Goal: Task Accomplishment & Management: Manage account settings

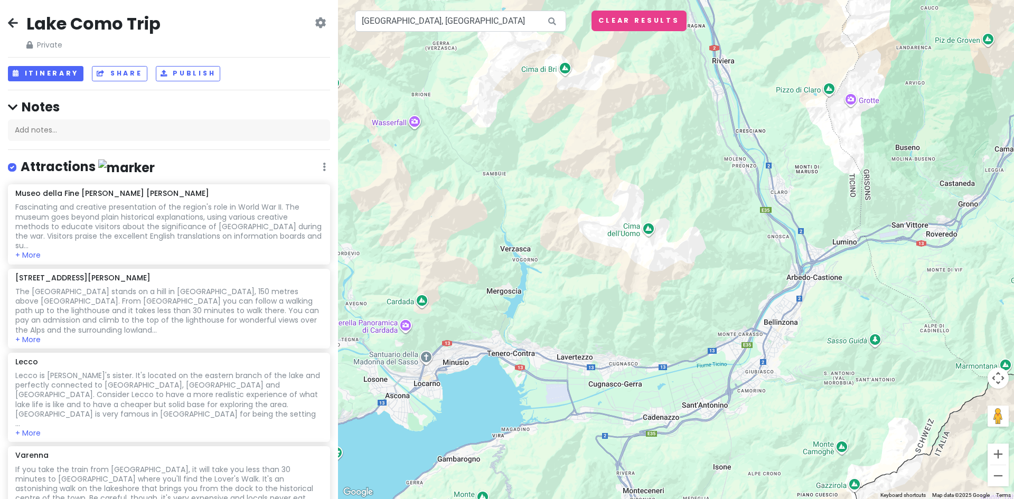
scroll to position [945, 0]
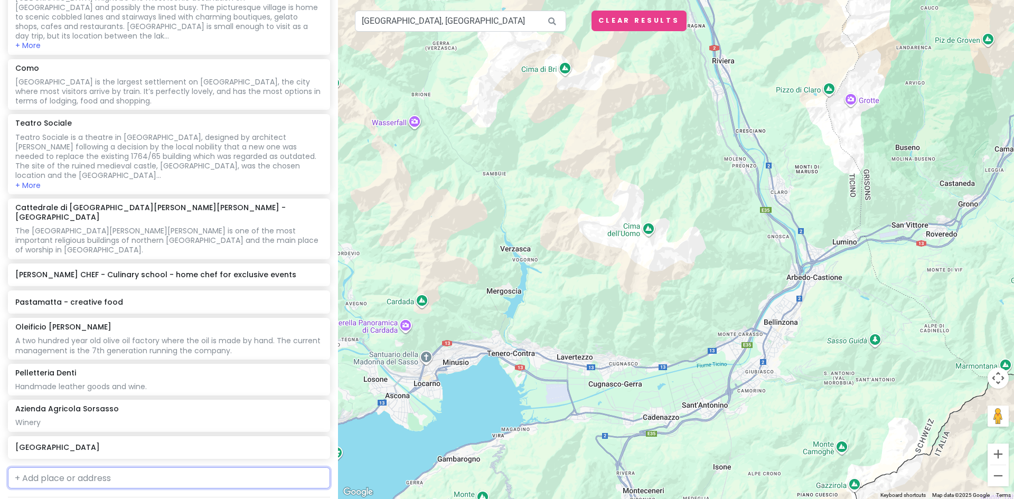
click at [90, 467] on input "text" at bounding box center [169, 477] width 322 height 21
type input "ascona"
click at [82, 497] on span "[GEOGRAPHIC_DATA]" at bounding box center [87, 501] width 68 height 9
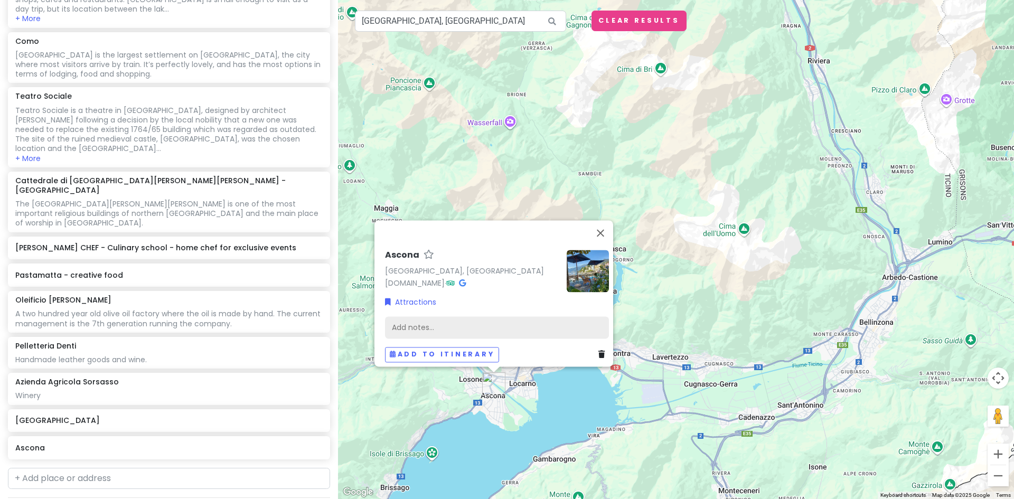
click at [412, 319] on div "Add notes..." at bounding box center [497, 327] width 224 height 22
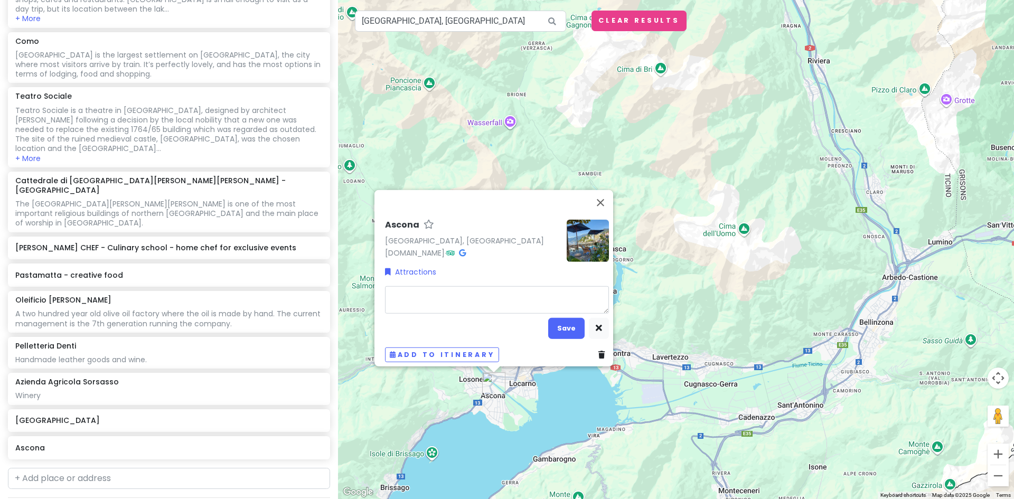
type textarea "x"
type textarea "P"
type textarea "x"
type textarea "Po"
type textarea "x"
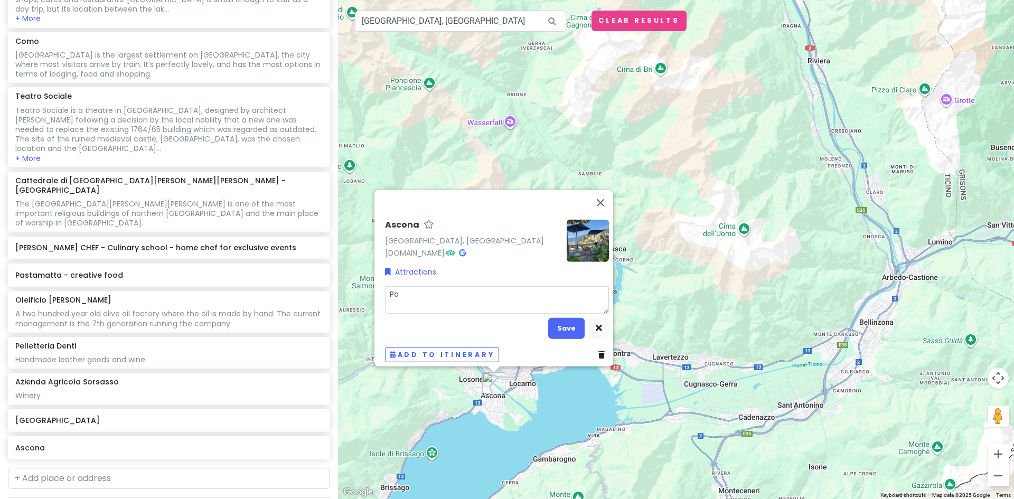
type textarea "Pos"
type textarea "x"
type textarea "Poss"
type textarea "x"
type textarea "Possi"
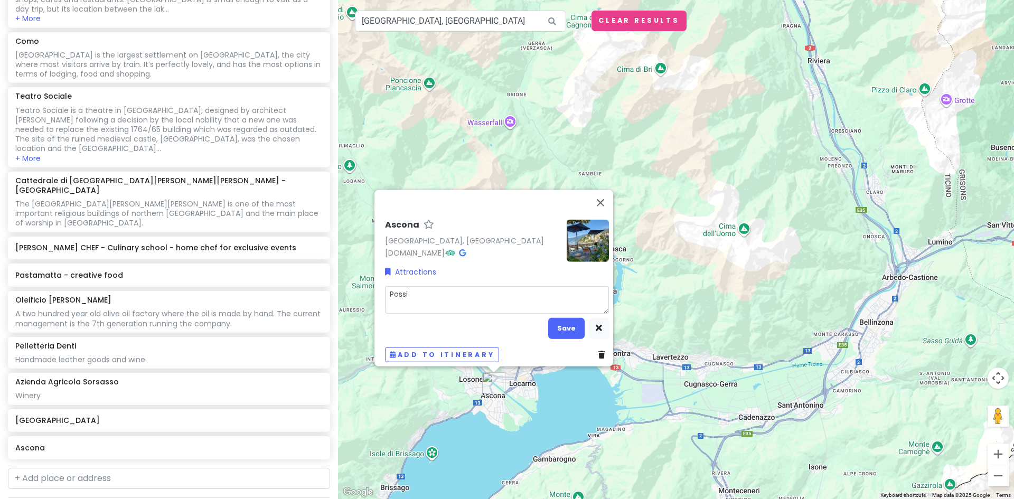
type textarea "x"
type textarea "Possib"
type textarea "x"
type textarea "Possibl"
type textarea "x"
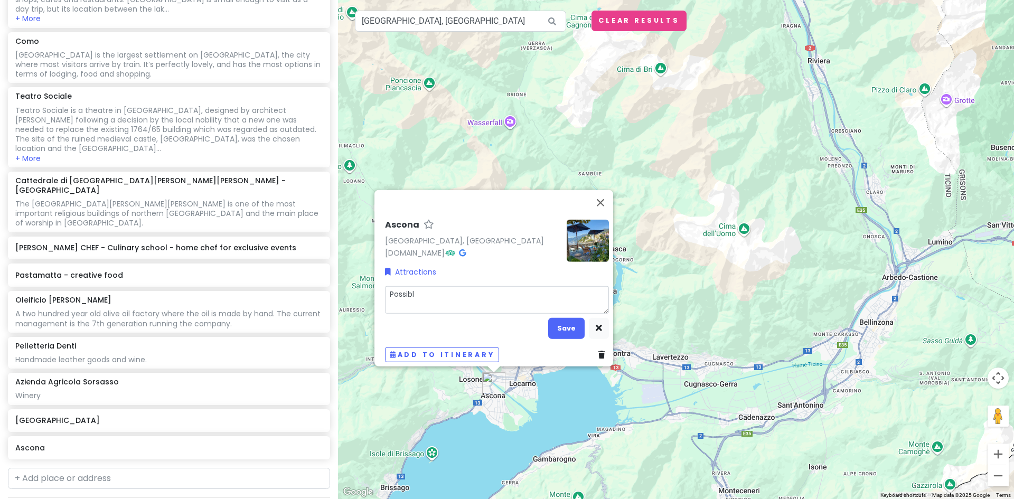
type textarea "Possible"
type textarea "x"
type textarea "Possible"
type textarea "x"
type textarea "Possible d"
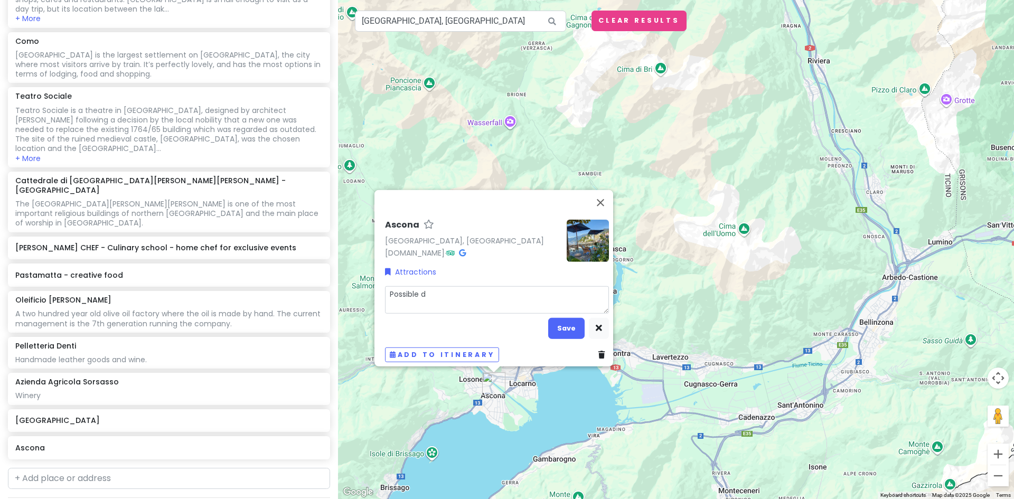
type textarea "x"
type textarea "Possible da"
type textarea "x"
type textarea "Possible day"
type textarea "x"
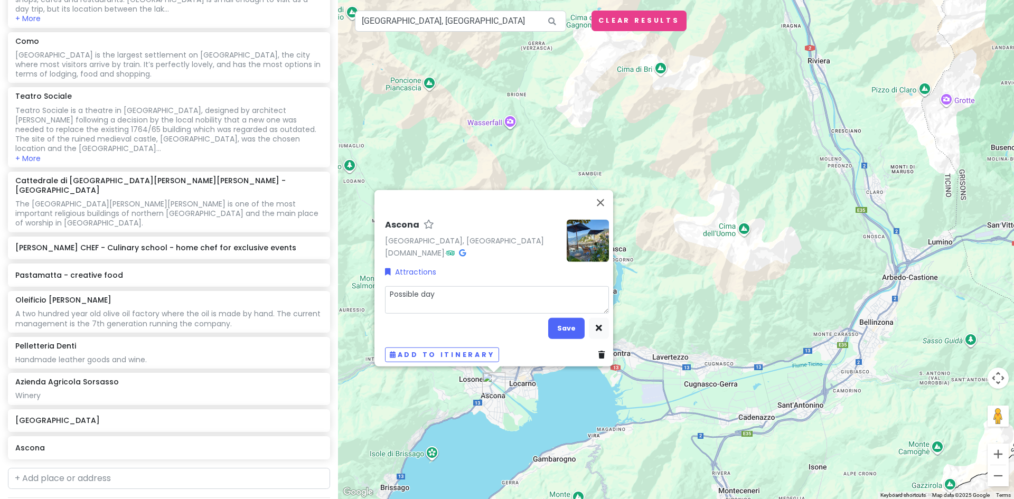
type textarea "Possible day"
type textarea "x"
type textarea "Possible day t"
type textarea "x"
type textarea "Possible day tr"
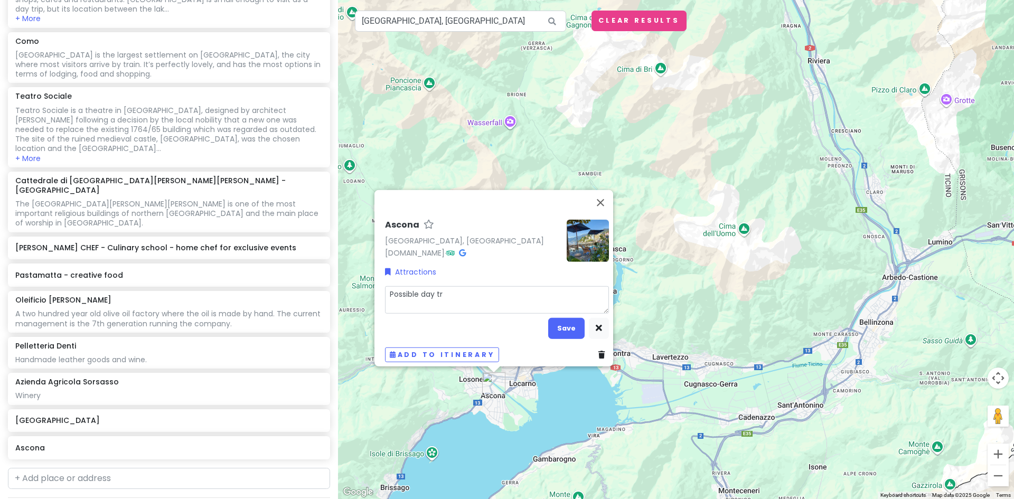
type textarea "x"
type textarea "Possible day tri"
type textarea "x"
type textarea "Possible day trip"
type textarea "x"
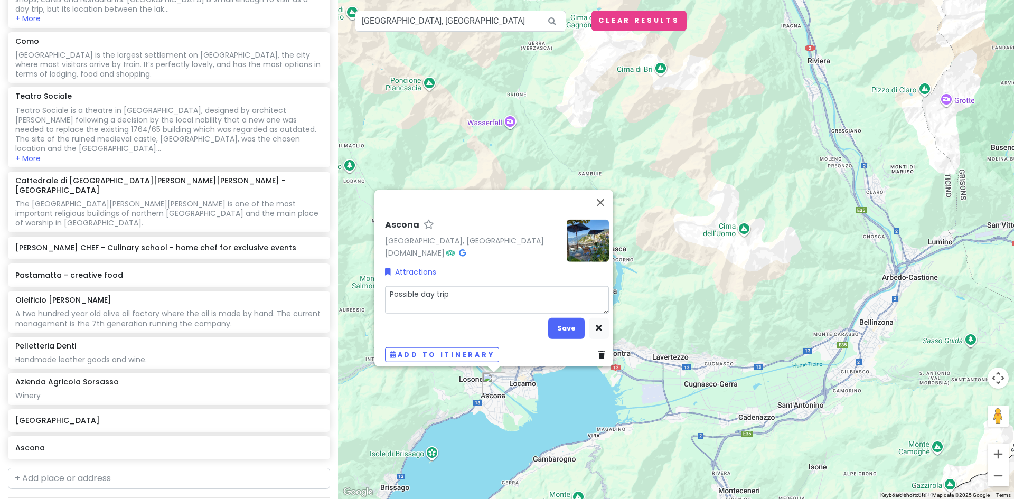
type textarea "Possible day trip."
type textarea "x"
type textarea "Possible day trip."
type textarea "x"
type textarea "Possible day trip."
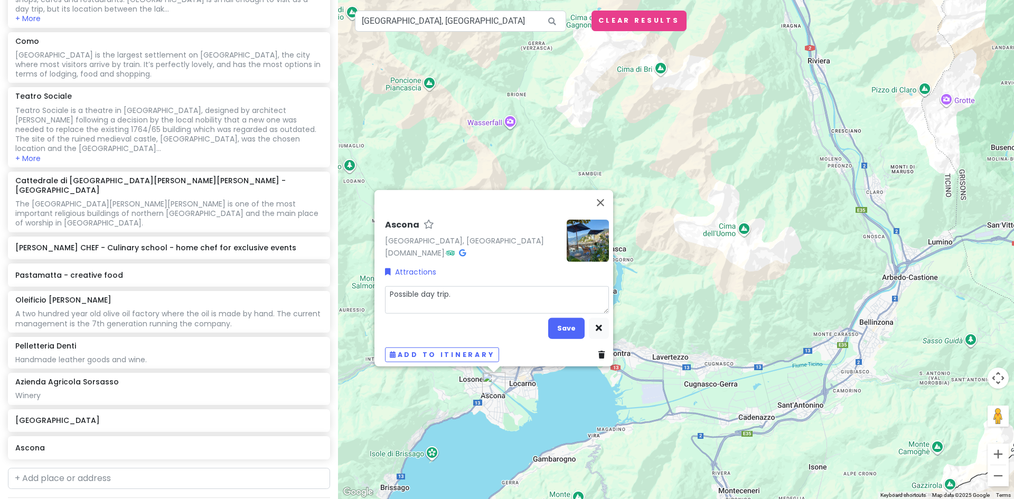
type textarea "x"
type textarea "Possible day trip. 1"
type textarea "x"
type textarea "Possible day trip. 1."
type textarea "x"
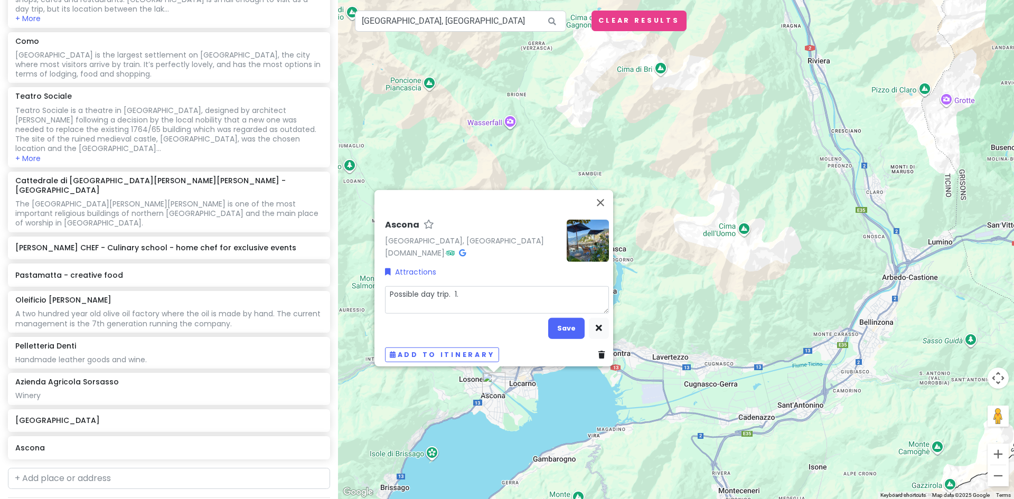
type textarea "Possible day trip. 1.5"
type textarea "x"
type textarea "Possible day trip. 1.5"
type textarea "x"
type textarea "Possible day trip. 1.5 h"
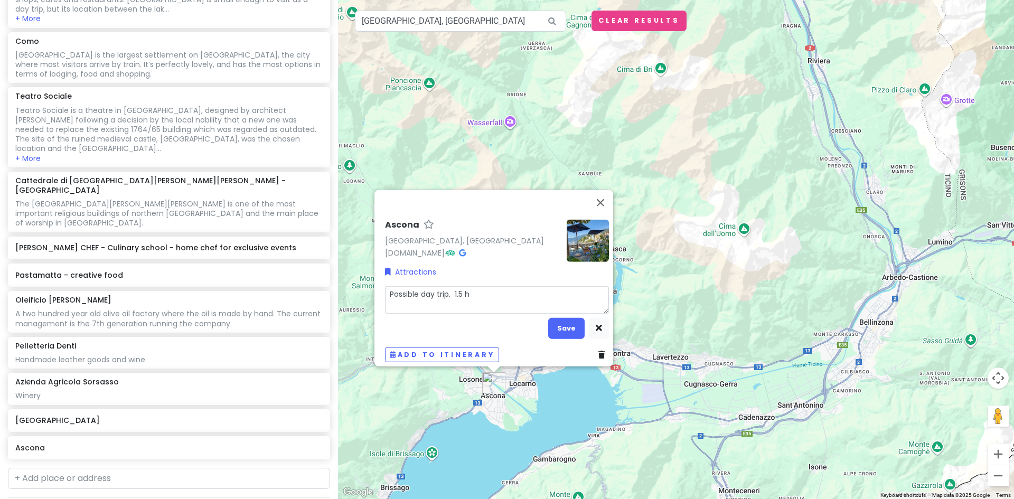
type textarea "x"
type textarea "Possible day trip. 1.5 ho"
type textarea "x"
type textarea "Possible day trip. 1.5 hou"
type textarea "x"
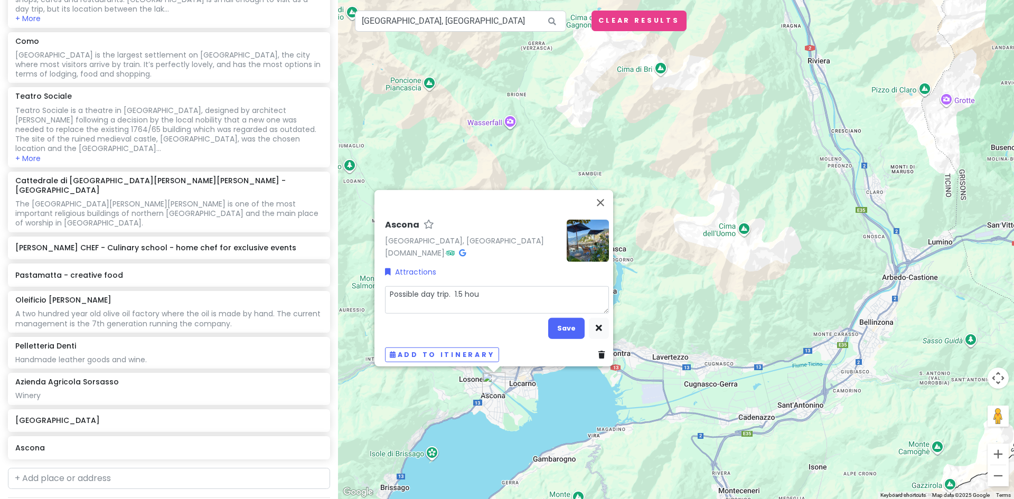
type textarea "Possible day trip. 1.5 hour"
type textarea "x"
type textarea "Possible day trip. 1.5 hours"
type textarea "x"
type textarea "Possible day trip. 1.5 hours"
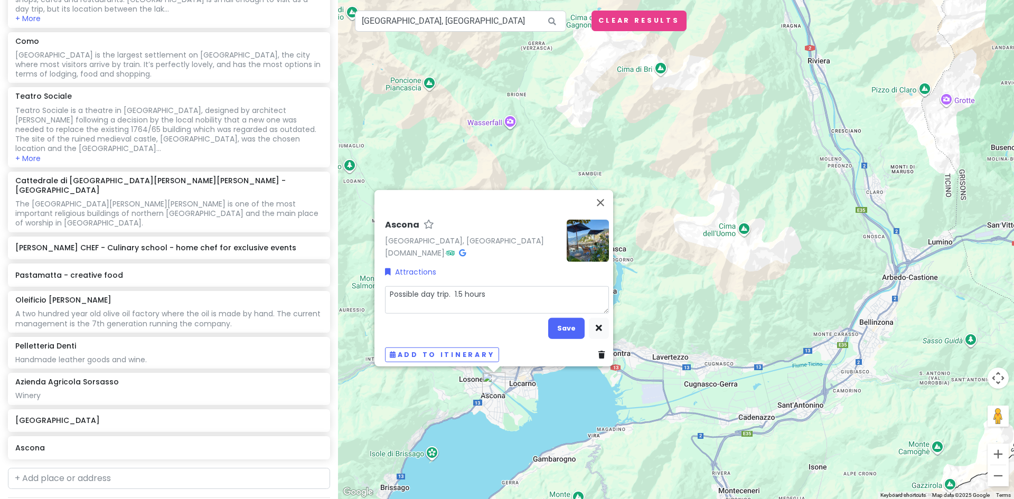
type textarea "x"
type textarea "Possible day trip. 1.5 hours f"
type textarea "x"
type textarea "Possible day trip. 1.5 hours fr"
type textarea "x"
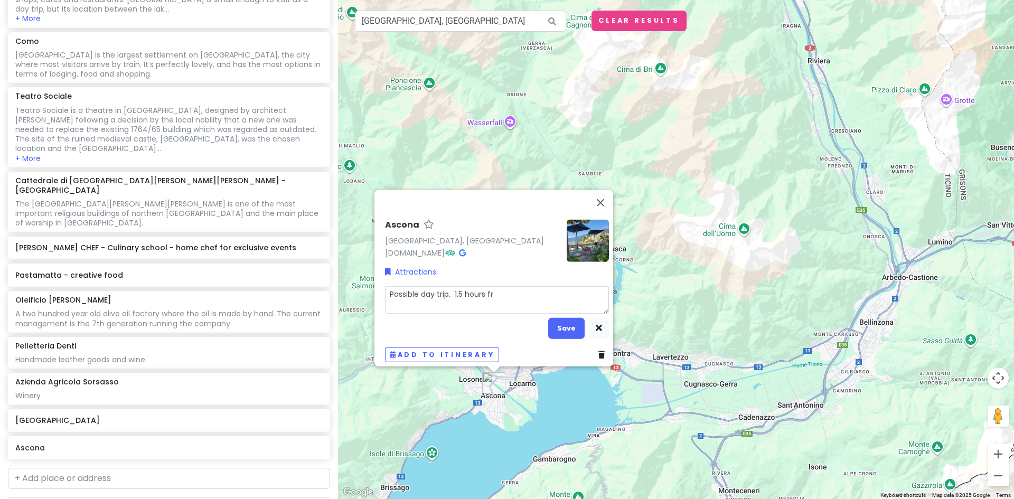
type textarea "Possible day trip. 1.5 hours fro"
type textarea "x"
type textarea "Possible day trip. 1.5 hours from"
type textarea "x"
type textarea "Possible day trip. 1.5 hours from"
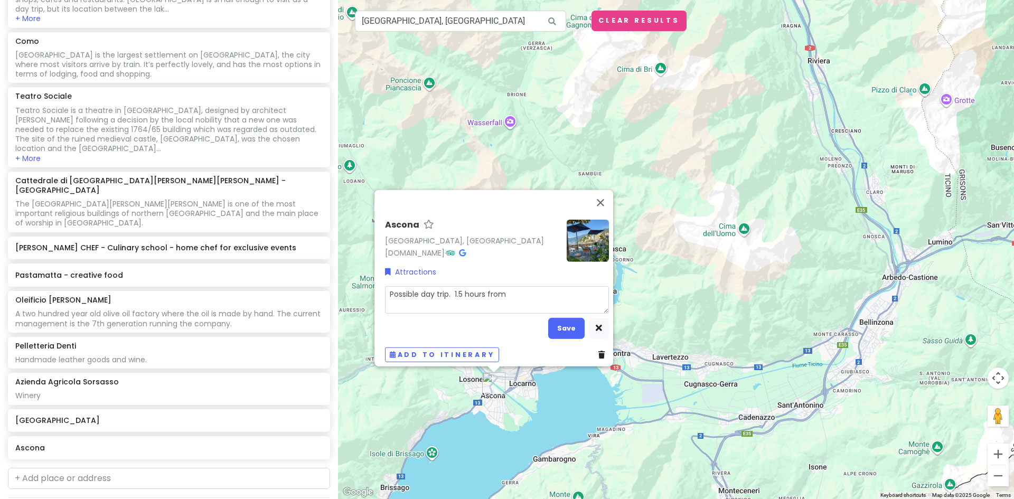
type textarea "x"
type textarea "Possible day trip. 1.5 hours from C"
type textarea "x"
type textarea "Possible day trip. 1.5 hours from Co"
type textarea "x"
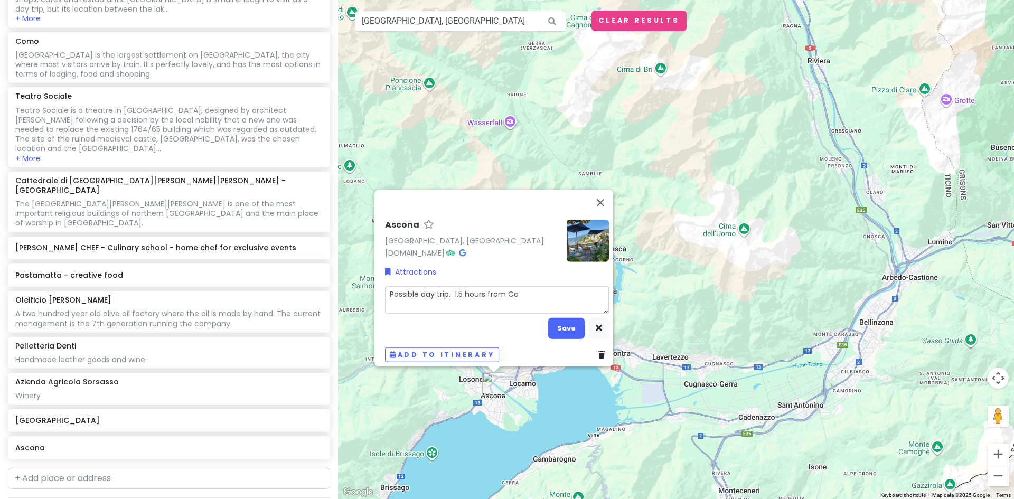
type textarea "Possible day trip. 1.5 hours from Com"
type textarea "x"
type textarea "Possible day trip. 1.5 hours from Como"
type textarea "x"
type textarea "Possible day trip. 1.5 hours from Como."
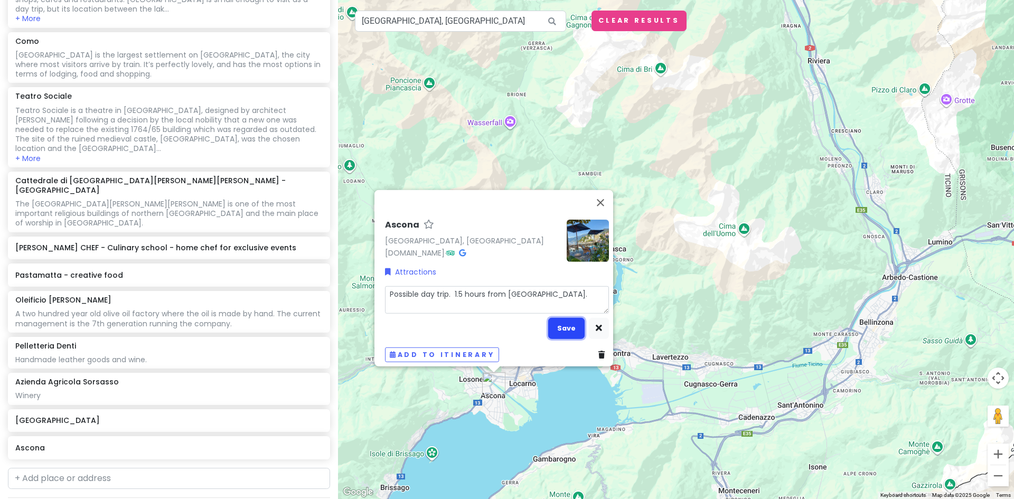
click at [571, 320] on button "Save" at bounding box center [566, 328] width 36 height 21
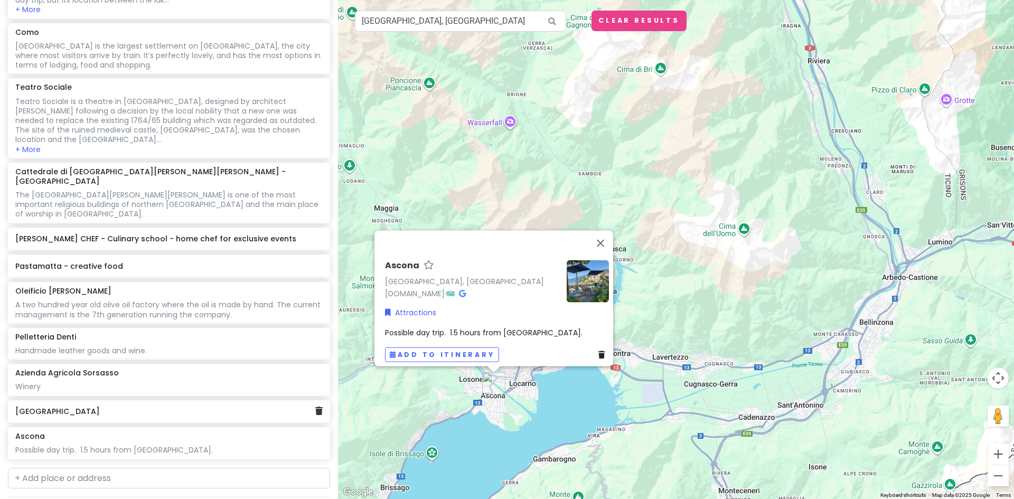
click at [105, 406] on h6 "[GEOGRAPHIC_DATA]" at bounding box center [164, 411] width 299 height 10
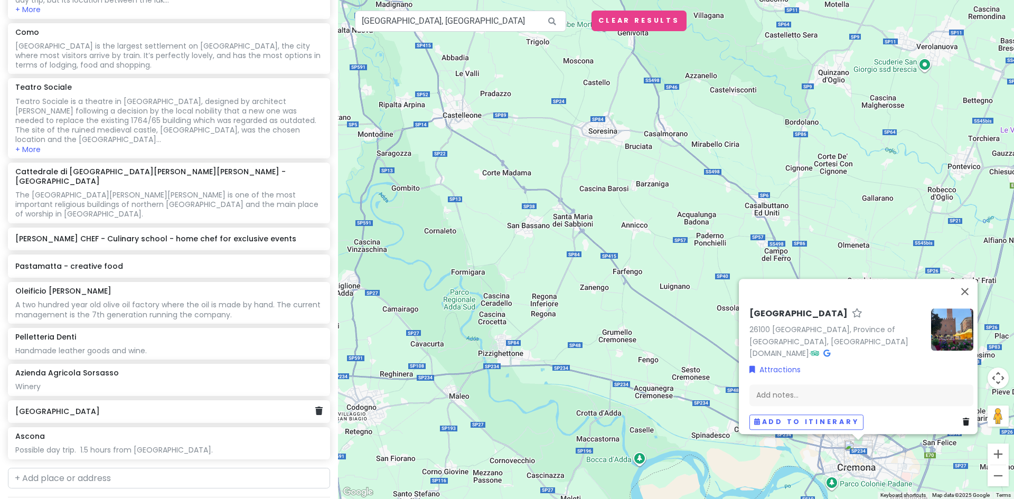
click at [50, 406] on h6 "[GEOGRAPHIC_DATA]" at bounding box center [164, 411] width 299 height 10
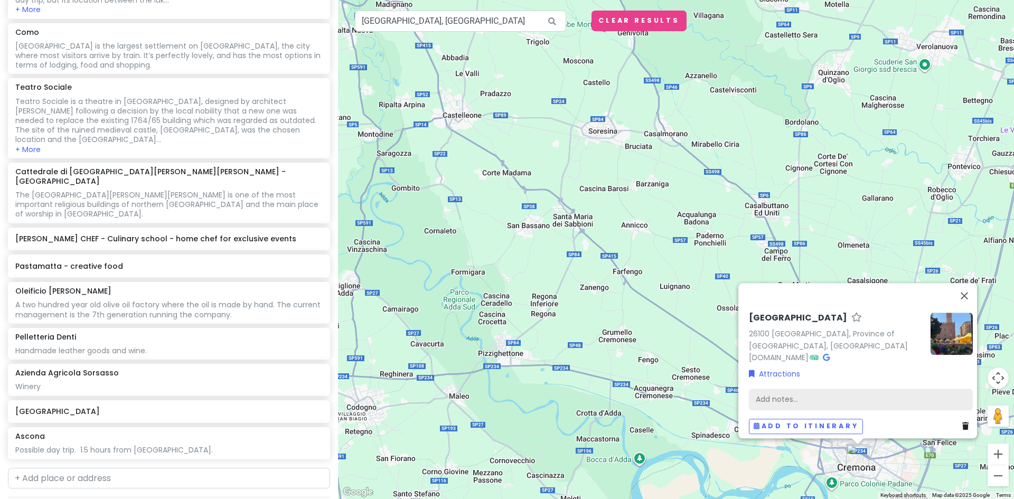
drag, startPoint x: 784, startPoint y: 390, endPoint x: 769, endPoint y: 395, distance: 16.2
click at [769, 395] on div "Add notes..." at bounding box center [861, 399] width 224 height 22
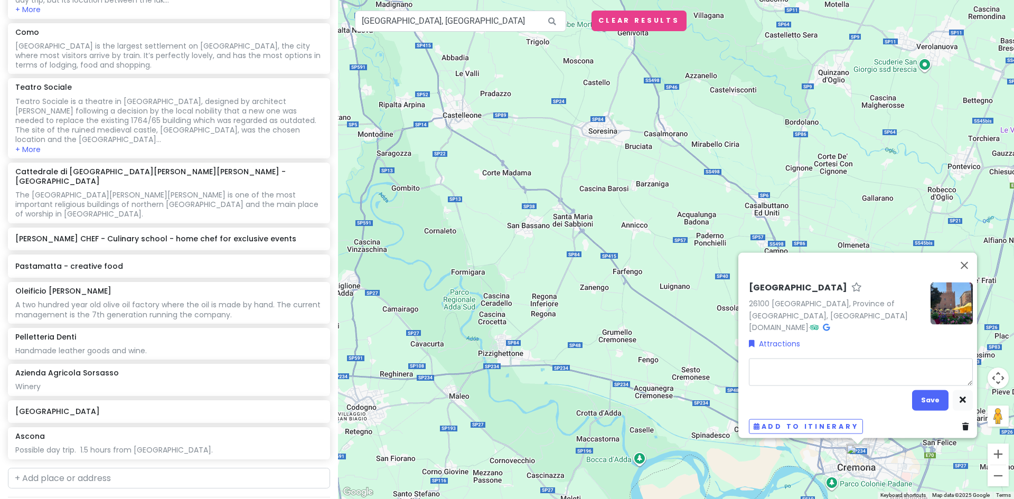
type textarea "x"
type textarea "It's known for its culture, music and of course the city's pride and joy: its v…"
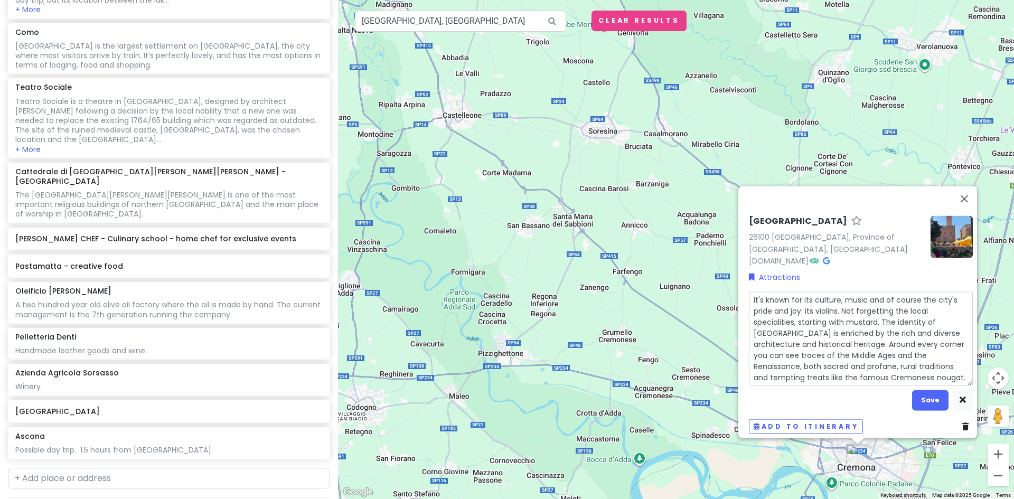
scroll to position [0, 0]
click at [750, 291] on textarea "It's known for its culture, music and of course the city's pride and joy: its v…" at bounding box center [861, 338] width 224 height 94
type textarea "x"
type textarea "It's known for its culture, music and of course the city's pride and joy: its v…"
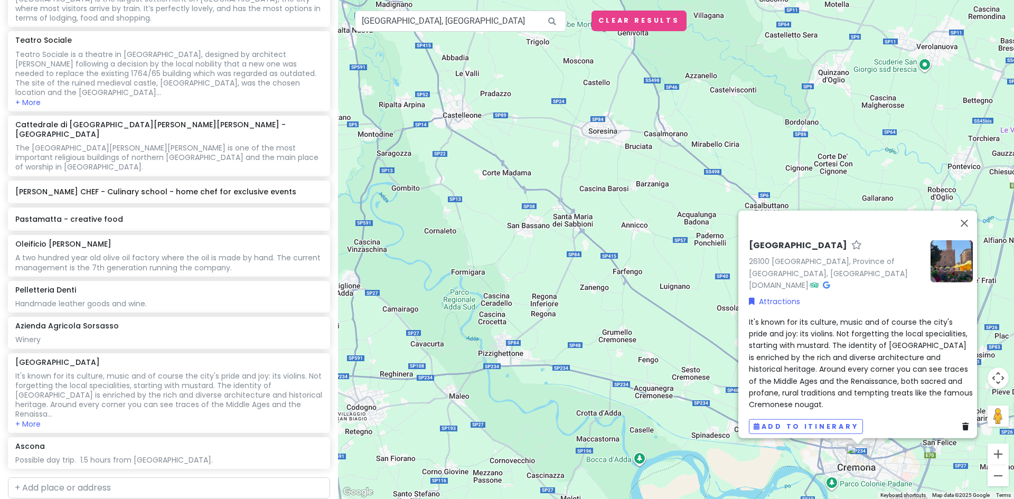
click at [778, 324] on span "It's known for its culture, music and of course the city's pride and joy: its v…" at bounding box center [862, 362] width 226 height 93
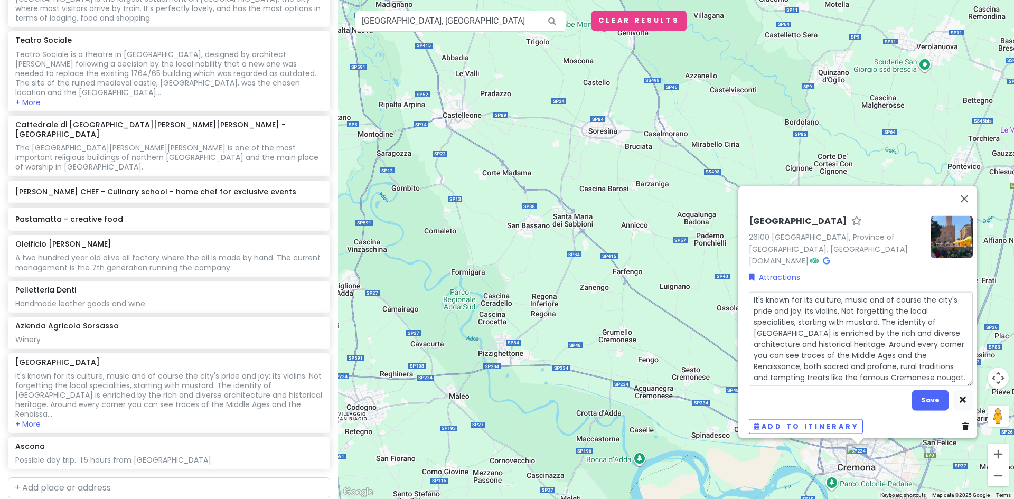
scroll to position [2, 0]
click at [835, 303] on textarea "It's known for its culture, music and of course the city's pride and joy: its v…" at bounding box center [861, 338] width 224 height 94
type textarea "x"
type textarea "It's known for its culture, music and of course the city's pride and joy: its v…"
type textarea "x"
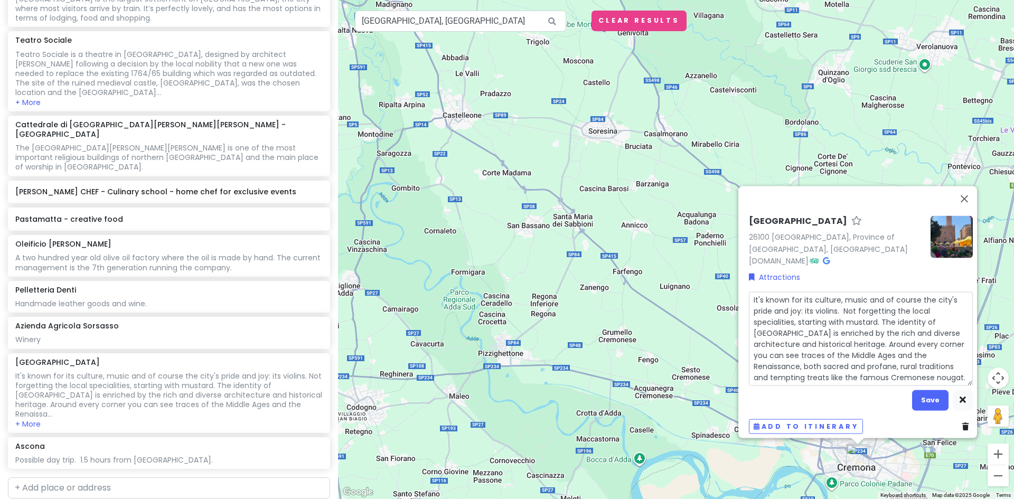
type textarea "It's known for its culture, music and of course the city's pride and joy: its v…"
type textarea "x"
type textarea "It's known for its culture, music and of course the city's pride and joy: its v…"
type textarea "x"
type textarea "It's known for its culture, music and of course the city's pride and joy: its v…"
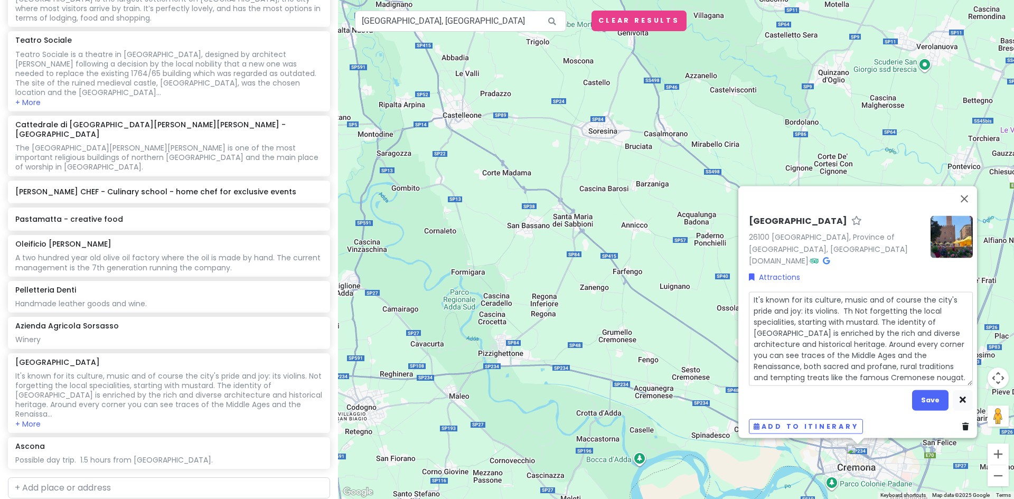
type textarea "x"
type textarea "It's known for its culture, music and of course the city's pride and joy: its v…"
type textarea "x"
type textarea "It's known for its culture, music and of course the city's pride and joy: its v…"
type textarea "x"
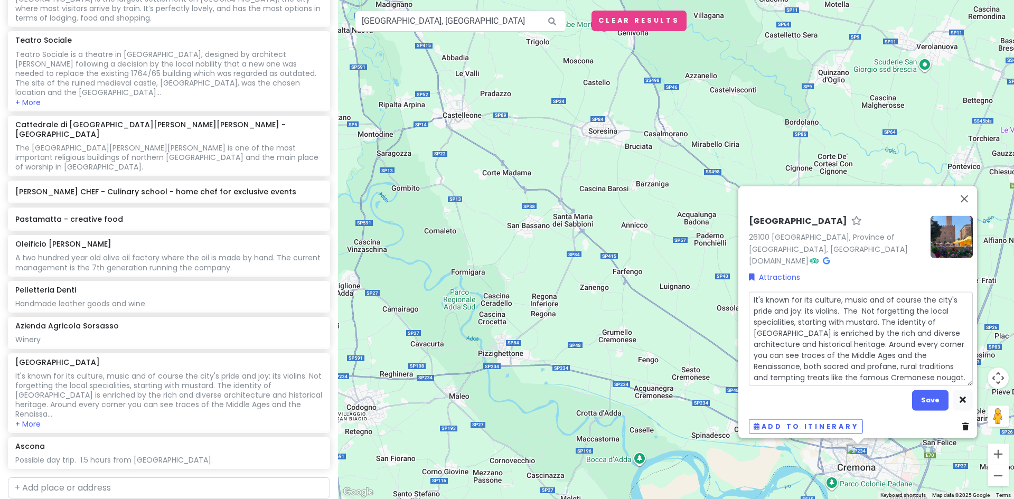
type textarea "It's known for its culture, music and of course the city's pride and joy: its v…"
type textarea "x"
type textarea "It's known for its culture, music and of course the city's pride and joy: its v…"
type textarea "x"
type textarea "It's known for its culture, music and of course the city's pride and joy: its v…"
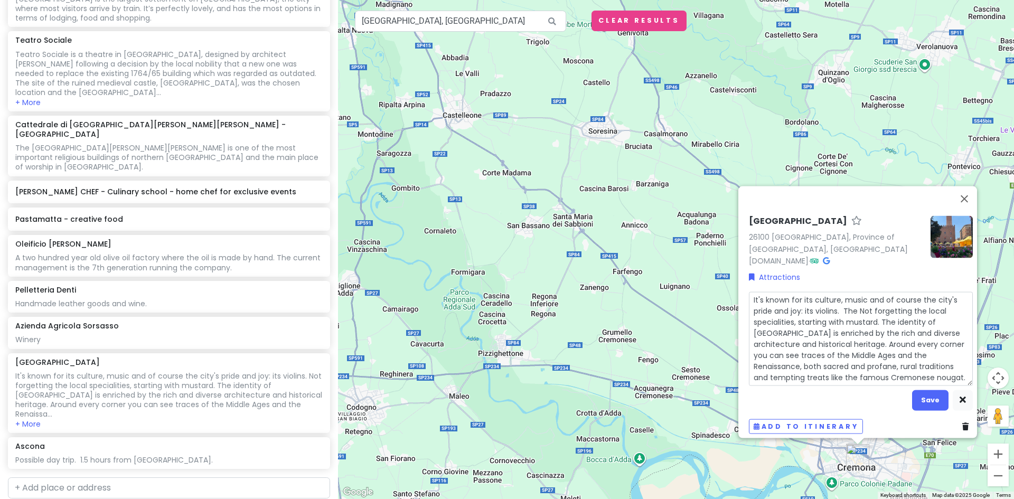
type textarea "x"
type textarea "It's known for its culture, music and of course the city's pride and joy: its v…"
type textarea "x"
type textarea "It's known for its culture, music and of course the city's pride and joy: its v…"
type textarea "x"
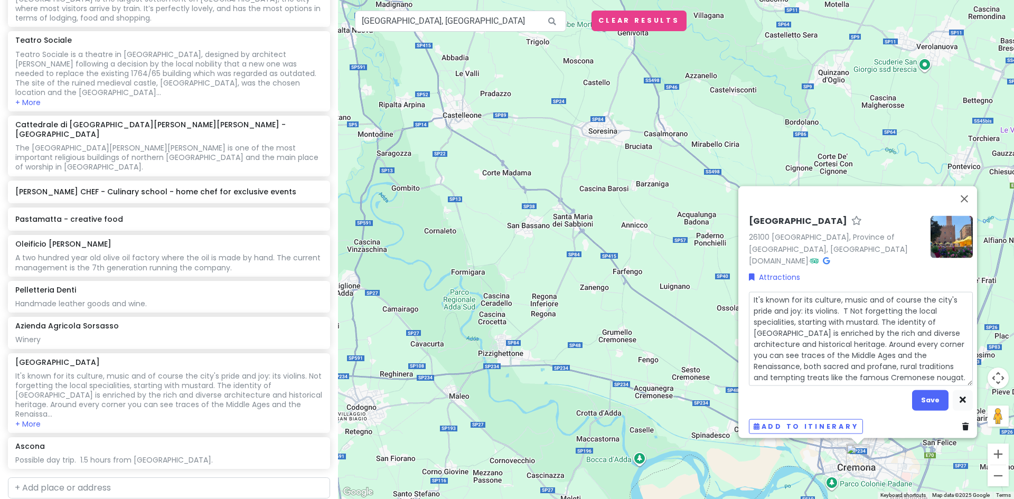
type textarea "It's known for its culture, music and of course the city's pride and joy: its v…"
type textarea "x"
type textarea "It's known for its culture, music and of course the city's pride and joy: its v…"
type textarea "x"
type textarea "It's known for its culture, music and of course the city's pride and joy: its v…"
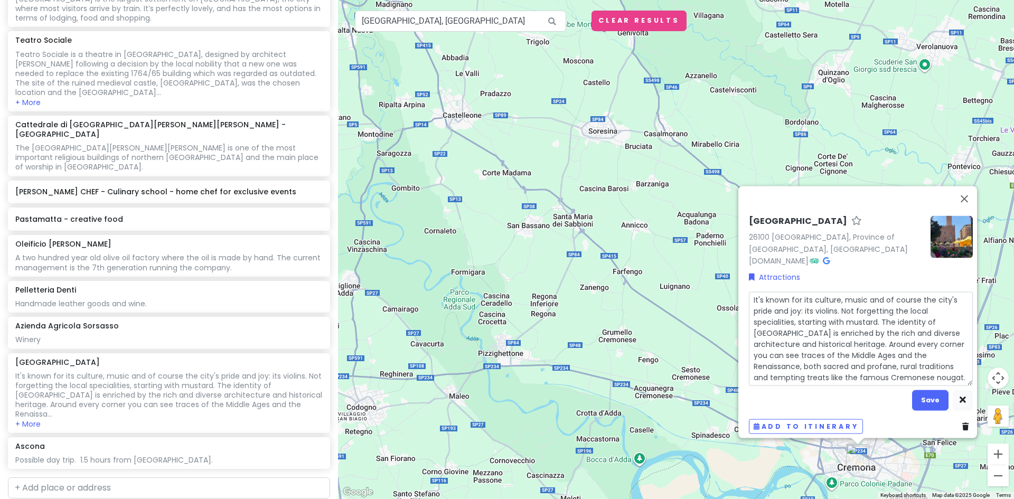
type textarea "x"
type textarea "It's known for its culture, music and of course the city's pride and joy: its v…"
type textarea "x"
type textarea "It's known for its culture, music and of course the city's pride and joy: its v…"
type textarea "x"
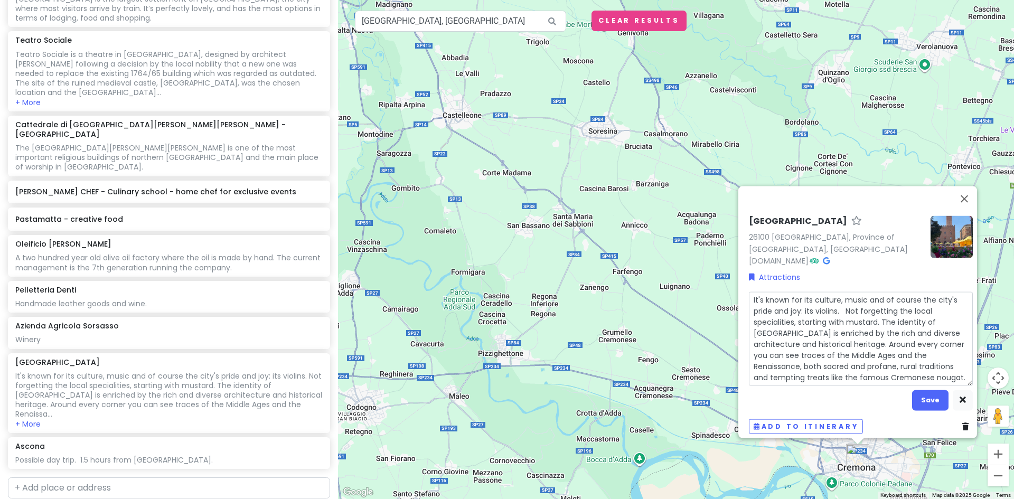
type textarea "It's known for its culture, music and of course the city's pride and joy: its v…"
type textarea "x"
type textarea "It's known for its culture, music and of course the city's pride and joy: its v…"
type textarea "x"
type textarea "It's known for its culture, music and of course the city's pride and joy: its v…"
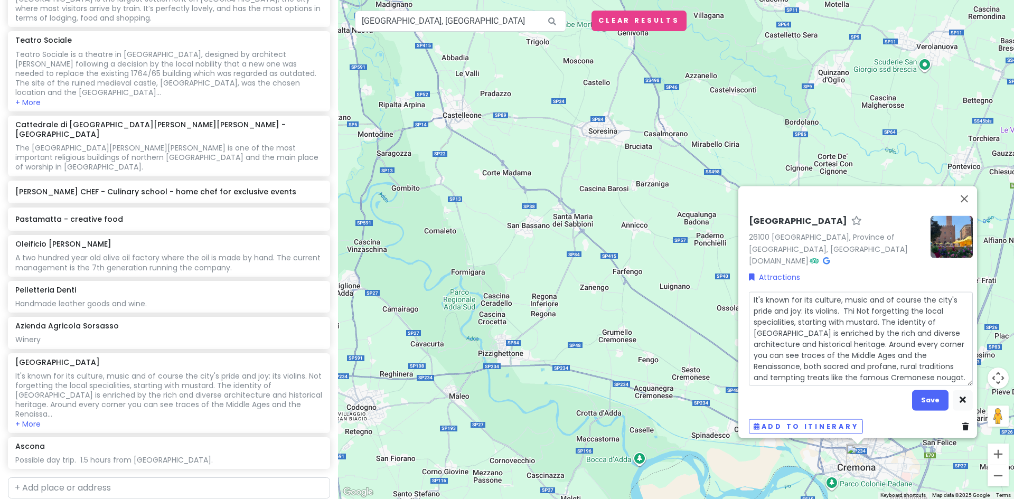
type textarea "x"
type textarea "It's known for its culture, music and of course the city's pride and joy: its v…"
type textarea "x"
type textarea "It's known for its culture, music and of course the city's pride and joy: its v…"
type textarea "x"
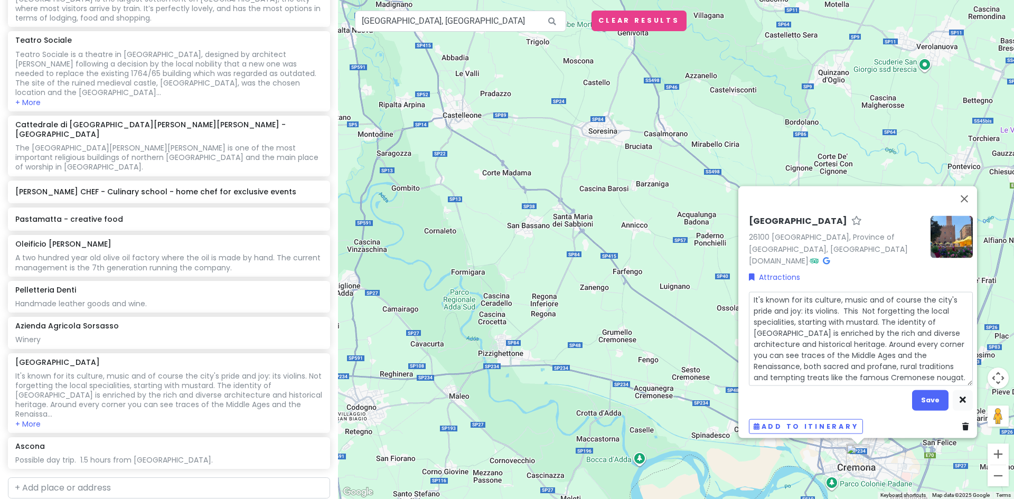
type textarea "It's known for its culture, music and of course the city's pride and joy: its v…"
type textarea "x"
type textarea "It's known for its culture, music and of course the city's pride and joy: its v…"
type textarea "x"
type textarea "It's known for its culture, music and of course the city's pride and joy: its v…"
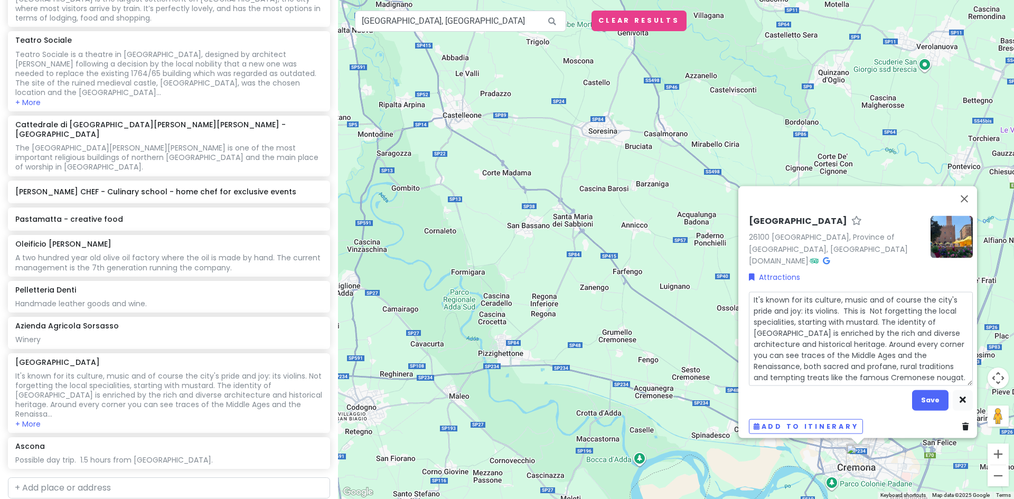
type textarea "x"
type textarea "It's known for its culture, music and of course the city's pride and joy: its v…"
type textarea "x"
type textarea "It's known for its culture, music and of course the city's pride and joy: its v…"
type textarea "x"
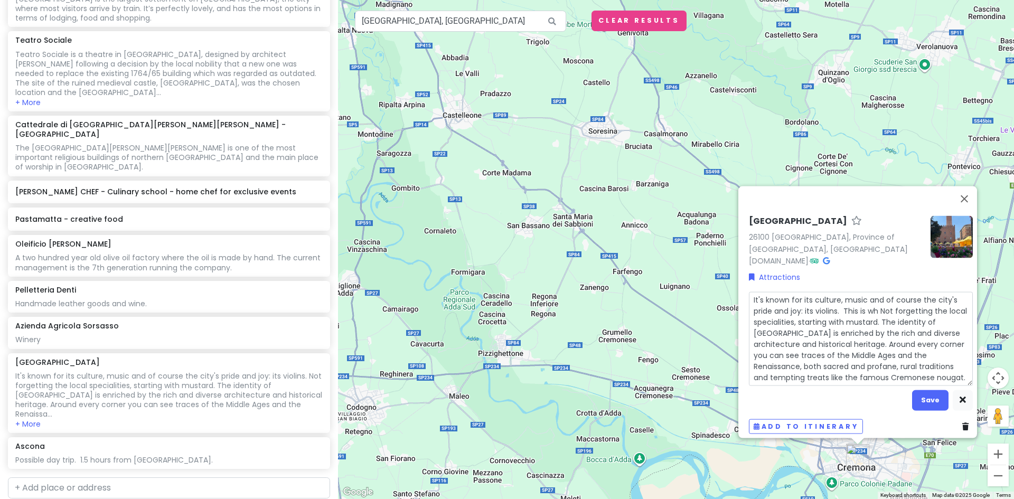
type textarea "It's known for its culture, music and of course the city's pride and joy: its v…"
type textarea "x"
type textarea "It's known for its culture, music and of course the city's pride and joy: its v…"
type textarea "x"
type textarea "It's known for its culture, music and of course the city's pride and joy: its v…"
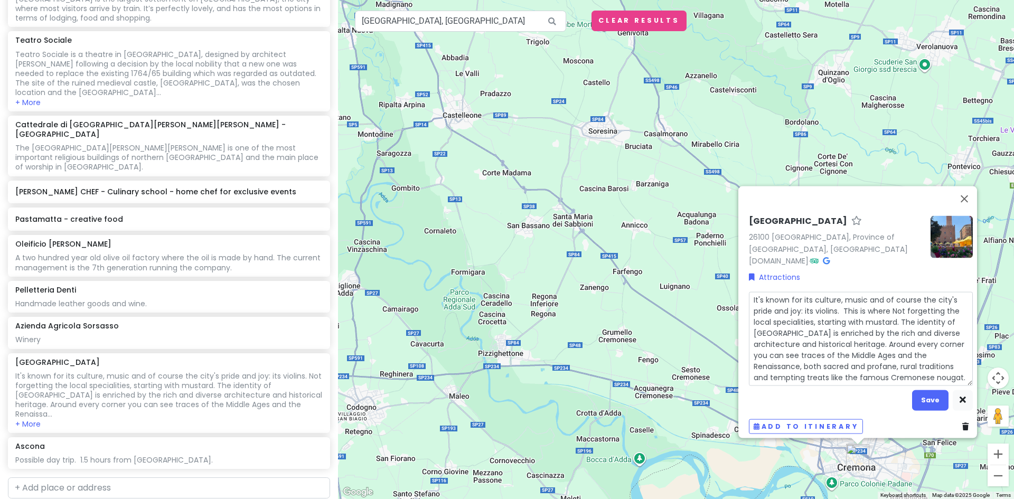
type textarea "x"
type textarea "It's known for its culture, music and of course the city's pride and joy: its v…"
type textarea "x"
type textarea "It's known for its culture, music and of course the city's pride and joy: its v…"
type textarea "x"
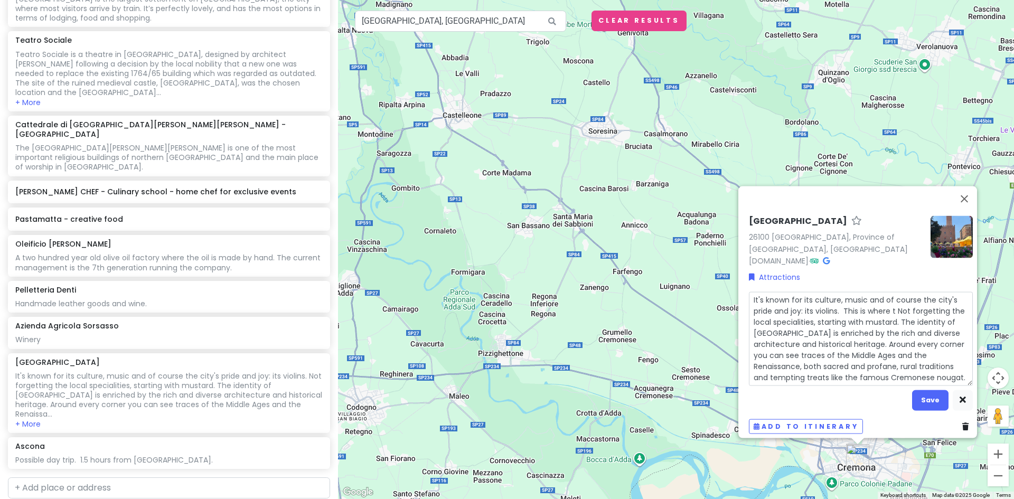
type textarea "It's known for its culture, music and of course the city's pride and joy: its v…"
type textarea "x"
type textarea "It's known for its culture, music and of course the city's pride and joy: its v…"
type textarea "x"
type textarea "It's known for its culture, music and of course the city's pride and joy: its v…"
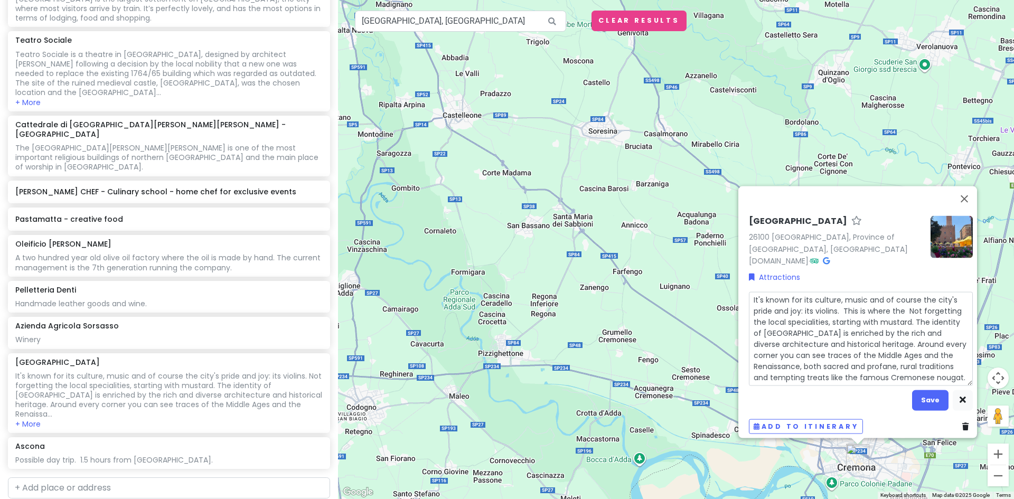
type textarea "x"
type textarea "It's known for its culture, music and of course the city's pride and joy: its v…"
type textarea "x"
type textarea "It's known for its culture, music and of course the city's pride and joy: its v…"
type textarea "x"
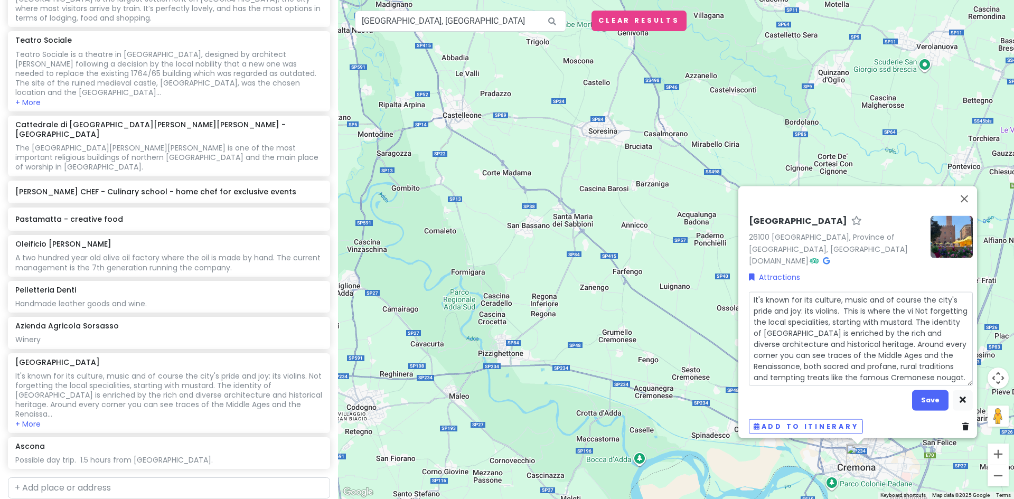
type textarea "It's known for its culture, music and of course the city's pride and joy: its v…"
type textarea "x"
type textarea "It's known for its culture, music and of course the city's pride and joy: its v…"
type textarea "x"
type textarea "It's known for its culture, music and of course the city's pride and joy: its v…"
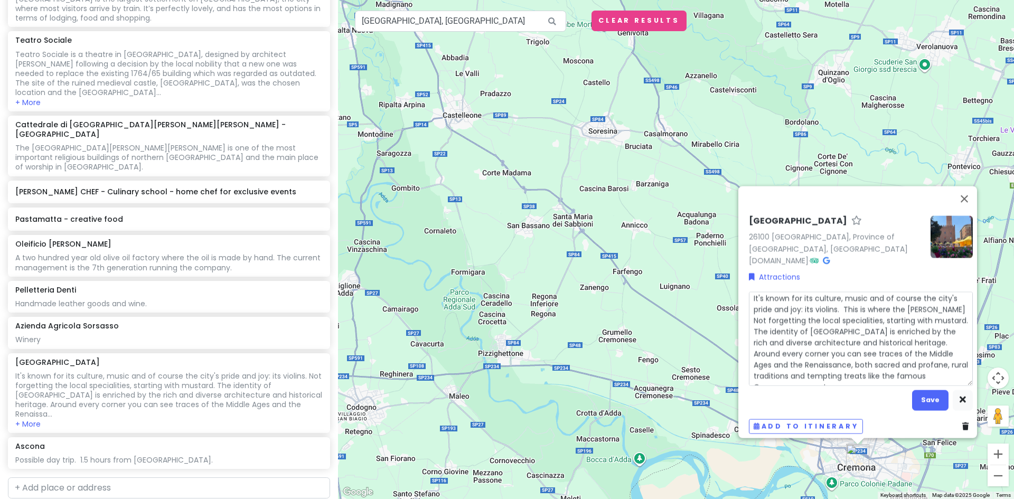
type textarea "x"
type textarea "It's known for its culture, music and of course the city's pride and joy: its v…"
type textarea "x"
type textarea "It's known for its culture, music and of course the city's pride and joy: its v…"
type textarea "x"
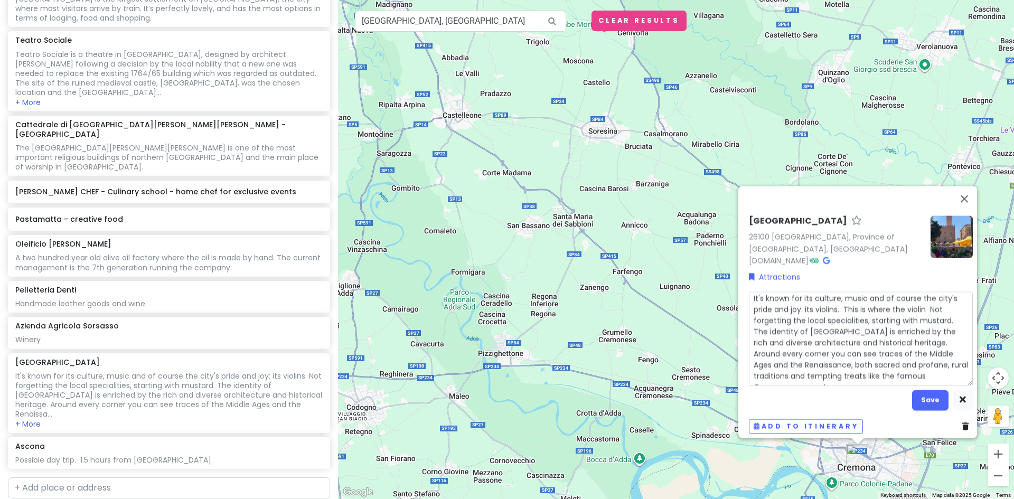
type textarea "It's known for its culture, music and of course the city's pride and joy: its v…"
type textarea "x"
type textarea "It's known for its culture, music and of course the city's pride and joy: its v…"
type textarea "x"
type textarea "It's known for its culture, music and of course the city's pride and joy: its v…"
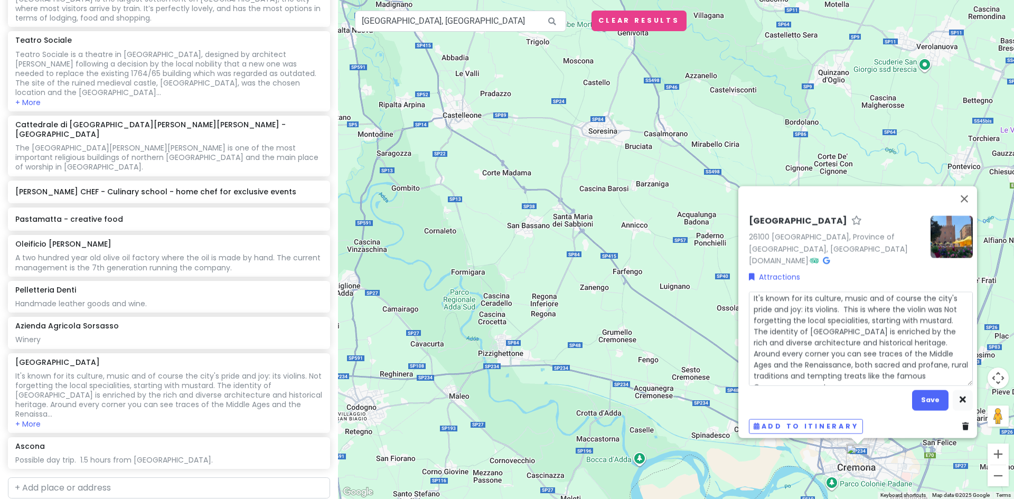
type textarea "x"
type textarea "It's known for its culture, music and of course the city's pride and joy: its v…"
type textarea "x"
type textarea "It's known for its culture, music and of course the city's pride and joy: its v…"
type textarea "x"
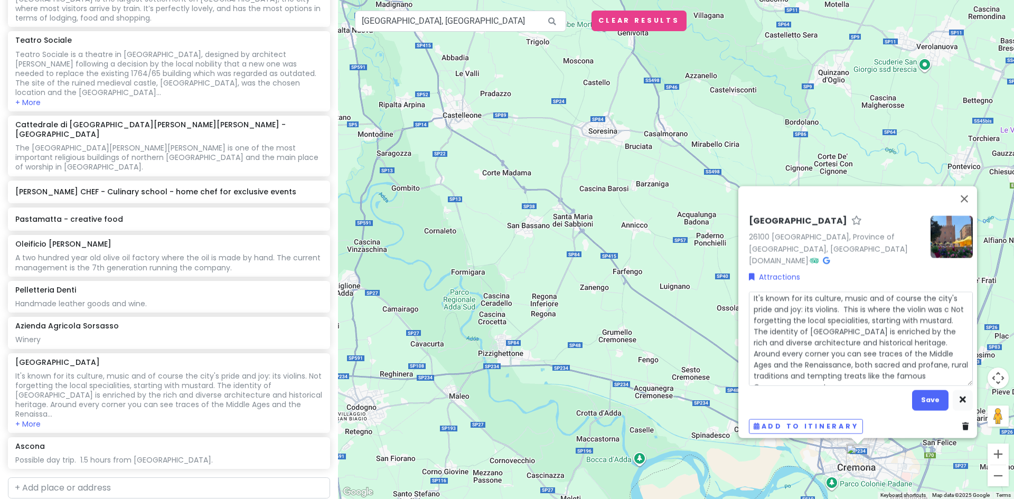
type textarea "It's known for its culture, music and of course the city's pride and joy: its v…"
type textarea "x"
type textarea "It's known for its culture, music and of course the city's pride and joy: its v…"
type textarea "x"
type textarea "It's known for its culture, music and of course the city's pride and joy: its v…"
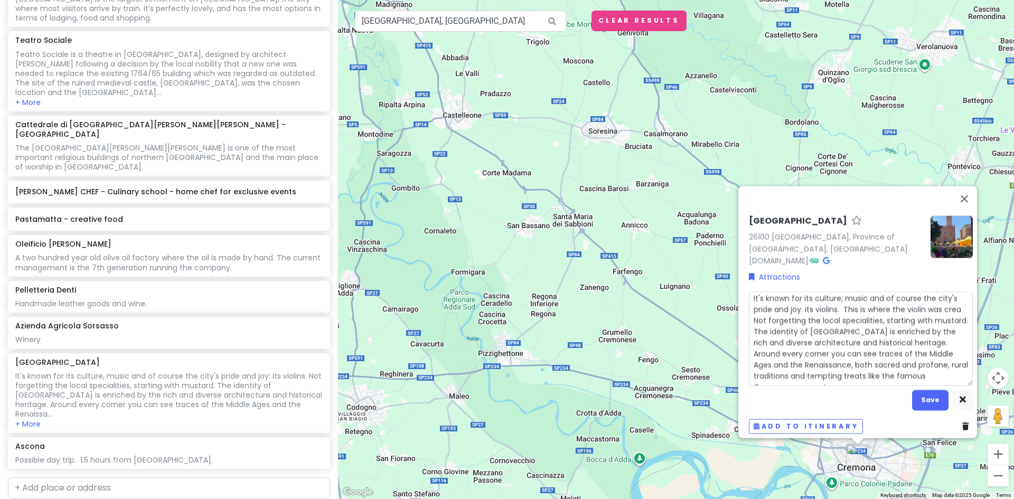
type textarea "x"
type textarea "It's known for its culture, music and of course the city's pride and joy: its v…"
type textarea "x"
type textarea "It's known for its culture, music and of course the city's pride and joy: its v…"
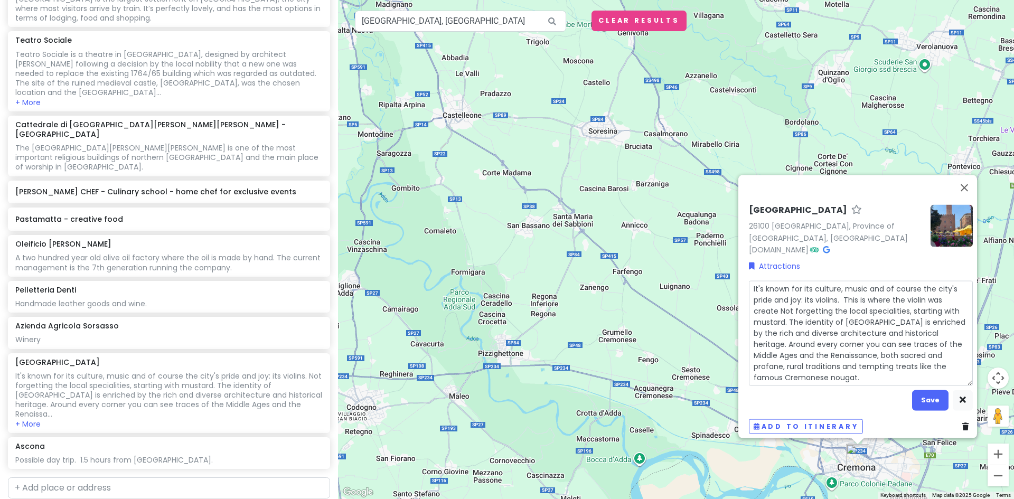
type textarea "x"
type textarea "It's known for its culture, music and of course the city's pride and joy: its v…"
type textarea "x"
type textarea "It's known for its culture, music and of course the city's pride and joy: its v…"
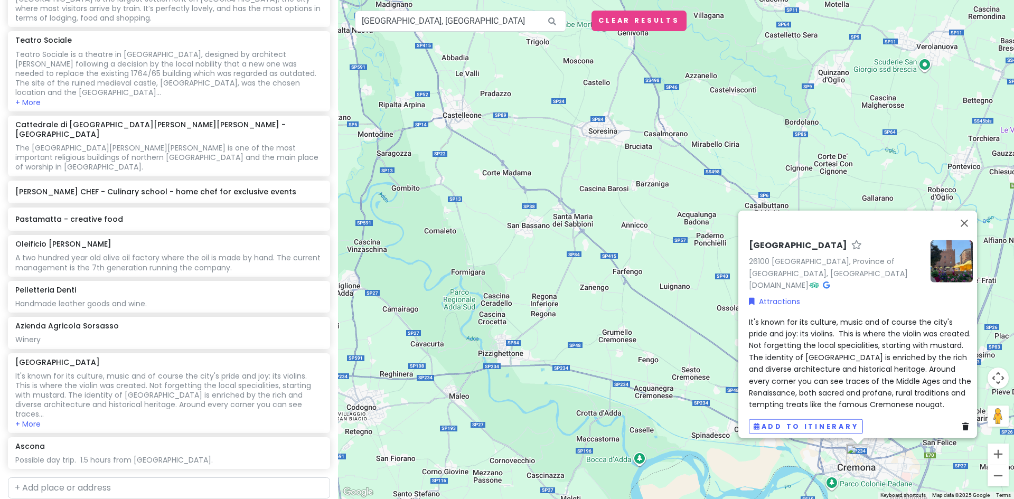
click at [906, 395] on div "It's known for its culture, music and of course the city's pride and joy: its v…" at bounding box center [861, 363] width 224 height 94
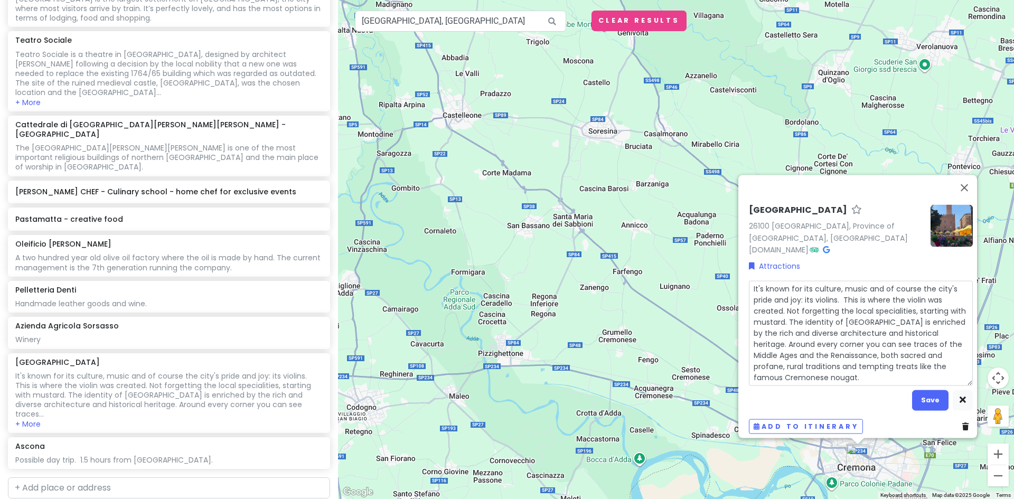
click at [832, 372] on textarea "It's known for its culture, music and of course the city's pride and joy: its v…" at bounding box center [861, 332] width 224 height 105
type textarea "x"
type textarea "It's known for its culture, music and of course the city's pride and joy: its v…"
type textarea "x"
type textarea "It's known for its culture, music and of course the city's pride and joy: its v…"
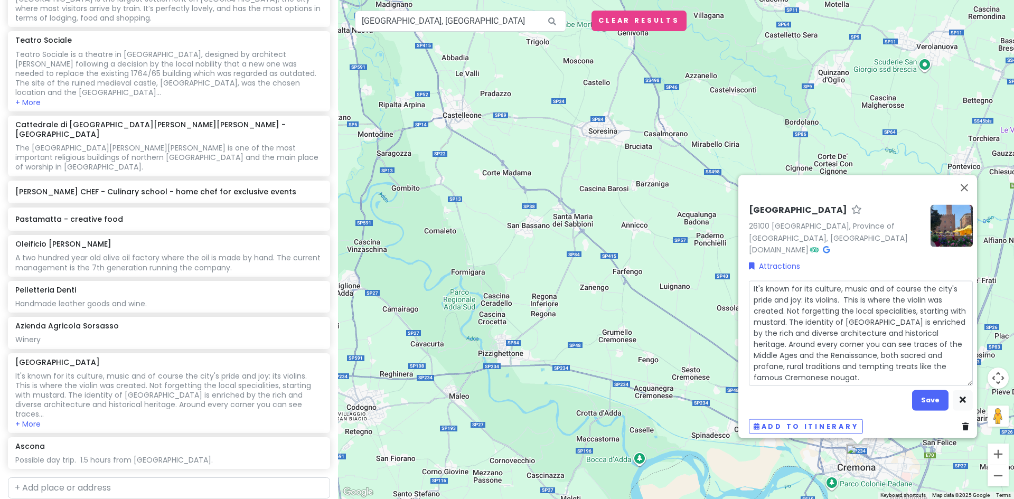
type textarea "x"
type textarea "It's known for its culture, music and of course the city's pride and joy: its v…"
type textarea "x"
type textarea "It's known for its culture, music and of course the city's pride and joy: its v…"
click at [932, 390] on button "Save" at bounding box center [930, 400] width 36 height 21
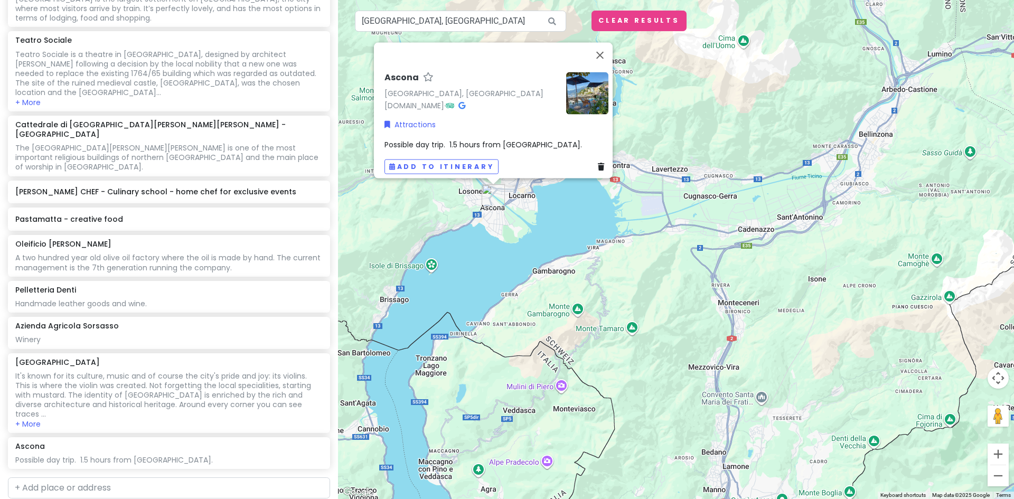
click at [412, 139] on span "Possible day trip. 1.5 hours from Como." at bounding box center [482, 144] width 197 height 11
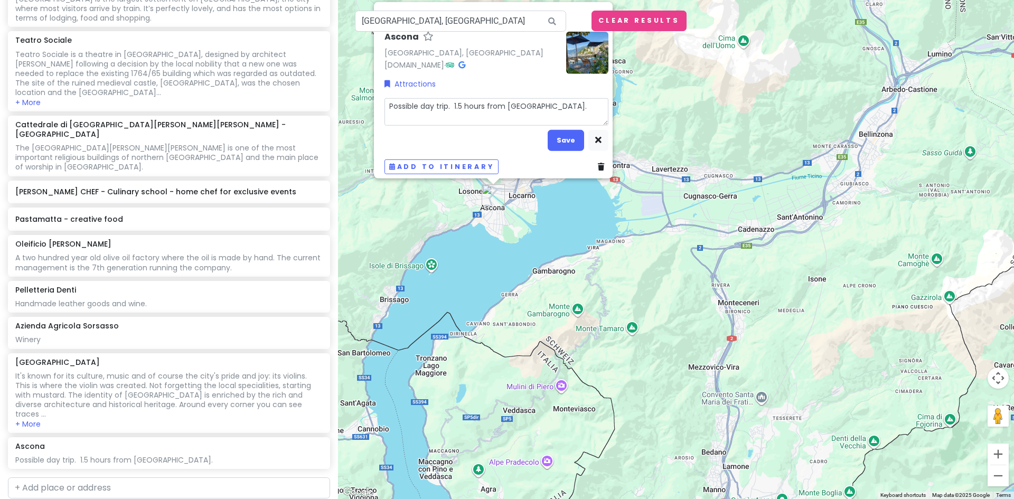
drag, startPoint x: 447, startPoint y: 100, endPoint x: 375, endPoint y: 98, distance: 71.8
click at [375, 98] on div "Ascona Ascona, Switzerland www.ascona.ch · Attractions Possible day trip. 1.5 h…" at bounding box center [493, 90] width 239 height 176
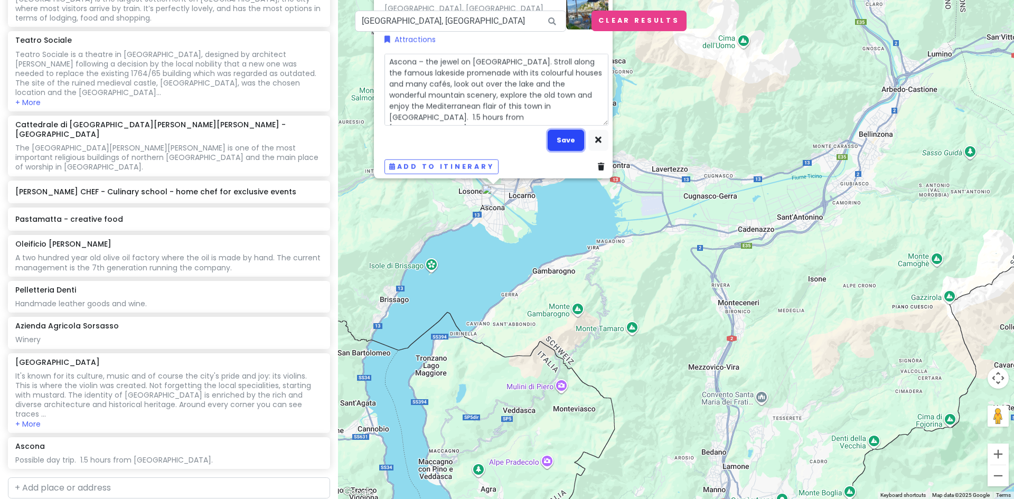
click at [558, 136] on button "Save" at bounding box center [565, 140] width 36 height 21
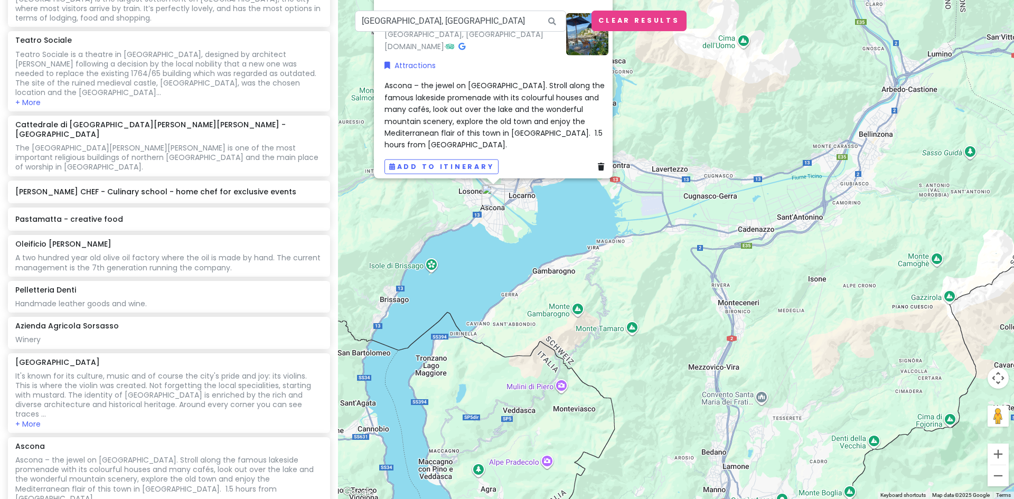
scroll to position [1057, 0]
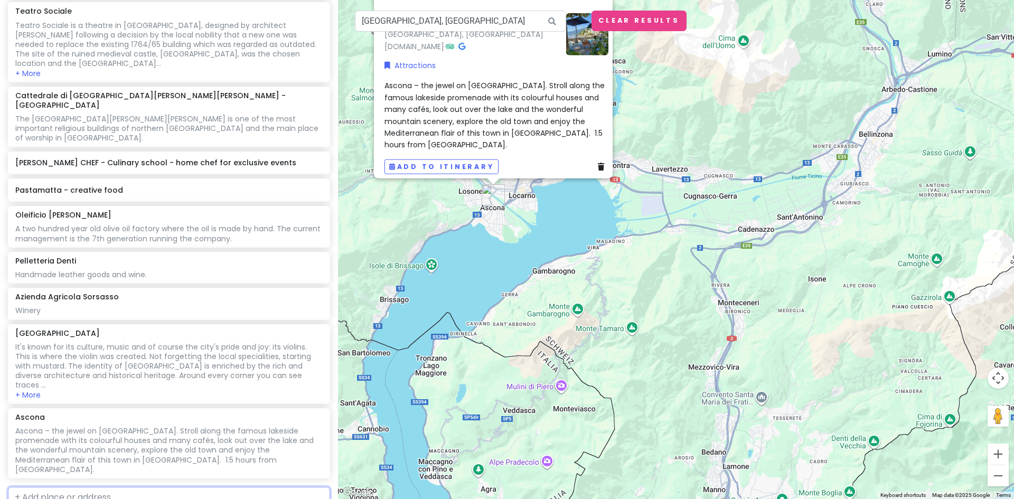
click at [45, 487] on input "text" at bounding box center [169, 497] width 322 height 21
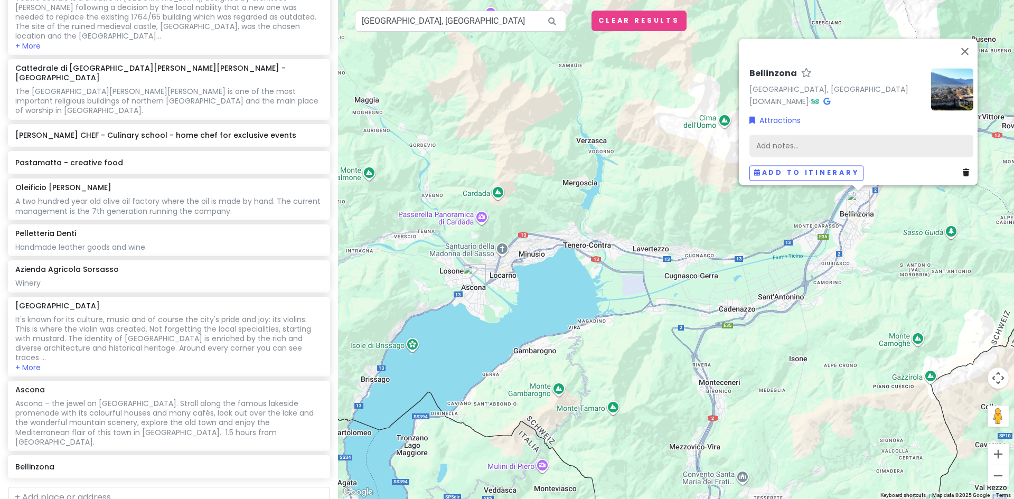
click at [775, 137] on div "Add notes..." at bounding box center [861, 146] width 224 height 22
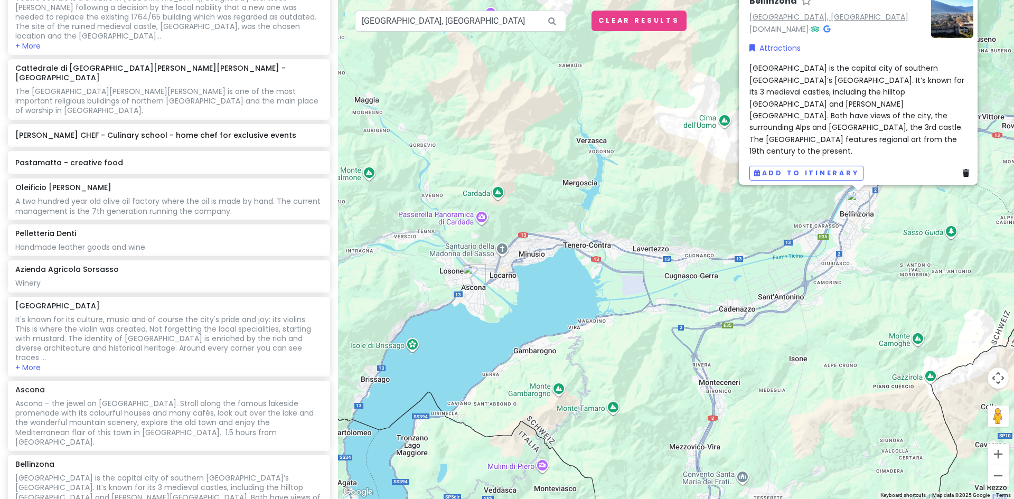
scroll to position [1131, 0]
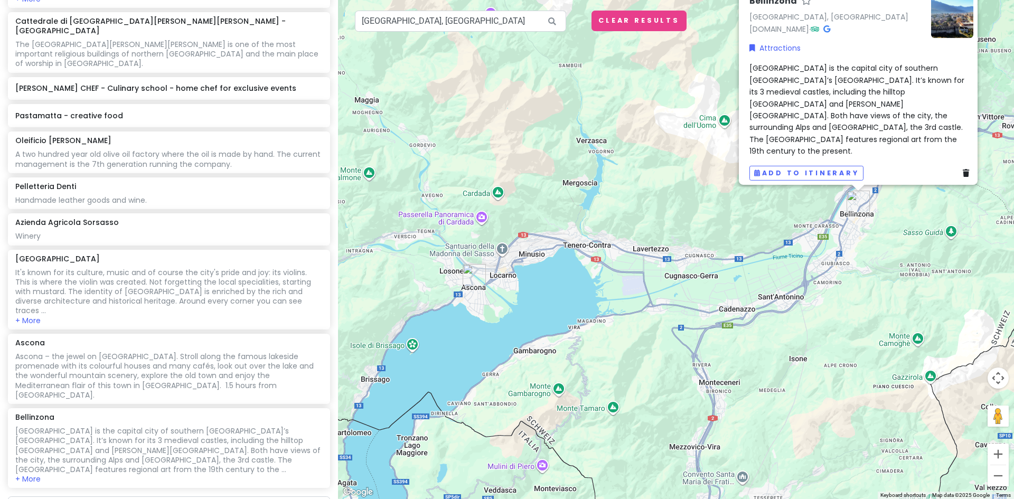
click at [847, 141] on div "Bellinzona is the capital city of southern Switzerland’s Ticino canton. It’s kn…" at bounding box center [861, 109] width 224 height 94
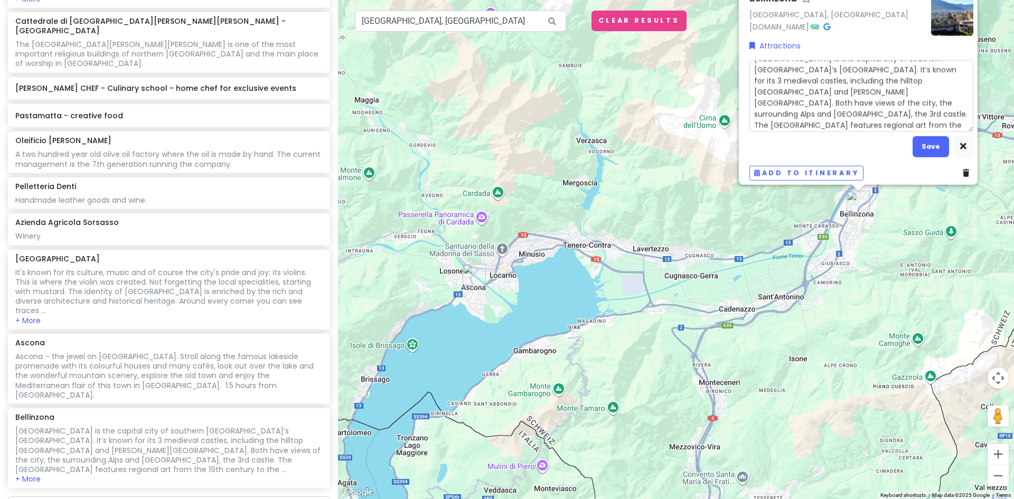
scroll to position [11, 0]
click at [799, 118] on textarea "Bellinzona is the capital city of southern Switzerland’s Ticino canton. It’s kn…" at bounding box center [861, 96] width 224 height 72
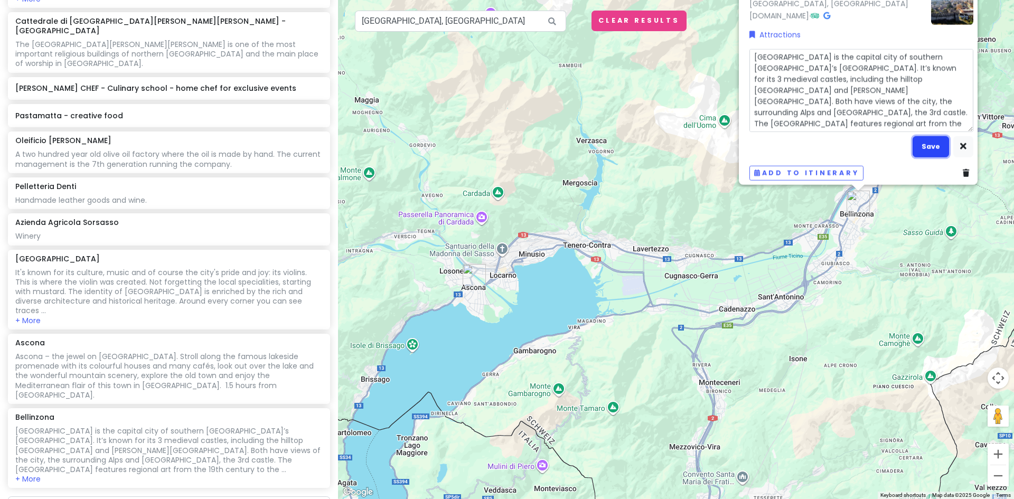
click at [923, 140] on button "Save" at bounding box center [930, 146] width 36 height 21
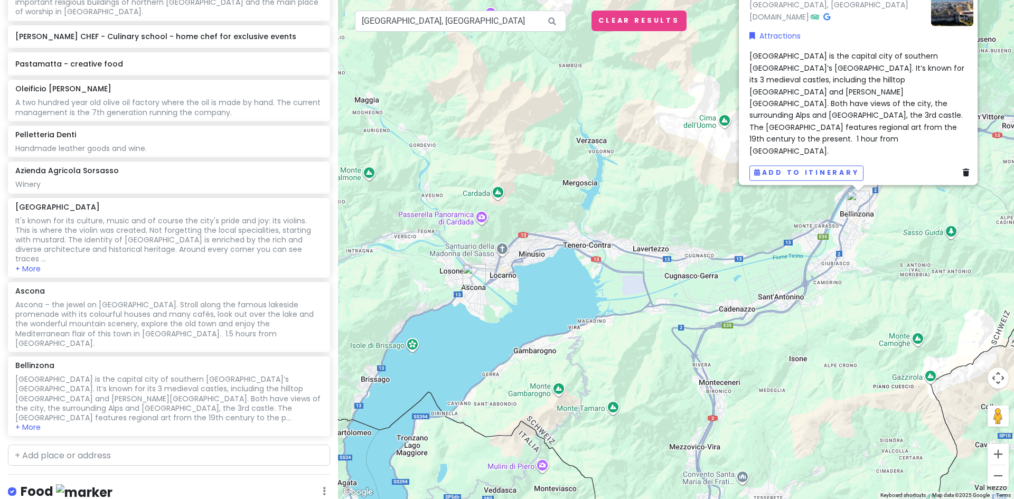
scroll to position [1184, 0]
click at [61, 443] on input "text" at bounding box center [169, 453] width 322 height 21
click at [108, 473] on span "[GEOGRAPHIC_DATA]" at bounding box center [142, 477] width 68 height 9
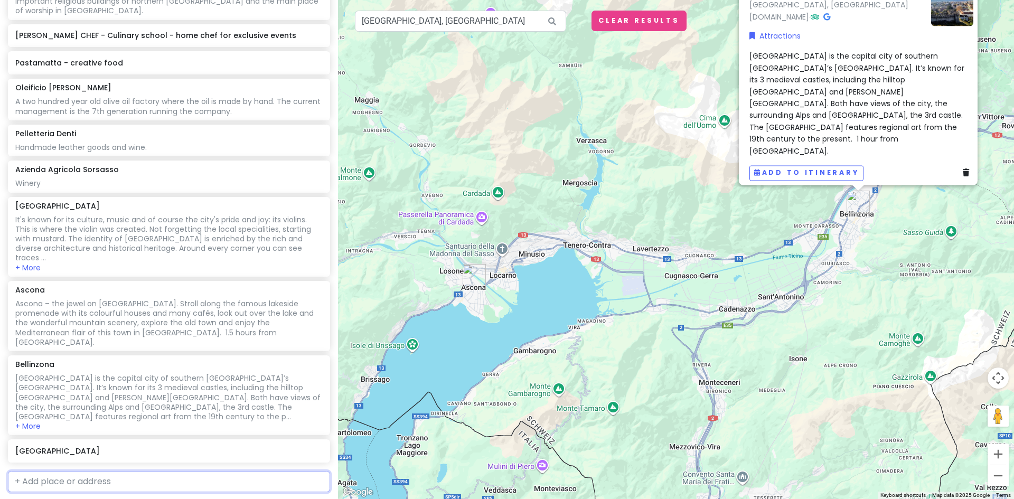
scroll to position [1211, 0]
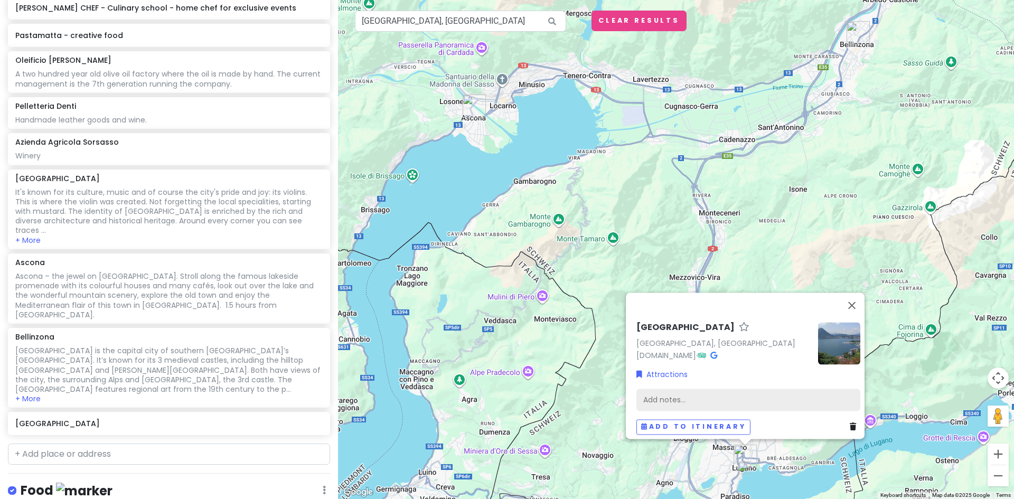
click at [661, 392] on div "Add notes..." at bounding box center [748, 400] width 224 height 22
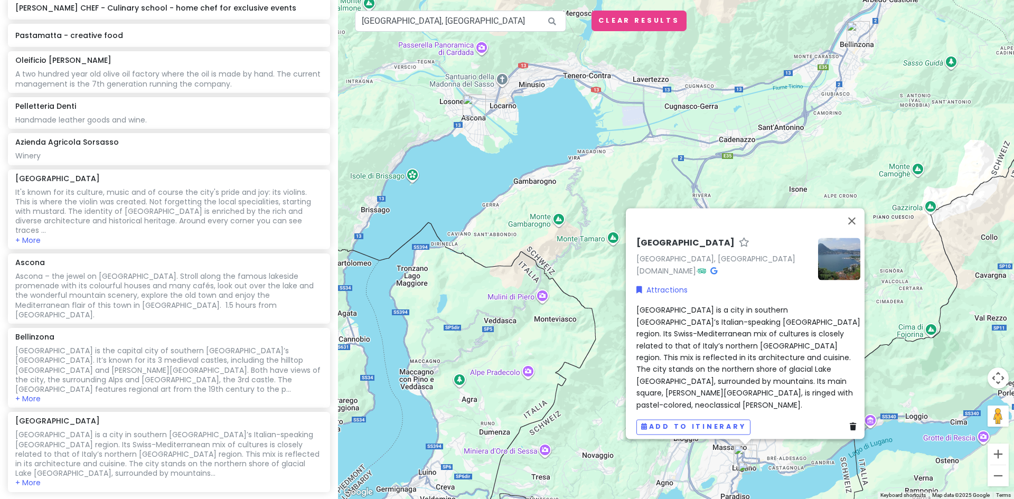
scroll to position [1258, 0]
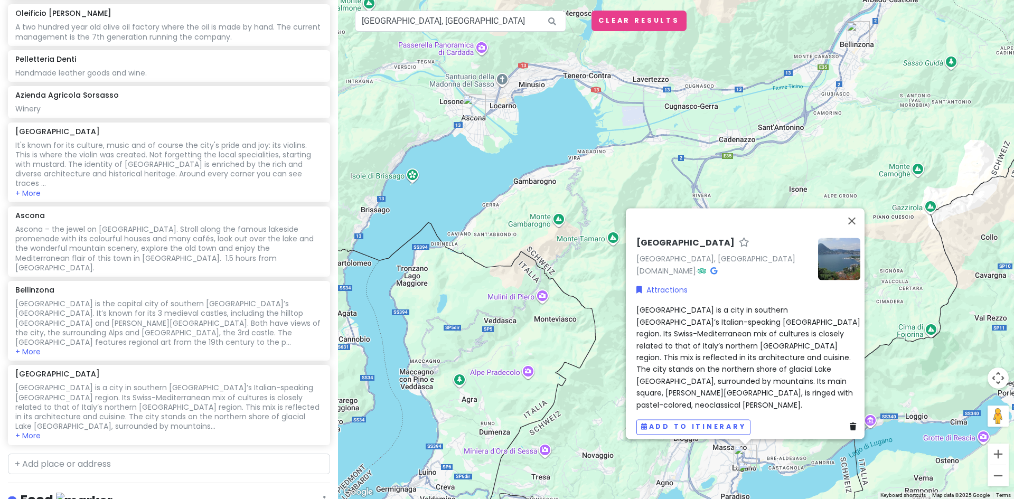
click at [752, 384] on span "Lugano is a city in southern Switzerland’s Italian-speaking Ticino region. Its …" at bounding box center [749, 357] width 226 height 105
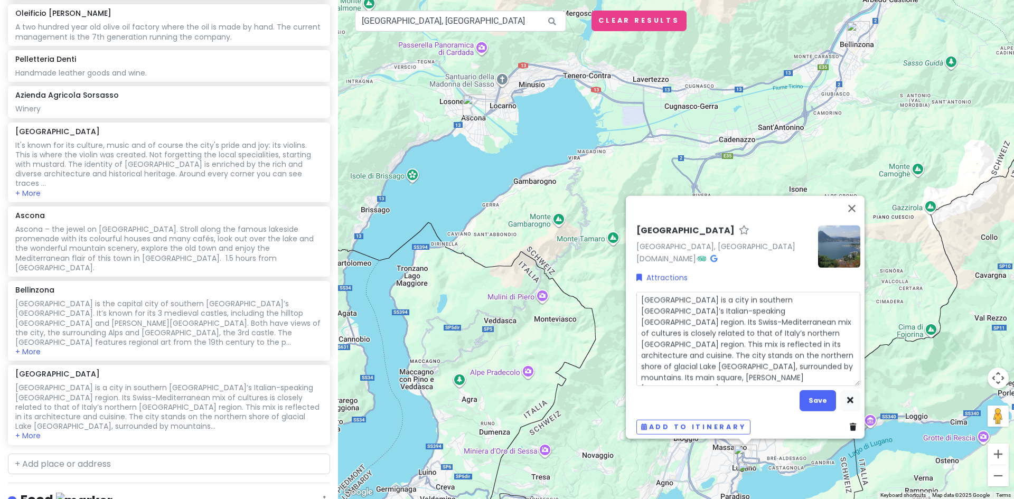
click at [679, 373] on textarea "Lugano is a city in southern Switzerland’s Italian-speaking Ticino region. Its …" at bounding box center [748, 339] width 224 height 94
click at [816, 395] on button "Save" at bounding box center [817, 400] width 36 height 21
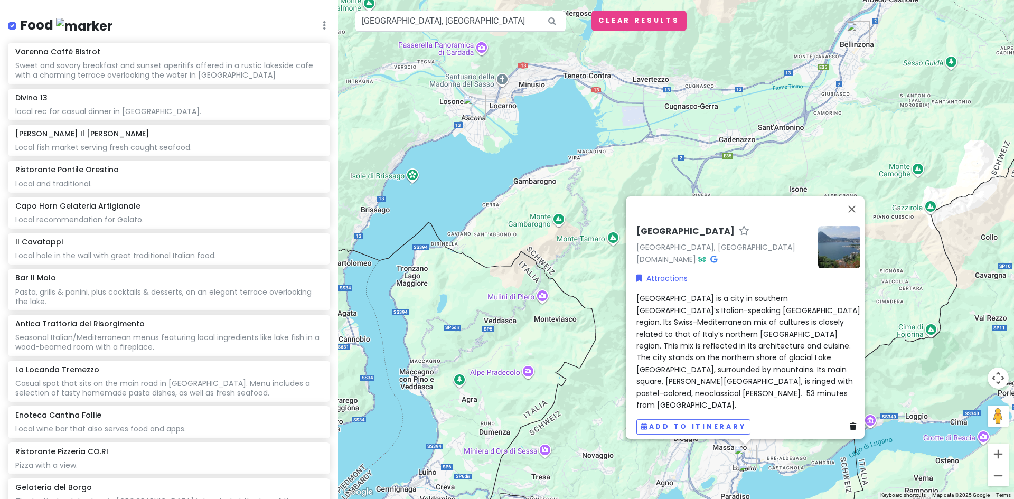
scroll to position [1734, 0]
click at [854, 222] on button "Close" at bounding box center [851, 208] width 25 height 25
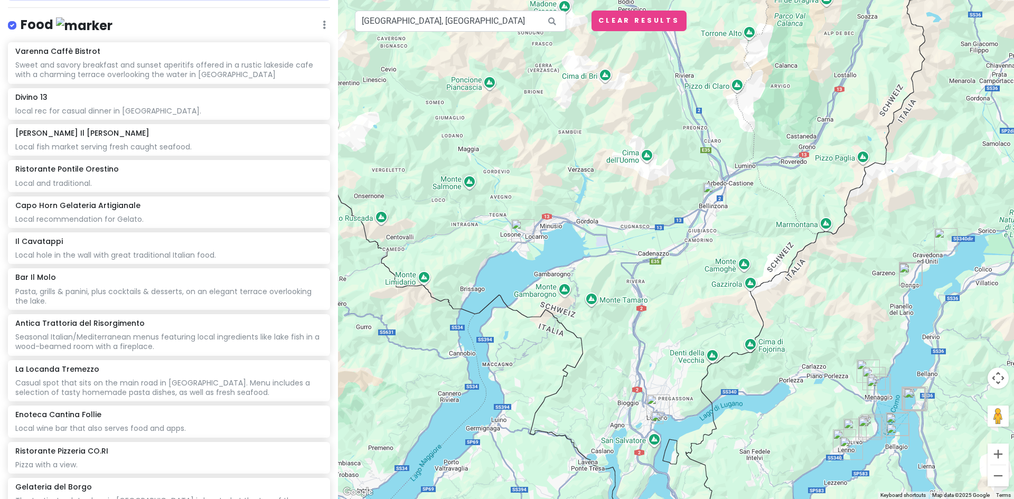
scroll to position [1997, 0]
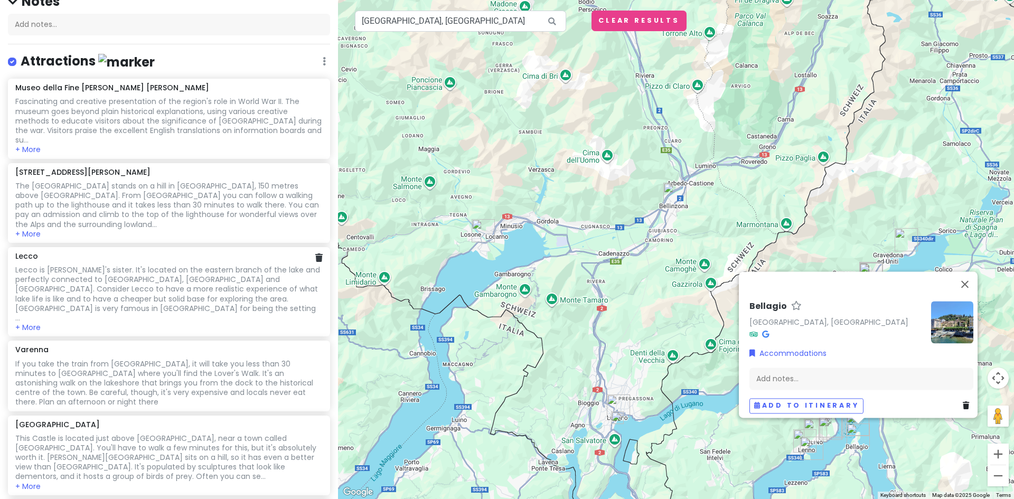
scroll to position [0, 0]
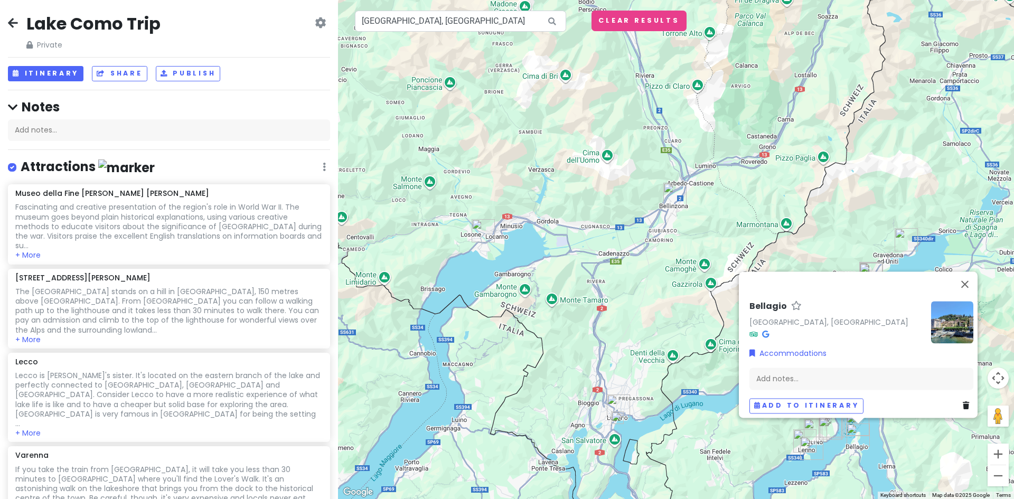
click at [323, 166] on icon at bounding box center [324, 167] width 3 height 8
click at [185, 159] on div "Attractions Edit Reorder Delete List" at bounding box center [169, 169] width 322 height 22
click at [973, 279] on button "Close" at bounding box center [964, 283] width 25 height 25
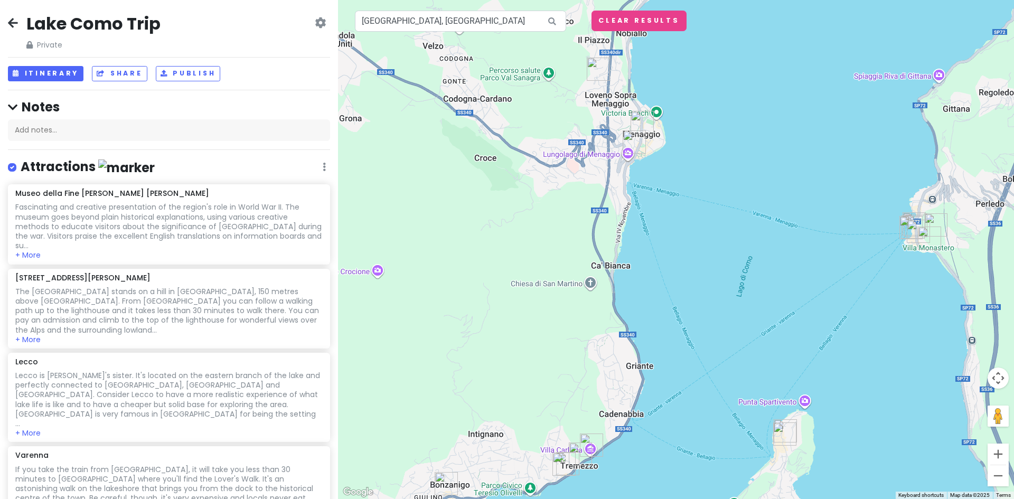
click at [783, 422] on img "Gelateria del Borgo" at bounding box center [785, 434] width 32 height 32
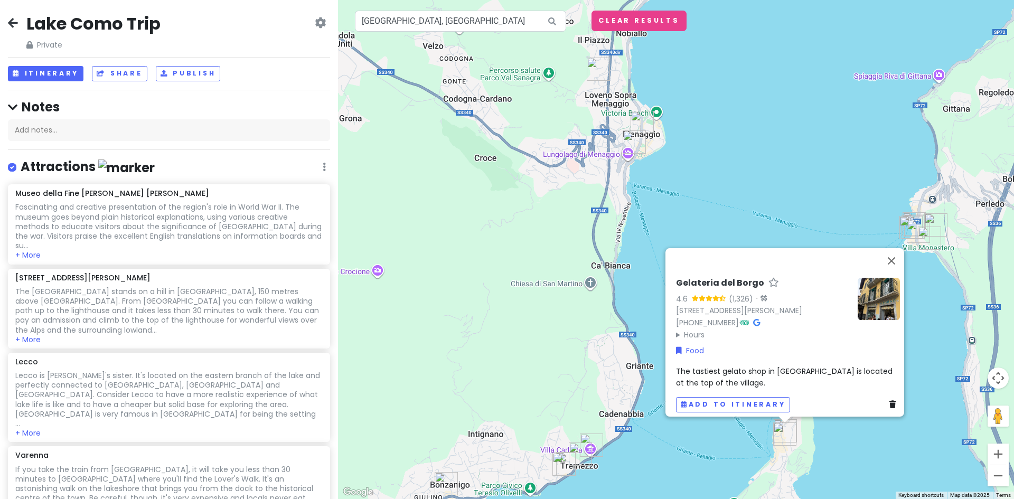
click at [780, 433] on img "Gelateria del Borgo" at bounding box center [785, 434] width 32 height 32
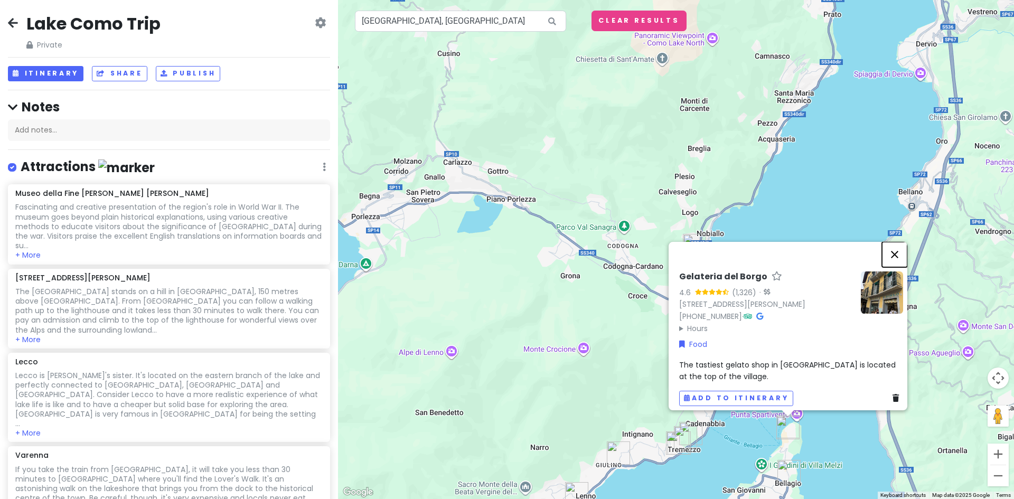
click at [899, 242] on button "Close" at bounding box center [894, 254] width 25 height 25
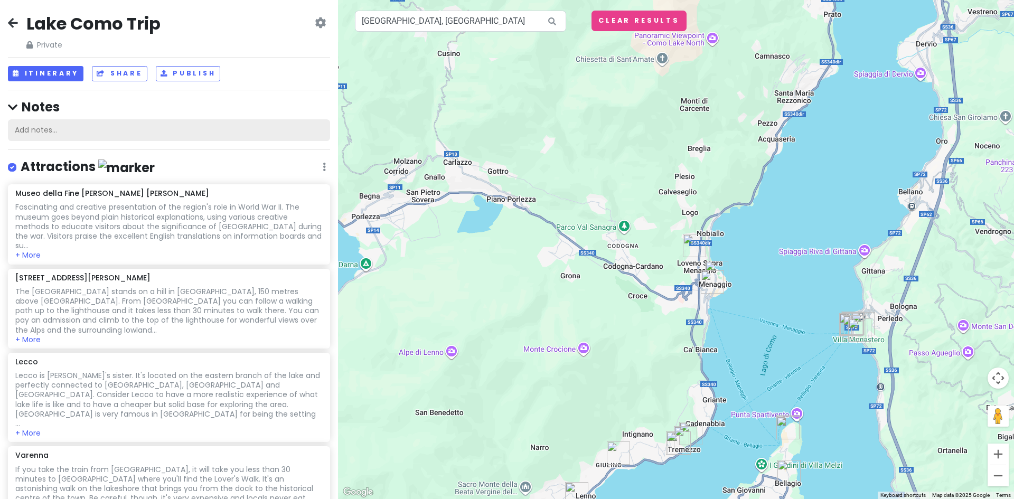
click at [40, 132] on div "Add notes..." at bounding box center [169, 130] width 322 height 22
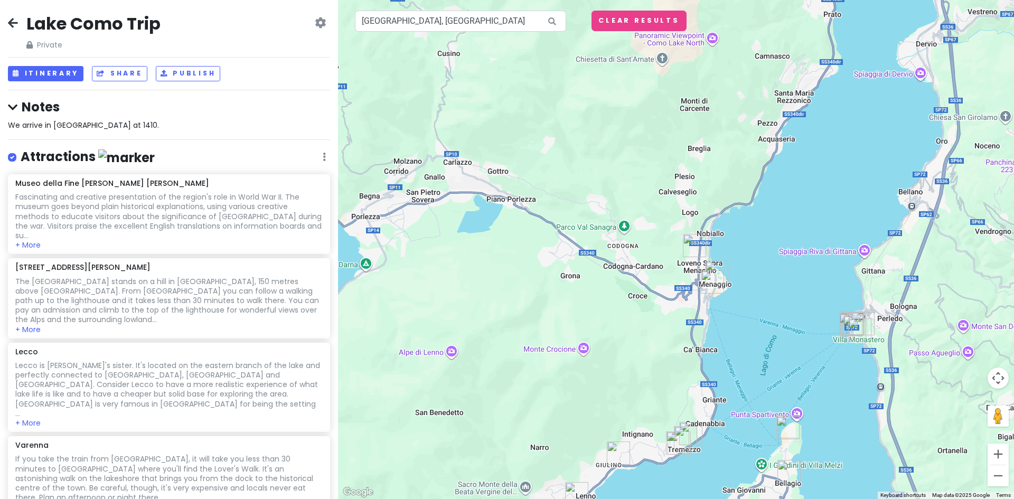
click at [113, 124] on div "We arrive in Milan at 1410." at bounding box center [169, 125] width 322 height 12
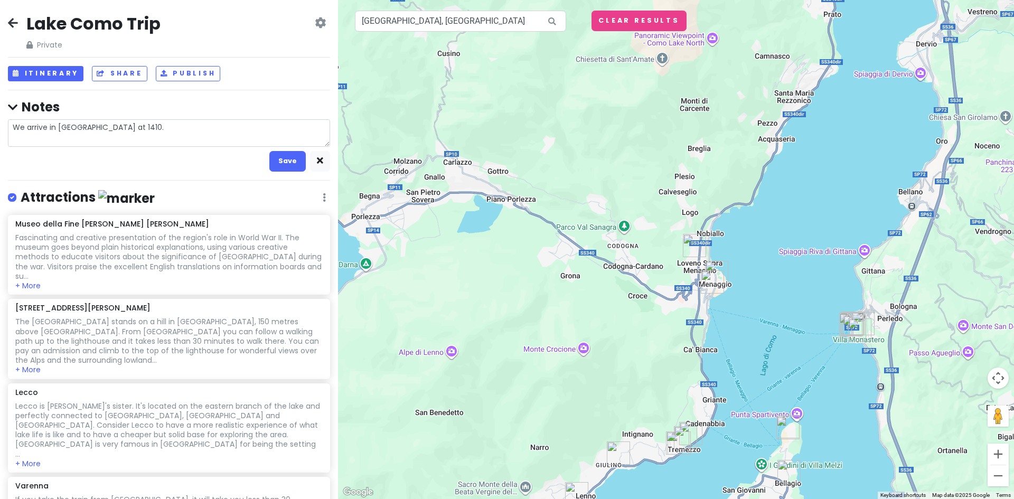
click at [121, 126] on textarea "We arrive in Milan at 1410." at bounding box center [169, 132] width 322 height 27
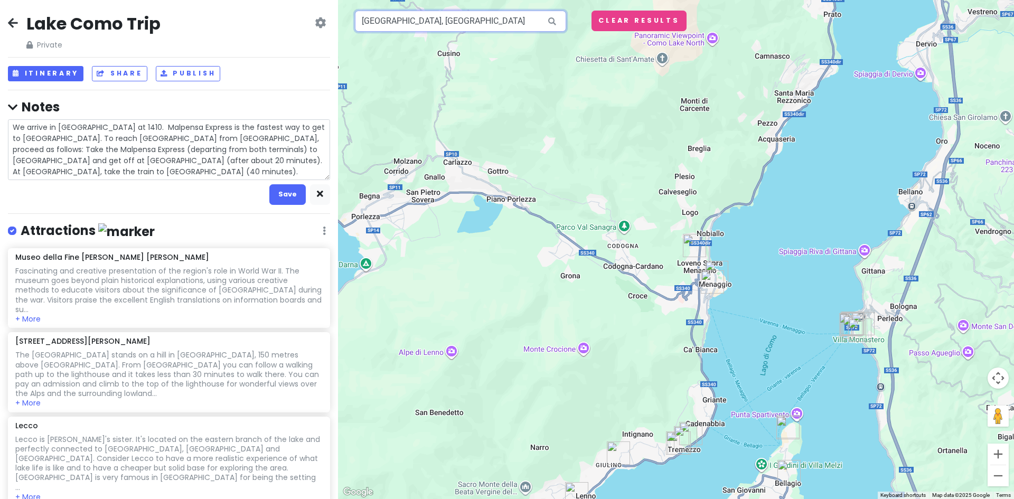
click at [442, 18] on input "Lugano, Switzerland" at bounding box center [460, 21] width 211 height 21
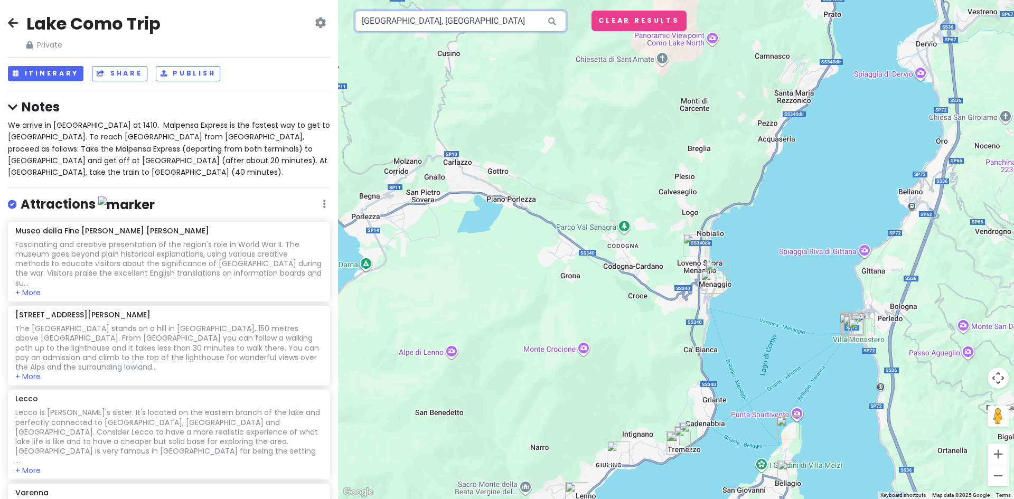
drag, startPoint x: 457, startPoint y: 19, endPoint x: 350, endPoint y: 7, distance: 107.3
click at [350, 7] on div "Lugano, Switzerland Keyboard shortcuts Map Data Map data ©2025 Google Map data …" at bounding box center [676, 249] width 676 height 499
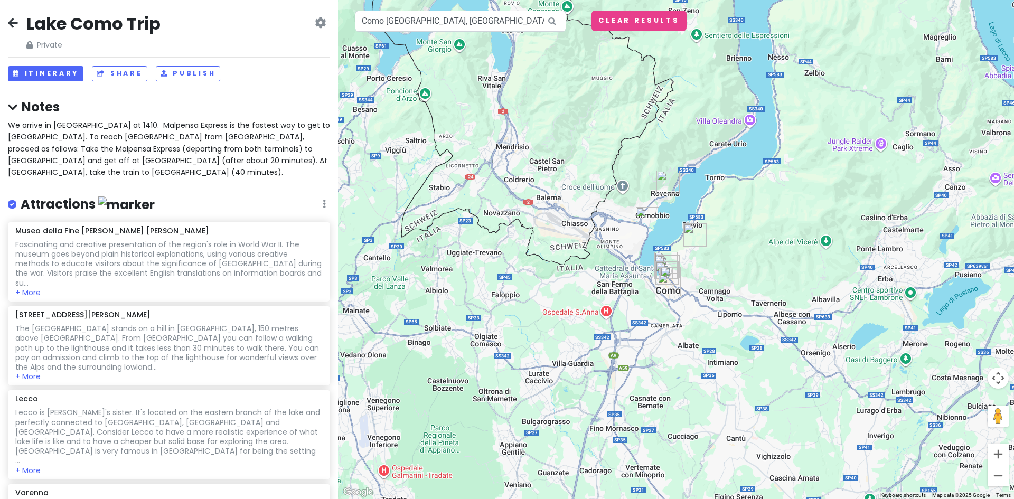
click at [309, 159] on div "We arrive in Milan at 1410. Malpensa Express is the fastest way to get to Como.…" at bounding box center [169, 148] width 322 height 59
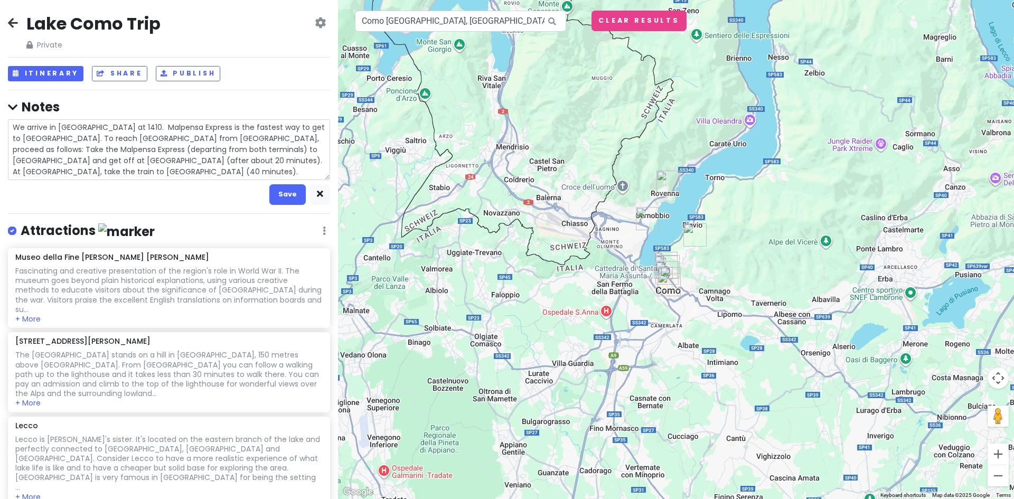
click at [62, 172] on textarea "We arrive in Milan at 1410. Malpensa Express is the fastest way to get to Como.…" at bounding box center [169, 149] width 322 height 61
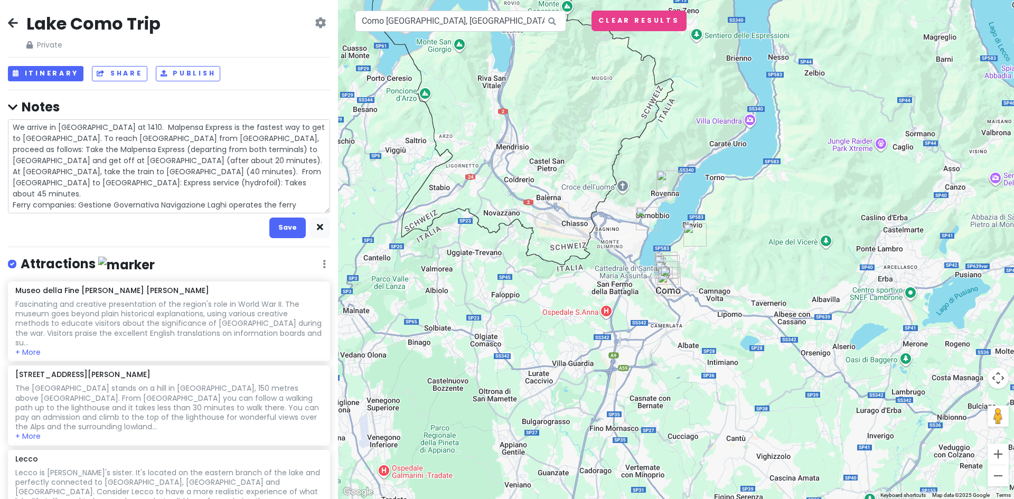
click at [12, 194] on textarea "We arrive in Milan at 1410. Malpensa Express is the fastest way to get to Como.…" at bounding box center [169, 166] width 322 height 94
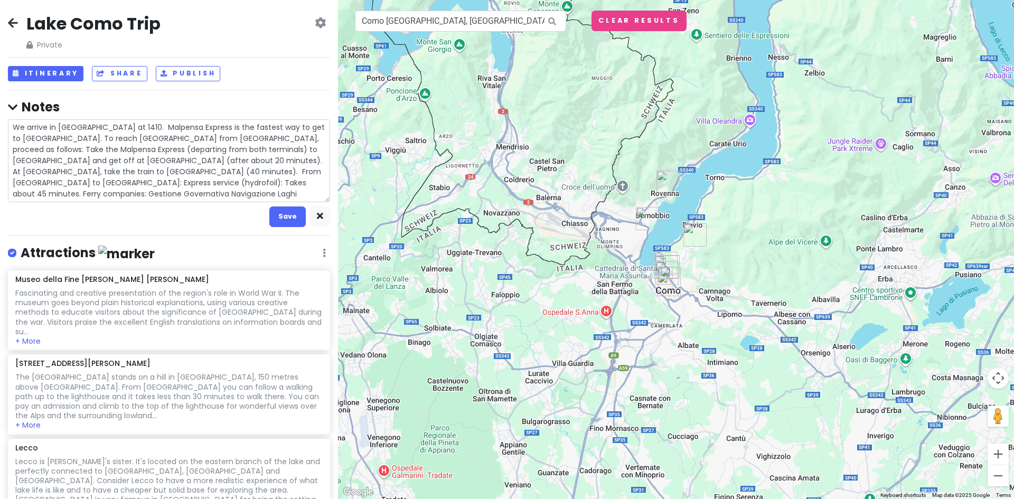
click at [203, 192] on textarea "We arrive in [GEOGRAPHIC_DATA] at 1410. Malpensa Express is the fastest way to …" at bounding box center [169, 160] width 322 height 83
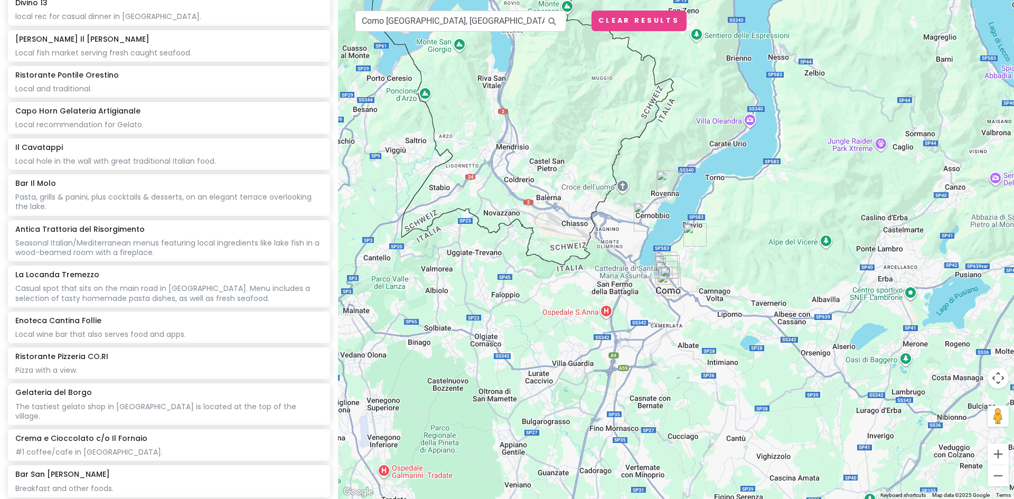
scroll to position [2058, 0]
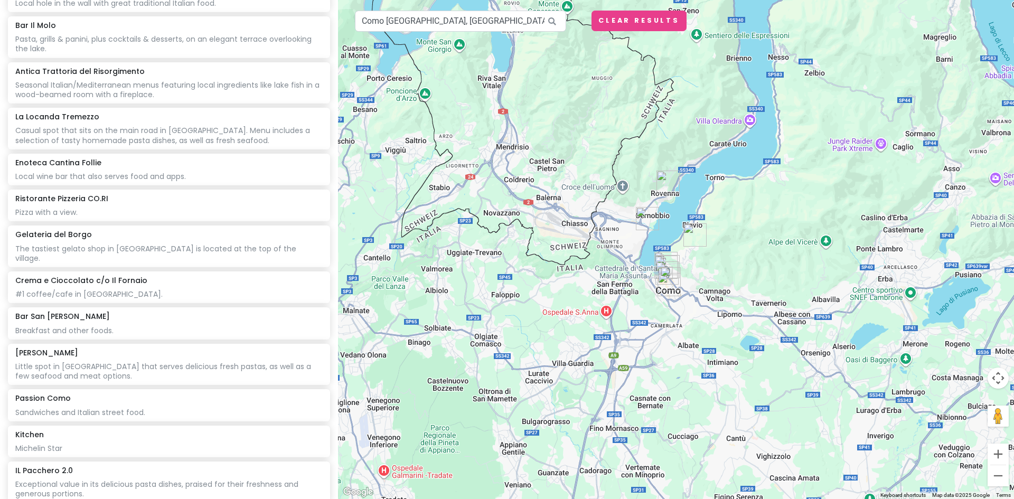
paste input "• BISTROT ANTICHI SAPORI"
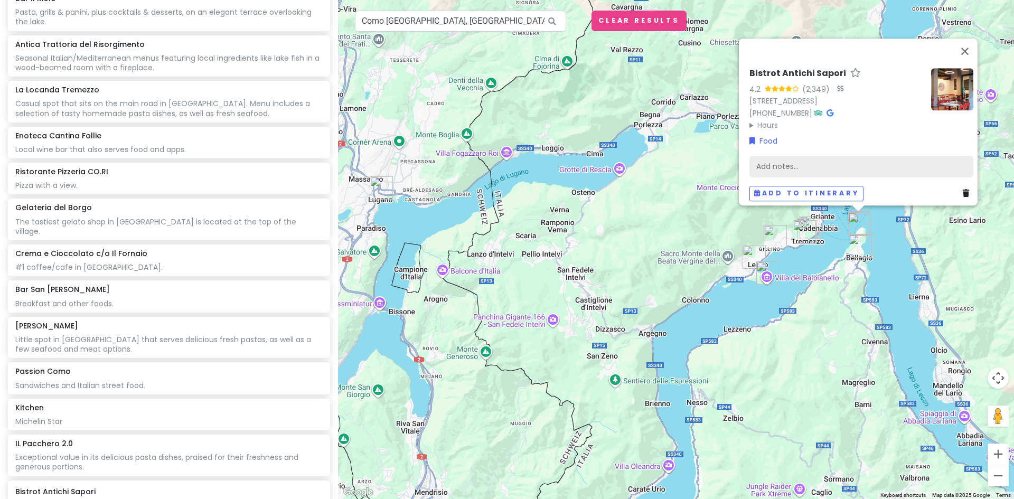
click at [763, 158] on div "Add notes..." at bounding box center [861, 166] width 224 height 22
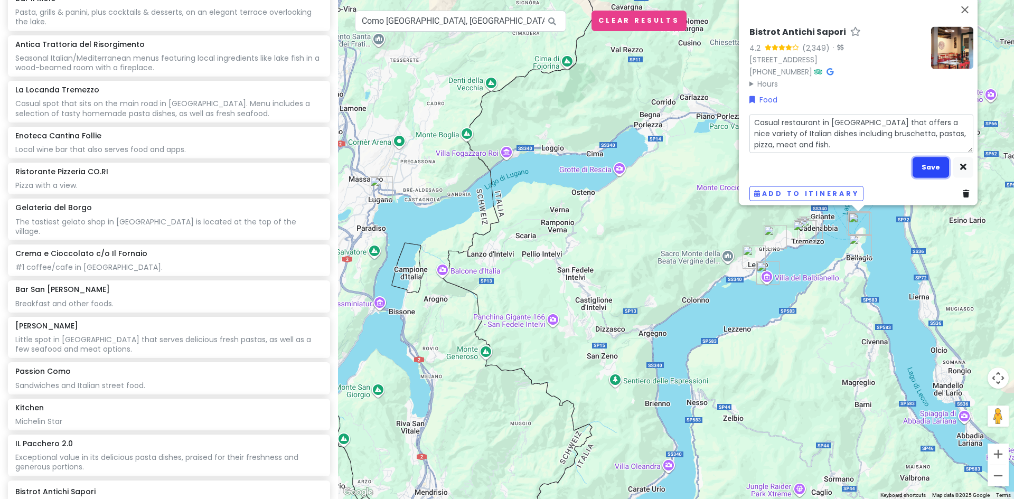
click at [925, 162] on button "Save" at bounding box center [930, 167] width 36 height 21
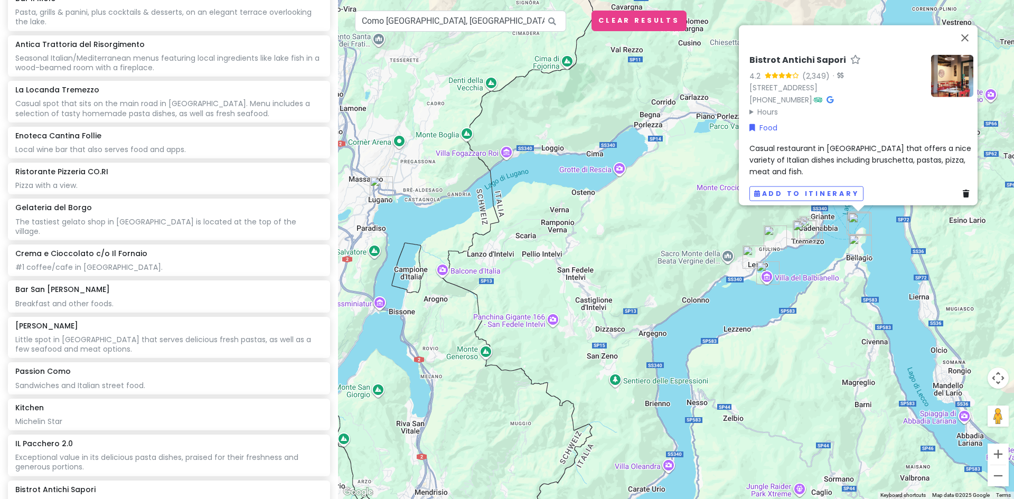
scroll to position [2103, 0]
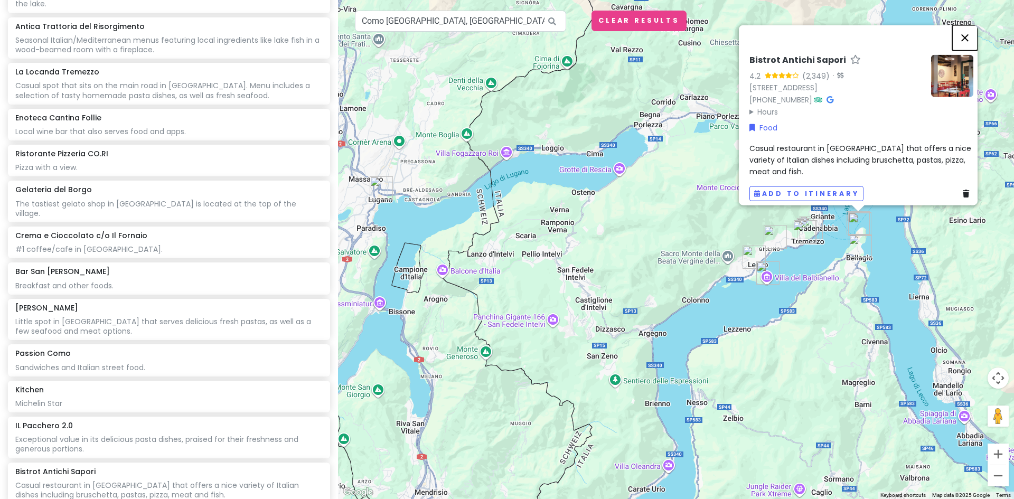
click at [971, 29] on button "Close" at bounding box center [964, 37] width 25 height 25
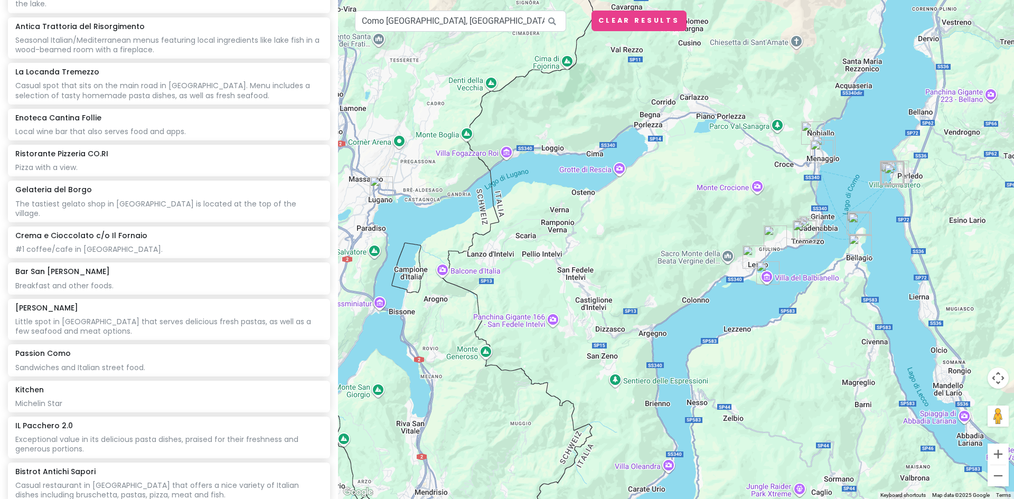
paste input "Pasticceria Sancassani"
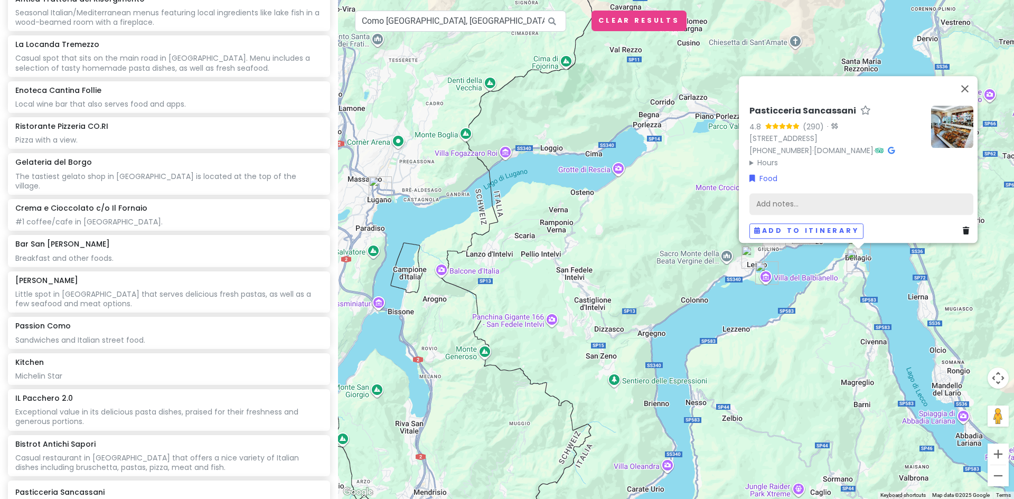
click at [763, 197] on div "Add notes..." at bounding box center [861, 204] width 224 height 22
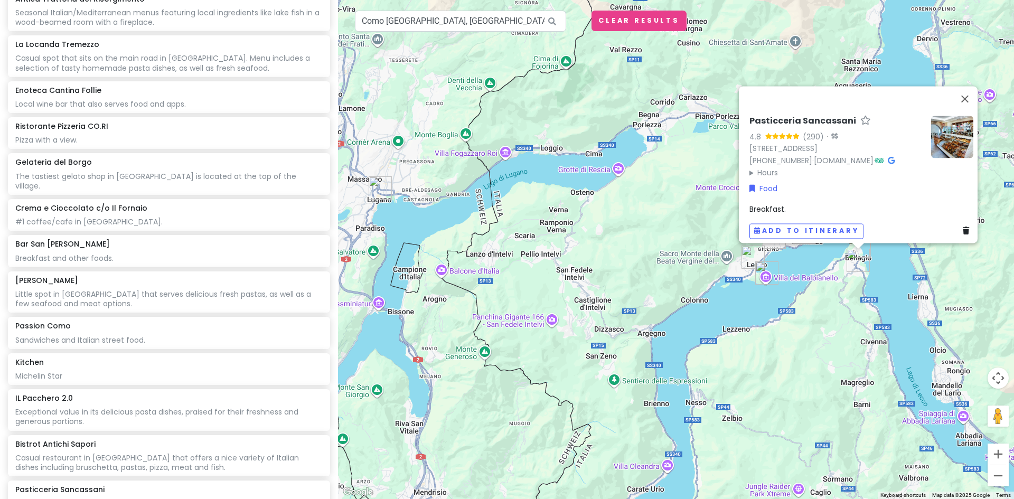
scroll to position [2139, 0]
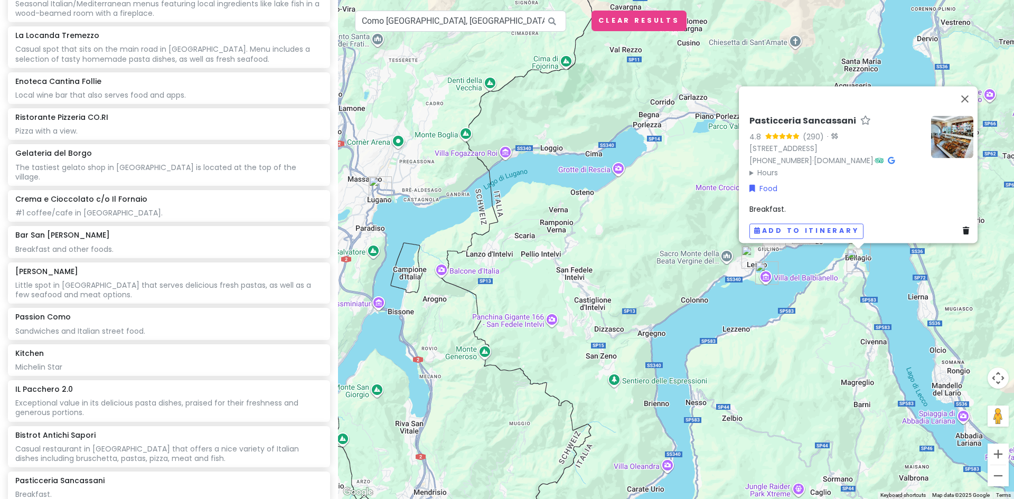
click at [788, 194] on div "Pasticceria Sancassani 4.8 (290) · Piazza Canestri, 3, 22021 Bellagio CO, Italy…" at bounding box center [861, 176] width 232 height 131
click at [784, 203] on div "Breakfast." at bounding box center [861, 209] width 224 height 12
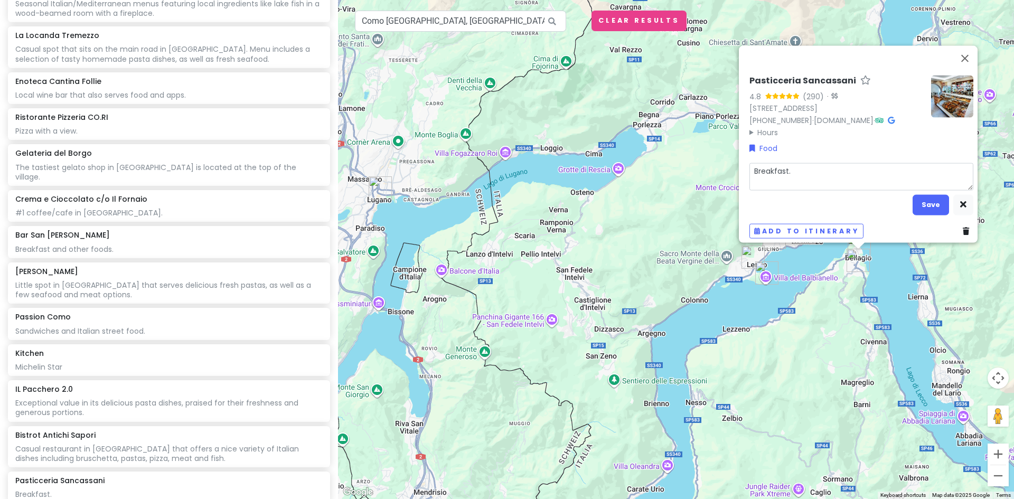
click at [791, 164] on textarea "Breakfast." at bounding box center [861, 176] width 224 height 27
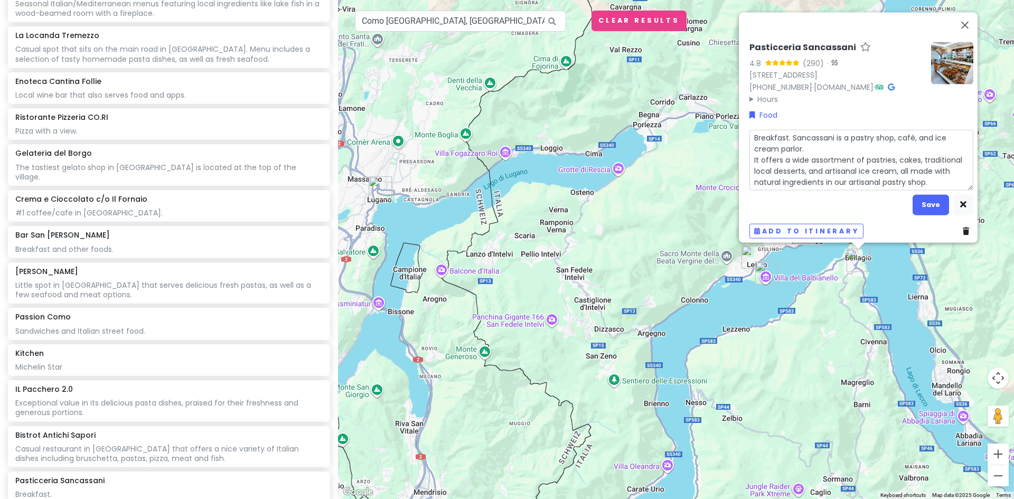
click at [749, 152] on textarea "Breakfast. Sancassani is a pastry shop, café, and ice cream parlor. It offers a…" at bounding box center [861, 159] width 224 height 61
click at [788, 130] on textarea "Breakfast. Sancassani is a pastry shop, café, and ice cream parlor. It offers a…" at bounding box center [861, 159] width 224 height 61
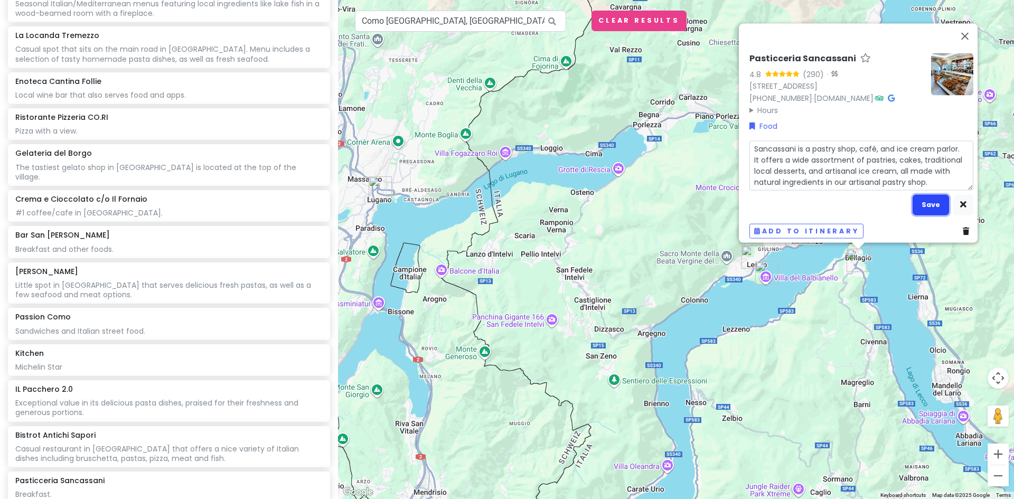
click at [929, 198] on button "Save" at bounding box center [930, 204] width 36 height 21
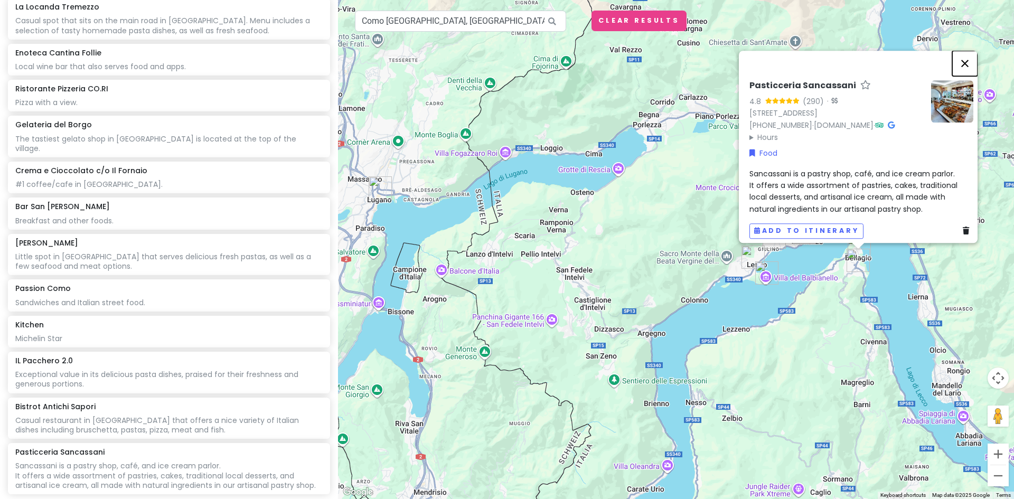
click at [972, 51] on button "Close" at bounding box center [964, 63] width 25 height 25
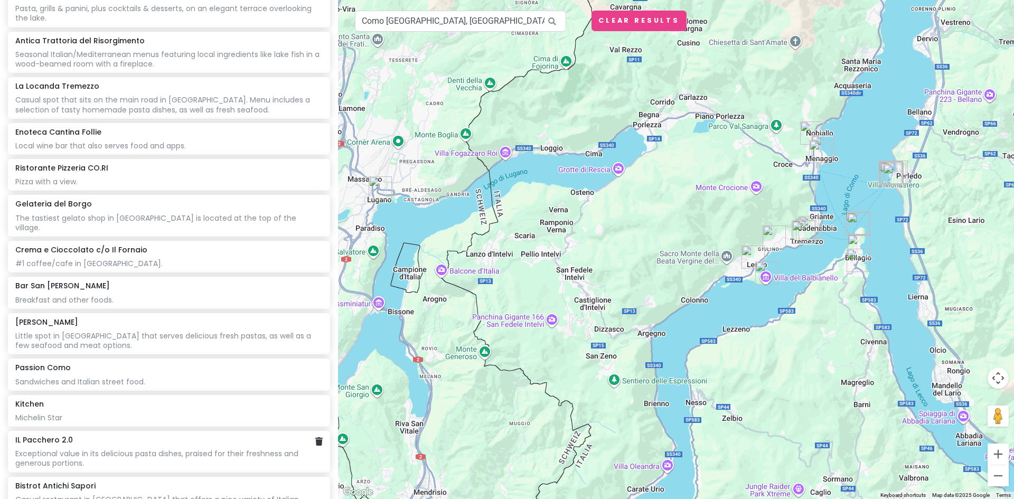
scroll to position [2115, 0]
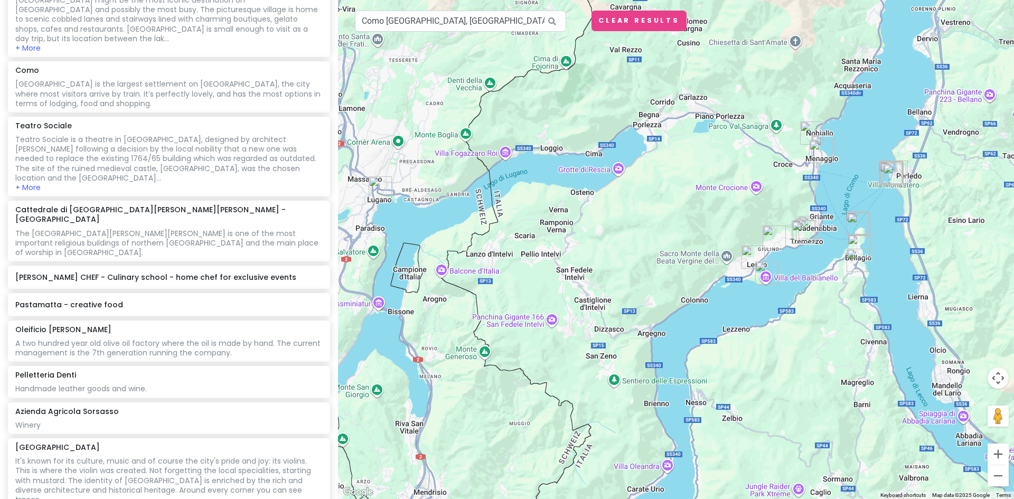
scroll to position [1007, 0]
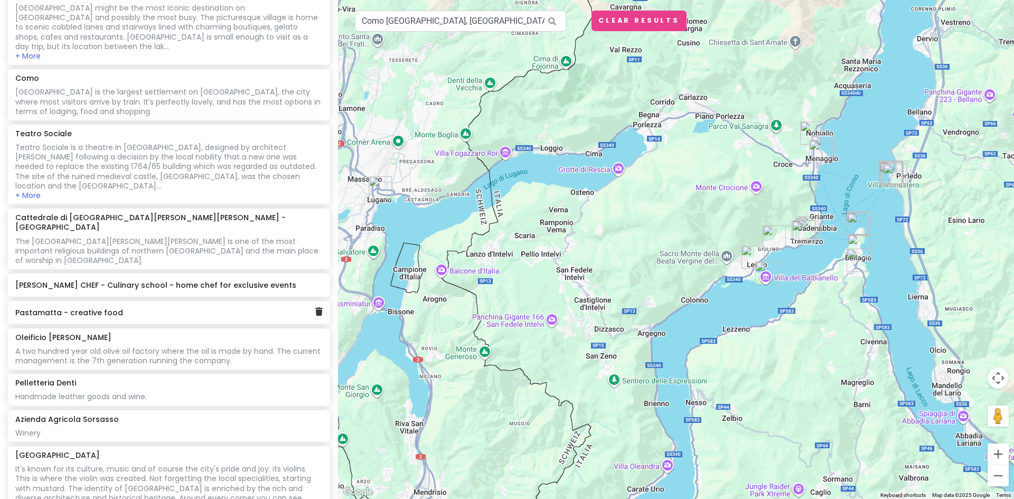
click at [135, 308] on h6 "Pastamatta - creative food" at bounding box center [164, 313] width 299 height 10
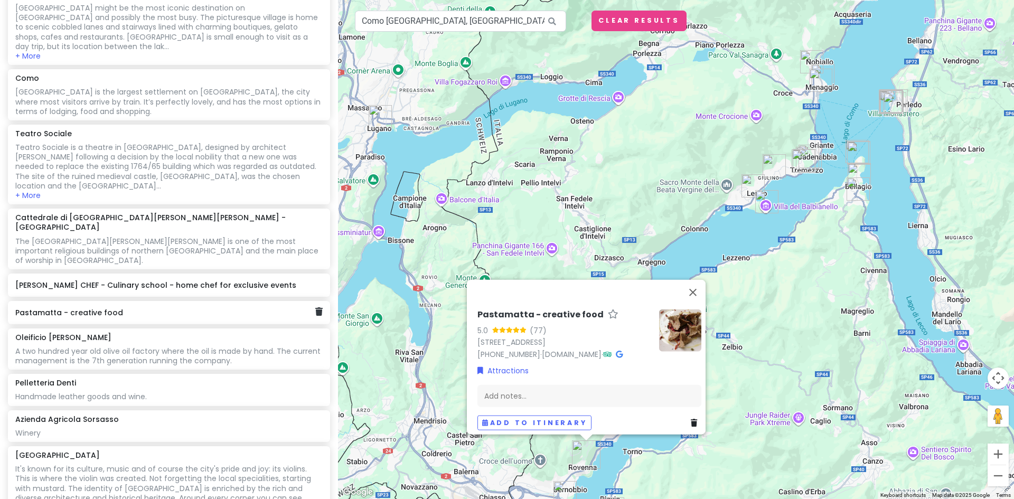
click at [167, 308] on h6 "Pastamatta - creative food" at bounding box center [164, 313] width 299 height 10
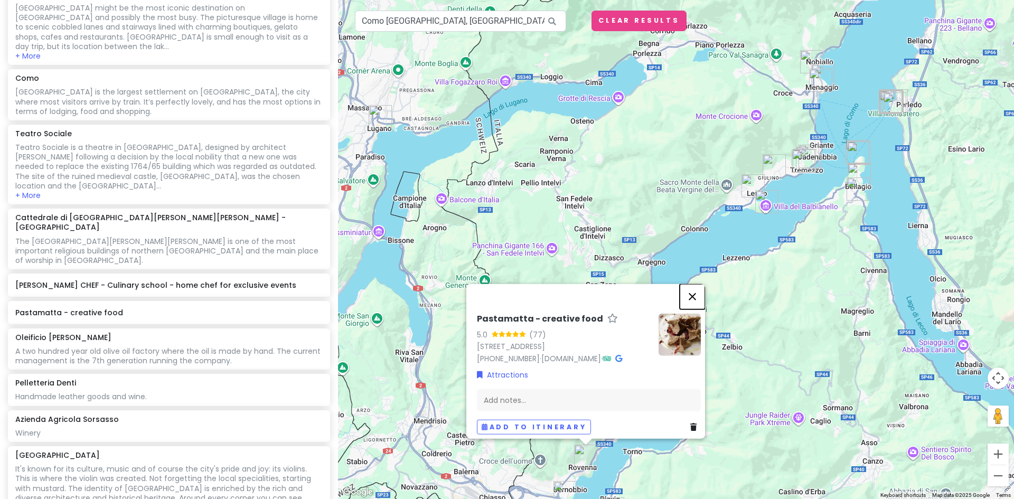
click at [696, 283] on button "Close" at bounding box center [691, 295] width 25 height 25
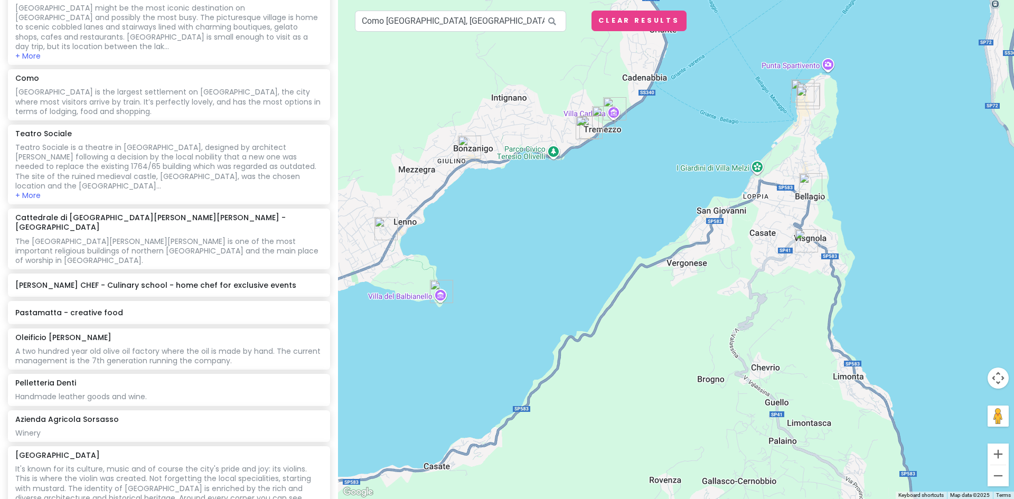
drag, startPoint x: 828, startPoint y: 140, endPoint x: 732, endPoint y: 272, distance: 162.5
click at [735, 277] on div at bounding box center [676, 249] width 676 height 499
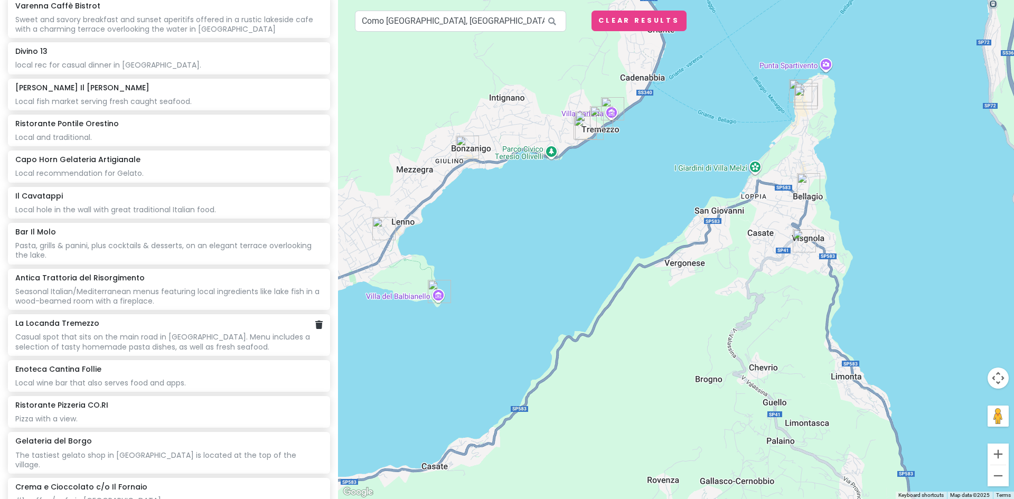
scroll to position [2063, 0]
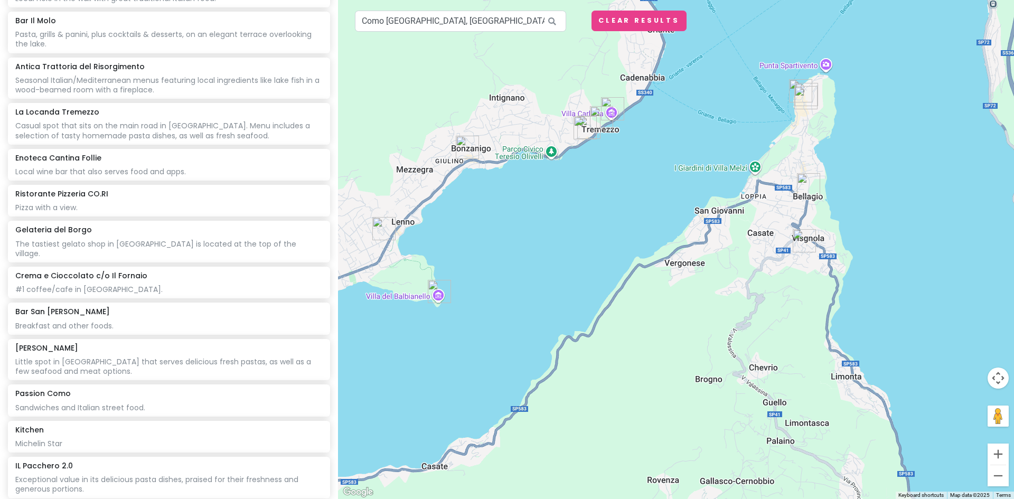
paste input "Macelleria Salumeria Butti Enrici."
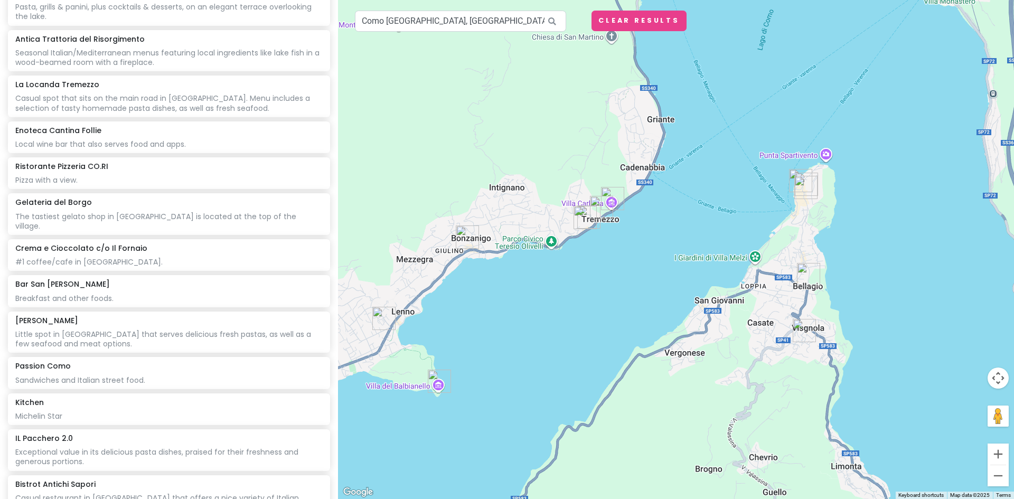
scroll to position [2063, 0]
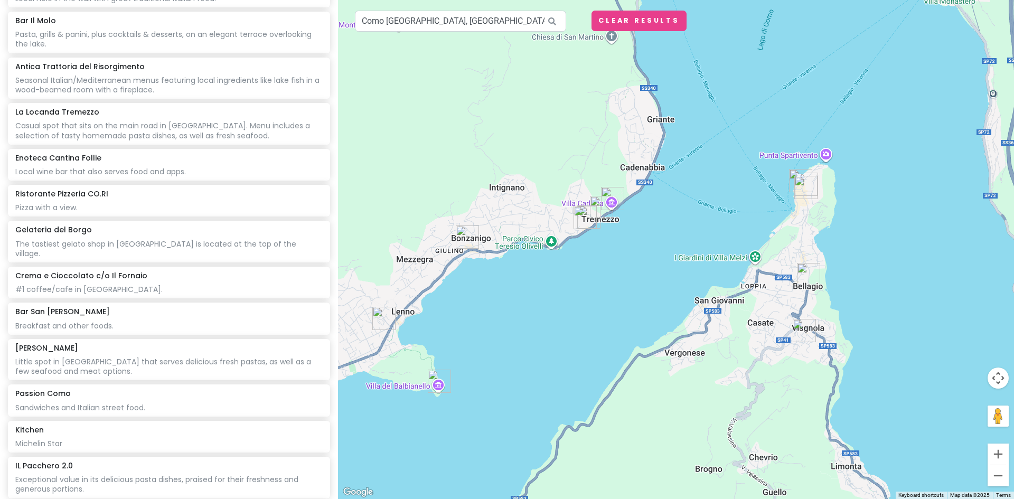
click at [801, 328] on img "Pasticceria Sancassani" at bounding box center [804, 331] width 32 height 32
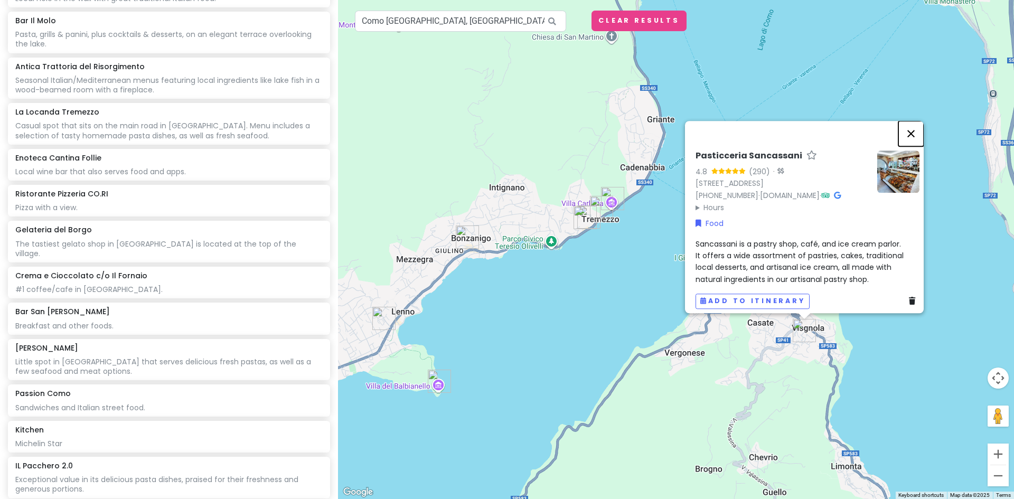
click at [917, 121] on button "Close" at bounding box center [910, 133] width 25 height 25
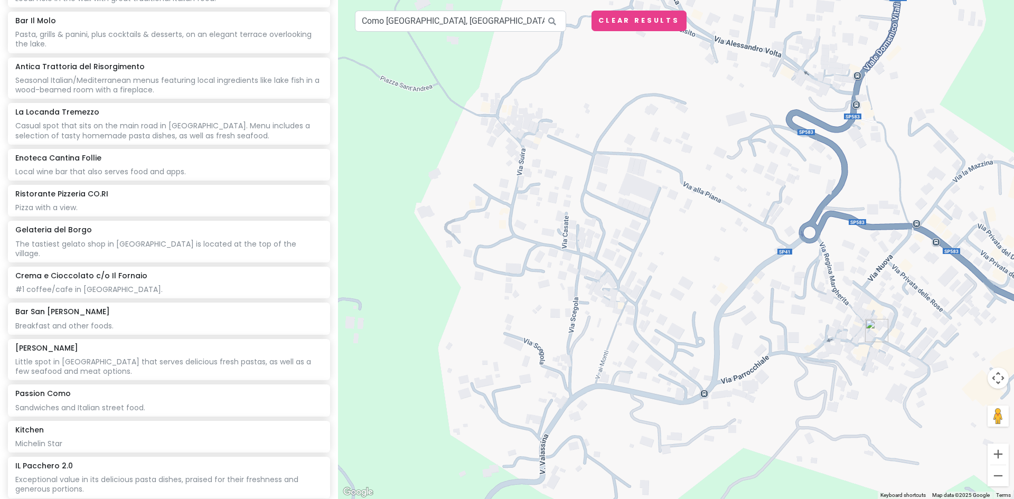
drag, startPoint x: 903, startPoint y: 341, endPoint x: 828, endPoint y: 296, distance: 86.9
click at [828, 296] on div at bounding box center [676, 249] width 676 height 499
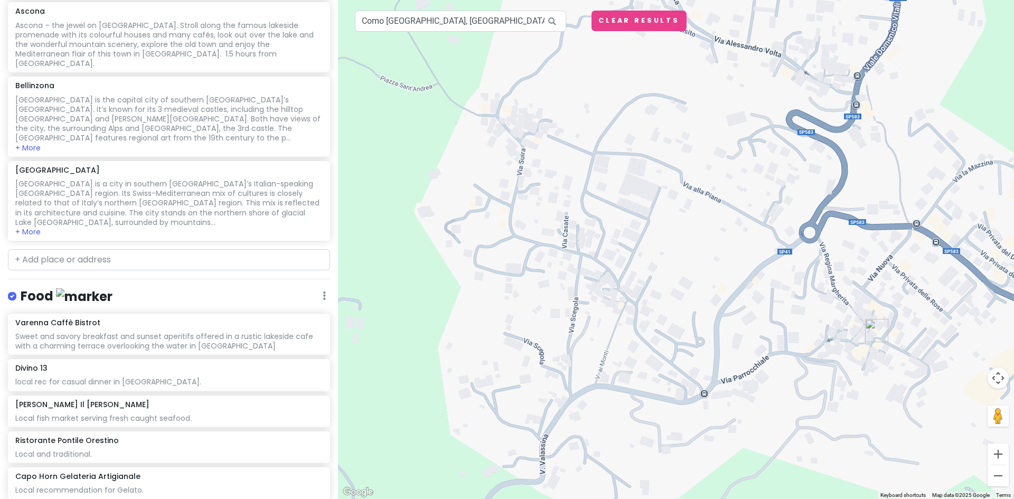
scroll to position [1377, 0]
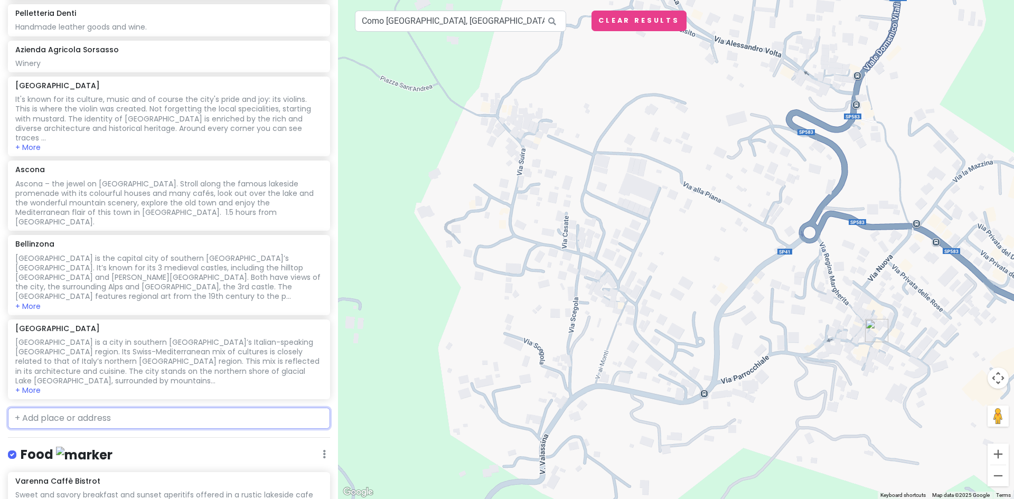
click at [55, 408] on input "text" at bounding box center [169, 418] width 322 height 21
paste input "Piazza [PERSON_NAME]"
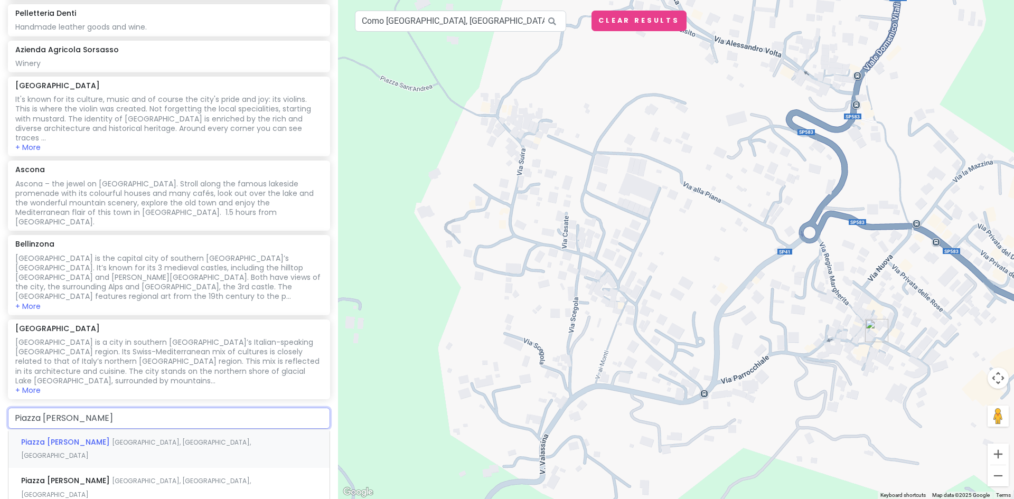
click at [165, 438] on span "Bellagio, Province of Como, Italy" at bounding box center [136, 449] width 230 height 23
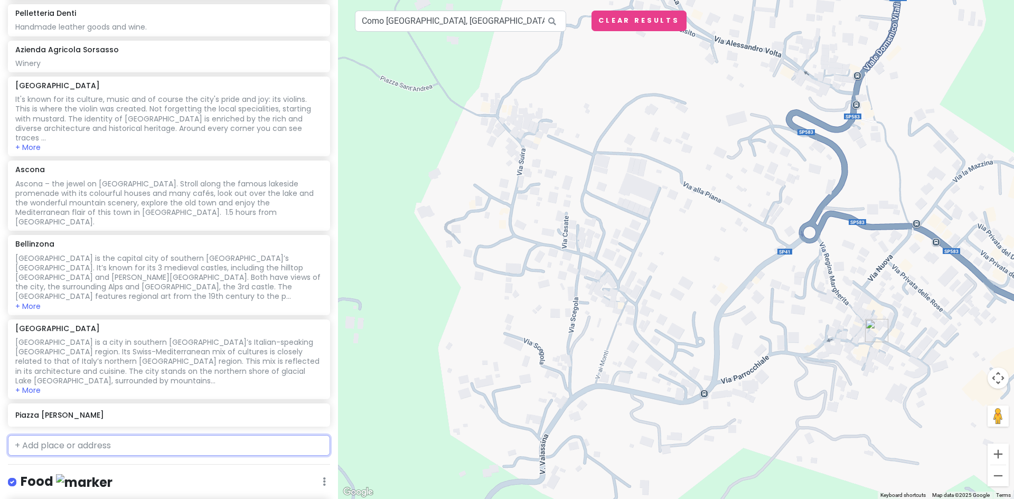
scroll to position [1404, 0]
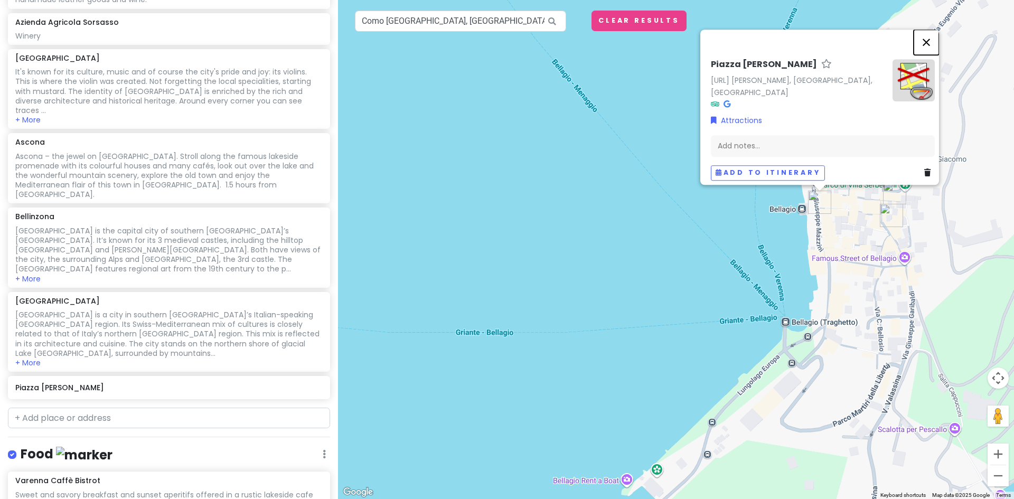
click at [933, 46] on button "Close" at bounding box center [925, 42] width 25 height 25
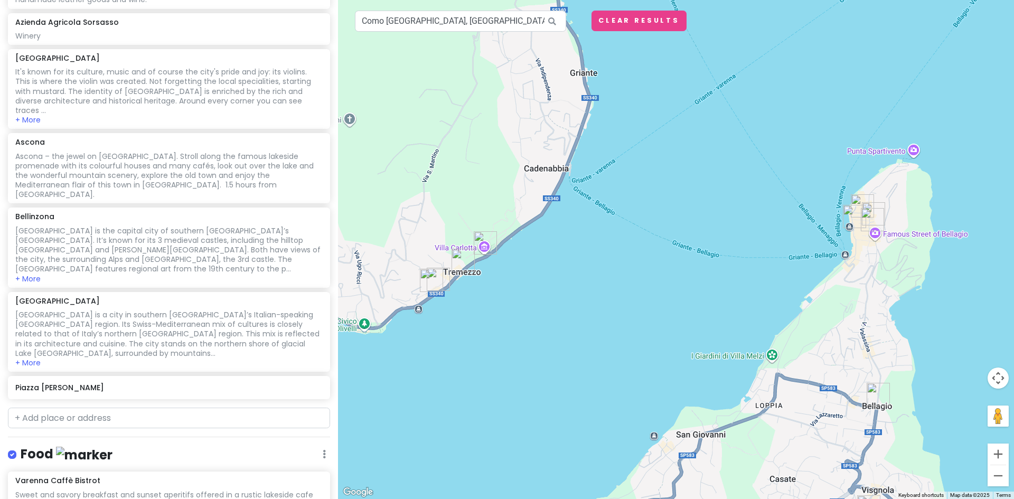
drag, startPoint x: 897, startPoint y: 197, endPoint x: 861, endPoint y: 264, distance: 76.3
click at [859, 263] on div at bounding box center [676, 249] width 676 height 499
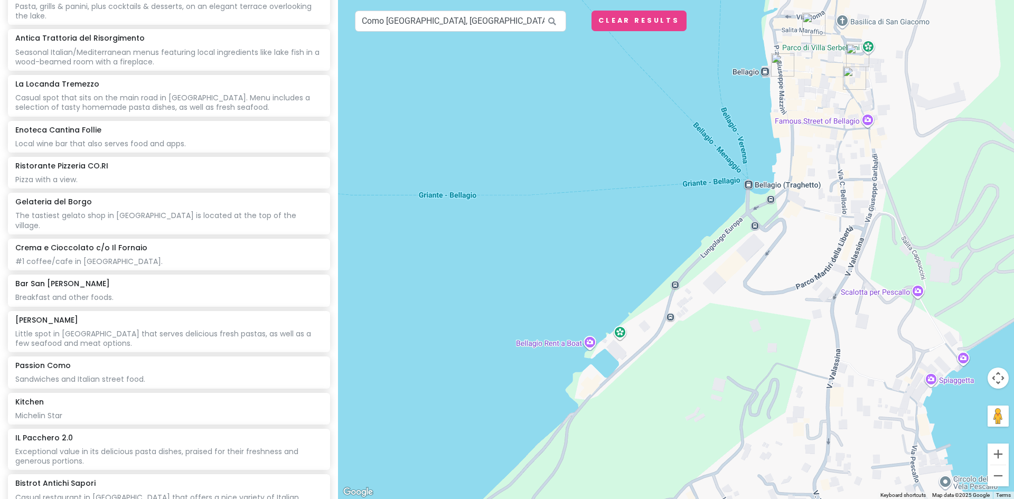
scroll to position [2143, 0]
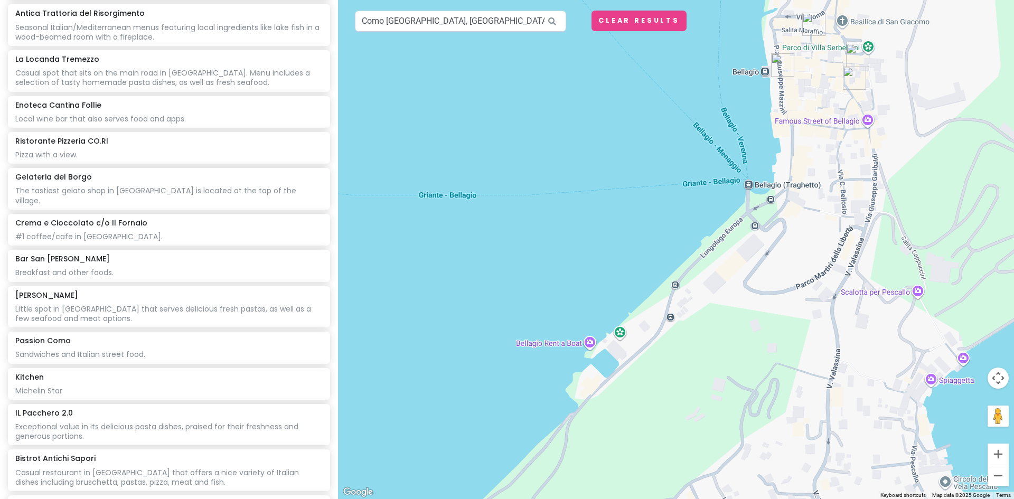
paste input "Nenè Food"
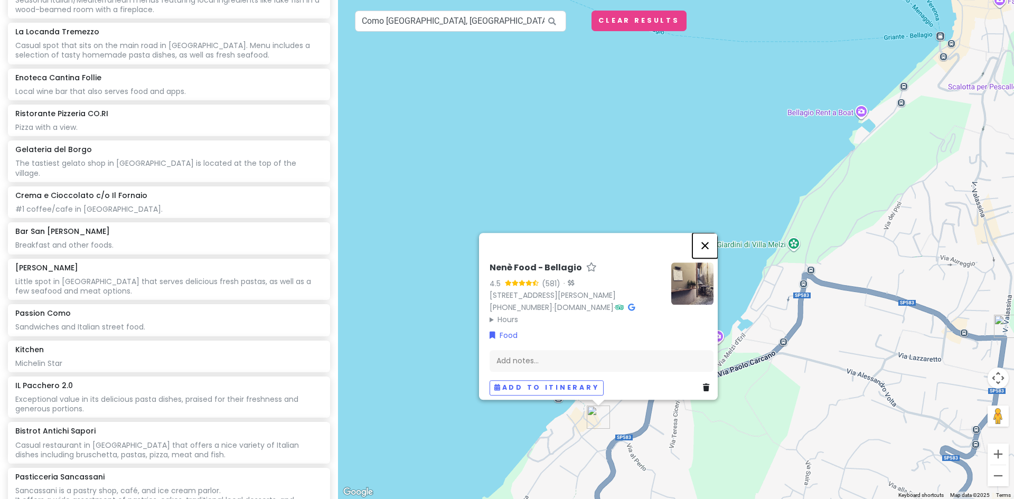
click at [713, 236] on button "Close" at bounding box center [704, 245] width 25 height 25
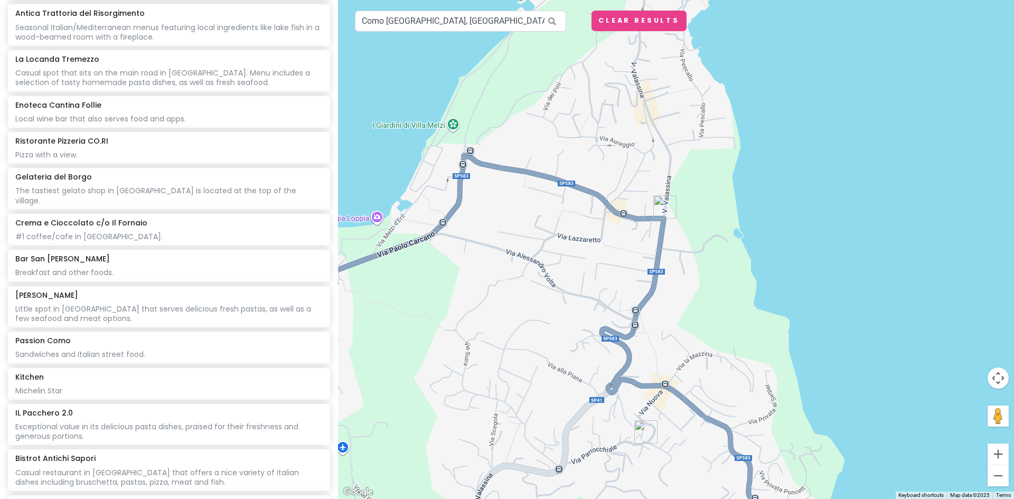
drag, startPoint x: 928, startPoint y: 362, endPoint x: 557, endPoint y: 242, distance: 389.5
click at [557, 242] on div at bounding box center [676, 249] width 676 height 499
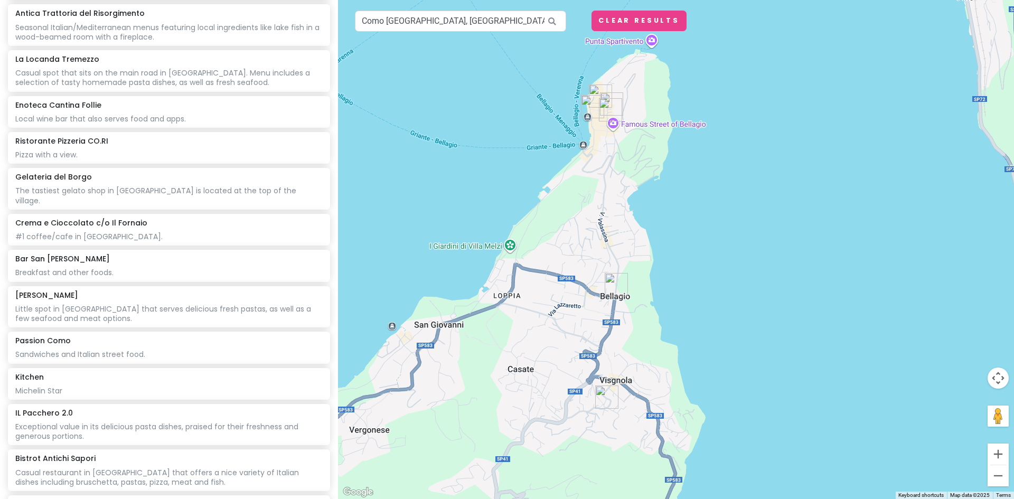
paste input "[PERSON_NAME] e Panetteria"
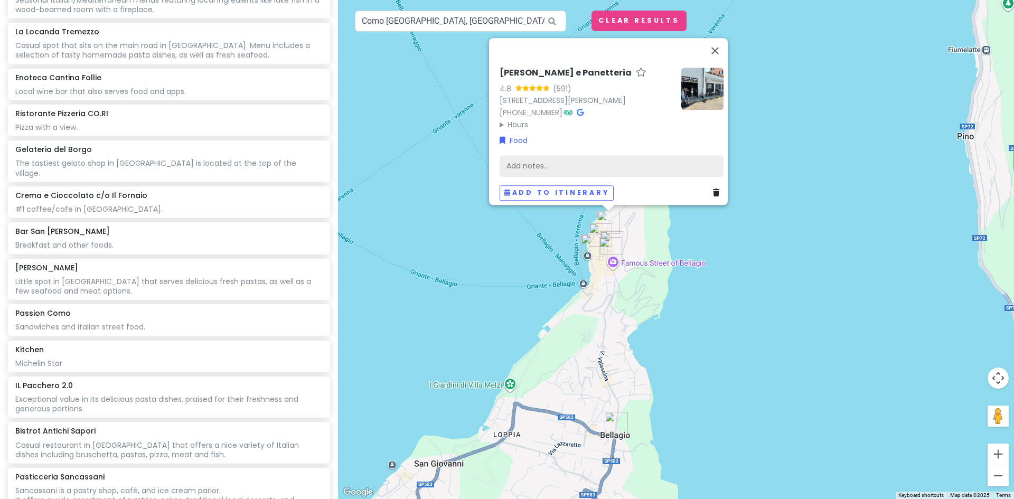
click at [527, 157] on div "Add notes..." at bounding box center [611, 166] width 224 height 22
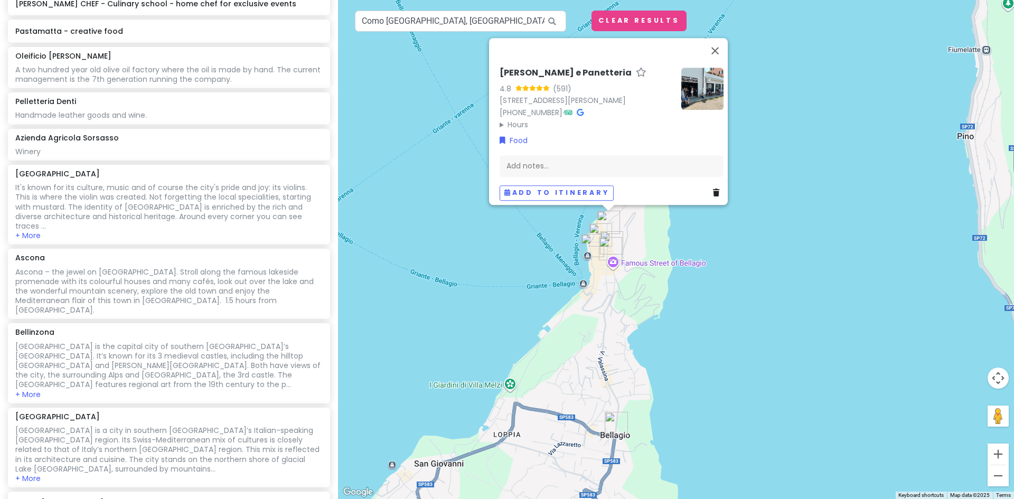
scroll to position [1273, 0]
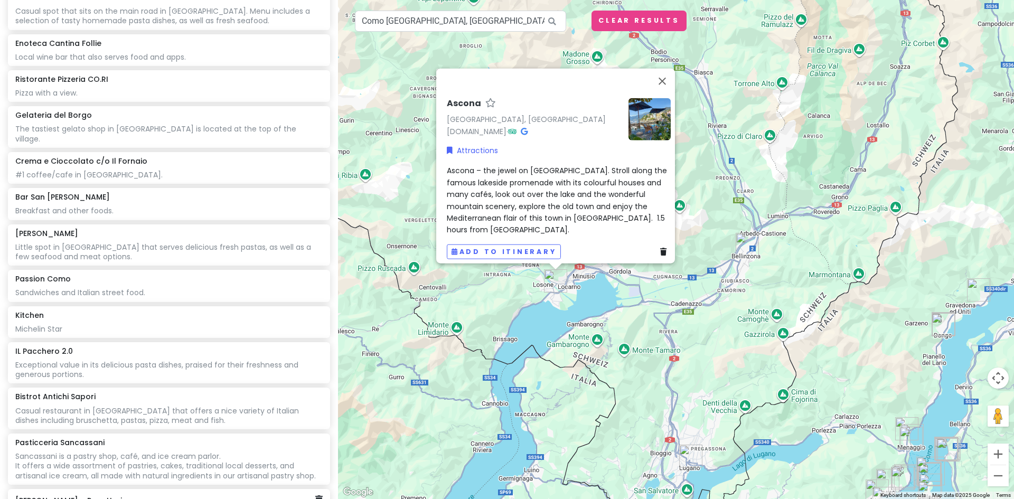
scroll to position [2223, 0]
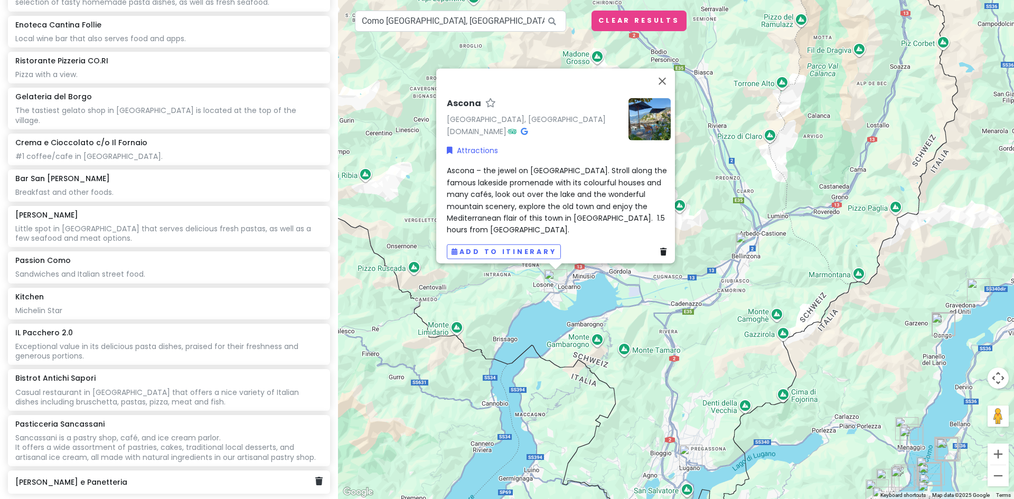
click at [172, 477] on h6 "[PERSON_NAME] e Panetteria" at bounding box center [164, 482] width 299 height 10
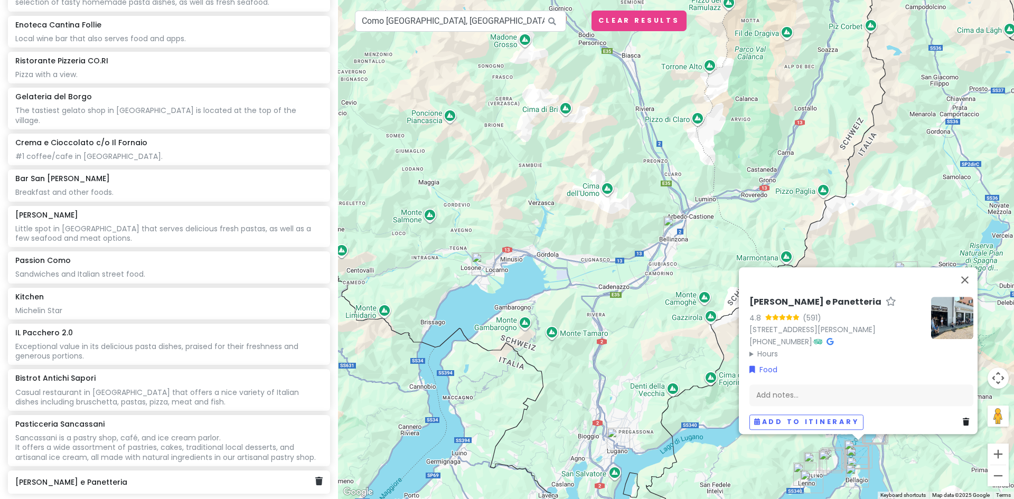
click at [173, 477] on h6 "[PERSON_NAME] e Panetteria" at bounding box center [164, 482] width 299 height 10
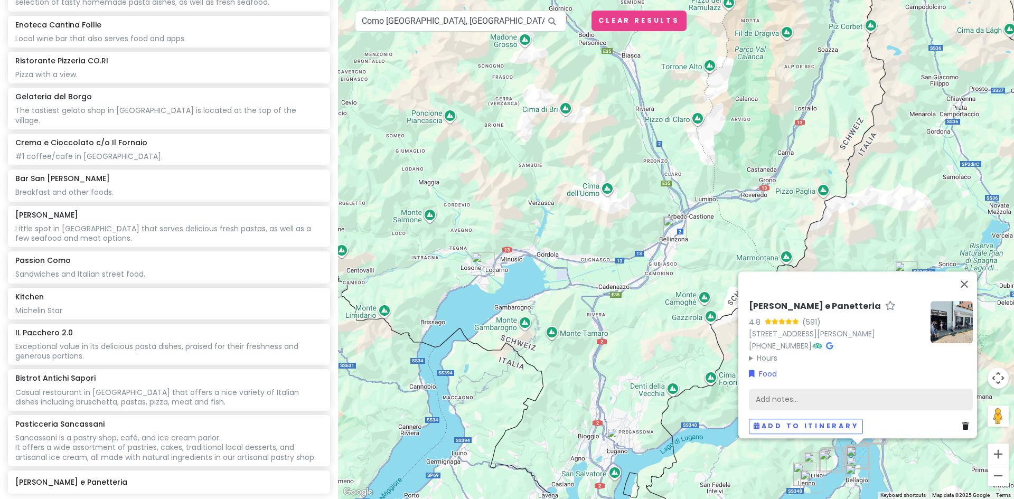
click at [774, 389] on div "Add notes..." at bounding box center [861, 399] width 224 height 22
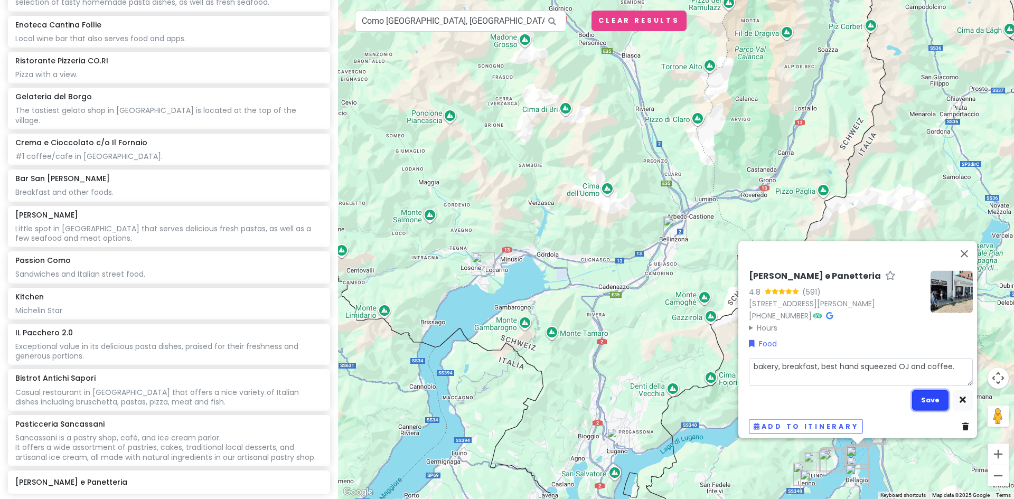
click at [924, 391] on button "Save" at bounding box center [930, 400] width 36 height 21
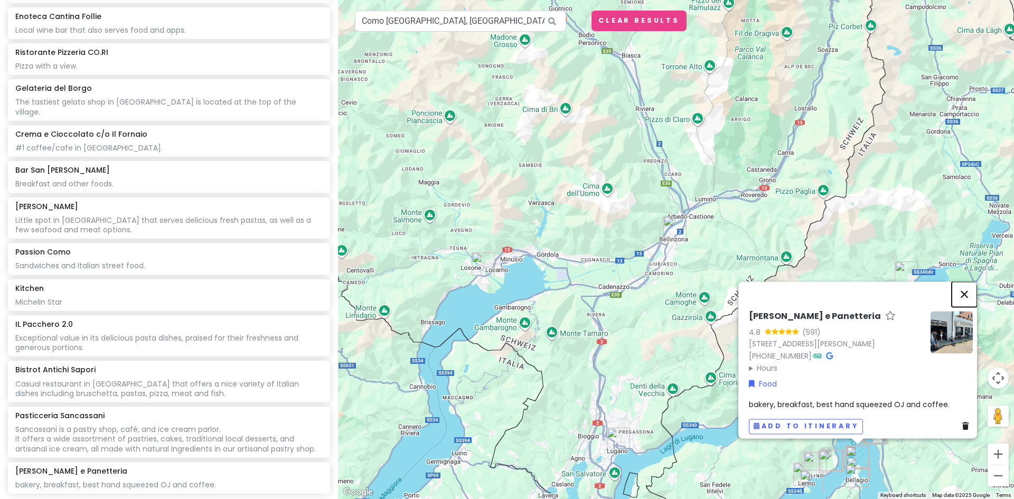
click at [965, 288] on button "Close" at bounding box center [963, 293] width 25 height 25
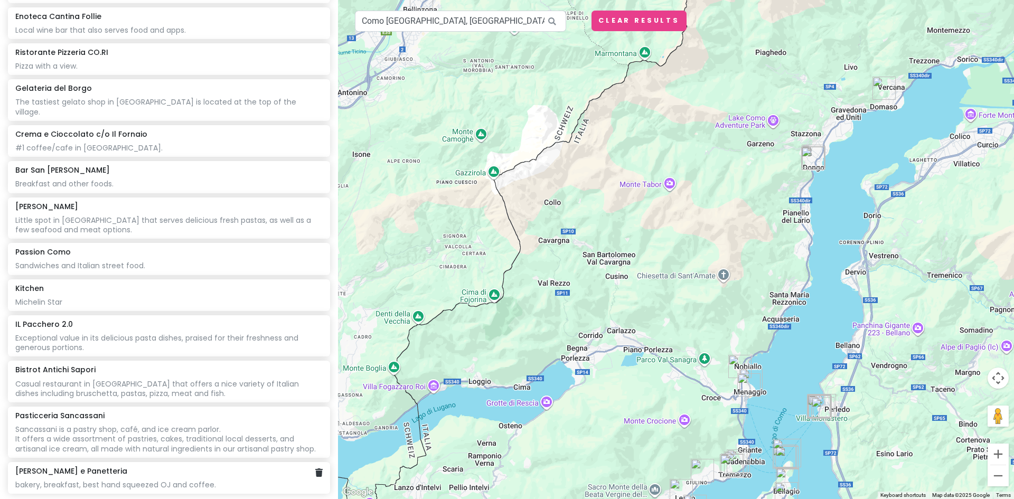
click at [92, 466] on h6 "[PERSON_NAME] e Panetteria" at bounding box center [71, 471] width 112 height 10
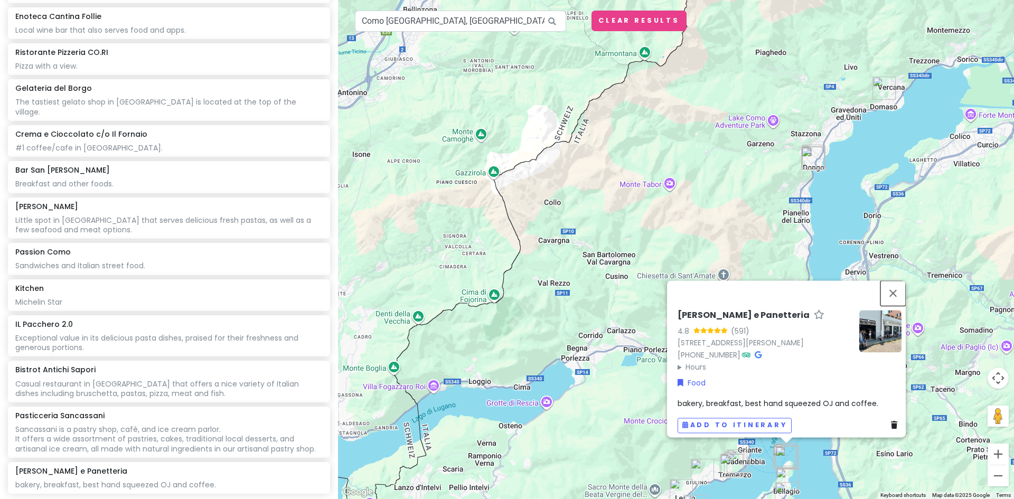
click at [896, 287] on button "Close" at bounding box center [892, 292] width 25 height 25
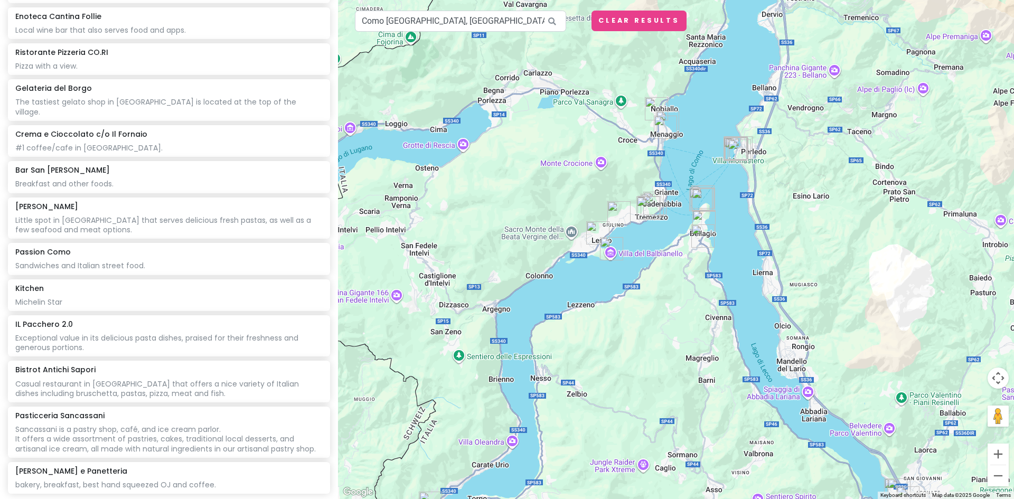
drag, startPoint x: 846, startPoint y: 243, endPoint x: 774, endPoint y: 32, distance: 223.0
click at [766, 0] on html "Lake [GEOGRAPHIC_DATA] Trip Private Change Dates Make a Copy Delete Trip Give F…" at bounding box center [507, 249] width 1014 height 499
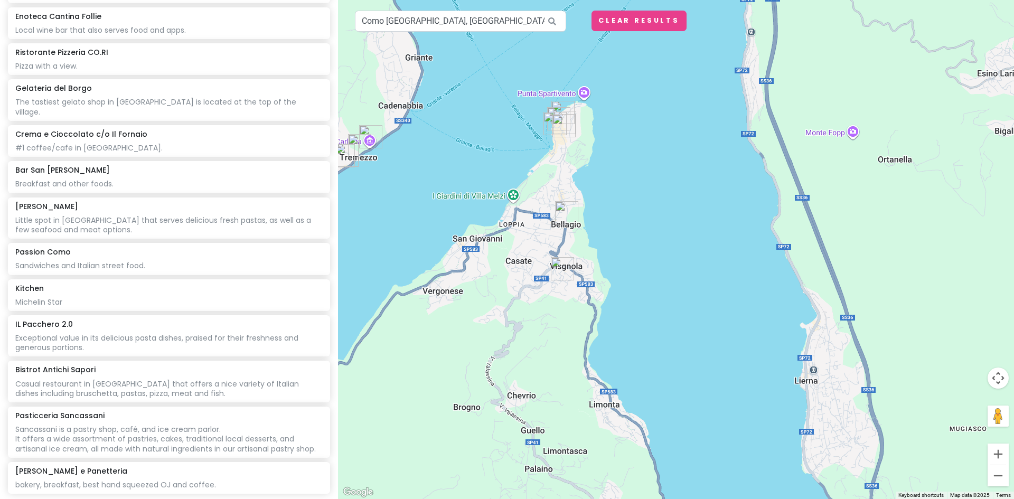
drag, startPoint x: 537, startPoint y: 176, endPoint x: 667, endPoint y: 259, distance: 153.8
click at [667, 259] on div at bounding box center [676, 249] width 676 height 499
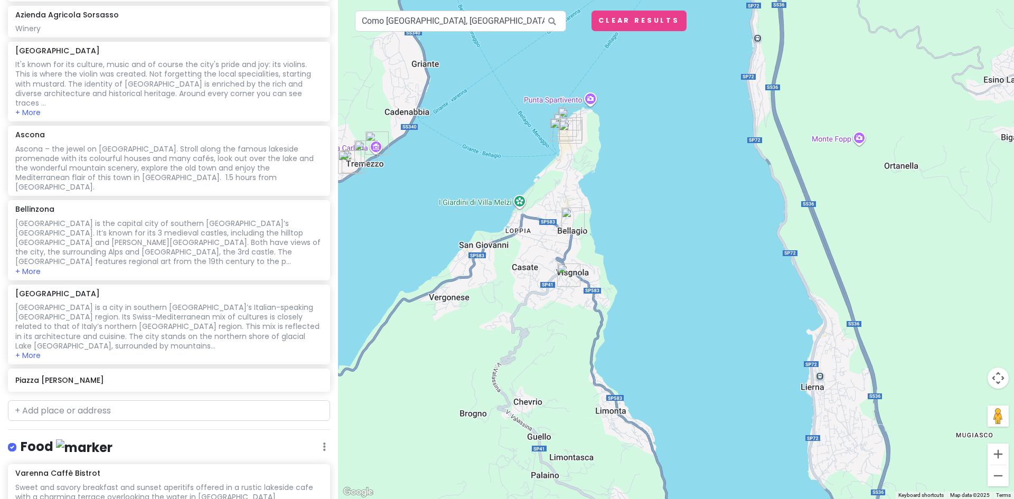
scroll to position [1334, 0]
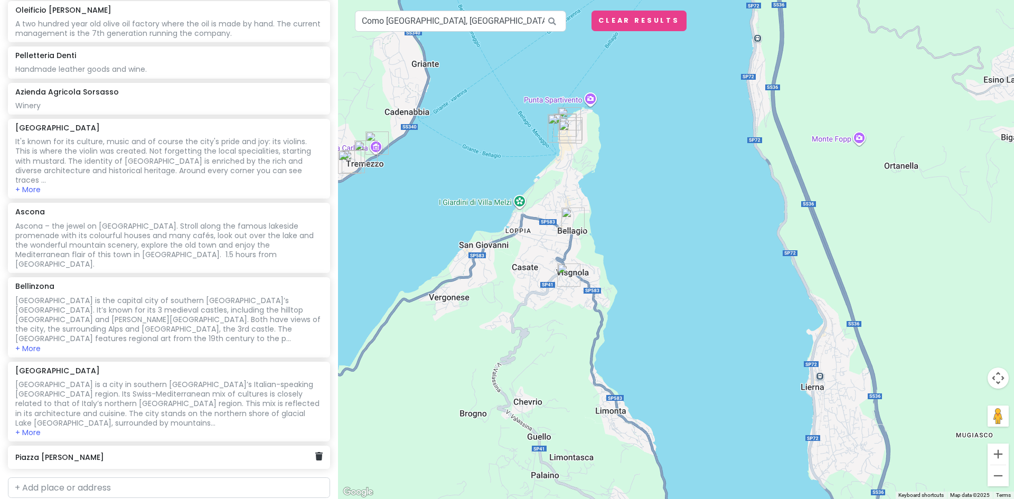
click at [138, 452] on h6 "Piazza [PERSON_NAME]" at bounding box center [164, 457] width 299 height 10
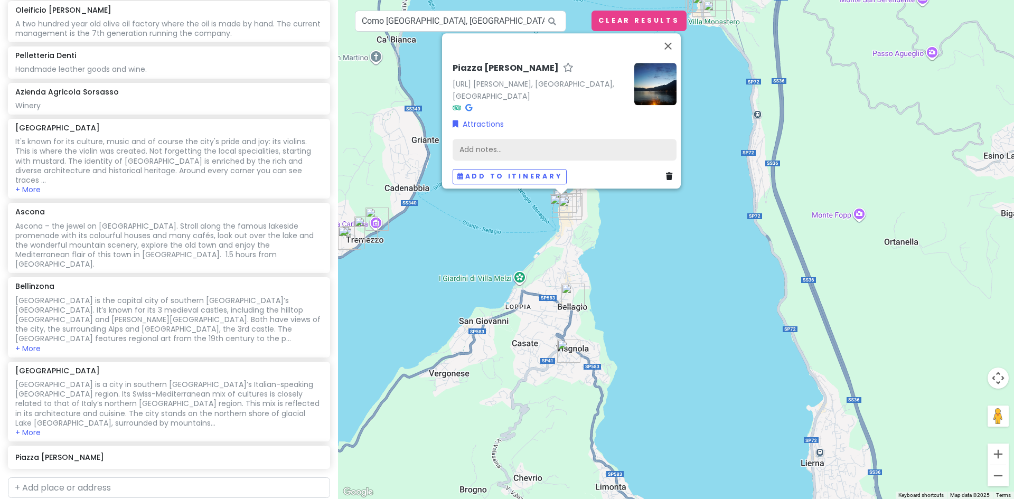
click at [500, 141] on div "Add notes..." at bounding box center [564, 149] width 224 height 22
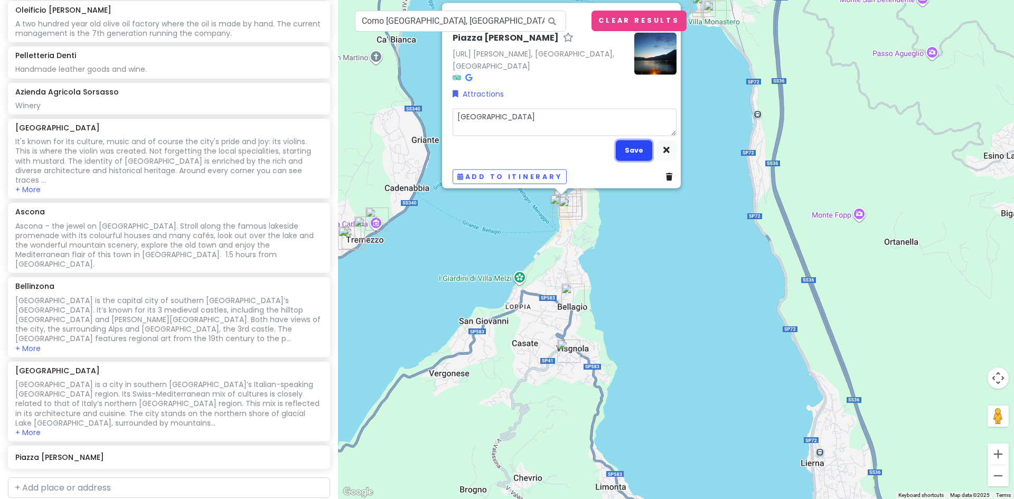
click at [636, 143] on button "Save" at bounding box center [633, 150] width 36 height 21
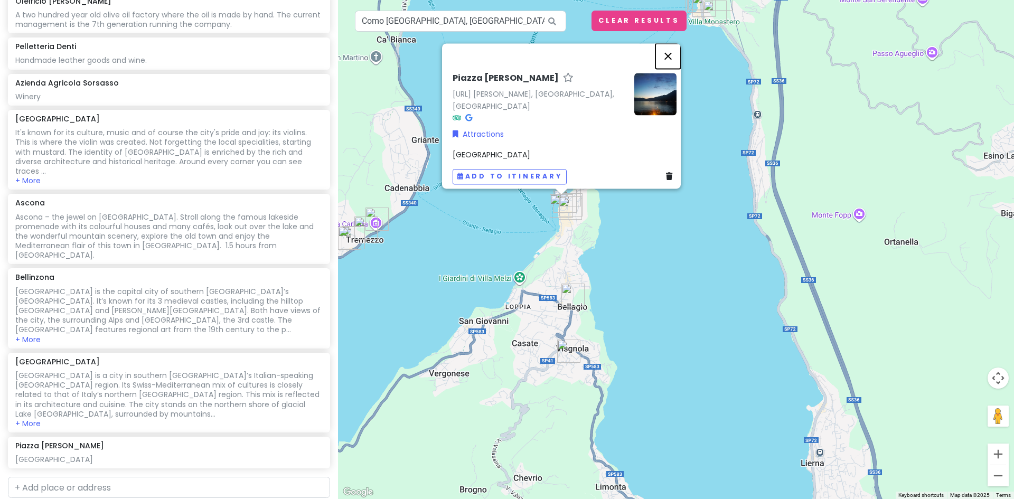
click at [675, 54] on button "Close" at bounding box center [667, 55] width 25 height 25
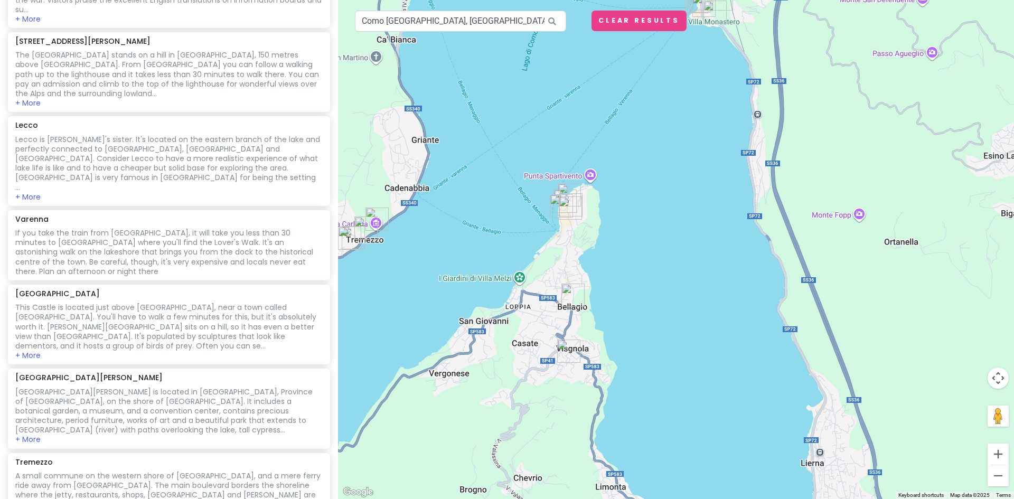
scroll to position [0, 0]
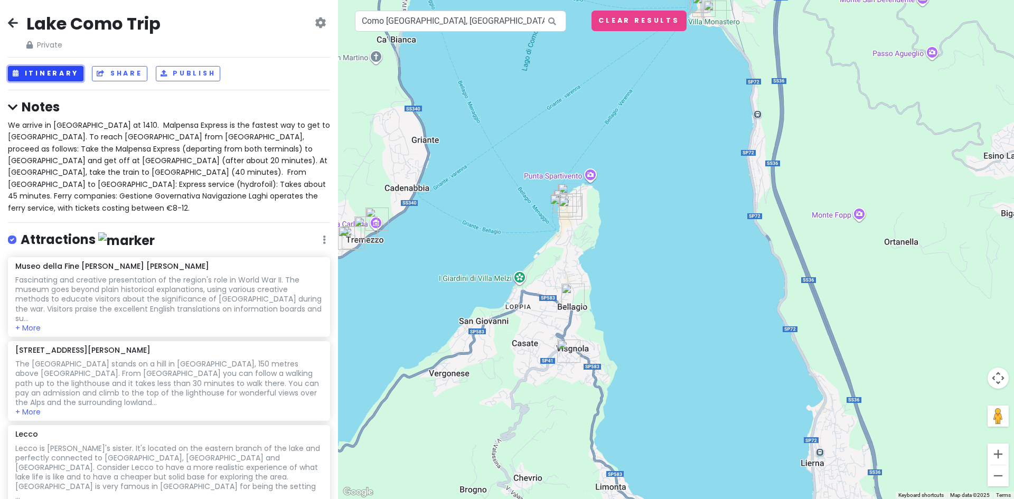
click at [27, 71] on button "Itinerary" at bounding box center [45, 73] width 75 height 15
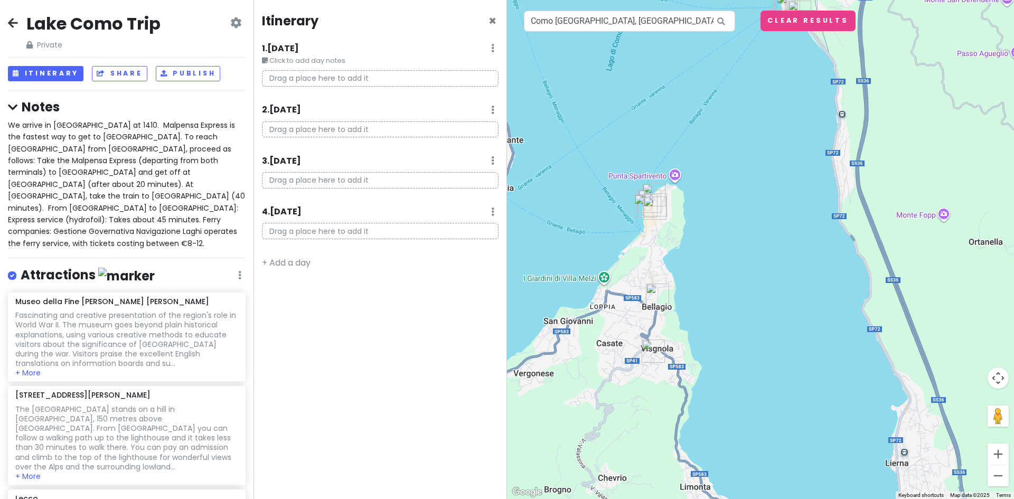
click at [492, 46] on icon at bounding box center [492, 48] width 3 height 8
click at [288, 49] on h6 "1 . Wed 8/13" at bounding box center [280, 48] width 37 height 11
click at [490, 48] on div "1 . Wed 8/13 Edit Day Notes Delete Day" at bounding box center [384, 51] width 229 height 18
click at [230, 23] on icon at bounding box center [235, 22] width 11 height 8
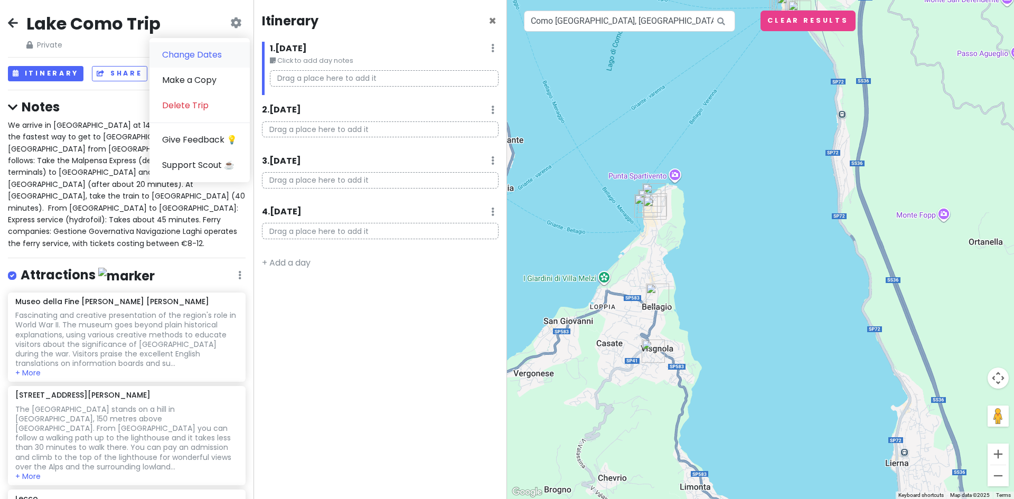
click at [206, 54] on link "Change Dates" at bounding box center [199, 54] width 100 height 25
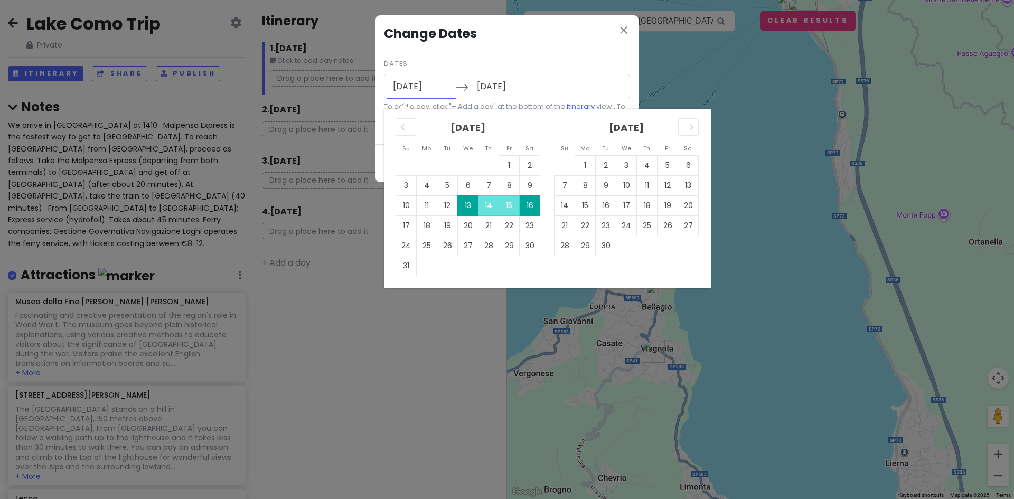
click at [424, 88] on input "08/13/2025" at bounding box center [421, 86] width 69 height 24
click at [647, 183] on td "11" at bounding box center [647, 185] width 21 height 20
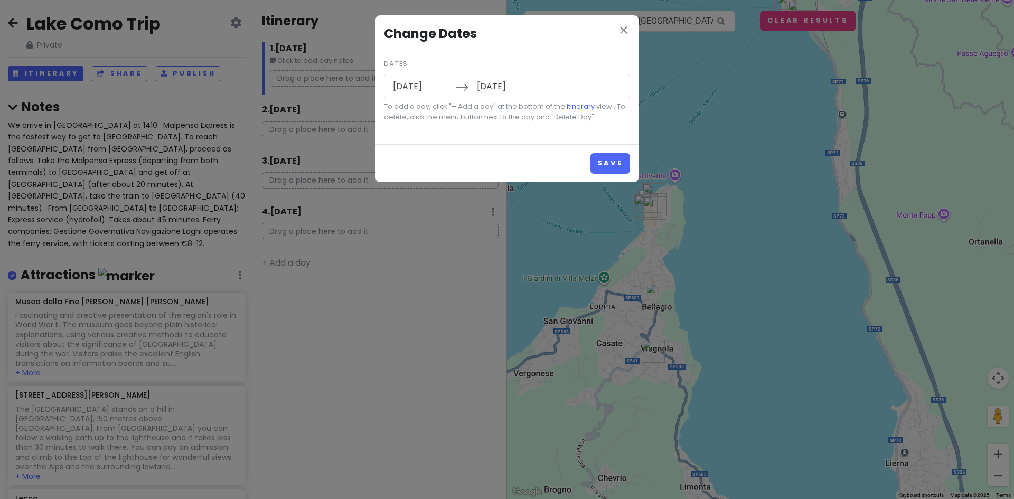
click at [500, 87] on input "09/14/2025" at bounding box center [505, 86] width 69 height 24
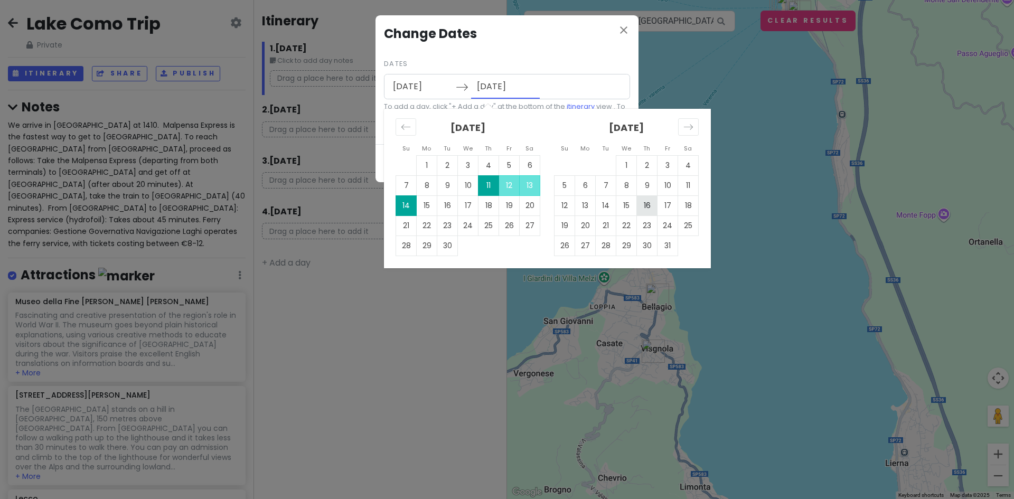
click at [647, 207] on td "16" at bounding box center [647, 205] width 21 height 20
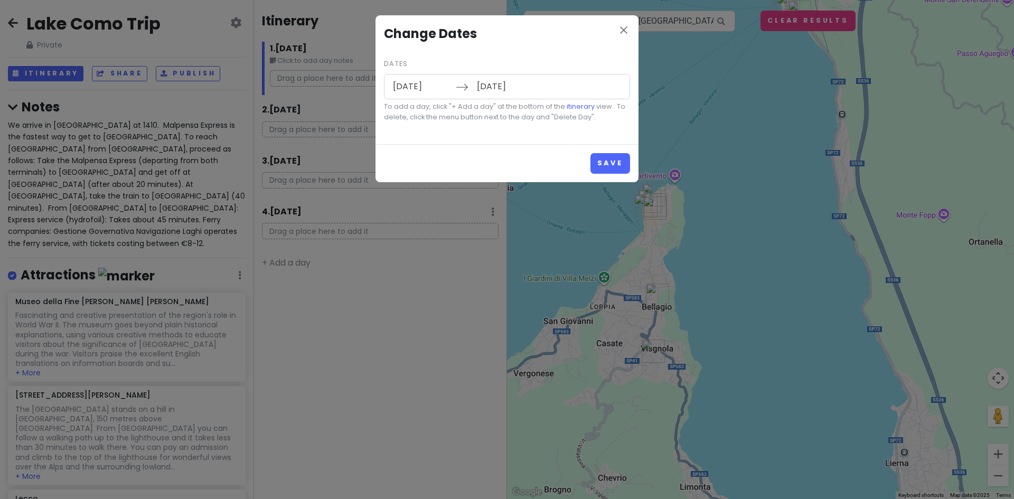
click at [429, 88] on input "10/16/2025" at bounding box center [421, 86] width 69 height 24
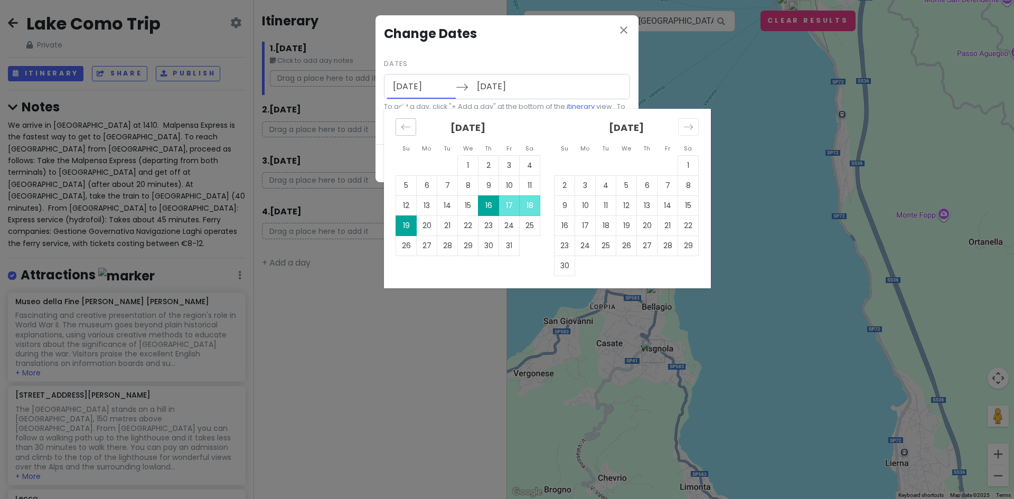
click at [402, 123] on icon "Move backward to switch to the previous month." at bounding box center [406, 127] width 10 height 10
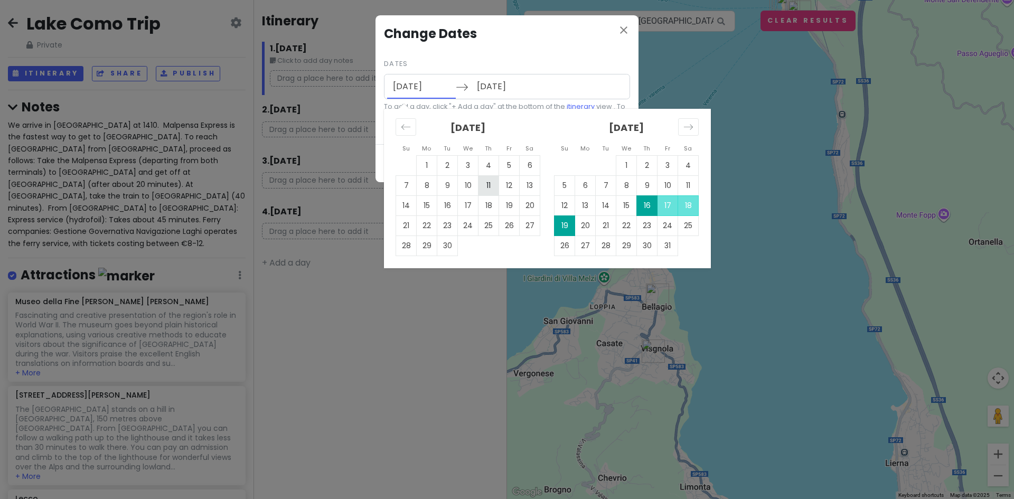
click at [488, 183] on td "11" at bounding box center [488, 185] width 21 height 20
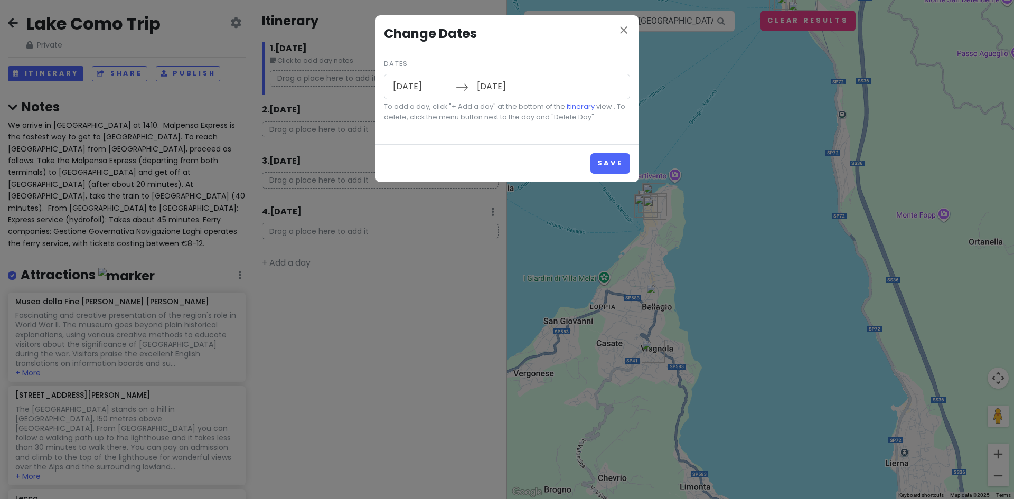
click at [499, 83] on input "09/14/2025" at bounding box center [505, 86] width 69 height 24
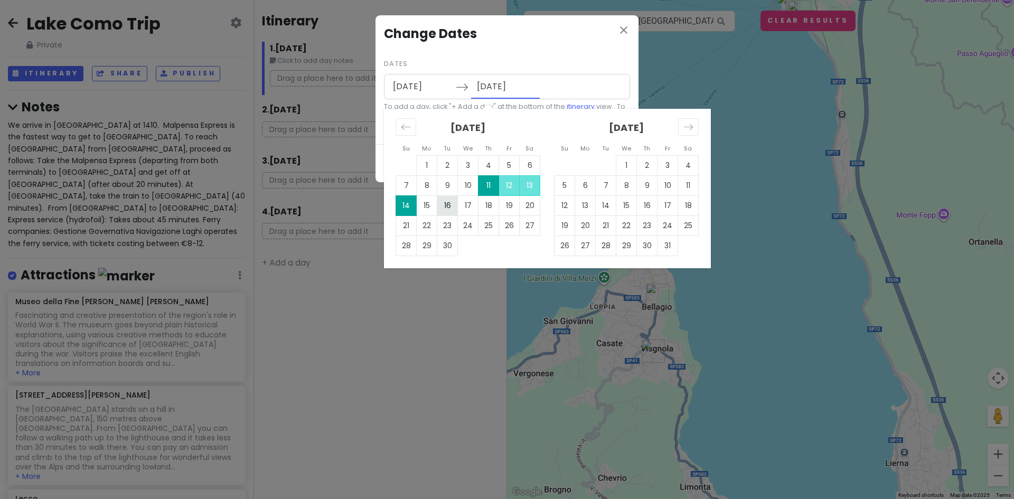
click at [449, 203] on td "16" at bounding box center [447, 205] width 21 height 20
click at [421, 82] on input "09/16/2025" at bounding box center [421, 86] width 69 height 24
click at [482, 185] on td "11" at bounding box center [488, 185] width 21 height 20
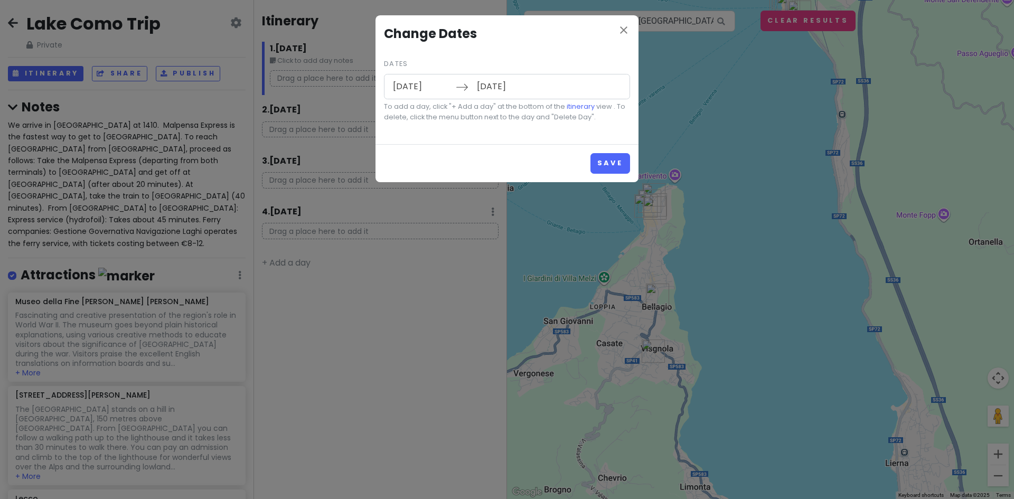
click at [497, 85] on input "09/14/2025" at bounding box center [505, 86] width 69 height 24
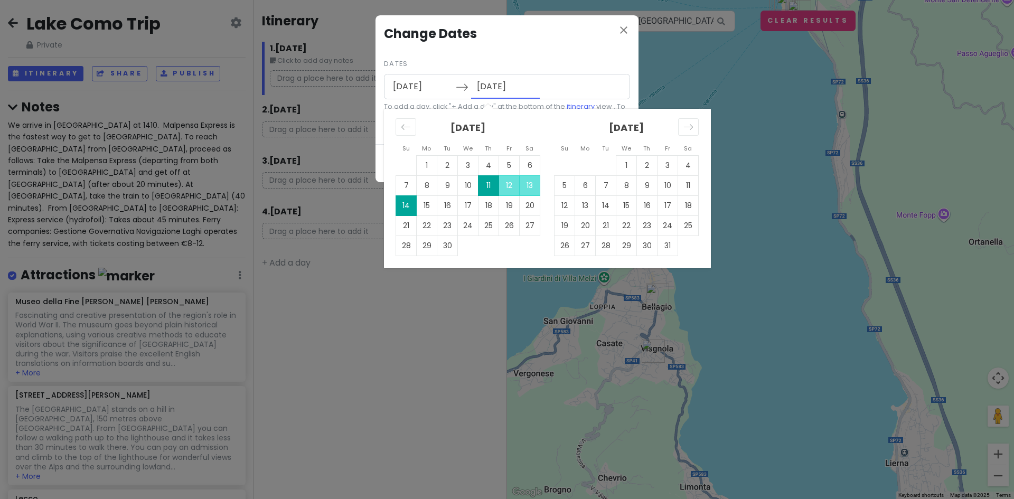
click at [497, 84] on input "09/14/2025" at bounding box center [505, 86] width 69 height 24
click at [490, 183] on td "11" at bounding box center [488, 185] width 21 height 20
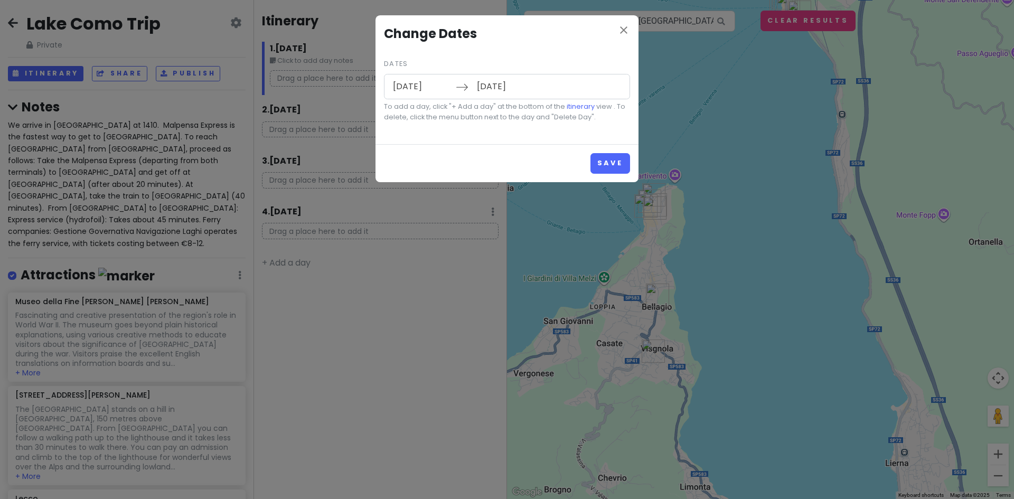
click at [496, 88] on input "09/14/2025" at bounding box center [505, 86] width 69 height 24
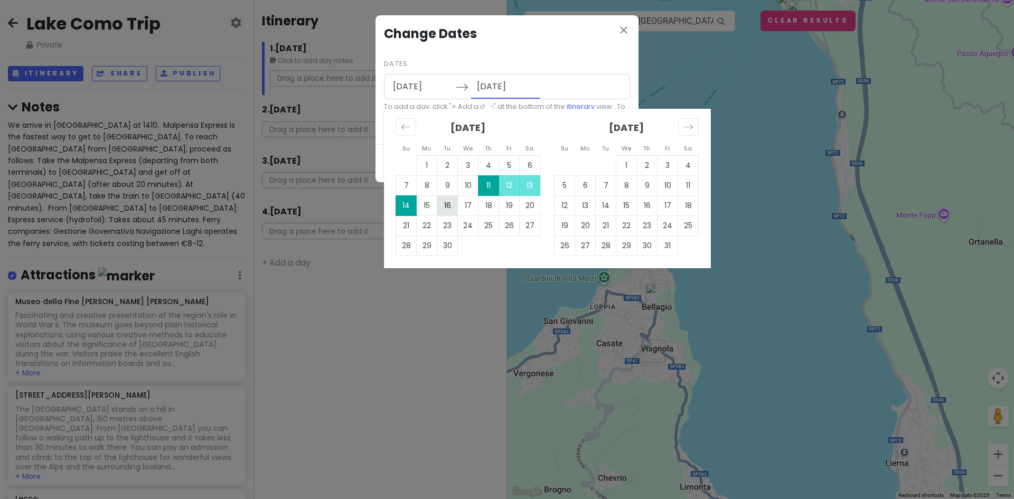
click at [449, 205] on td "16" at bounding box center [447, 205] width 21 height 20
click at [493, 84] on input "09/19/2025" at bounding box center [505, 86] width 69 height 24
click at [492, 186] on td "11" at bounding box center [488, 185] width 21 height 20
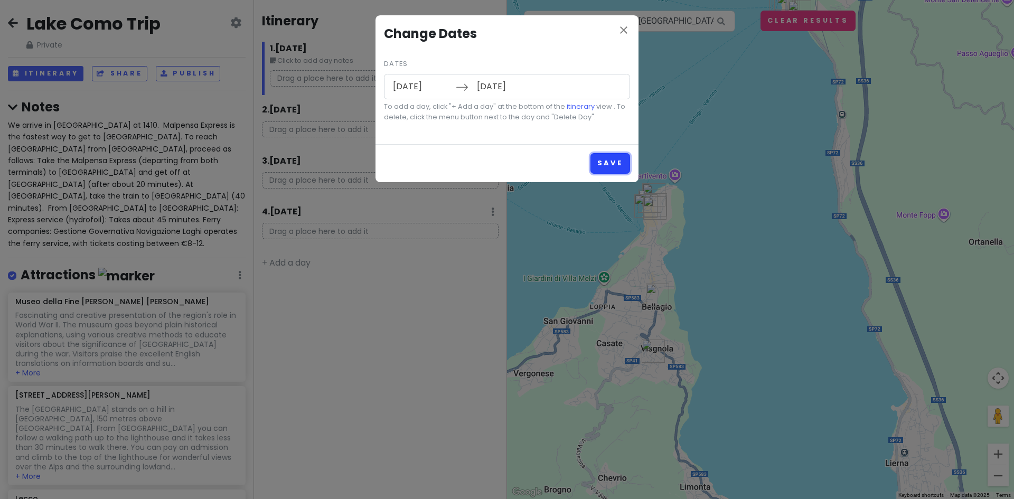
click at [618, 156] on button "Save" at bounding box center [610, 163] width 40 height 21
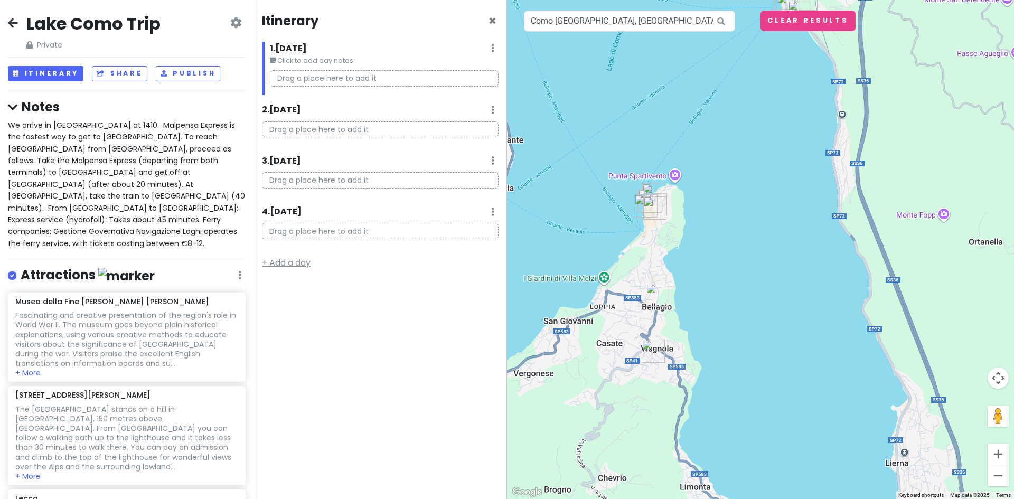
click at [274, 262] on link "+ Add a day" at bounding box center [286, 263] width 49 height 12
click at [284, 313] on link "+ Add a day" at bounding box center [286, 313] width 49 height 12
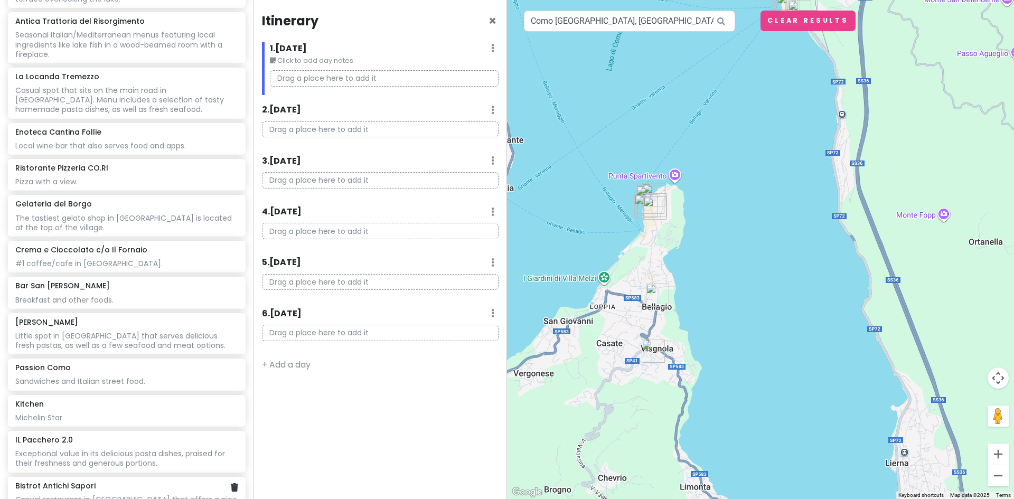
scroll to position [2620, 0]
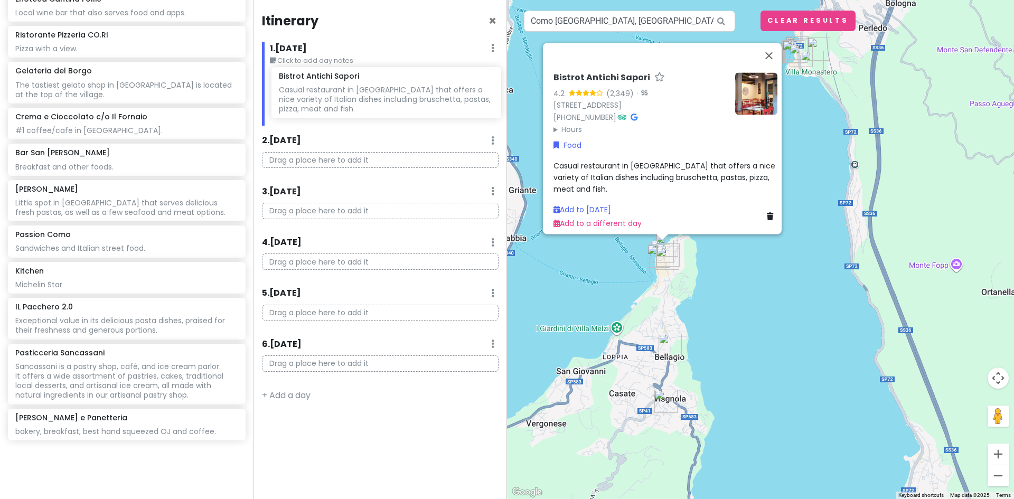
drag, startPoint x: 83, startPoint y: 212, endPoint x: 346, endPoint y: 96, distance: 288.1
click at [346, 96] on div "Lake [GEOGRAPHIC_DATA] Trip Private Change Dates Make a Copy Delete Trip Give F…" at bounding box center [507, 249] width 1014 height 499
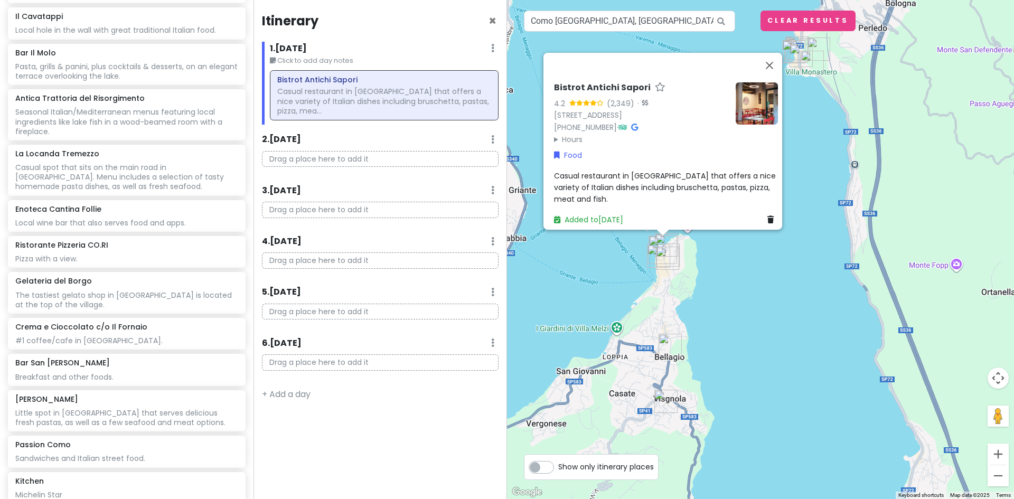
scroll to position [2406, 0]
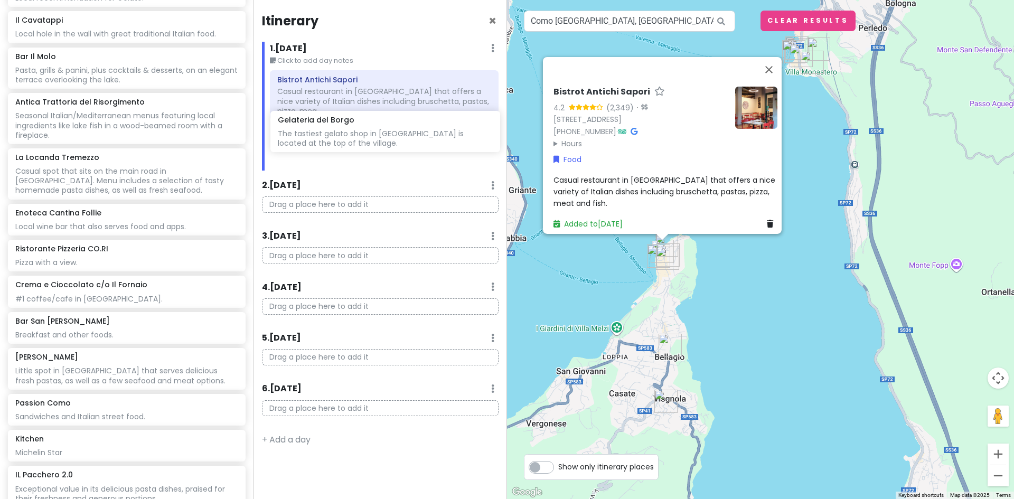
drag, startPoint x: 58, startPoint y: 140, endPoint x: 320, endPoint y: 135, distance: 262.4
click at [320, 135] on div "Lake [GEOGRAPHIC_DATA] Trip Private Change Dates Make a Copy Delete Trip Give F…" at bounding box center [507, 249] width 1014 height 499
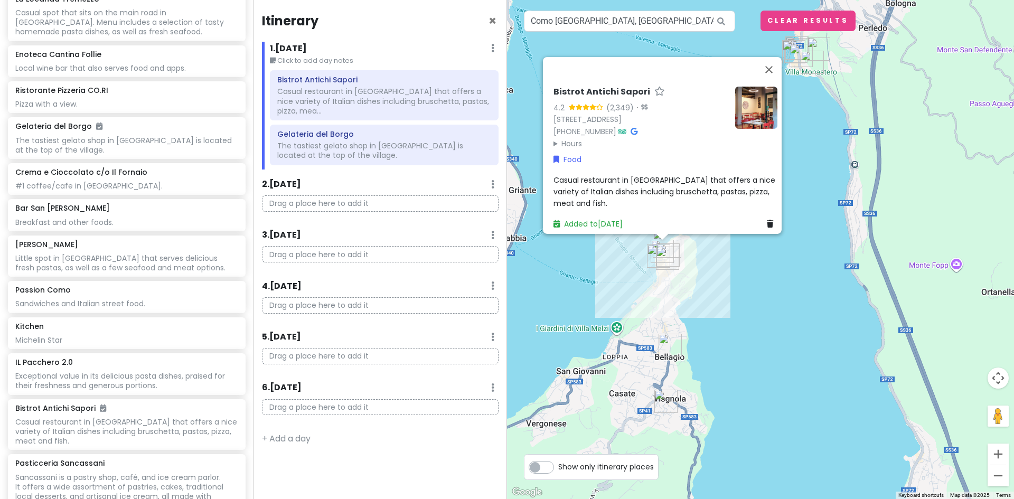
scroll to position [2565, 0]
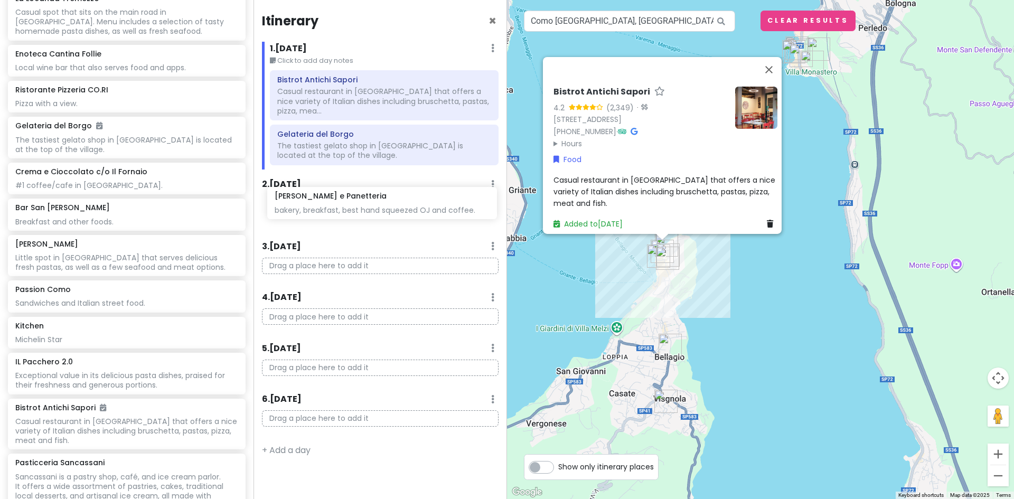
drag, startPoint x: 65, startPoint y: 384, endPoint x: 324, endPoint y: 212, distance: 310.7
click at [324, 212] on div "Lake [GEOGRAPHIC_DATA] Trip Private Change Dates Make a Copy Delete Trip Give F…" at bounding box center [507, 249] width 1014 height 499
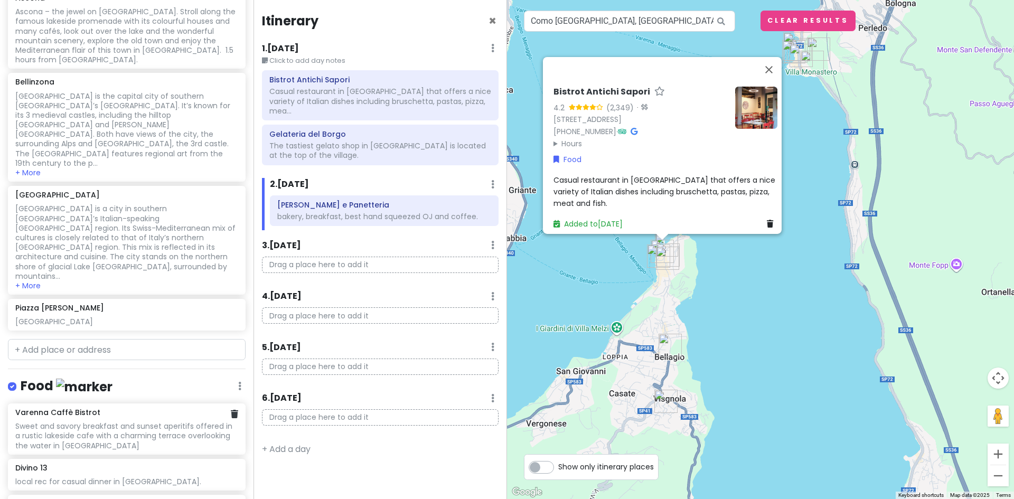
scroll to position [1790, 0]
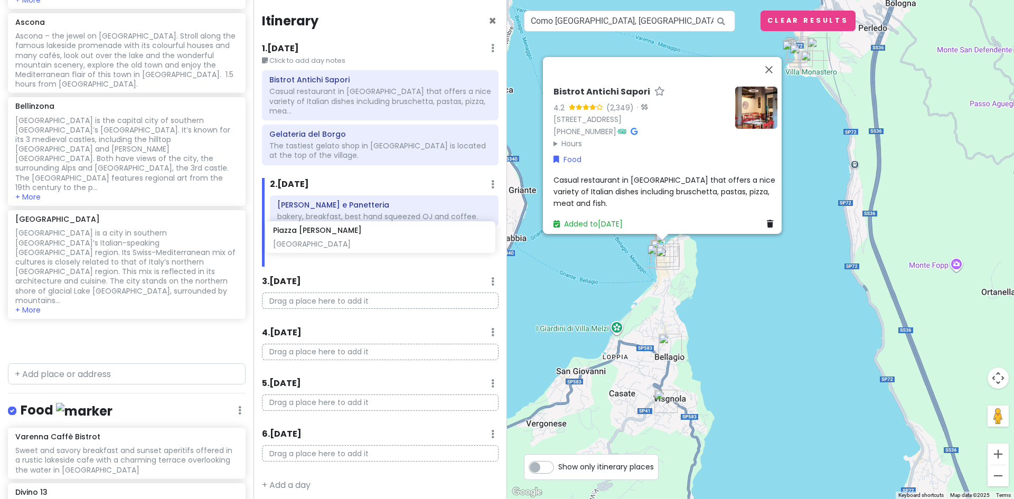
drag, startPoint x: 105, startPoint y: 183, endPoint x: 360, endPoint y: 240, distance: 261.8
click at [360, 240] on div "Lake [GEOGRAPHIC_DATA] Trip Private Change Dates Make a Copy Delete Trip Give F…" at bounding box center [507, 249] width 1014 height 499
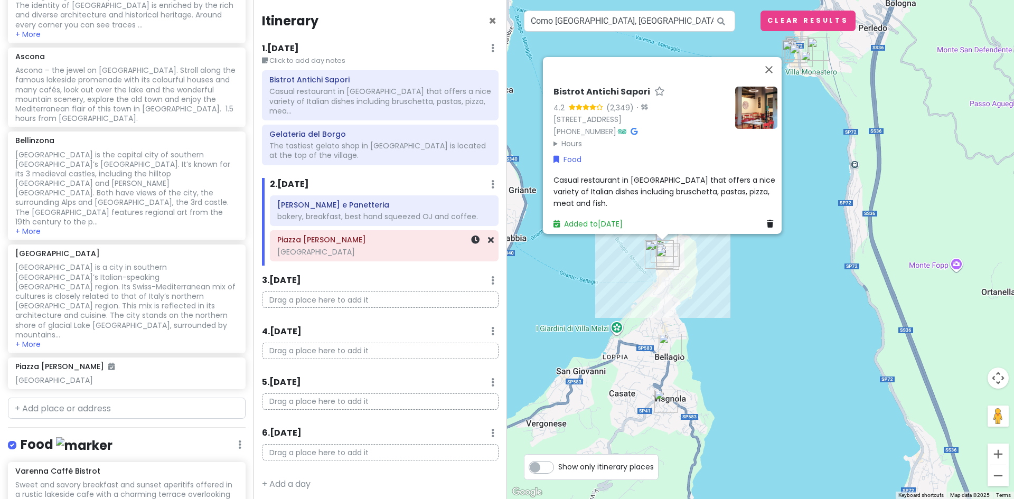
scroll to position [1754, 0]
click at [772, 63] on button "Close" at bounding box center [768, 68] width 25 height 25
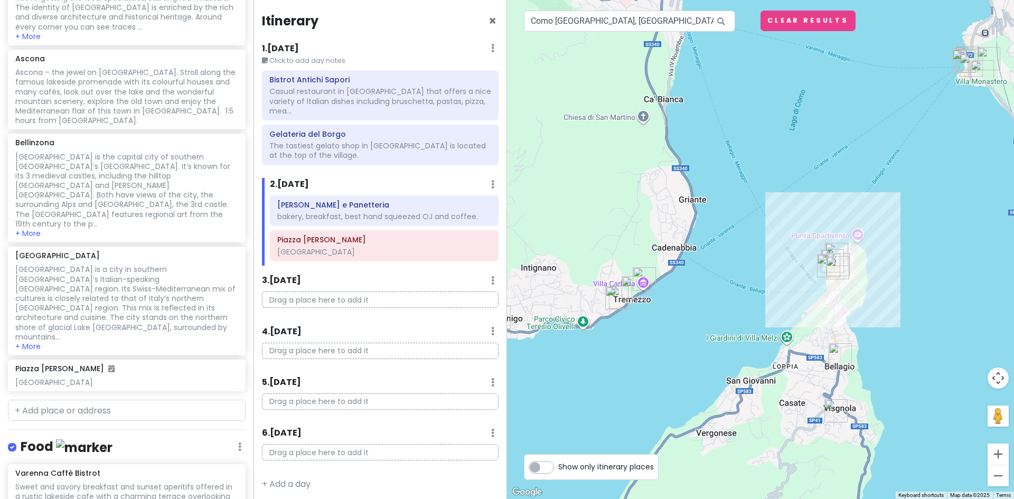
drag, startPoint x: 600, startPoint y: 290, endPoint x: 771, endPoint y: 300, distance: 171.3
click at [771, 300] on div at bounding box center [760, 249] width 507 height 499
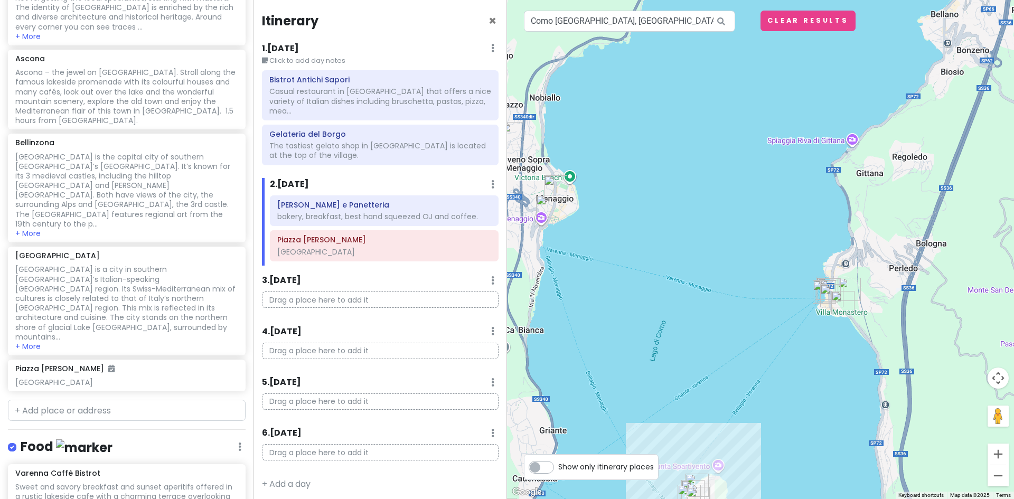
drag, startPoint x: 756, startPoint y: 291, endPoint x: 618, endPoint y: 520, distance: 266.9
click at [618, 498] on html "Lake [GEOGRAPHIC_DATA] Trip Private Change Dates Make a Copy Delete Trip Give F…" at bounding box center [507, 249] width 1014 height 499
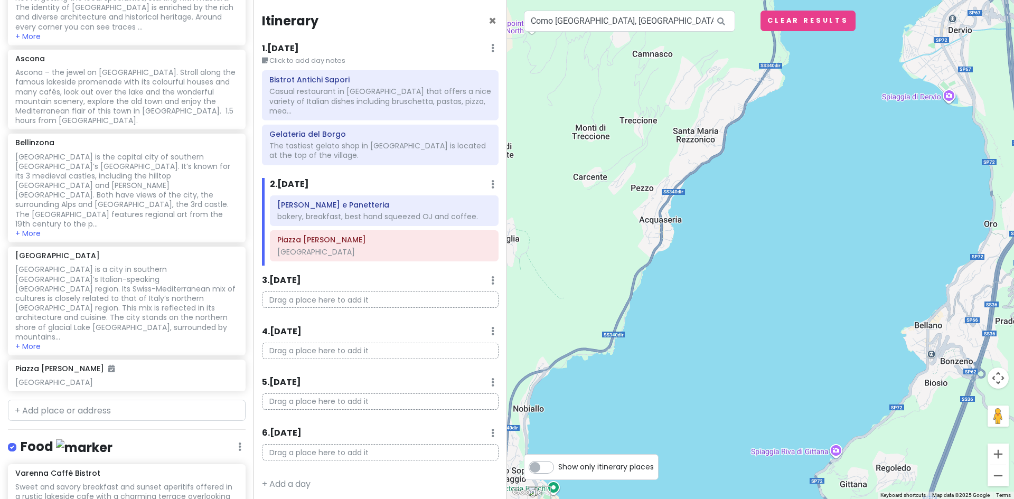
drag, startPoint x: 684, startPoint y: 196, endPoint x: 664, endPoint y: 524, distance: 327.9
click at [664, 498] on html "Lake [GEOGRAPHIC_DATA] Trip Private Change Dates Make a Copy Delete Trip Give F…" at bounding box center [507, 249] width 1014 height 499
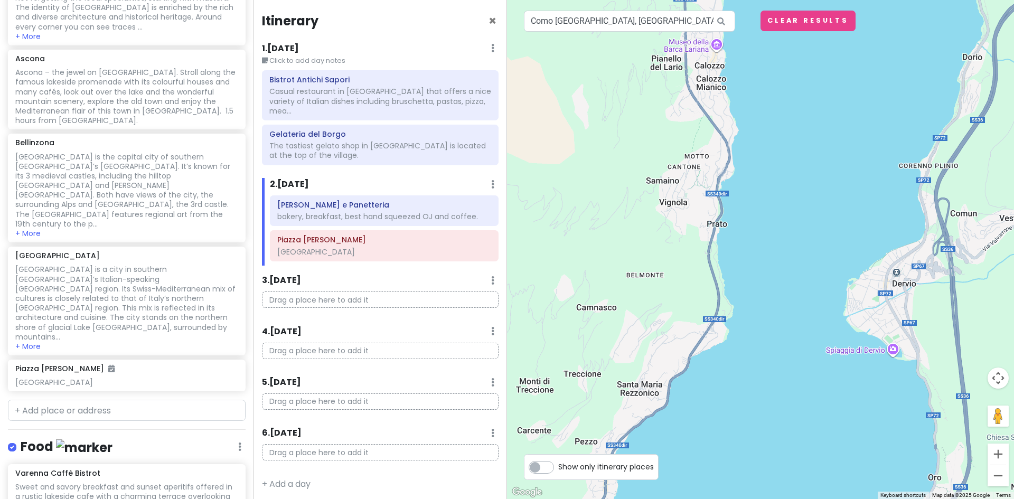
drag, startPoint x: 755, startPoint y: 279, endPoint x: 716, endPoint y: 440, distance: 165.3
click at [699, 498] on html "Lake [GEOGRAPHIC_DATA] Trip Private Change Dates Make a Copy Delete Trip Give F…" at bounding box center [507, 249] width 1014 height 499
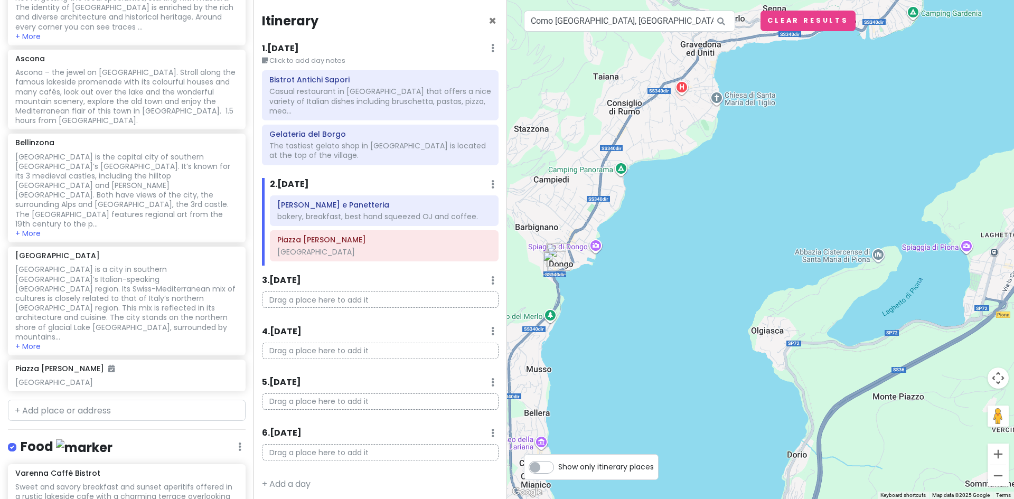
drag, startPoint x: 752, startPoint y: 123, endPoint x: 577, endPoint y: 457, distance: 376.6
click at [577, 457] on div "To navigate the map with touch gestures double-tap and hold your finger on the …" at bounding box center [760, 249] width 507 height 499
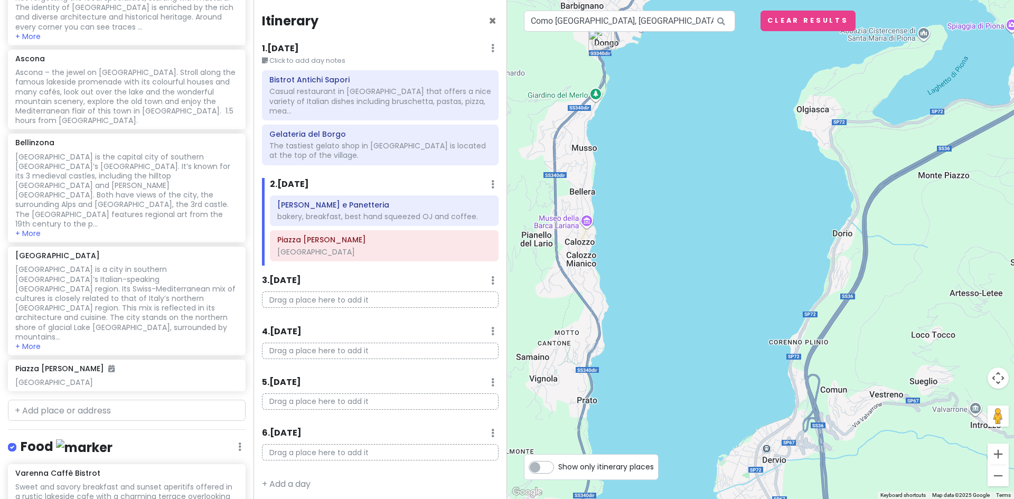
drag, startPoint x: 755, startPoint y: 178, endPoint x: 816, endPoint y: -46, distance: 232.0
click at [816, 0] on html "Lake [GEOGRAPHIC_DATA] Trip Private Change Dates Make a Copy Delete Trip Give F…" at bounding box center [507, 249] width 1014 height 499
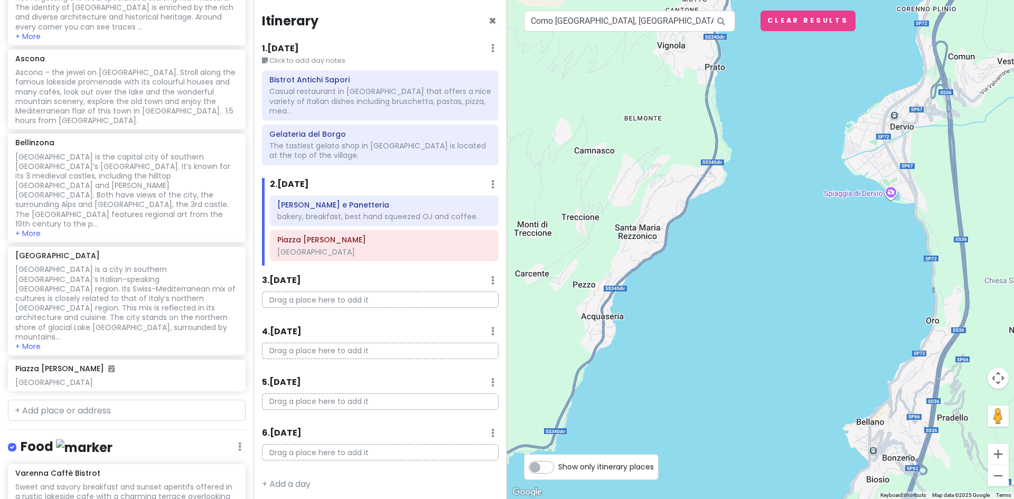
drag, startPoint x: 666, startPoint y: 306, endPoint x: 888, endPoint y: -46, distance: 416.2
click at [888, 0] on html "Lake [GEOGRAPHIC_DATA] Trip Private Change Dates Make a Copy Delete Trip Give F…" at bounding box center [507, 249] width 1014 height 499
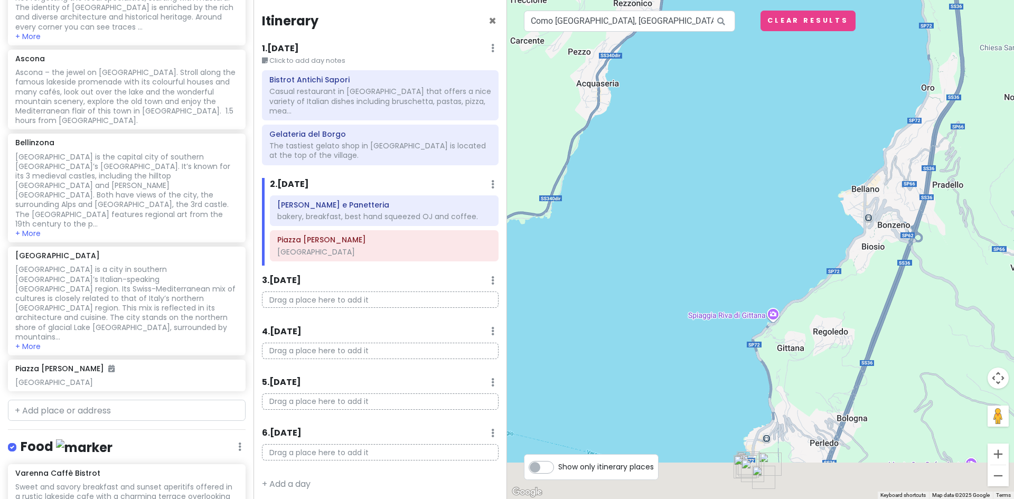
drag, startPoint x: 875, startPoint y: 366, endPoint x: 868, endPoint y: -7, distance: 373.3
click at [868, 0] on html "Lake [GEOGRAPHIC_DATA] Trip Private Change Dates Make a Copy Delete Trip Give F…" at bounding box center [507, 249] width 1014 height 499
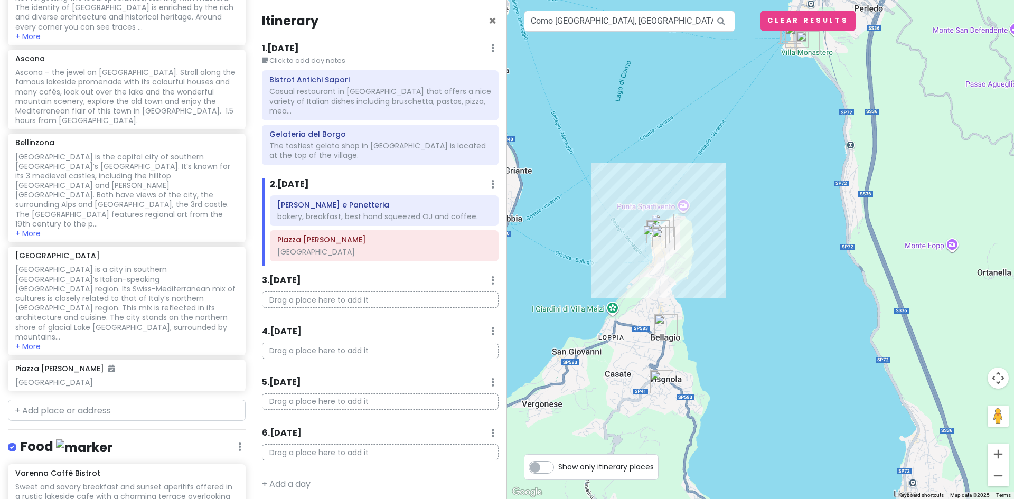
drag, startPoint x: 668, startPoint y: 256, endPoint x: 723, endPoint y: 25, distance: 237.2
click at [723, 25] on div "2 1 Como Lago, Como, Province of Como, Italy Keyboard shortcuts Map Data Map da…" at bounding box center [760, 249] width 507 height 499
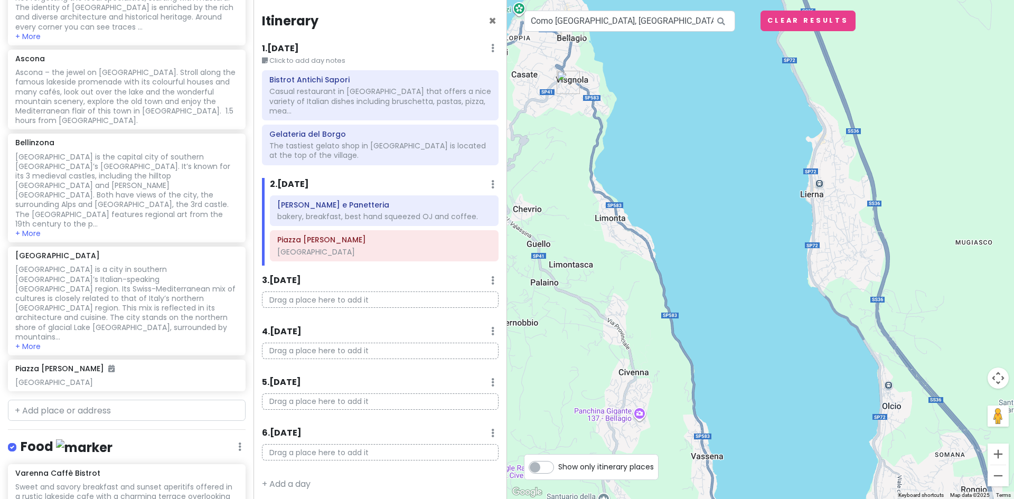
drag, startPoint x: 862, startPoint y: 381, endPoint x: 743, endPoint y: 56, distance: 345.7
click at [744, 61] on div at bounding box center [760, 249] width 507 height 499
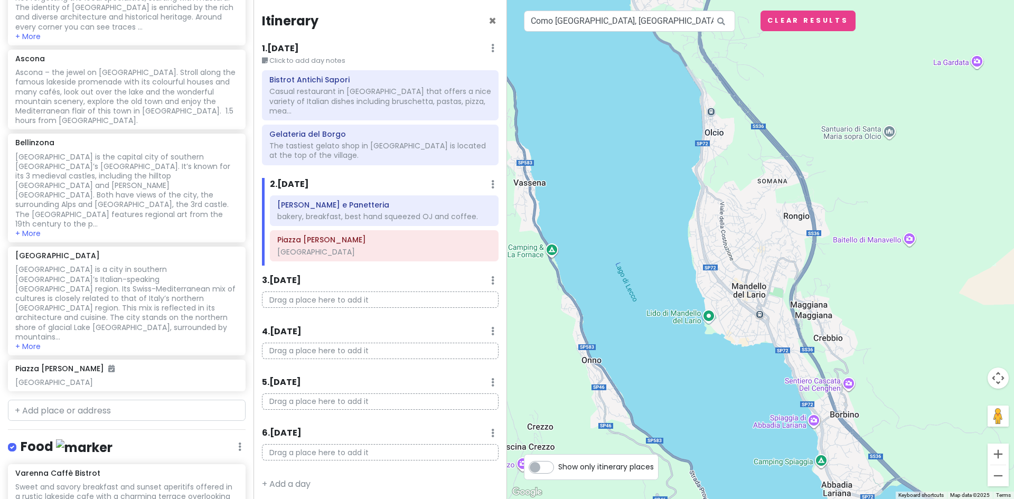
drag, startPoint x: 843, startPoint y: 346, endPoint x: 695, endPoint y: 138, distance: 254.7
click at [695, 138] on div at bounding box center [760, 249] width 507 height 499
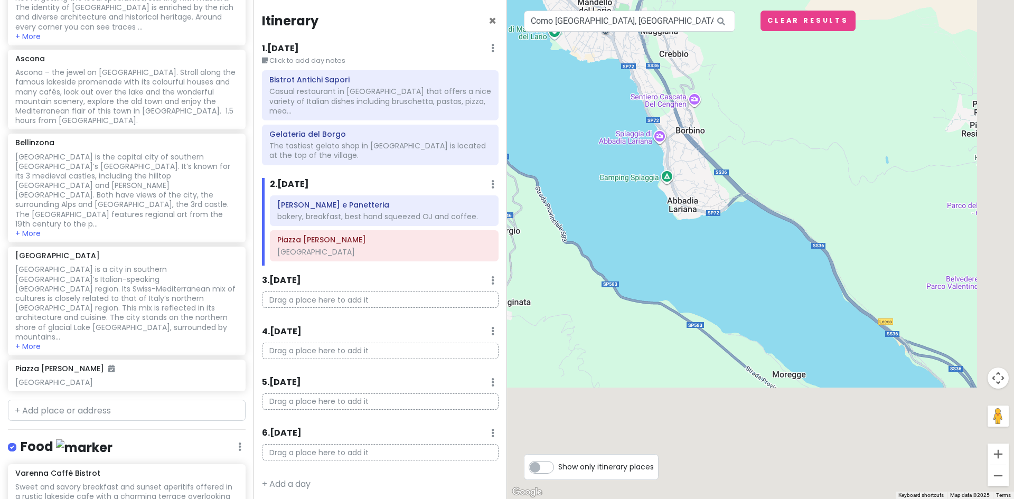
drag, startPoint x: 749, startPoint y: 387, endPoint x: 584, endPoint y: 73, distance: 354.2
click at [584, 73] on div at bounding box center [760, 249] width 507 height 499
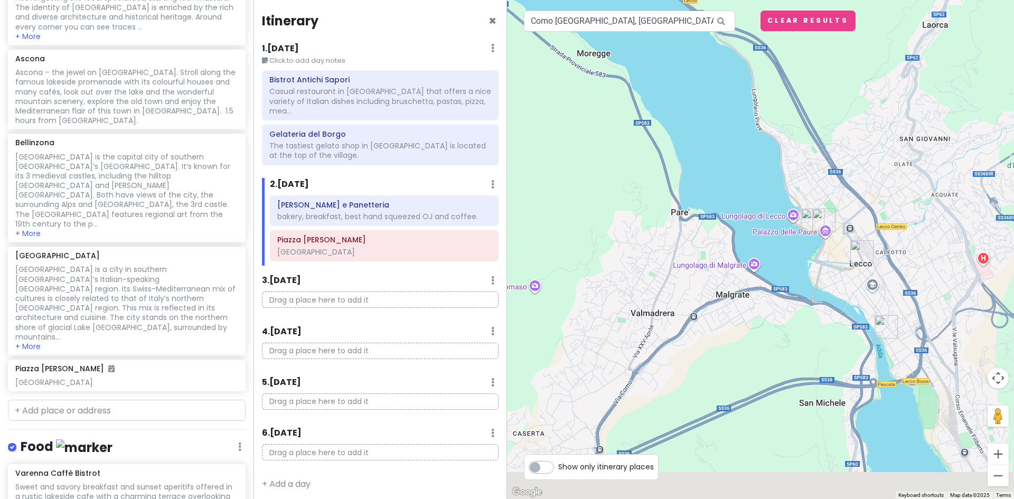
drag, startPoint x: 835, startPoint y: 357, endPoint x: 639, endPoint y: 46, distance: 367.7
click at [639, 46] on div at bounding box center [760, 249] width 507 height 499
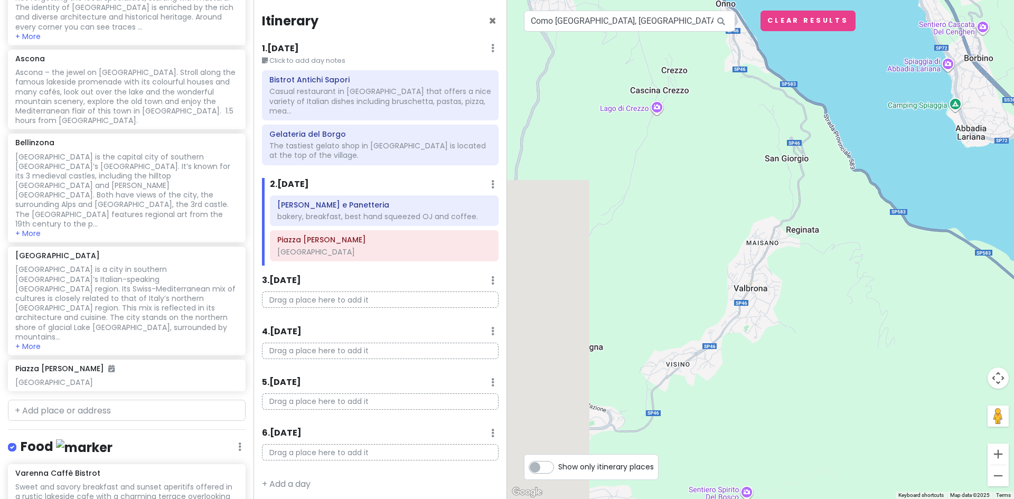
drag, startPoint x: 608, startPoint y: 157, endPoint x: 1188, endPoint y: 478, distance: 663.4
click at [1013, 478] on html "Lake [GEOGRAPHIC_DATA] Trip Private Change Dates Make a Copy Delete Trip Give F…" at bounding box center [507, 249] width 1014 height 499
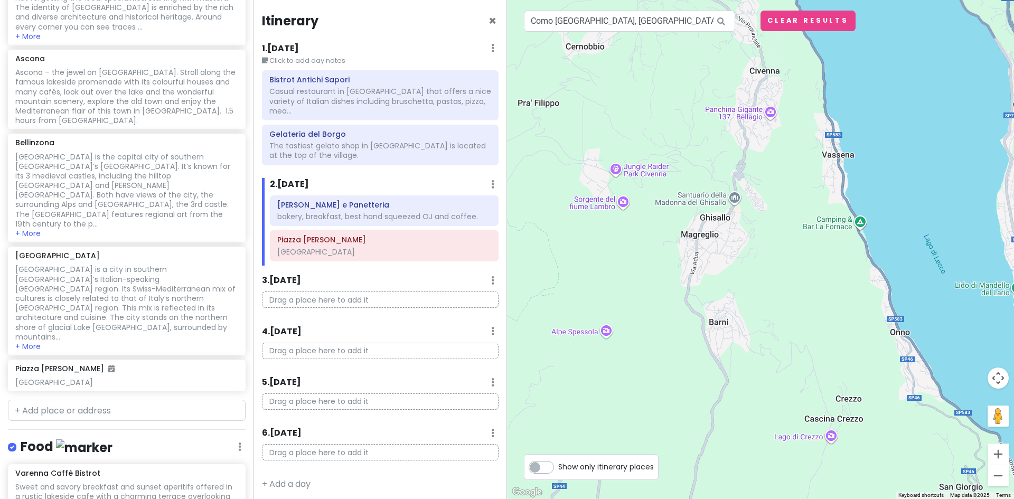
drag, startPoint x: 753, startPoint y: 213, endPoint x: 783, endPoint y: 524, distance: 311.8
click at [783, 498] on html "Lake [GEOGRAPHIC_DATA] Trip Private Change Dates Make a Copy Delete Trip Give F…" at bounding box center [507, 249] width 1014 height 499
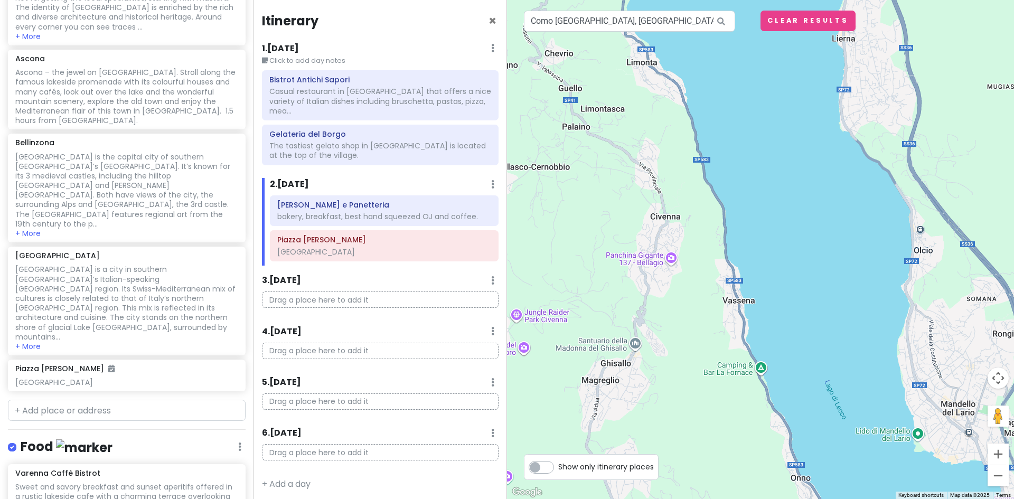
drag, startPoint x: 757, startPoint y: 206, endPoint x: 549, endPoint y: 356, distance: 256.1
click at [542, 356] on div at bounding box center [760, 249] width 507 height 499
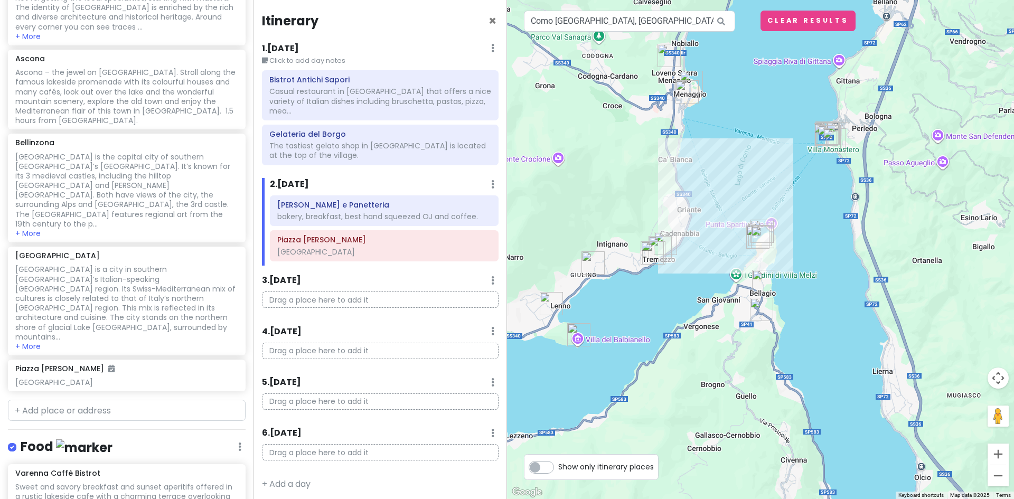
drag, startPoint x: 544, startPoint y: 307, endPoint x: 752, endPoint y: 420, distance: 237.4
click at [752, 420] on div at bounding box center [760, 249] width 507 height 499
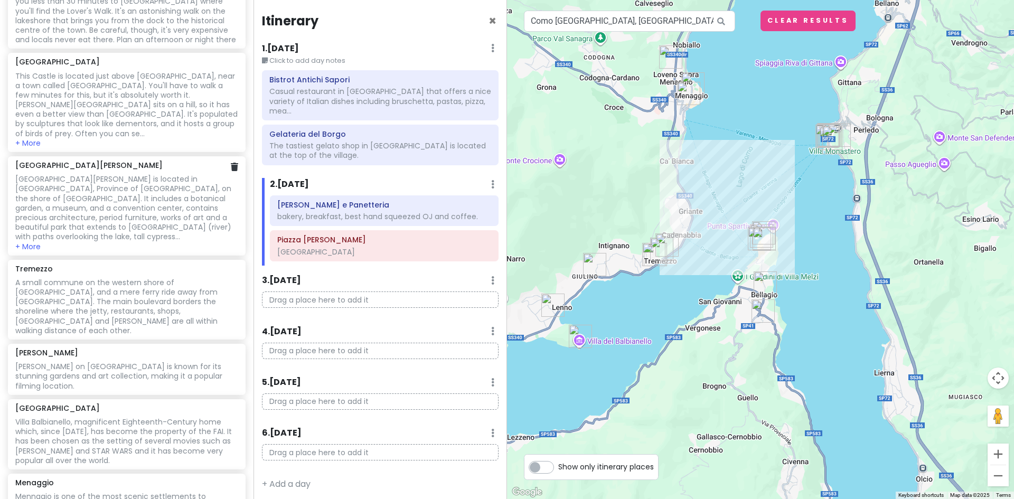
scroll to position [698, 0]
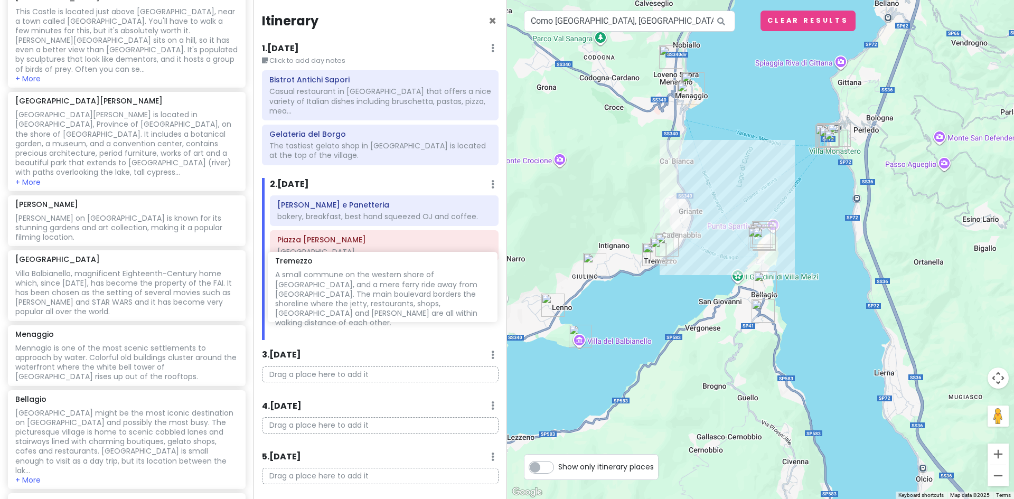
drag, startPoint x: 57, startPoint y: 152, endPoint x: 317, endPoint y: 281, distance: 290.1
click at [317, 281] on div "Lake [GEOGRAPHIC_DATA] Trip Private Change Dates Make a Copy Delete Trip Give F…" at bounding box center [507, 249] width 1014 height 499
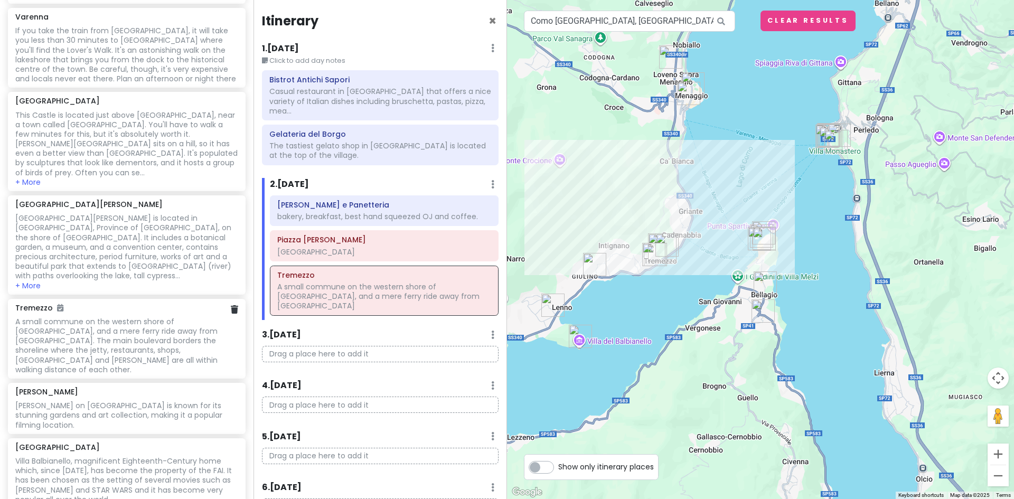
scroll to position [592, 0]
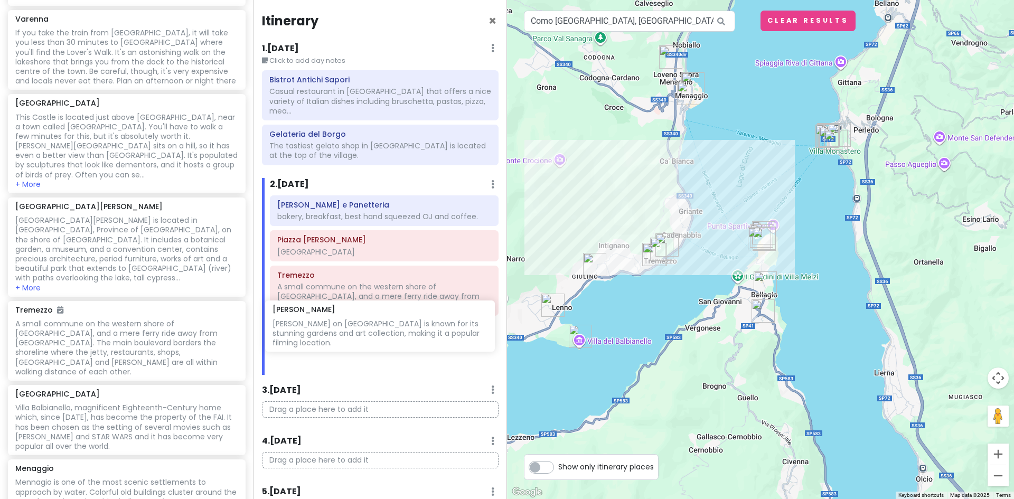
drag, startPoint x: 98, startPoint y: 334, endPoint x: 355, endPoint y: 332, distance: 257.1
click at [355, 332] on div "Lake [GEOGRAPHIC_DATA] Trip Private Change Dates Make a Copy Delete Trip Give F…" at bounding box center [507, 249] width 1014 height 499
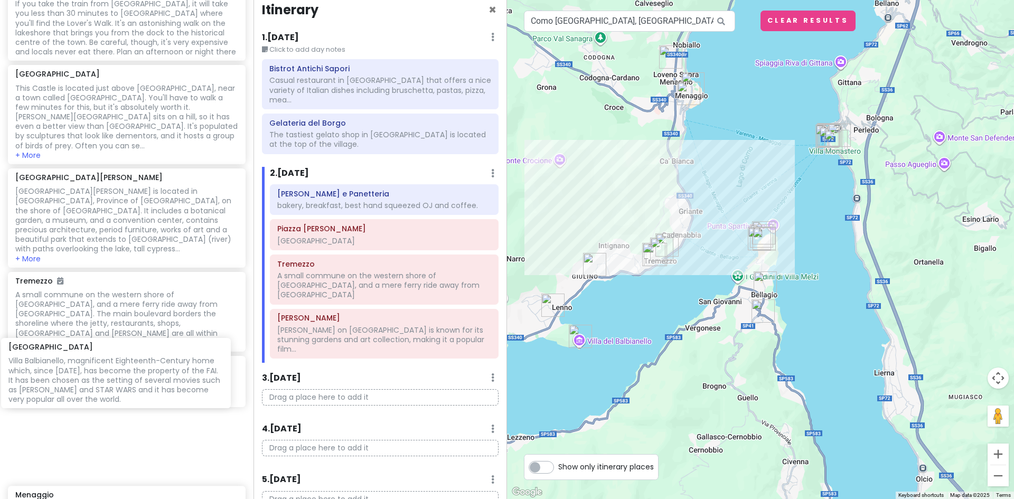
scroll to position [622, 0]
drag, startPoint x: 90, startPoint y: 375, endPoint x: 88, endPoint y: 344, distance: 31.2
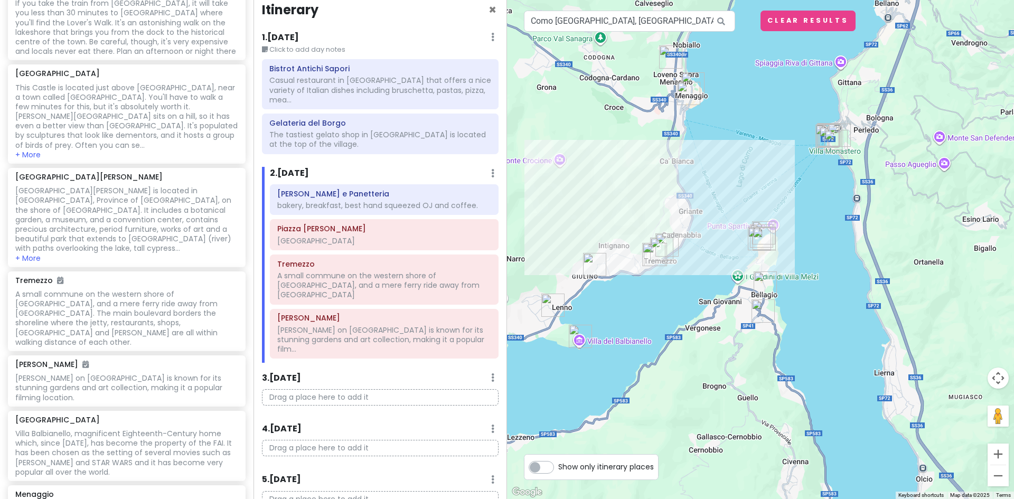
click at [651, 254] on img "Enoteca Cantina Follie" at bounding box center [654, 255] width 32 height 32
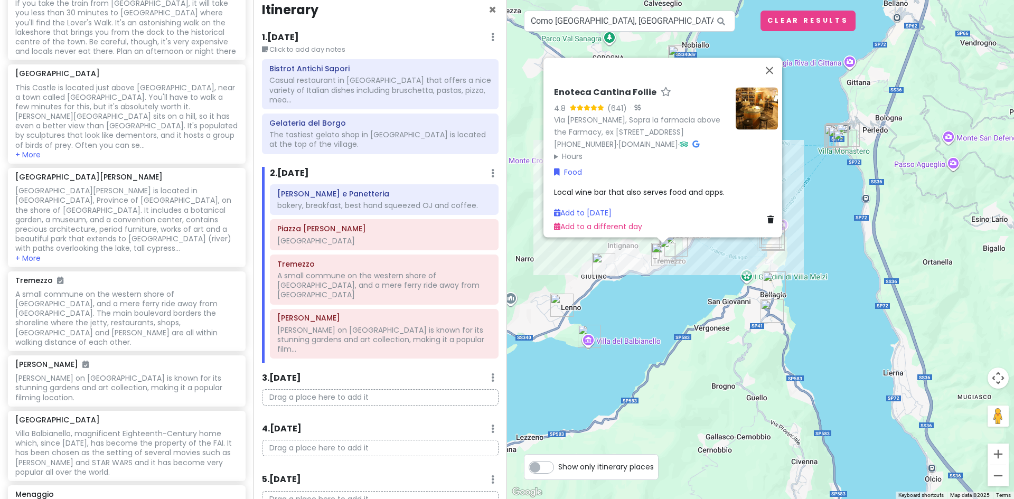
click at [601, 263] on img "Antica Trattoria del Risorgimento" at bounding box center [604, 265] width 32 height 32
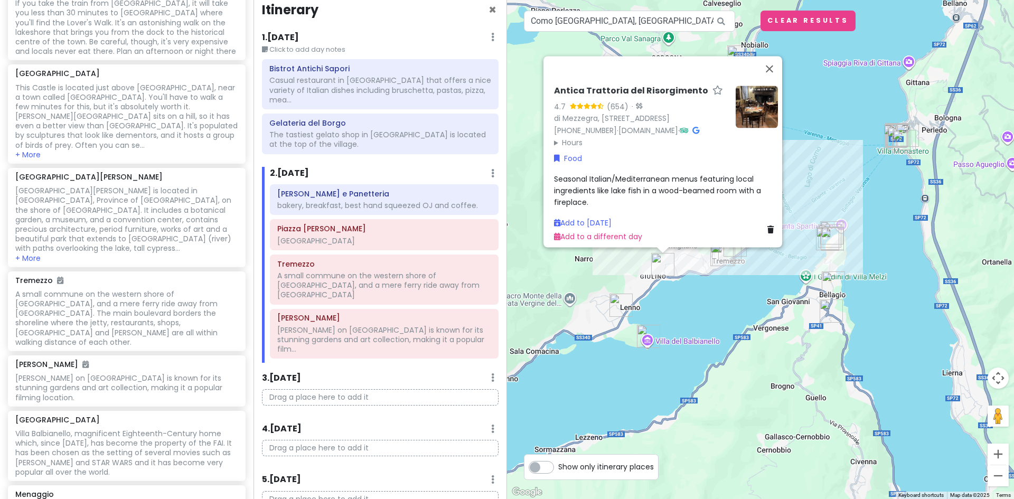
click at [618, 303] on img "Oleificio Vanini Osvaldo" at bounding box center [621, 305] width 32 height 32
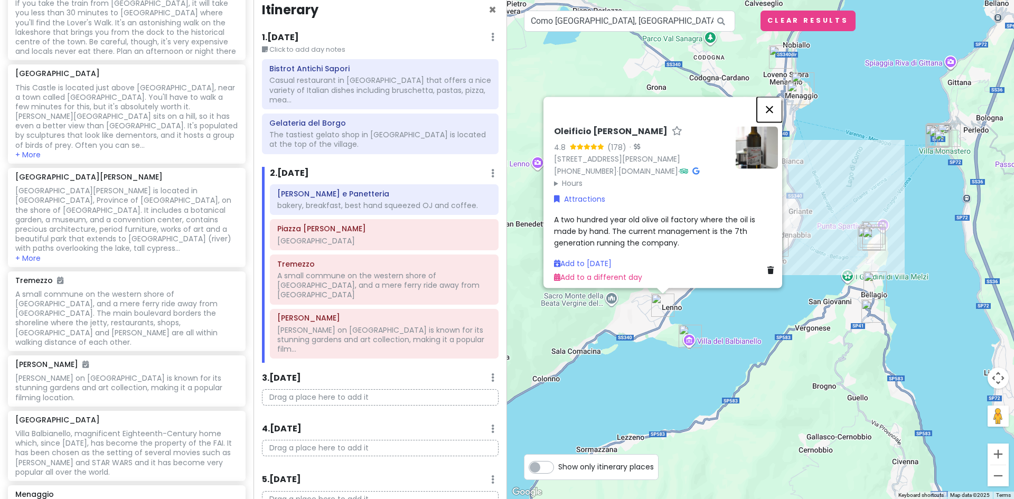
click at [773, 101] on button "Close" at bounding box center [768, 109] width 25 height 25
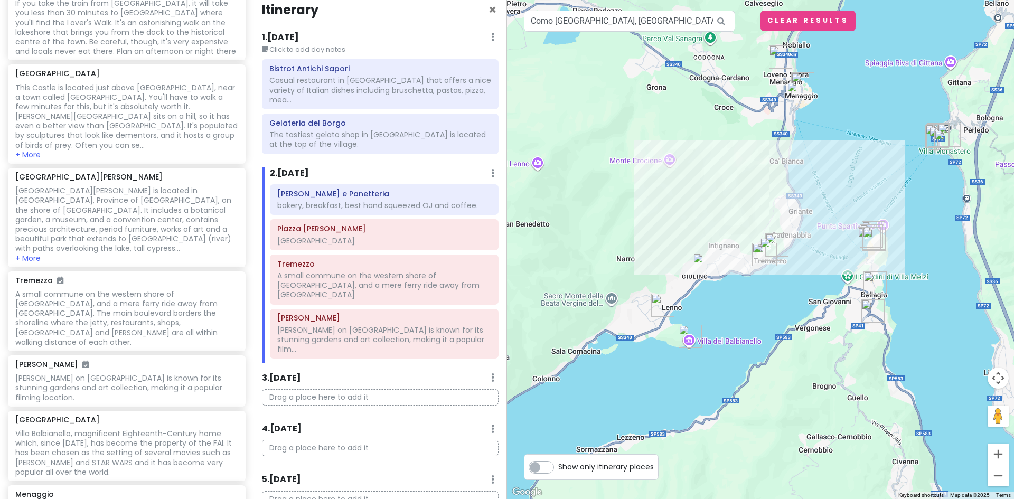
click at [758, 253] on img "Enoteca Cantina Follie" at bounding box center [763, 255] width 32 height 32
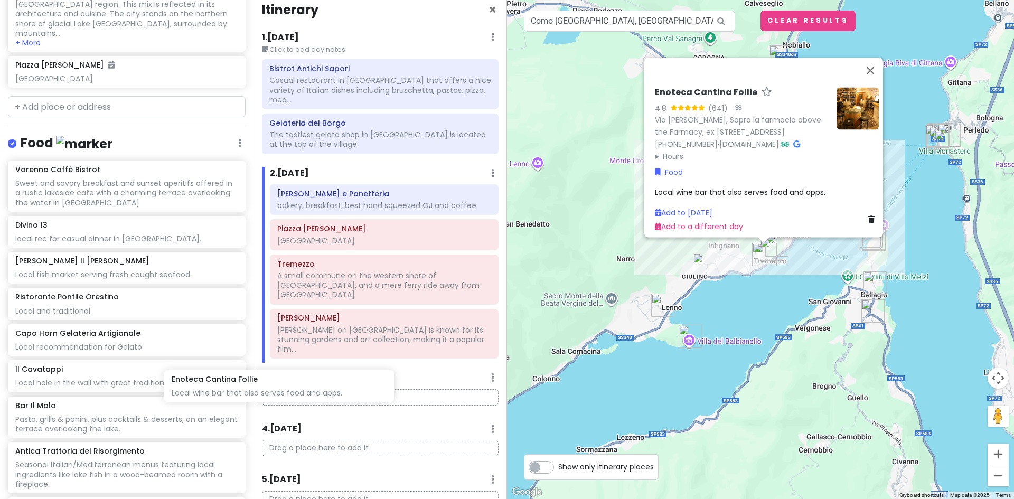
scroll to position [16, 0]
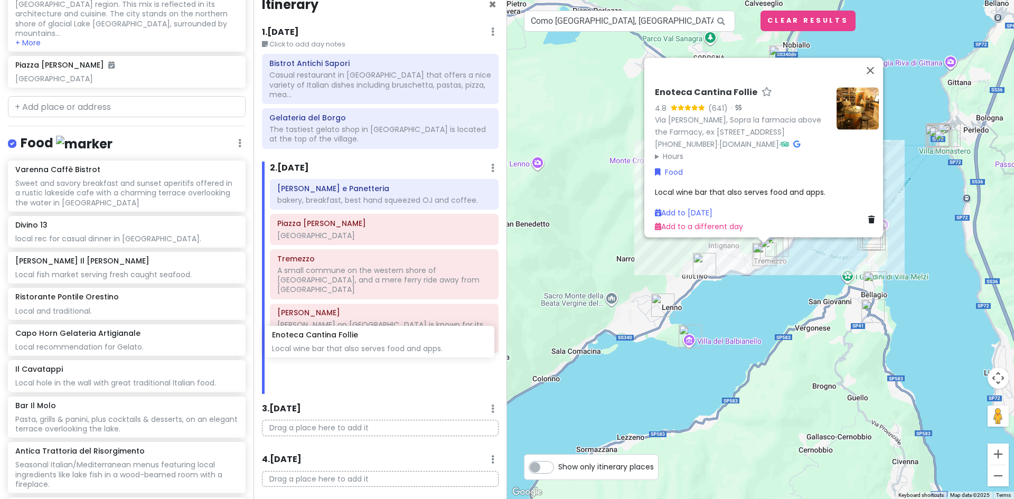
drag, startPoint x: 85, startPoint y: 419, endPoint x: 342, endPoint y: 342, distance: 267.9
click at [342, 342] on div "Lake [GEOGRAPHIC_DATA] Trip Private Change Dates Make a Copy Delete Trip Give F…" at bounding box center [507, 249] width 1014 height 499
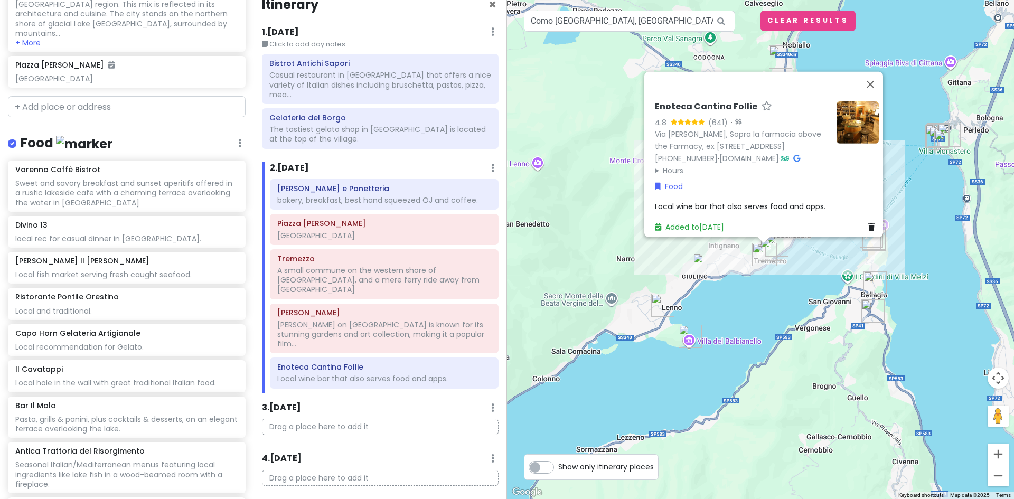
click at [658, 301] on img "Oleificio Vanini Osvaldo" at bounding box center [663, 305] width 32 height 32
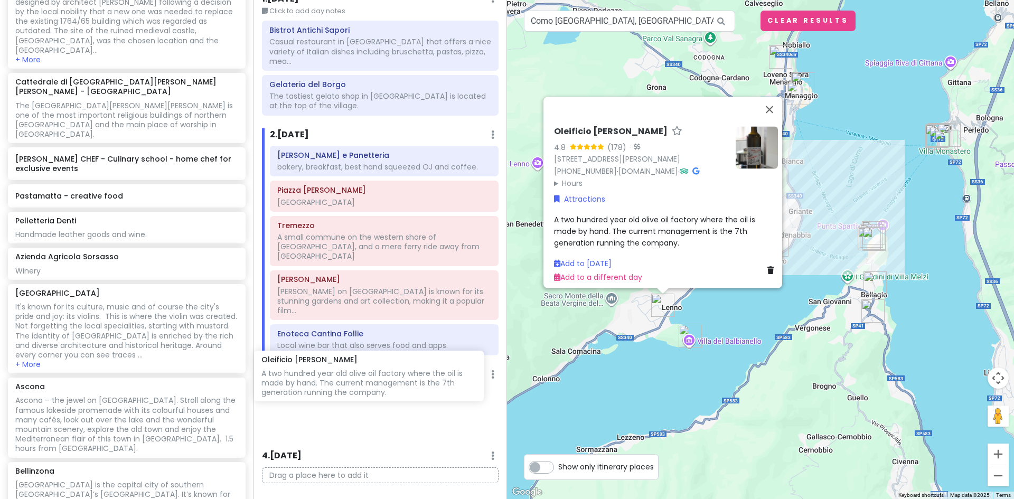
scroll to position [51, 0]
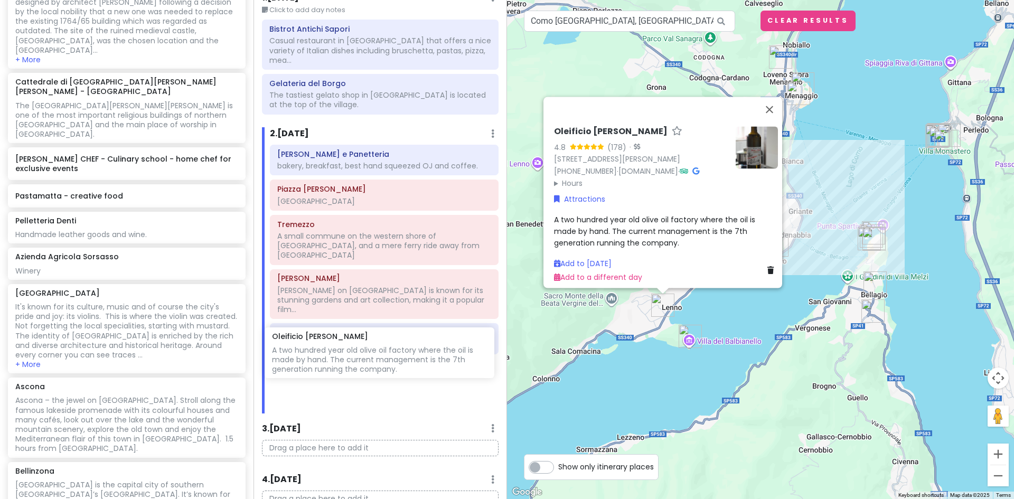
drag, startPoint x: 117, startPoint y: 117, endPoint x: 374, endPoint y: 353, distance: 348.9
click at [374, 353] on div "Lake [GEOGRAPHIC_DATA] Trip Private Change Dates Make a Copy Delete Trip Give F…" at bounding box center [507, 249] width 1014 height 499
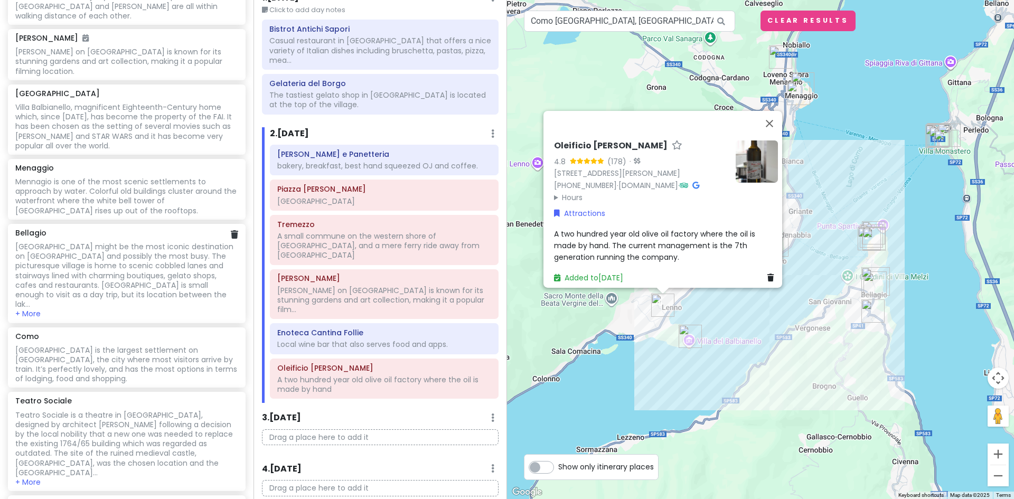
scroll to position [790, 0]
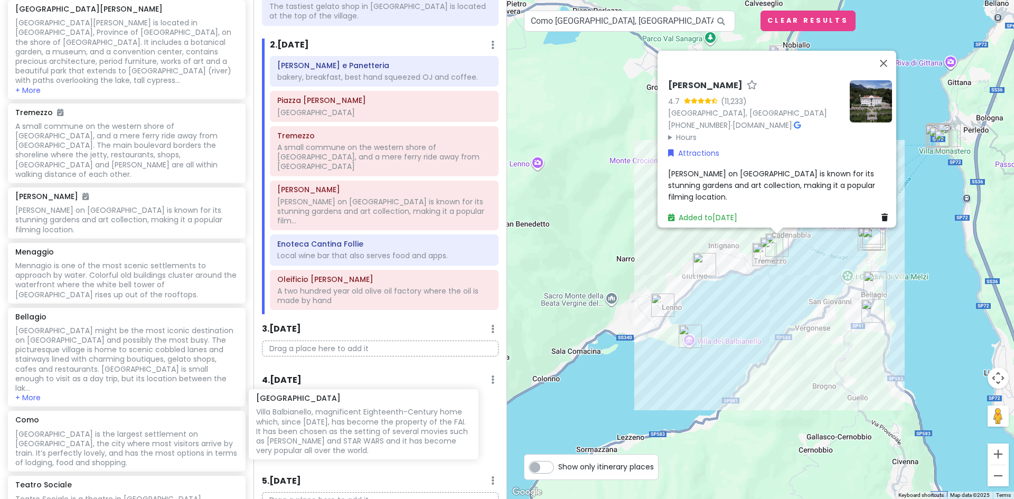
scroll to position [141, 0]
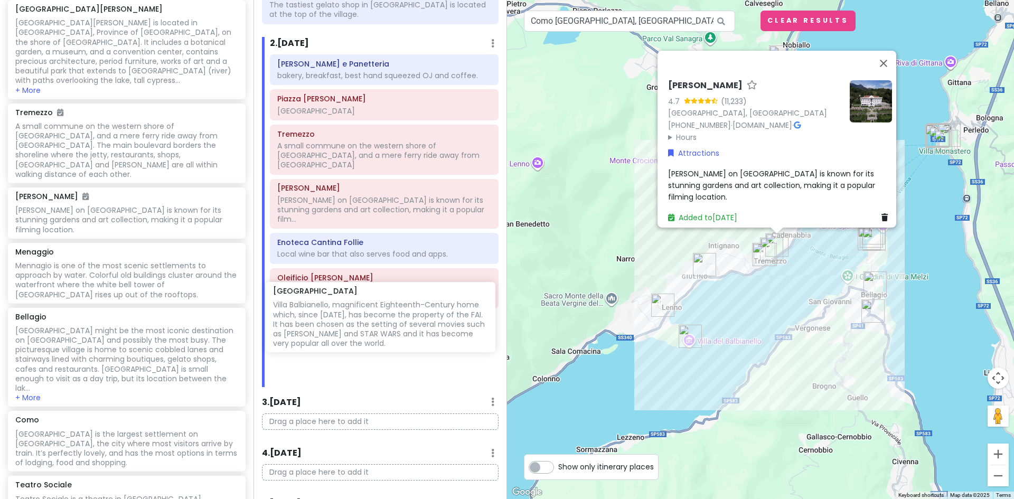
drag, startPoint x: 91, startPoint y: 186, endPoint x: 346, endPoint y: 307, distance: 281.7
click at [346, 307] on div "Lake [GEOGRAPHIC_DATA] Trip Private Change Dates Make a Copy Delete Trip Give F…" at bounding box center [507, 249] width 1014 height 499
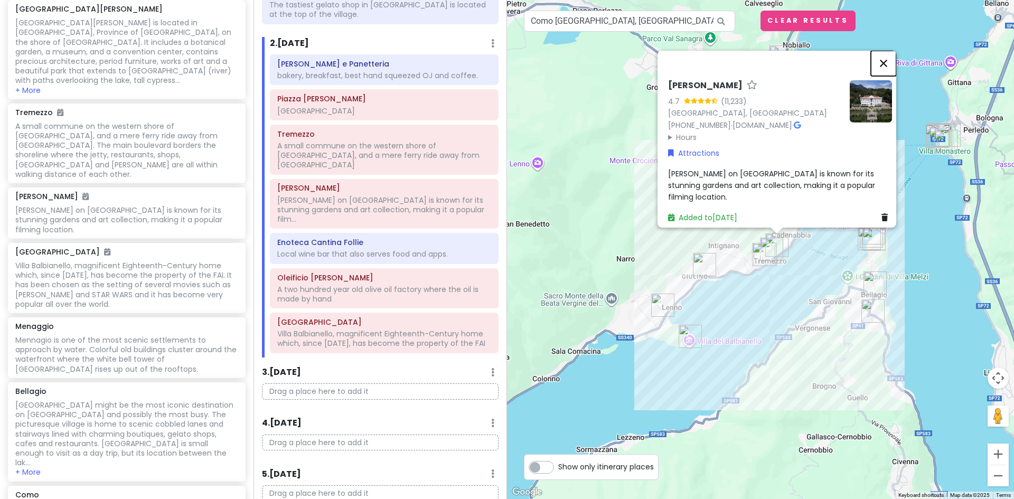
click at [889, 56] on button "Close" at bounding box center [882, 62] width 25 height 25
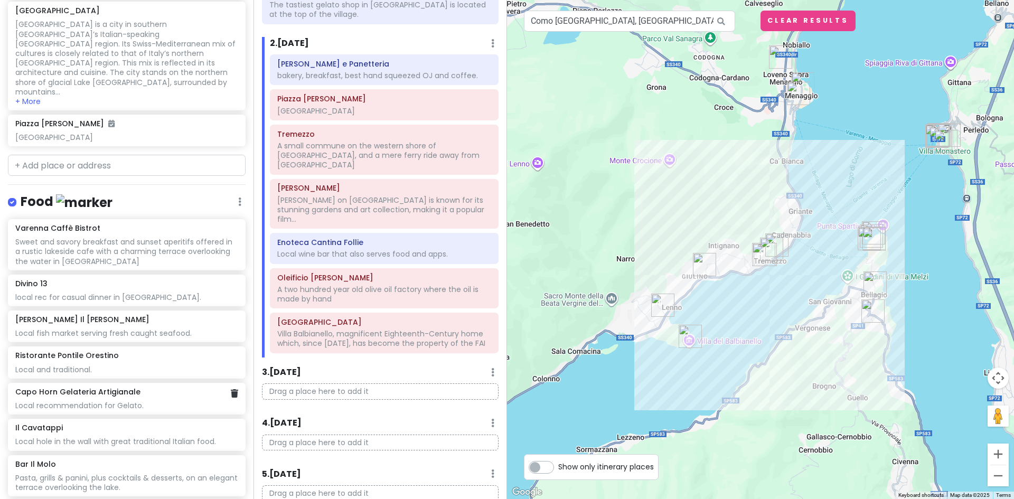
scroll to position [2004, 0]
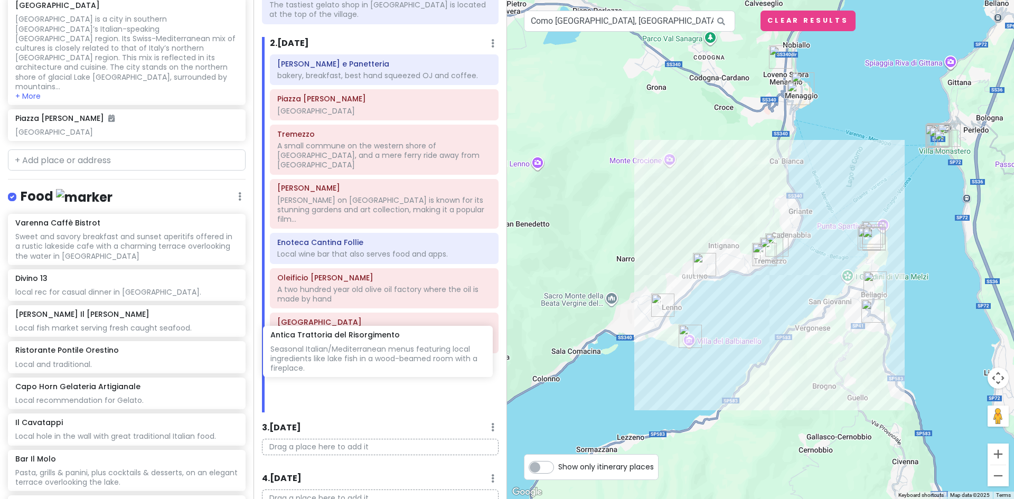
drag, startPoint x: 81, startPoint y: 357, endPoint x: 336, endPoint y: 348, distance: 255.1
click at [336, 348] on div "Lake [GEOGRAPHIC_DATA] Trip Private Change Dates Make a Copy Delete Trip Give F…" at bounding box center [507, 249] width 1014 height 499
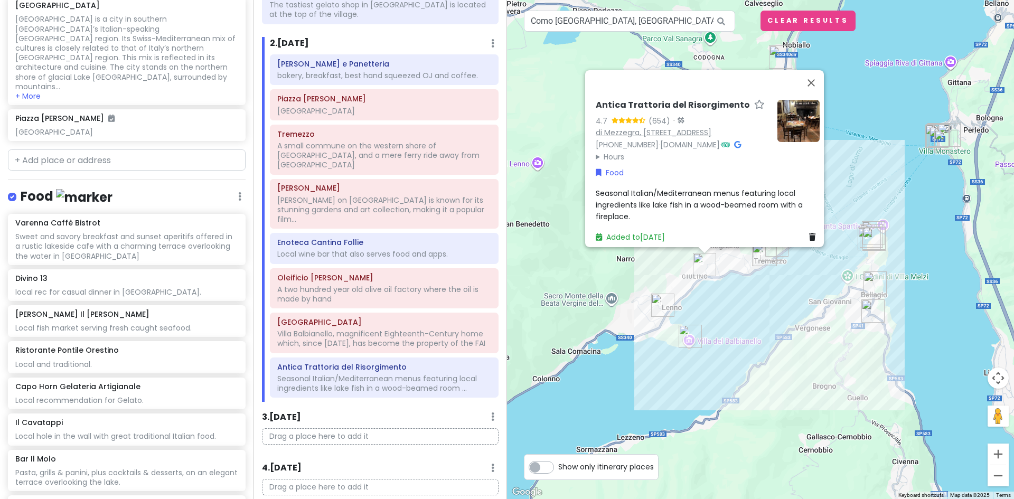
click at [633, 127] on link "di Mezzegra, Via Sant'Abbondio, 8, 22016 Azzano CO, Italy" at bounding box center [653, 132] width 116 height 11
click at [817, 70] on button "Close" at bounding box center [810, 82] width 25 height 25
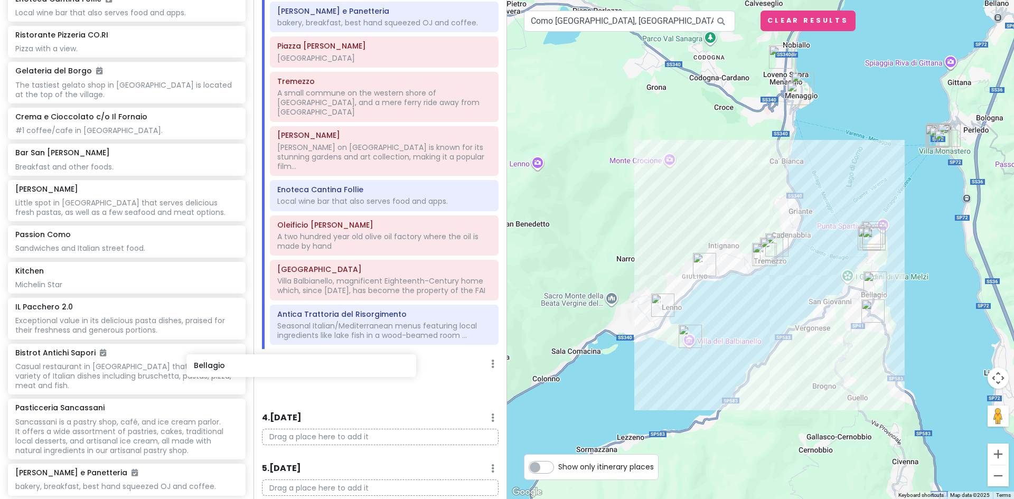
scroll to position [196, 0]
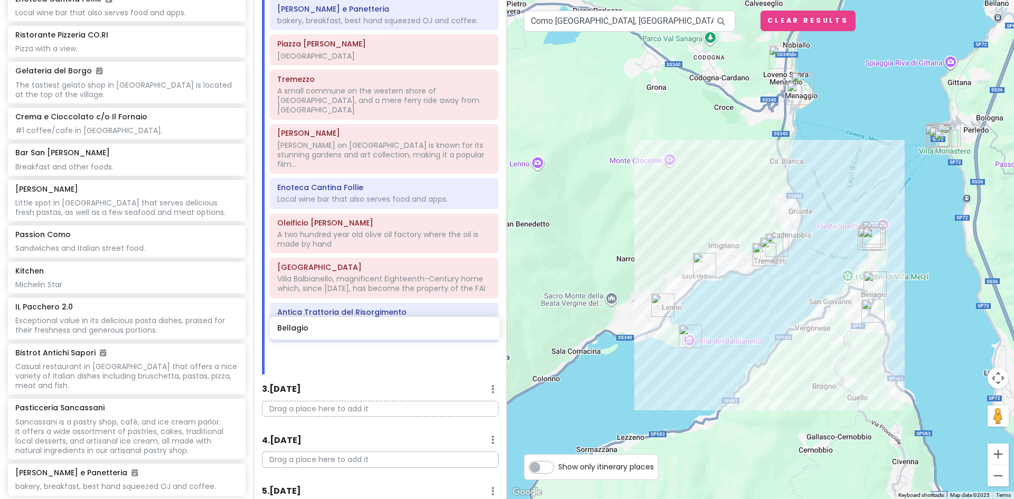
drag, startPoint x: 122, startPoint y: 424, endPoint x: 384, endPoint y: 334, distance: 277.1
click at [384, 334] on div "Lake [GEOGRAPHIC_DATA] Trip Private Change Dates Make a Copy Delete Trip Give F…" at bounding box center [507, 249] width 1014 height 499
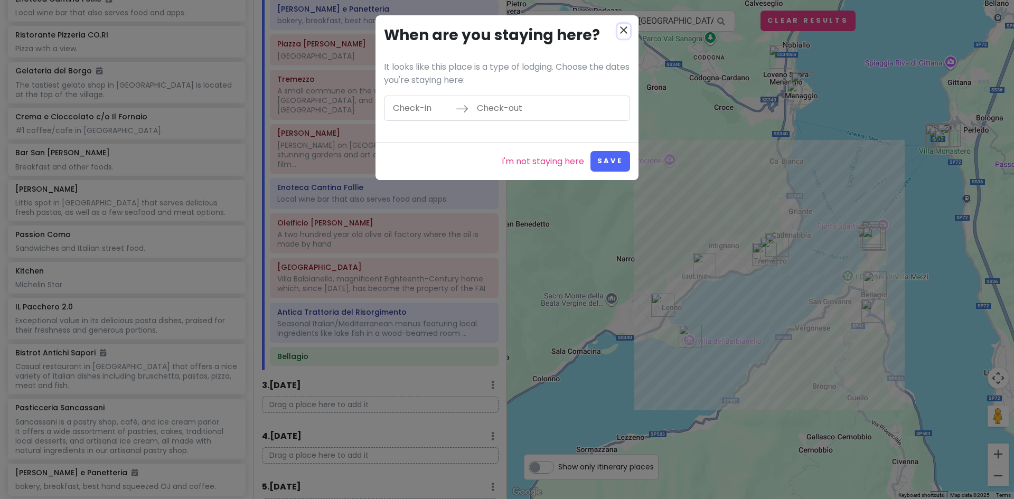
click at [622, 29] on icon "close" at bounding box center [623, 30] width 13 height 13
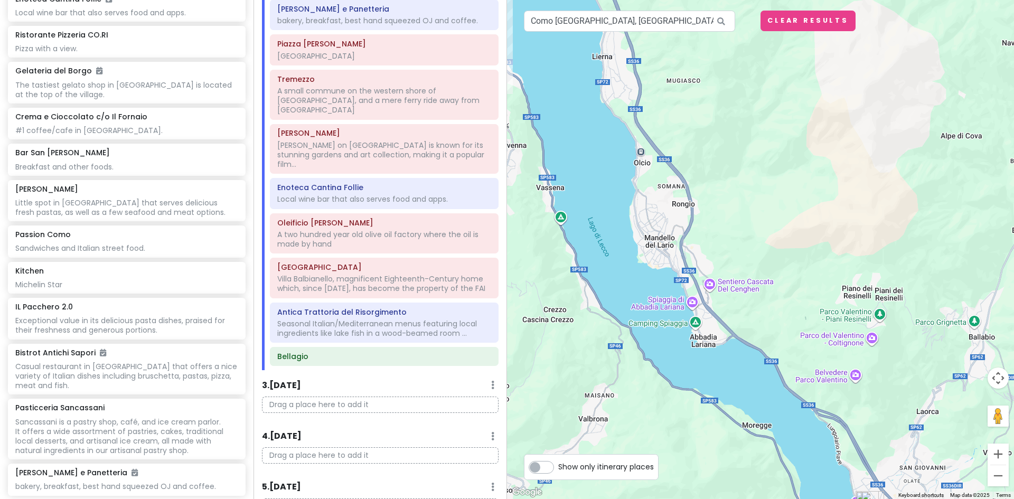
drag, startPoint x: 922, startPoint y: 365, endPoint x: 529, endPoint y: 48, distance: 504.9
click at [529, 48] on div at bounding box center [760, 249] width 507 height 499
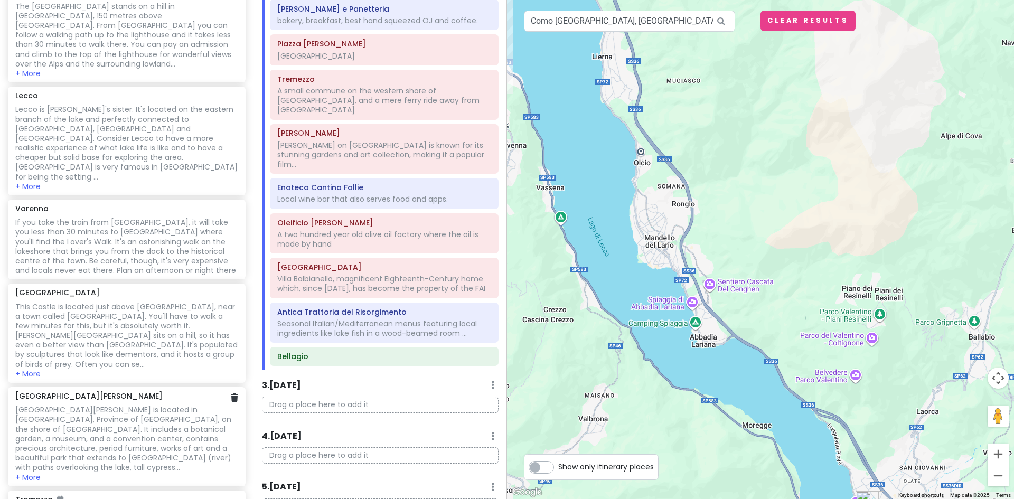
scroll to position [297, 0]
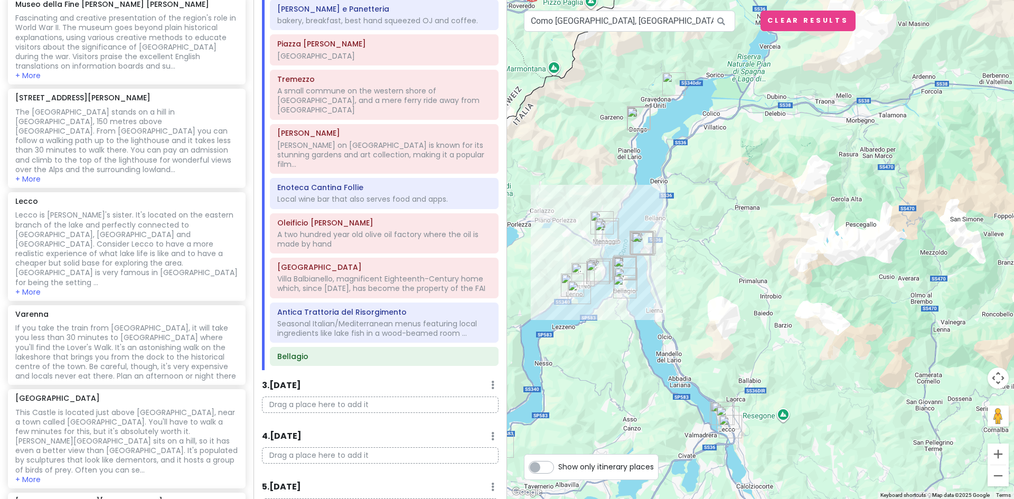
drag, startPoint x: 641, startPoint y: 257, endPoint x: 611, endPoint y: 320, distance: 70.6
click at [611, 320] on div at bounding box center [760, 249] width 507 height 499
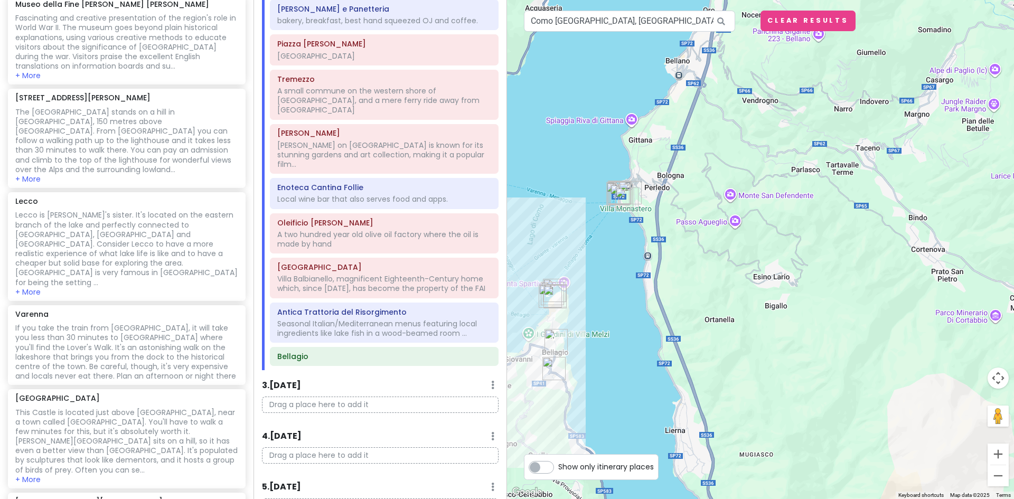
drag, startPoint x: 575, startPoint y: 214, endPoint x: 659, endPoint y: 226, distance: 84.2
click at [659, 226] on div at bounding box center [760, 249] width 507 height 499
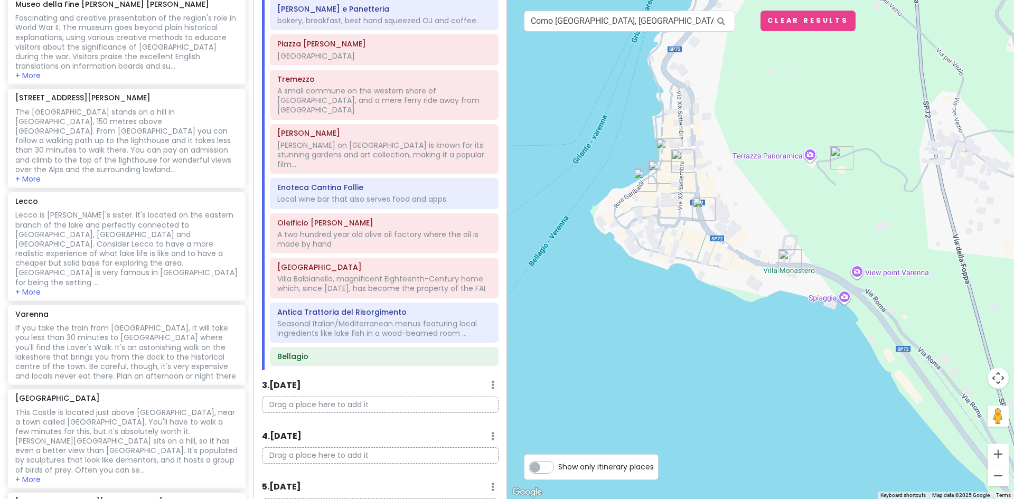
drag, startPoint x: 555, startPoint y: 135, endPoint x: 752, endPoint y: 278, distance: 243.8
click at [752, 278] on div at bounding box center [760, 249] width 507 height 499
click at [656, 170] on img "Bar Il Molo" at bounding box center [645, 180] width 32 height 32
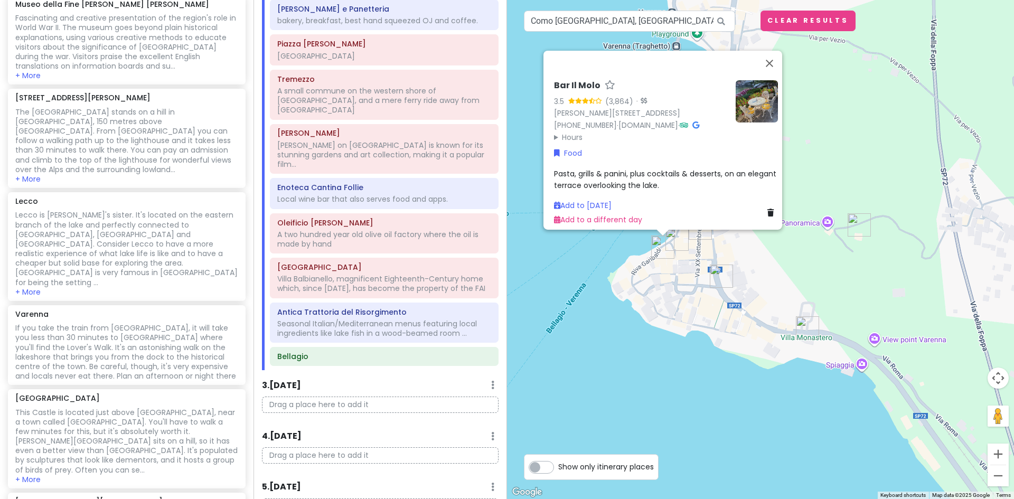
click at [716, 274] on img "Varenna" at bounding box center [721, 276] width 32 height 32
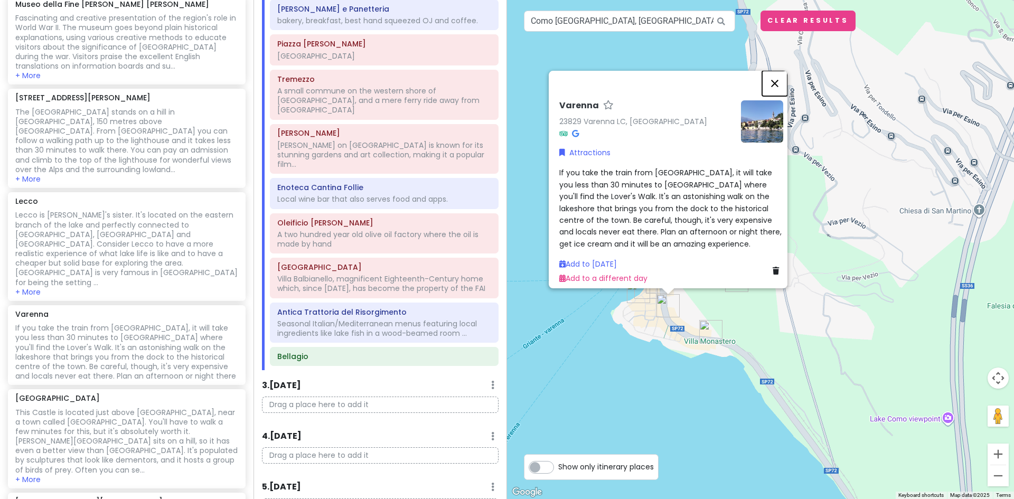
click at [780, 76] on button "Close" at bounding box center [774, 83] width 25 height 25
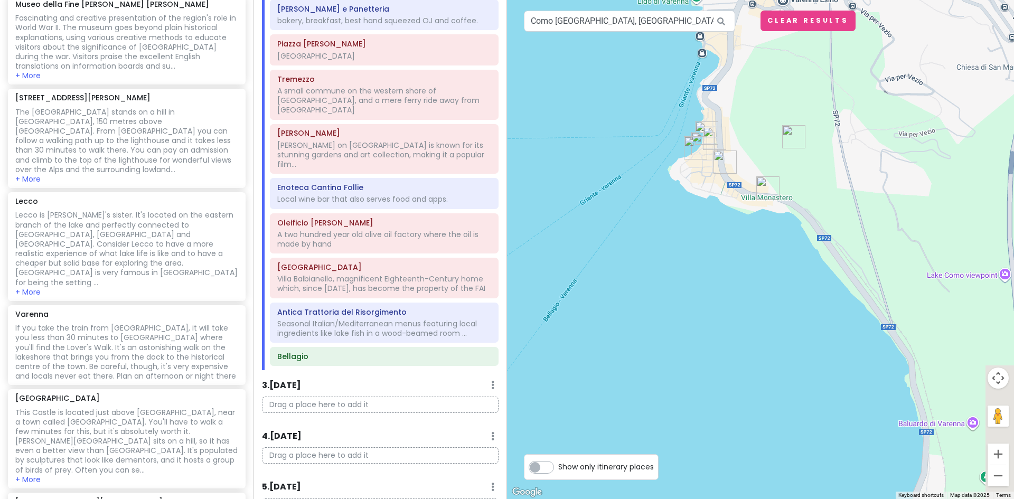
drag, startPoint x: 603, startPoint y: 257, endPoint x: 527, endPoint y: 69, distance: 202.7
click at [528, 70] on div at bounding box center [760, 249] width 507 height 499
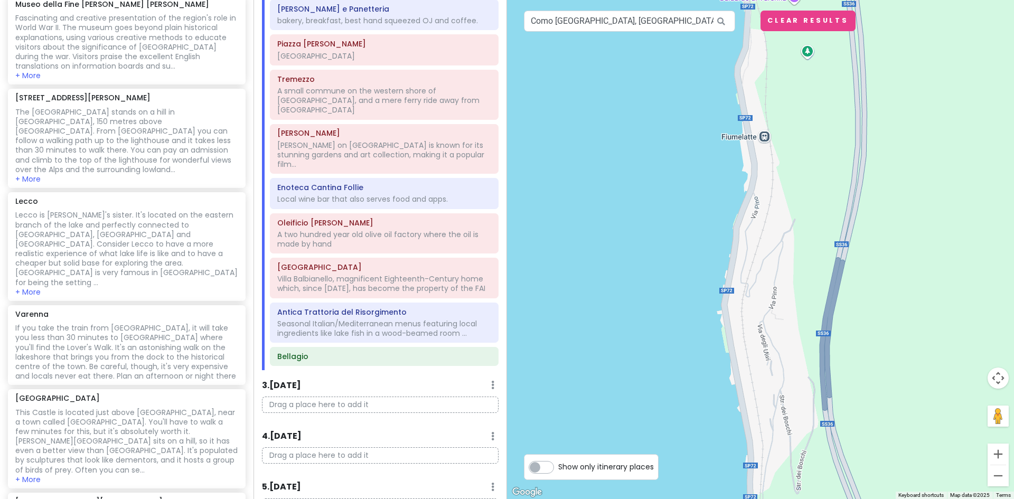
drag, startPoint x: 753, startPoint y: 379, endPoint x: 798, endPoint y: 43, distance: 338.8
click at [798, 43] on div at bounding box center [760, 249] width 507 height 499
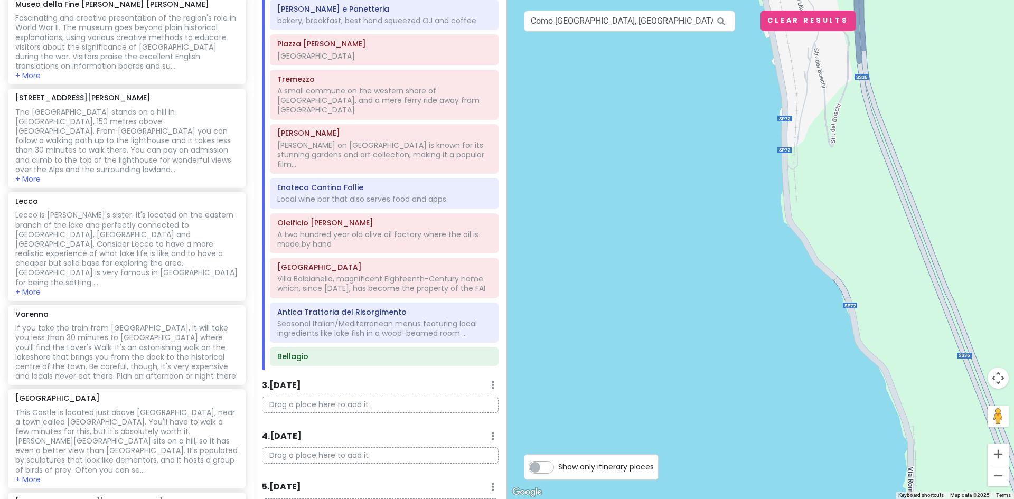
drag, startPoint x: 792, startPoint y: 306, endPoint x: 826, endPoint y: -46, distance: 353.2
click at [826, 0] on html "Lake [GEOGRAPHIC_DATA] Trip Private Change Dates Make a Copy Delete Trip Give F…" at bounding box center [507, 249] width 1014 height 499
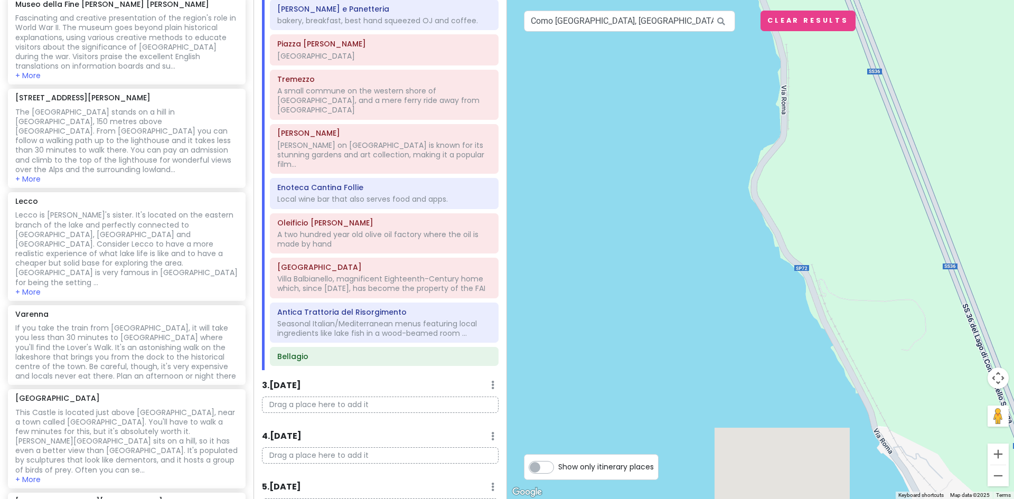
drag, startPoint x: 742, startPoint y: 341, endPoint x: 619, endPoint y: -34, distance: 395.0
click at [619, 0] on html "Lake [GEOGRAPHIC_DATA] Trip Private Change Dates Make a Copy Delete Trip Give F…" at bounding box center [507, 249] width 1014 height 499
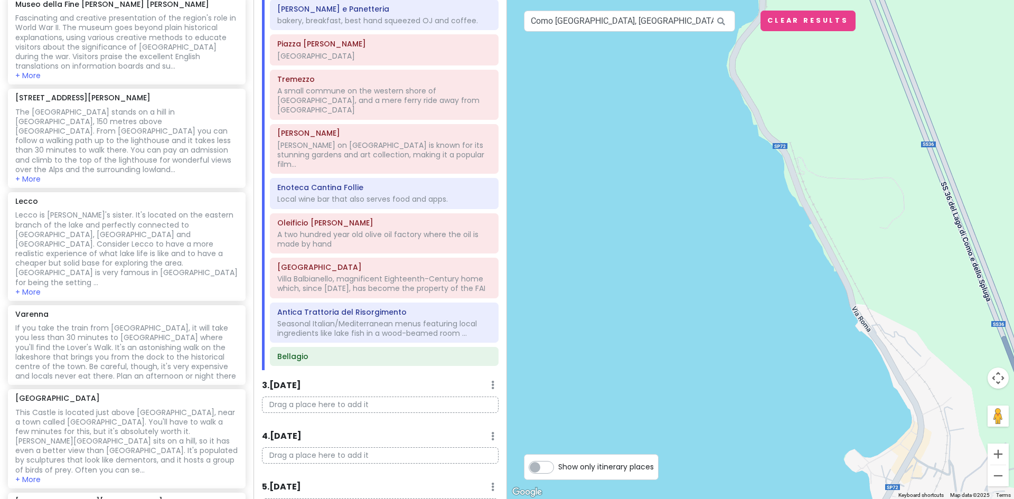
drag, startPoint x: 746, startPoint y: 144, endPoint x: 723, endPoint y: 64, distance: 83.2
click at [723, 67] on div at bounding box center [760, 249] width 507 height 499
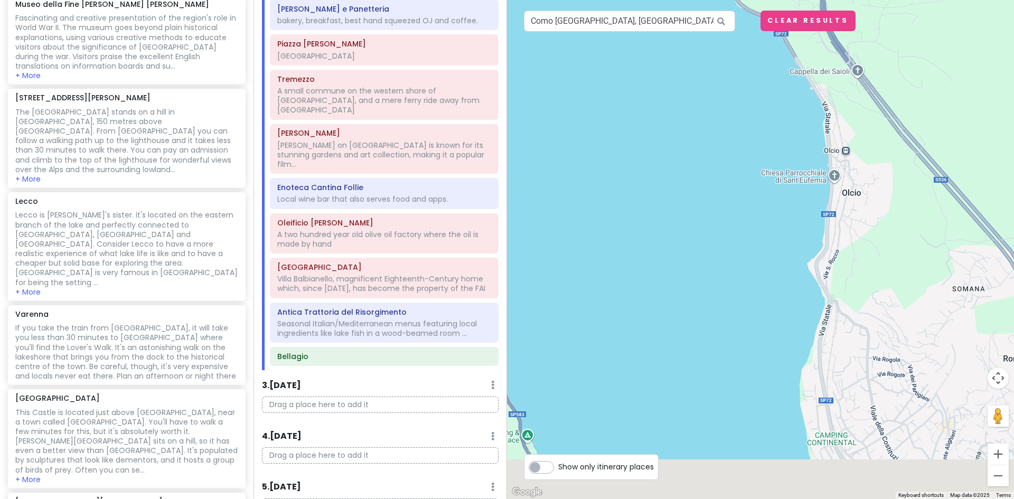
drag, startPoint x: 773, startPoint y: 373, endPoint x: 749, endPoint y: -25, distance: 398.8
click at [749, 0] on html "Lake [GEOGRAPHIC_DATA] Trip Private Change Dates Make a Copy Delete Trip Give F…" at bounding box center [507, 249] width 1014 height 499
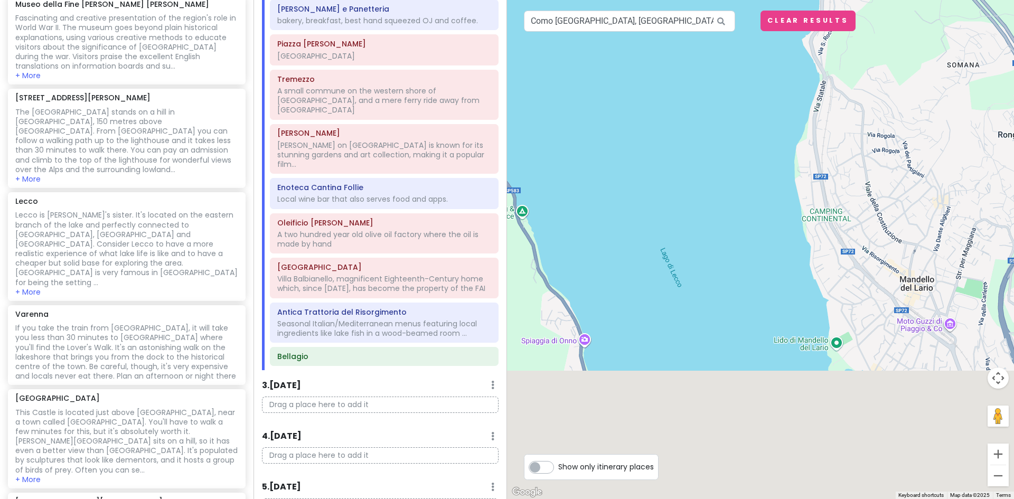
drag, startPoint x: 756, startPoint y: 335, endPoint x: 749, endPoint y: -46, distance: 381.2
click at [749, 0] on html "Lake [GEOGRAPHIC_DATA] Trip Private Change Dates Make a Copy Delete Trip Give F…" at bounding box center [507, 249] width 1014 height 499
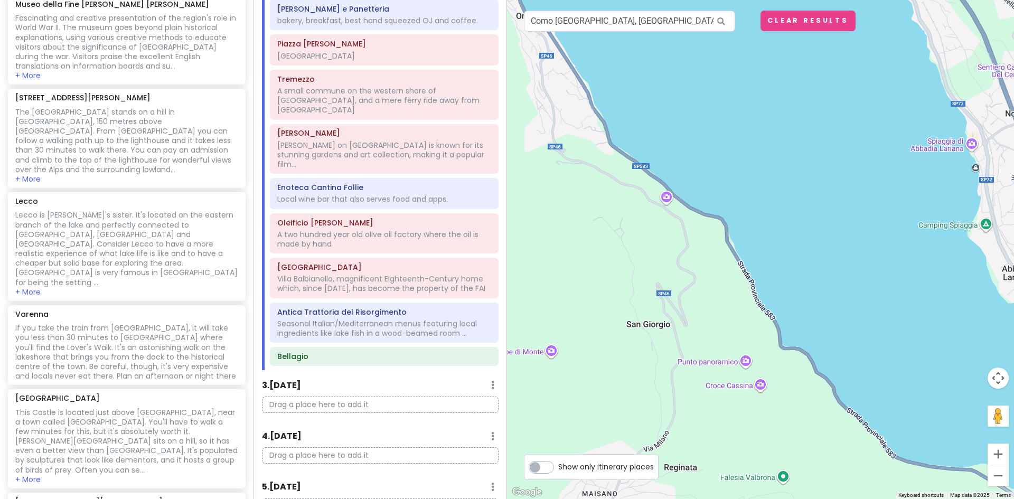
drag, startPoint x: 863, startPoint y: 27, endPoint x: 760, endPoint y: 339, distance: 329.0
click at [770, 357] on div at bounding box center [760, 249] width 507 height 499
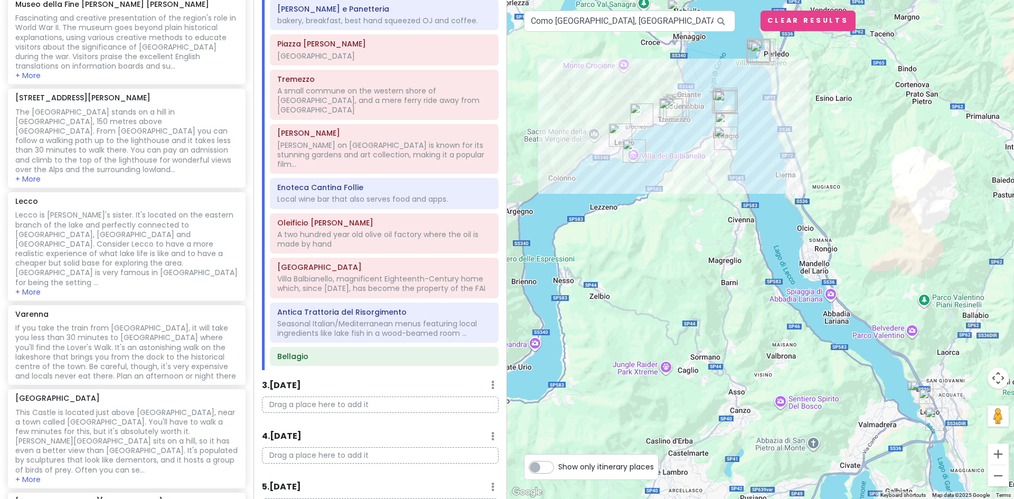
click at [927, 398] on img "Lecco" at bounding box center [930, 400] width 32 height 32
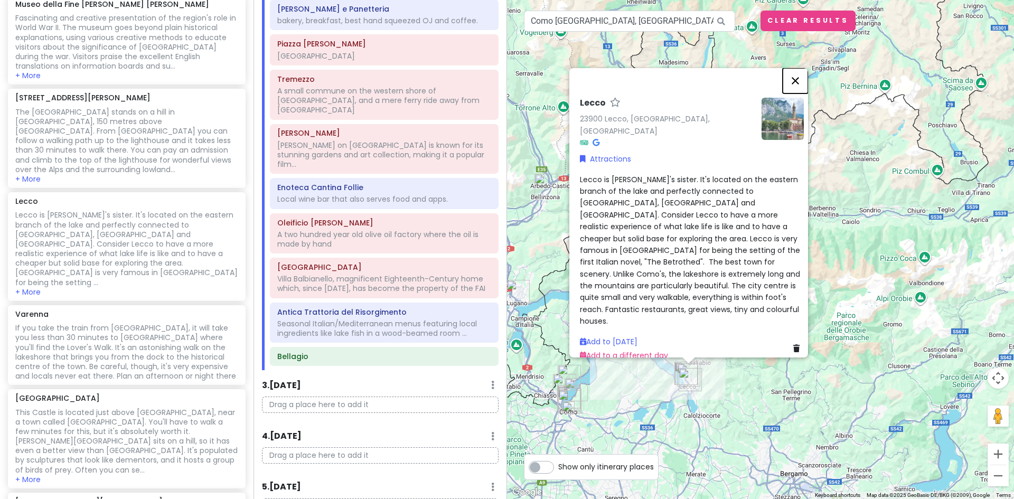
click at [798, 93] on button "Close" at bounding box center [794, 80] width 25 height 25
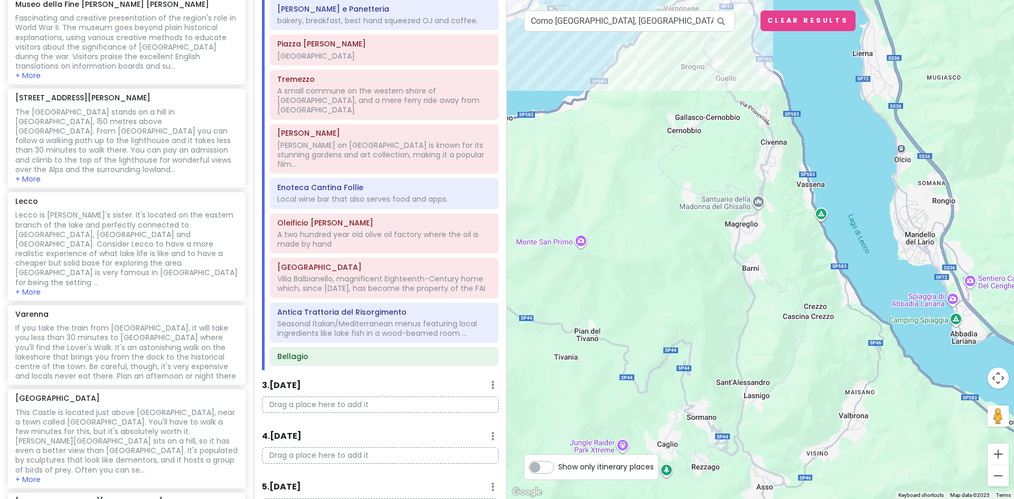
drag, startPoint x: 622, startPoint y: 224, endPoint x: 782, endPoint y: 522, distance: 338.0
click at [782, 498] on html "Lake [GEOGRAPHIC_DATA] Trip Private Change Dates Make a Copy Delete Trip Give F…" at bounding box center [507, 249] width 1014 height 499
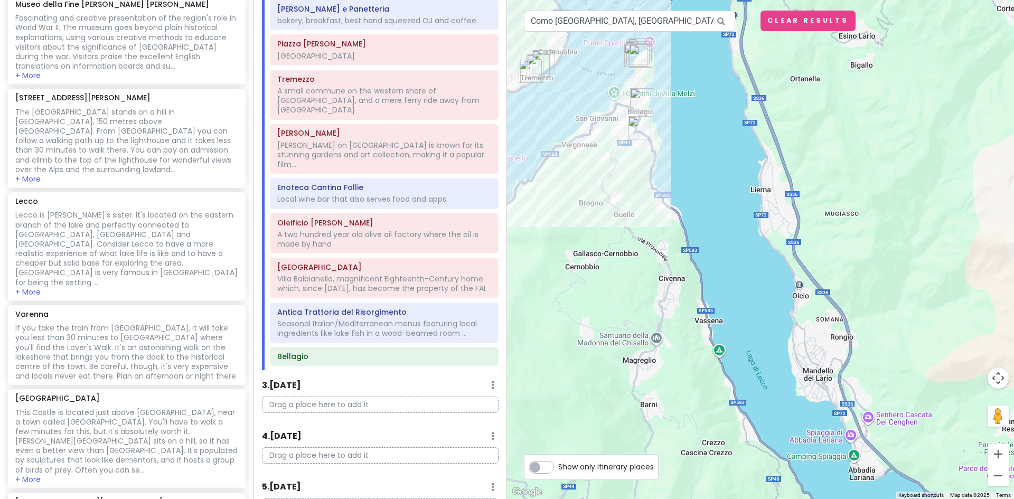
drag, startPoint x: 755, startPoint y: 230, endPoint x: 637, endPoint y: 331, distance: 156.1
click at [637, 331] on div at bounding box center [760, 249] width 507 height 499
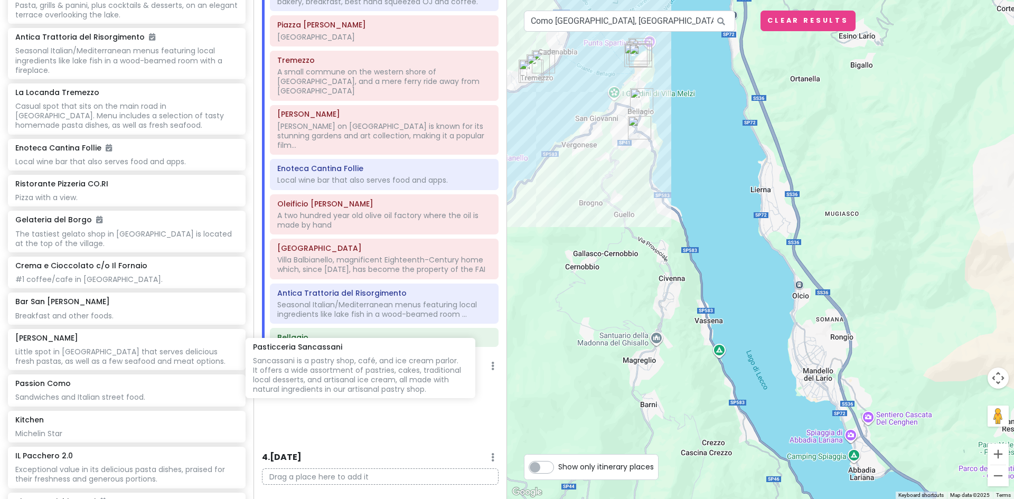
scroll to position [216, 0]
drag, startPoint x: 105, startPoint y: 430, endPoint x: 361, endPoint y: 373, distance: 261.8
click at [361, 373] on div "Lake [GEOGRAPHIC_DATA] Trip Private Change Dates Make a Copy Delete Trip Give F…" at bounding box center [507, 249] width 1014 height 499
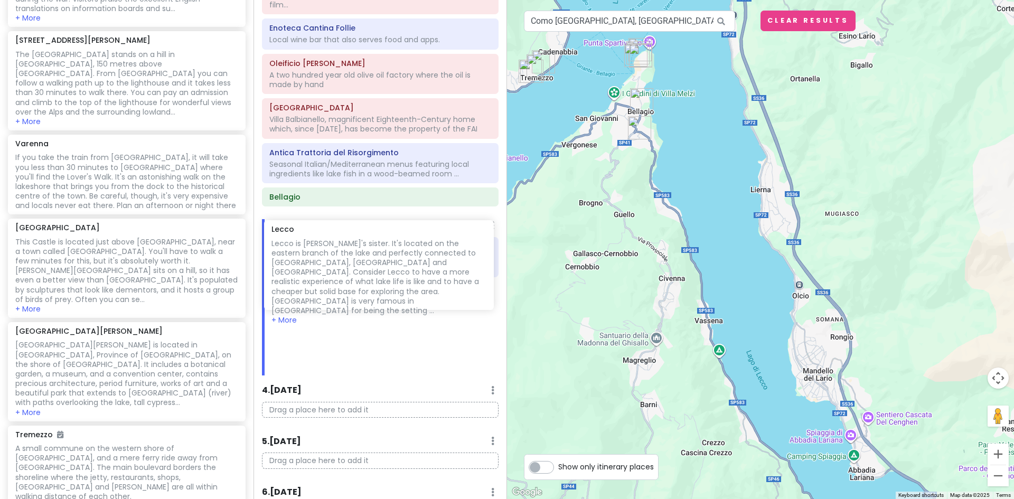
scroll to position [355, 0]
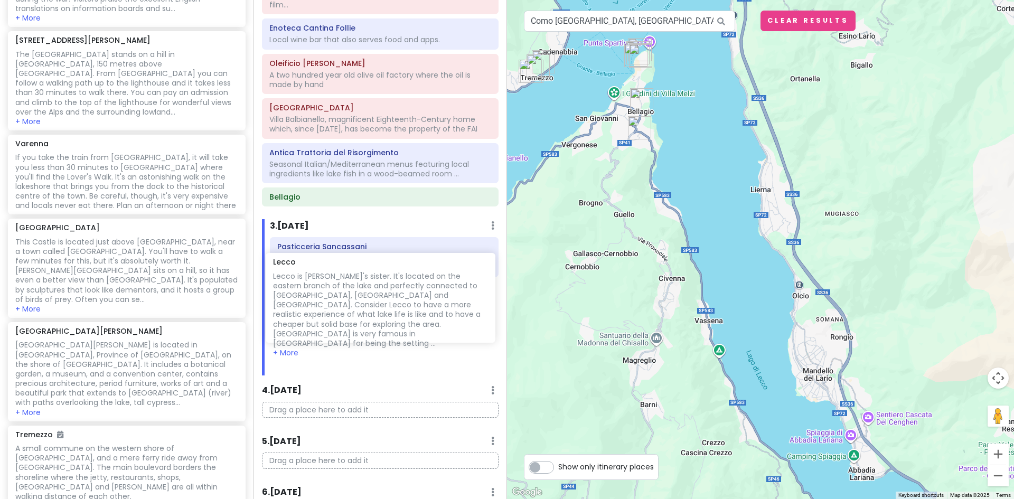
drag, startPoint x: 86, startPoint y: 151, endPoint x: 343, endPoint y: 304, distance: 299.4
click at [343, 304] on div "Lake [GEOGRAPHIC_DATA] Trip Private Change Dates Make a Copy Delete Trip Give F…" at bounding box center [507, 249] width 1014 height 499
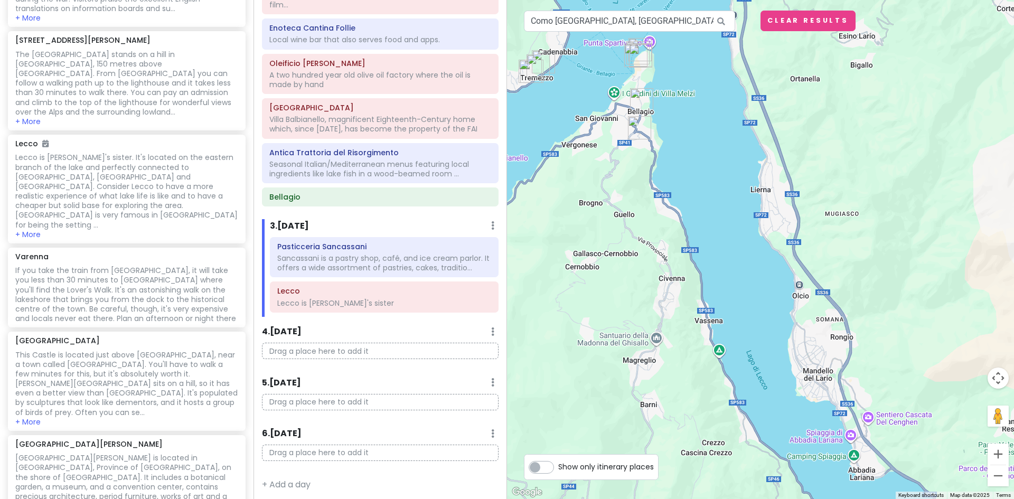
scroll to position [332, 0]
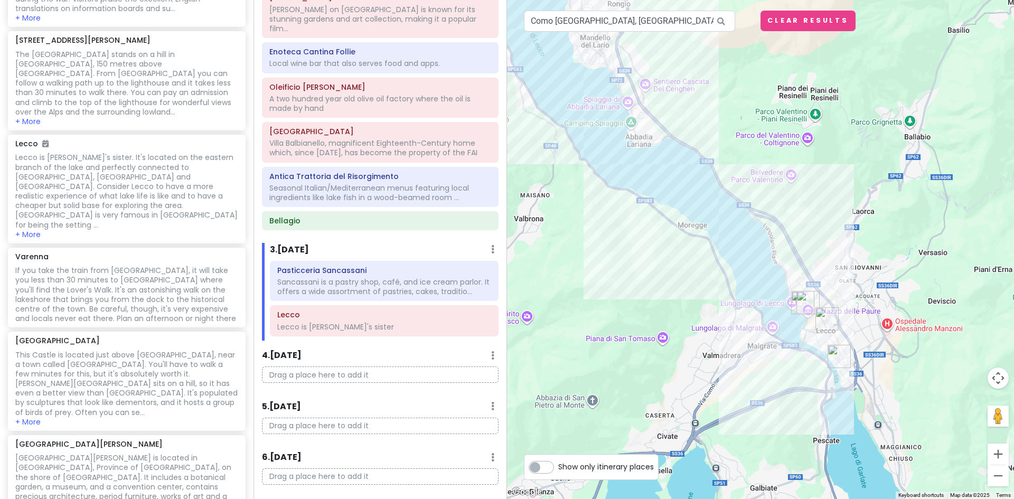
drag, startPoint x: 711, startPoint y: 380, endPoint x: 439, endPoint y: 43, distance: 432.4
click at [440, 43] on div "Lake [GEOGRAPHIC_DATA] Trip Private Change Dates Make a Copy Delete Trip Give F…" at bounding box center [507, 249] width 1014 height 499
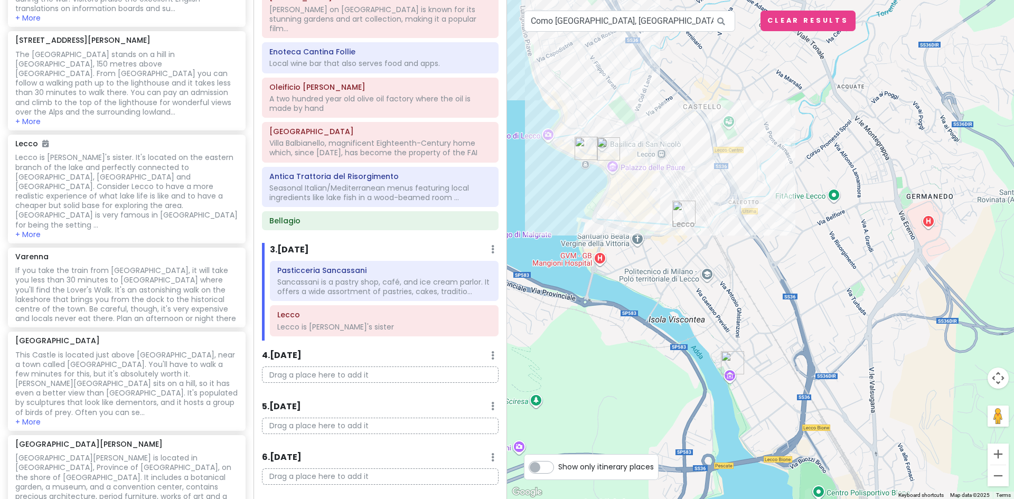
drag, startPoint x: 652, startPoint y: 241, endPoint x: 661, endPoint y: 245, distance: 9.4
click at [661, 245] on div at bounding box center [760, 249] width 507 height 499
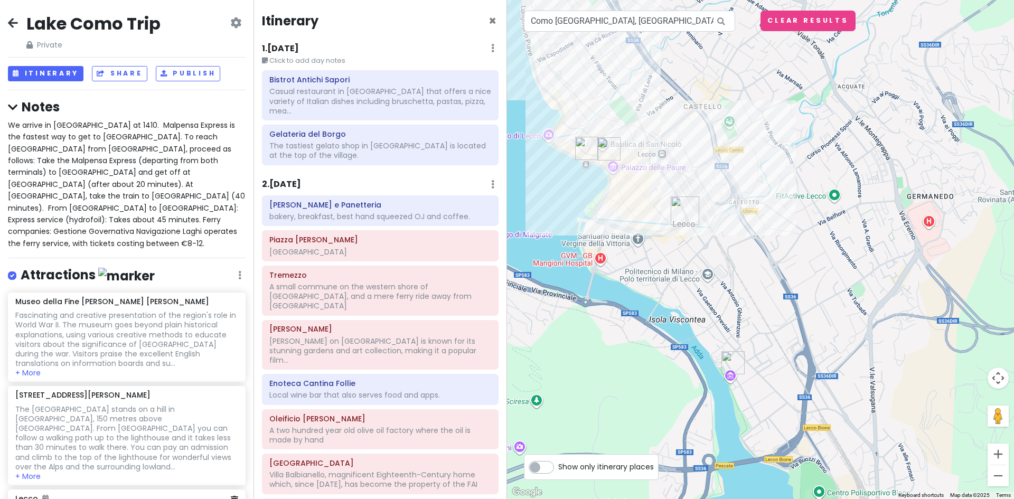
scroll to position [332, 0]
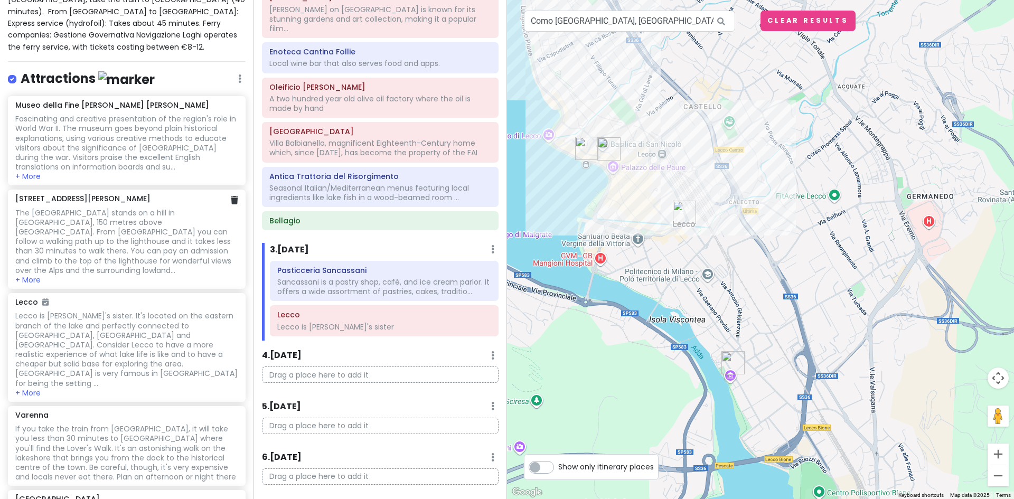
click at [141, 172] on div "The [GEOGRAPHIC_DATA] stands on a hill in [GEOGRAPHIC_DATA], 150 metres above […" at bounding box center [126, 143] width 222 height 58
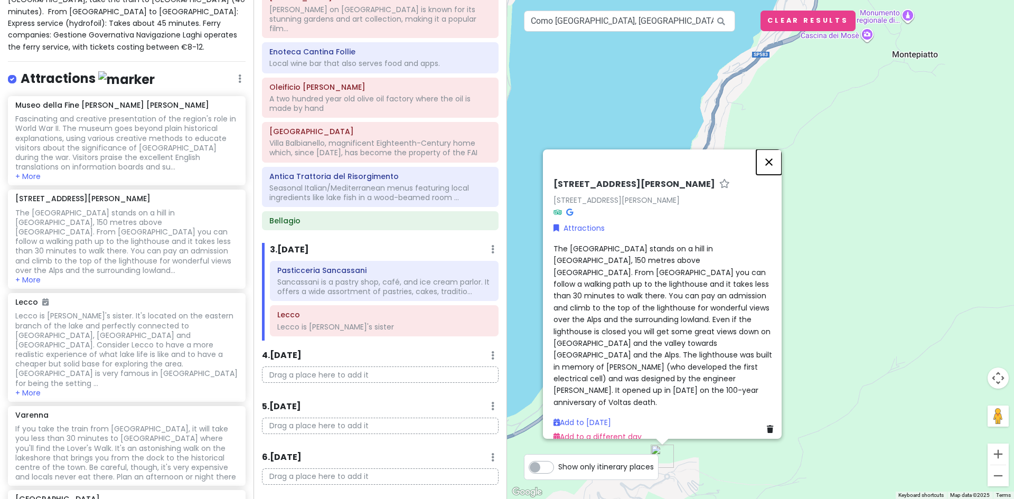
click at [772, 170] on button "Close" at bounding box center [768, 161] width 25 height 25
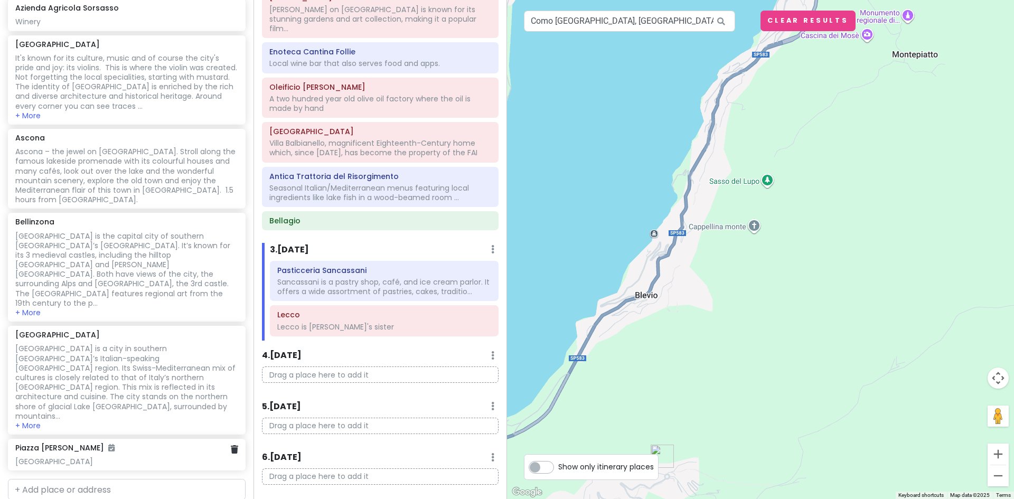
scroll to position [1833, 0]
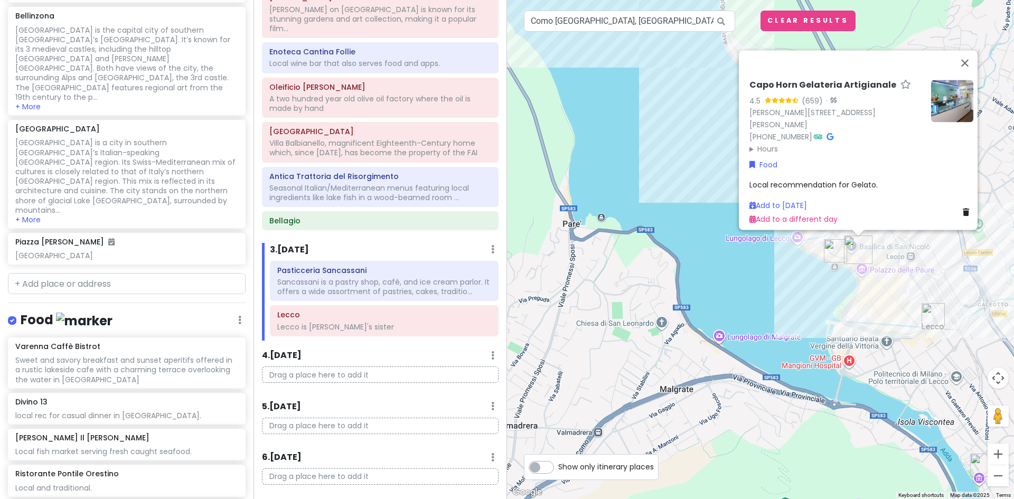
scroll to position [1938, 0]
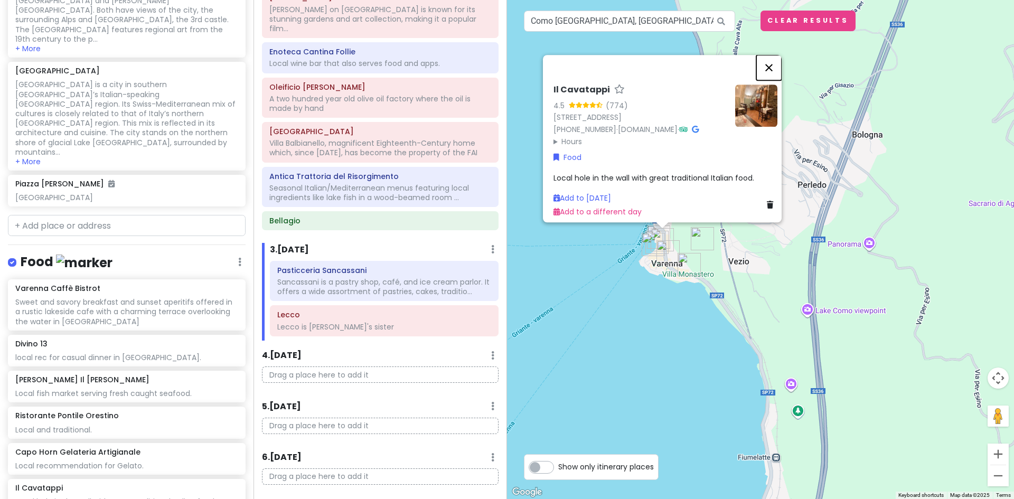
click at [774, 55] on button "Close" at bounding box center [768, 67] width 25 height 25
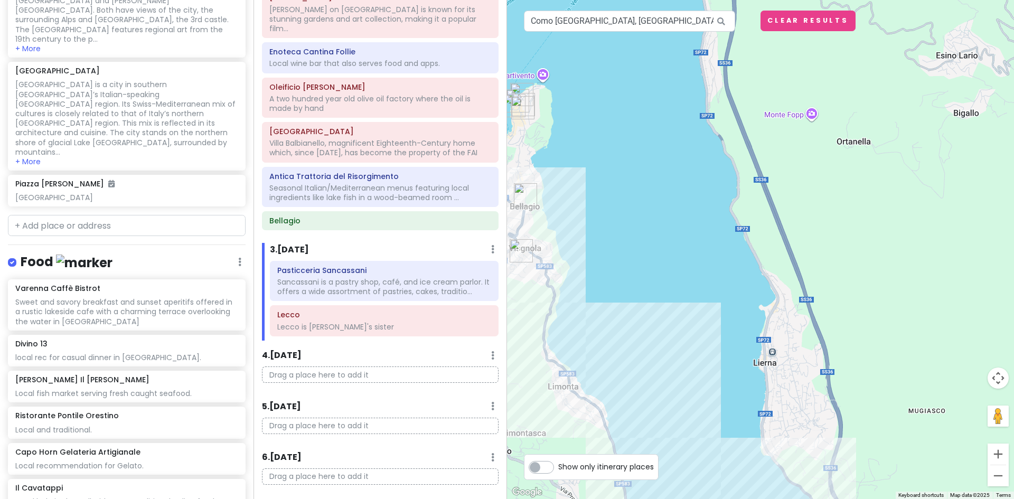
drag, startPoint x: 823, startPoint y: 339, endPoint x: 693, endPoint y: -46, distance: 406.8
click at [693, 0] on html "Lake [GEOGRAPHIC_DATA] Trip Private Change Dates Make a Copy Delete Trip Give F…" at bounding box center [507, 249] width 1014 height 499
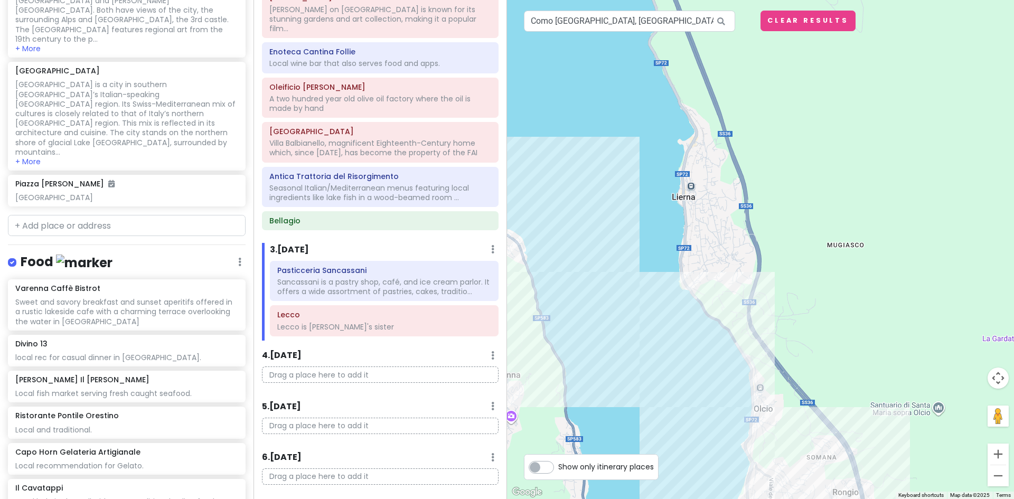
drag, startPoint x: 719, startPoint y: 267, endPoint x: 931, endPoint y: 30, distance: 317.4
click at [931, 30] on div at bounding box center [760, 249] width 507 height 499
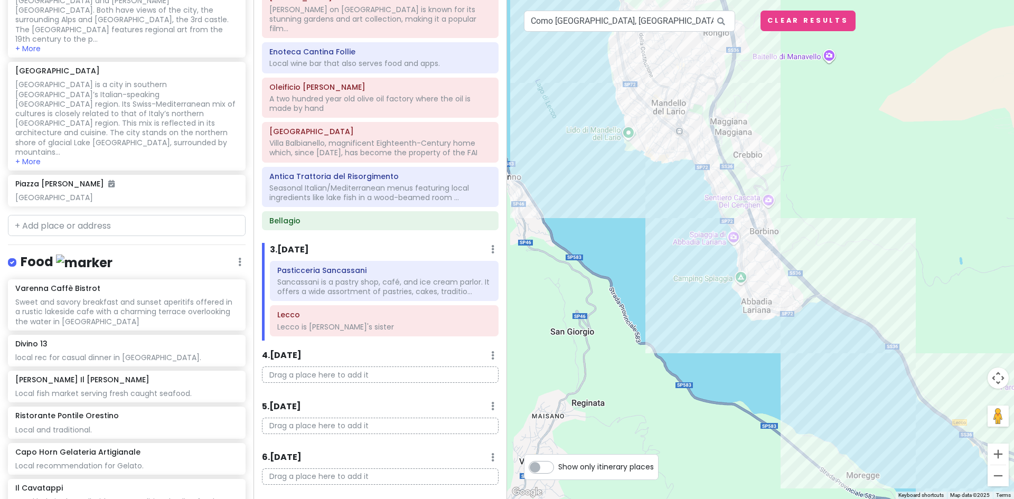
drag, startPoint x: 879, startPoint y: 449, endPoint x: 620, endPoint y: 138, distance: 404.8
click at [633, 153] on div at bounding box center [760, 249] width 507 height 499
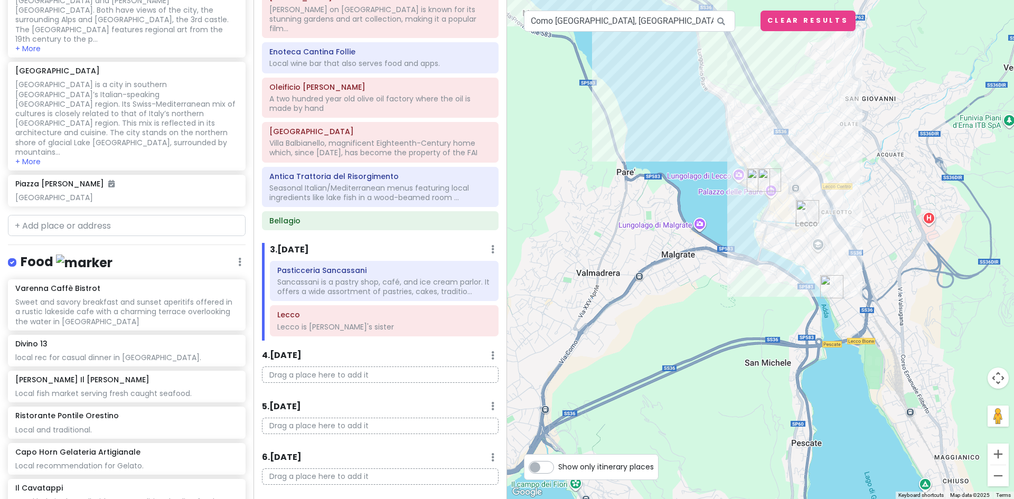
drag, startPoint x: 734, startPoint y: 315, endPoint x: 505, endPoint y: -41, distance: 423.6
click at [505, 0] on html "Lake [GEOGRAPHIC_DATA] Trip Private Change Dates Make a Copy Delete Trip Give F…" at bounding box center [507, 249] width 1014 height 499
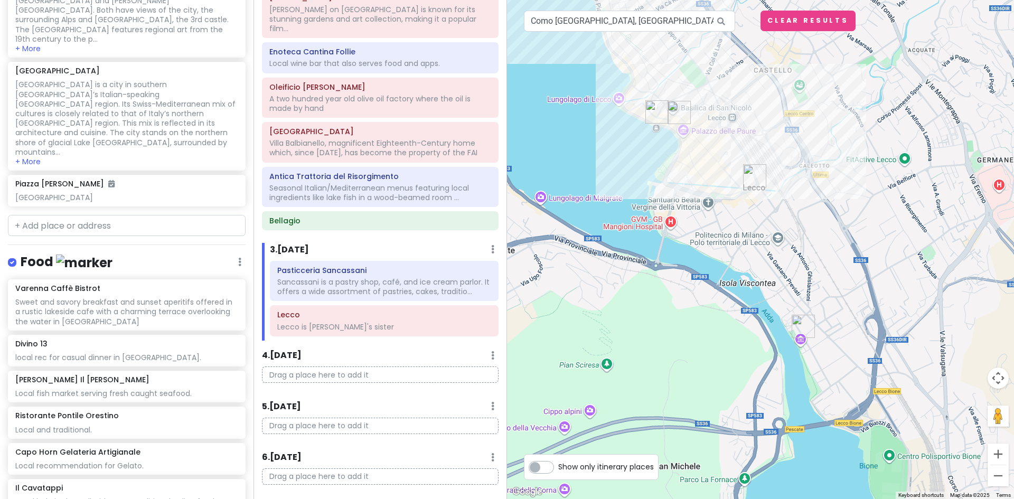
drag, startPoint x: 819, startPoint y: 187, endPoint x: 756, endPoint y: 232, distance: 77.2
click at [756, 232] on div at bounding box center [760, 249] width 507 height 499
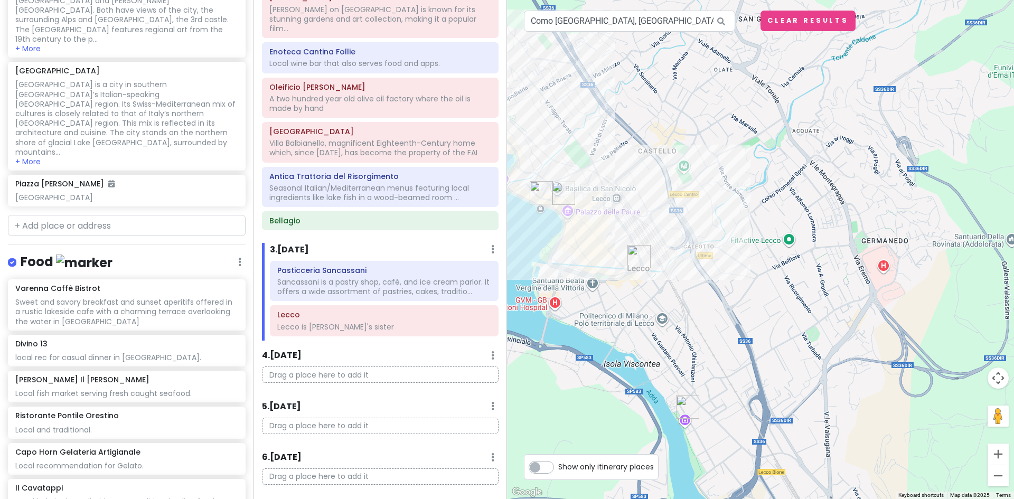
drag, startPoint x: 751, startPoint y: 210, endPoint x: 633, endPoint y: 253, distance: 125.2
click at [635, 289] on div at bounding box center [760, 249] width 507 height 499
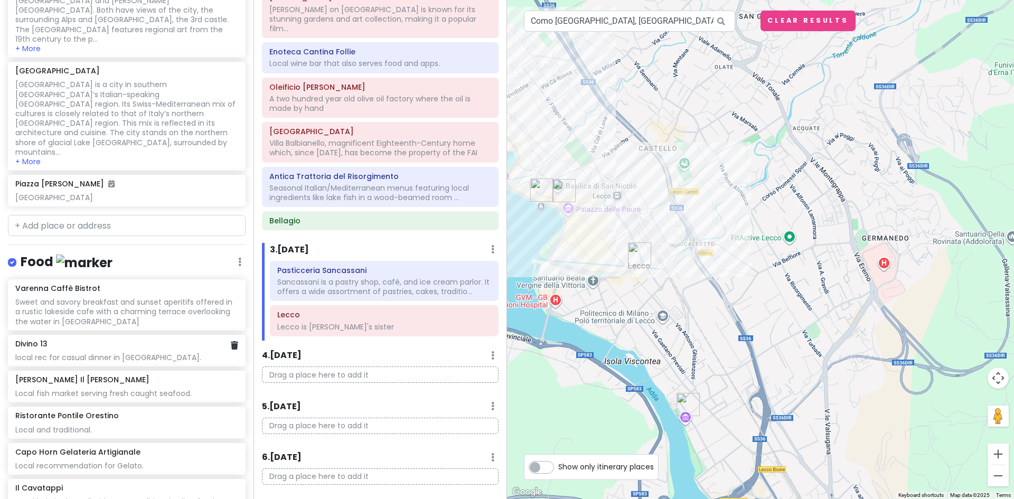
scroll to position [1727, 0]
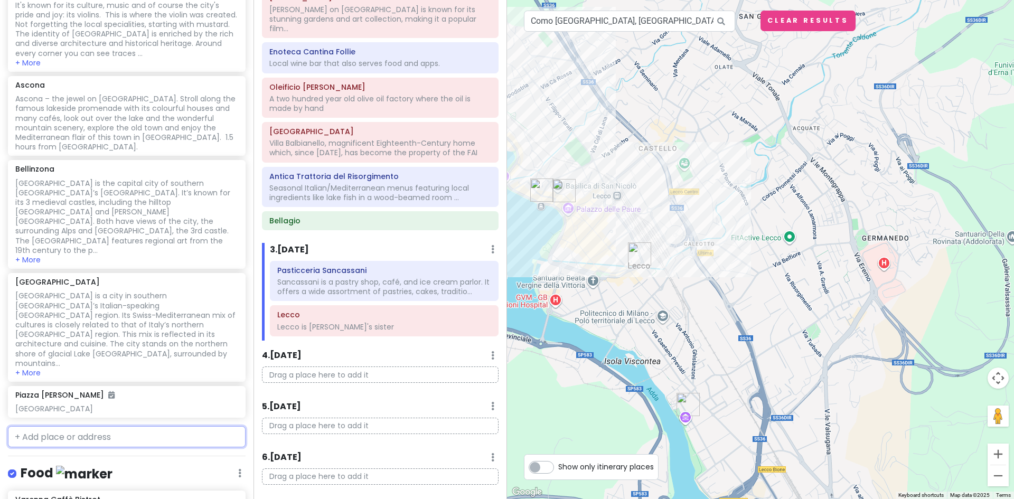
click at [45, 426] on input "text" at bounding box center [127, 436] width 238 height 21
paste input "Basilica Prepositurale di [GEOGRAPHIC_DATA]"
type input "Basilica Prepositurale di [GEOGRAPHIC_DATA]"
click at [136, 455] on span "Basilica Prepositurale di [GEOGRAPHIC_DATA]" at bounding box center [111, 460] width 181 height 11
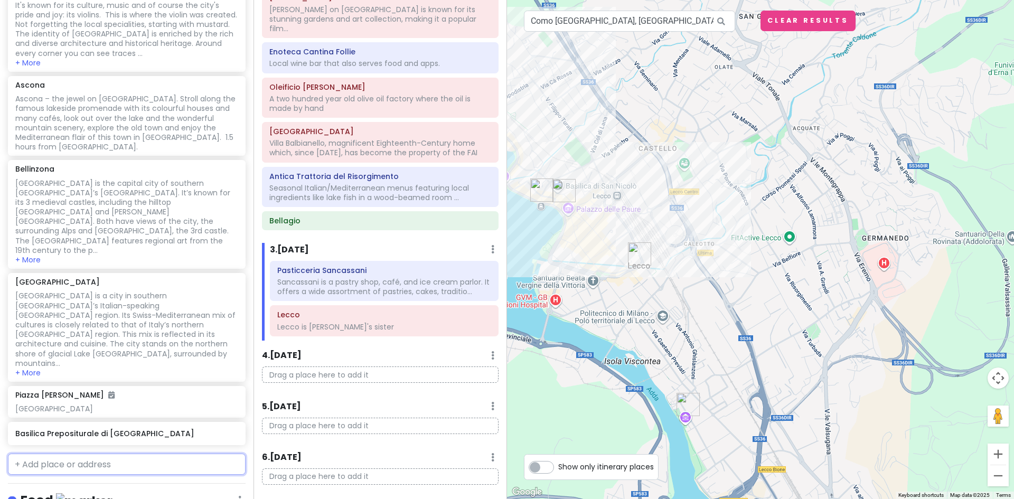
scroll to position [1755, 0]
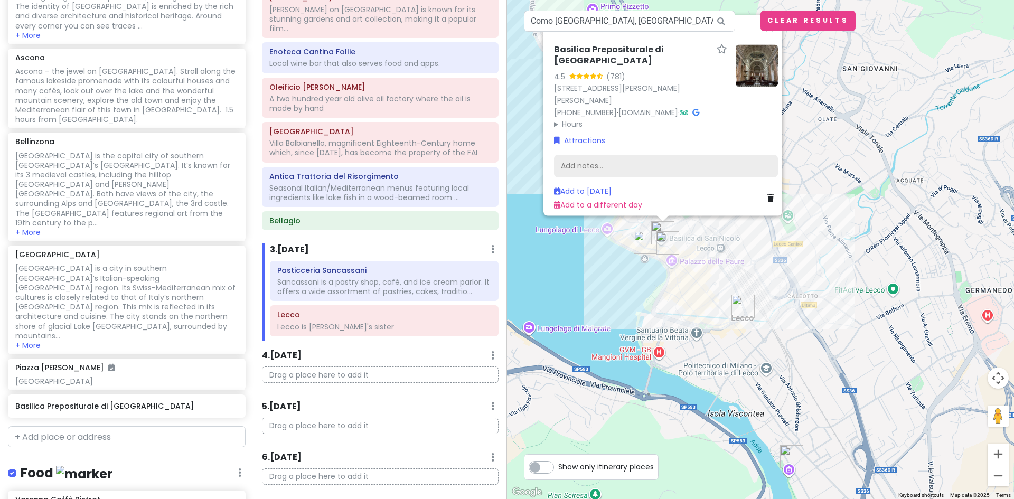
drag, startPoint x: 584, startPoint y: 155, endPoint x: 560, endPoint y: 155, distance: 23.8
click at [560, 155] on div "Add notes..." at bounding box center [666, 166] width 224 height 22
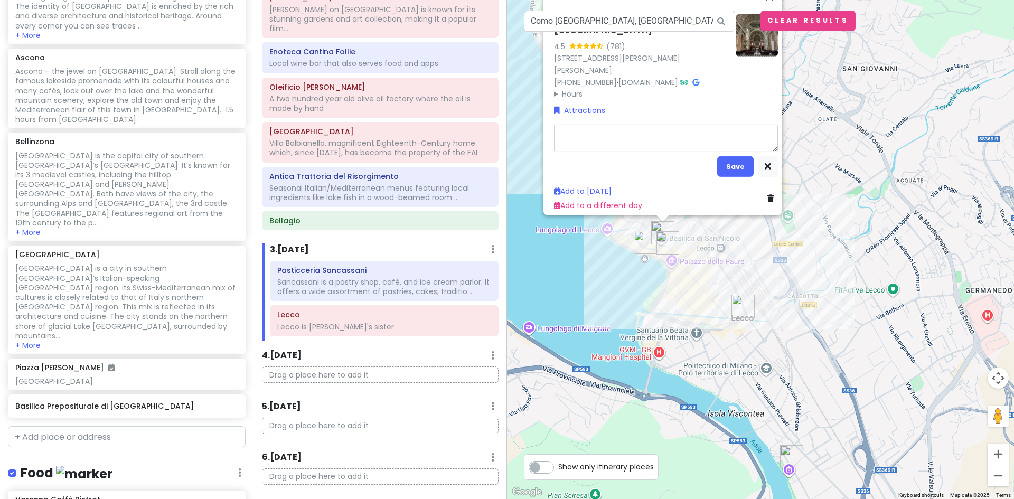
type textarea "x"
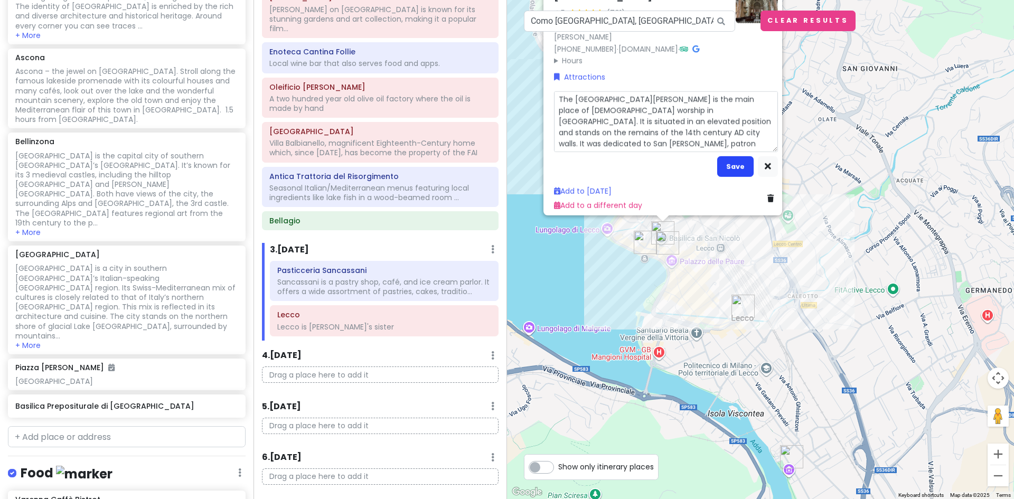
type textarea "The Basilica of Saint Nicholas is the main place of Catholic worship in Lecco. …"
click at [734, 160] on button "Save" at bounding box center [735, 166] width 36 height 21
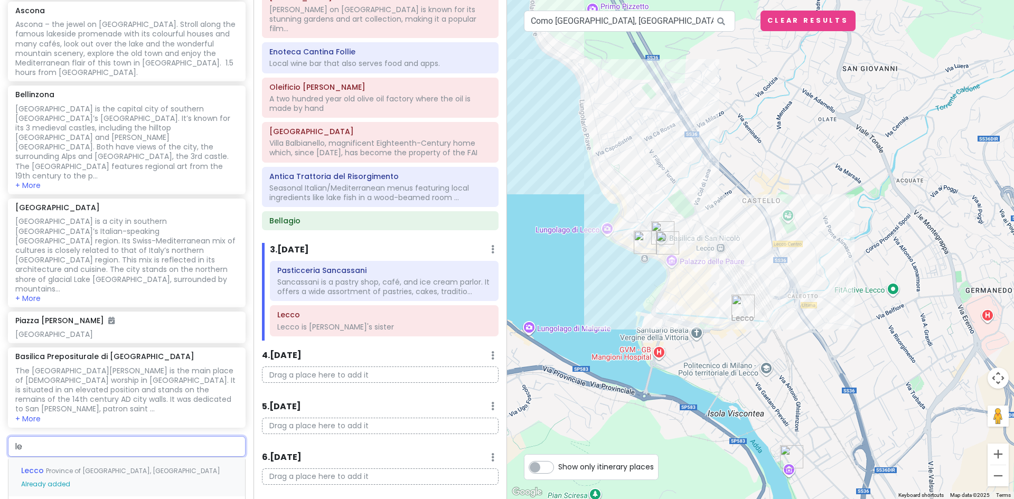
type input "l"
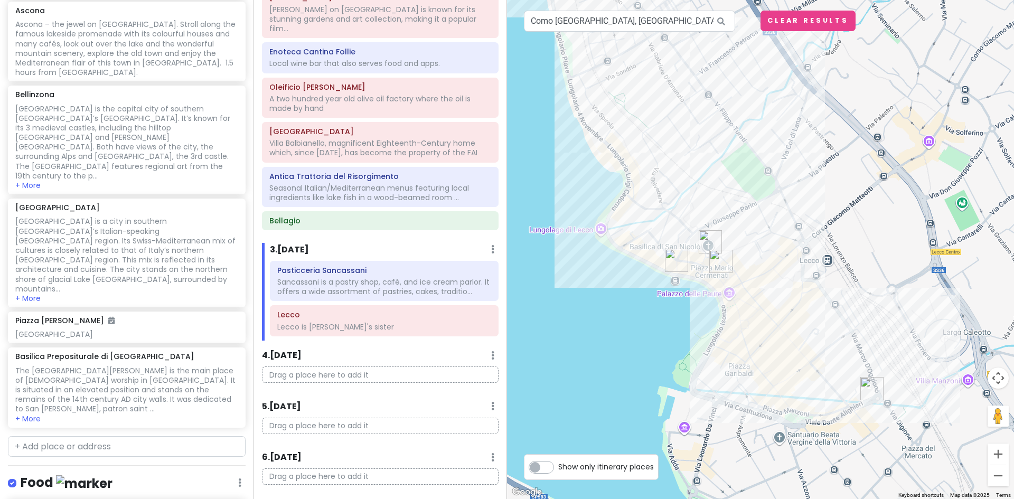
drag, startPoint x: 666, startPoint y: 278, endPoint x: 737, endPoint y: 373, distance: 119.2
click at [737, 373] on div at bounding box center [760, 249] width 507 height 499
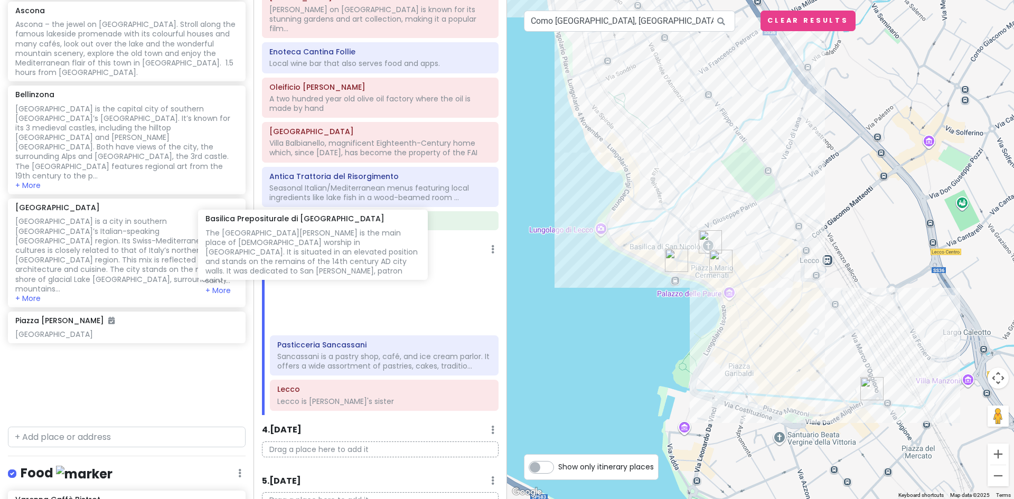
scroll to position [355, 0]
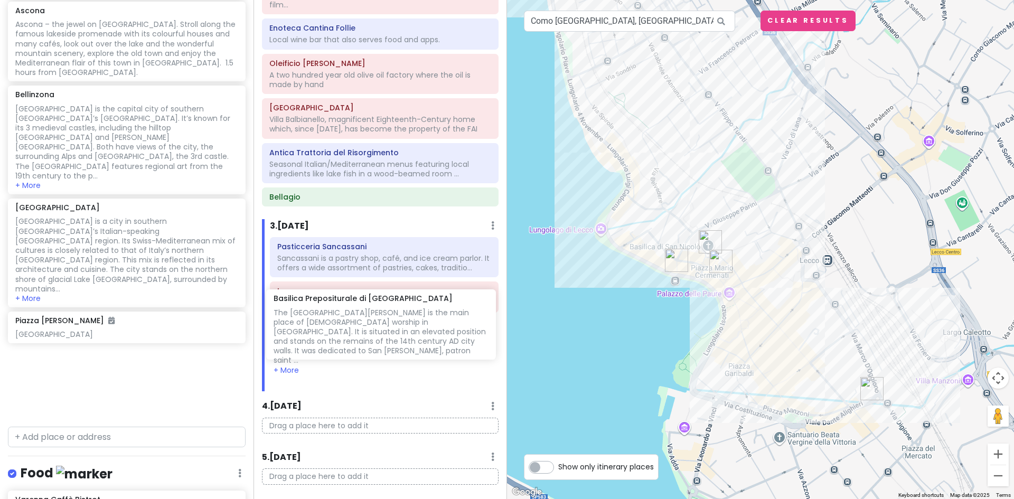
drag, startPoint x: 91, startPoint y: 212, endPoint x: 349, endPoint y: 313, distance: 277.1
click at [349, 313] on div "Lake [GEOGRAPHIC_DATA] Trip Private Change Dates Make a Copy Delete Trip Give F…" at bounding box center [507, 249] width 1014 height 499
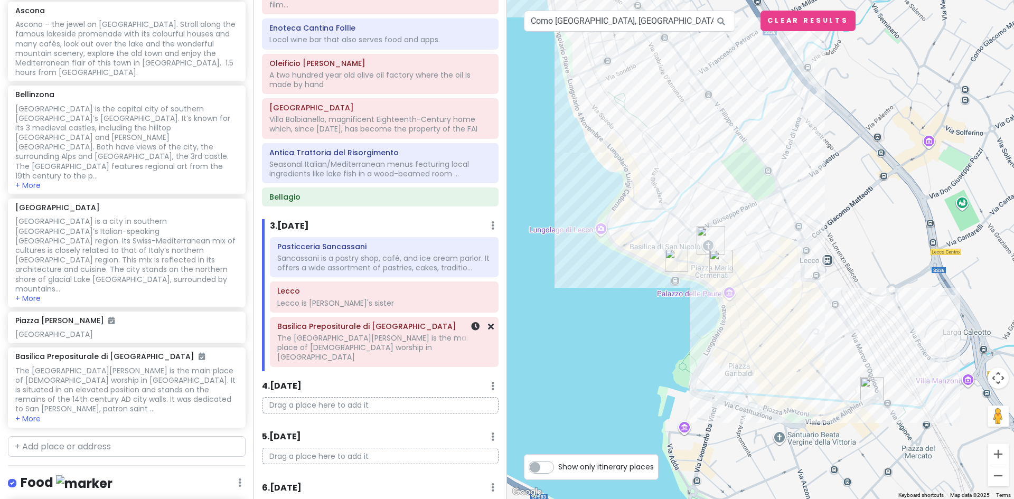
scroll to position [1727, 0]
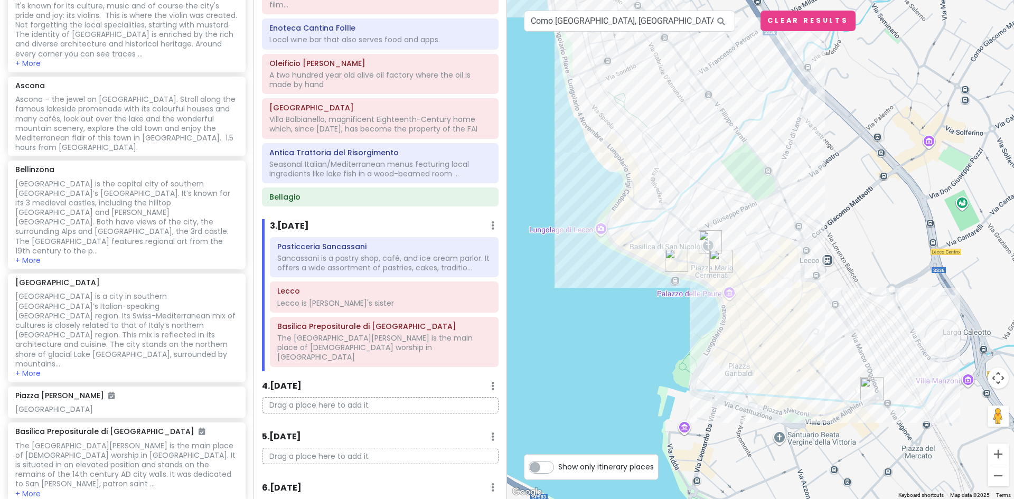
click at [714, 258] on img "Capo Horn Gelateria Artigianale" at bounding box center [721, 261] width 32 height 32
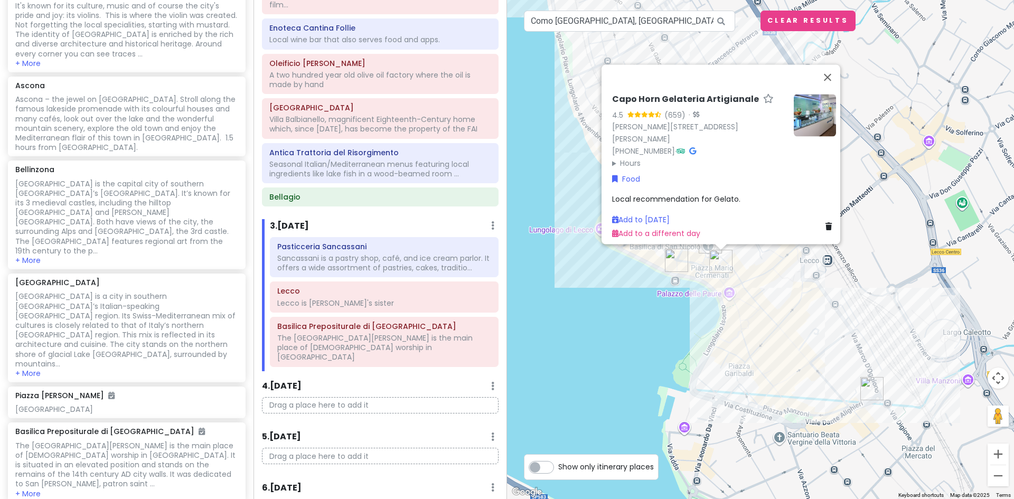
click at [673, 258] on img "Ristorante Pontile Orestino" at bounding box center [676, 260] width 32 height 32
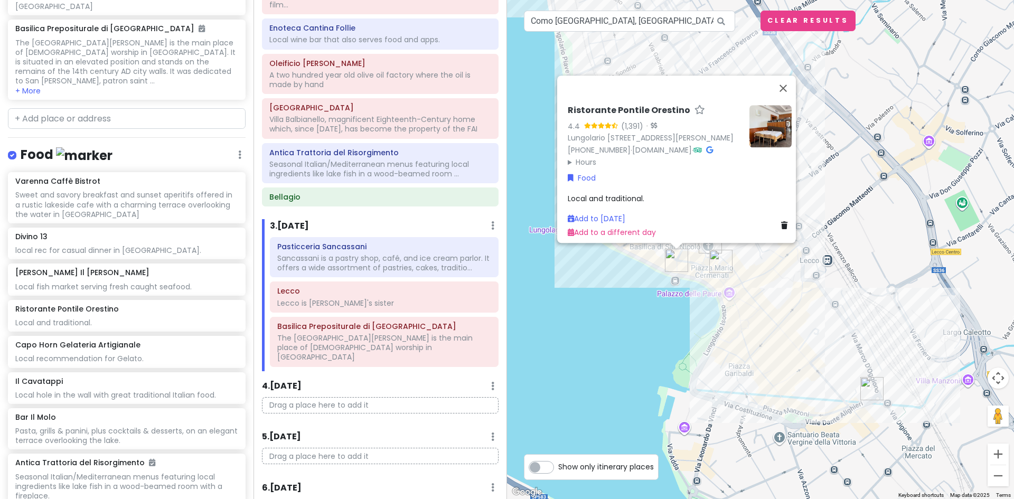
scroll to position [2114, 0]
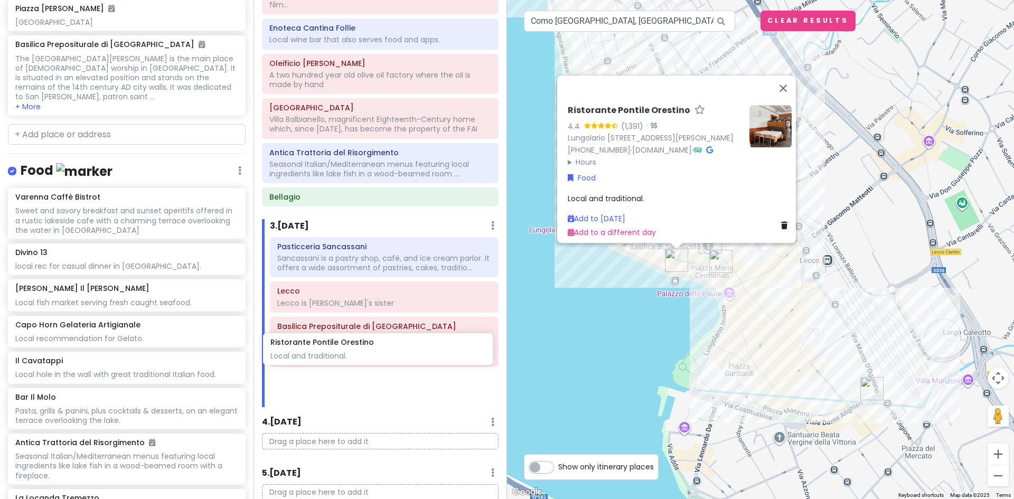
drag, startPoint x: 111, startPoint y: 163, endPoint x: 366, endPoint y: 350, distance: 316.1
click at [366, 350] on div "Lake [GEOGRAPHIC_DATA] Trip Private Change Dates Make a Copy Delete Trip Give F…" at bounding box center [507, 249] width 1014 height 499
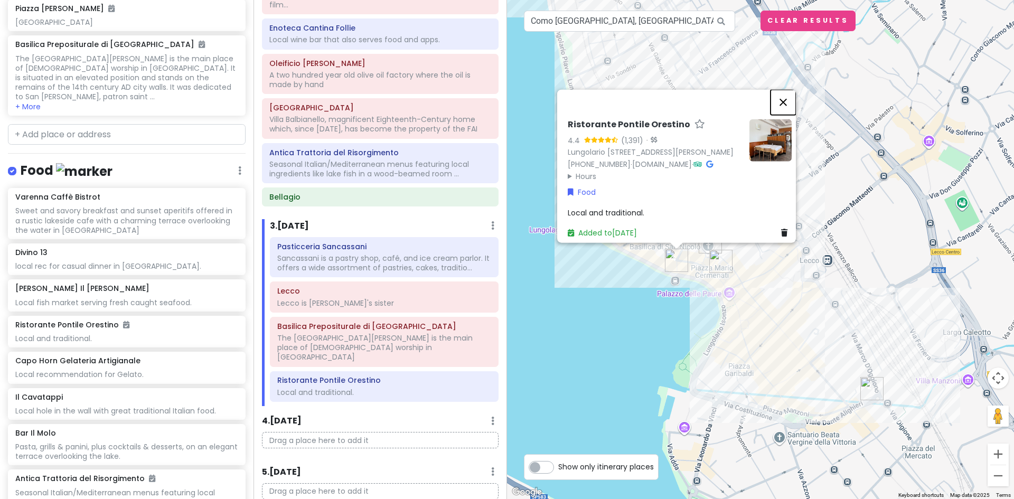
click at [789, 89] on button "Close" at bounding box center [782, 101] width 25 height 25
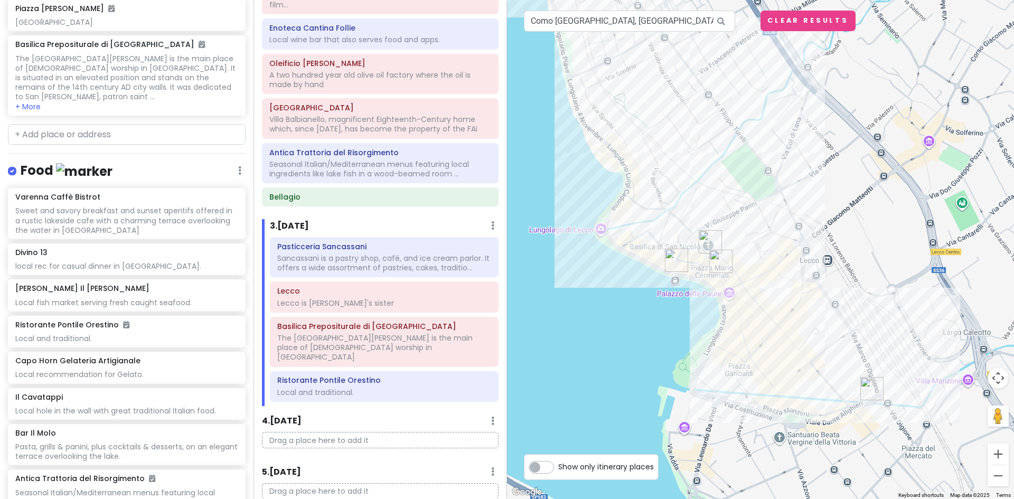
click at [719, 258] on img "Capo Horn Gelateria Artigianale" at bounding box center [721, 261] width 32 height 32
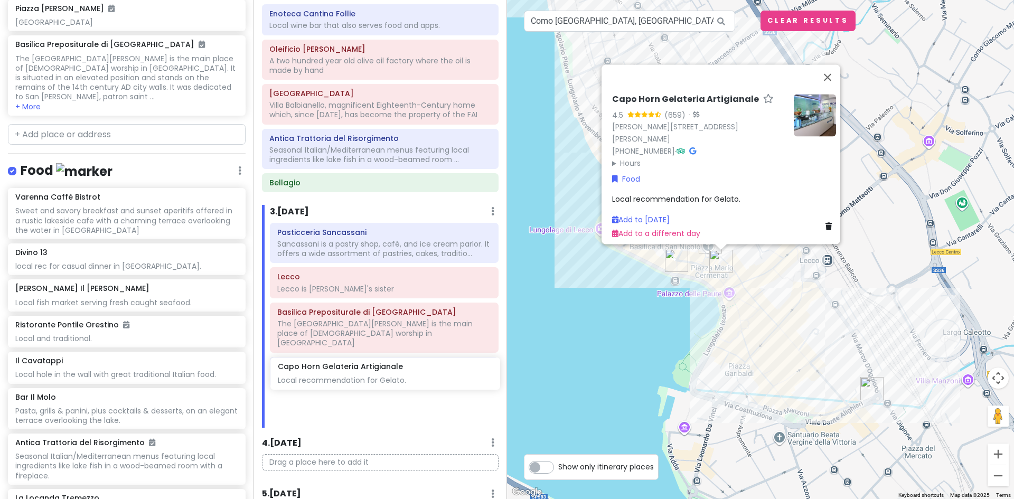
scroll to position [372, 0]
drag, startPoint x: 92, startPoint y: 202, endPoint x: 352, endPoint y: 371, distance: 309.4
click at [352, 371] on div "Lake [GEOGRAPHIC_DATA] Trip Private Change Dates Make a Copy Delete Trip Give F…" at bounding box center [507, 249] width 1014 height 499
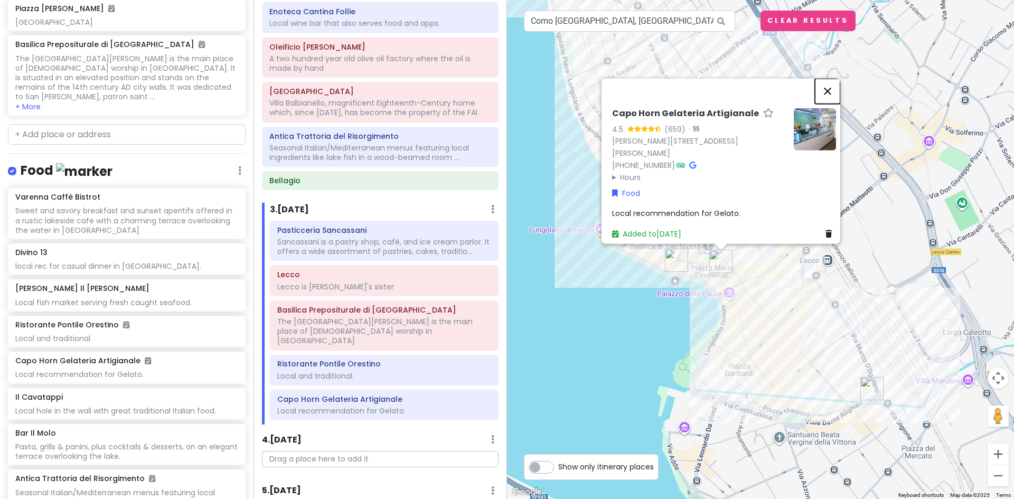
click at [832, 85] on button "Close" at bounding box center [826, 90] width 25 height 25
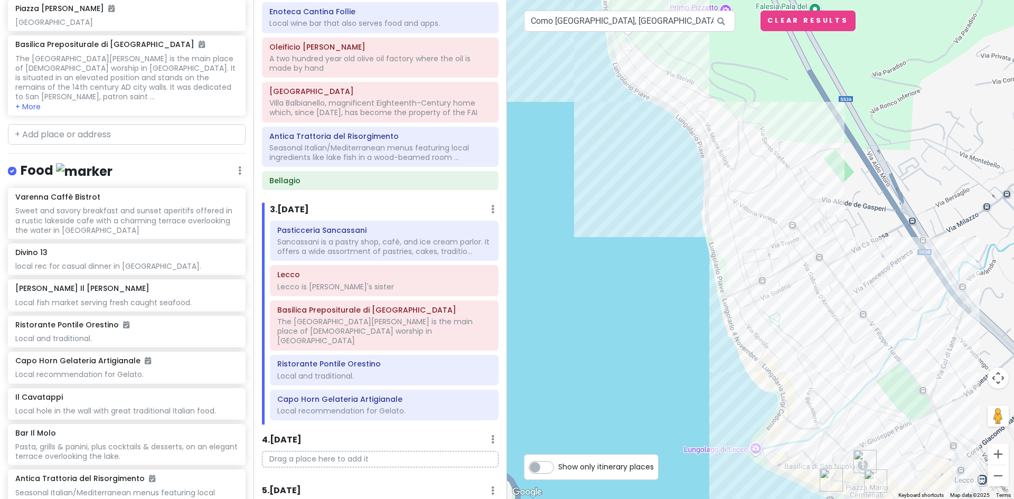
drag, startPoint x: 583, startPoint y: 131, endPoint x: 738, endPoint y: 352, distance: 269.5
click at [738, 352] on div at bounding box center [760, 249] width 507 height 499
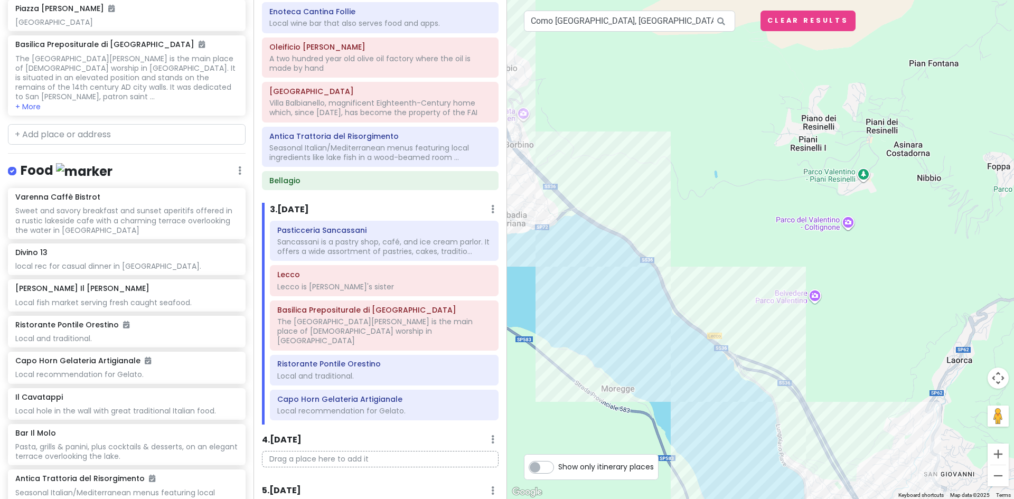
drag, startPoint x: 558, startPoint y: 194, endPoint x: 648, endPoint y: 349, distance: 179.5
click at [724, 435] on div at bounding box center [760, 249] width 507 height 499
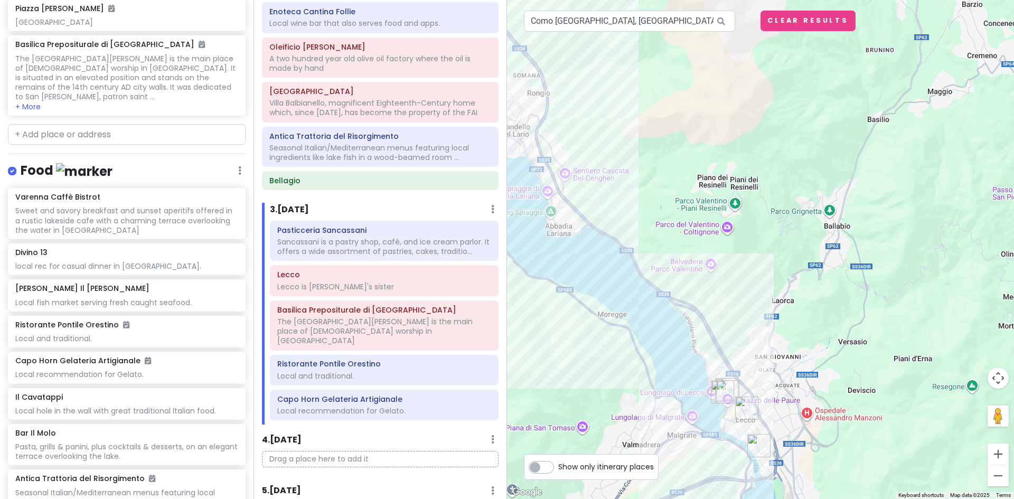
scroll to position [0, 0]
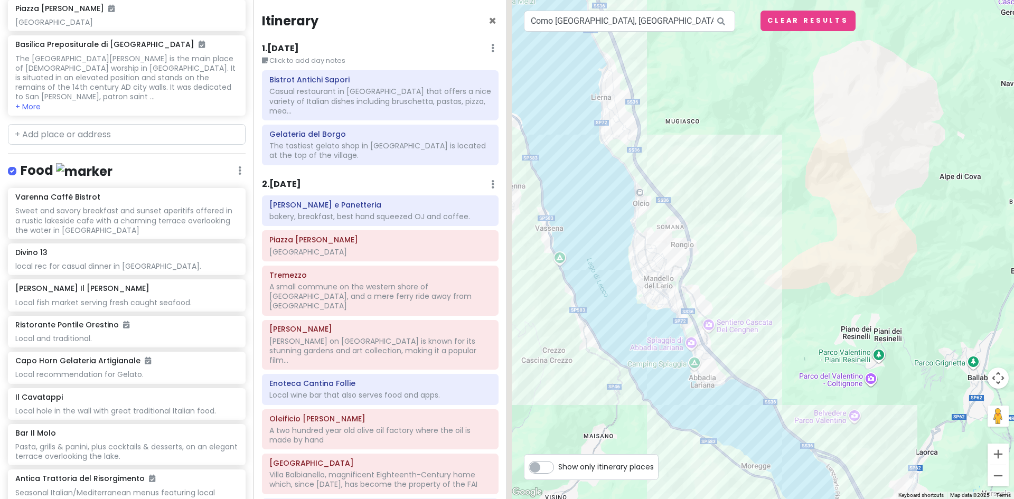
drag, startPoint x: 540, startPoint y: 181, endPoint x: 697, endPoint y: 336, distance: 221.3
click at [697, 336] on div at bounding box center [760, 249] width 507 height 499
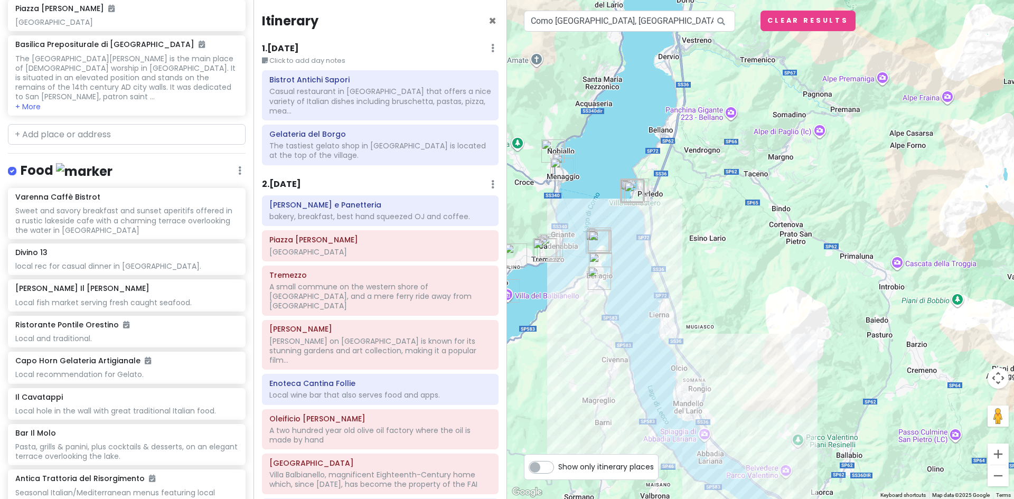
drag, startPoint x: 630, startPoint y: 187, endPoint x: 650, endPoint y: 309, distance: 123.7
click at [650, 309] on div at bounding box center [760, 249] width 507 height 499
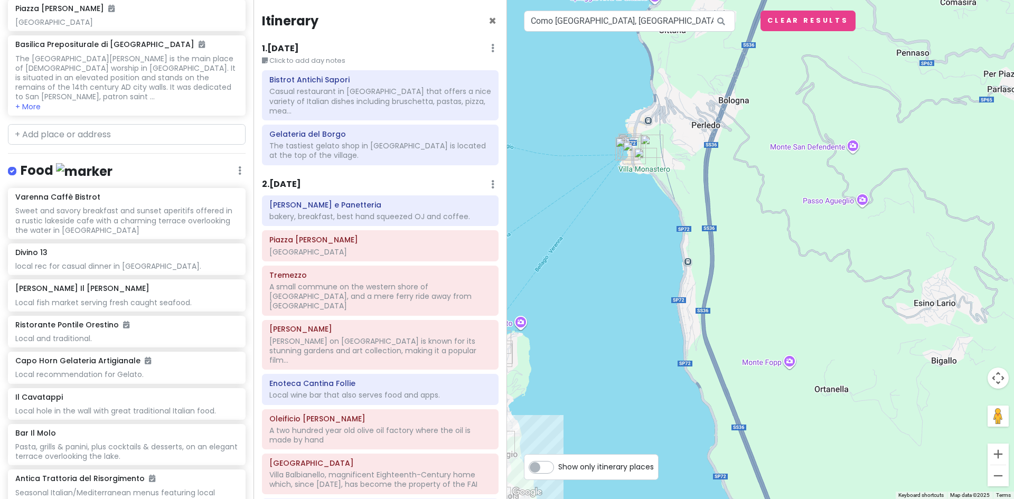
click at [639, 154] on img "Villa Monastero" at bounding box center [645, 160] width 32 height 32
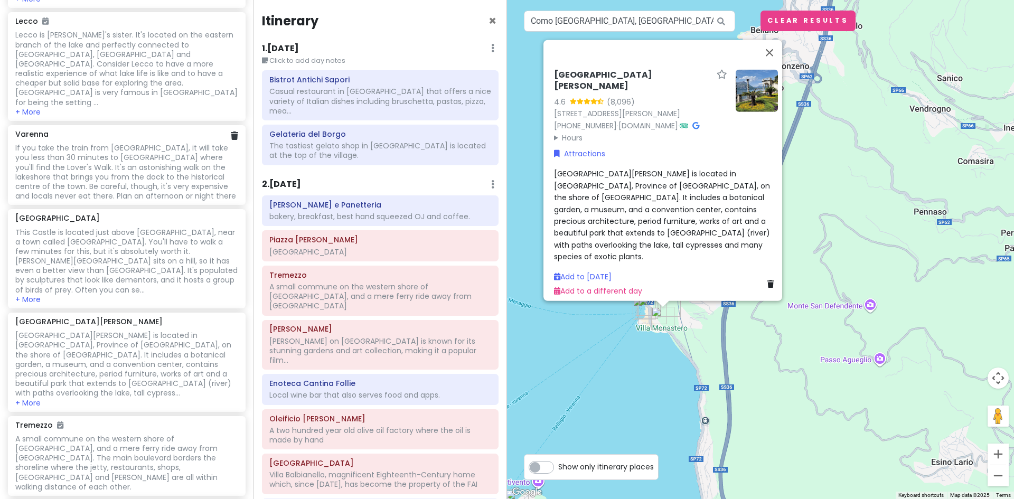
scroll to position [372, 0]
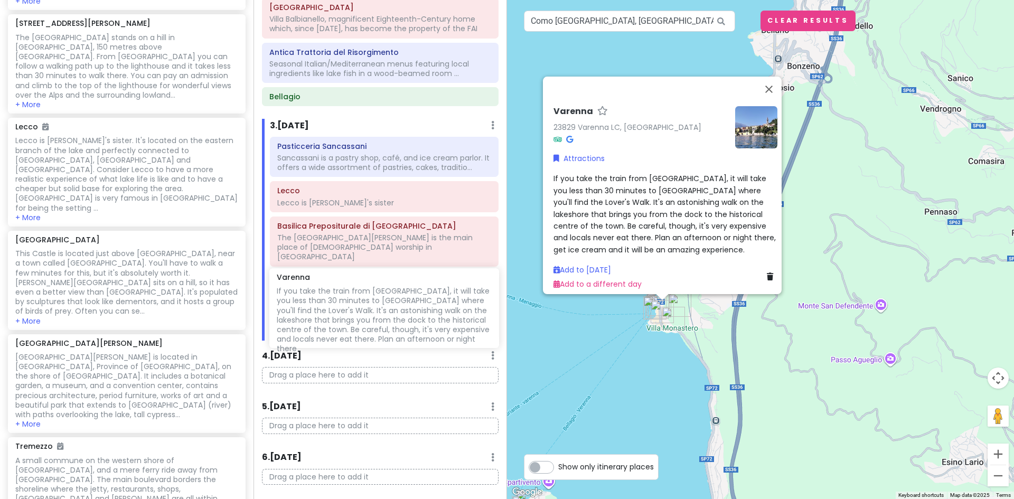
scroll to position [460, 0]
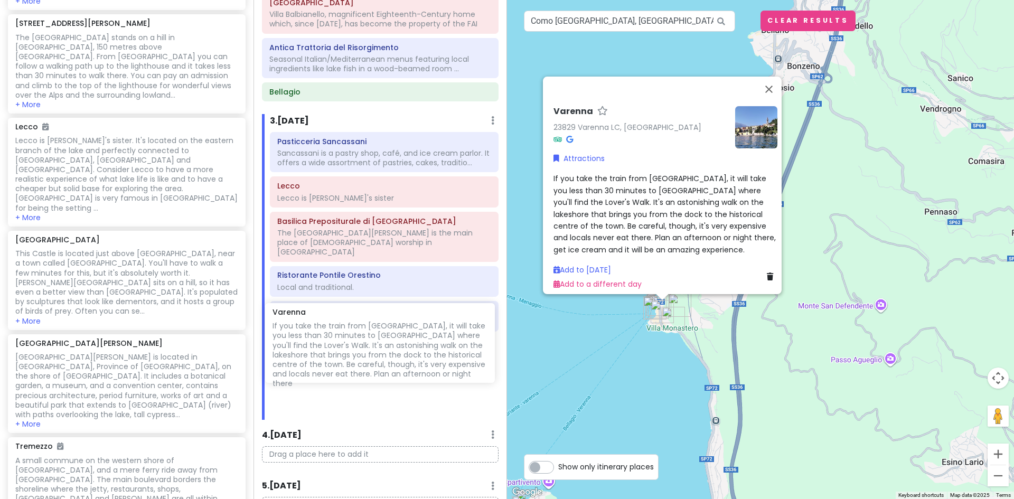
drag, startPoint x: 65, startPoint y: 207, endPoint x: 322, endPoint y: 333, distance: 286.1
click at [322, 333] on div "Lake [GEOGRAPHIC_DATA] Trip Private Change Dates Make a Copy Delete Trip Give F…" at bounding box center [507, 249] width 1014 height 499
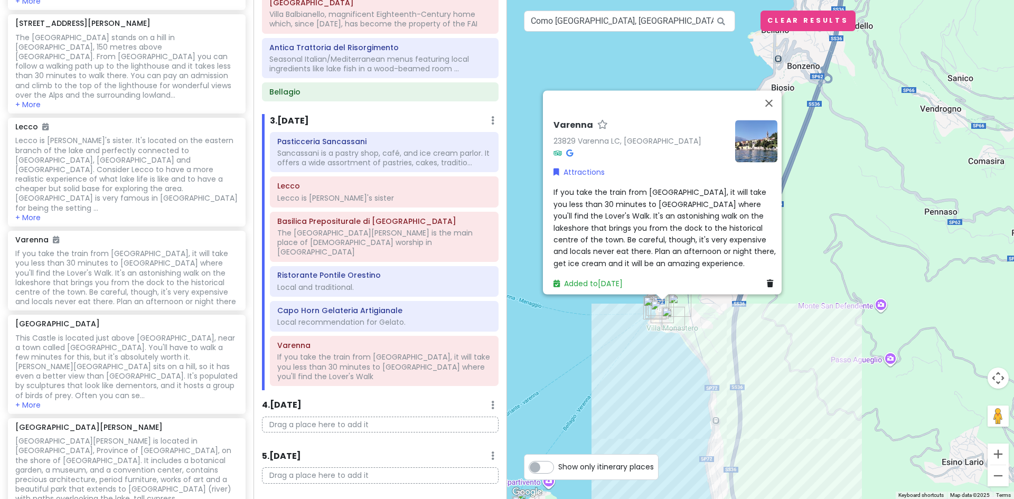
click at [669, 317] on img "Villa Monastero" at bounding box center [673, 318] width 32 height 32
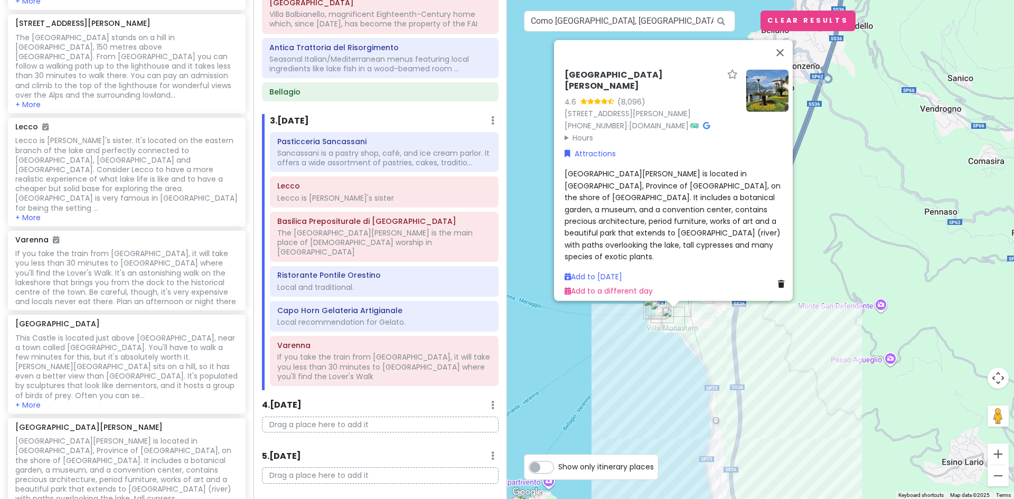
click at [678, 307] on img "Villa Monastero" at bounding box center [673, 318] width 32 height 32
click at [679, 306] on div at bounding box center [673, 304] width 13 height 6
click at [788, 46] on button "Close" at bounding box center [779, 52] width 25 height 25
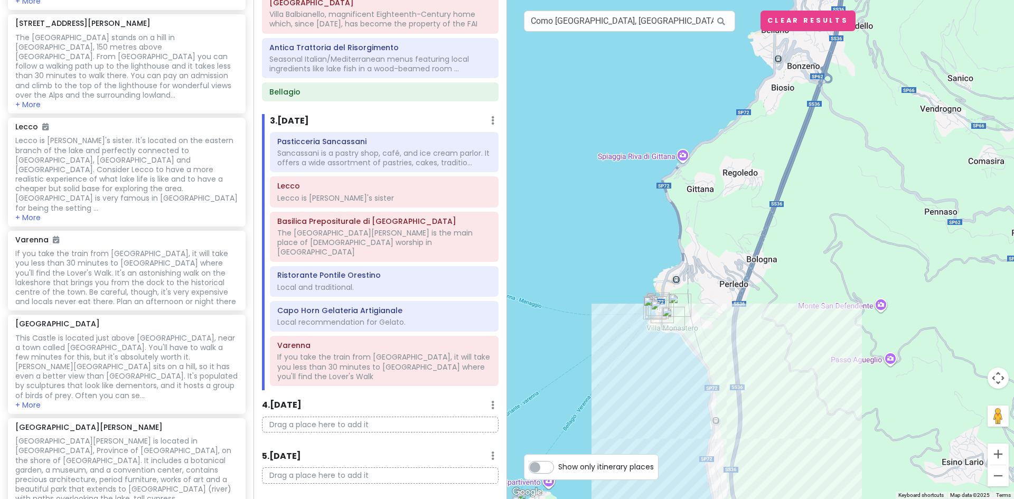
click at [677, 300] on img "Varenna" at bounding box center [662, 312] width 32 height 32
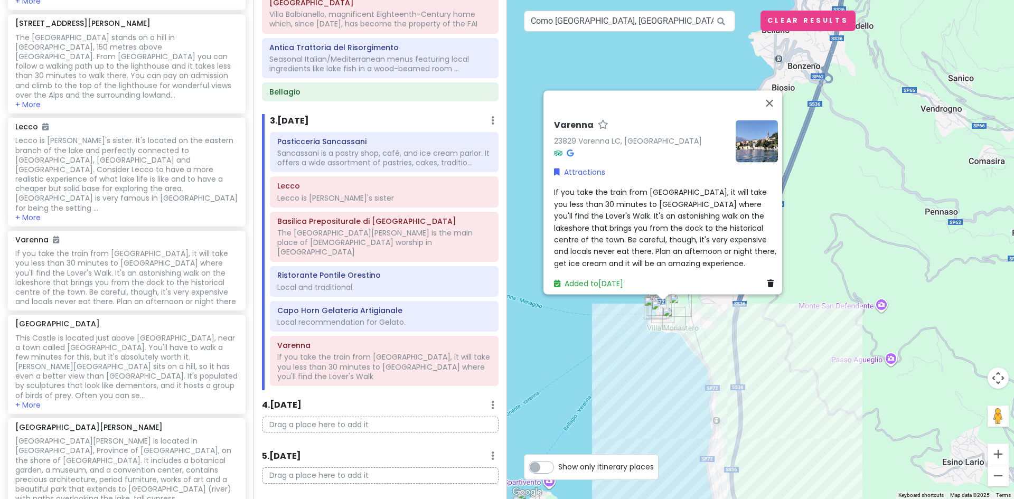
click at [674, 318] on img "Villa Monastero" at bounding box center [674, 318] width 32 height 32
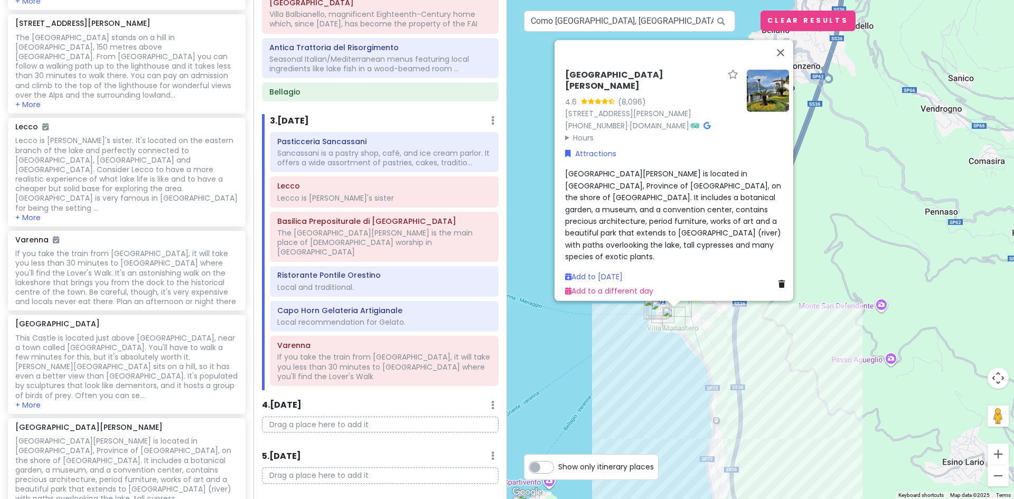
click at [655, 310] on img "Varenna" at bounding box center [663, 312] width 32 height 32
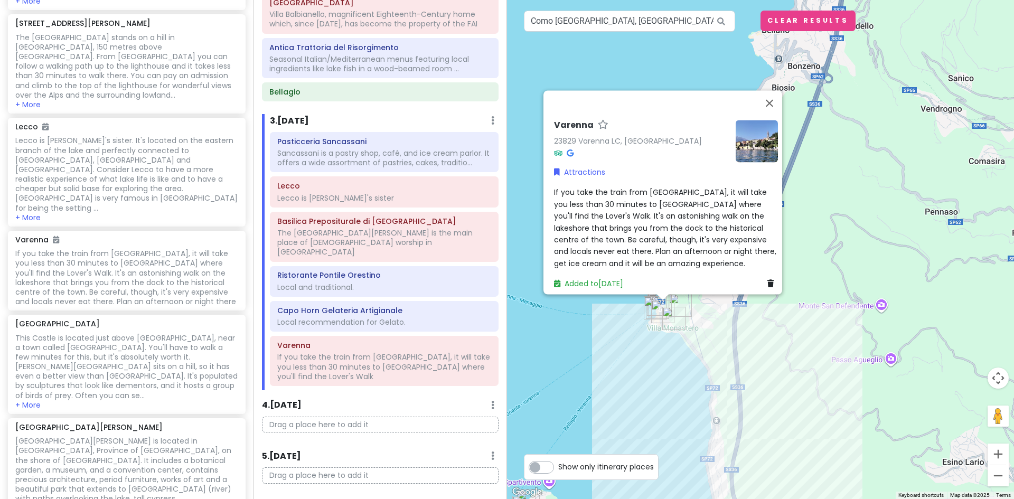
click at [671, 316] on img "Villa Monastero" at bounding box center [674, 318] width 32 height 32
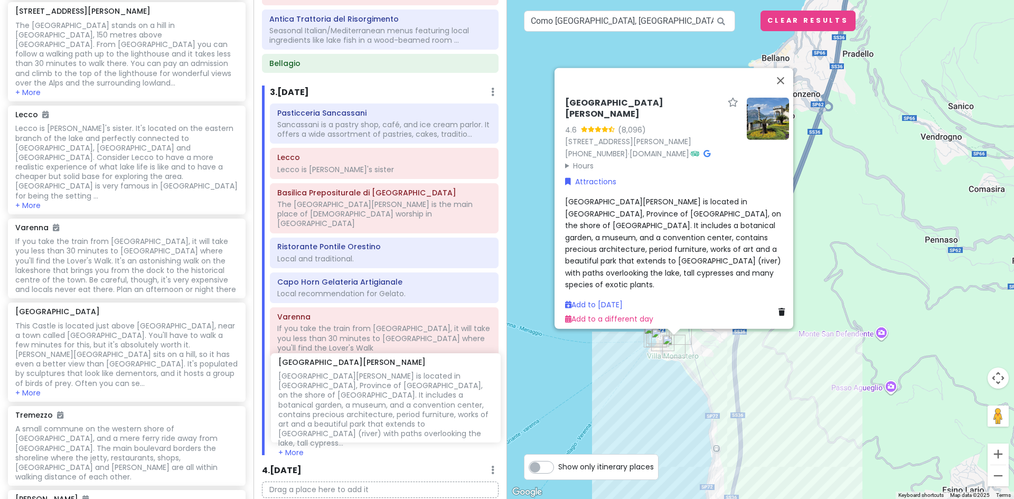
scroll to position [489, 0]
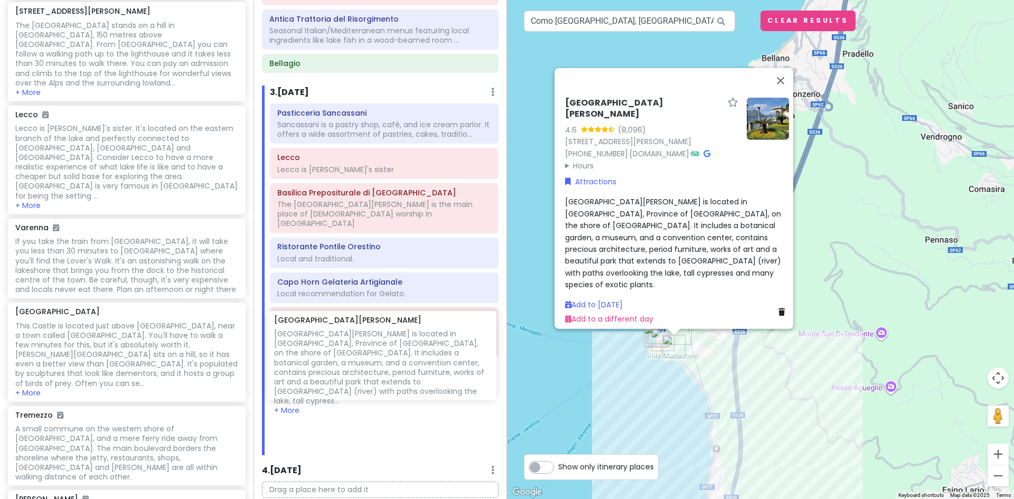
drag, startPoint x: 95, startPoint y: 395, endPoint x: 354, endPoint y: 351, distance: 262.4
click at [354, 351] on div "Lake [GEOGRAPHIC_DATA] Trip Private Change Dates Make a Copy Delete Trip Give F…" at bounding box center [507, 249] width 1014 height 499
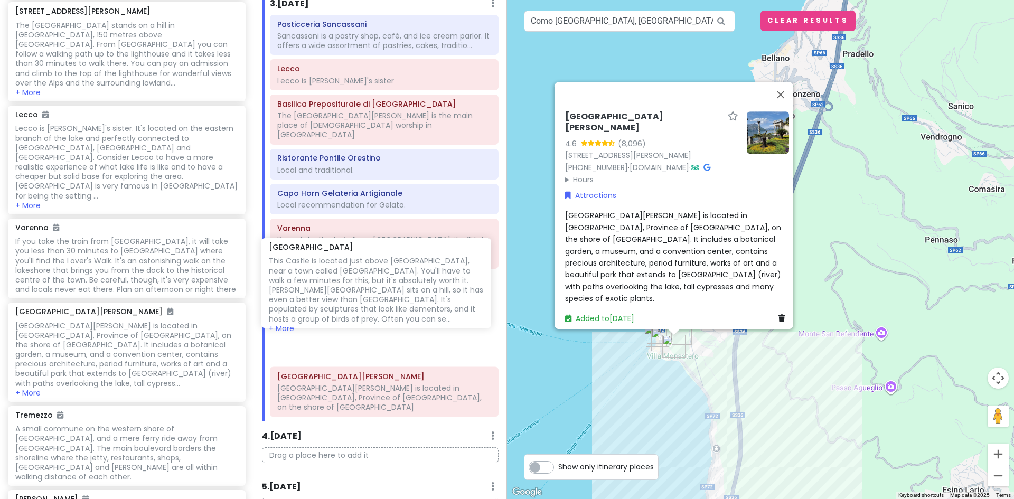
scroll to position [577, 0]
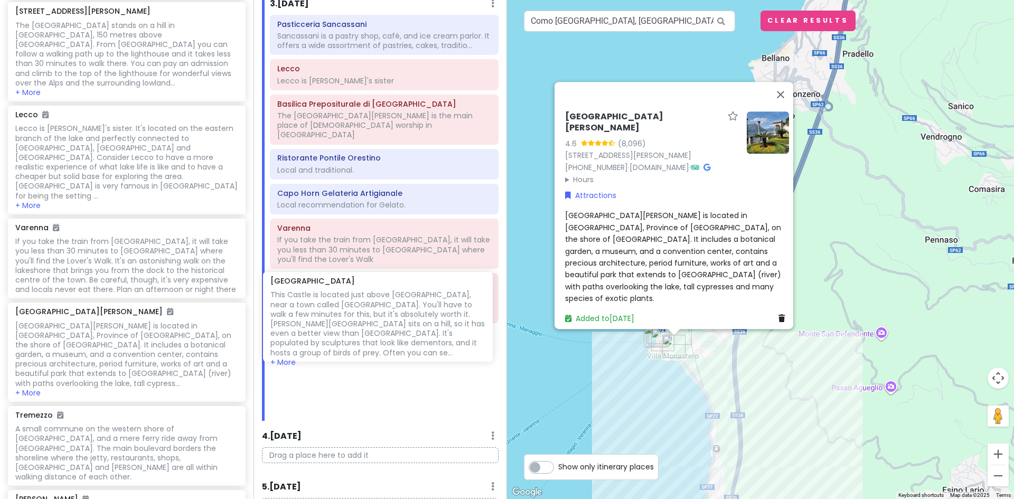
drag, startPoint x: 86, startPoint y: 301, endPoint x: 341, endPoint y: 323, distance: 255.9
click at [341, 323] on div "Lake [GEOGRAPHIC_DATA] Trip Private Change Dates Make a Copy Delete Trip Give F…" at bounding box center [507, 249] width 1014 height 499
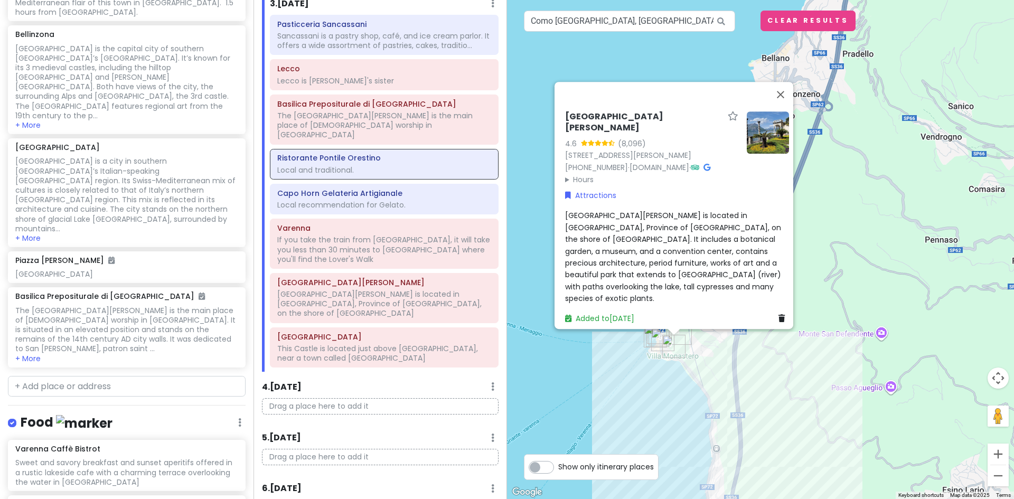
scroll to position [2073, 0]
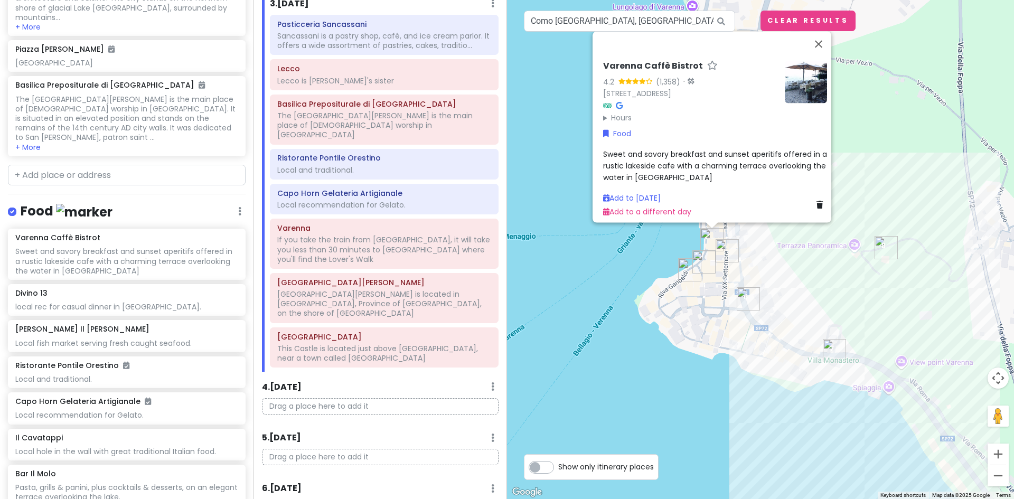
drag, startPoint x: 754, startPoint y: 367, endPoint x: 568, endPoint y: 375, distance: 186.0
click at [568, 375] on div "Varenna Caffè Bistrot 4.2 (1,358) · Contrada Scoscesa, 13, 23829 Varenna LC, It…" at bounding box center [760, 249] width 507 height 499
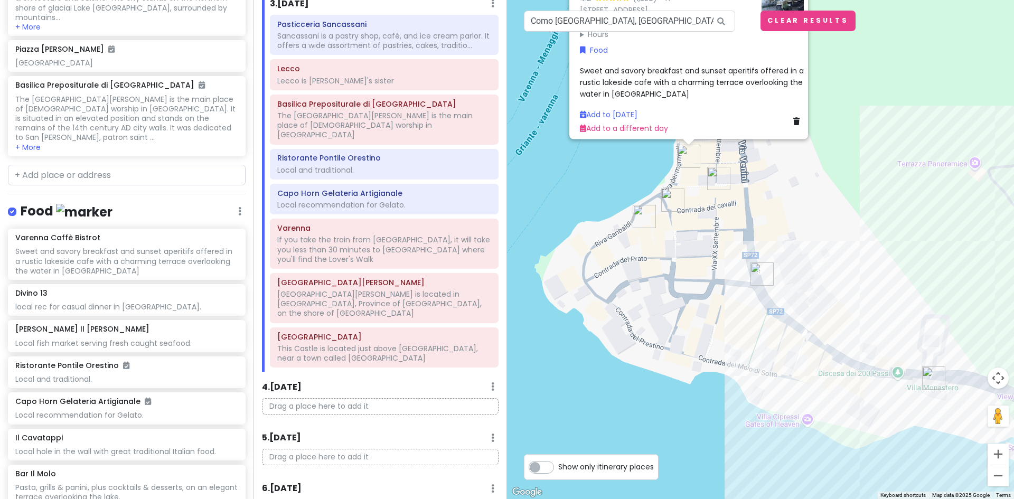
drag, startPoint x: 773, startPoint y: 274, endPoint x: 677, endPoint y: 322, distance: 106.9
click at [677, 322] on div "Varenna Caffè Bistrot 4.2 (1,358) · Contrada Scoscesa, 13, 23829 Varenna LC, It…" at bounding box center [760, 249] width 507 height 499
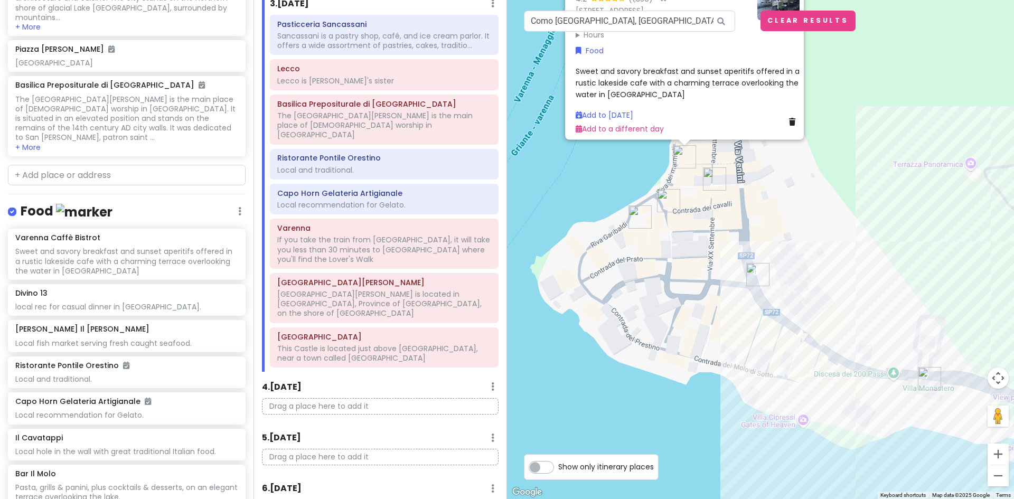
click at [667, 198] on img "Pelletteria Denti" at bounding box center [668, 201] width 32 height 32
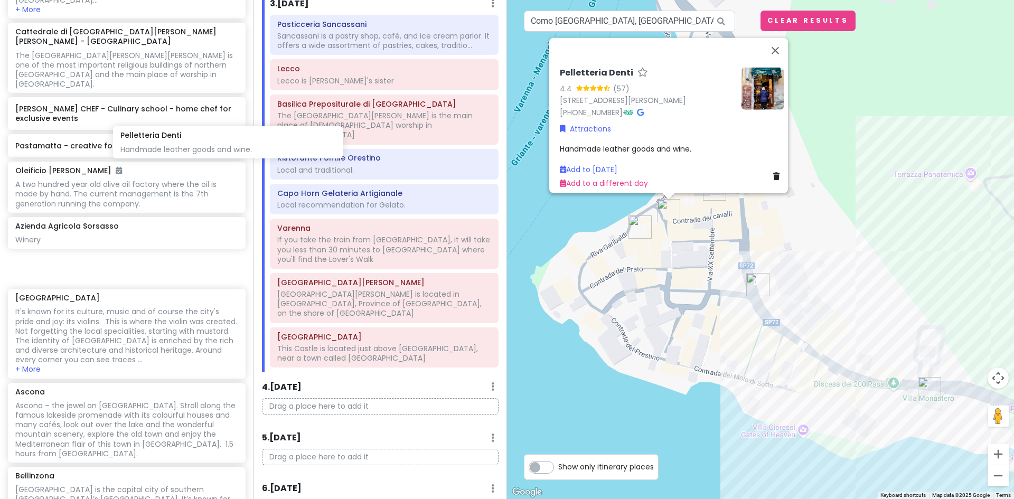
scroll to position [1419, 0]
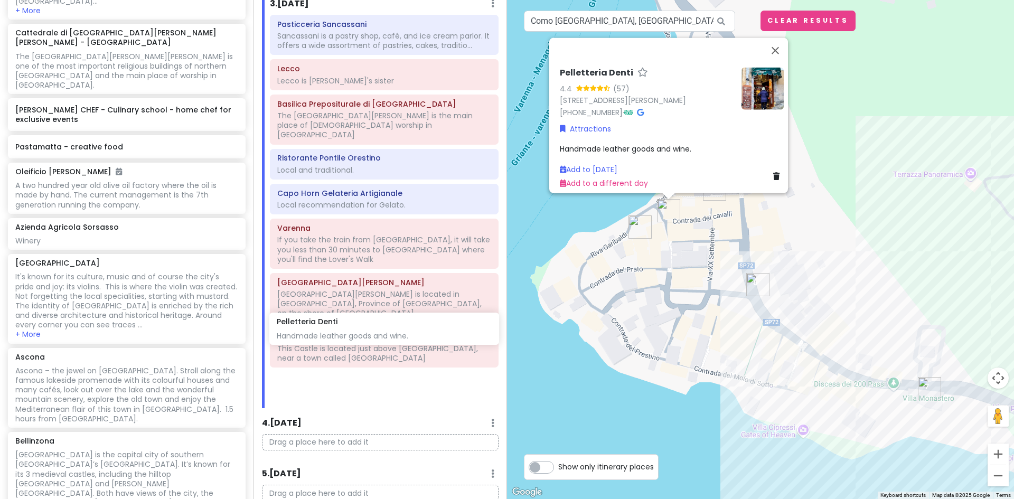
drag, startPoint x: 96, startPoint y: 110, endPoint x: 357, endPoint y: 333, distance: 343.7
click at [357, 333] on div "Lake [GEOGRAPHIC_DATA] Trip Private Change Dates Make a Copy Delete Trip Give F…" at bounding box center [507, 249] width 1014 height 499
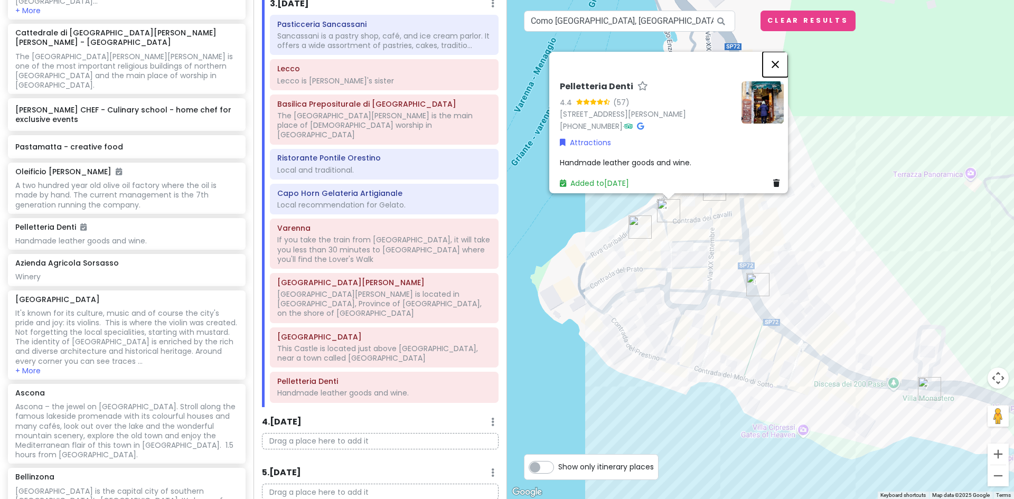
click at [784, 59] on button "Close" at bounding box center [774, 64] width 25 height 25
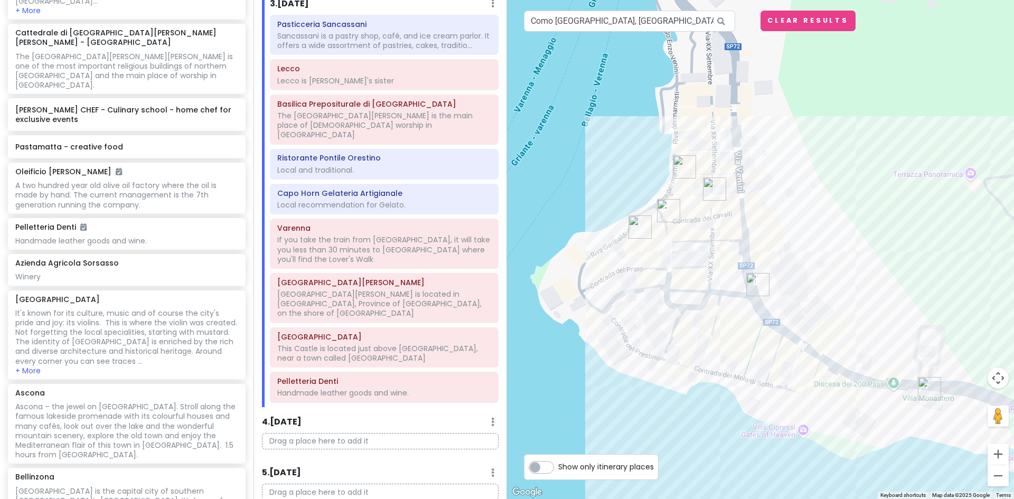
click at [707, 186] on img "Il Cavatappi" at bounding box center [714, 189] width 32 height 32
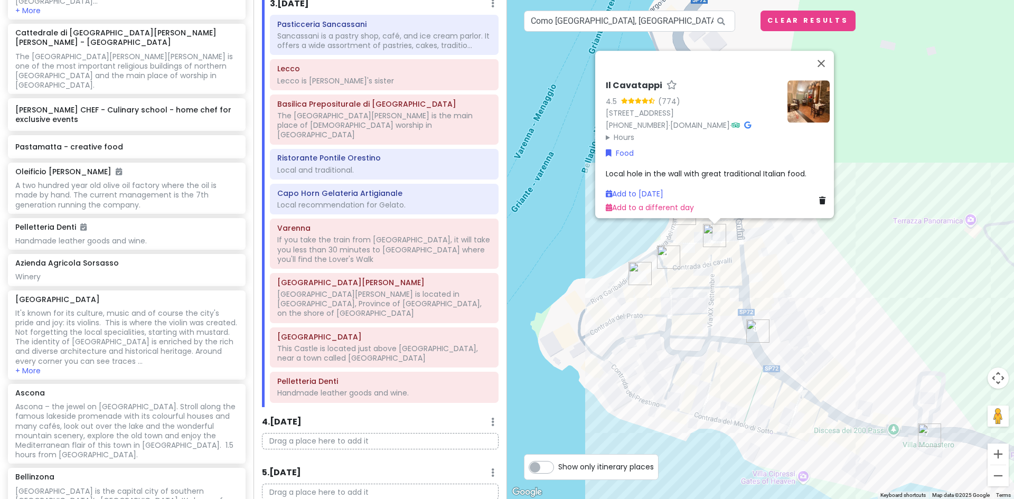
click at [680, 221] on img "Varenna Caffè Bistrot" at bounding box center [684, 213] width 32 height 32
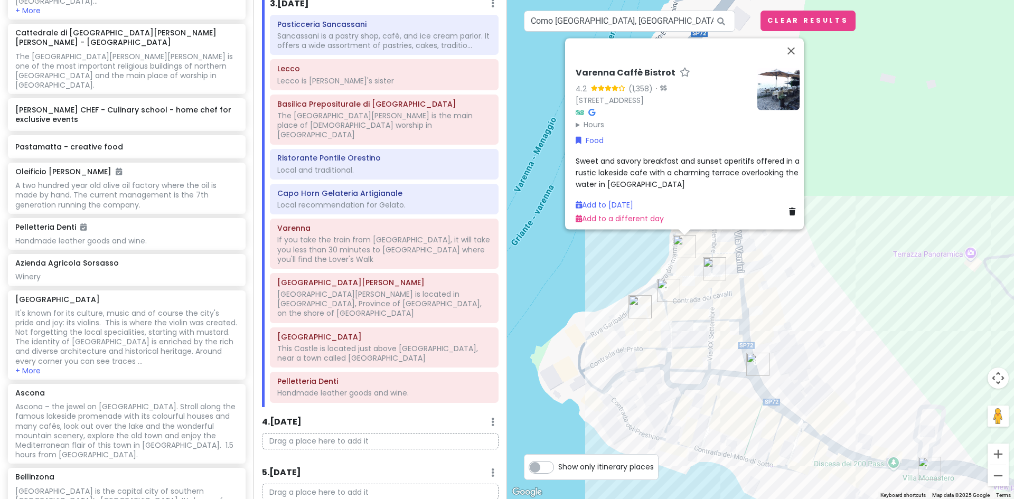
click at [633, 306] on img "Bar Il Molo" at bounding box center [640, 307] width 32 height 32
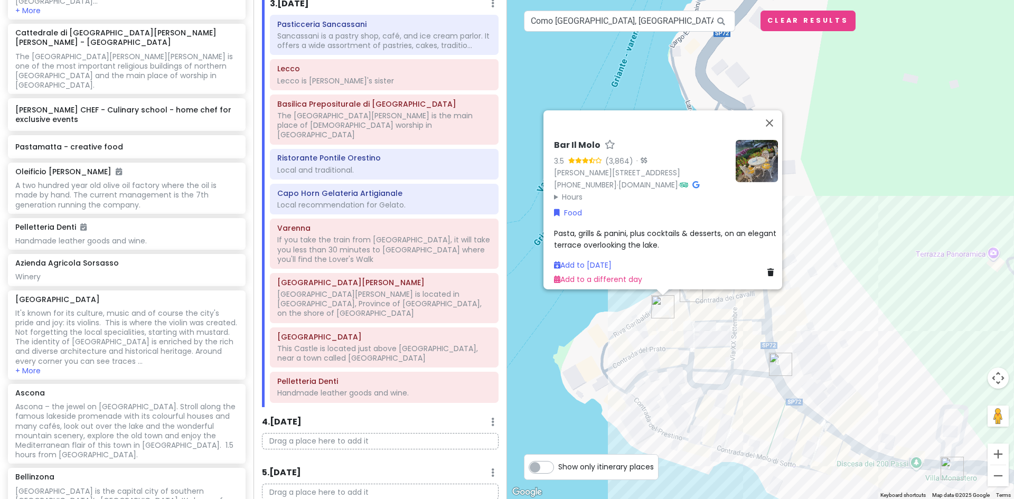
click at [842, 266] on div "Bar Il Molo 3.5 (3,864) · Riva Garibaldi, 14, 23829 Varenna LC, Italy +39 0341 …" at bounding box center [760, 249] width 507 height 499
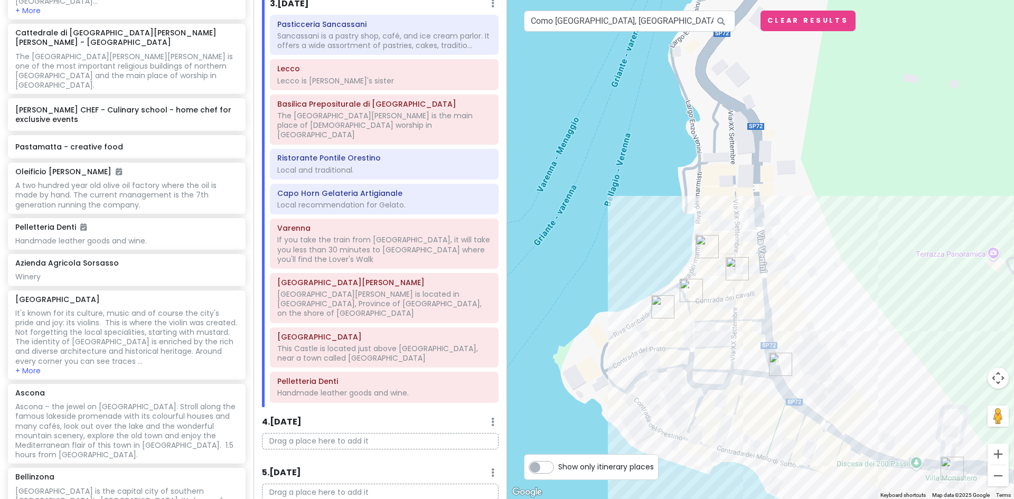
click at [704, 242] on img "Varenna Caffè Bistrot" at bounding box center [707, 247] width 32 height 32
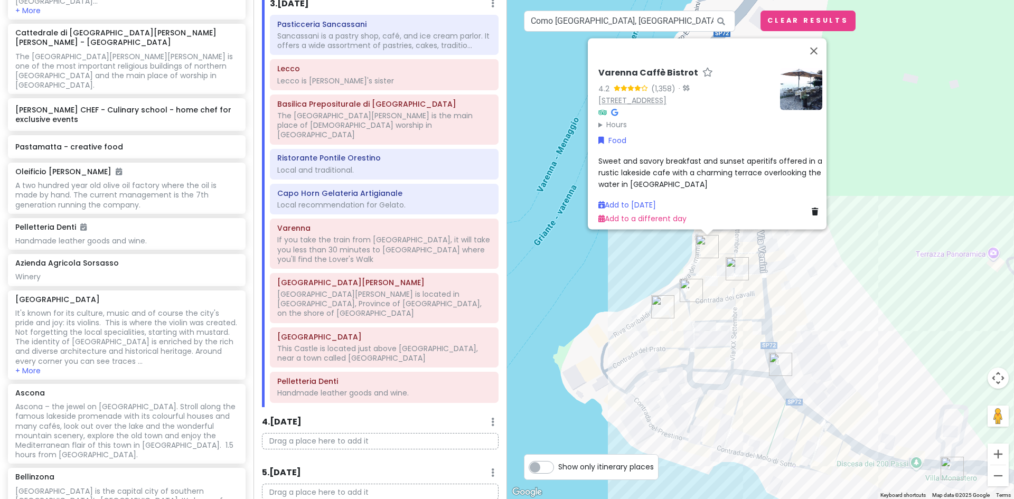
click at [664, 95] on link "Contrada Scoscesa, 13, 23829 Varenna LC, Italy" at bounding box center [632, 100] width 68 height 11
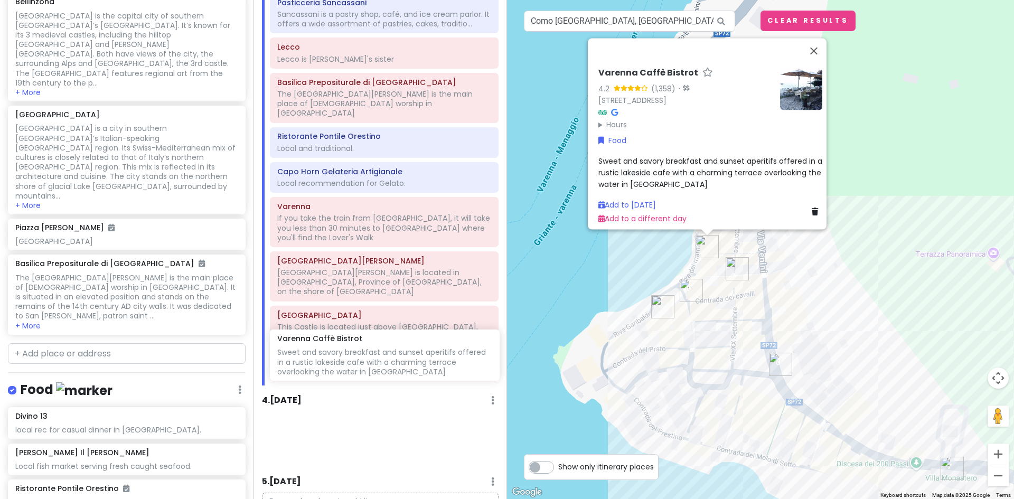
scroll to position [599, 0]
drag, startPoint x: 87, startPoint y: 275, endPoint x: 352, endPoint y: 366, distance: 279.6
click at [352, 366] on div "Lake [GEOGRAPHIC_DATA] Trip Private Change Dates Make a Copy Delete Trip Give F…" at bounding box center [507, 249] width 1014 height 499
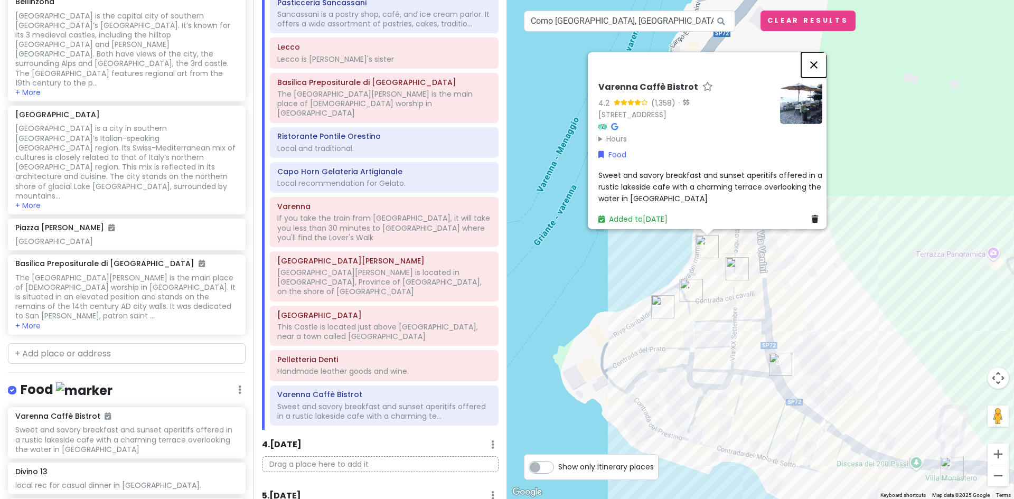
click at [820, 60] on button "Close" at bounding box center [813, 64] width 25 height 25
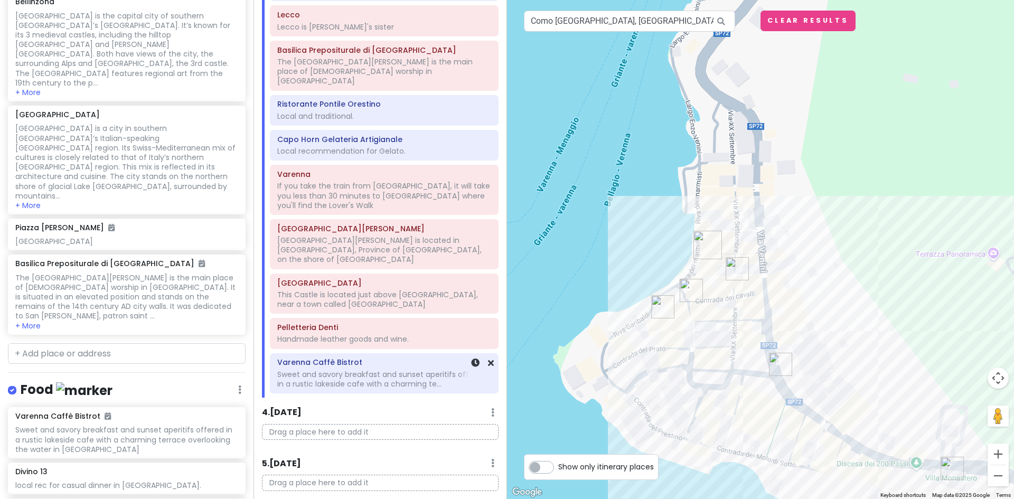
scroll to position [660, 0]
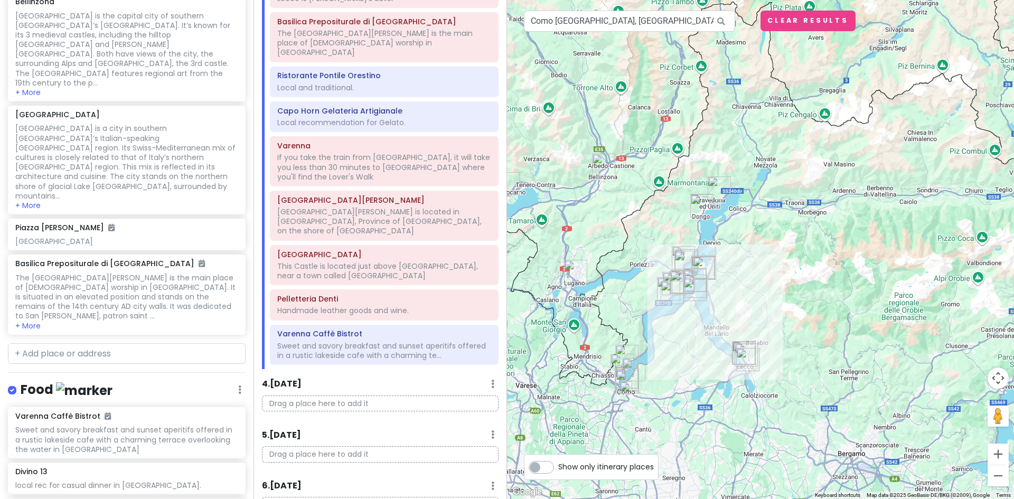
drag, startPoint x: 681, startPoint y: 225, endPoint x: 729, endPoint y: 234, distance: 48.9
click at [732, 229] on div at bounding box center [760, 249] width 507 height 499
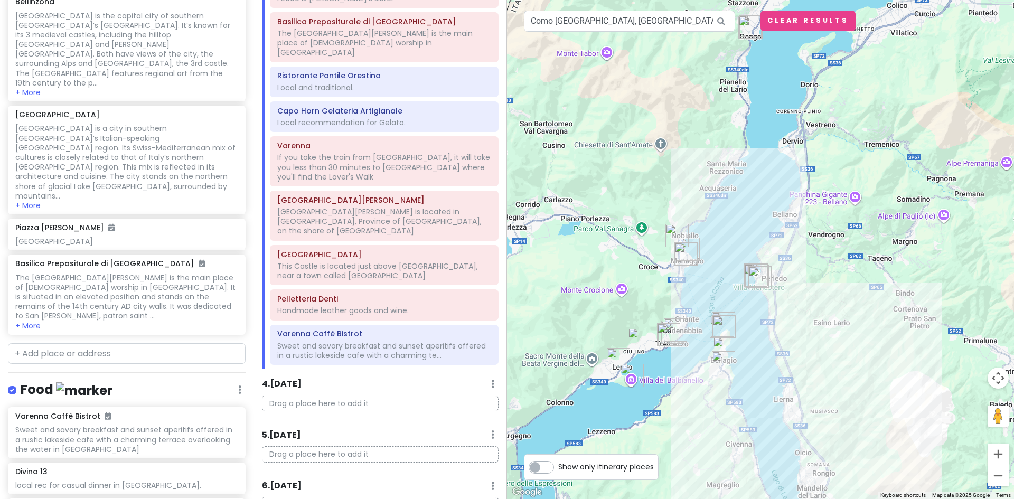
drag, startPoint x: 726, startPoint y: 326, endPoint x: 703, endPoint y: 390, distance: 68.0
click at [703, 390] on div at bounding box center [760, 249] width 507 height 499
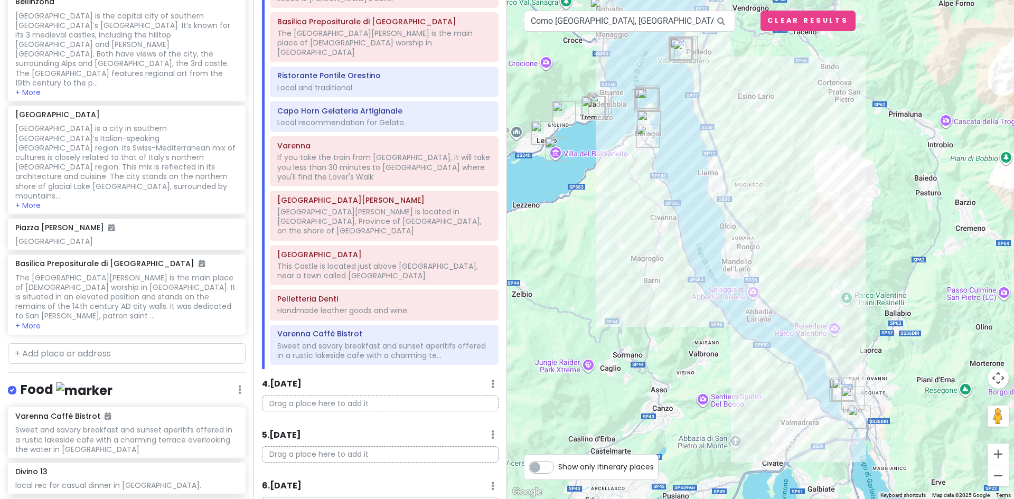
drag, startPoint x: 781, startPoint y: 203, endPoint x: 708, endPoint y: -40, distance: 253.5
click at [708, 0] on html "Lake [GEOGRAPHIC_DATA] Trip Private Change Dates Make a Copy Delete Trip Give F…" at bounding box center [507, 249] width 1014 height 499
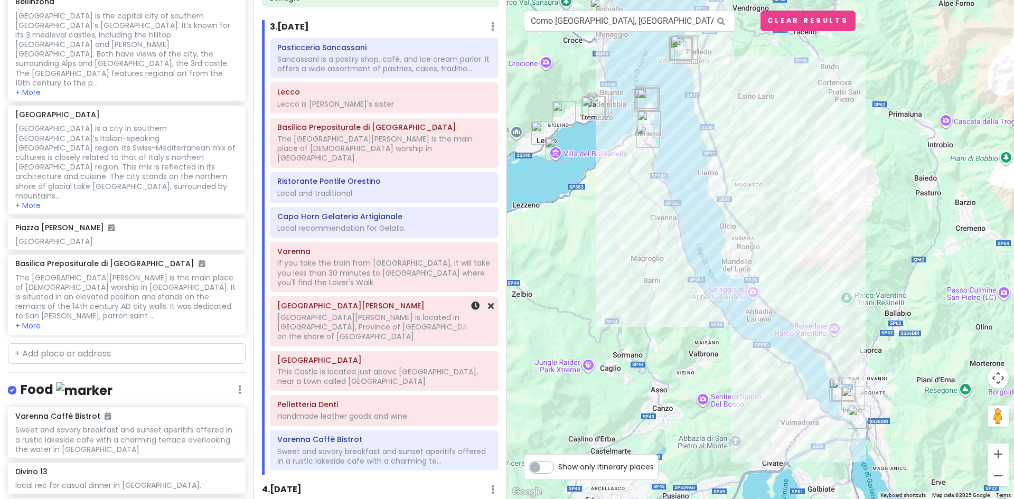
scroll to position [501, 0]
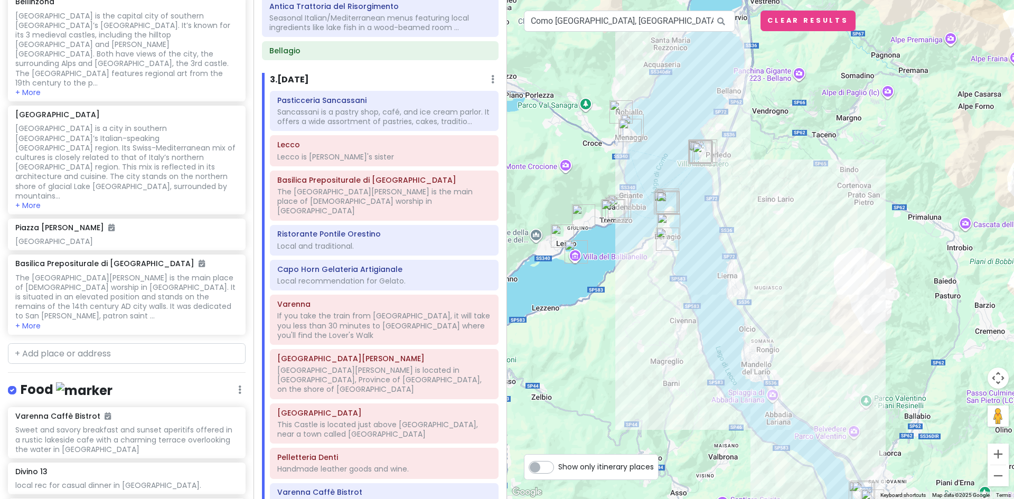
drag, startPoint x: 601, startPoint y: 237, endPoint x: 625, endPoint y: 357, distance: 122.2
click at [625, 357] on div at bounding box center [760, 249] width 507 height 499
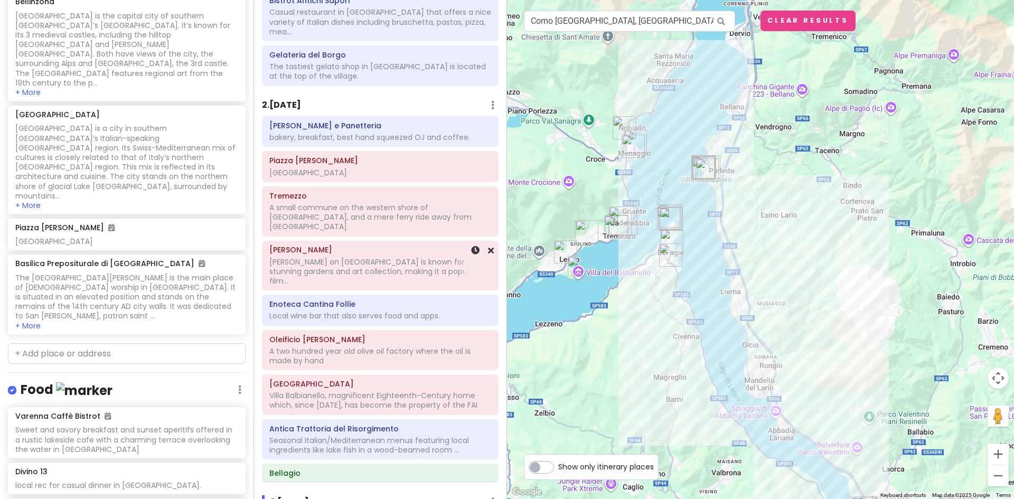
scroll to position [26, 0]
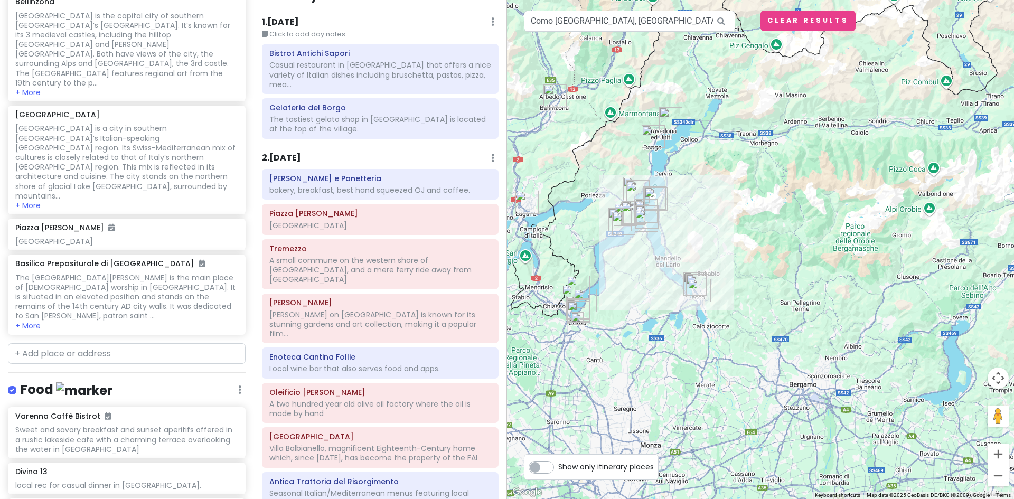
drag, startPoint x: 600, startPoint y: 281, endPoint x: 630, endPoint y: 259, distance: 37.7
click at [630, 259] on div at bounding box center [760, 249] width 507 height 499
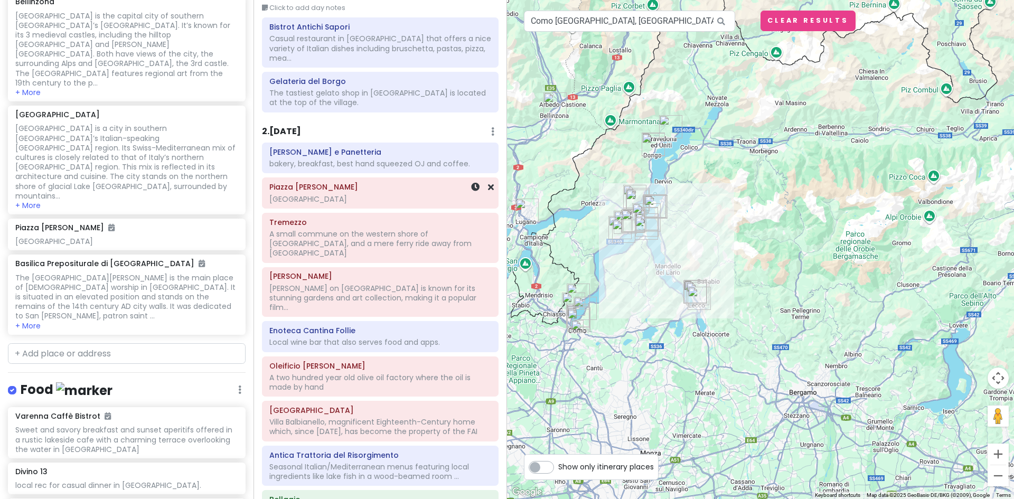
scroll to position [317, 0]
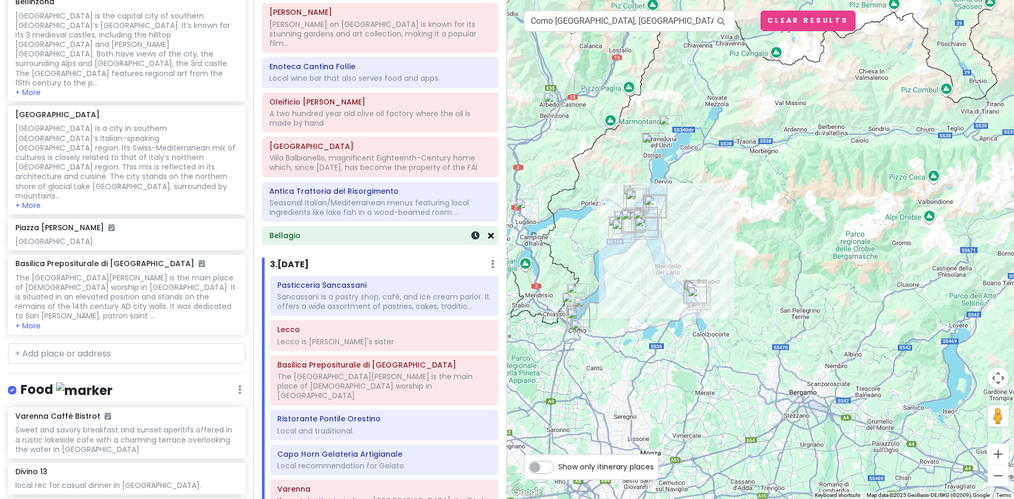
click at [488, 231] on icon at bounding box center [491, 235] width 6 height 8
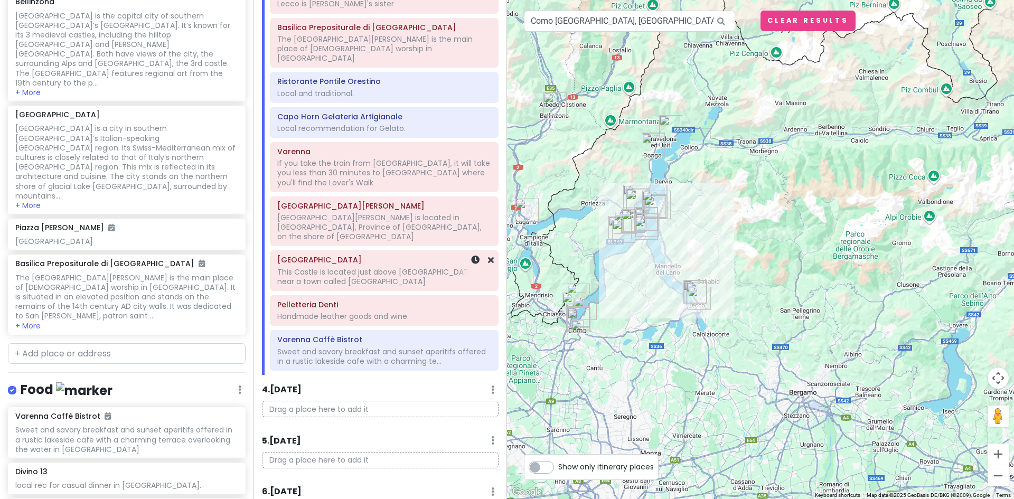
scroll to position [636, 0]
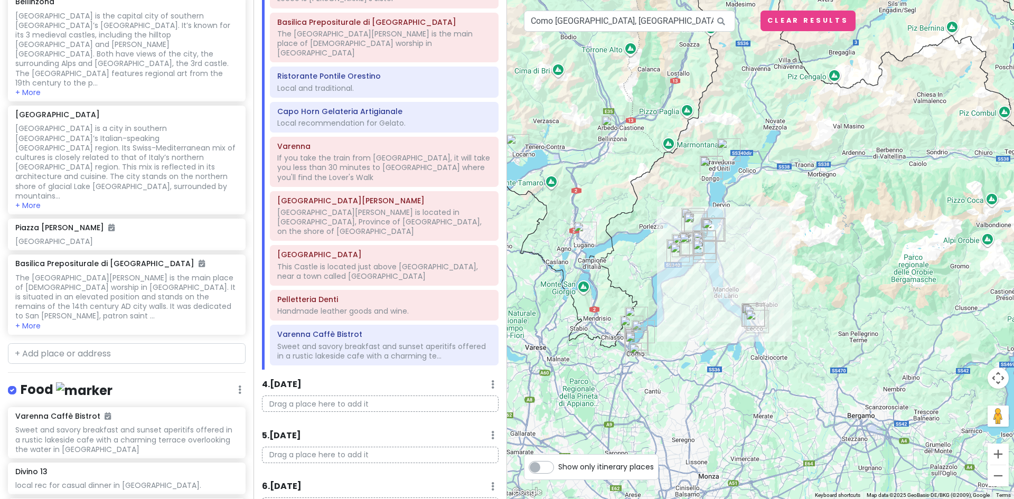
drag, startPoint x: 639, startPoint y: 286, endPoint x: 698, endPoint y: 309, distance: 63.5
click at [698, 309] on div at bounding box center [760, 249] width 507 height 499
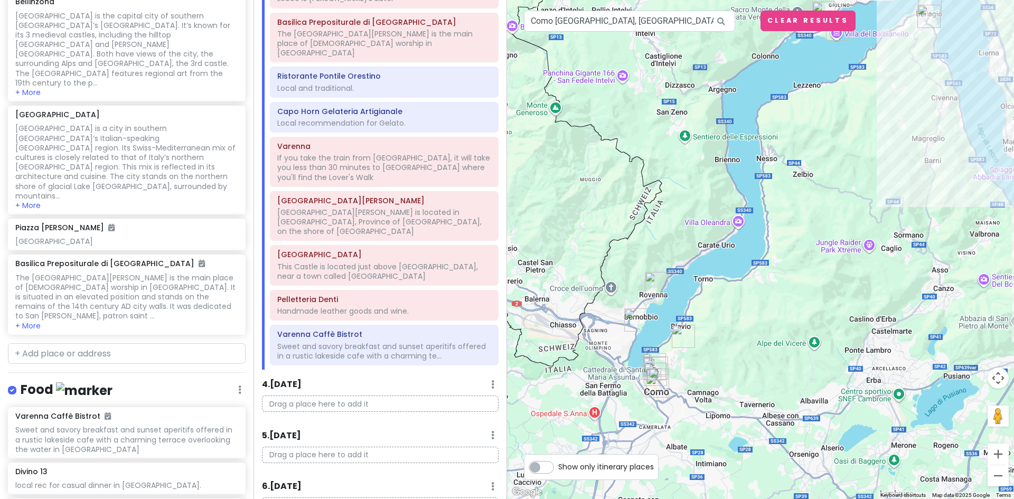
drag, startPoint x: 779, startPoint y: 335, endPoint x: 950, endPoint y: 249, distance: 191.0
click at [950, 249] on div at bounding box center [760, 249] width 507 height 499
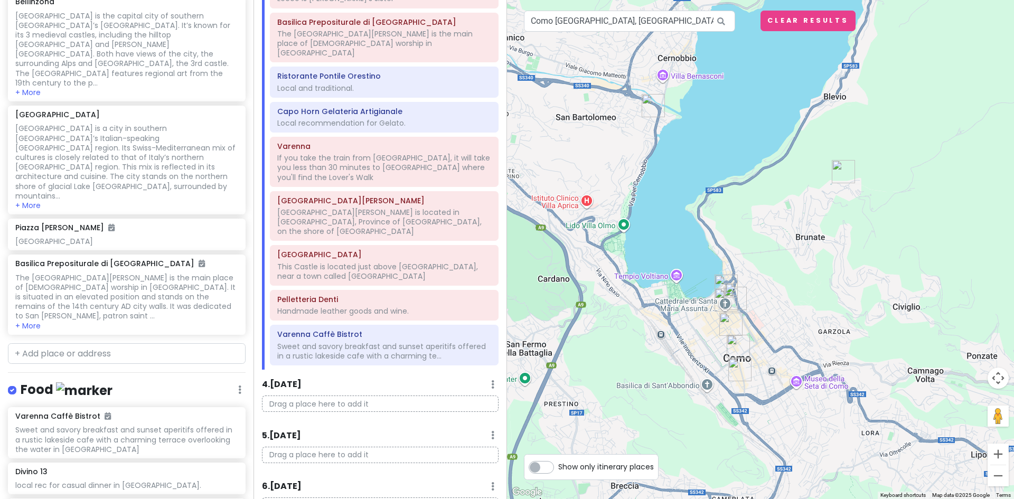
click at [840, 167] on img "Via Giacomo Scalini, 76" at bounding box center [843, 172] width 32 height 32
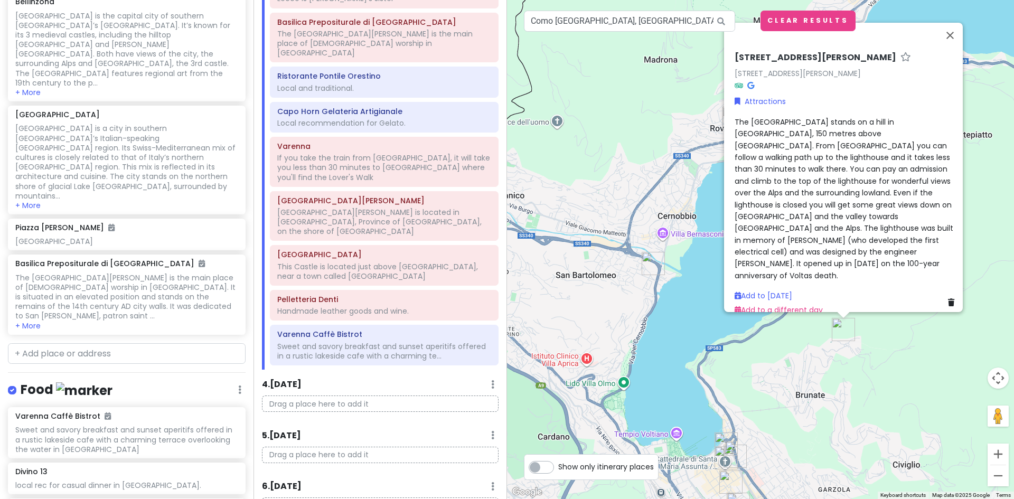
click at [974, 340] on div "Via Giacomo Scalini, 76 Via Giacomo Scalini, 76, 22034 Brunate CO, Italy Attrac…" at bounding box center [760, 249] width 507 height 499
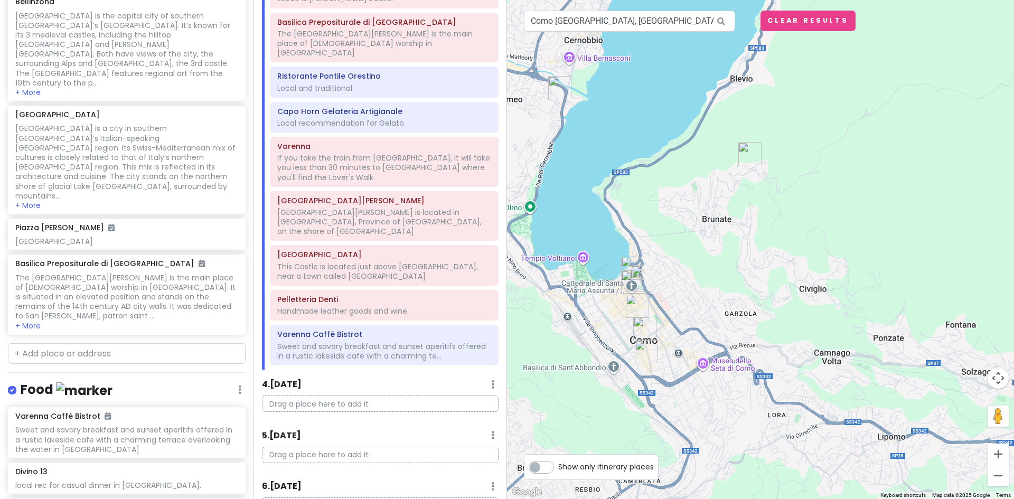
drag, startPoint x: 993, startPoint y: 326, endPoint x: 898, endPoint y: 150, distance: 200.3
click at [898, 150] on div at bounding box center [760, 249] width 507 height 499
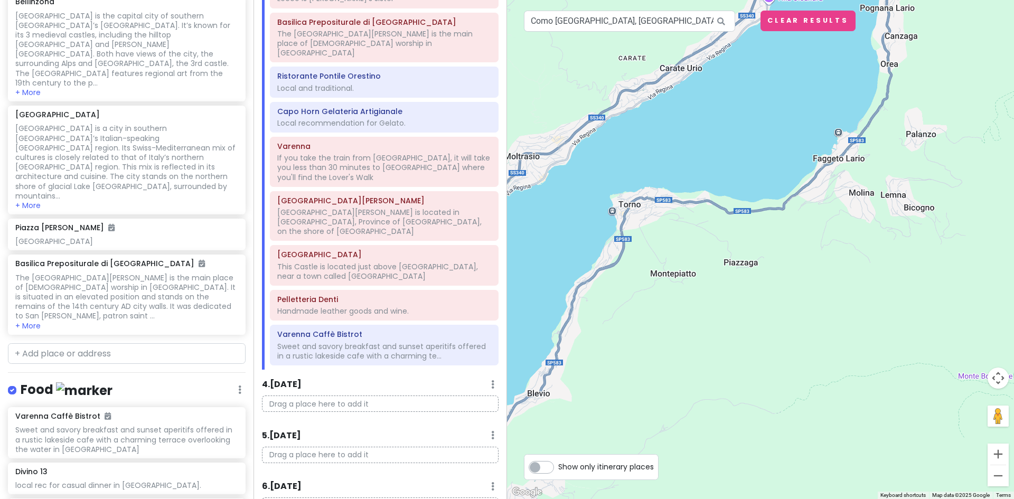
drag, startPoint x: 921, startPoint y: 182, endPoint x: 716, endPoint y: 500, distance: 378.1
click at [716, 498] on html "Lake [GEOGRAPHIC_DATA] Trip Private Change Dates Make a Copy Delete Trip Give F…" at bounding box center [507, 249] width 1014 height 499
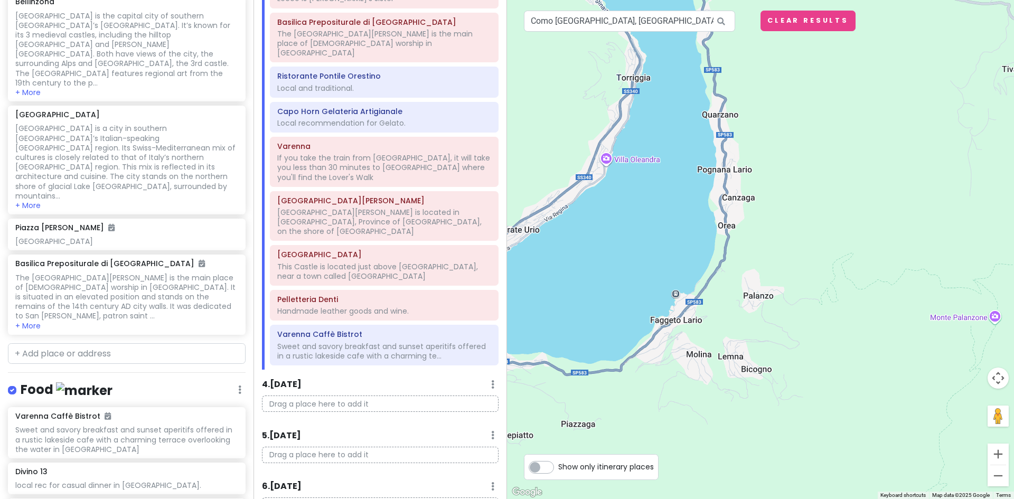
drag, startPoint x: 862, startPoint y: 335, endPoint x: 676, endPoint y: 511, distance: 256.1
click at [676, 498] on html "Lake [GEOGRAPHIC_DATA] Trip Private Change Dates Make a Copy Delete Trip Give F…" at bounding box center [507, 249] width 1014 height 499
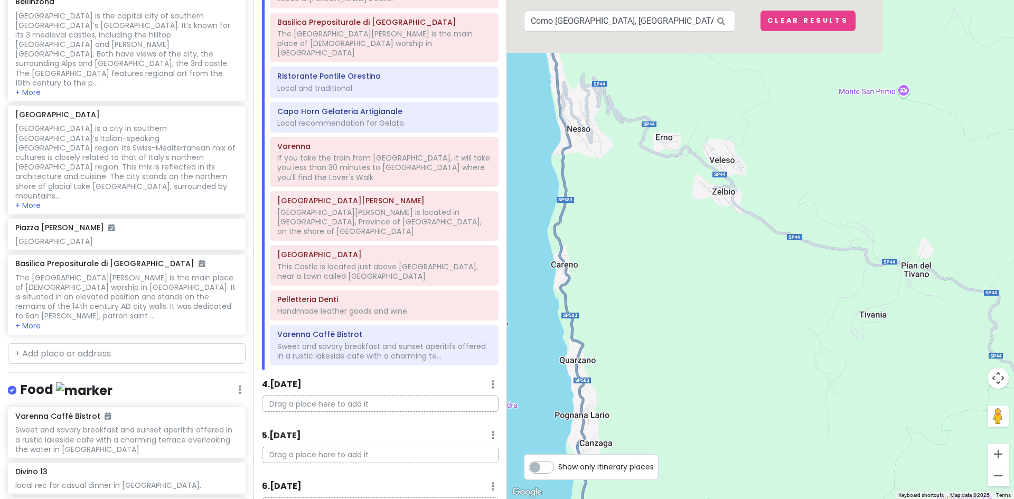
drag, startPoint x: 693, startPoint y: 336, endPoint x: 585, endPoint y: 524, distance: 216.1
click at [585, 498] on html "Lake [GEOGRAPHIC_DATA] Trip Private Change Dates Make a Copy Delete Trip Give F…" at bounding box center [507, 249] width 1014 height 499
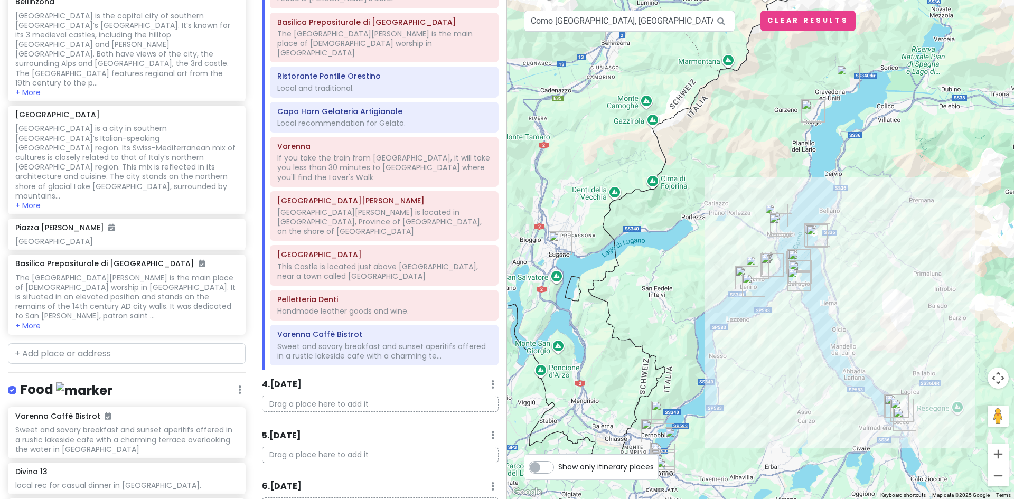
drag, startPoint x: 807, startPoint y: 433, endPoint x: 803, endPoint y: 419, distance: 14.9
click at [803, 419] on div at bounding box center [760, 249] width 507 height 499
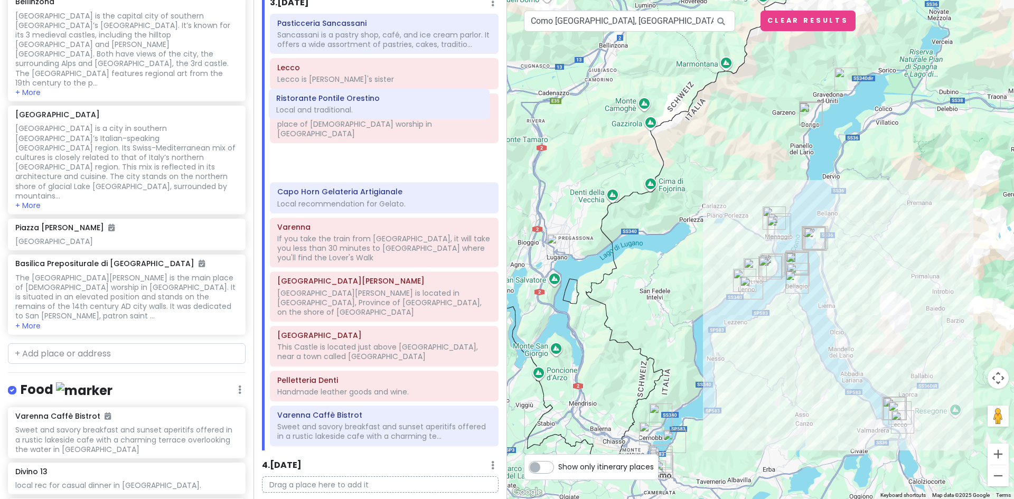
scroll to position [552, 0]
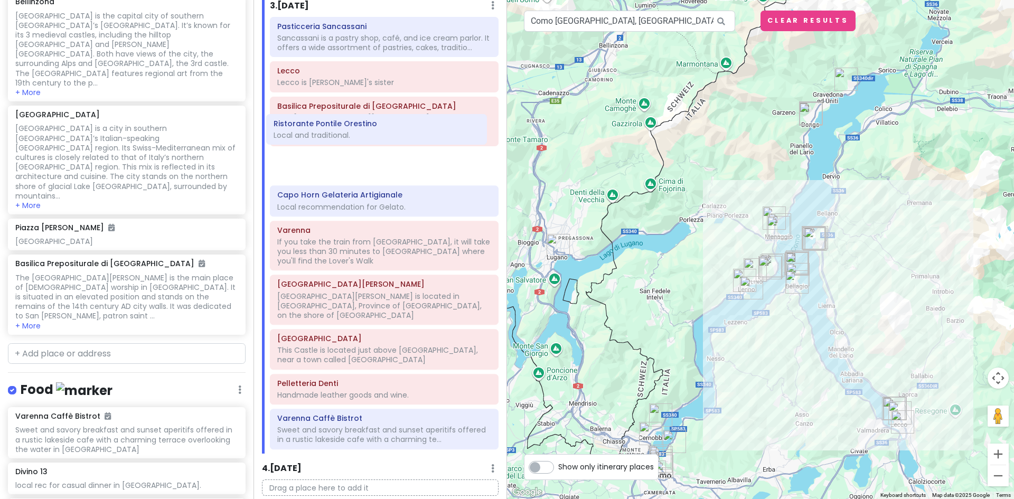
drag, startPoint x: 381, startPoint y: 58, endPoint x: 377, endPoint y: 143, distance: 85.6
click at [377, 143] on div "Pasticceria Sancassani Sancassani is a pastry shop, café, and ice cream parlor.…" at bounding box center [384, 235] width 244 height 437
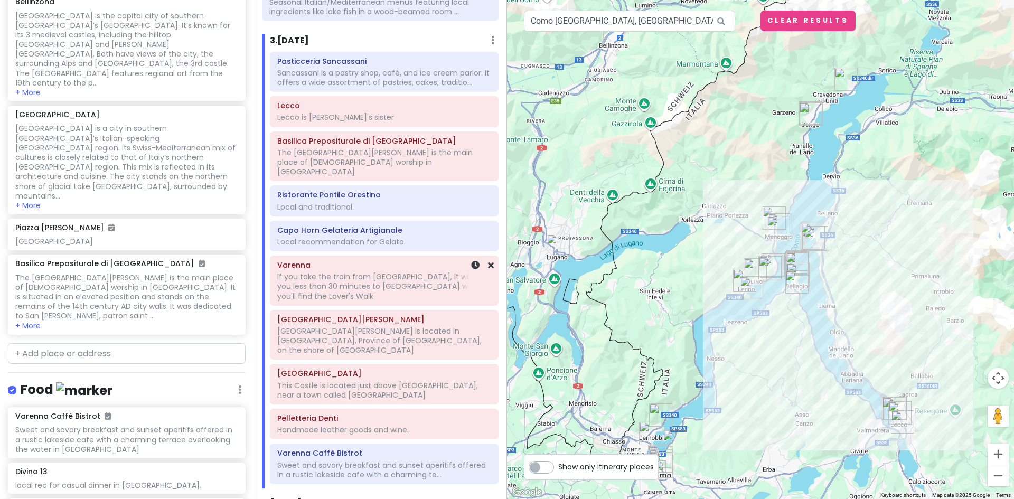
scroll to position [499, 0]
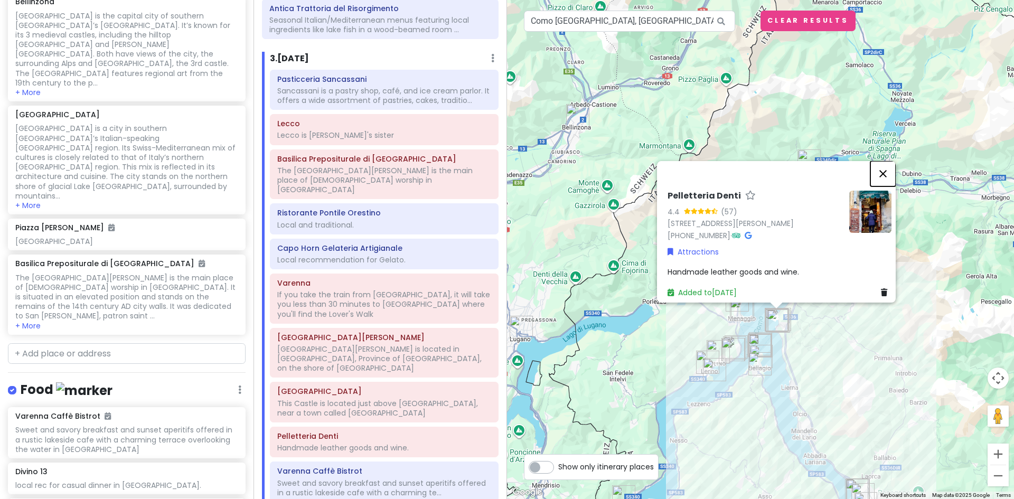
click at [887, 166] on button "Close" at bounding box center [882, 173] width 25 height 25
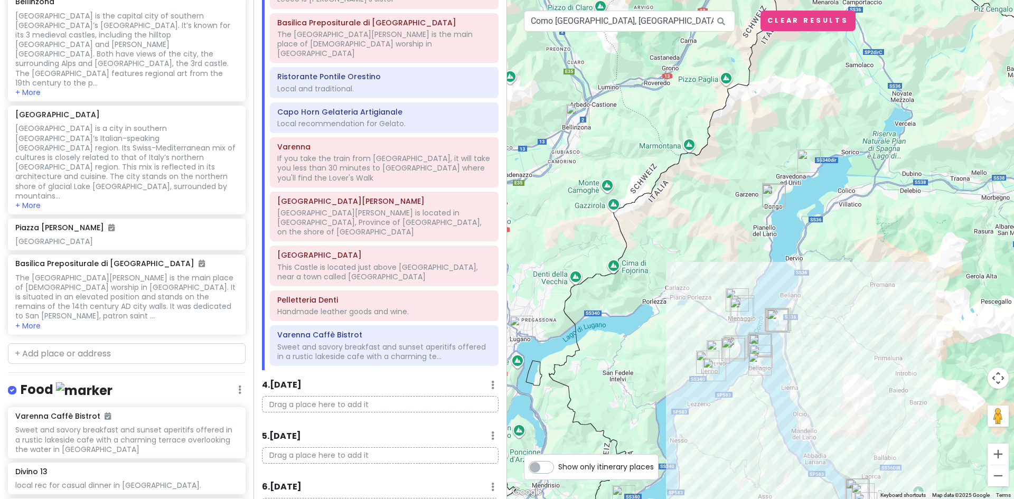
scroll to position [636, 0]
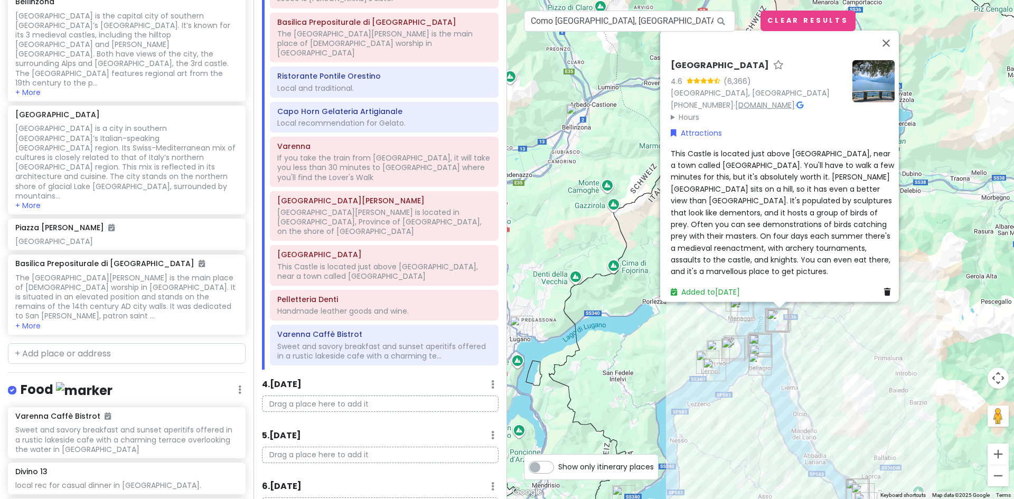
click at [774, 109] on link "www.castellodivezio.it" at bounding box center [765, 104] width 60 height 11
click at [890, 48] on button "Close" at bounding box center [885, 42] width 25 height 25
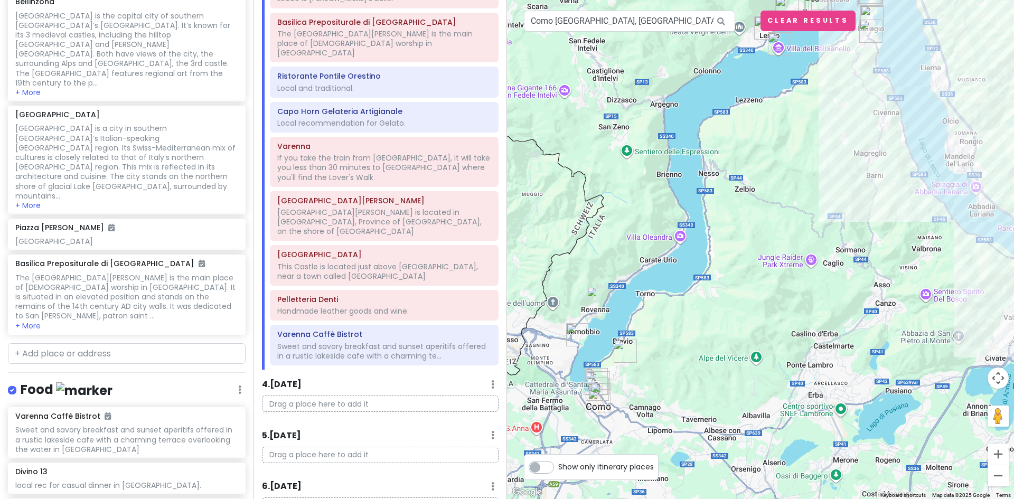
drag, startPoint x: 855, startPoint y: 325, endPoint x: 989, endPoint y: 35, distance: 319.3
click at [989, 35] on div at bounding box center [760, 249] width 507 height 499
click at [598, 399] on img at bounding box center [596, 388] width 21 height 21
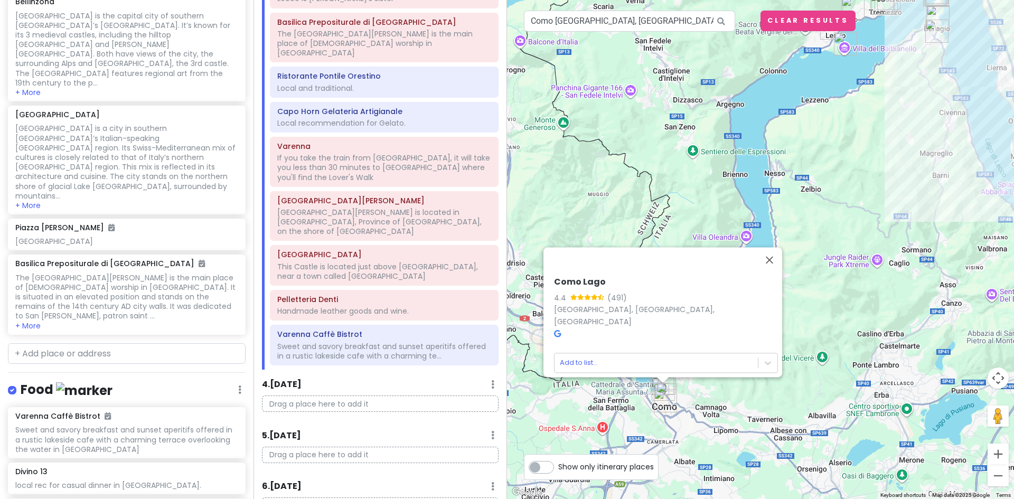
click at [749, 390] on div "Como Lago 4.4 (491) 22100 Como, Province of Como, Italy Add to list..." at bounding box center [760, 249] width 507 height 499
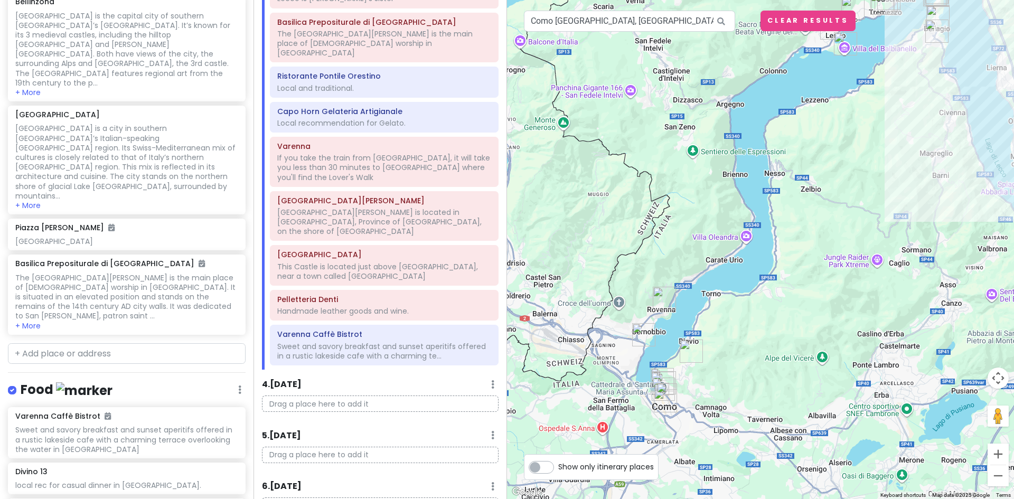
click at [688, 349] on img "Via Giacomo Scalini, 76" at bounding box center [691, 351] width 32 height 32
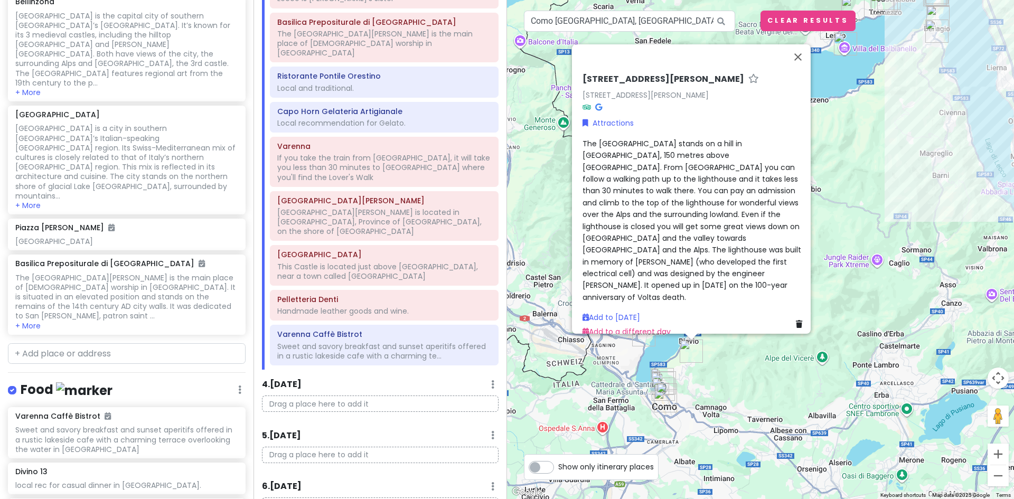
click at [791, 370] on div "Via Giacomo Scalini, 76 Via Giacomo Scalini, 76, 22034 Brunate CO, Italy Attrac…" at bounding box center [760, 249] width 507 height 499
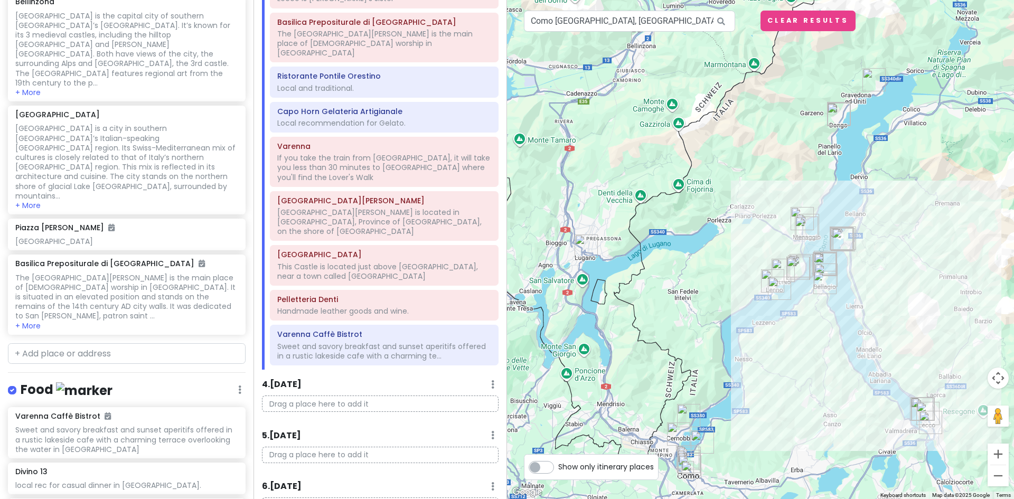
drag, startPoint x: 816, startPoint y: 259, endPoint x: 810, endPoint y: 332, distance: 72.5
click at [810, 332] on div at bounding box center [760, 249] width 507 height 499
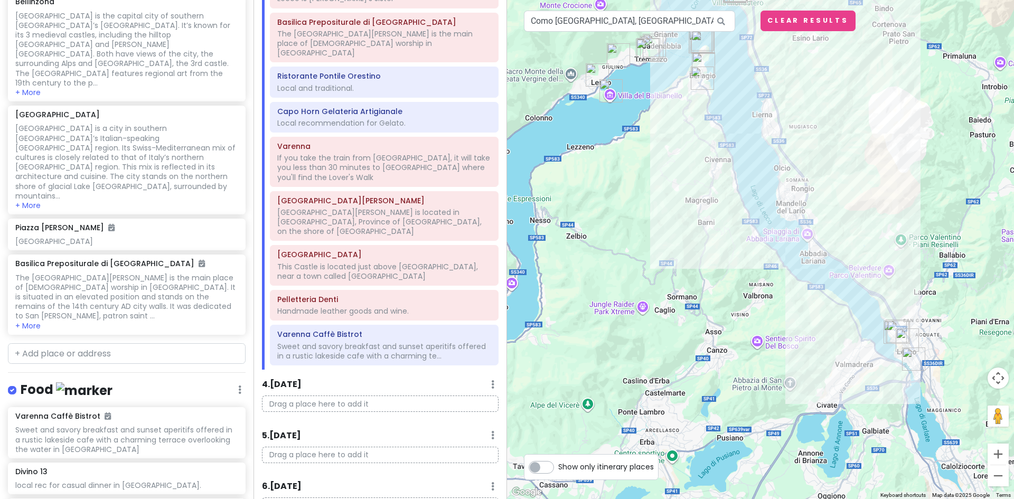
drag, startPoint x: 857, startPoint y: 382, endPoint x: 664, endPoint y: 365, distance: 194.5
click at [664, 365] on div at bounding box center [760, 249] width 507 height 499
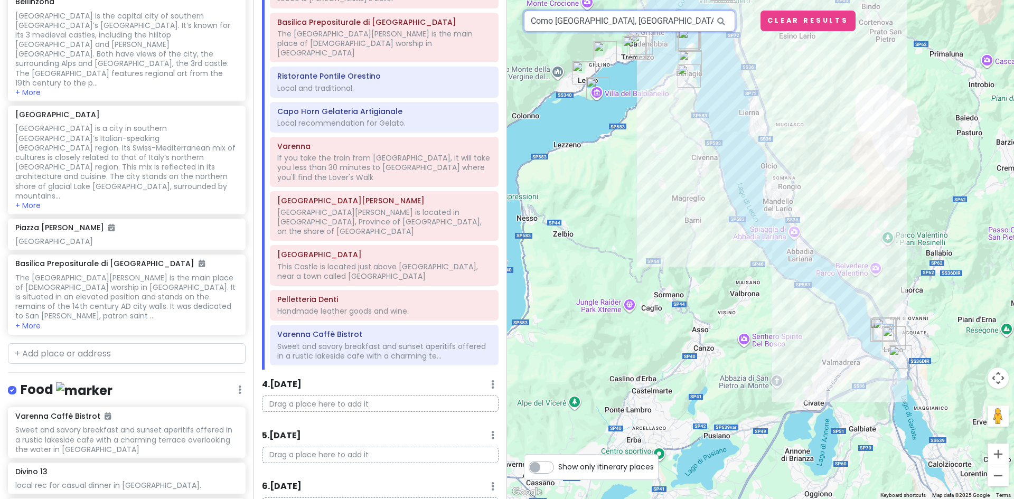
paste input "Brienno"
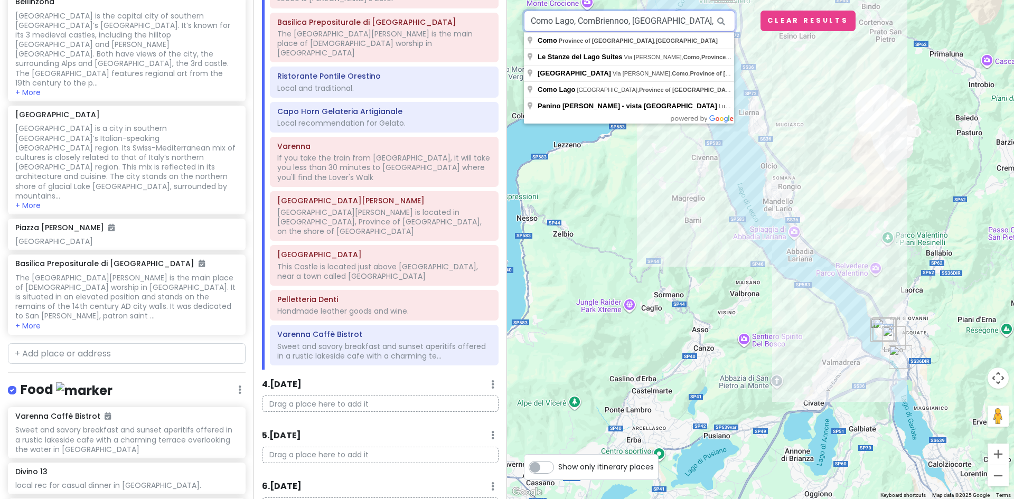
type input "Como Lago, ComBriennoo, [GEOGRAPHIC_DATA], [GEOGRAPHIC_DATA]"
click at [711, 22] on icon at bounding box center [721, 22] width 24 height 22
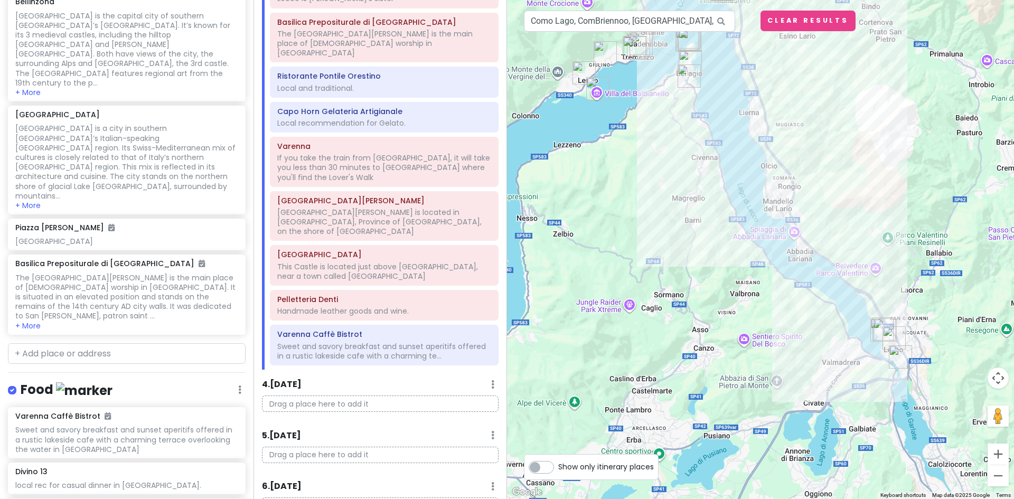
scroll to position [0, 6]
drag, startPoint x: 711, startPoint y: 19, endPoint x: 552, endPoint y: 18, distance: 159.4
click at [553, 19] on div "Como Lago, ComBriennoo, [GEOGRAPHIC_DATA], [GEOGRAPHIC_DATA]" at bounding box center [629, 21] width 211 height 21
click at [712, 19] on icon at bounding box center [721, 22] width 24 height 22
click at [719, 20] on icon at bounding box center [721, 22] width 24 height 22
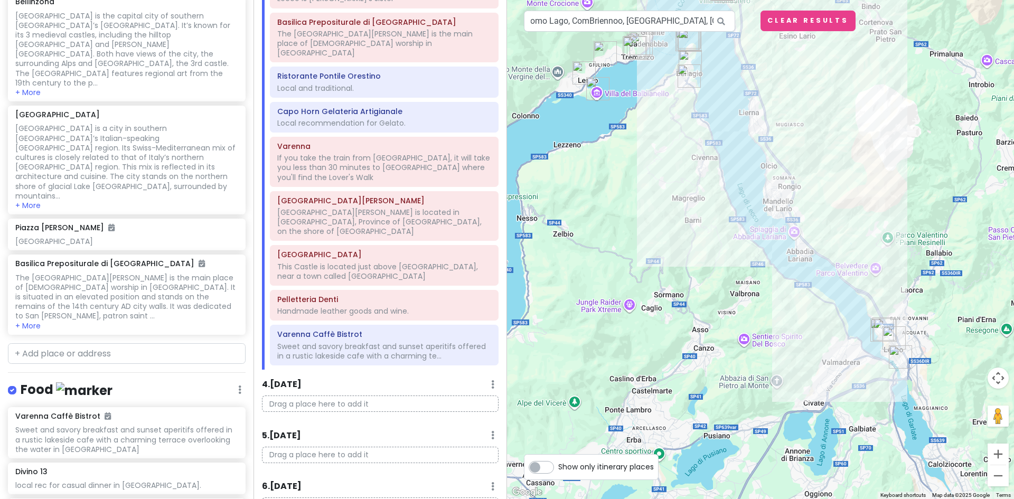
drag, startPoint x: 711, startPoint y: 23, endPoint x: 700, endPoint y: 20, distance: 11.0
click at [711, 23] on icon at bounding box center [721, 22] width 24 height 22
click at [699, 19] on input "Como Lago, ComBriennoo, [GEOGRAPHIC_DATA], [GEOGRAPHIC_DATA]" at bounding box center [629, 21] width 211 height 21
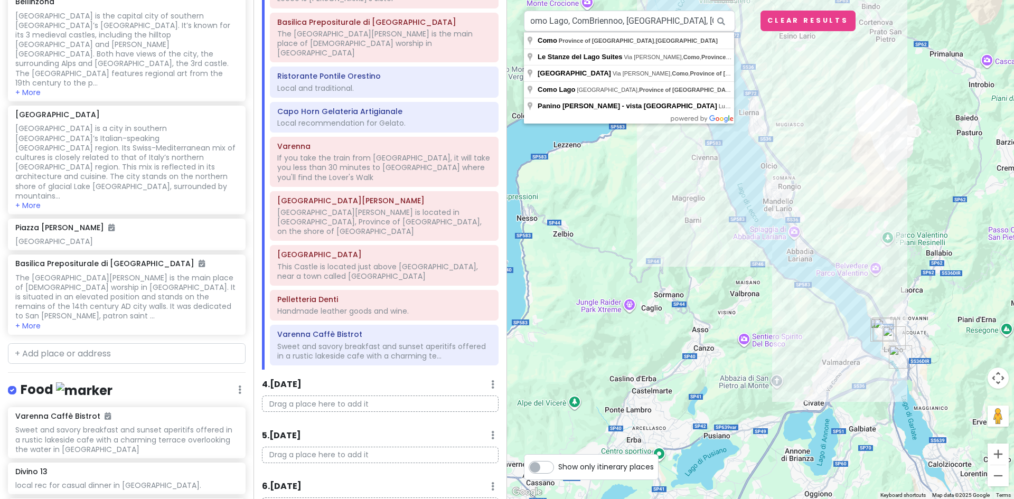
click at [712, 20] on icon at bounding box center [721, 22] width 24 height 22
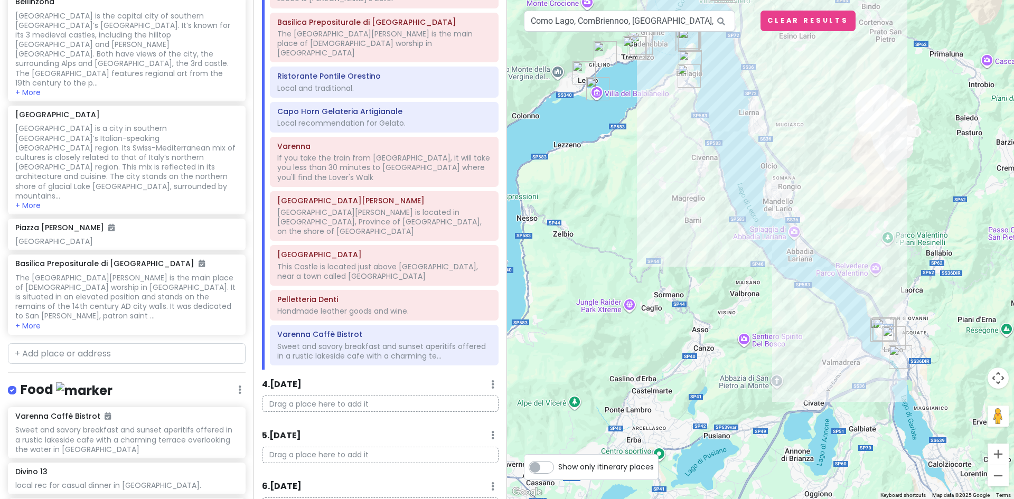
click at [711, 20] on icon at bounding box center [721, 22] width 24 height 22
click at [87, 343] on input "text" at bounding box center [127, 353] width 238 height 21
paste input "Brienno"
type input "Brienno"
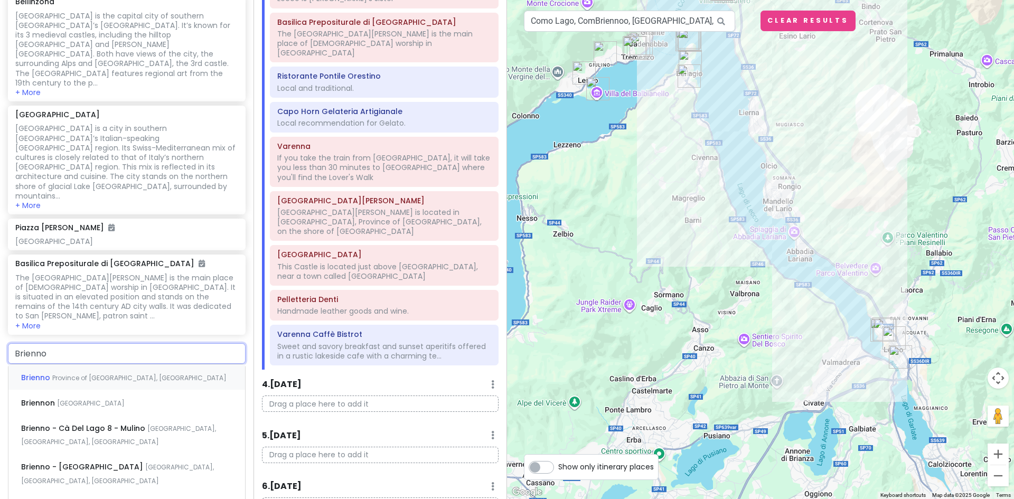
click at [99, 373] on span "Province of Como, Italy" at bounding box center [139, 377] width 174 height 9
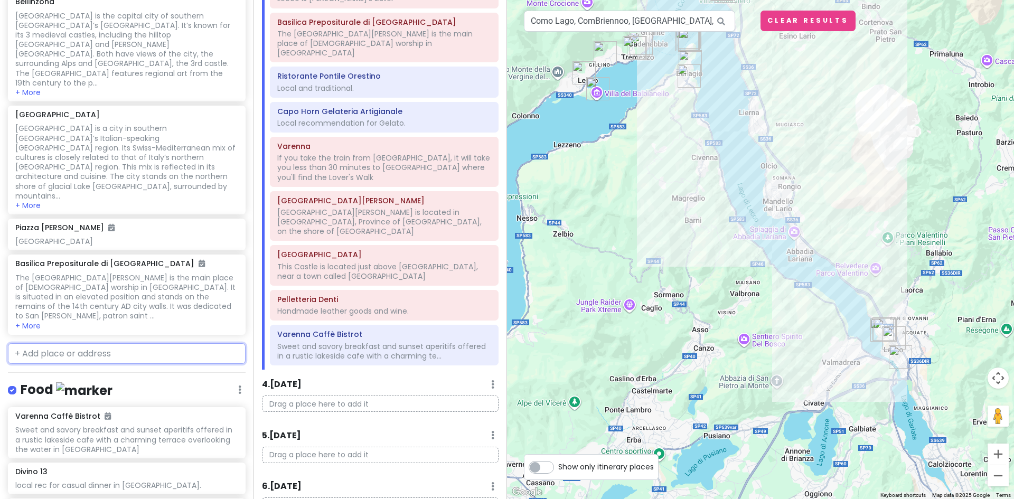
scroll to position [1922, 0]
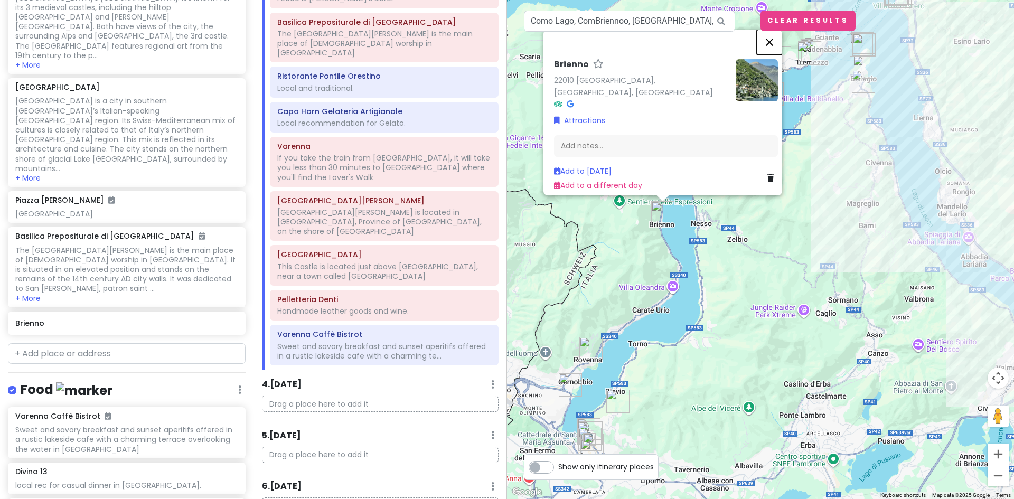
click at [777, 45] on button "Close" at bounding box center [768, 42] width 25 height 25
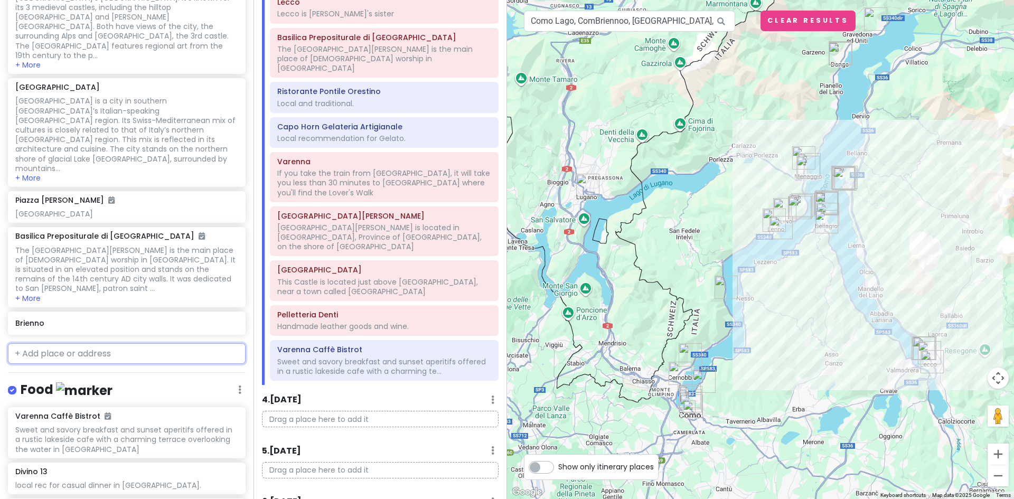
scroll to position [636, 0]
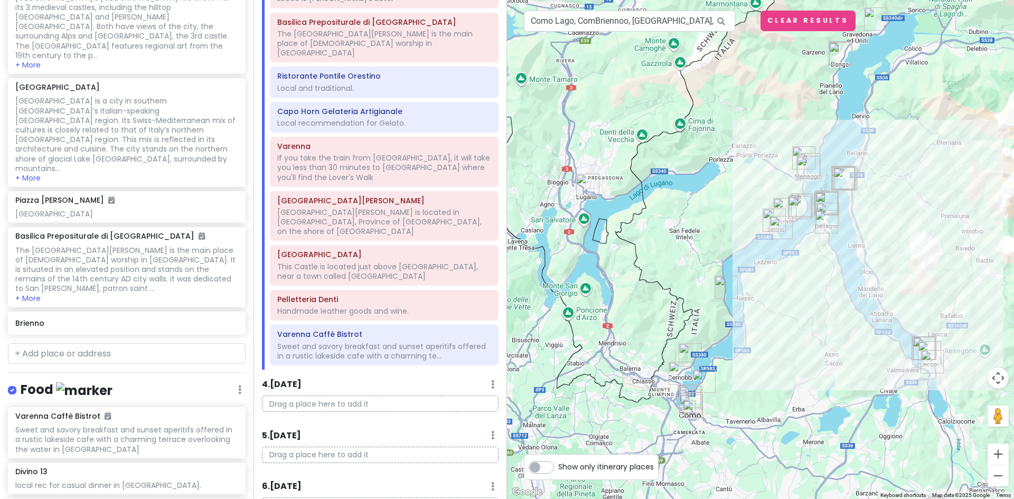
click at [724, 287] on img "Brienno" at bounding box center [726, 287] width 32 height 32
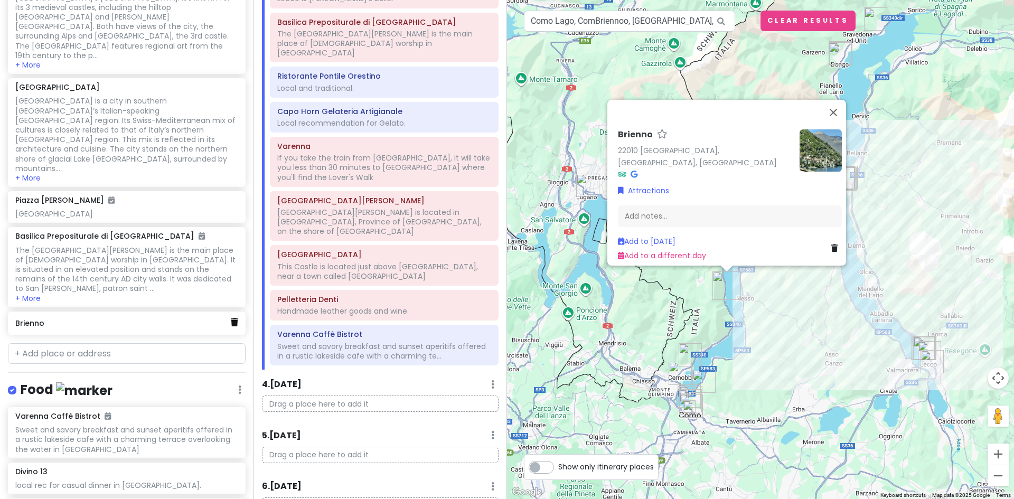
click at [231, 318] on icon at bounding box center [234, 322] width 7 height 8
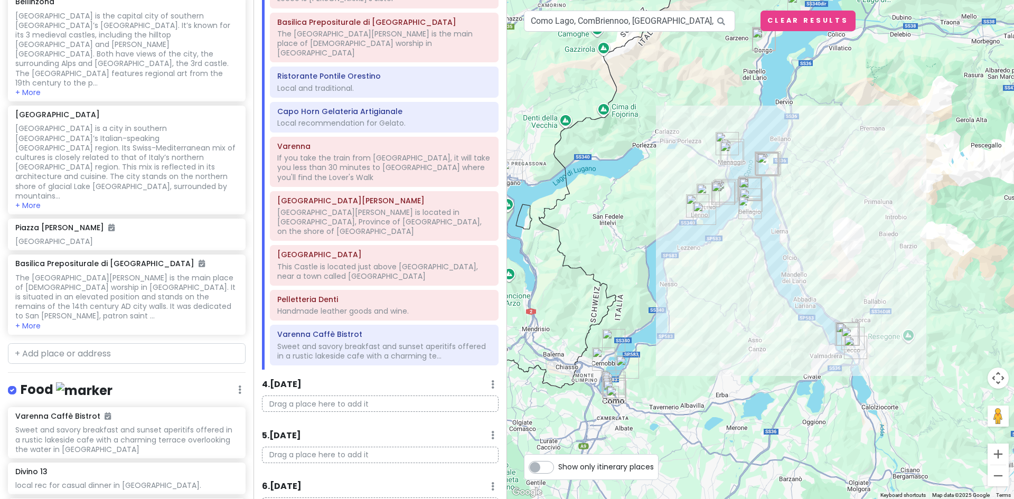
drag, startPoint x: 798, startPoint y: 317, endPoint x: 718, endPoint y: 302, distance: 80.5
click at [718, 302] on div at bounding box center [760, 249] width 507 height 499
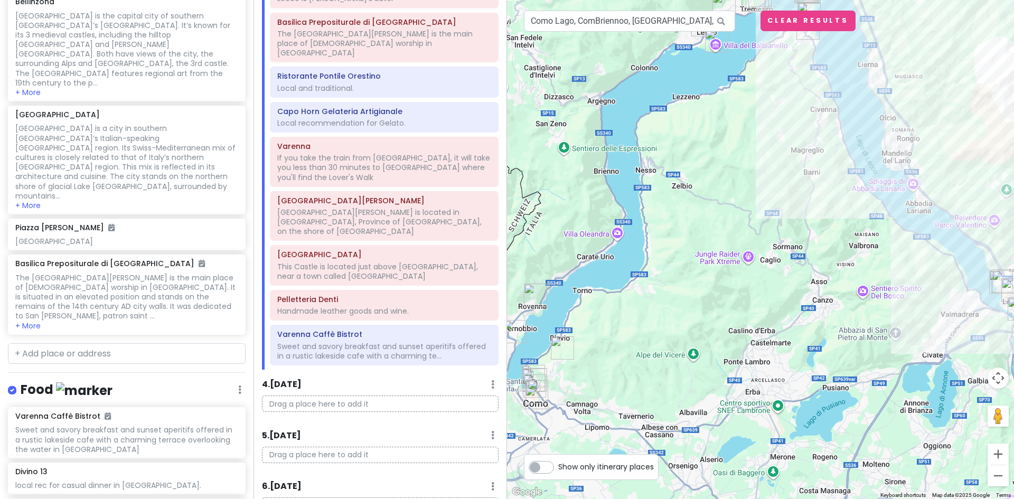
drag, startPoint x: 902, startPoint y: 341, endPoint x: 851, endPoint y: 326, distance: 52.8
click at [851, 326] on div at bounding box center [760, 249] width 507 height 499
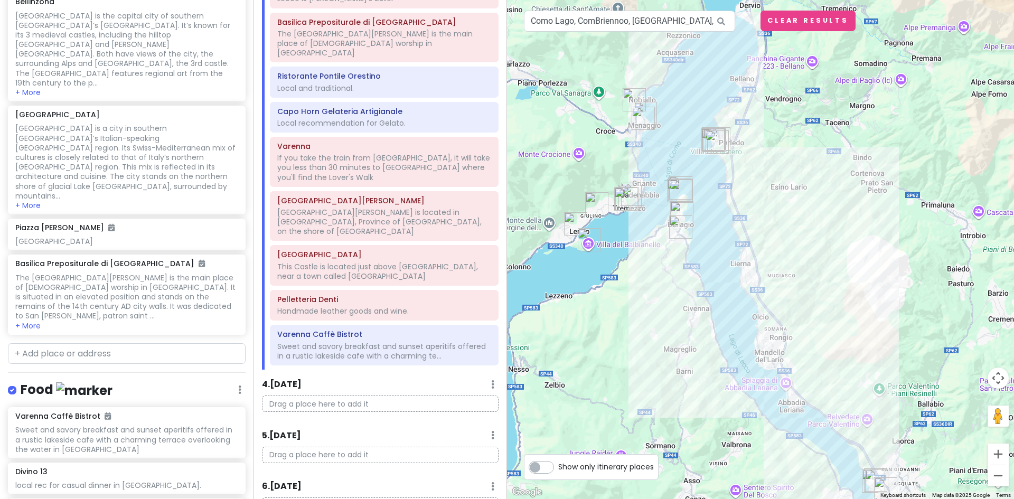
drag, startPoint x: 681, startPoint y: 113, endPoint x: 634, endPoint y: 195, distance: 94.3
click at [634, 195] on img "Enoteca Cantina Follie" at bounding box center [626, 199] width 32 height 32
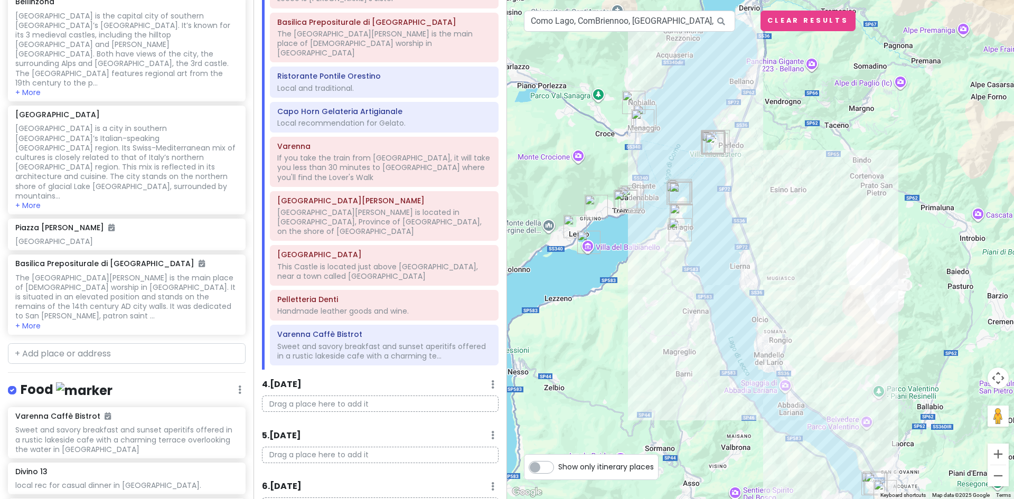
click at [645, 108] on img "Divino 13" at bounding box center [643, 121] width 32 height 32
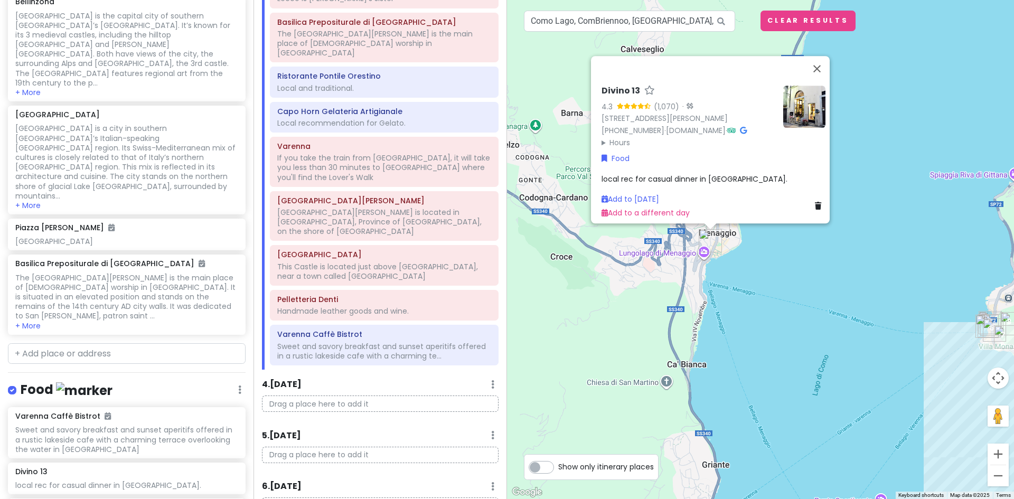
click at [613, 330] on div "Divino 13 4.3 (1,070) · Via Enrico Caronti, 9, 22017 Menaggio CO, Italy +39 034…" at bounding box center [760, 249] width 507 height 499
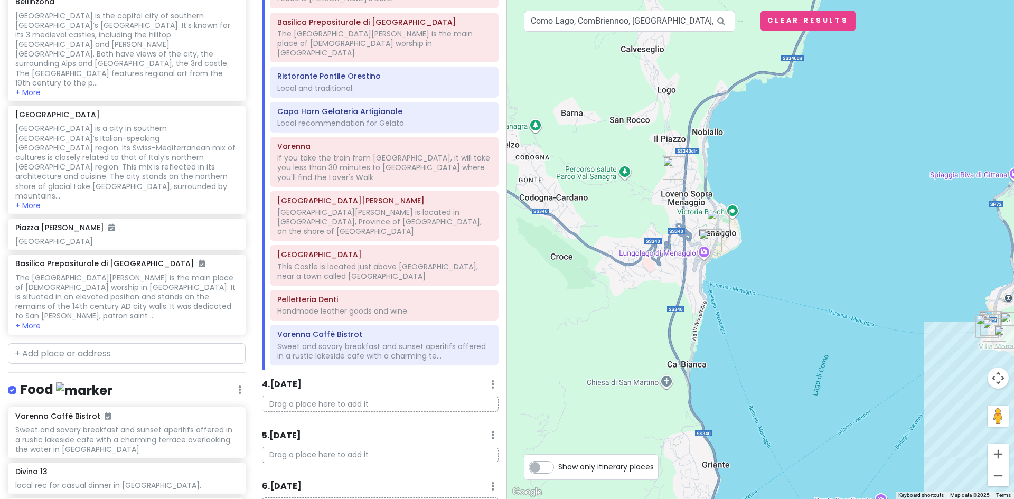
click at [716, 217] on img "Menaggio" at bounding box center [718, 221] width 32 height 32
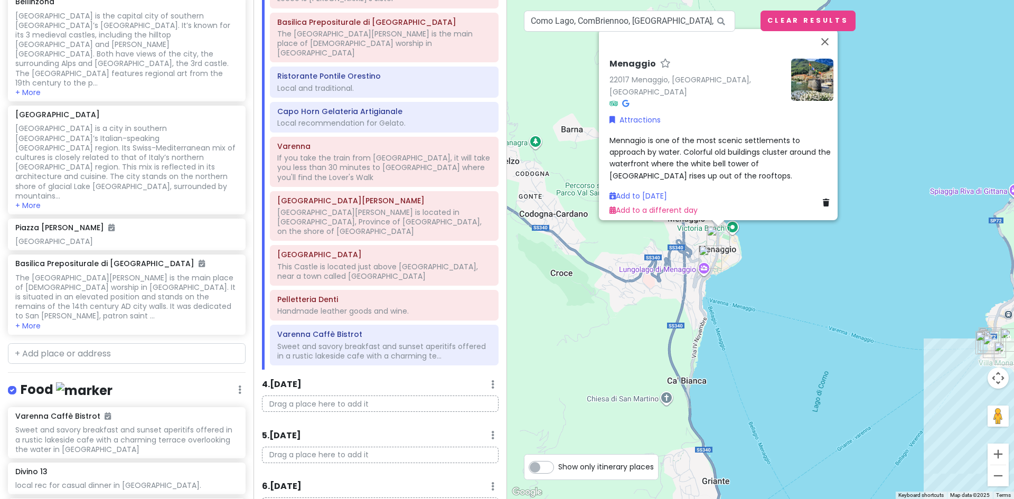
click at [629, 313] on div "Menaggio 22017 Menaggio, Province of Como, Italy Attractions Mennagio is one of…" at bounding box center [760, 249] width 507 height 499
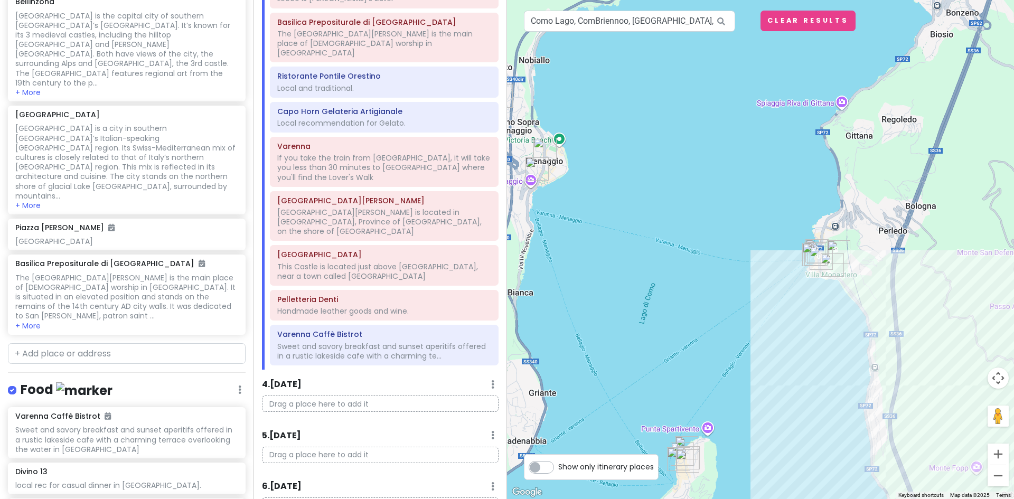
drag, startPoint x: 795, startPoint y: 289, endPoint x: 622, endPoint y: 201, distance: 194.3
click at [622, 201] on div at bounding box center [760, 249] width 507 height 499
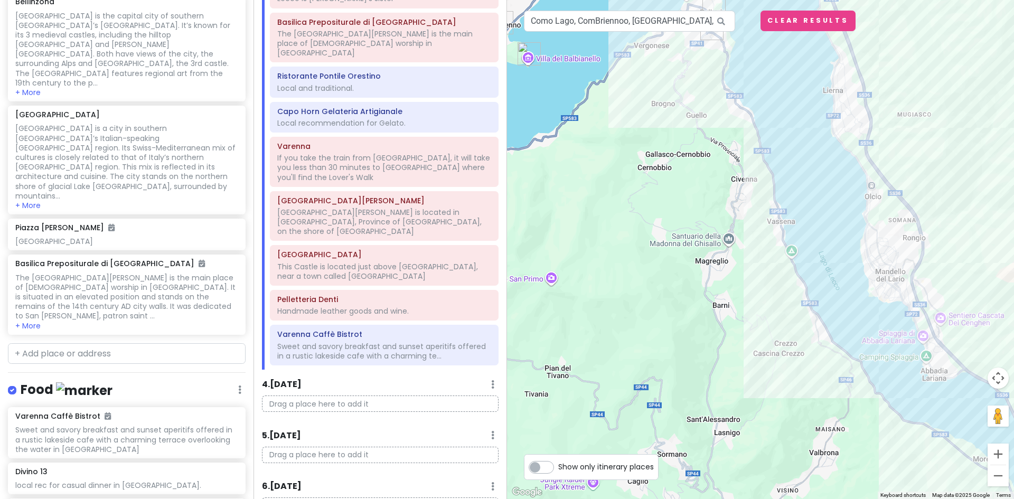
drag, startPoint x: 703, startPoint y: 392, endPoint x: 742, endPoint y: -46, distance: 439.9
click at [742, 0] on html "Lake [GEOGRAPHIC_DATA] Trip Private Change Dates Make a Copy Delete Trip Give F…" at bounding box center [507, 249] width 1014 height 499
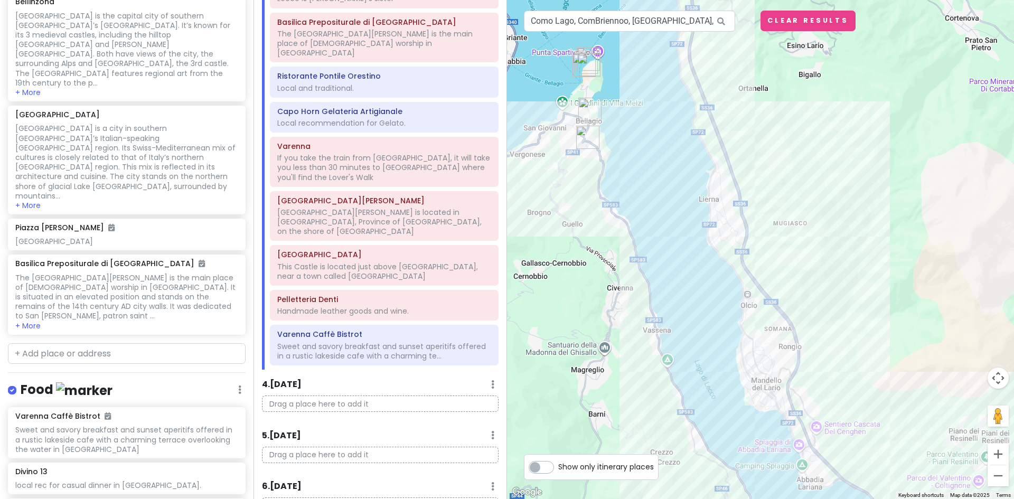
drag, startPoint x: 650, startPoint y: 346, endPoint x: 555, endPoint y: 524, distance: 201.4
click at [555, 498] on html "Lake [GEOGRAPHIC_DATA] Trip Private Change Dates Make a Copy Delete Trip Give F…" at bounding box center [507, 249] width 1014 height 499
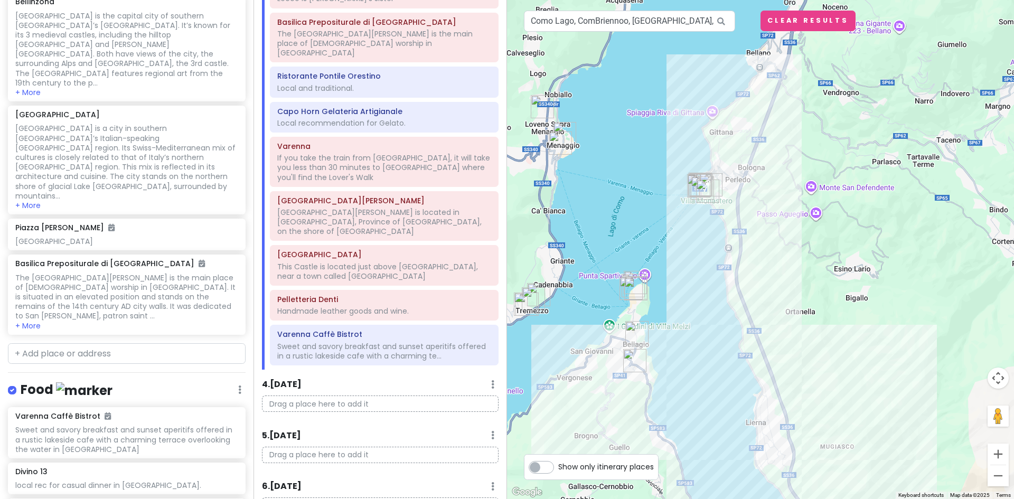
drag, startPoint x: 682, startPoint y: 177, endPoint x: 732, endPoint y: 409, distance: 237.5
click at [734, 410] on div at bounding box center [760, 249] width 507 height 499
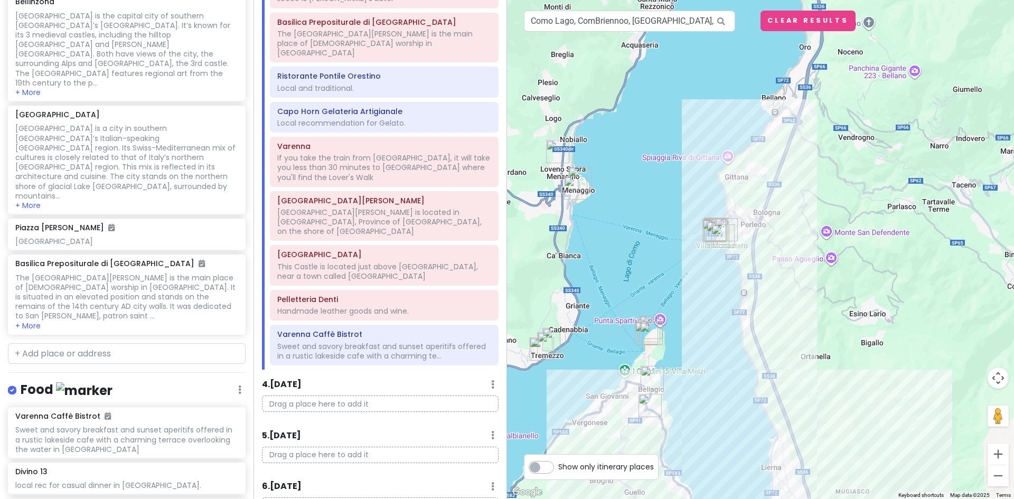
drag, startPoint x: 647, startPoint y: 214, endPoint x: 658, endPoint y: 249, distance: 36.9
click at [658, 249] on div at bounding box center [760, 249] width 507 height 499
click at [727, 158] on div at bounding box center [760, 249] width 507 height 499
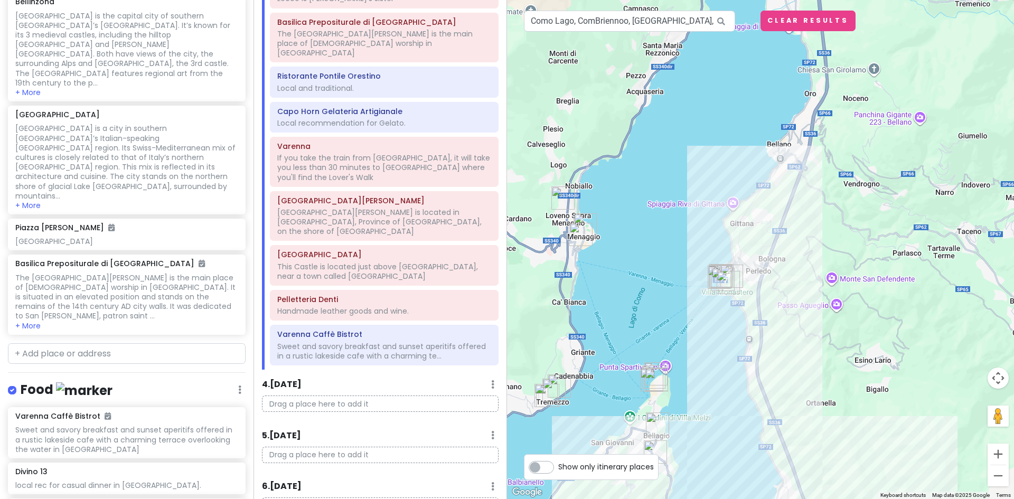
click at [784, 147] on div at bounding box center [760, 249] width 507 height 499
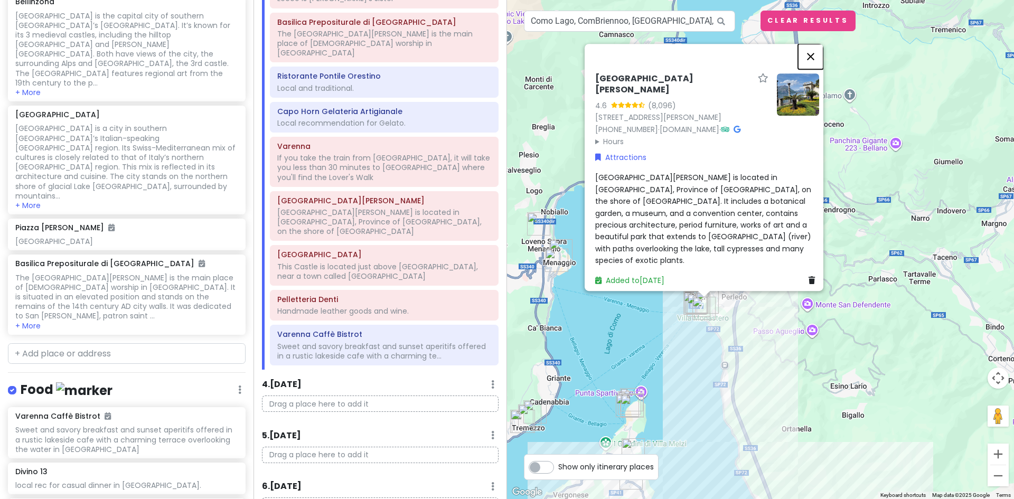
click at [817, 46] on button "Close" at bounding box center [810, 56] width 25 height 25
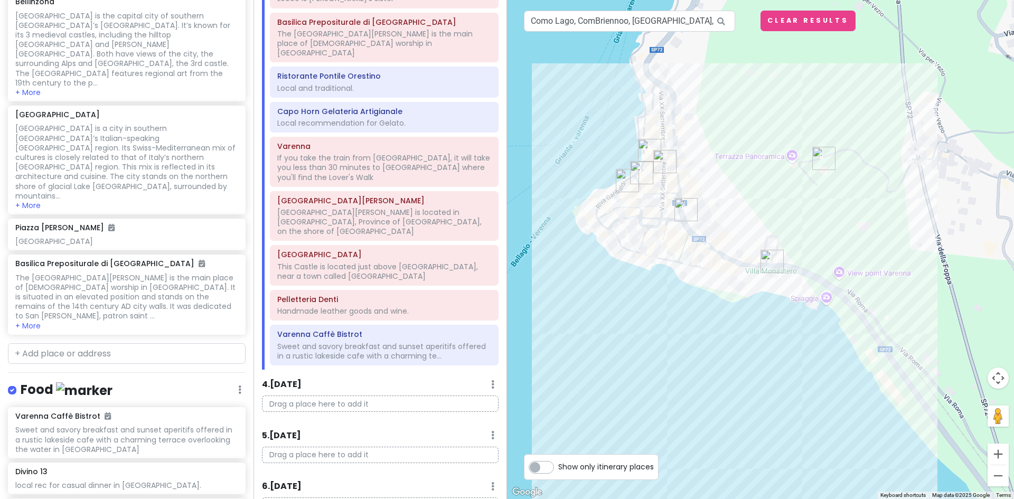
drag, startPoint x: 613, startPoint y: 83, endPoint x: 637, endPoint y: 245, distance: 163.9
click at [637, 244] on div at bounding box center [760, 249] width 507 height 499
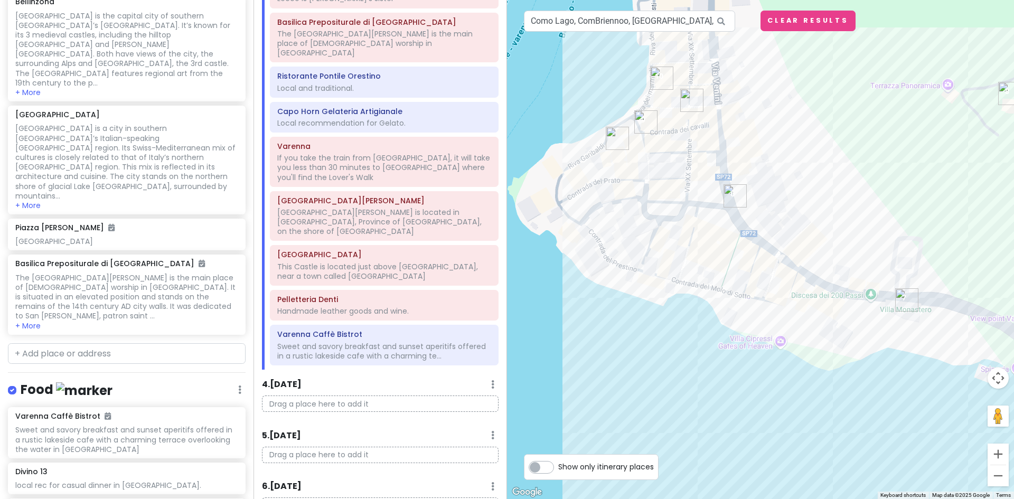
drag, startPoint x: 636, startPoint y: 170, endPoint x: 641, endPoint y: 221, distance: 50.9
click at [641, 221] on div at bounding box center [760, 249] width 507 height 499
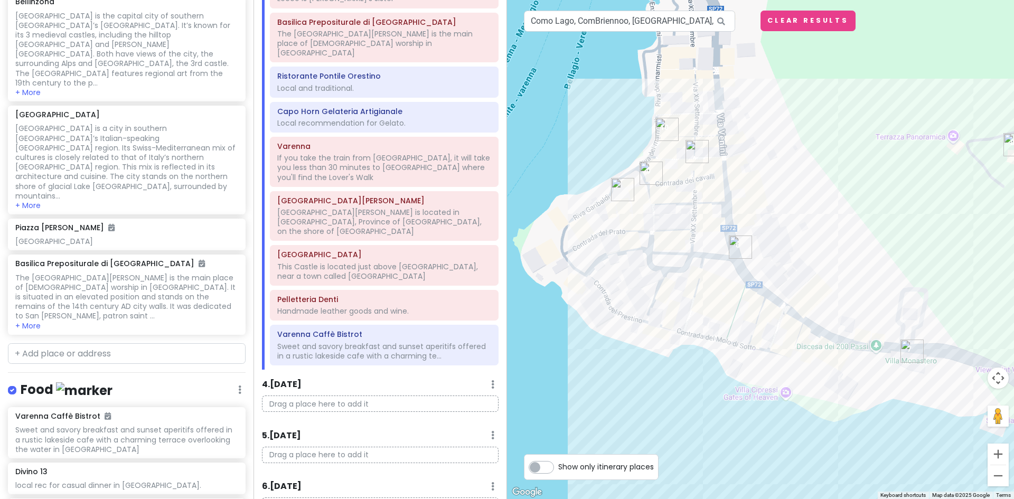
click at [664, 126] on img "Varenna Caffè Bistrot" at bounding box center [667, 129] width 32 height 32
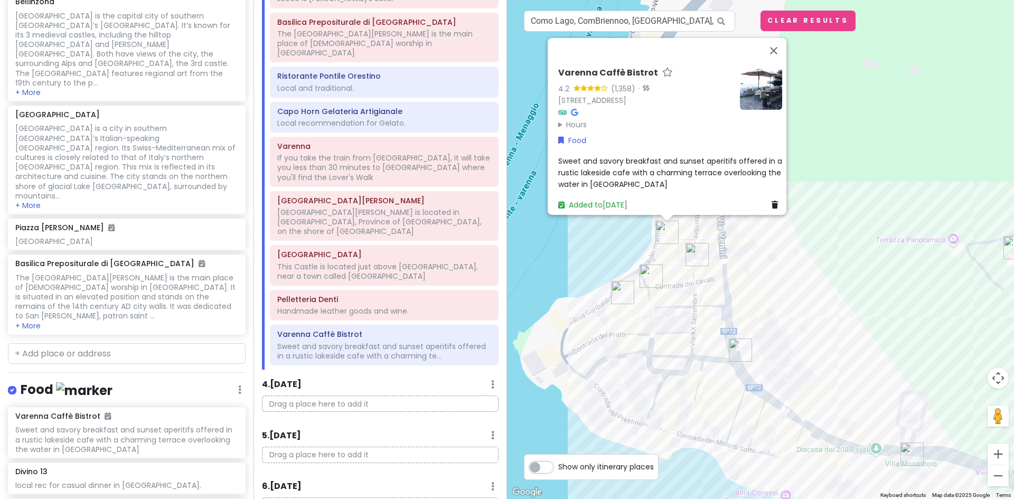
click at [696, 256] on img "Il Cavatappi" at bounding box center [697, 255] width 32 height 32
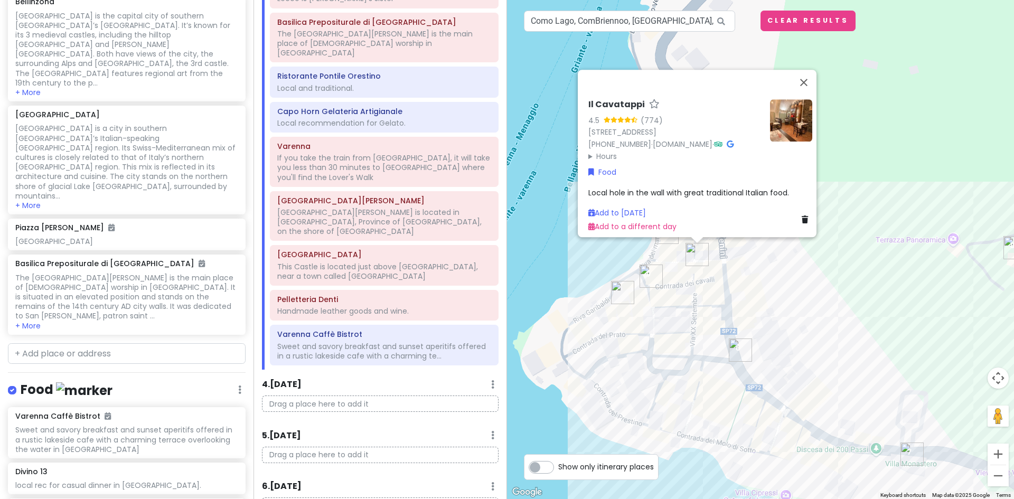
click at [618, 293] on img "Bar Il Molo" at bounding box center [623, 293] width 32 height 32
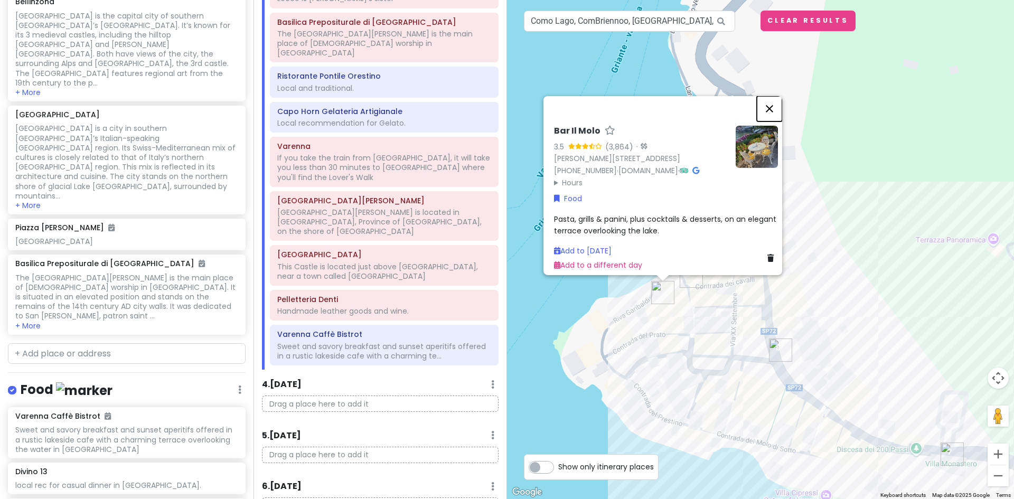
click at [776, 96] on button "Close" at bounding box center [768, 108] width 25 height 25
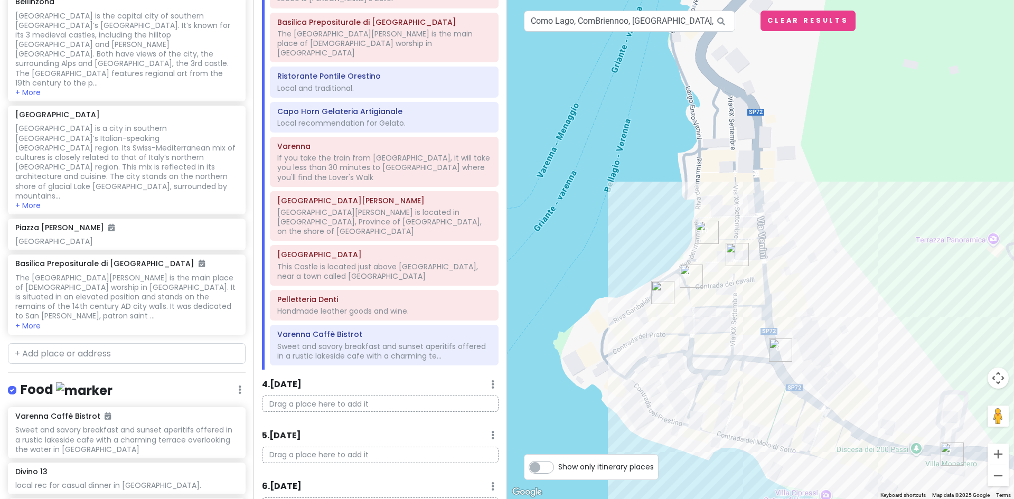
click at [659, 292] on img "Bar Il Molo" at bounding box center [663, 293] width 32 height 32
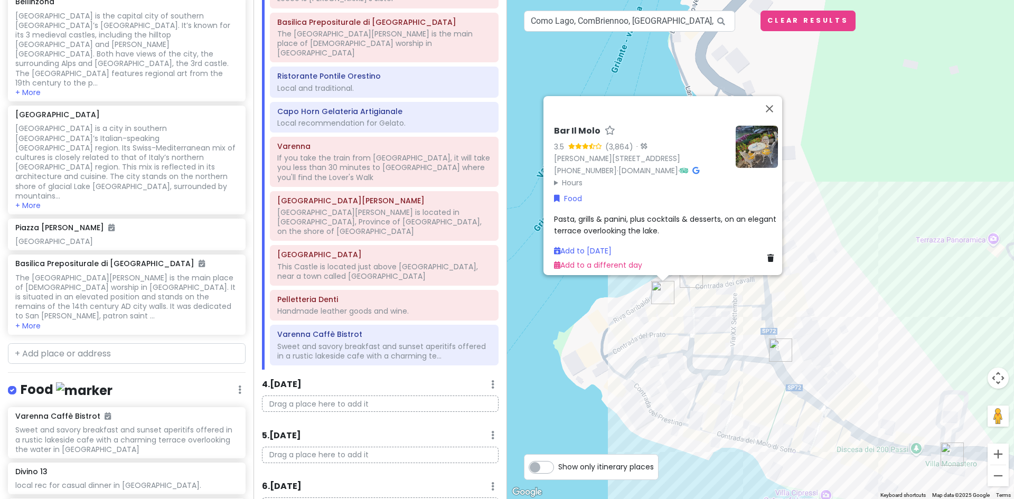
click at [685, 314] on div "Bar Il Molo 3.5 (3,864) · Riva Garibaldi, 14, 23829 Varenna LC, Italy +39 0341 …" at bounding box center [760, 249] width 507 height 499
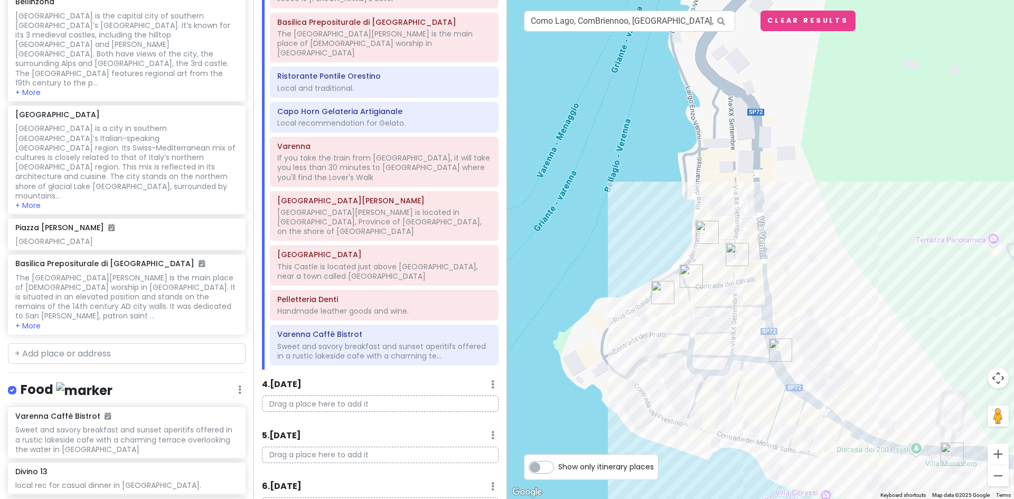
click at [735, 250] on img "Il Cavatappi" at bounding box center [737, 255] width 32 height 32
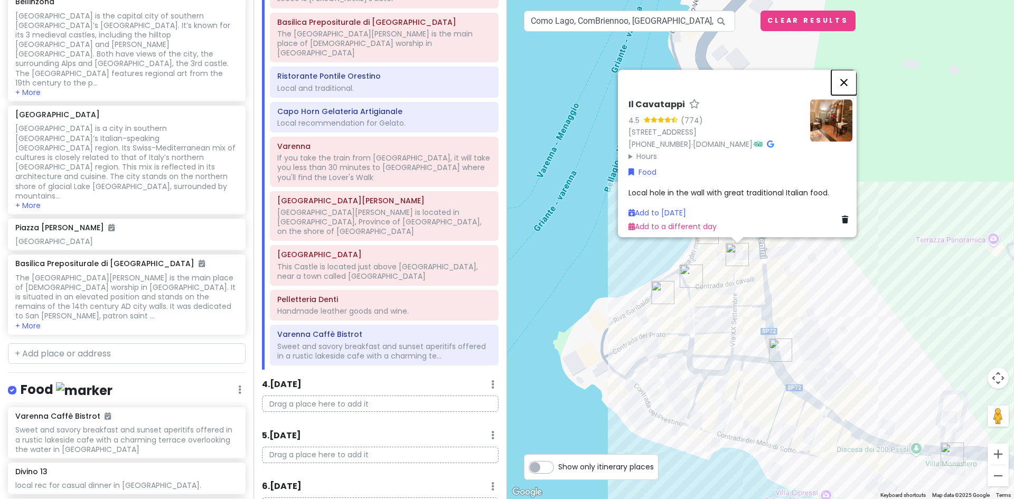
click at [850, 70] on button "Close" at bounding box center [843, 82] width 25 height 25
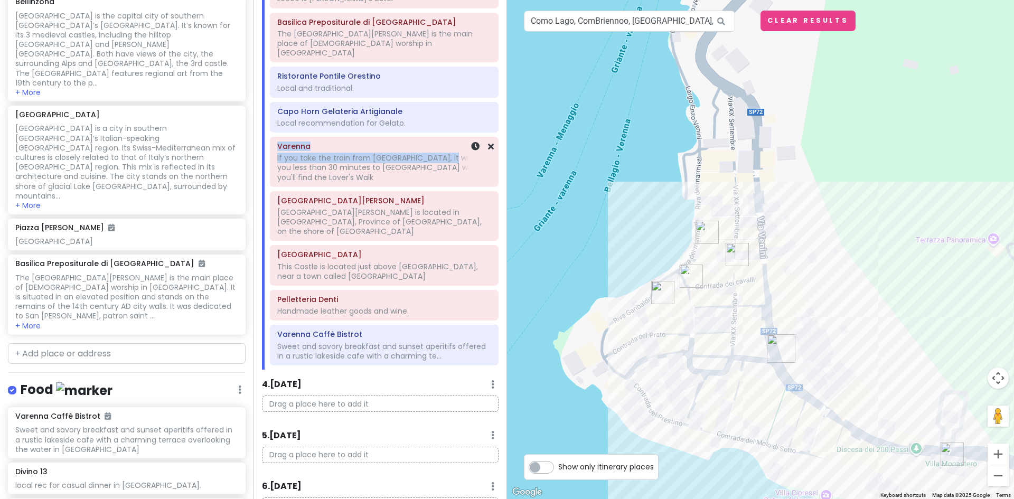
drag, startPoint x: 442, startPoint y: 96, endPoint x: 431, endPoint y: 115, distance: 22.5
click at [433, 116] on div "Pasticceria Sancassani Sancassani is a pastry shop, café, and ice cream parlor.…" at bounding box center [384, 151] width 244 height 437
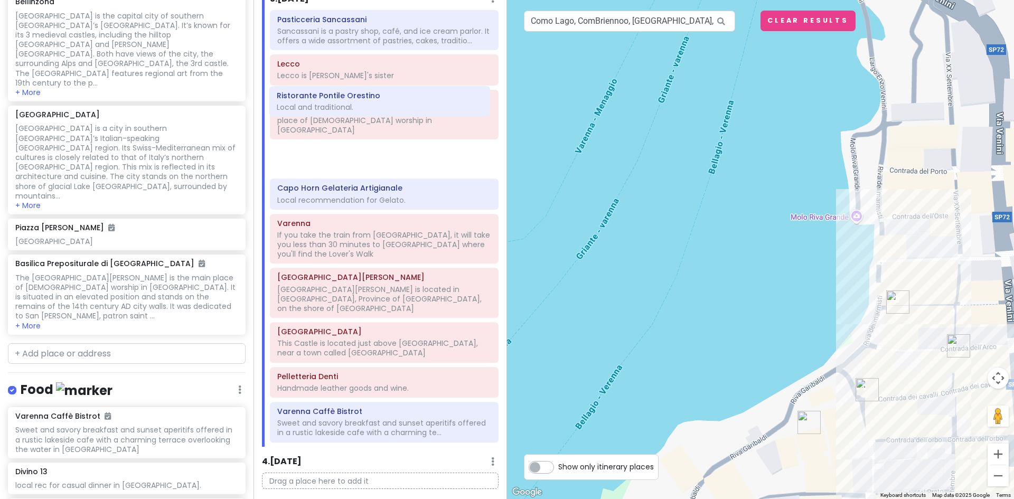
scroll to position [555, 0]
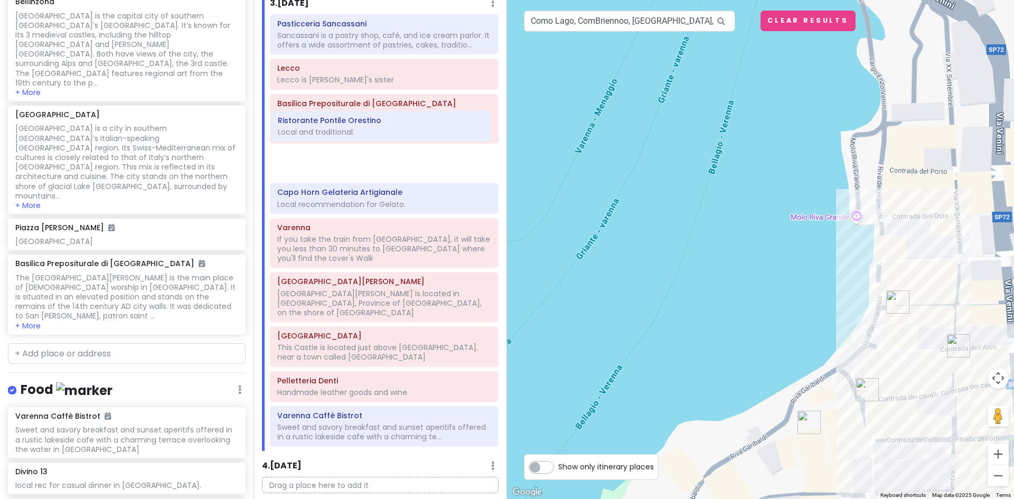
drag, startPoint x: 418, startPoint y: 51, endPoint x: 419, endPoint y: 134, distance: 82.3
click at [419, 134] on div "Pasticceria Sancassani Sancassani is a pastry shop, café, and ice cream parlor.…" at bounding box center [384, 232] width 244 height 437
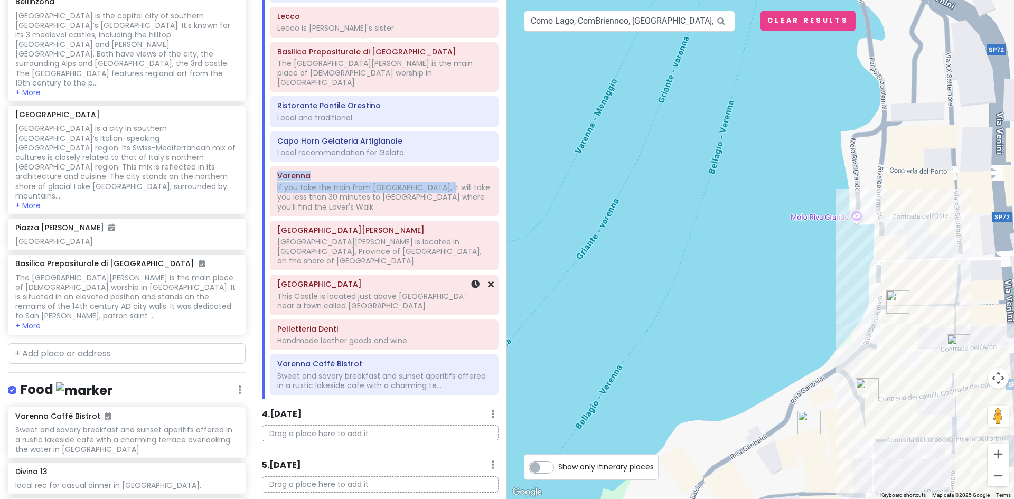
scroll to position [608, 0]
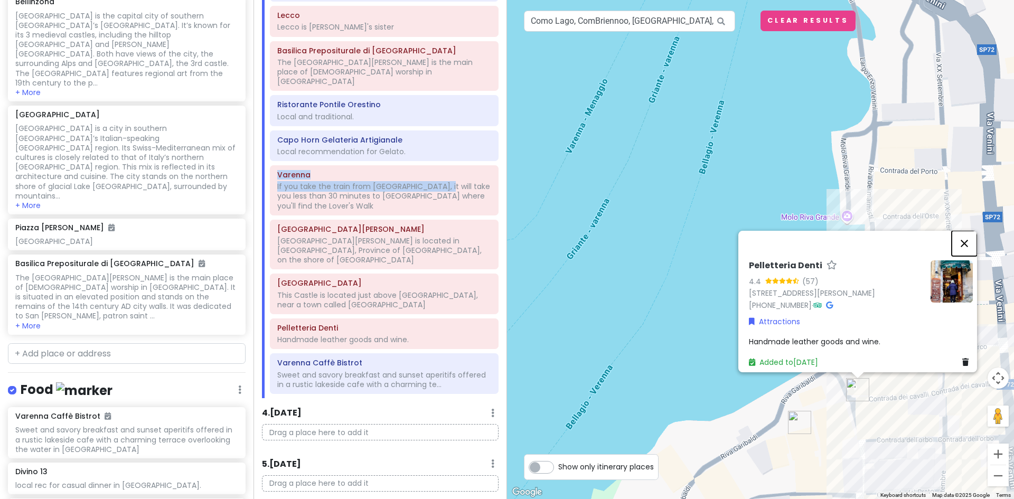
click at [970, 235] on button "Close" at bounding box center [963, 243] width 25 height 25
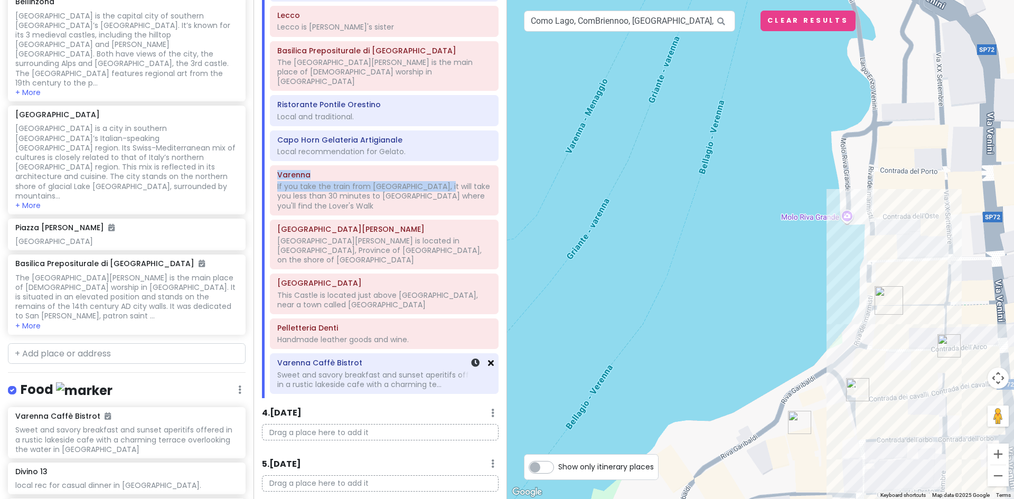
click at [488, 358] on icon at bounding box center [491, 362] width 6 height 8
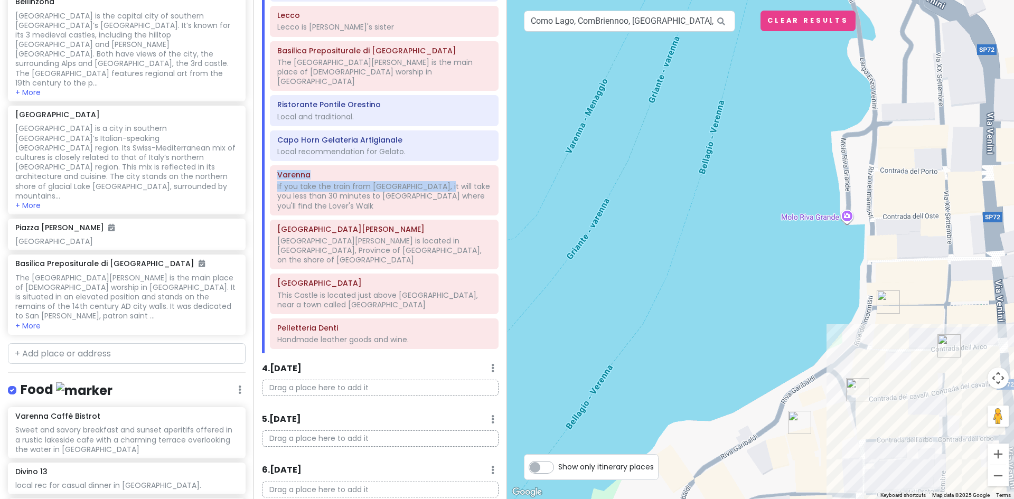
scroll to position [592, 0]
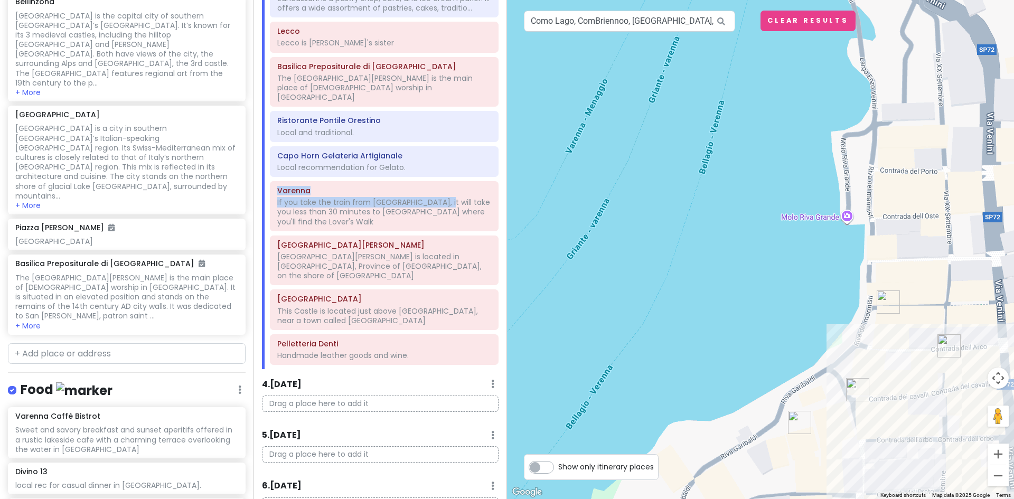
click at [945, 345] on img "Il Cavatappi" at bounding box center [949, 346] width 32 height 32
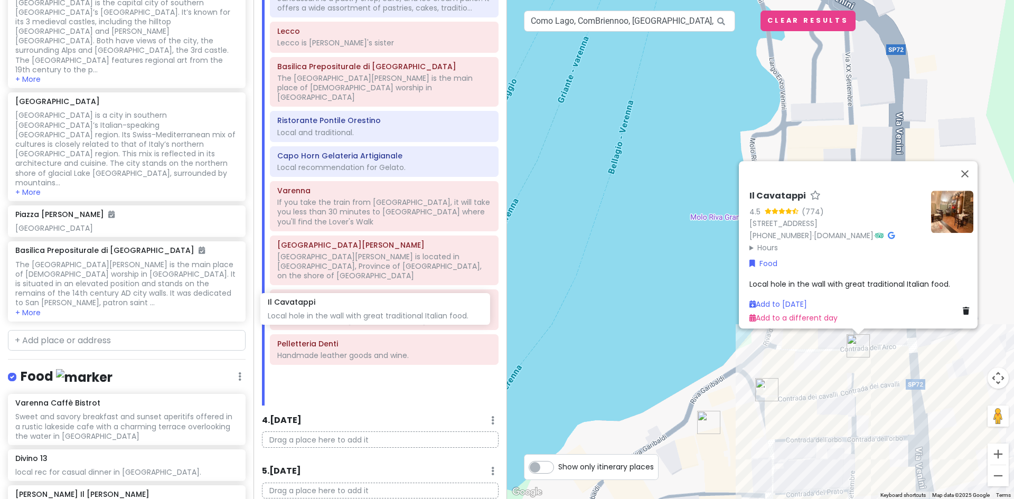
scroll to position [608, 0]
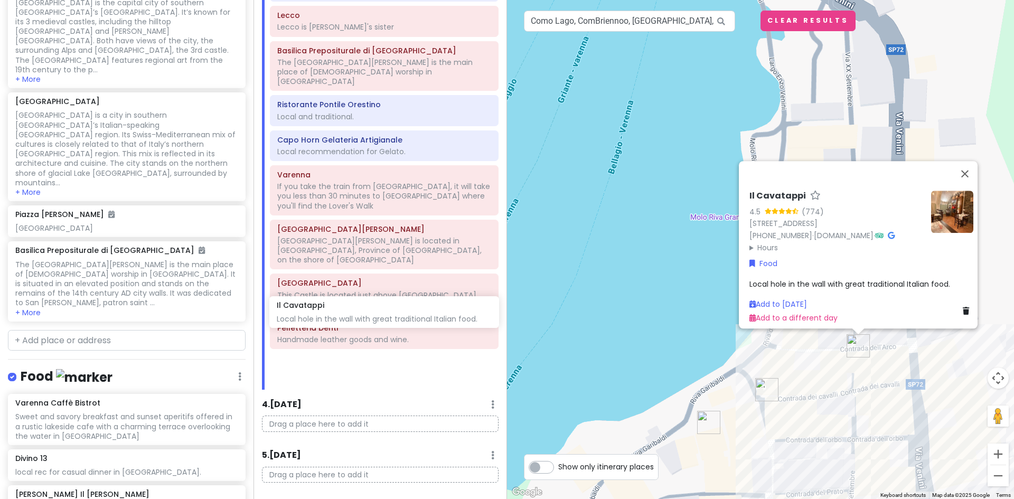
drag, startPoint x: 126, startPoint y: 461, endPoint x: 387, endPoint y: 320, distance: 297.1
click at [387, 320] on div "Lake [GEOGRAPHIC_DATA] Trip Private Change Dates Make a Copy Delete Trip Give F…" at bounding box center [507, 249] width 1014 height 499
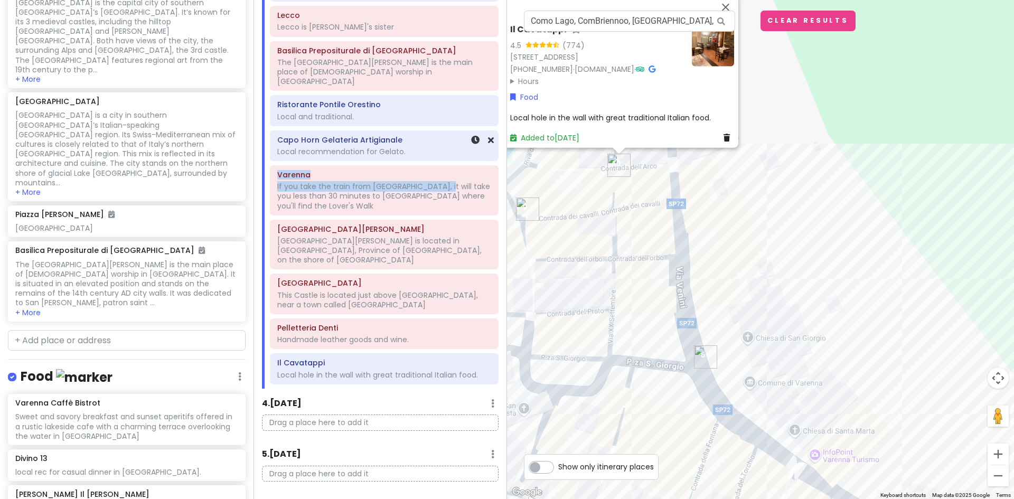
drag, startPoint x: 589, startPoint y: 296, endPoint x: 352, endPoint y: 114, distance: 298.6
click at [352, 114] on div "Lake [GEOGRAPHIC_DATA] Trip Private Change Dates Make a Copy Delete Trip Give F…" at bounding box center [507, 249] width 1014 height 499
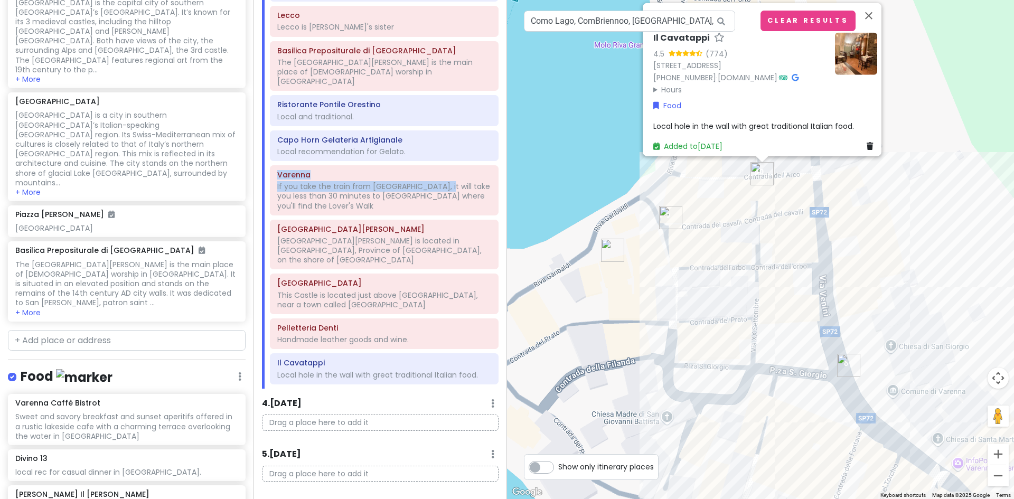
drag, startPoint x: 759, startPoint y: 347, endPoint x: 1134, endPoint y: 332, distance: 375.6
click at [1013, 332] on html "Lake [GEOGRAPHIC_DATA] Trip Private Change Dates Make a Copy Delete Trip Give F…" at bounding box center [507, 249] width 1014 height 499
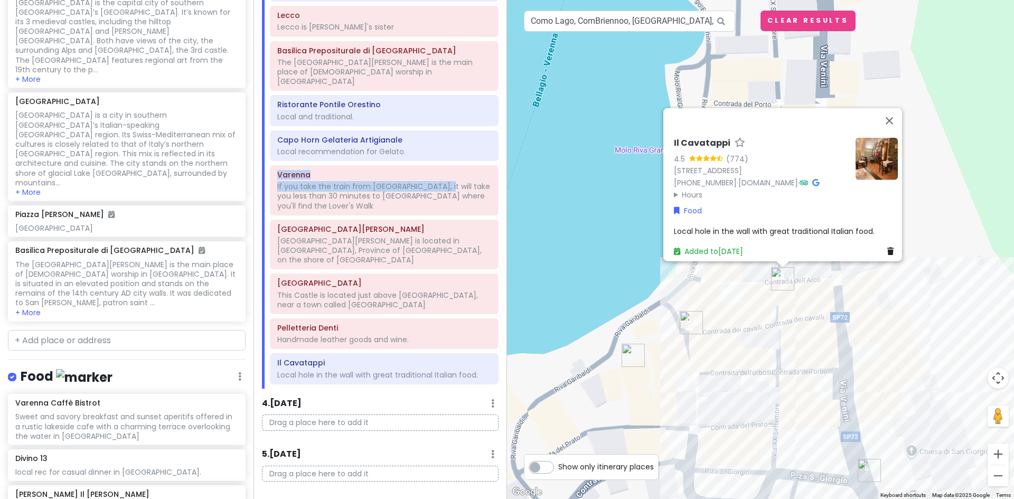
drag, startPoint x: 607, startPoint y: 302, endPoint x: 622, endPoint y: 405, distance: 103.5
click at [622, 405] on div "Il Cavatappi 4.5 (774) Via XX Settembre, 10, 23829 Varenna LC, Italy +39 0341 8…" at bounding box center [760, 249] width 507 height 499
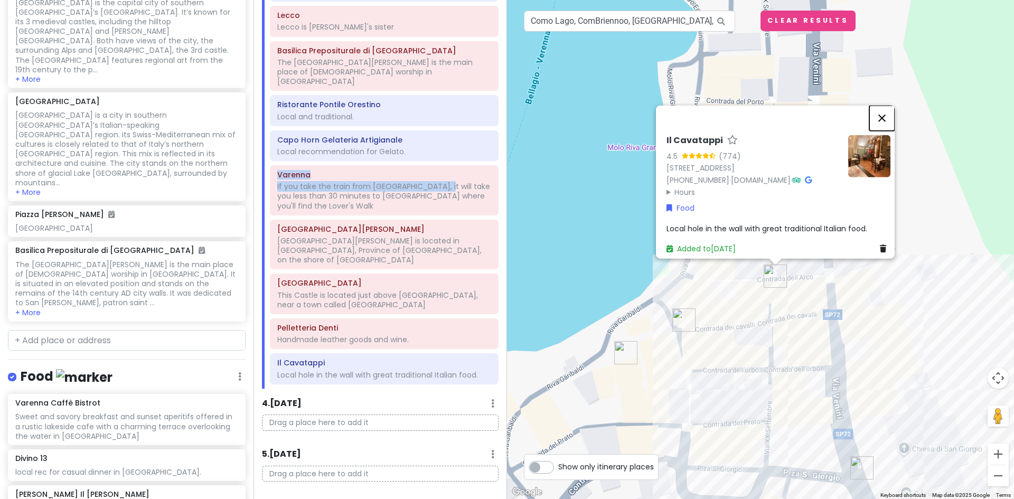
click at [887, 105] on button "Close" at bounding box center [881, 117] width 25 height 25
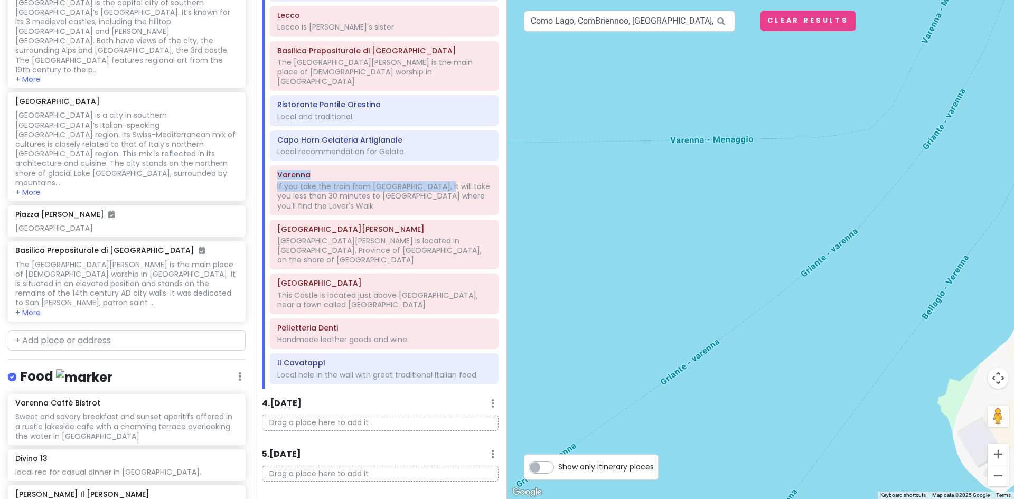
drag, startPoint x: 620, startPoint y: 405, endPoint x: 1152, endPoint y: 366, distance: 533.5
click at [1013, 366] on html "Lake [GEOGRAPHIC_DATA] Trip Private Change Dates Make a Copy Delete Trip Give F…" at bounding box center [507, 249] width 1014 height 499
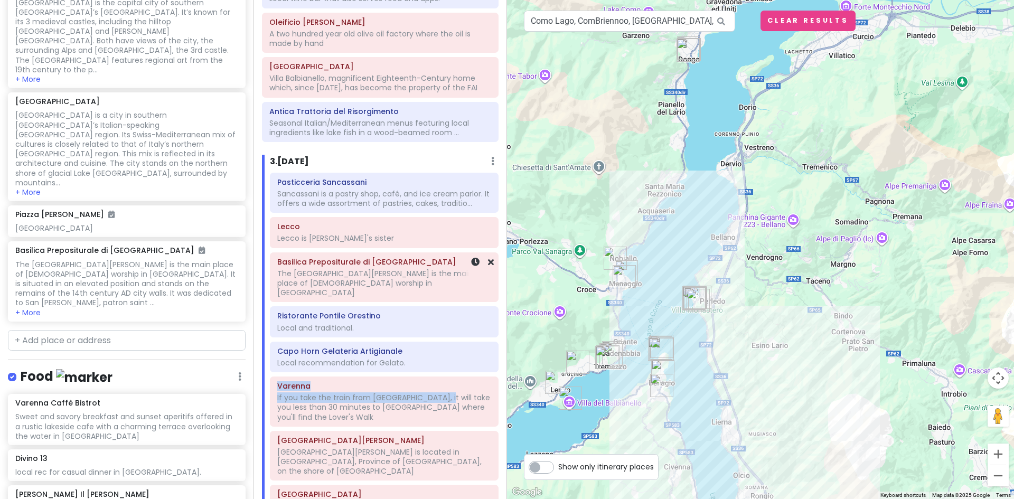
scroll to position [132, 0]
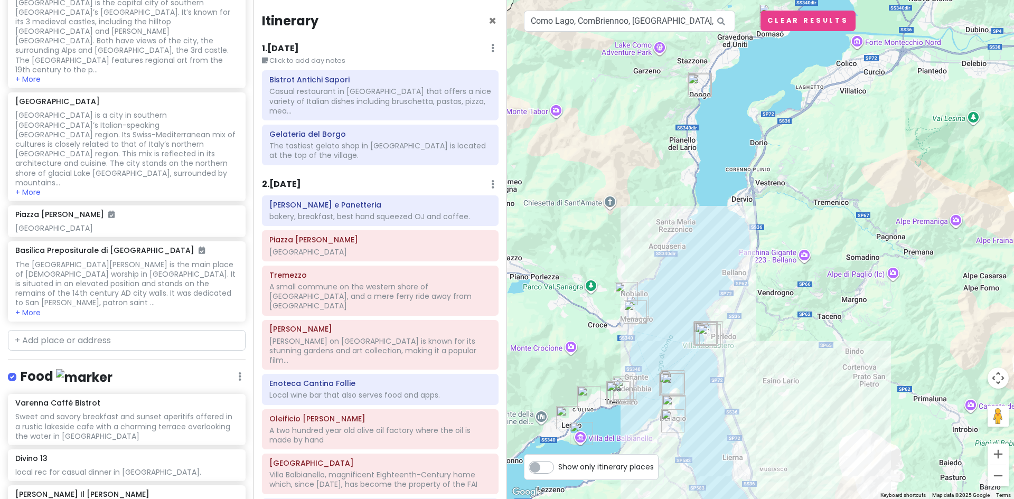
drag, startPoint x: 712, startPoint y: 74, endPoint x: 709, endPoint y: 184, distance: 109.8
click at [709, 184] on div at bounding box center [760, 249] width 507 height 499
click at [692, 95] on img "Crema e Cioccolato c/o Il Fornaio" at bounding box center [699, 86] width 32 height 32
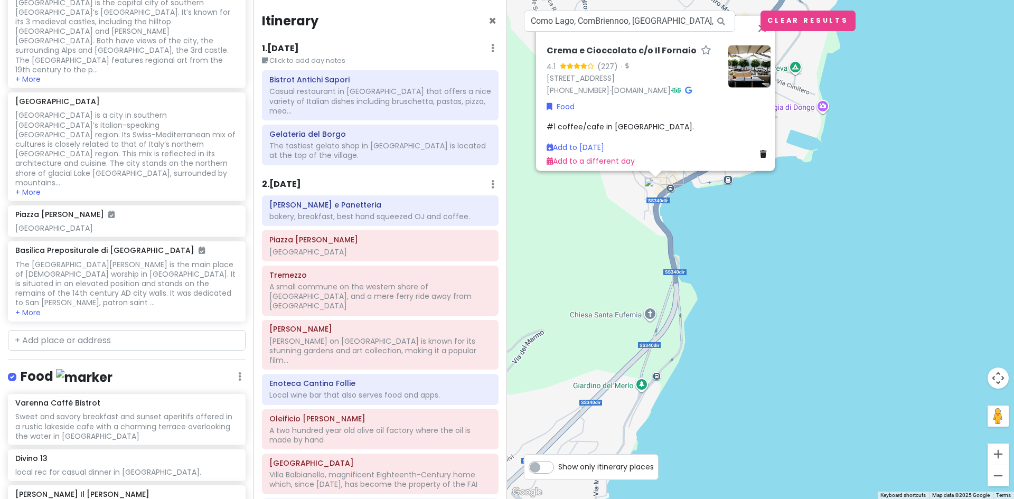
click at [745, 242] on div "Crema e Cioccolato c/o Il Fornaio 4.1 (227) · Piazza Rubini, 1, 22014 Dongo CO,…" at bounding box center [760, 249] width 507 height 499
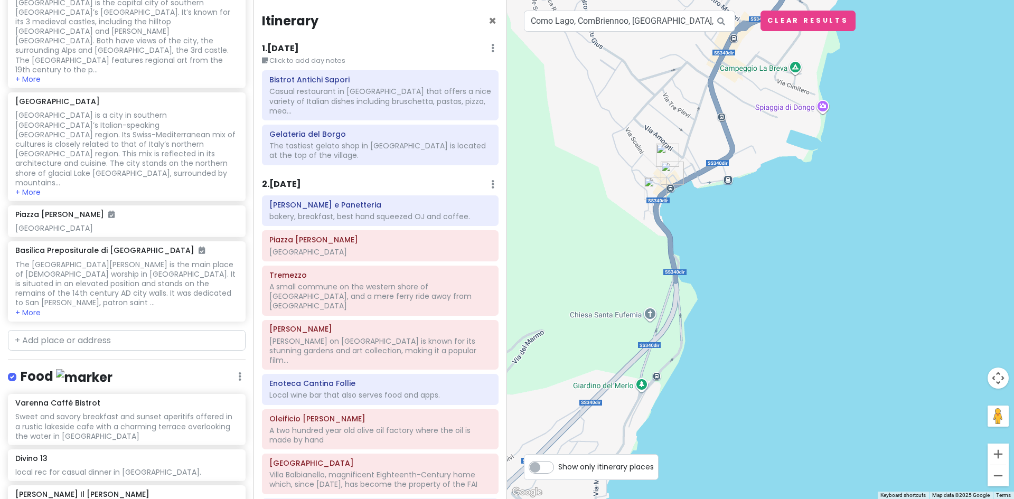
click at [665, 153] on img "Museo della Fine della Guerra Dongo" at bounding box center [667, 155] width 32 height 32
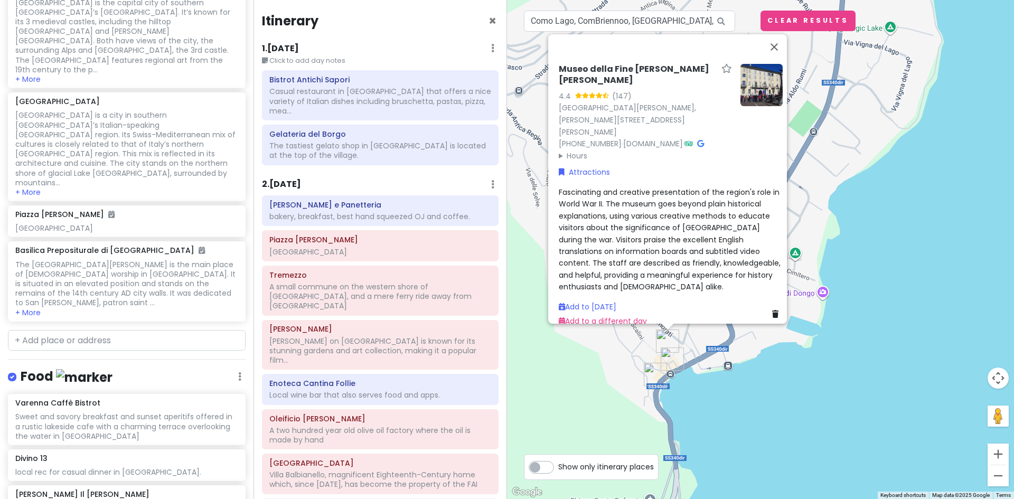
click at [741, 383] on div "Museo della Fine della Guerra Dongo 4.4 (147) Palazzo Manzi, Piazza Paracchini,…" at bounding box center [760, 249] width 507 height 499
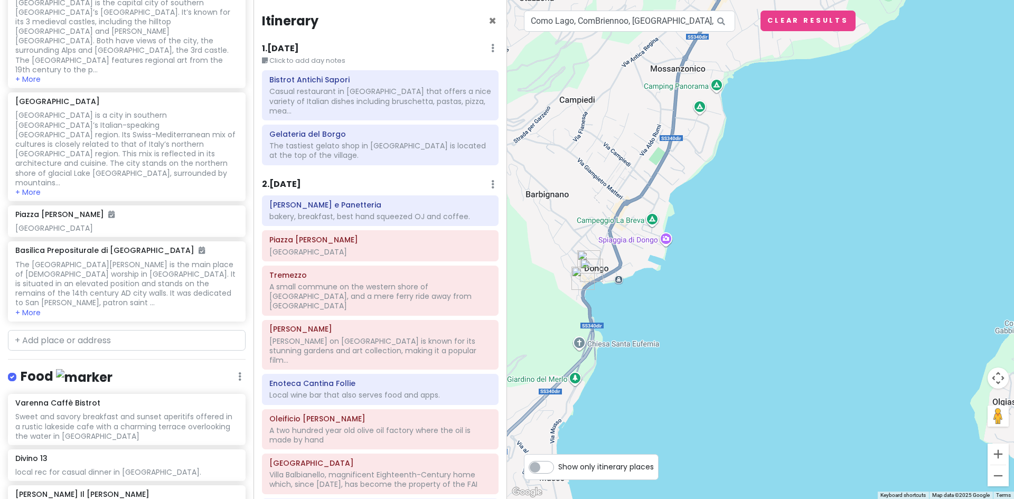
drag, startPoint x: 647, startPoint y: 325, endPoint x: 679, endPoint y: 309, distance: 35.9
click at [679, 309] on div at bounding box center [760, 249] width 507 height 499
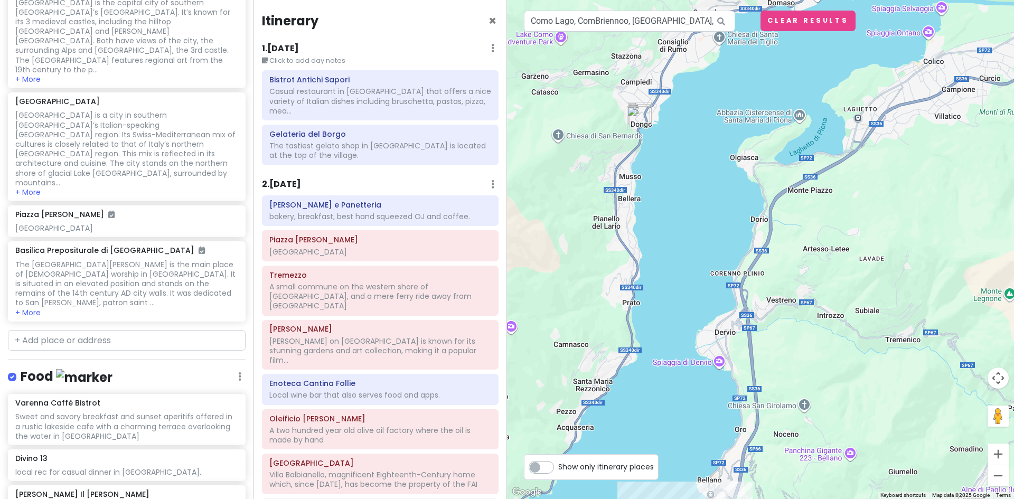
drag, startPoint x: 681, startPoint y: 359, endPoint x: 685, endPoint y: 187, distance: 171.6
click at [685, 182] on div at bounding box center [760, 249] width 507 height 499
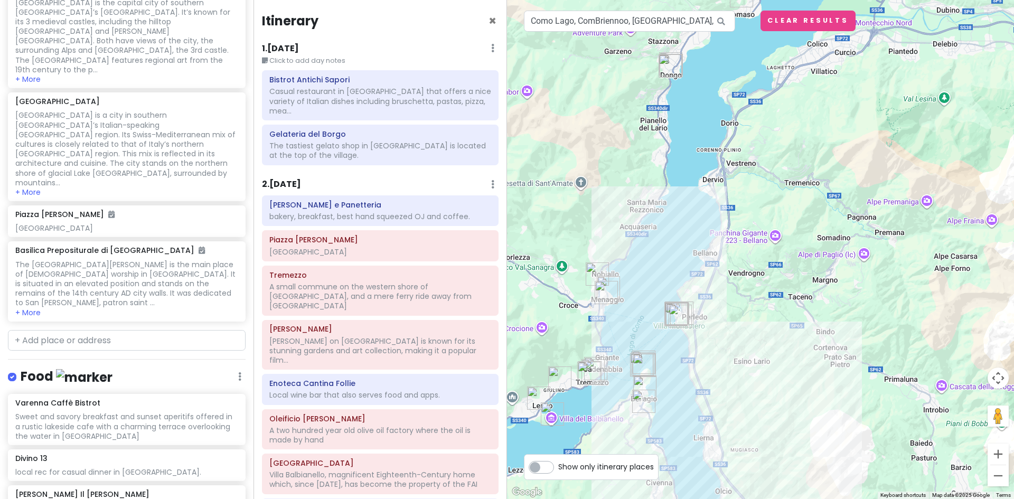
drag, startPoint x: 656, startPoint y: 394, endPoint x: 664, endPoint y: 286, distance: 108.5
click at [664, 286] on div "To navigate, press the arrow keys." at bounding box center [760, 249] width 507 height 499
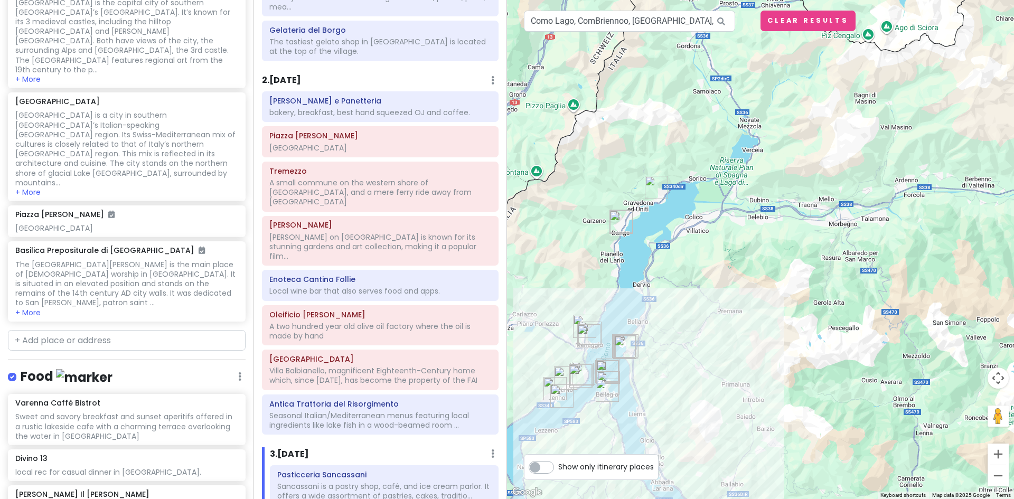
scroll to position [161, 0]
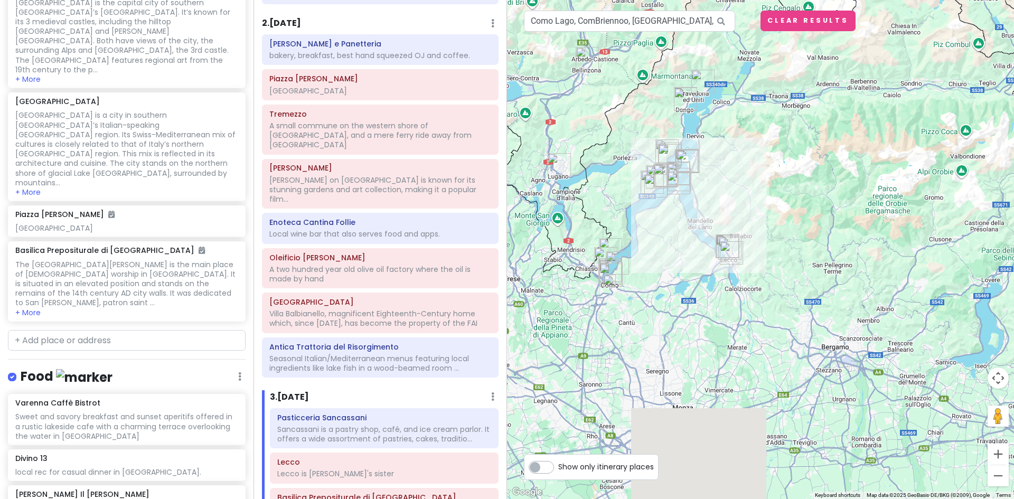
drag, startPoint x: 809, startPoint y: 315, endPoint x: 825, endPoint y: 77, distance: 238.6
click at [825, 77] on div at bounding box center [760, 249] width 507 height 499
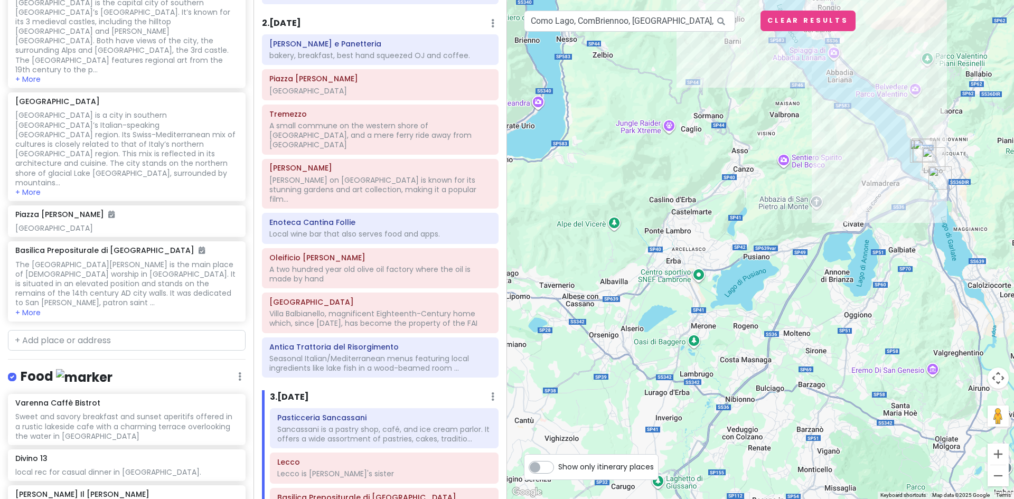
drag, startPoint x: 690, startPoint y: 190, endPoint x: 761, endPoint y: 187, distance: 71.3
click at [761, 187] on div at bounding box center [760, 249] width 507 height 499
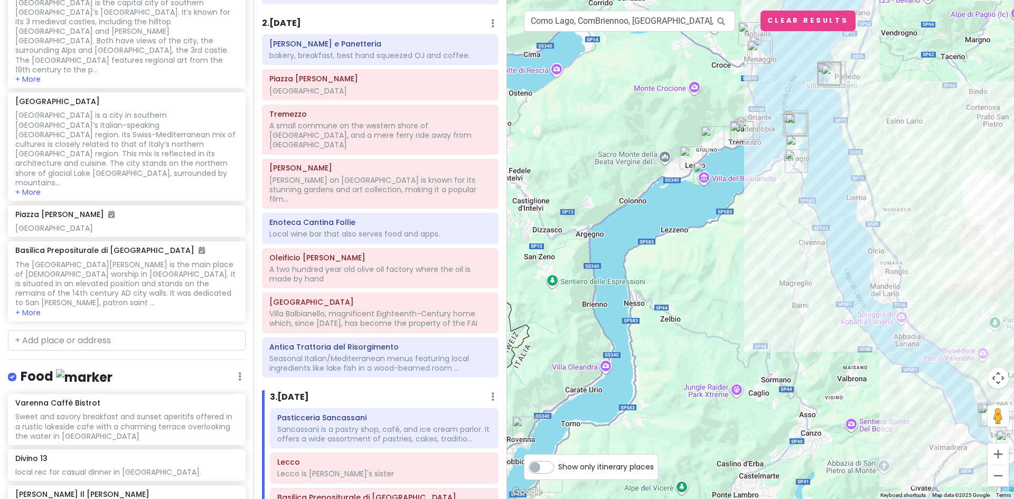
drag, startPoint x: 694, startPoint y: 178, endPoint x: 760, endPoint y: 442, distance: 272.2
click at [762, 450] on div at bounding box center [760, 249] width 507 height 499
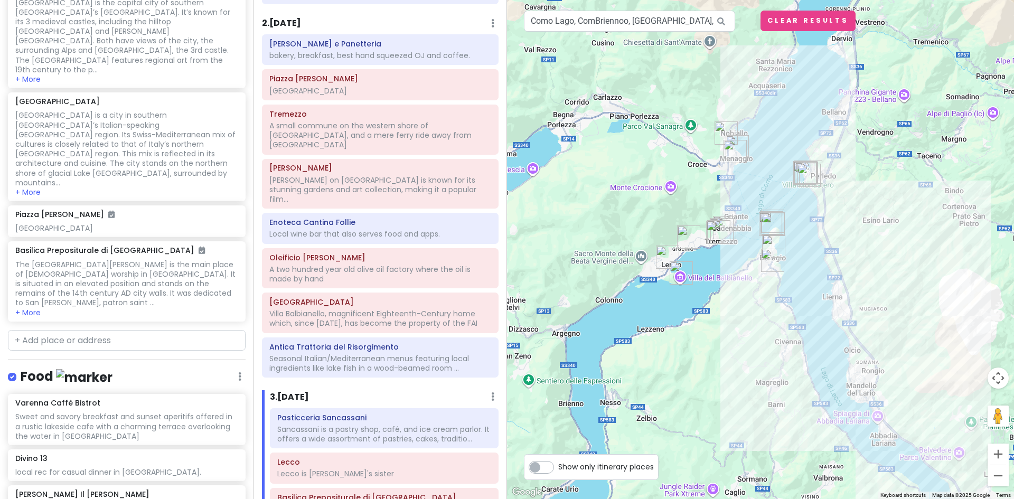
drag, startPoint x: 727, startPoint y: 253, endPoint x: 698, endPoint y: 358, distance: 109.5
click at [698, 358] on div at bounding box center [760, 249] width 507 height 499
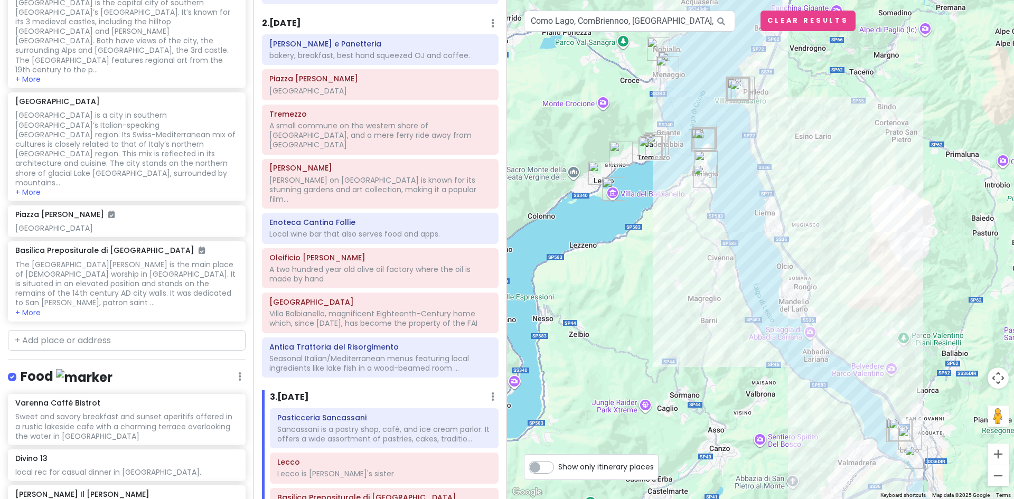
drag, startPoint x: 690, startPoint y: 200, endPoint x: 627, endPoint y: 101, distance: 117.7
click at [627, 101] on div at bounding box center [760, 249] width 507 height 499
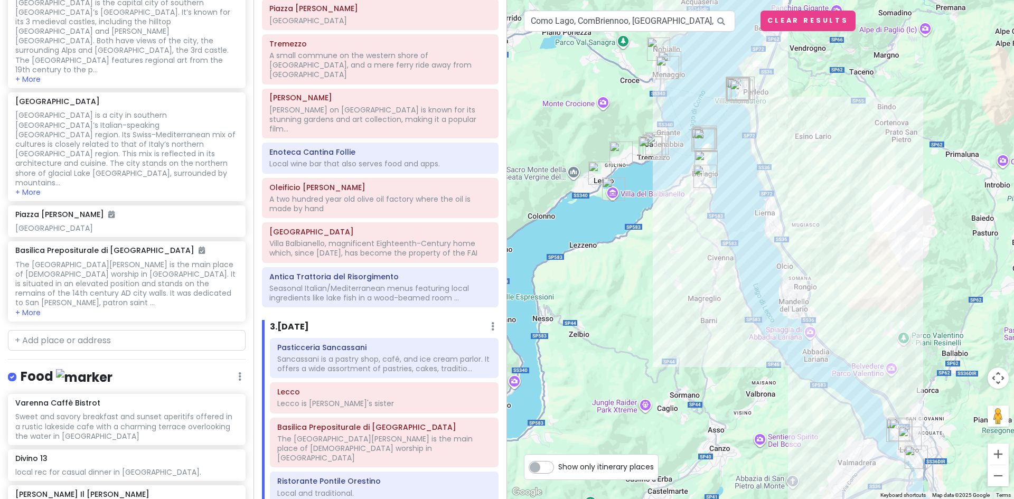
scroll to position [319, 0]
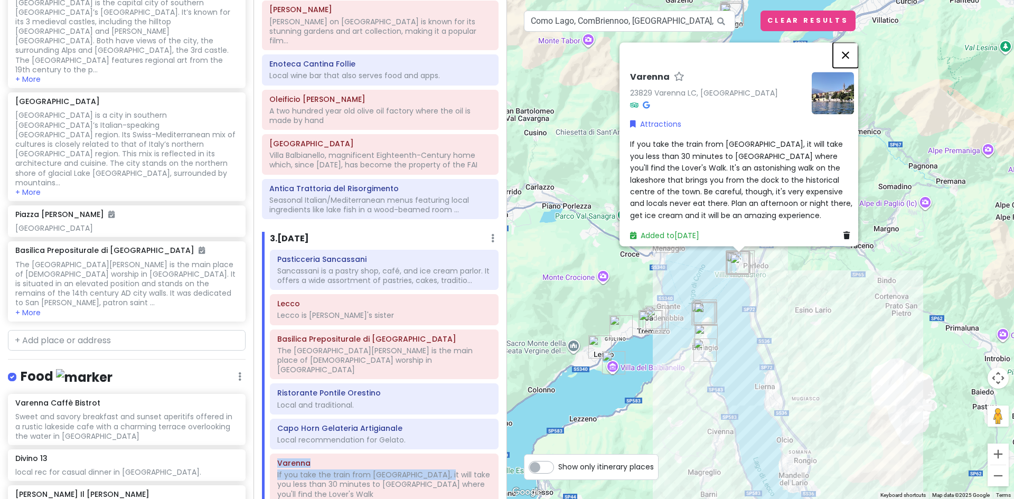
click at [854, 49] on button "Close" at bounding box center [844, 54] width 25 height 25
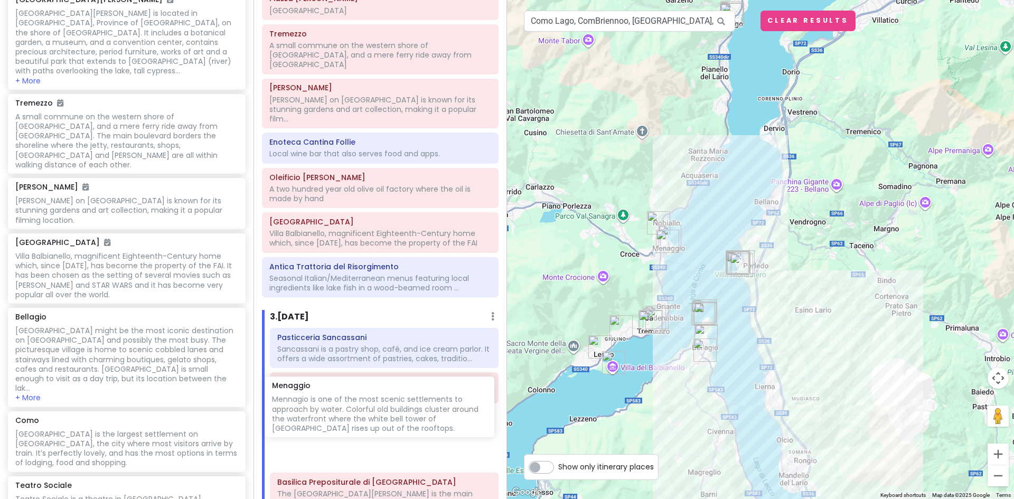
scroll to position [247, 0]
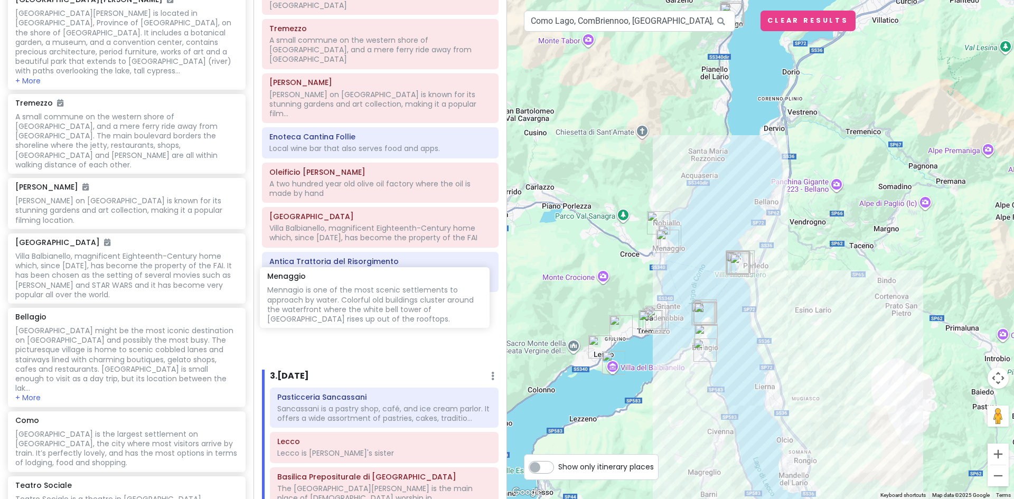
drag, startPoint x: 102, startPoint y: 267, endPoint x: 354, endPoint y: 308, distance: 255.2
click at [354, 308] on div "Lake [GEOGRAPHIC_DATA] Trip Private Change Dates Make a Copy Delete Trip Give F…" at bounding box center [507, 249] width 1014 height 499
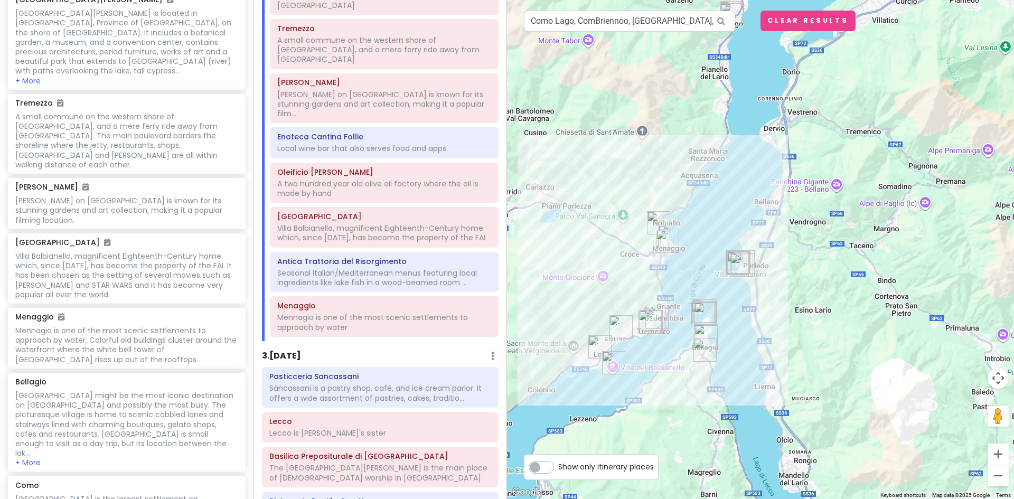
click at [665, 239] on img "Divino 13" at bounding box center [667, 241] width 32 height 32
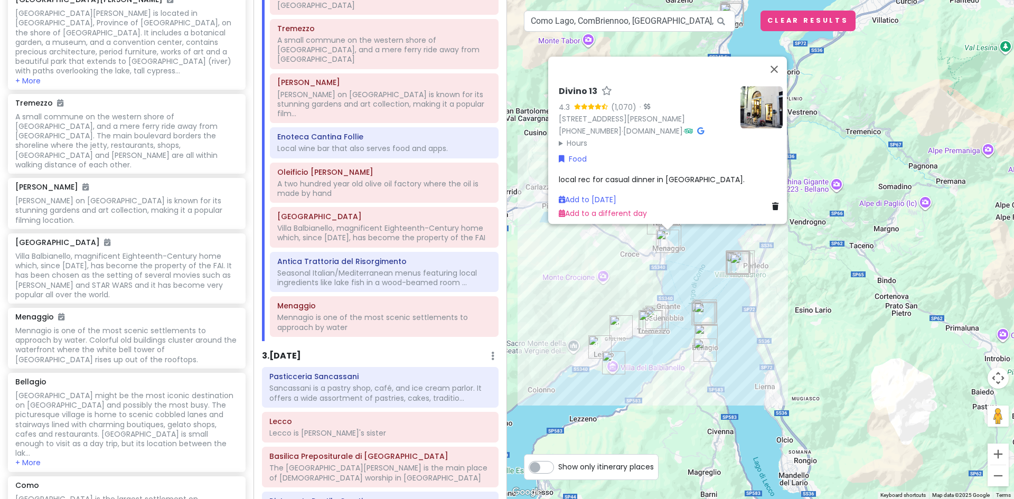
click at [653, 228] on img "Divino 13" at bounding box center [667, 241] width 32 height 32
click at [654, 225] on img "Menaggio" at bounding box center [669, 237] width 32 height 32
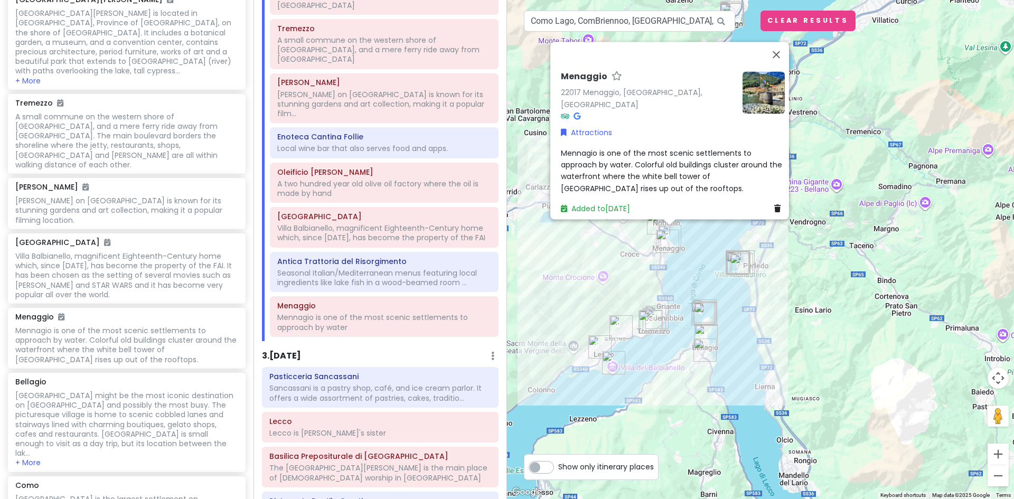
click at [655, 226] on img "Divino 13" at bounding box center [667, 241] width 32 height 32
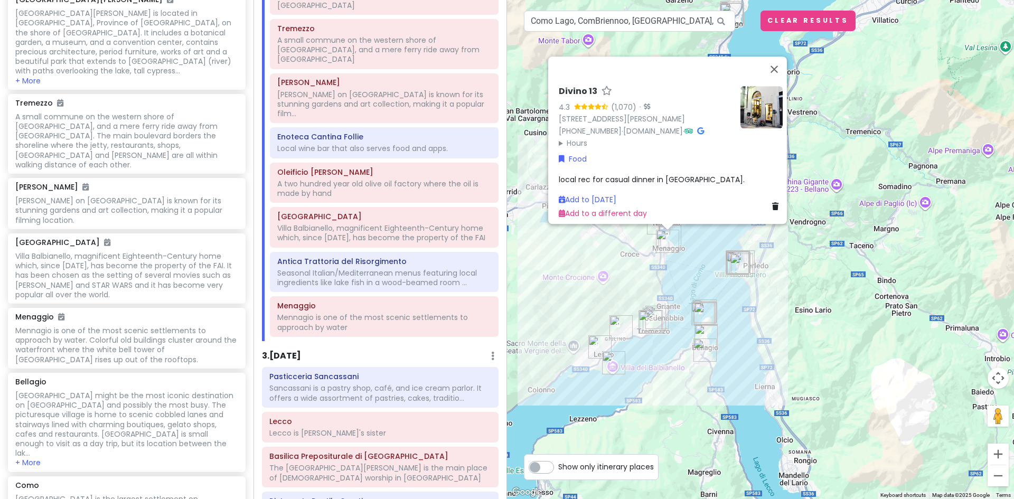
click at [664, 242] on img "Divino 13" at bounding box center [667, 241] width 32 height 32
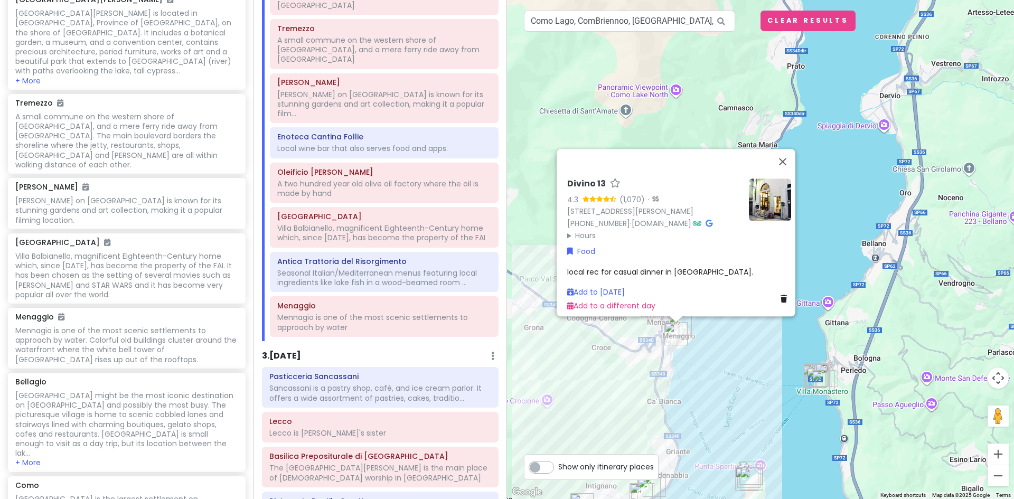
drag, startPoint x: 571, startPoint y: 245, endPoint x: 588, endPoint y: 334, distance: 90.9
click at [588, 334] on div "Divino 13 4.3 (1,070) · Via Enrico Caronti, 9, 22017 Menaggio CO, Italy +39 034…" at bounding box center [760, 249] width 507 height 499
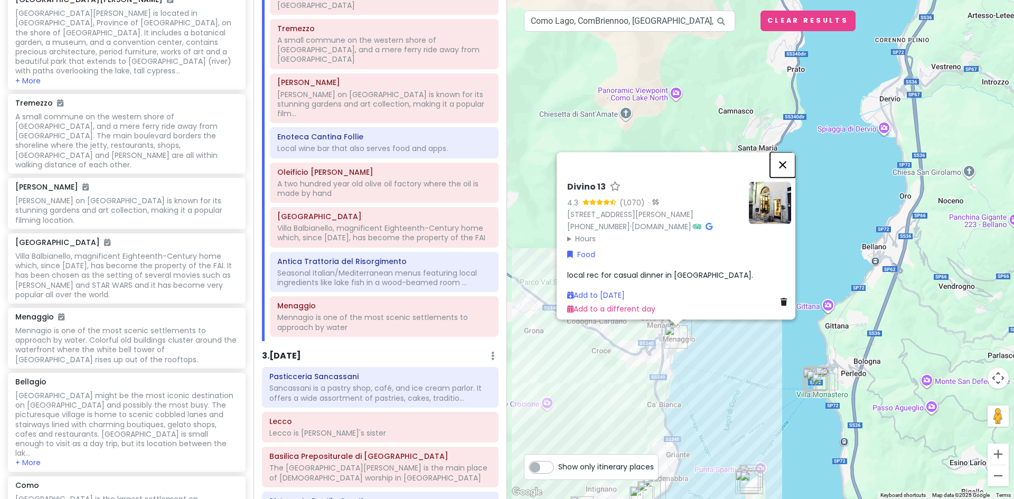
click at [786, 158] on button "Close" at bounding box center [782, 164] width 25 height 25
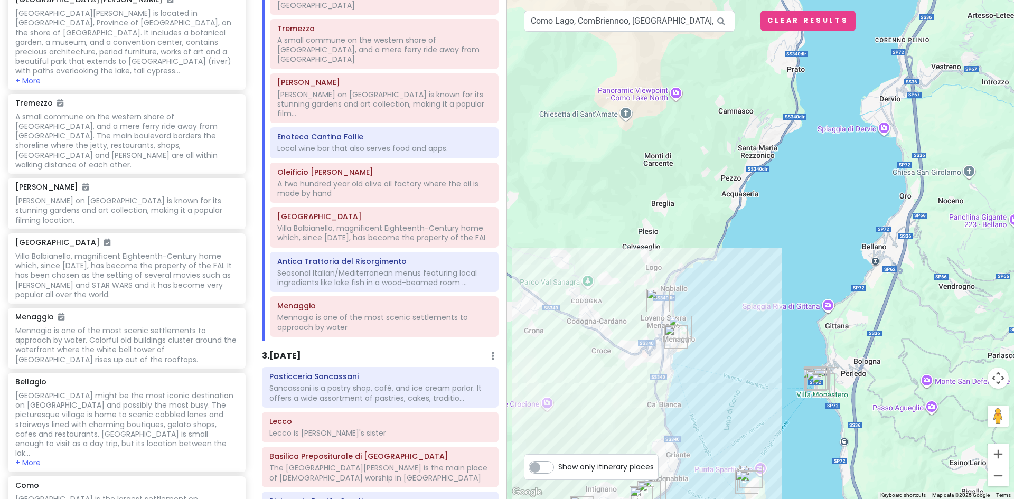
click at [655, 298] on img "Ristorante Pizzeria CO.RI" at bounding box center [658, 301] width 32 height 32
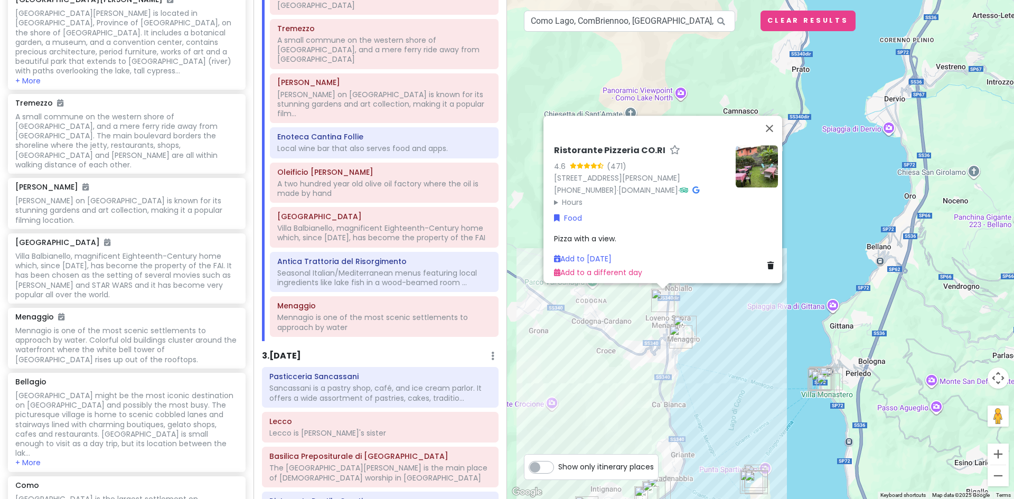
click at [679, 334] on img "Divino 13" at bounding box center [681, 337] width 32 height 32
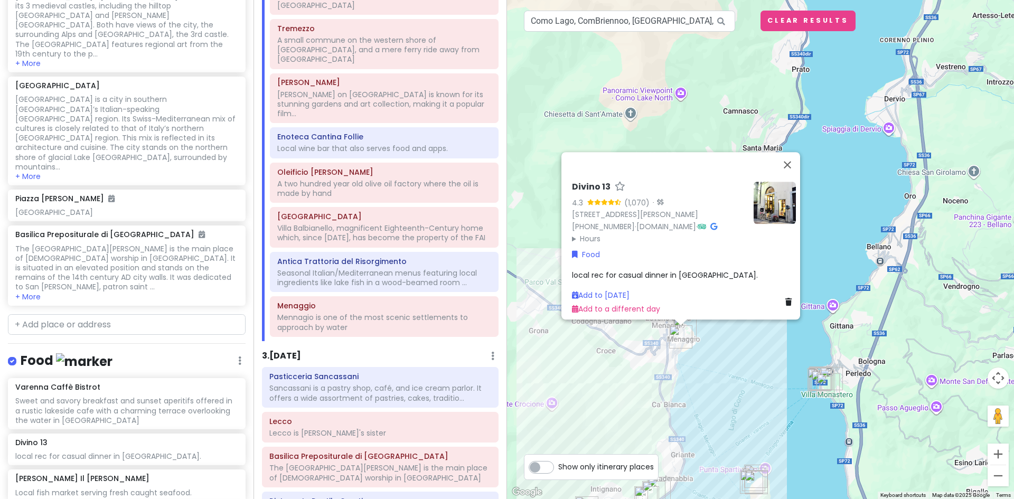
scroll to position [2066, 0]
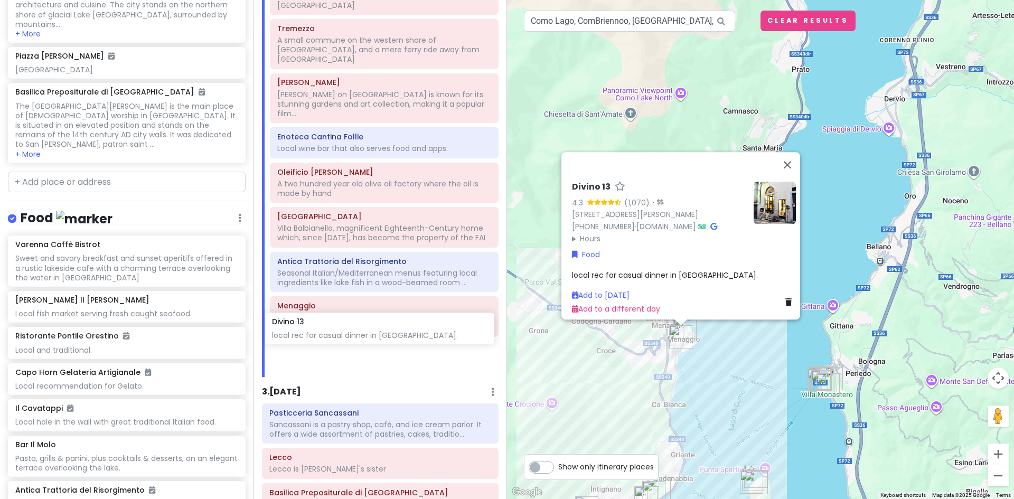
drag, startPoint x: 67, startPoint y: 144, endPoint x: 323, endPoint y: 335, distance: 319.5
click at [323, 335] on div "Lake [GEOGRAPHIC_DATA] Trip Private Change Dates Make a Copy Delete Trip Give F…" at bounding box center [507, 249] width 1014 height 499
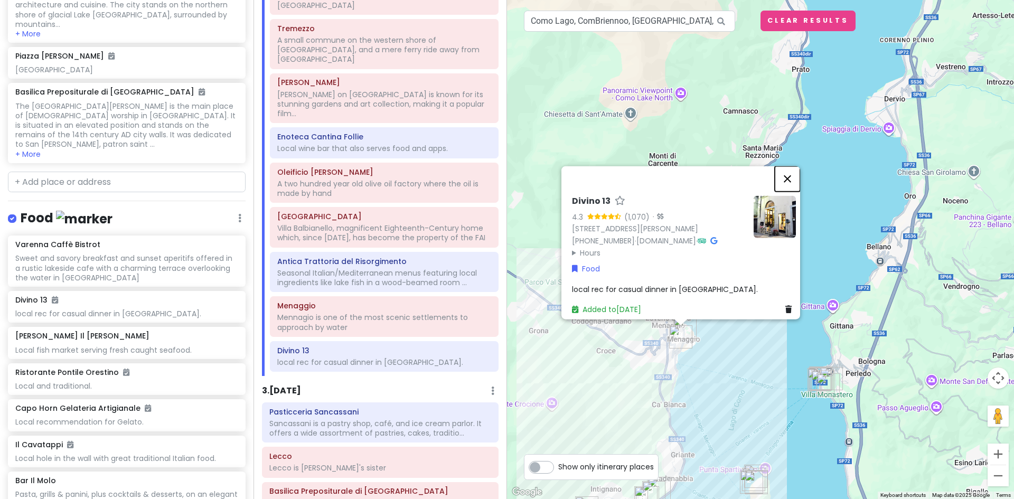
click at [792, 171] on button "Close" at bounding box center [786, 178] width 25 height 25
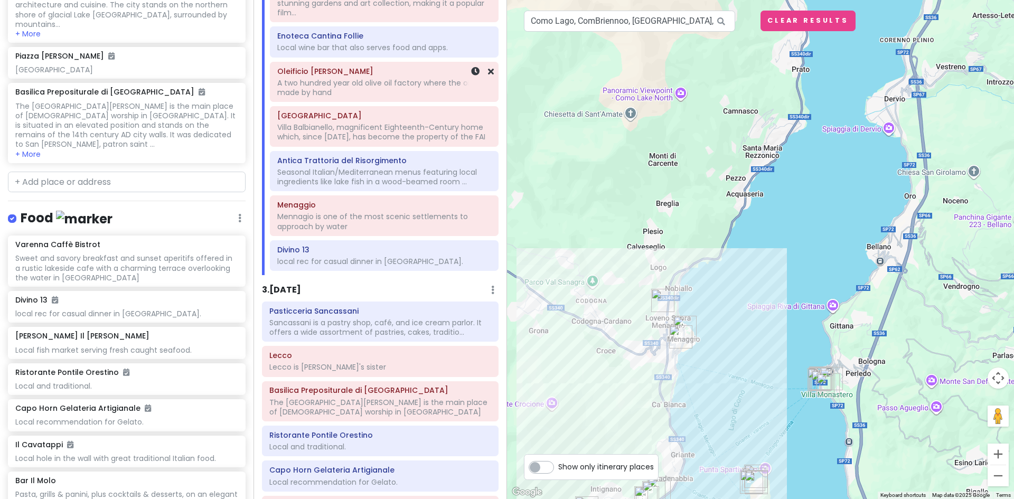
scroll to position [352, 0]
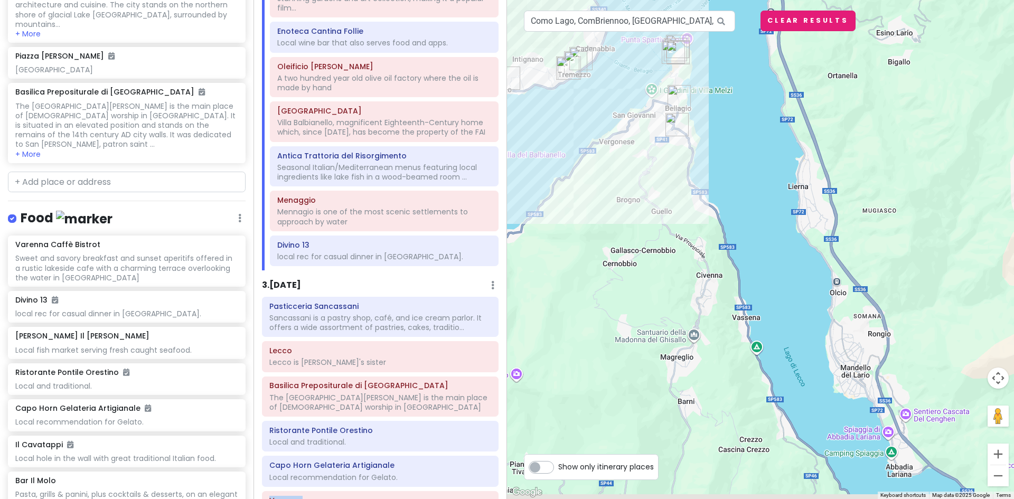
drag, startPoint x: 889, startPoint y: 447, endPoint x: 820, endPoint y: 14, distance: 438.4
click at [821, 15] on div "To navigate the map with touch gestures double-tap and hold your finger on the …" at bounding box center [760, 249] width 507 height 499
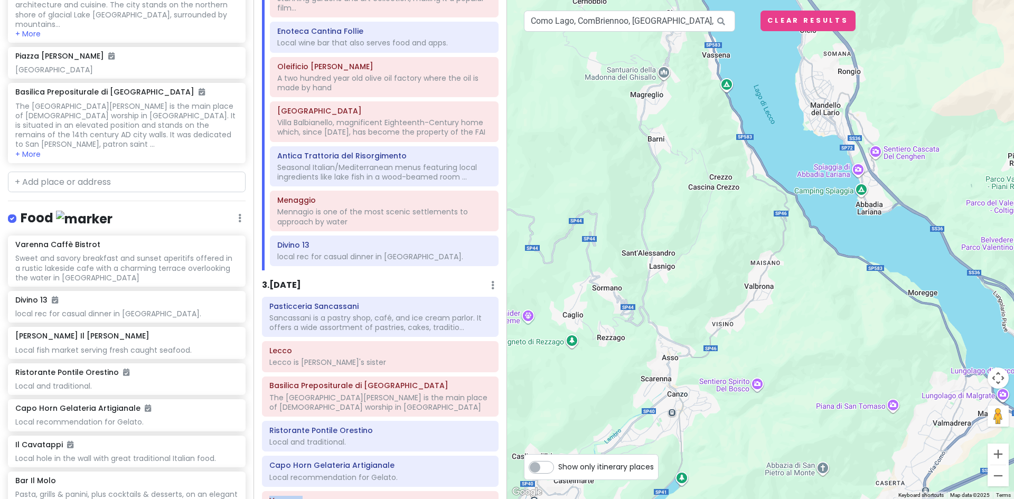
drag, startPoint x: 795, startPoint y: 270, endPoint x: 771, endPoint y: 78, distance: 193.6
click at [771, 78] on div at bounding box center [760, 249] width 507 height 499
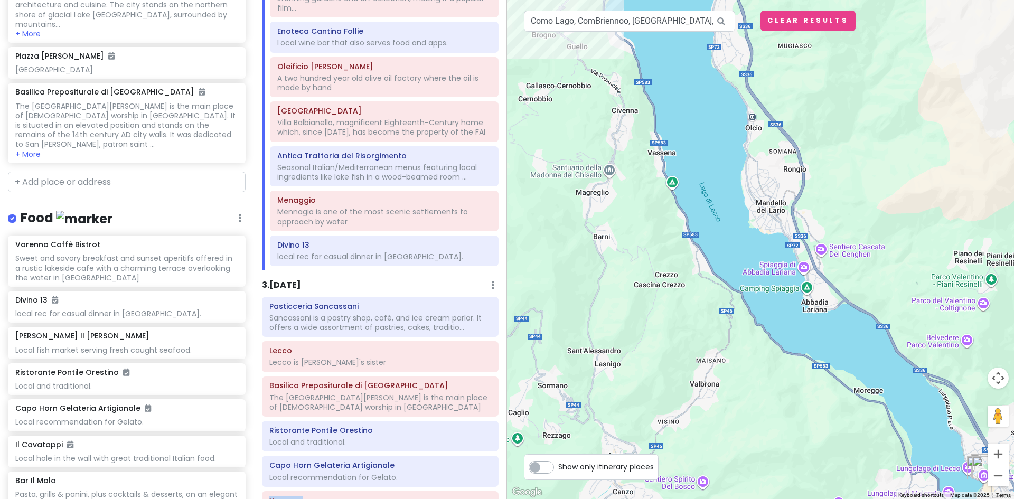
drag, startPoint x: 903, startPoint y: 420, endPoint x: 849, endPoint y: 522, distance: 115.2
click at [849, 498] on html "Lake [GEOGRAPHIC_DATA] Trip Private Change Dates Make a Copy Delete Trip Give F…" at bounding box center [507, 249] width 1014 height 499
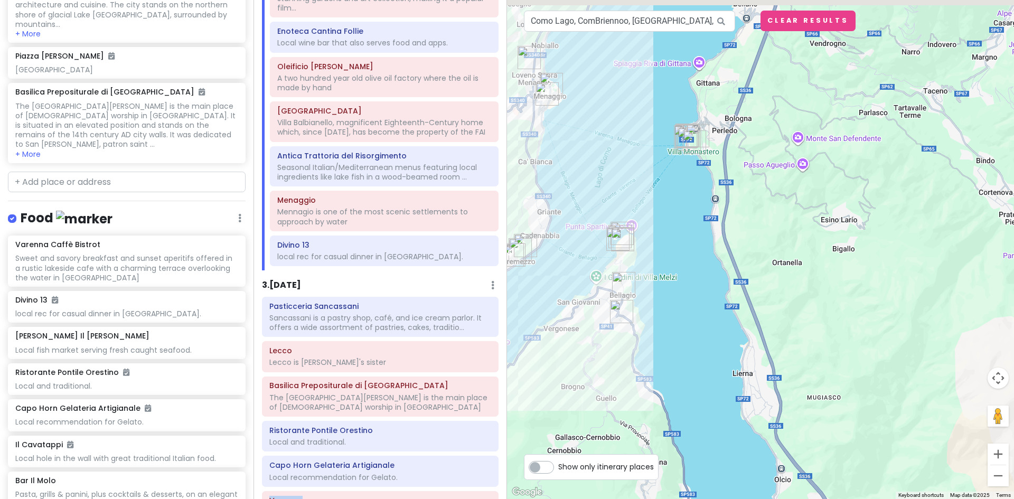
drag, startPoint x: 690, startPoint y: 137, endPoint x: 725, endPoint y: 501, distance: 365.9
click at [725, 498] on html "Lake [GEOGRAPHIC_DATA] Trip Private Change Dates Make a Copy Delete Trip Give F…" at bounding box center [507, 249] width 1014 height 499
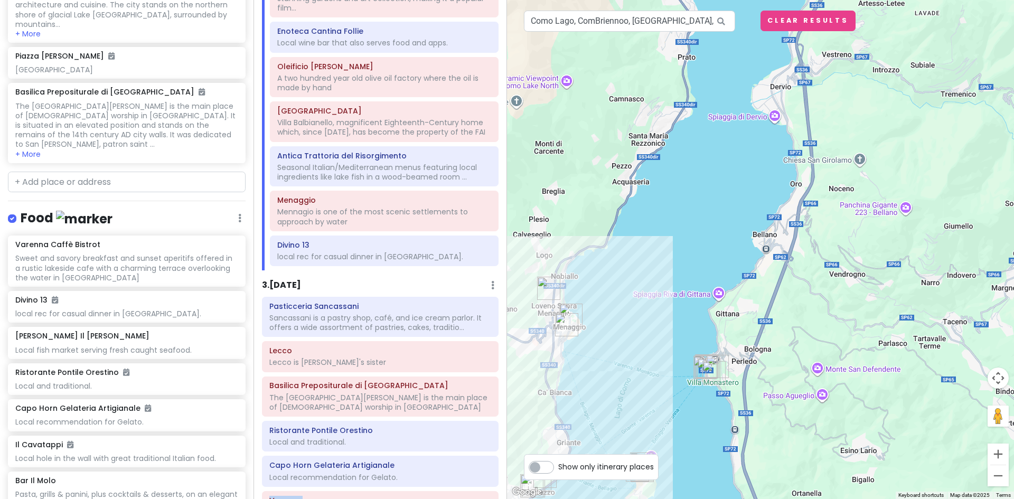
drag, startPoint x: 699, startPoint y: 299, endPoint x: 696, endPoint y: 514, distance: 214.3
click at [696, 498] on html "Lake [GEOGRAPHIC_DATA] Trip Private Change Dates Make a Copy Delete Trip Give F…" at bounding box center [507, 249] width 1014 height 499
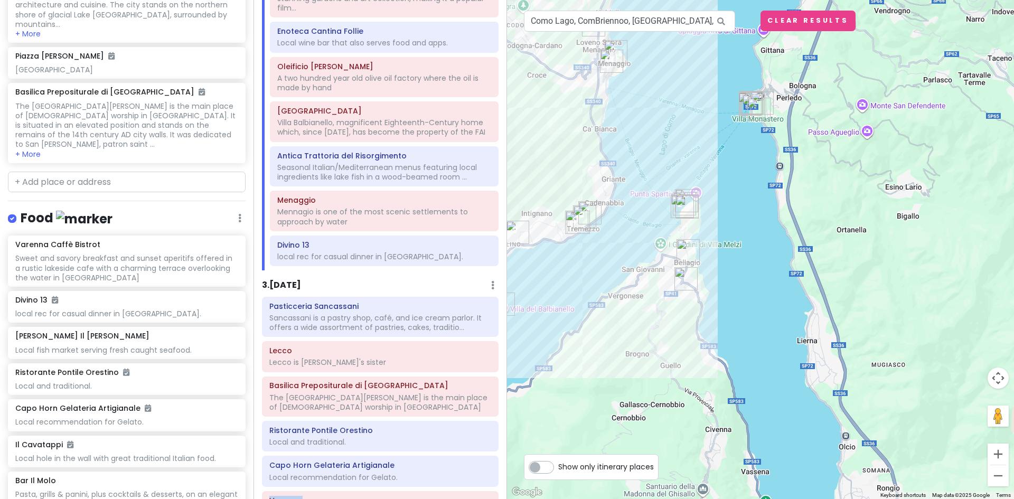
drag, startPoint x: 673, startPoint y: 431, endPoint x: 741, endPoint y: -46, distance: 482.0
click at [741, 0] on html "Lake [GEOGRAPHIC_DATA] Trip Private Change Dates Make a Copy Delete Trip Give F…" at bounding box center [507, 249] width 1014 height 499
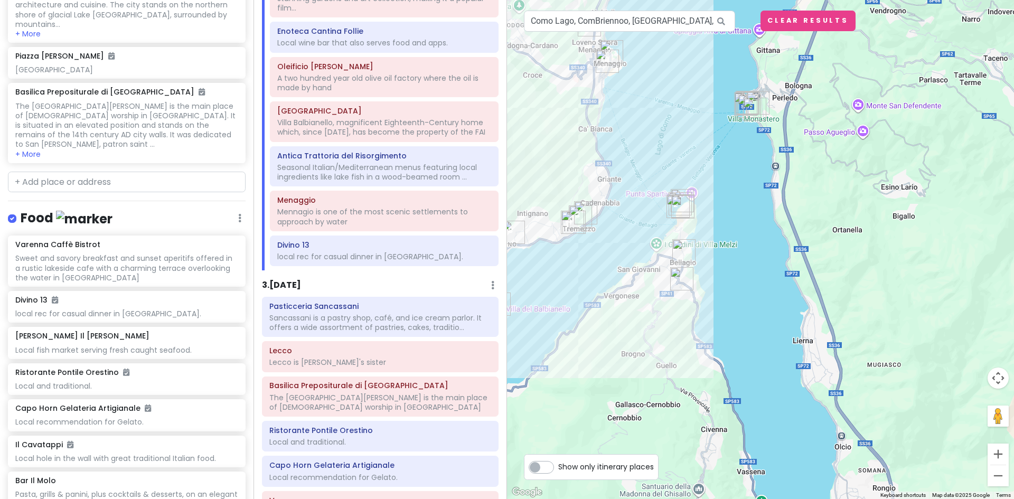
click at [289, 280] on h6 "3 . Sat 9/13" at bounding box center [281, 285] width 39 height 11
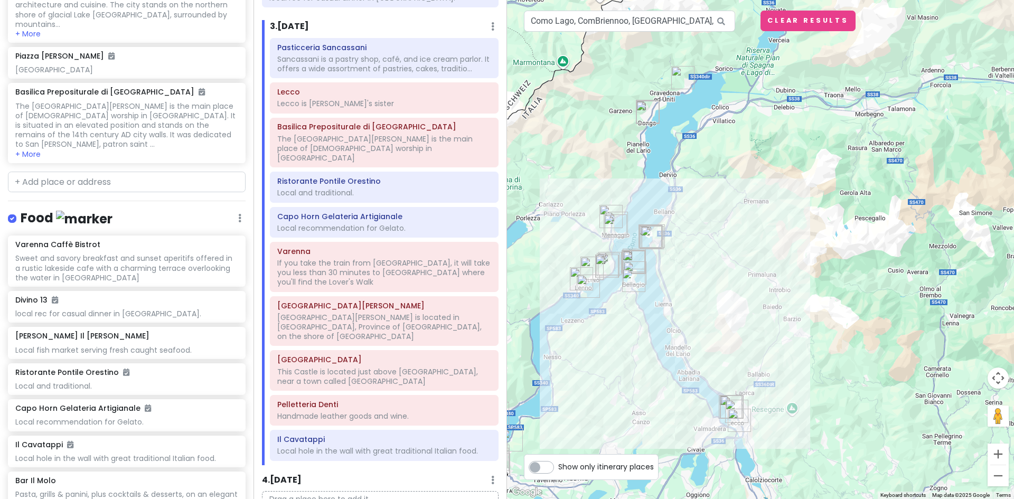
scroll to position [706, 0]
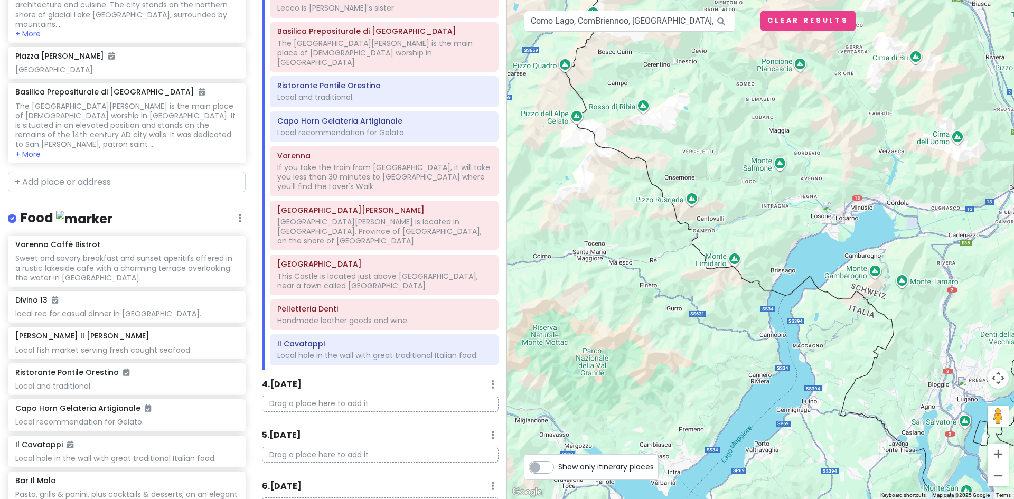
drag, startPoint x: 566, startPoint y: 167, endPoint x: 1128, endPoint y: 310, distance: 579.6
click at [1013, 310] on html "Lake [GEOGRAPHIC_DATA] Trip Private Change Dates Make a Copy Delete Trip Give F…" at bounding box center [507, 249] width 1014 height 499
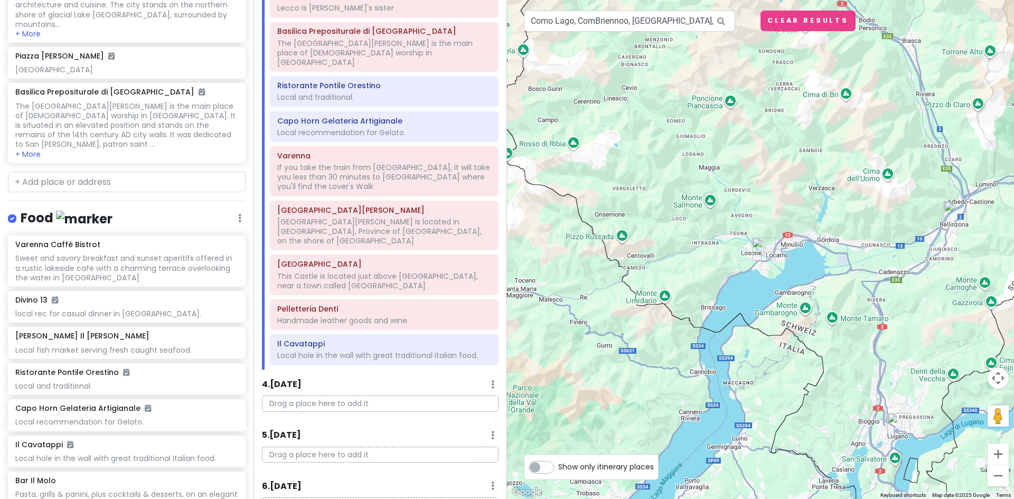
drag, startPoint x: 848, startPoint y: 386, endPoint x: 826, endPoint y: 419, distance: 40.3
click at [833, 428] on div at bounding box center [760, 249] width 507 height 499
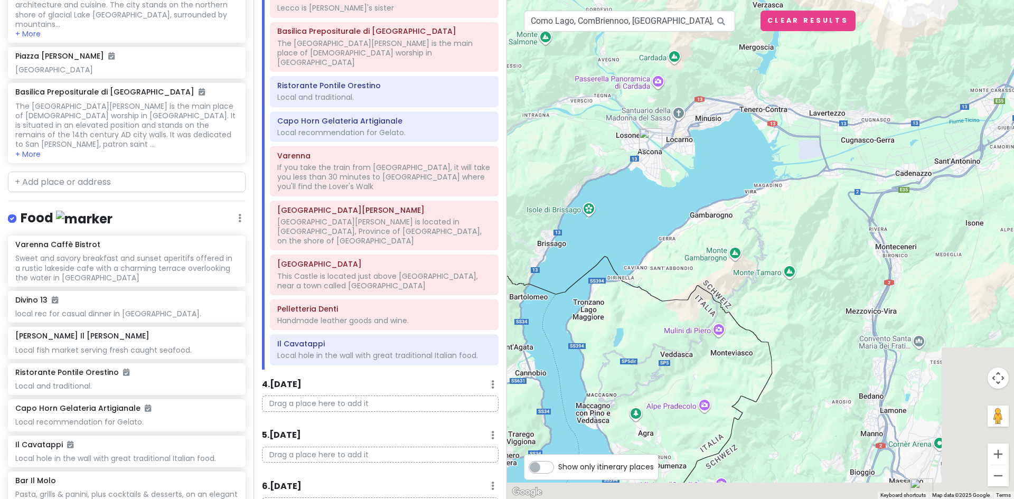
drag, startPoint x: 821, startPoint y: 311, endPoint x: 717, endPoint y: 215, distance: 141.9
click at [717, 215] on div at bounding box center [760, 249] width 507 height 499
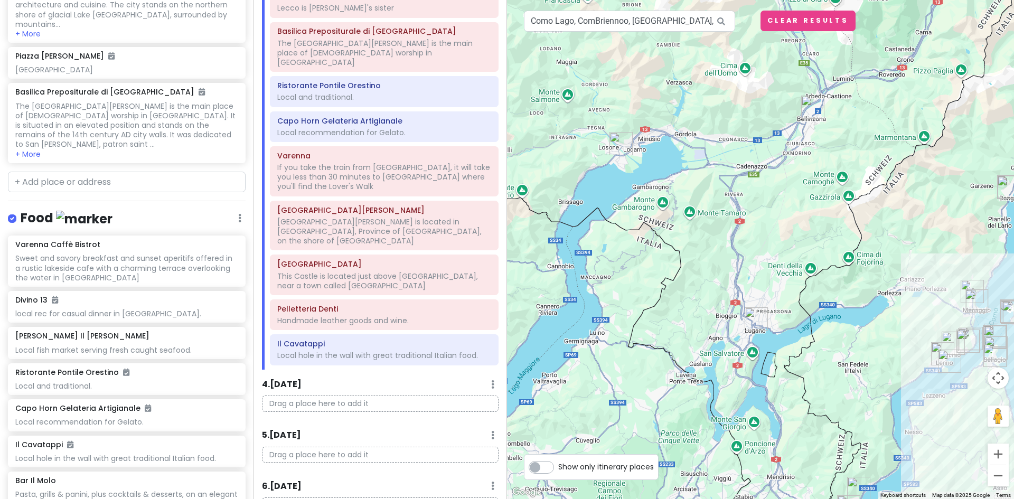
drag, startPoint x: 892, startPoint y: 211, endPoint x: 654, endPoint y: 186, distance: 239.3
click at [654, 186] on div at bounding box center [760, 249] width 507 height 499
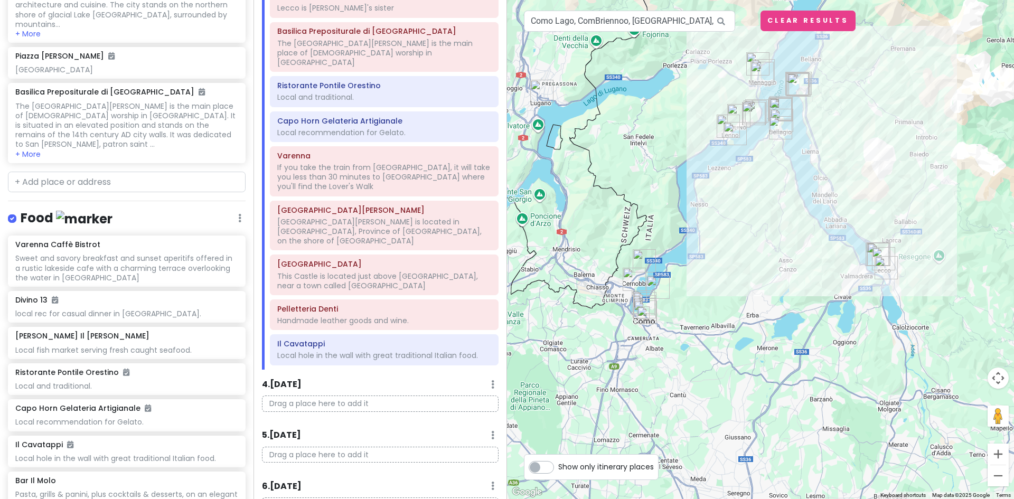
drag, startPoint x: 585, startPoint y: 342, endPoint x: 631, endPoint y: 140, distance: 207.3
click at [631, 140] on div at bounding box center [760, 249] width 507 height 499
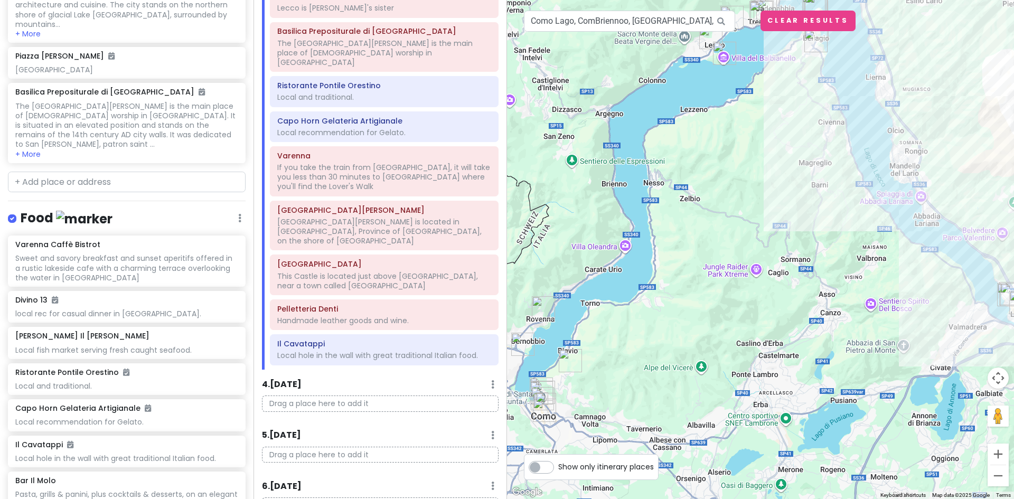
drag, startPoint x: 653, startPoint y: 249, endPoint x: 630, endPoint y: 343, distance: 96.3
click at [630, 343] on div at bounding box center [760, 249] width 507 height 499
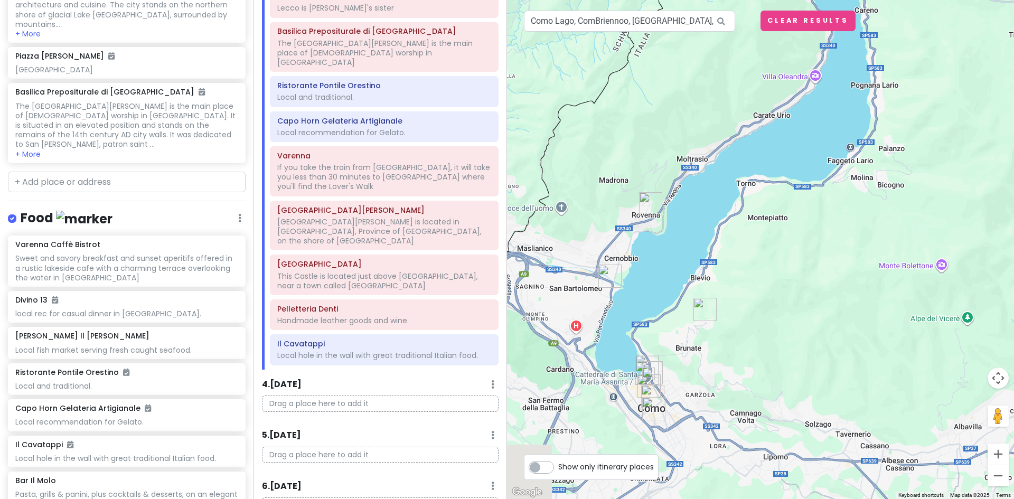
drag, startPoint x: 573, startPoint y: 363, endPoint x: 730, endPoint y: 363, distance: 156.8
click at [730, 363] on div at bounding box center [760, 249] width 507 height 499
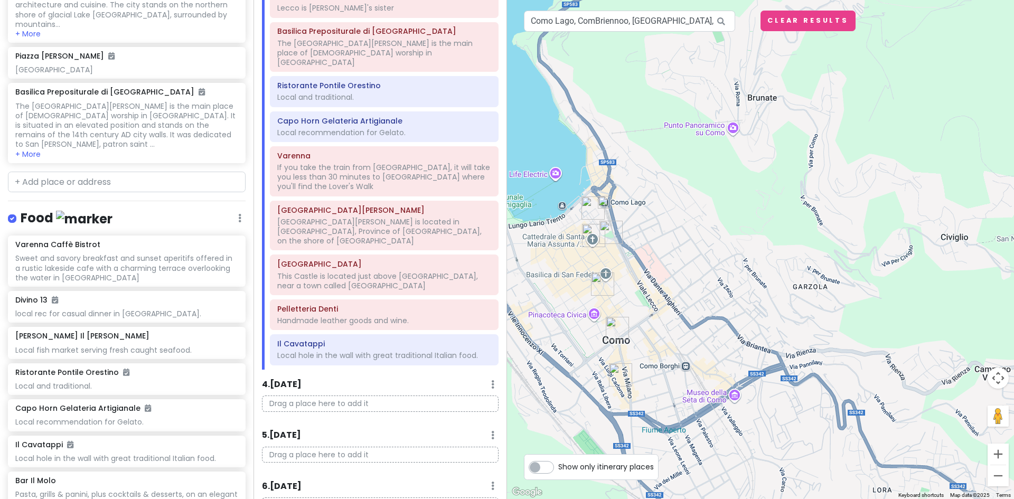
drag, startPoint x: 570, startPoint y: 428, endPoint x: 655, endPoint y: 381, distance: 97.1
click at [655, 381] on div at bounding box center [760, 249] width 507 height 499
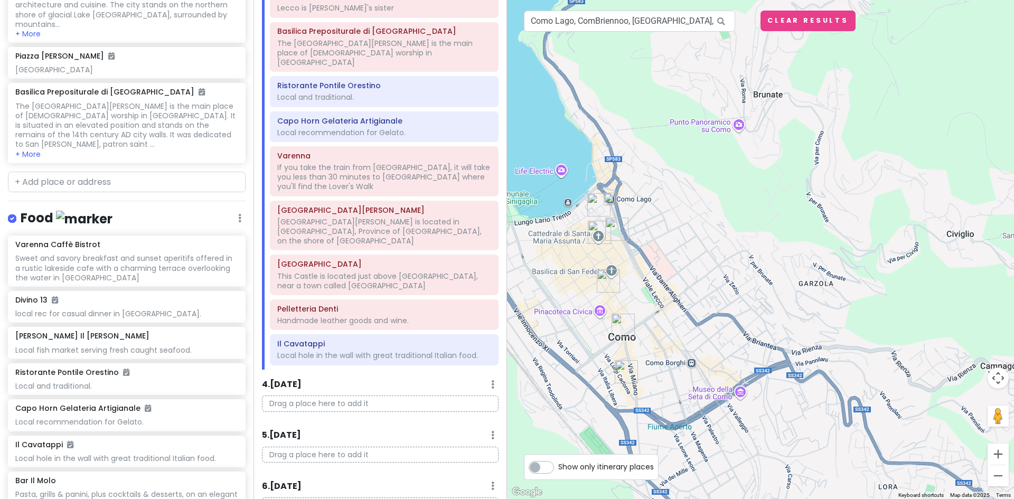
click at [623, 370] on img "IL Pacchero 2.0" at bounding box center [626, 372] width 32 height 32
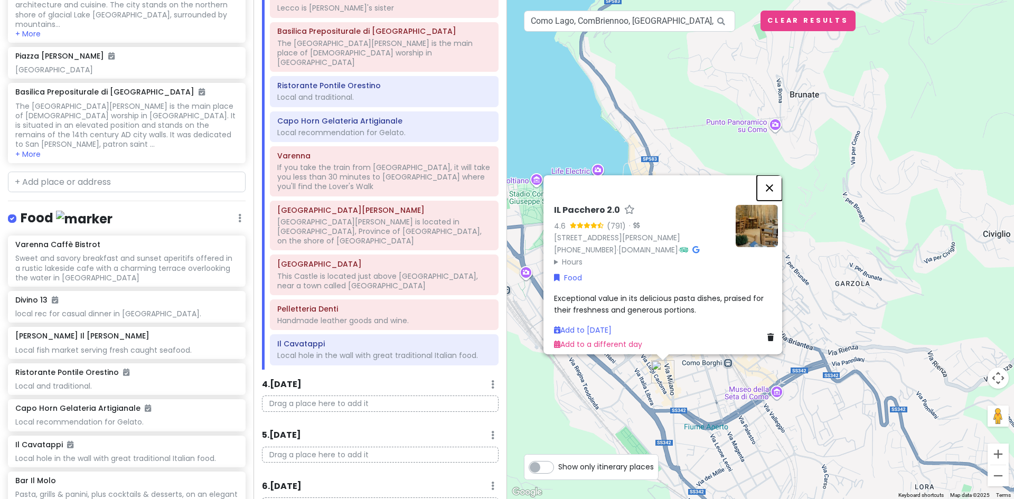
click at [773, 175] on button "Close" at bounding box center [768, 187] width 25 height 25
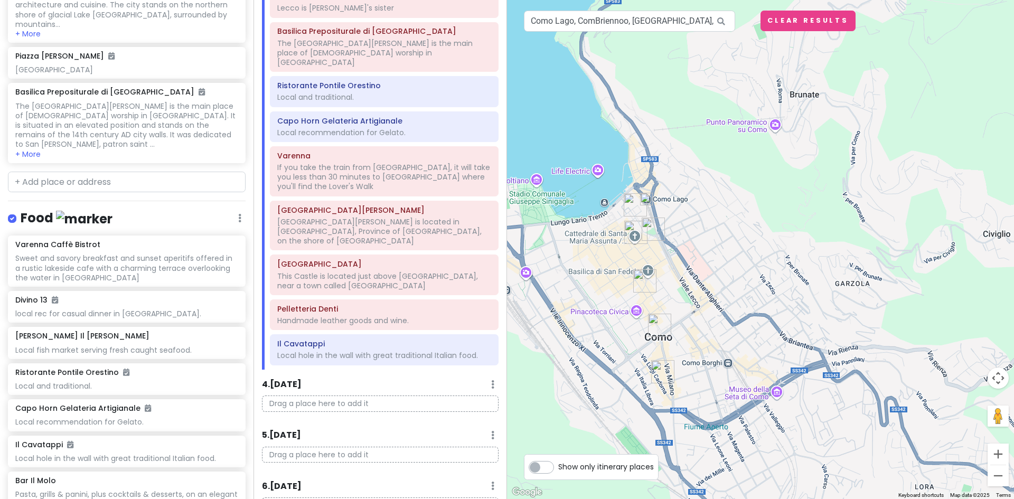
click at [639, 279] on img "Passion Como" at bounding box center [645, 281] width 32 height 32
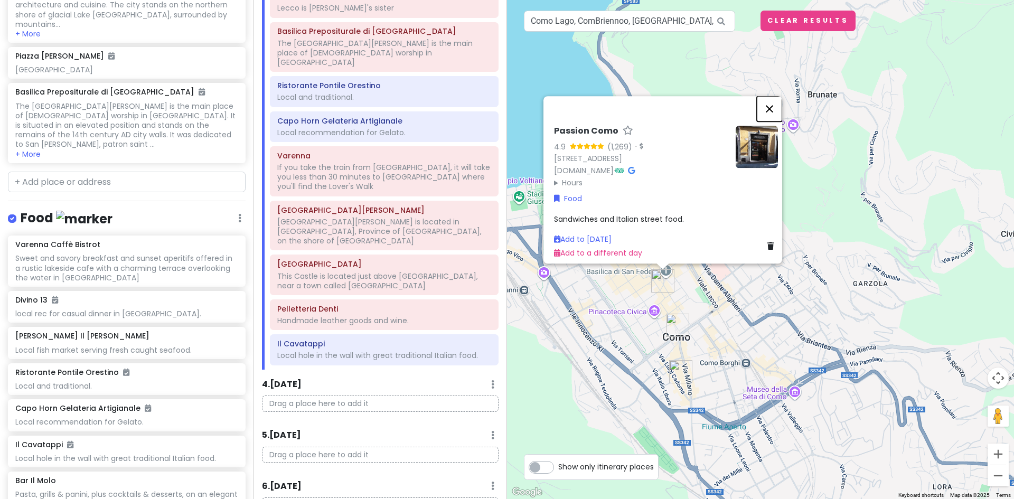
click at [773, 100] on button "Close" at bounding box center [768, 108] width 25 height 25
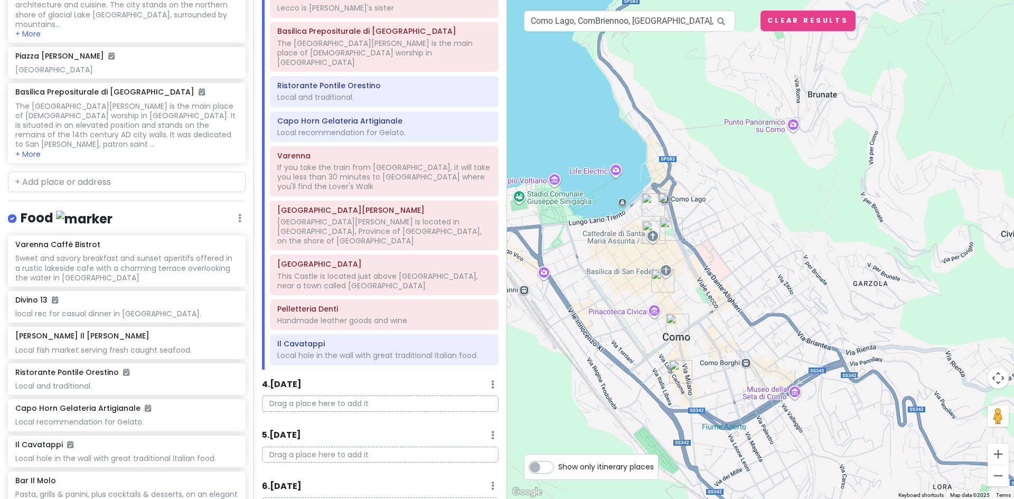
click at [649, 232] on img "Cattedrale di Santa Maria Assunta - Duomo di Como" at bounding box center [654, 232] width 32 height 32
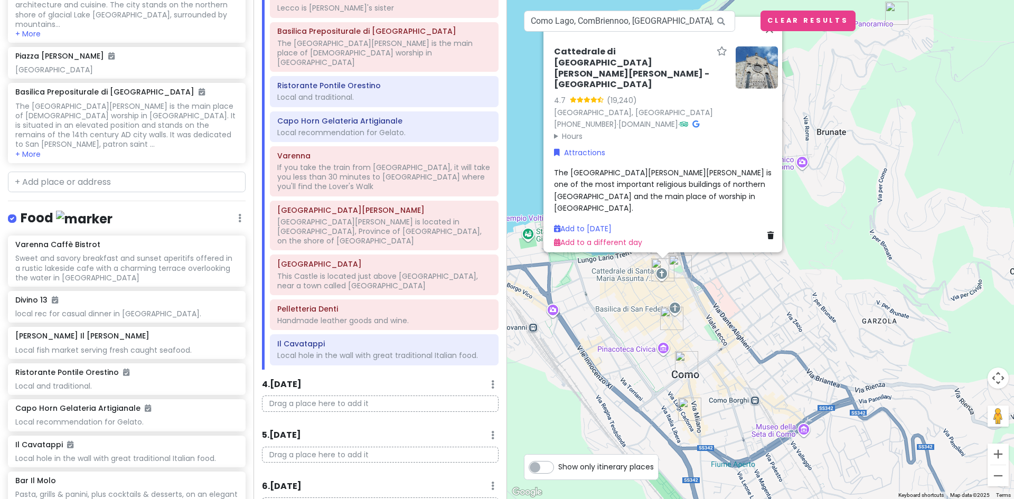
click at [677, 264] on img "Cattedrale di Santa Maria Assunta - Duomo di Como" at bounding box center [663, 270] width 32 height 32
click at [677, 266] on img "Cattedrale di Santa Maria Assunta - Duomo di Como" at bounding box center [663, 270] width 32 height 32
click at [681, 365] on img "Como" at bounding box center [686, 363] width 32 height 32
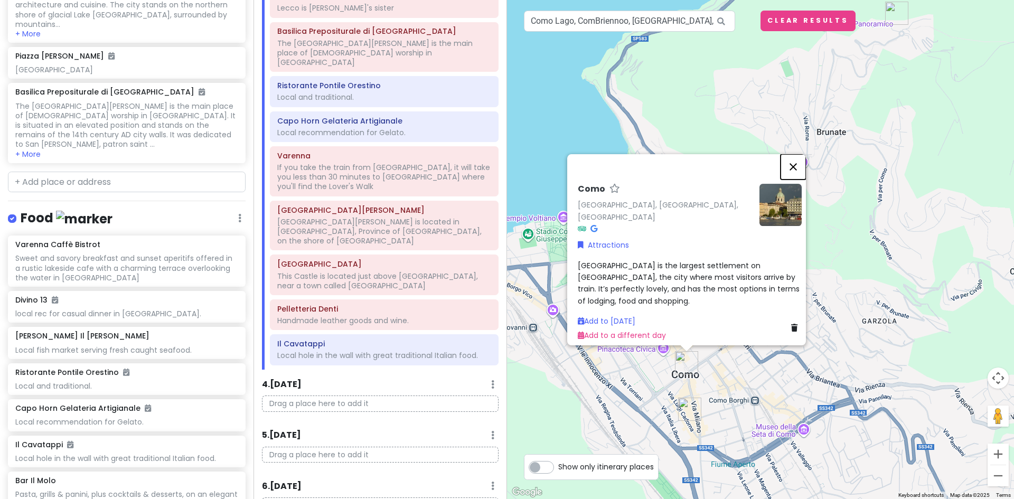
click at [796, 166] on button "Close" at bounding box center [792, 166] width 25 height 25
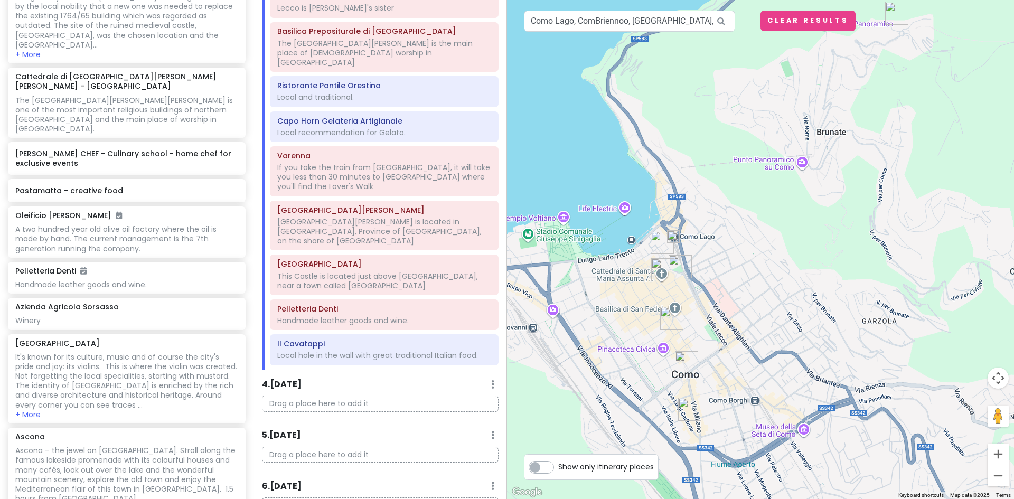
scroll to position [1375, 0]
click at [146, 180] on div "Pastamatta - creative food" at bounding box center [127, 191] width 238 height 23
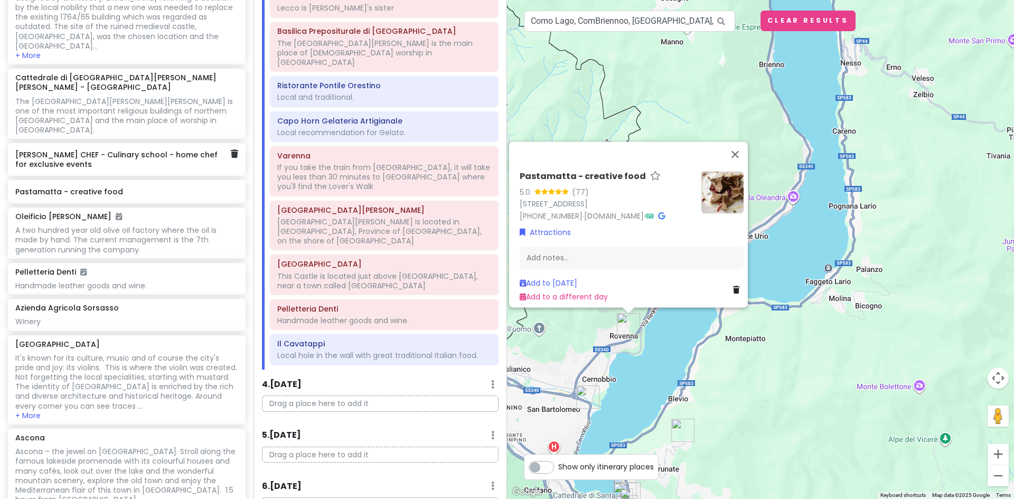
click at [90, 150] on h6 "[PERSON_NAME] CHEF - Culinary school - home chef for exclusive events" at bounding box center [122, 159] width 215 height 19
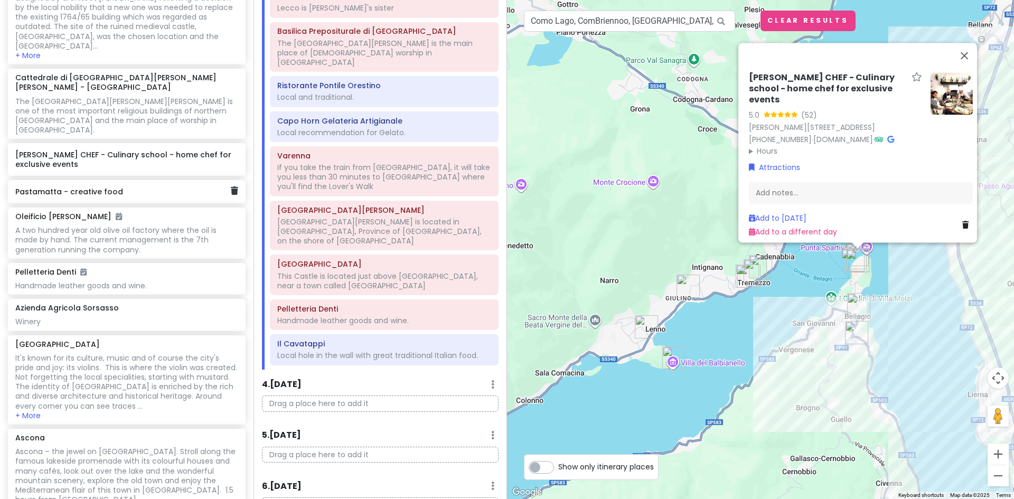
click at [79, 187] on h6 "Pastamatta - creative food" at bounding box center [122, 192] width 215 height 10
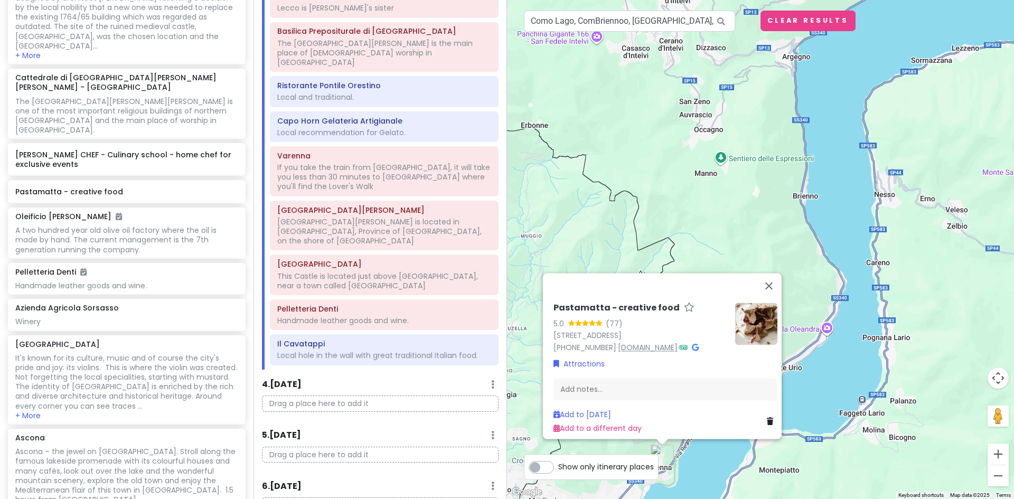
click at [664, 342] on link "www.pastamatta.com" at bounding box center [648, 347] width 60 height 11
click at [773, 273] on button "Close" at bounding box center [768, 285] width 25 height 25
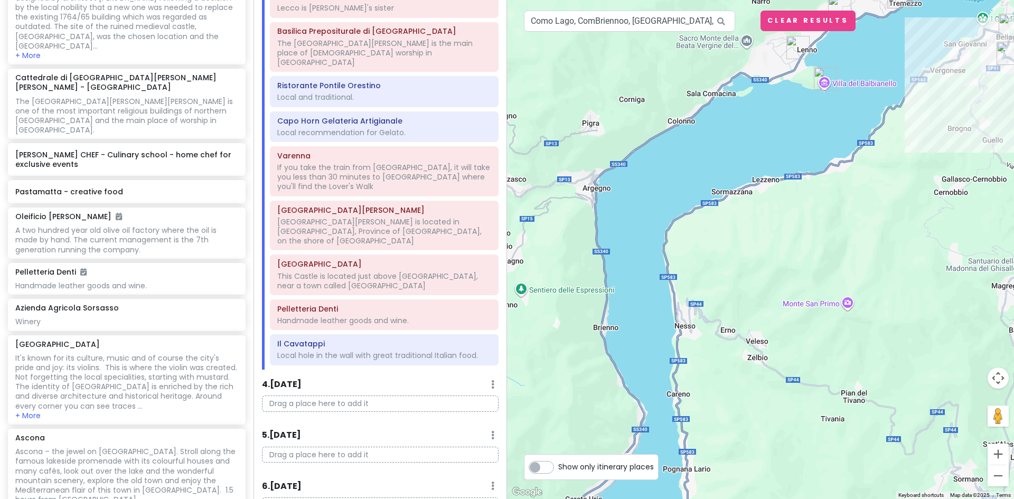
drag, startPoint x: 753, startPoint y: 226, endPoint x: 551, endPoint y: 359, distance: 241.9
click at [551, 359] on div at bounding box center [760, 249] width 507 height 499
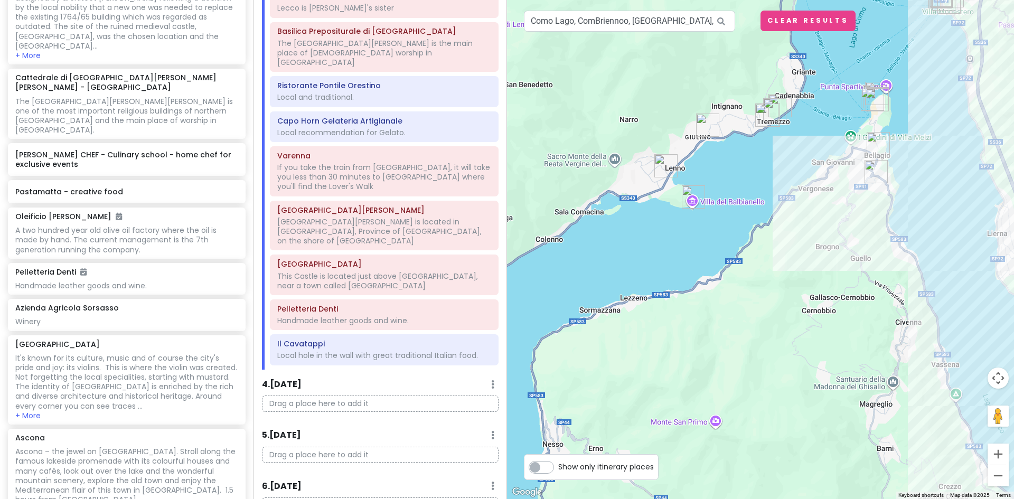
drag, startPoint x: 873, startPoint y: 242, endPoint x: 749, endPoint y: 343, distance: 159.9
click at [749, 345] on div at bounding box center [760, 249] width 507 height 499
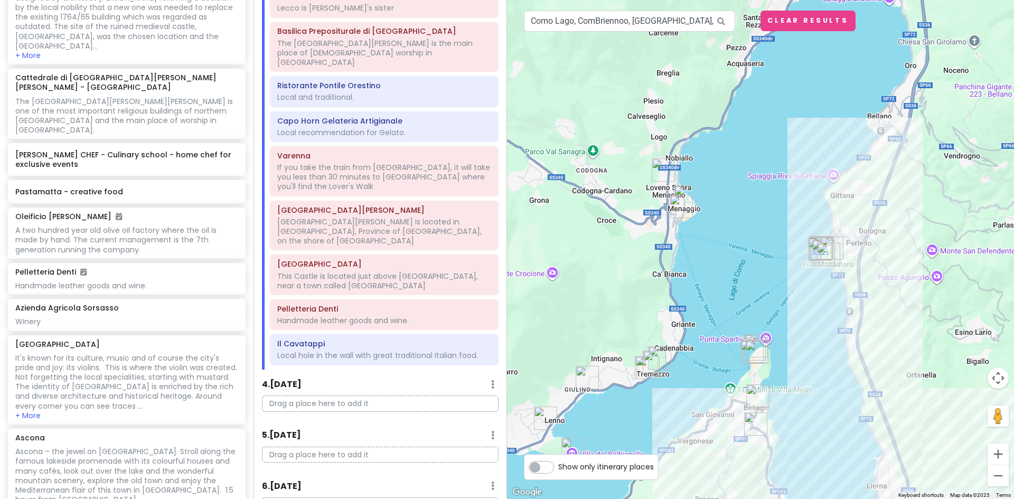
drag, startPoint x: 752, startPoint y: 284, endPoint x: 709, endPoint y: 404, distance: 127.7
click at [709, 409] on div at bounding box center [760, 249] width 507 height 499
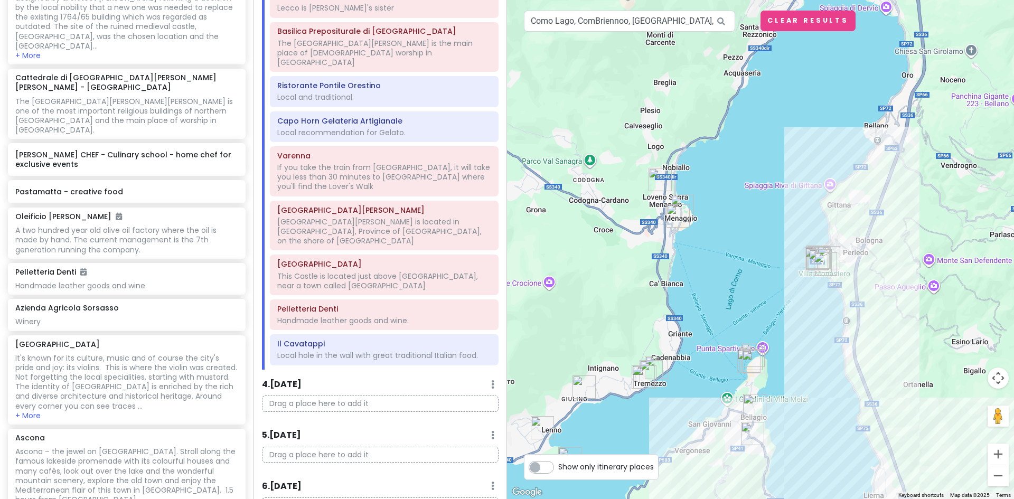
click at [676, 212] on img "Divino 13" at bounding box center [678, 216] width 32 height 32
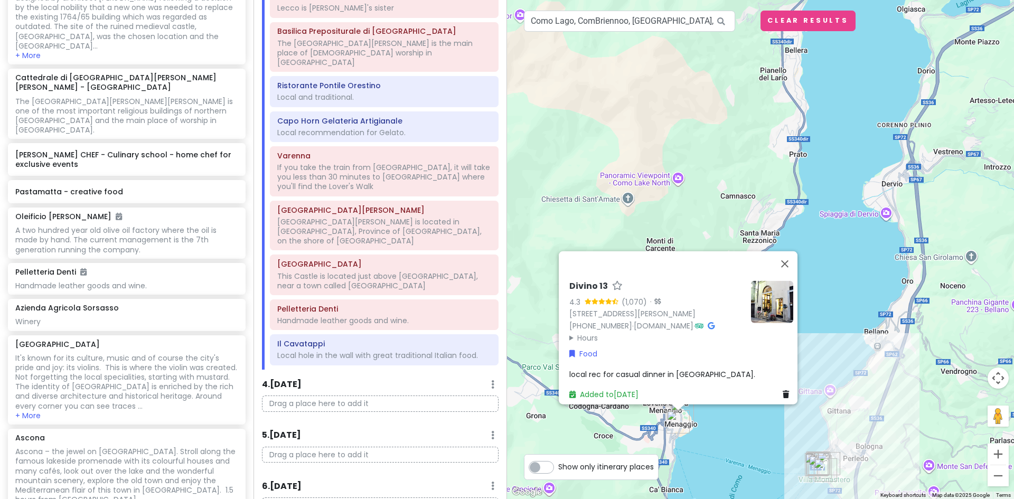
drag, startPoint x: 788, startPoint y: 281, endPoint x: 793, endPoint y: 437, distance: 156.3
click at [789, 438] on div "Divino 13 4.3 (1,070) · Via Enrico Caronti, 9, 22017 Menaggio CO, Italy +39 034…" at bounding box center [760, 249] width 507 height 499
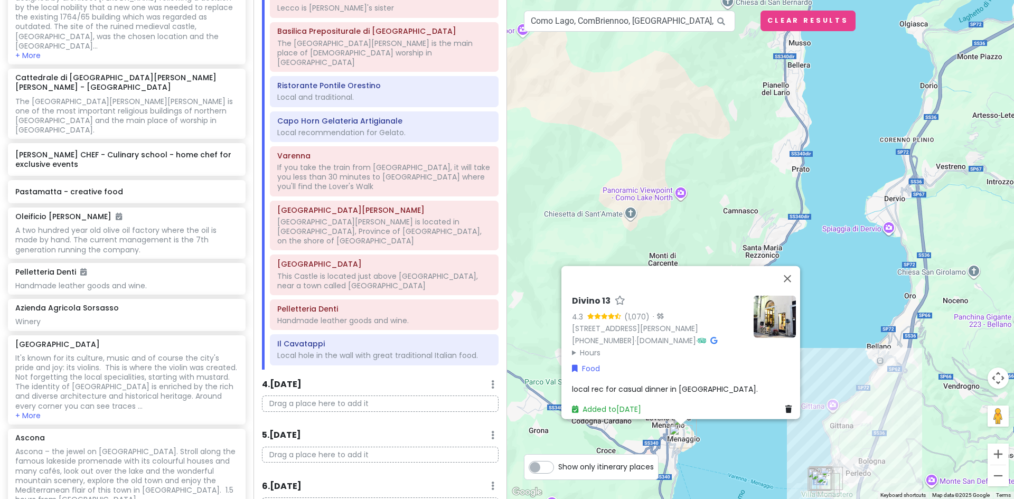
click at [612, 139] on div "Divino 13 4.3 (1,070) · Via Enrico Caronti, 9, 22017 Menaggio CO, Italy +39 034…" at bounding box center [760, 249] width 507 height 499
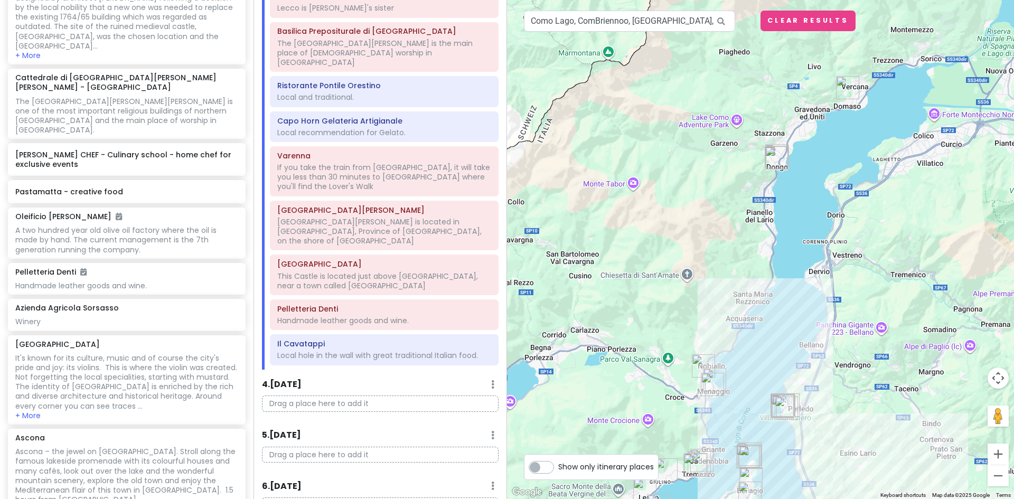
click at [771, 155] on img "Crema e Cioccolato c/o Il Fornaio" at bounding box center [776, 158] width 32 height 32
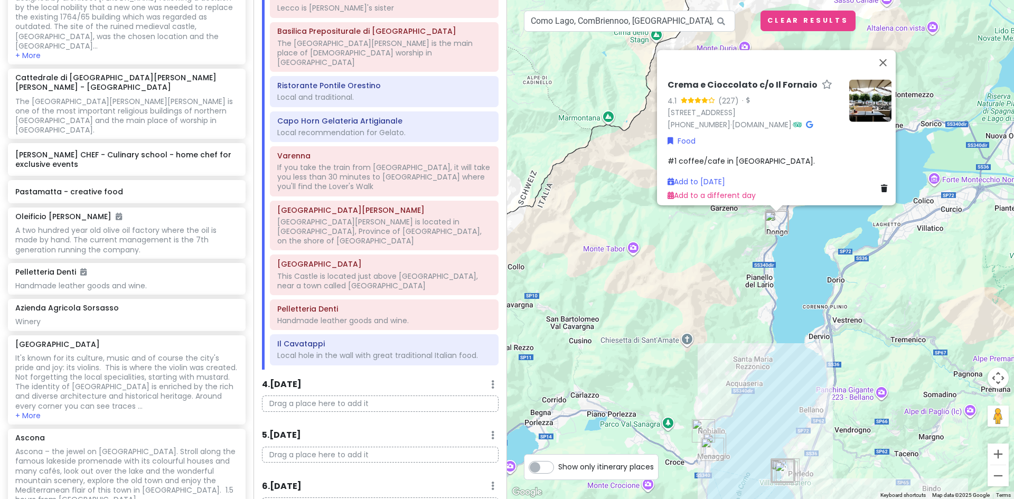
click at [752, 230] on div "Crema e Cioccolato c/o Il Fornaio 4.1 (227) · Piazza Rubini, 1, 22014 Dongo CO,…" at bounding box center [760, 249] width 507 height 499
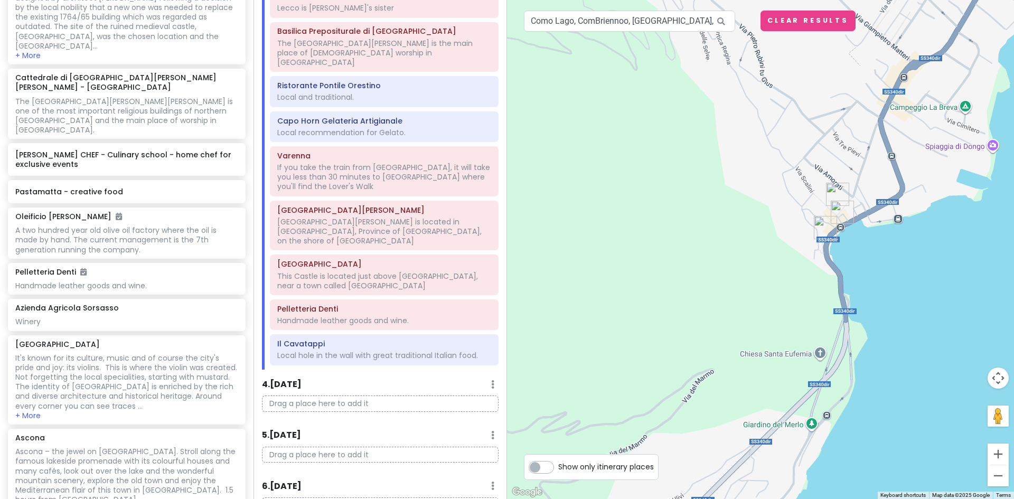
click at [837, 211] on img "Bar San Gottardo Dongo" at bounding box center [842, 212] width 32 height 32
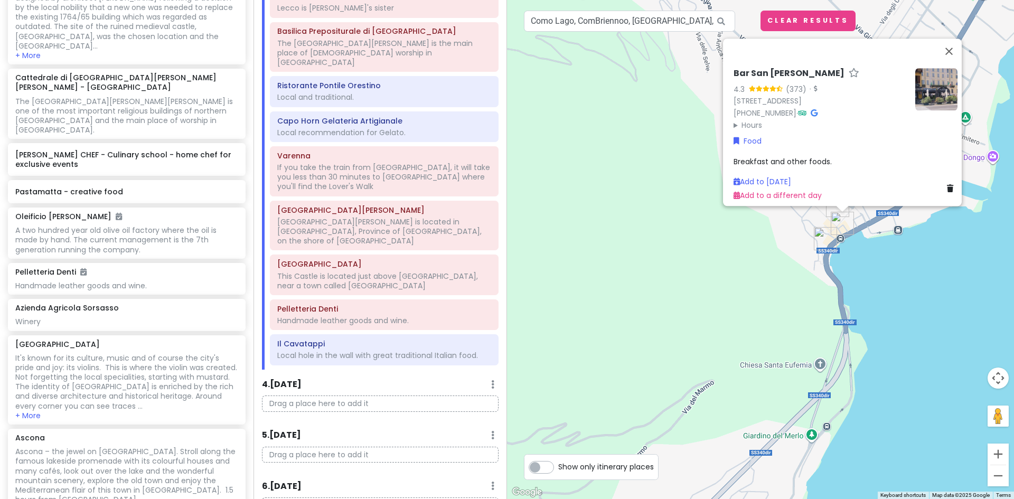
click at [767, 224] on div "Bar San Gottardo Dongo 4.3 (373) · Piazza Paracchini, 1, 22014 Dongo CO, Italy …" at bounding box center [760, 249] width 507 height 499
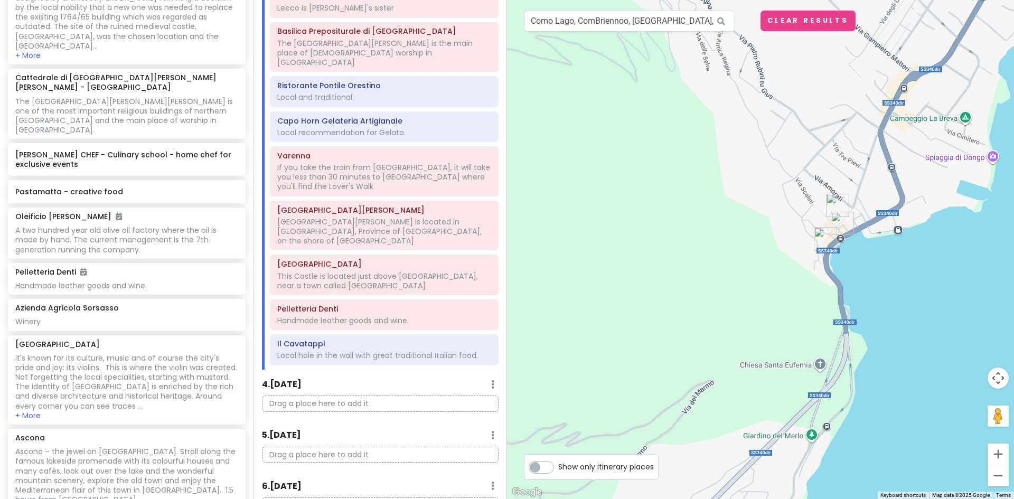
click at [831, 202] on img "Museo della Fine della Guerra Dongo" at bounding box center [837, 206] width 32 height 32
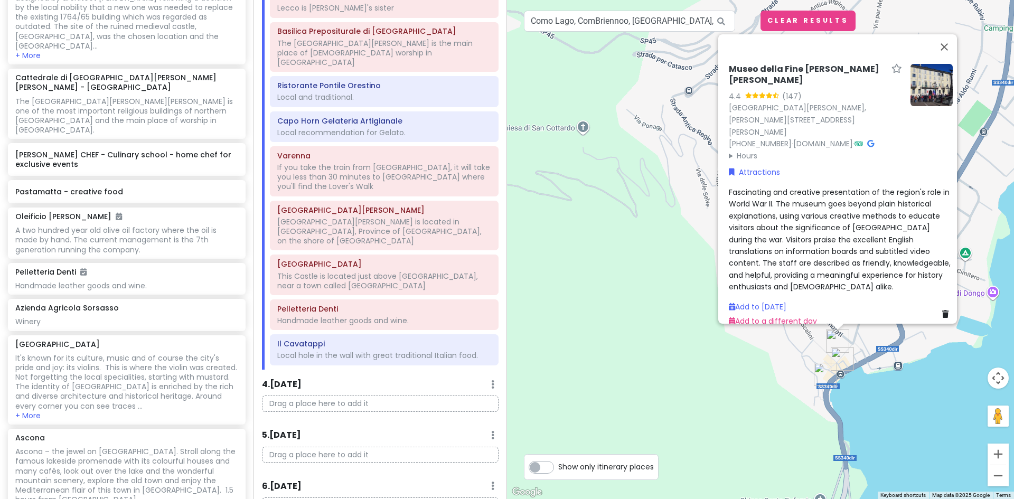
click at [696, 364] on div "Museo della Fine della Guerra Dongo 4.4 (147) Palazzo Manzi, Piazza Paracchini,…" at bounding box center [760, 249] width 507 height 499
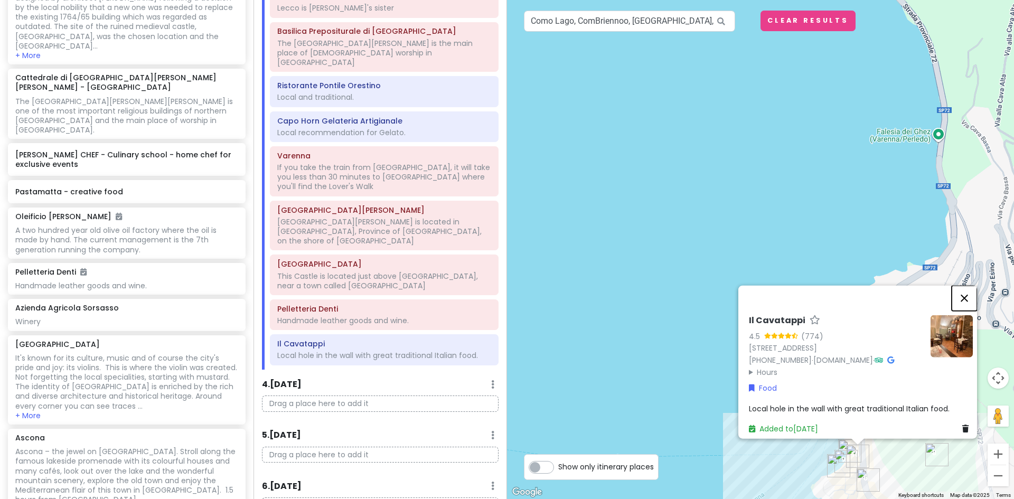
click at [967, 285] on button "Close" at bounding box center [963, 297] width 25 height 25
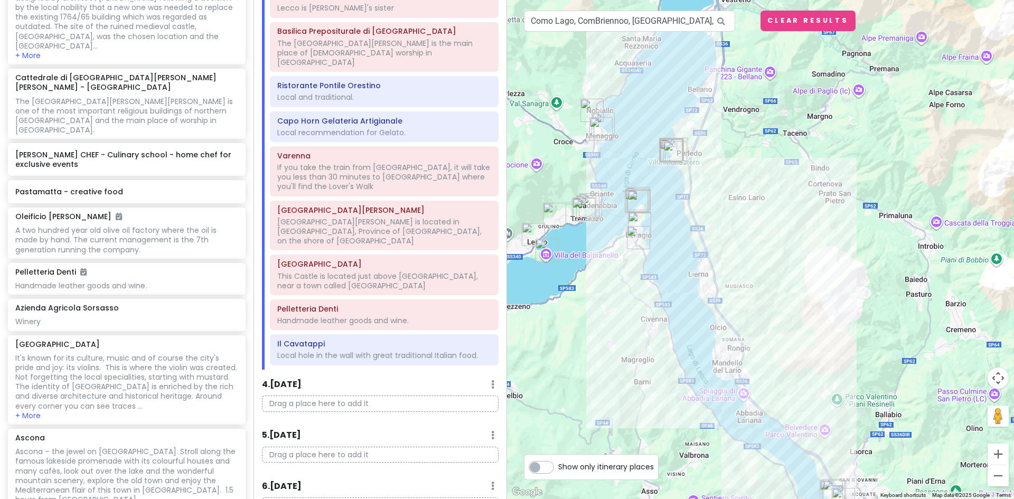
drag, startPoint x: 678, startPoint y: 335, endPoint x: 666, endPoint y: 137, distance: 198.4
click at [666, 137] on div at bounding box center [760, 249] width 507 height 499
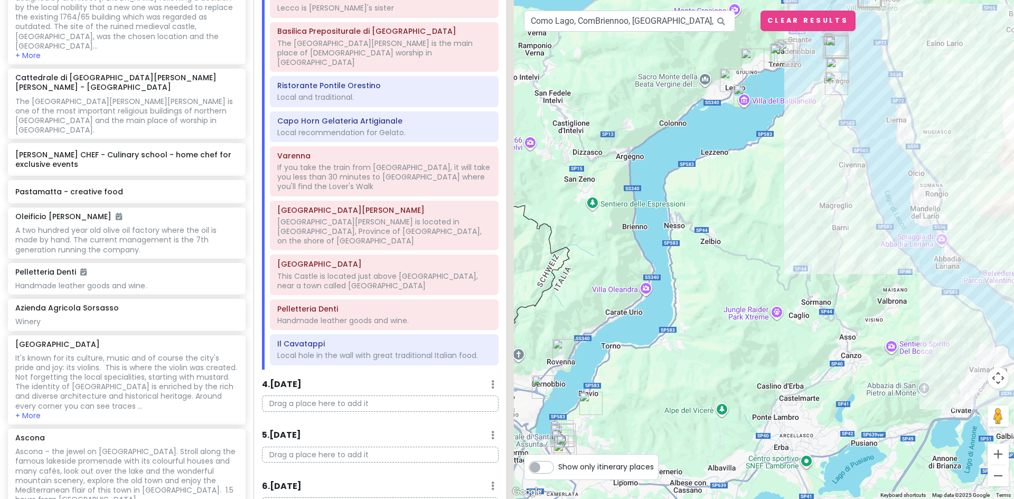
drag, startPoint x: 601, startPoint y: 282, endPoint x: 810, endPoint y: 185, distance: 230.7
click at [810, 185] on div at bounding box center [760, 249] width 507 height 499
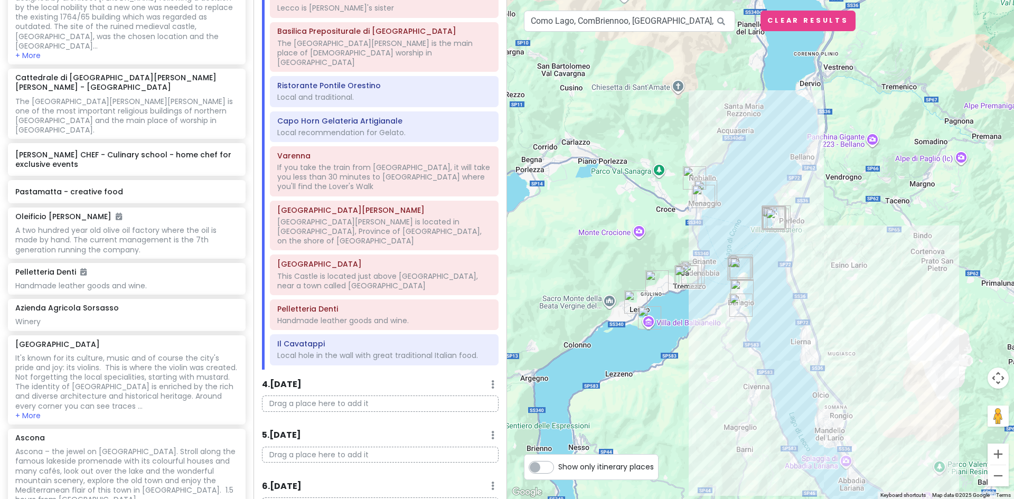
drag, startPoint x: 741, startPoint y: 226, endPoint x: 630, endPoint y: 451, distance: 250.0
click at [630, 451] on div at bounding box center [760, 249] width 507 height 499
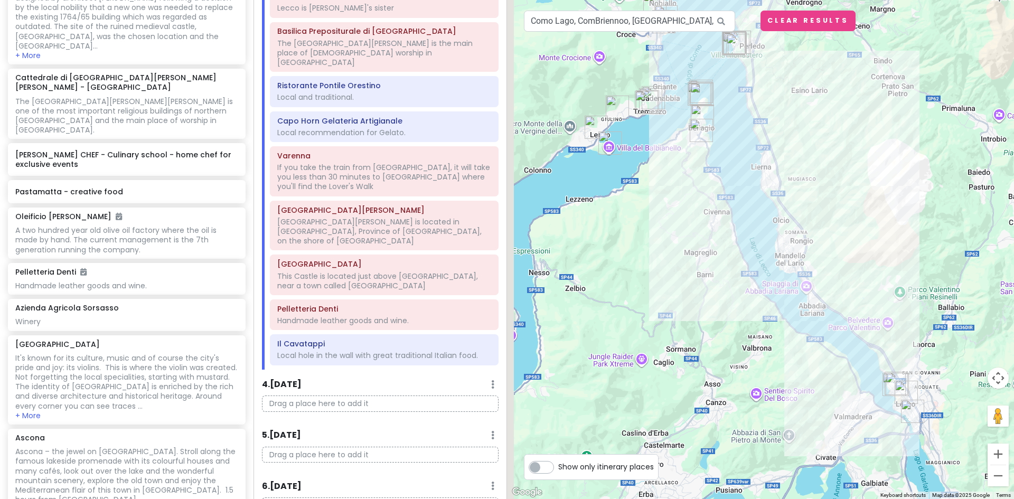
drag, startPoint x: 614, startPoint y: 417, endPoint x: 696, endPoint y: 182, distance: 249.4
click at [696, 182] on div at bounding box center [760, 249] width 507 height 499
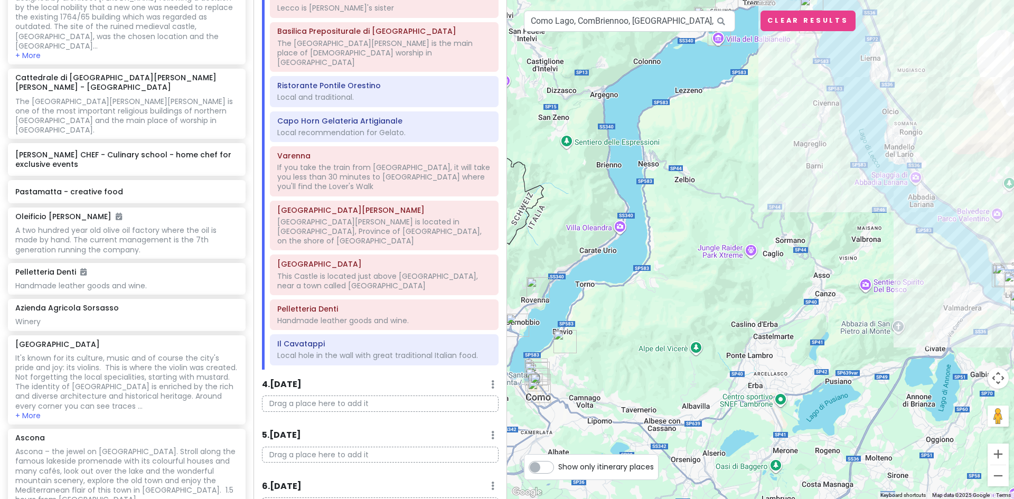
drag, startPoint x: 615, startPoint y: 271, endPoint x: 727, endPoint y: 195, distance: 135.7
click at [727, 195] on div at bounding box center [760, 249] width 507 height 499
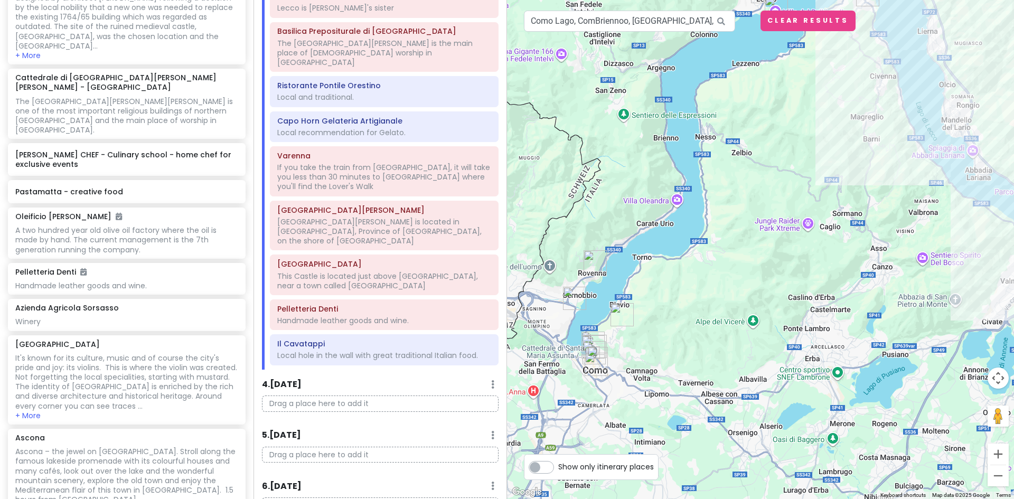
drag, startPoint x: 692, startPoint y: 324, endPoint x: 726, endPoint y: 309, distance: 38.1
click at [726, 309] on div at bounding box center [760, 249] width 507 height 499
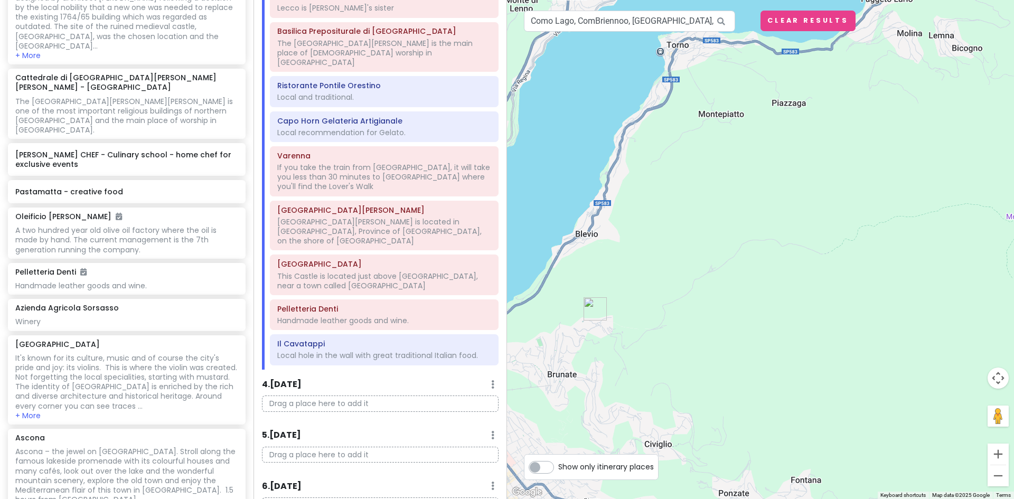
drag, startPoint x: 879, startPoint y: 286, endPoint x: 837, endPoint y: 329, distance: 60.5
click at [837, 330] on div at bounding box center [760, 249] width 507 height 499
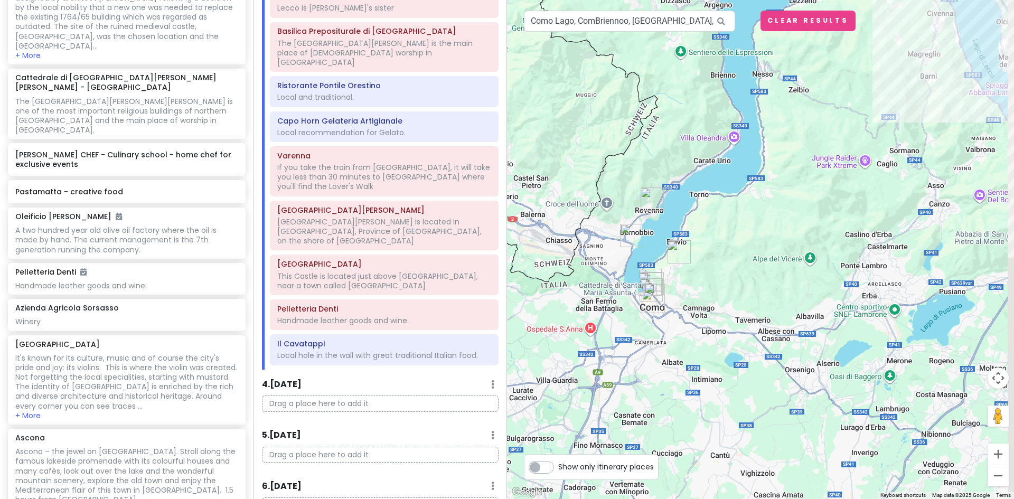
drag, startPoint x: 882, startPoint y: 312, endPoint x: 782, endPoint y: 250, distance: 118.1
click at [782, 250] on div at bounding box center [760, 249] width 507 height 499
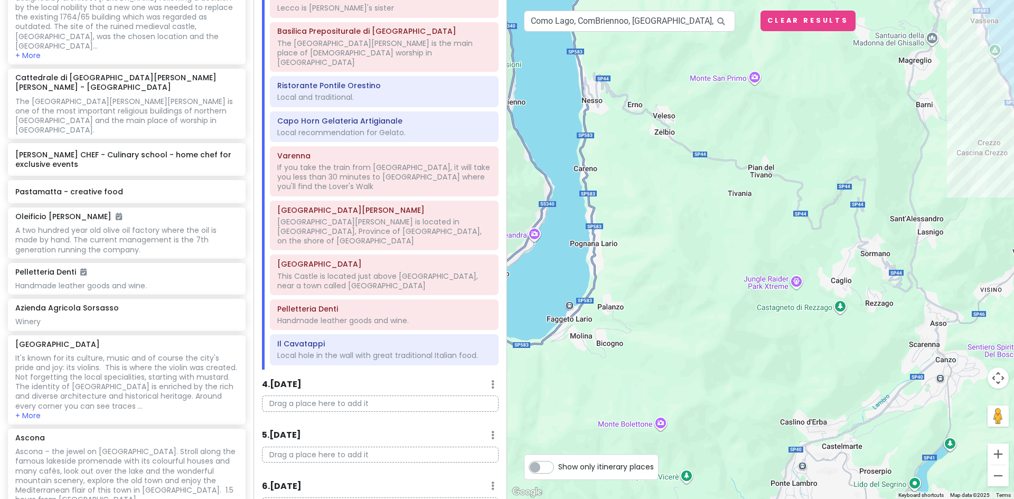
drag, startPoint x: 826, startPoint y: 108, endPoint x: 717, endPoint y: 422, distance: 332.4
click at [717, 423] on div at bounding box center [760, 249] width 507 height 499
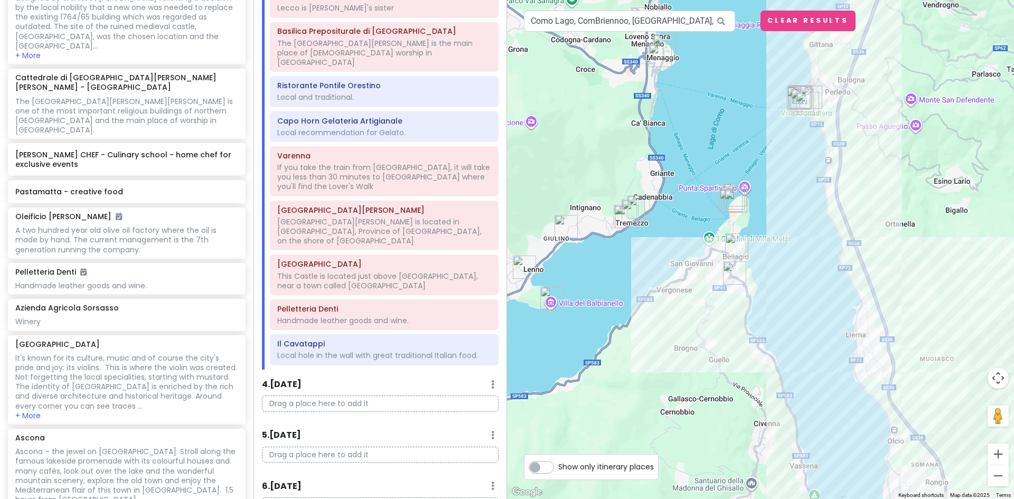
drag, startPoint x: 841, startPoint y: 155, endPoint x: 698, endPoint y: 460, distance: 336.8
click at [698, 460] on div at bounding box center [760, 249] width 507 height 499
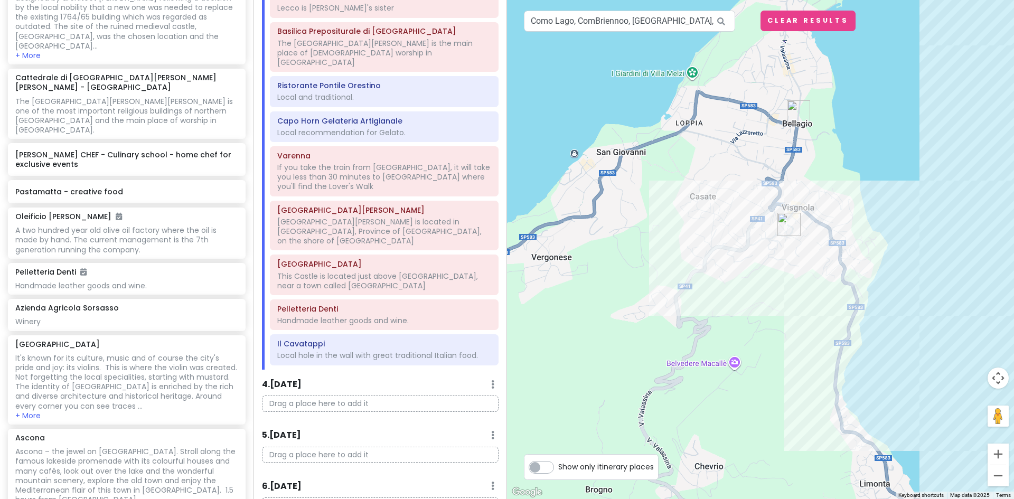
drag, startPoint x: 764, startPoint y: 317, endPoint x: 743, endPoint y: 524, distance: 208.0
click at [743, 498] on html "Lake [GEOGRAPHIC_DATA] Trip Private Change Dates Make a Copy Delete Trip Give F…" at bounding box center [507, 249] width 1014 height 499
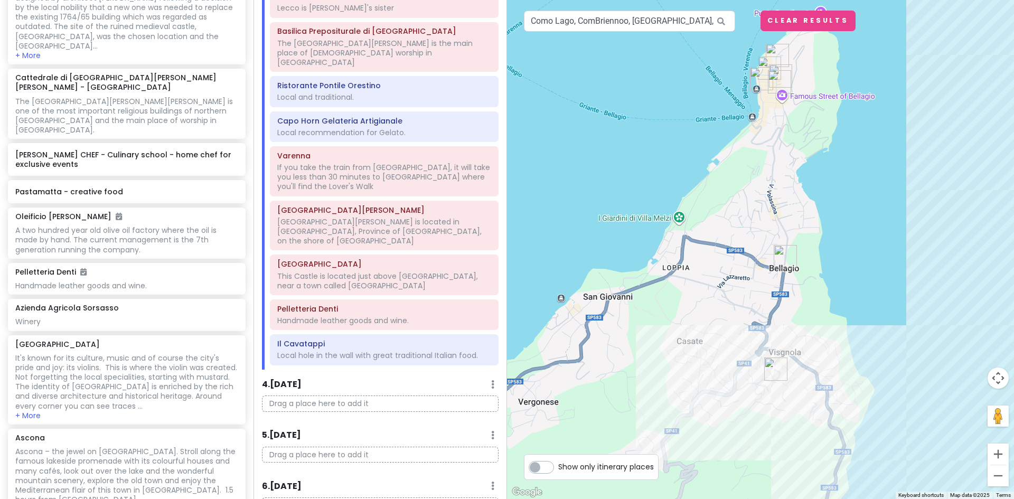
drag, startPoint x: 741, startPoint y: 253, endPoint x: 730, endPoint y: 397, distance: 144.0
click at [730, 397] on div at bounding box center [760, 249] width 507 height 499
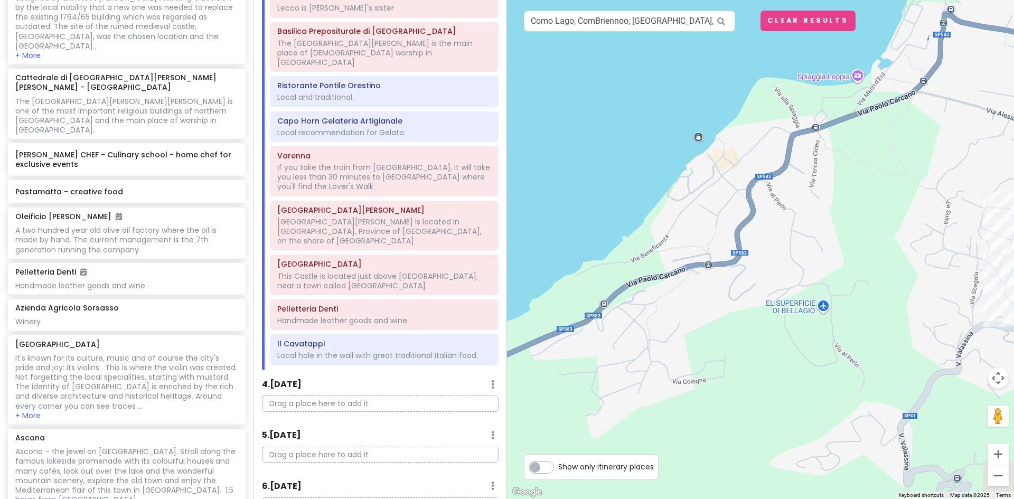
drag, startPoint x: 605, startPoint y: 323, endPoint x: 908, endPoint y: 203, distance: 326.0
click at [909, 196] on div at bounding box center [760, 249] width 507 height 499
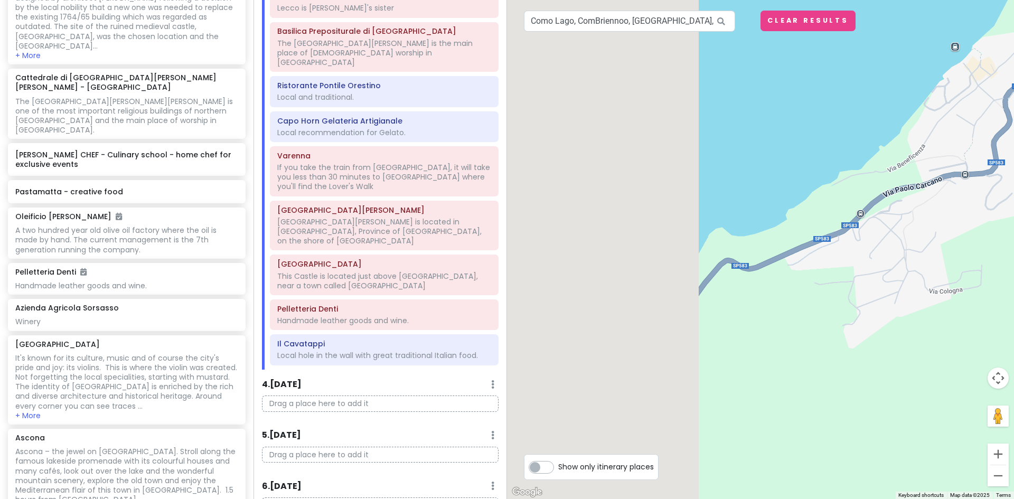
drag, startPoint x: 853, startPoint y: 282, endPoint x: 891, endPoint y: 272, distance: 39.8
click at [892, 272] on div at bounding box center [760, 249] width 507 height 499
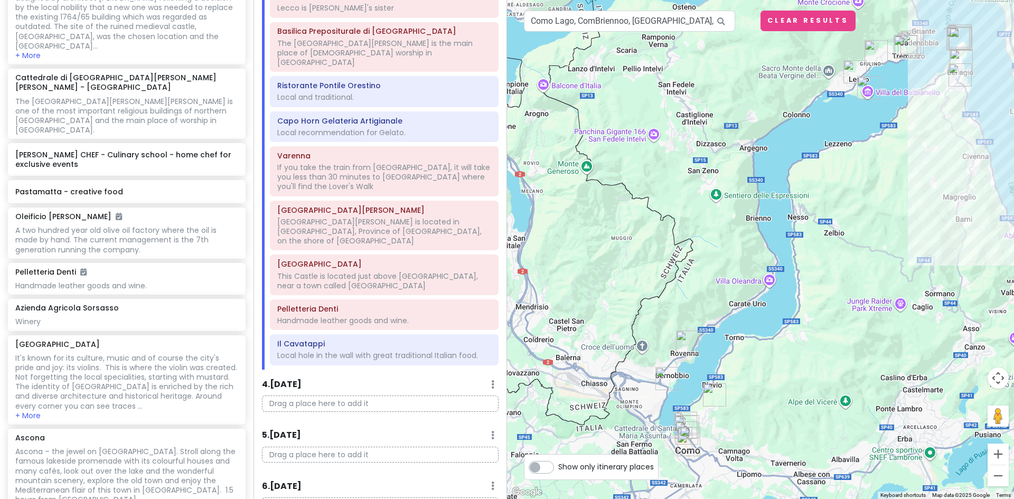
drag, startPoint x: 800, startPoint y: 337, endPoint x: 845, endPoint y: 201, distance: 142.9
click at [845, 201] on div at bounding box center [760, 249] width 507 height 499
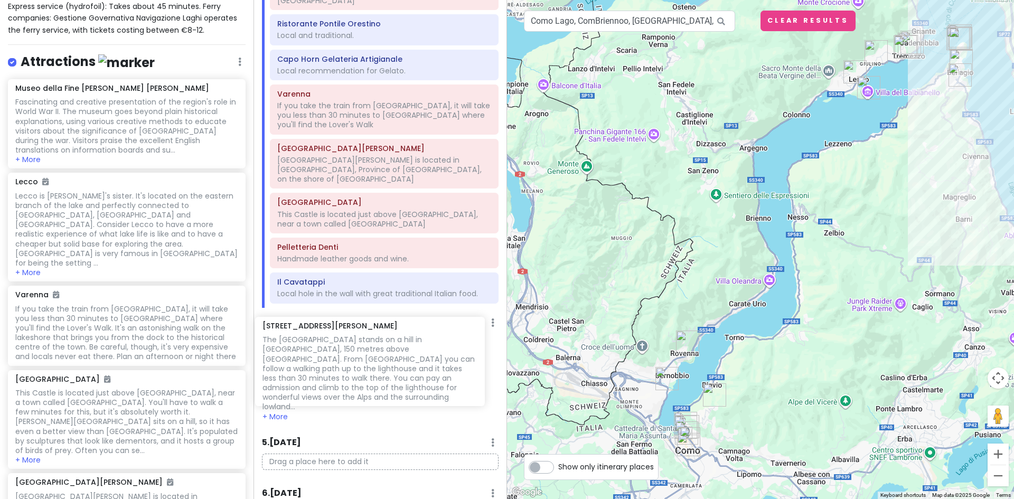
scroll to position [770, 0]
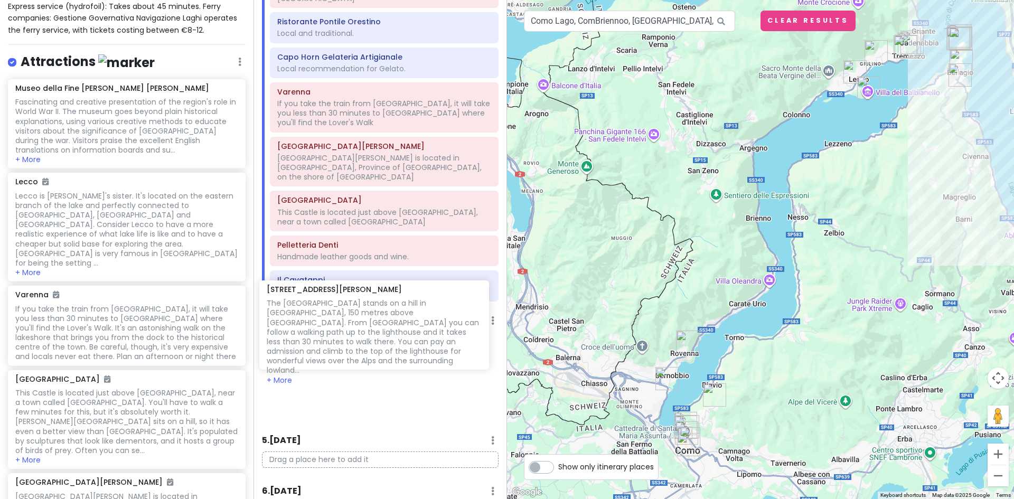
drag, startPoint x: 107, startPoint y: 196, endPoint x: 358, endPoint y: 328, distance: 283.8
click at [358, 328] on div "Lake [GEOGRAPHIC_DATA] Trip Private Change Dates Make a Copy Delete Trip Give F…" at bounding box center [507, 249] width 1014 height 499
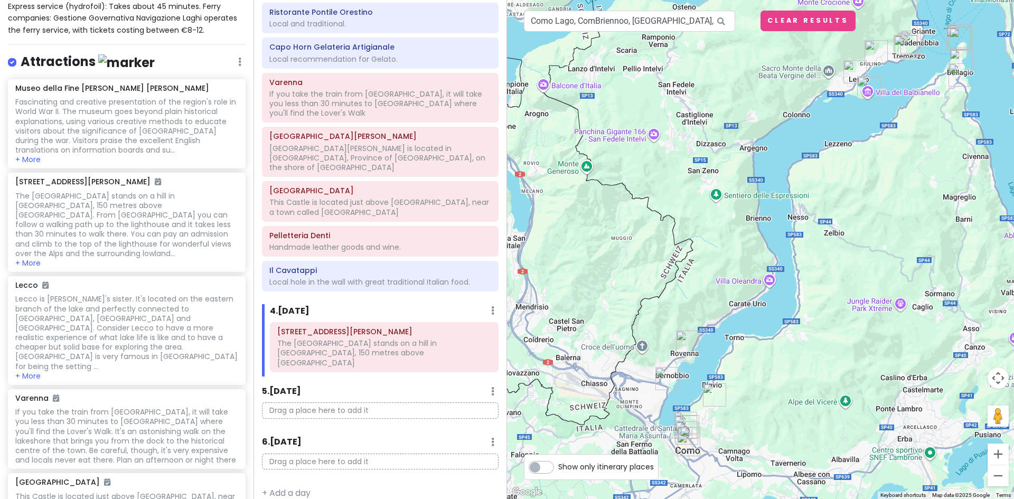
scroll to position [706, 0]
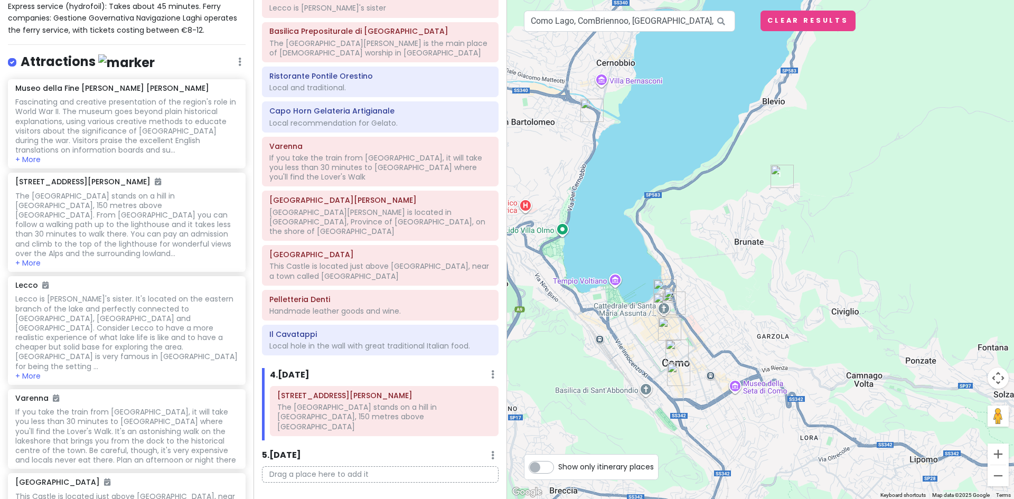
drag, startPoint x: 661, startPoint y: 412, endPoint x: 707, endPoint y: 181, distance: 235.7
click at [707, 181] on div at bounding box center [760, 249] width 507 height 499
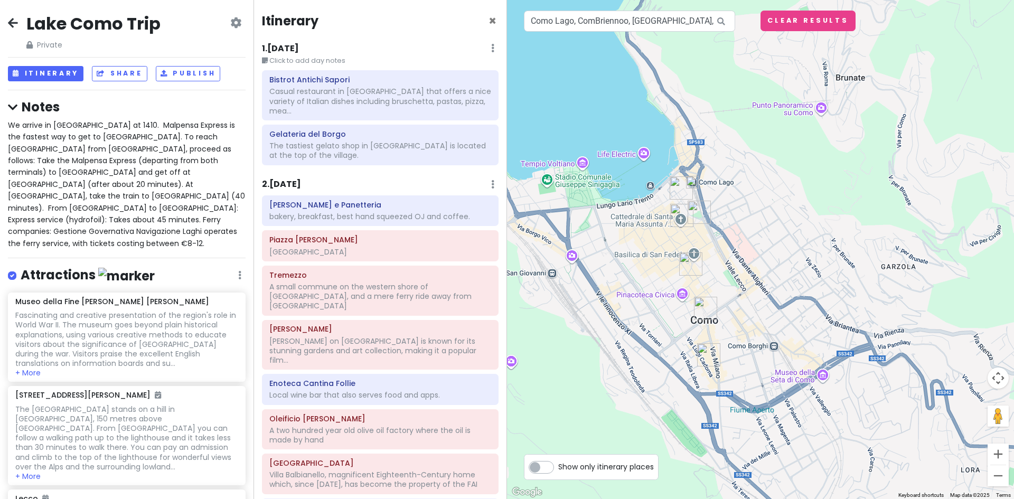
scroll to position [706, 0]
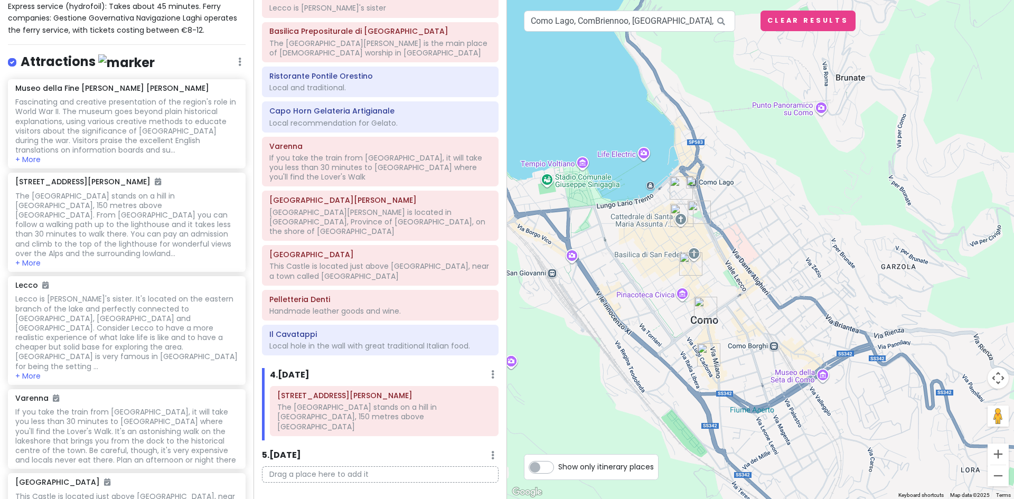
click at [691, 179] on img at bounding box center [691, 182] width 21 height 21
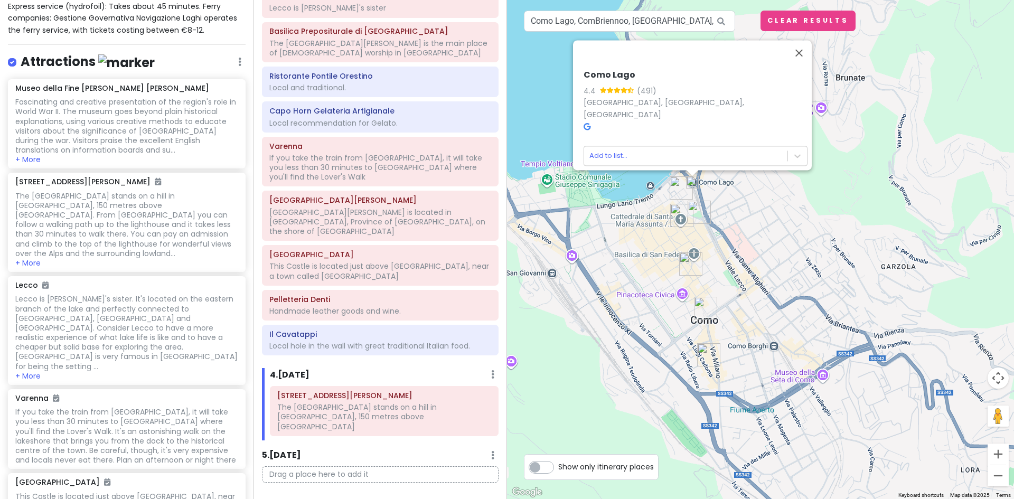
click at [678, 186] on img "Piazza Roma" at bounding box center [681, 188] width 32 height 32
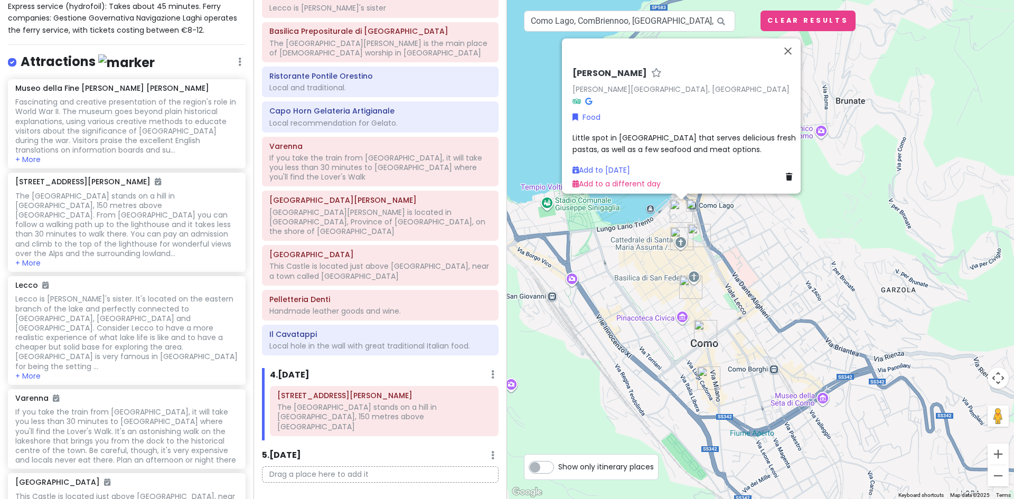
click at [678, 236] on img "Cattedrale di Santa Maria Assunta - Duomo di Como" at bounding box center [682, 239] width 32 height 32
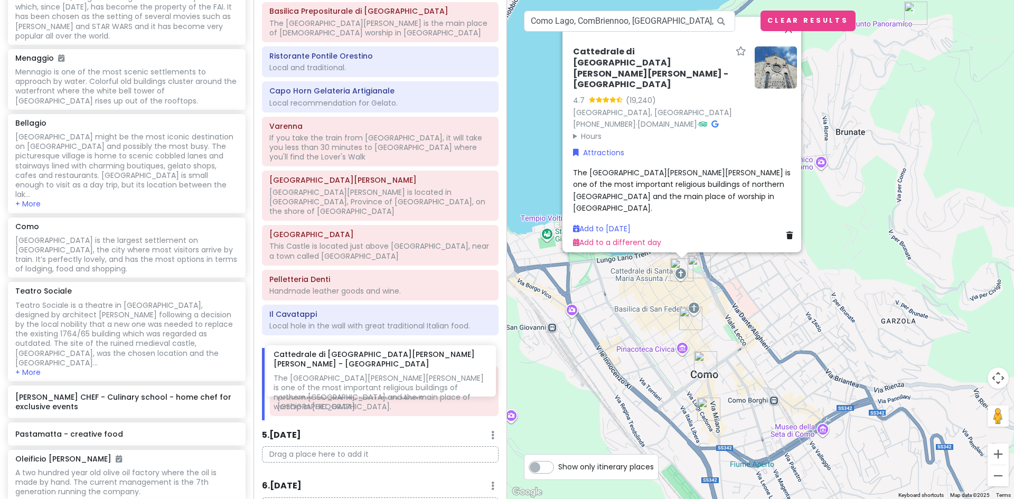
scroll to position [748, 0]
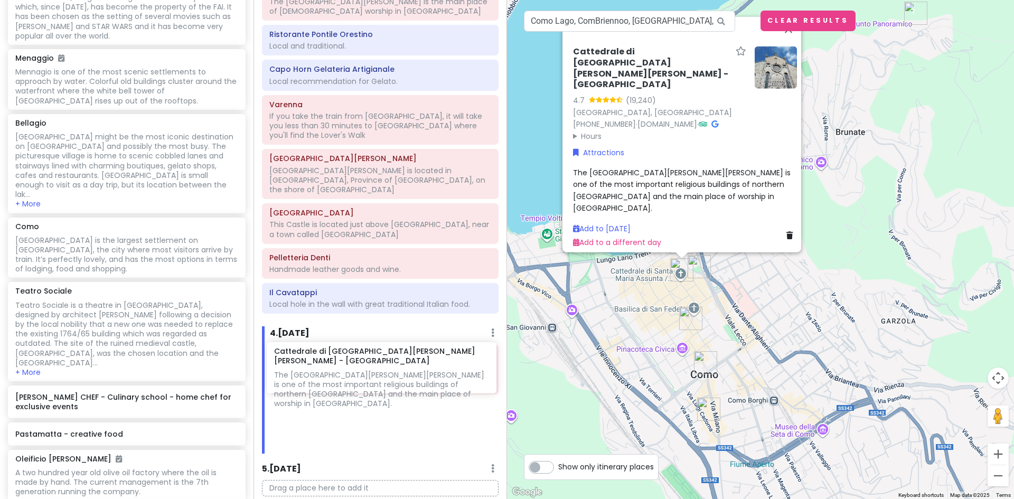
drag, startPoint x: 82, startPoint y: 308, endPoint x: 340, endPoint y: 366, distance: 265.1
click at [340, 366] on div "Lake [GEOGRAPHIC_DATA] Trip Private Change Dates Make a Copy Delete Trip Give F…" at bounding box center [507, 249] width 1014 height 499
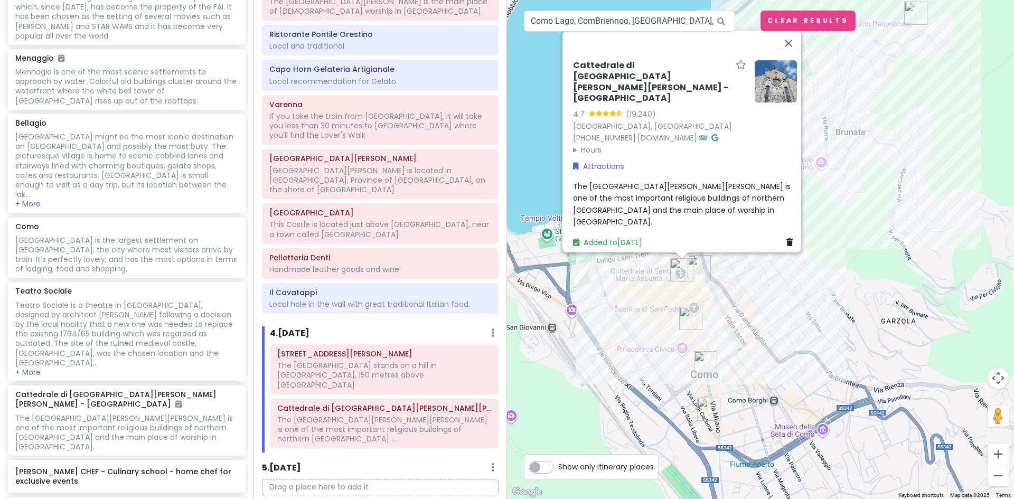
click at [694, 265] on img "Cattedrale di Santa Maria Assunta - Duomo di Como" at bounding box center [682, 270] width 32 height 32
click at [699, 264] on img "Teatro Sociale" at bounding box center [699, 267] width 32 height 32
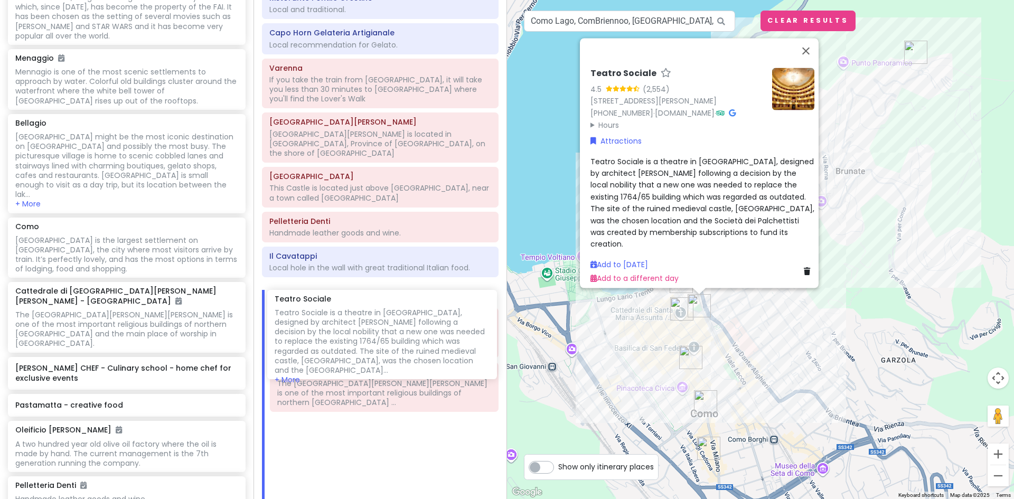
scroll to position [847, 0]
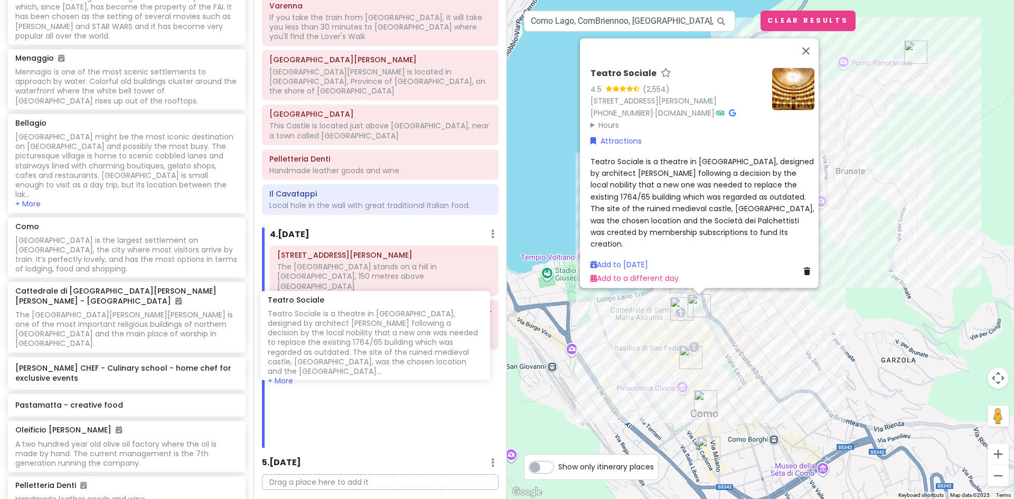
drag, startPoint x: 51, startPoint y: 228, endPoint x: 303, endPoint y: 328, distance: 271.3
click at [303, 328] on div "Lake [GEOGRAPHIC_DATA] Trip Private Change Dates Make a Copy Delete Trip Give F…" at bounding box center [507, 249] width 1014 height 499
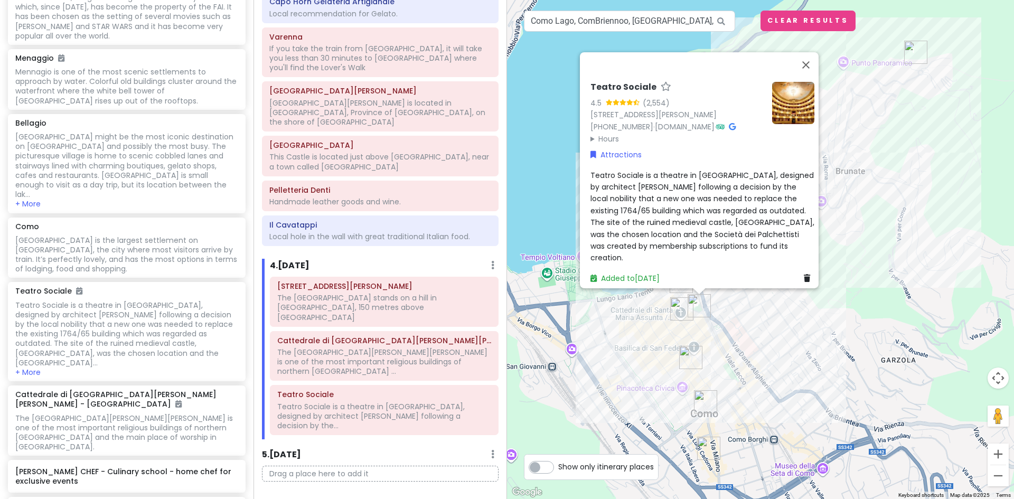
click at [699, 400] on img "Como" at bounding box center [705, 402] width 32 height 32
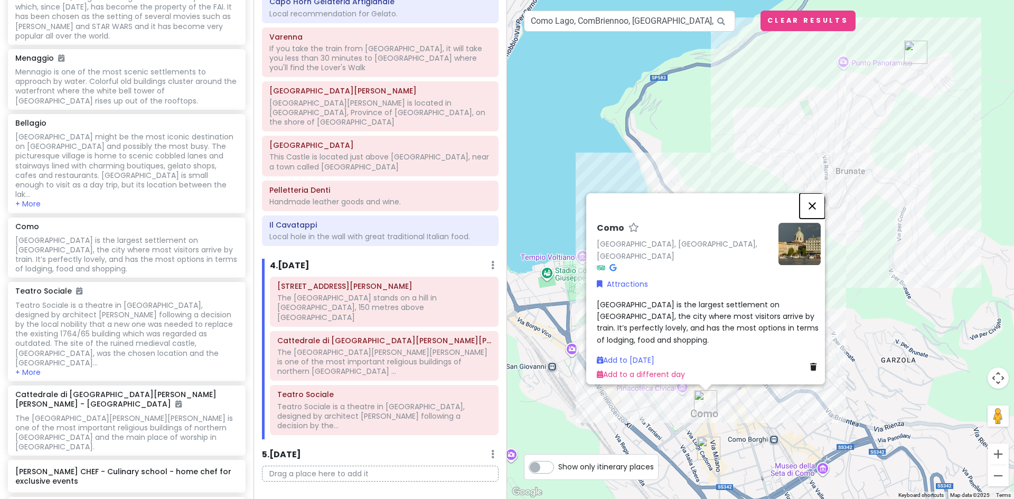
click at [814, 205] on button "Close" at bounding box center [811, 205] width 25 height 25
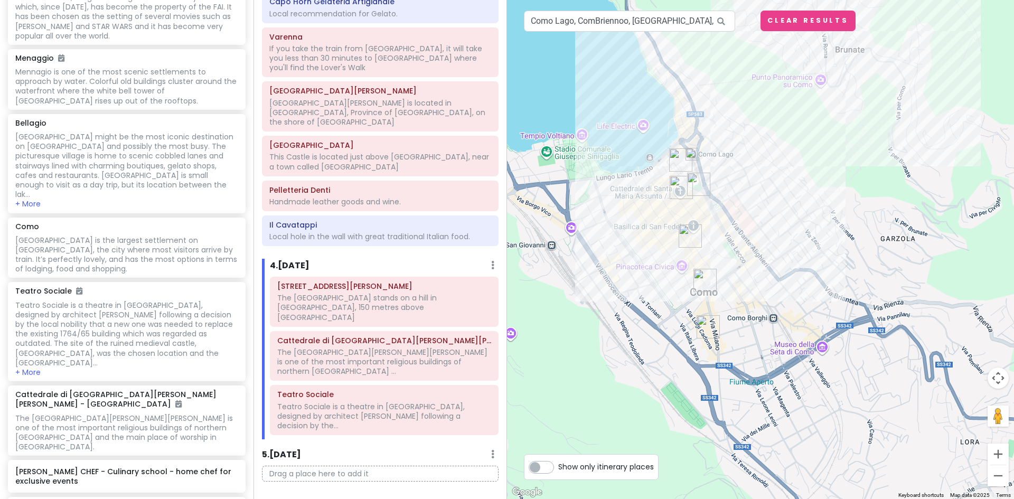
drag, startPoint x: 756, startPoint y: 364, endPoint x: 754, endPoint y: 231, distance: 133.0
click at [754, 231] on div at bounding box center [760, 249] width 507 height 499
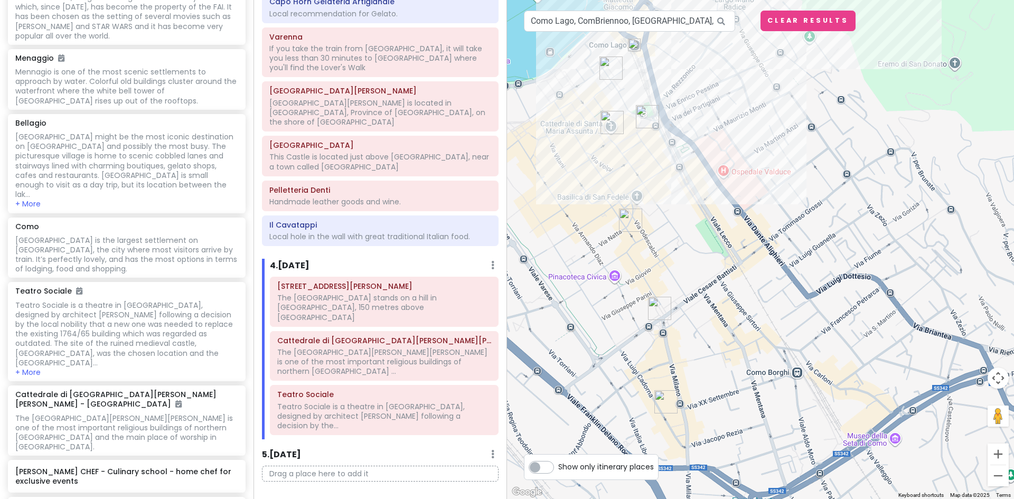
click at [626, 214] on img "Passion Como" at bounding box center [630, 220] width 32 height 32
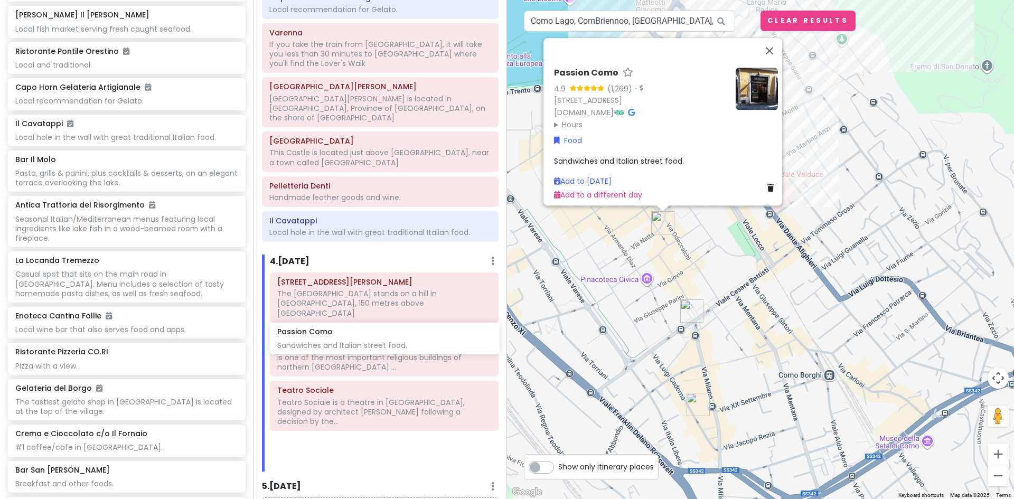
scroll to position [847, 0]
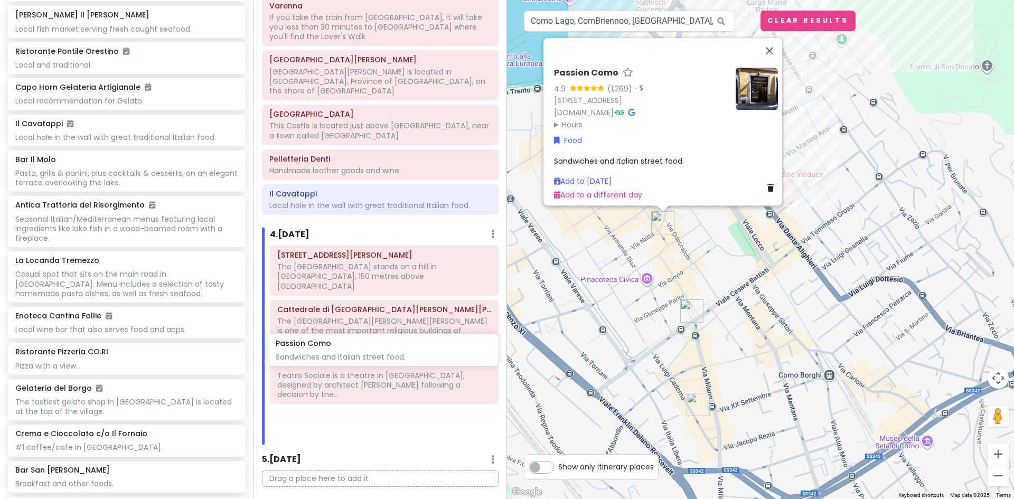
drag, startPoint x: 85, startPoint y: 402, endPoint x: 345, endPoint y: 353, distance: 264.7
click at [345, 353] on div "Lake [GEOGRAPHIC_DATA] Trip Private Change Dates Make a Copy Delete Trip Give F…" at bounding box center [507, 249] width 1014 height 499
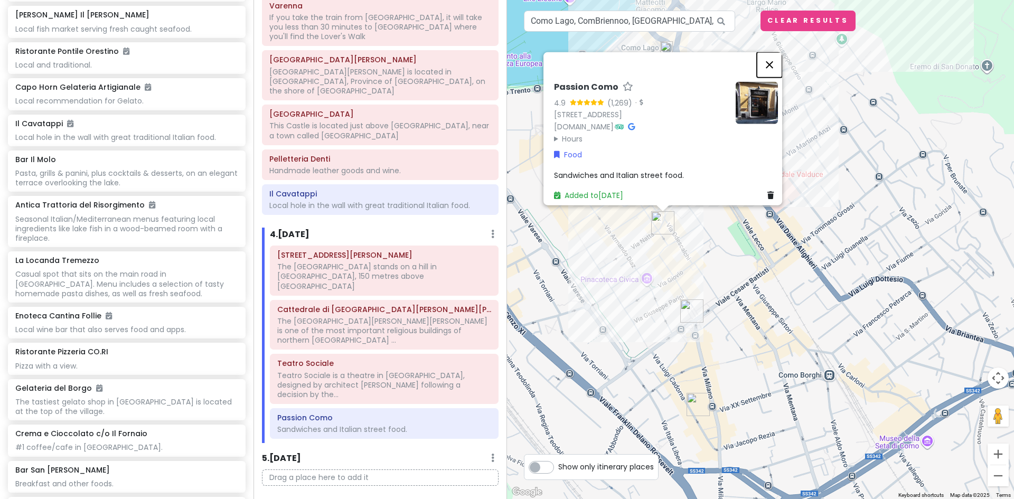
click at [775, 52] on button "Close" at bounding box center [768, 64] width 25 height 25
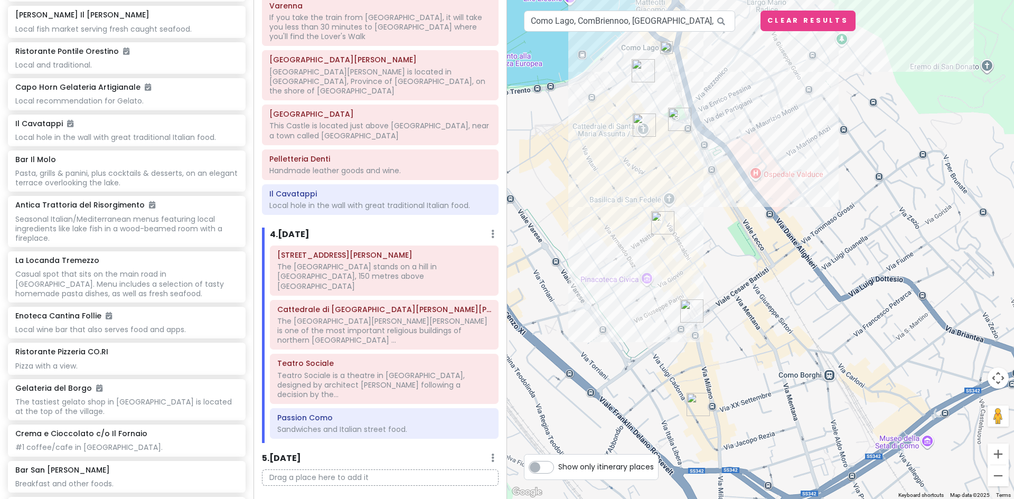
click at [892, 443] on div "To navigate, press the arrow keys." at bounding box center [760, 249] width 507 height 499
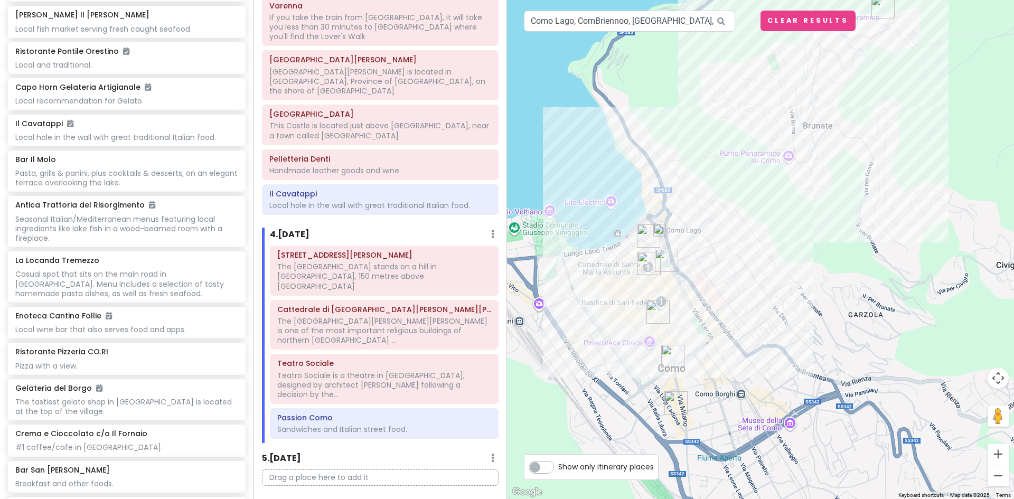
drag, startPoint x: 786, startPoint y: 414, endPoint x: 728, endPoint y: 414, distance: 57.5
click at [728, 414] on div at bounding box center [760, 249] width 507 height 499
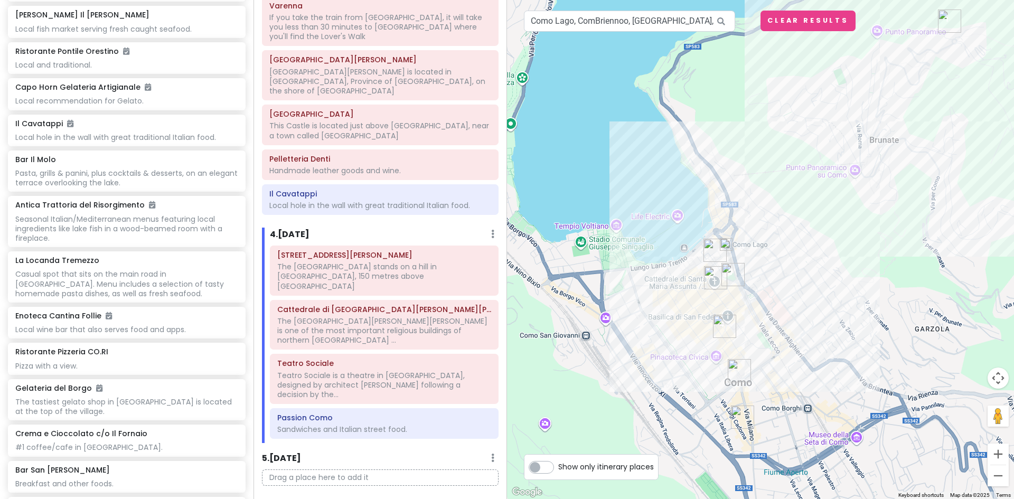
drag, startPoint x: 581, startPoint y: 306, endPoint x: 649, endPoint y: 320, distance: 69.7
click at [649, 320] on div at bounding box center [760, 249] width 507 height 499
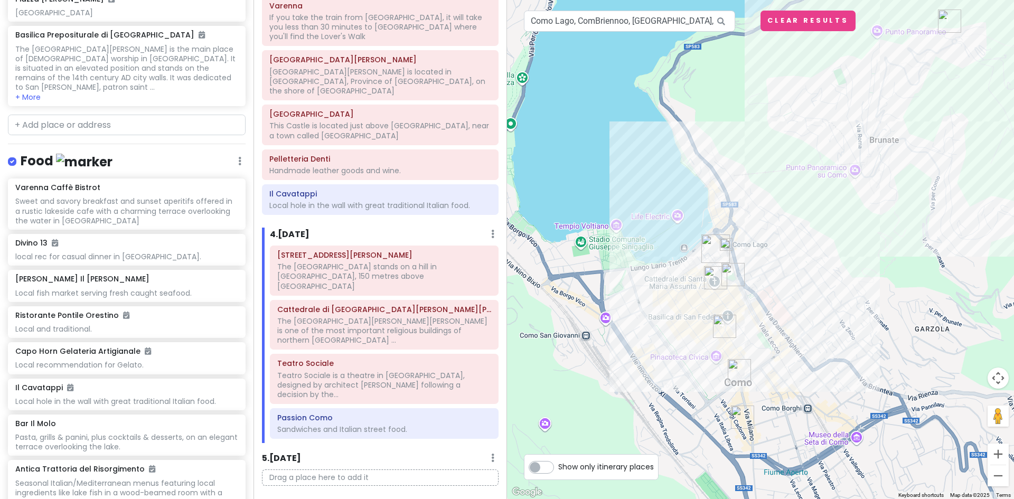
scroll to position [1912, 0]
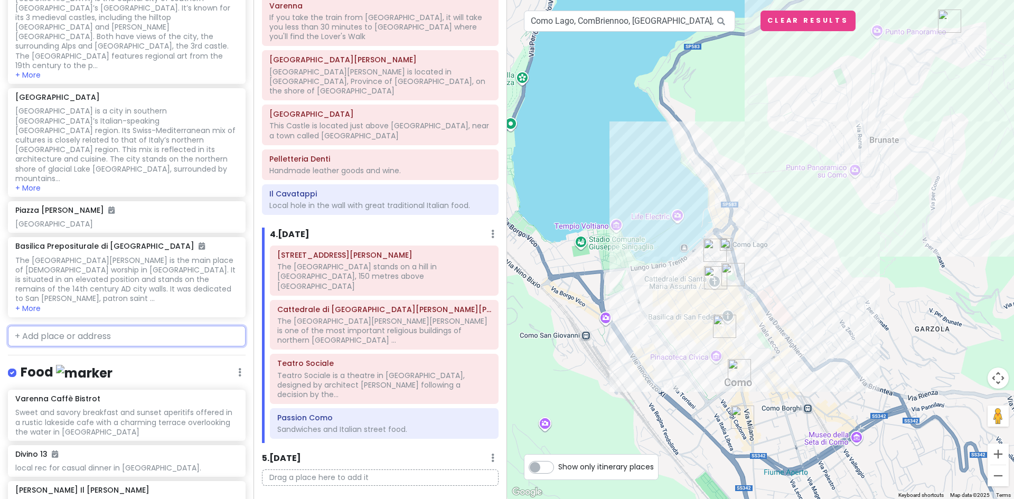
click at [67, 326] on input "text" at bounding box center [127, 336] width 238 height 21
paste input "The Tempio Voltiano is a museum in the city of [GEOGRAPHIC_DATA], [GEOGRAPHIC_D…"
type input "The Tempio Voltiano is a museum in the city of [GEOGRAPHIC_DATA], [GEOGRAPHIC_D…"
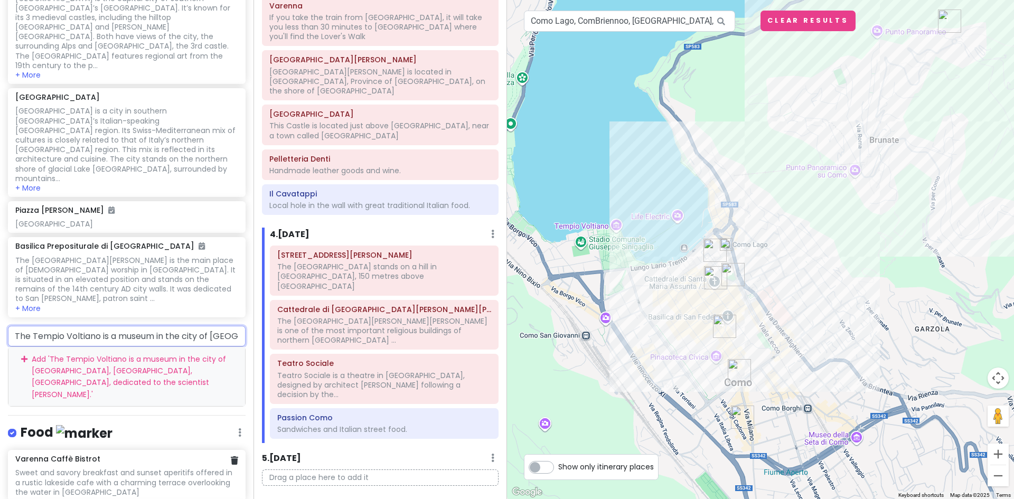
scroll to position [0, 264]
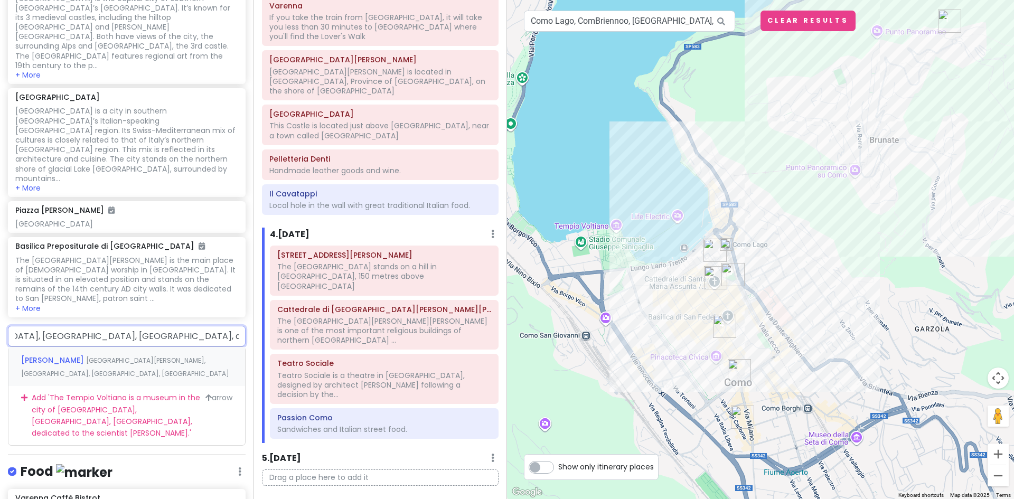
click at [130, 356] on span "[GEOGRAPHIC_DATA][PERSON_NAME], [GEOGRAPHIC_DATA], [GEOGRAPHIC_DATA], [GEOGRAPH…" at bounding box center [125, 367] width 208 height 23
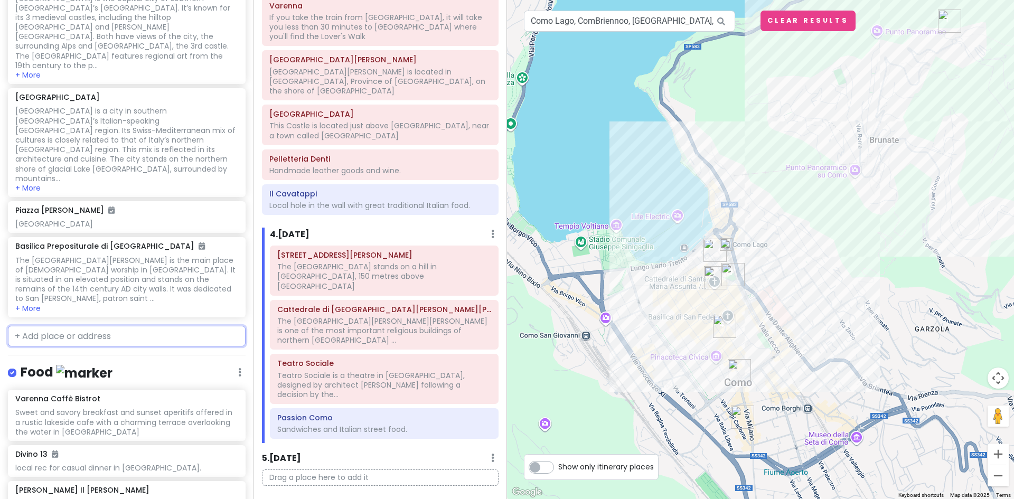
scroll to position [1939, 0]
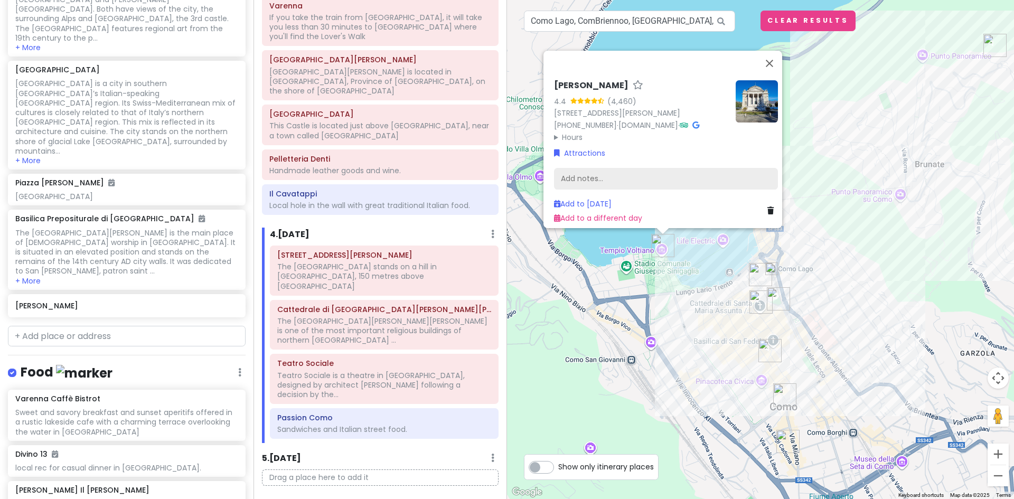
click at [617, 173] on div "Add notes..." at bounding box center [666, 178] width 224 height 22
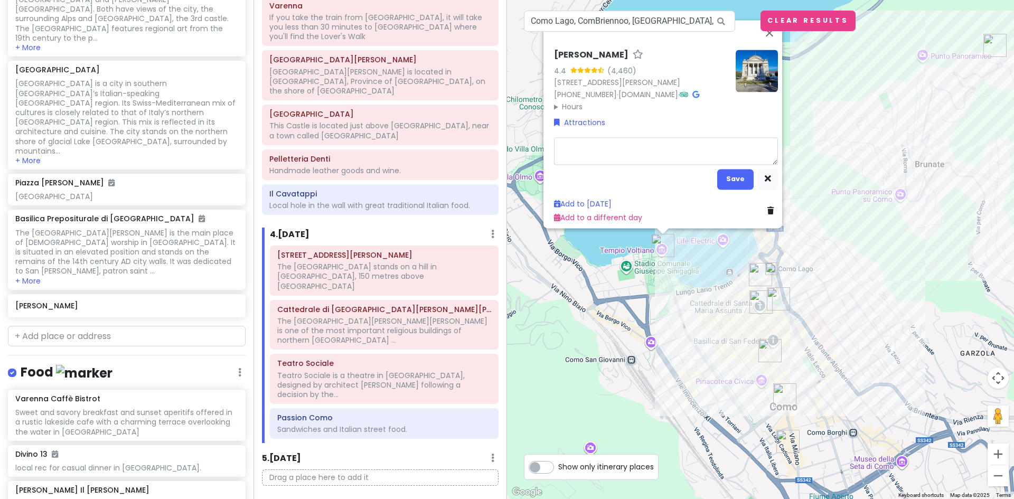
type textarea "x"
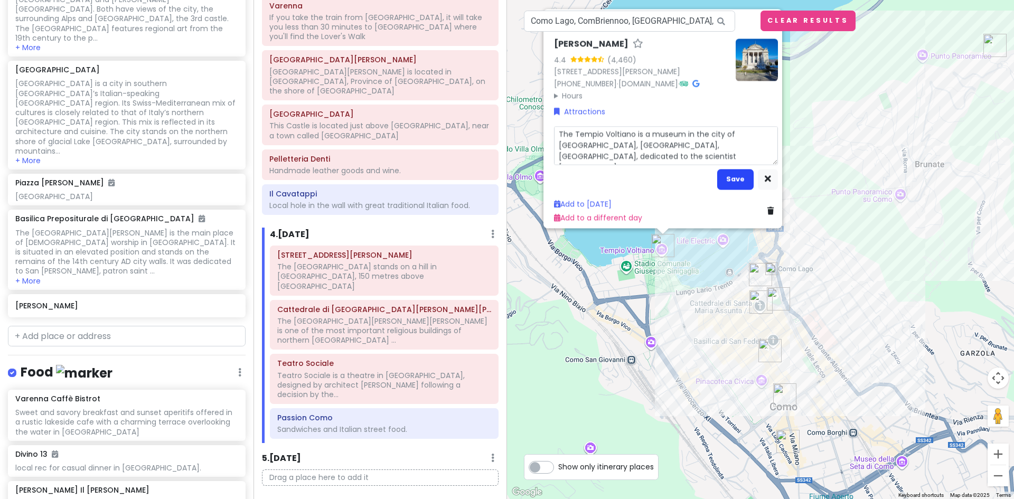
type textarea "The Tempio Voltiano is a museum in the city of [GEOGRAPHIC_DATA], [GEOGRAPHIC_D…"
click at [727, 175] on button "Save" at bounding box center [735, 178] width 36 height 21
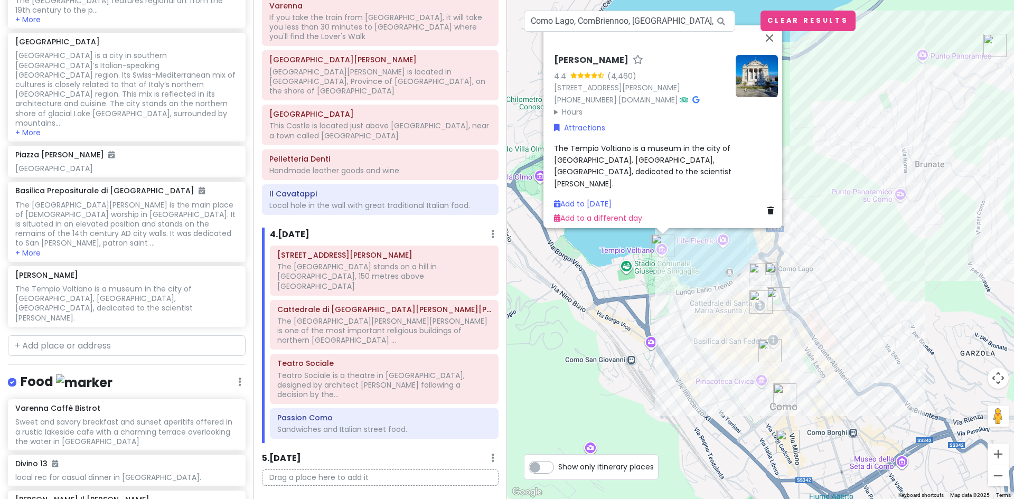
click at [769, 351] on img "Passion Como" at bounding box center [770, 351] width 32 height 32
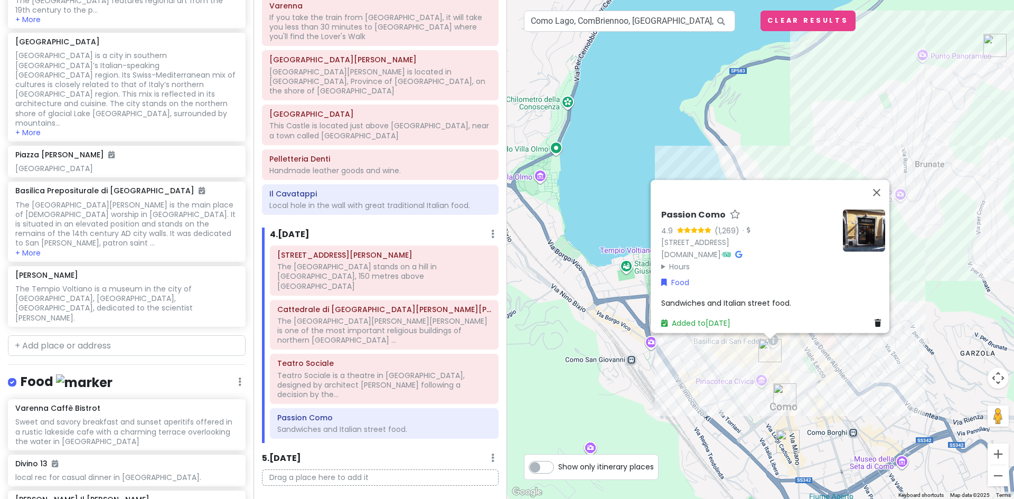
click at [805, 356] on div "Passion Como 4.9 (1,269) · [STREET_ADDRESS] [DOMAIN_NAME] · Hours [DATE] 10:30 …" at bounding box center [760, 249] width 507 height 499
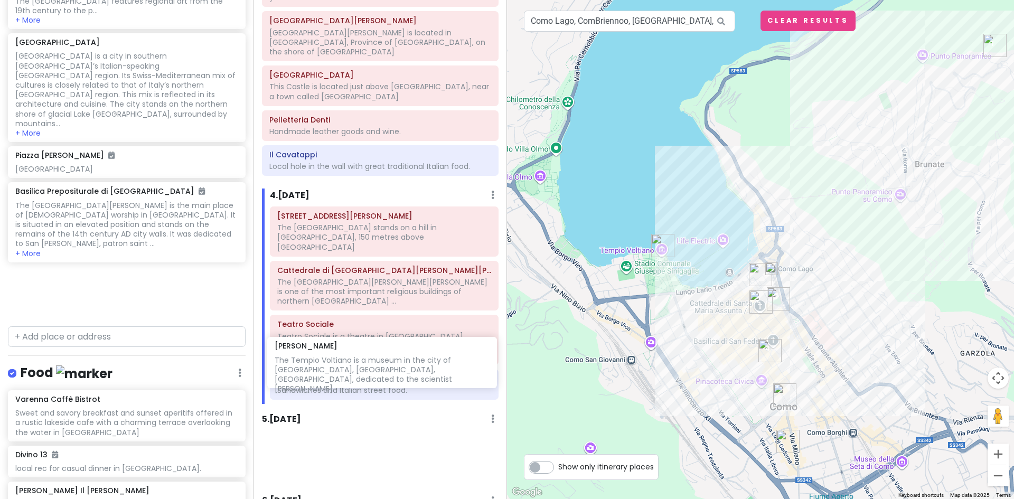
scroll to position [886, 0]
drag, startPoint x: 62, startPoint y: 122, endPoint x: 319, endPoint y: 358, distance: 348.9
click at [319, 358] on div "Lake [GEOGRAPHIC_DATA] Trip Private Change Dates Make a Copy Delete Trip Give F…" at bounding box center [507, 249] width 1014 height 499
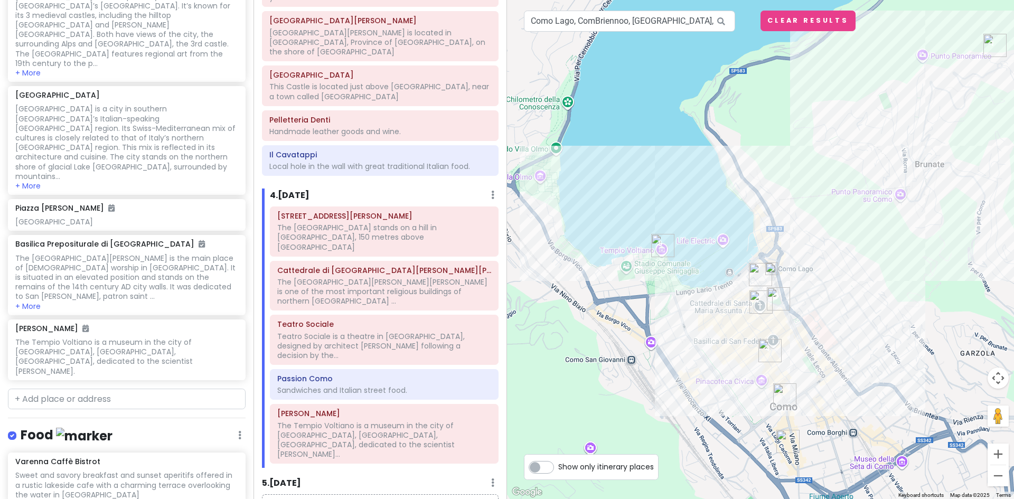
scroll to position [1911, 0]
paste input "[GEOGRAPHIC_DATA]"
type input "[GEOGRAPHIC_DATA]"
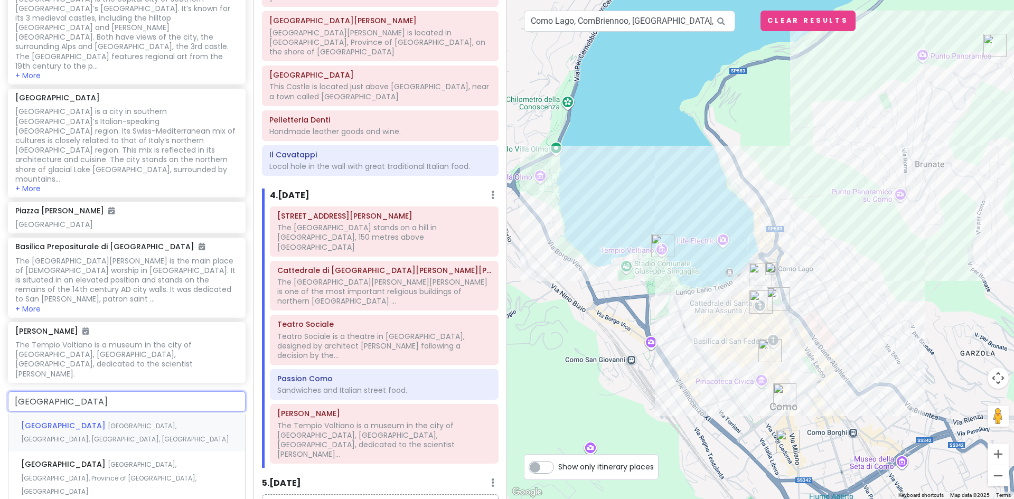
click at [130, 421] on span "[GEOGRAPHIC_DATA], [GEOGRAPHIC_DATA], [GEOGRAPHIC_DATA], [GEOGRAPHIC_DATA]" at bounding box center [125, 432] width 208 height 23
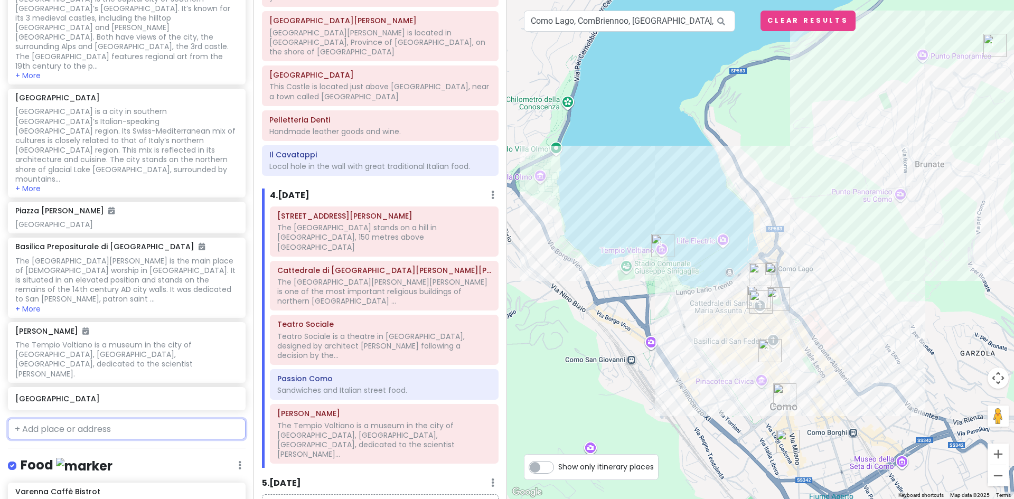
scroll to position [1939, 0]
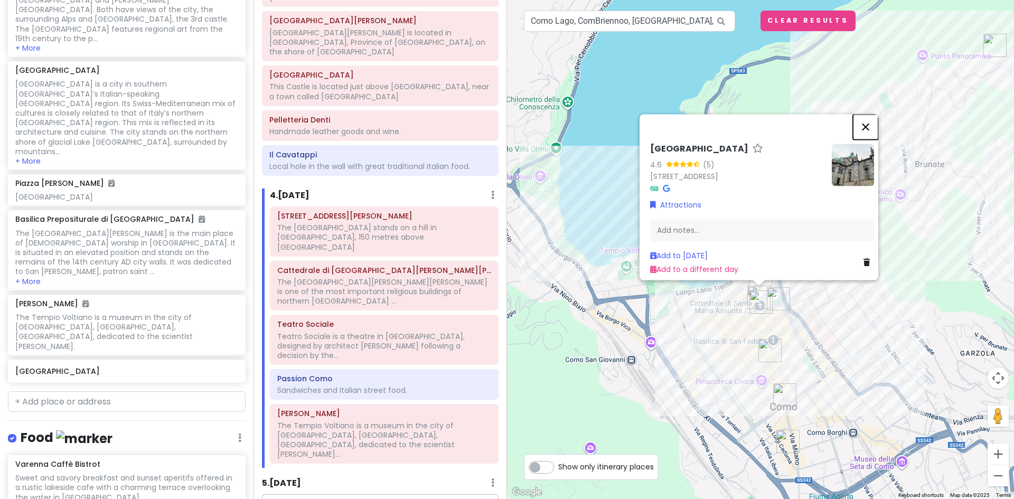
click at [870, 118] on button "Close" at bounding box center [865, 126] width 25 height 25
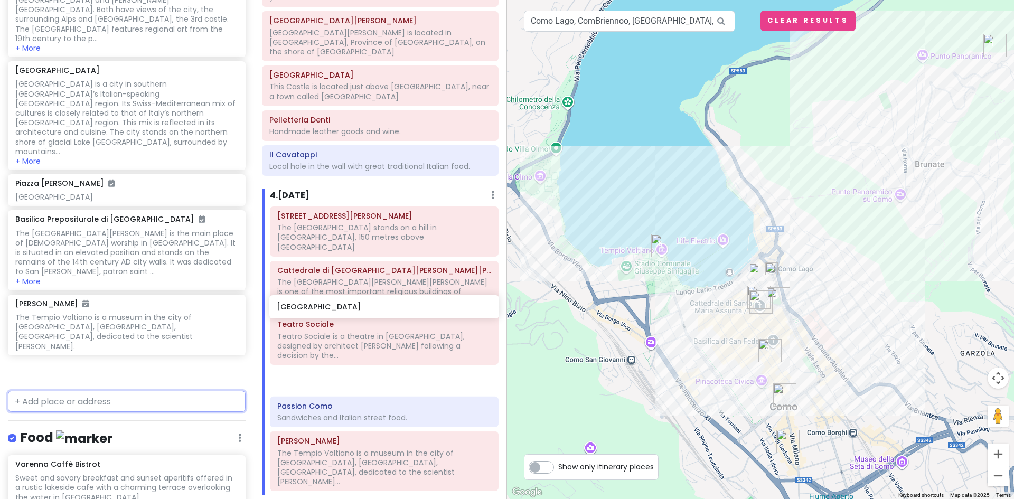
drag, startPoint x: 66, startPoint y: 196, endPoint x: 327, endPoint y: 310, distance: 285.1
click at [327, 310] on div "Lake [GEOGRAPHIC_DATA] Trip Private Change Dates Make a Copy Delete Trip Give F…" at bounding box center [507, 249] width 1014 height 499
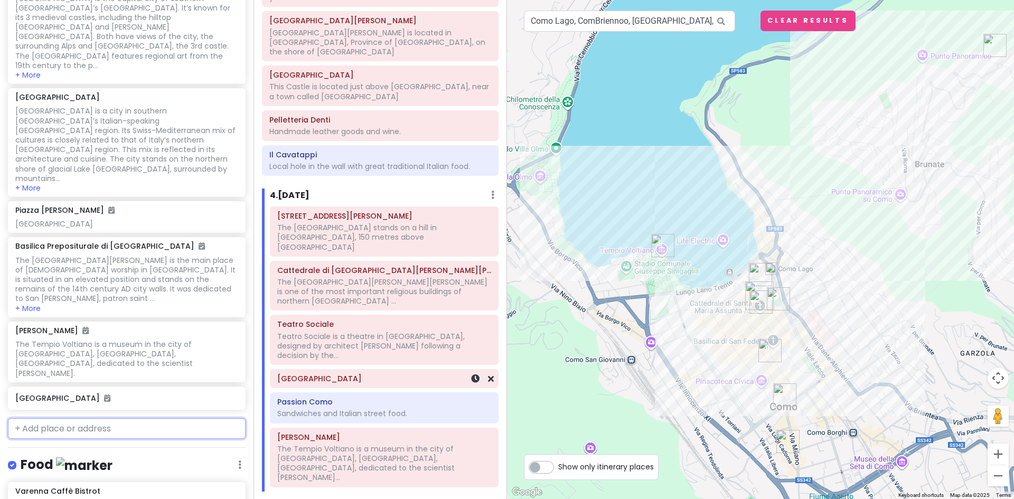
scroll to position [1911, 0]
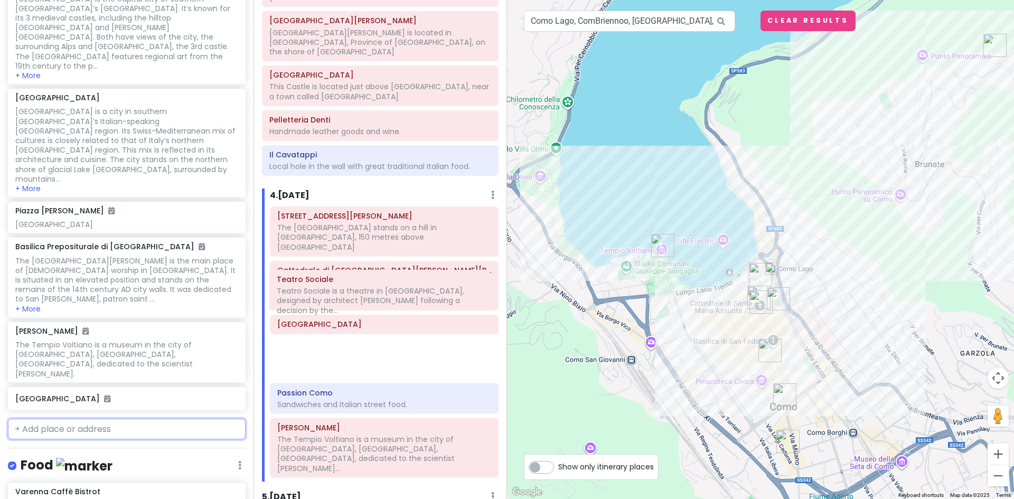
drag, startPoint x: 312, startPoint y: 282, endPoint x: 311, endPoint y: 304, distance: 22.2
click at [311, 304] on div "[STREET_ADDRESS][PERSON_NAME] The [GEOGRAPHIC_DATA] stands on a hill in [GEOGRA…" at bounding box center [384, 343] width 244 height 275
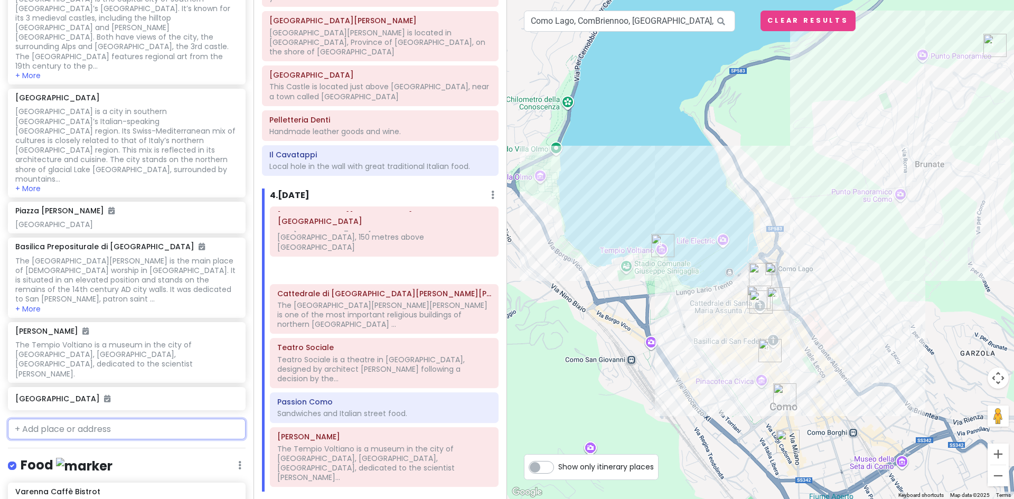
drag, startPoint x: 323, startPoint y: 263, endPoint x: 323, endPoint y: 228, distance: 35.9
click at [323, 228] on div "[STREET_ADDRESS][PERSON_NAME] The [GEOGRAPHIC_DATA] stands on a hill in [GEOGRA…" at bounding box center [384, 348] width 244 height 285
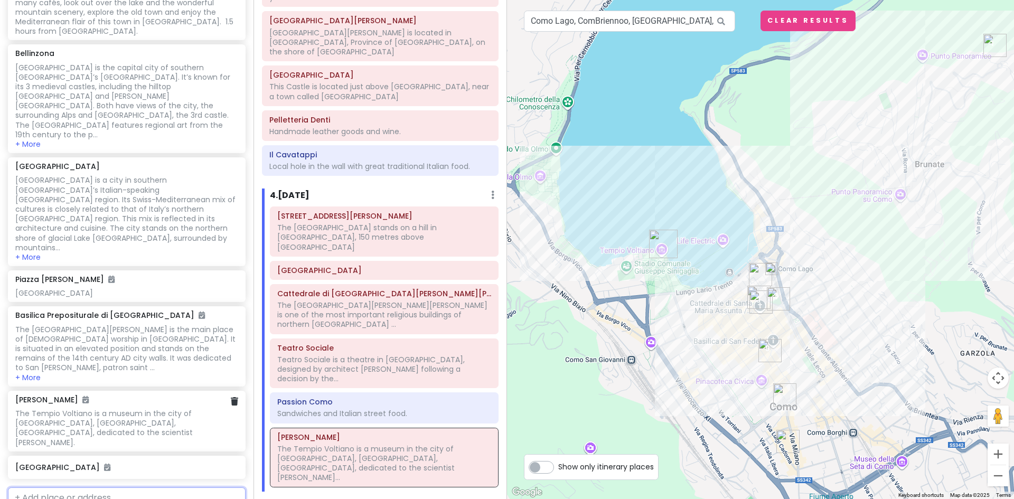
scroll to position [1859, 0]
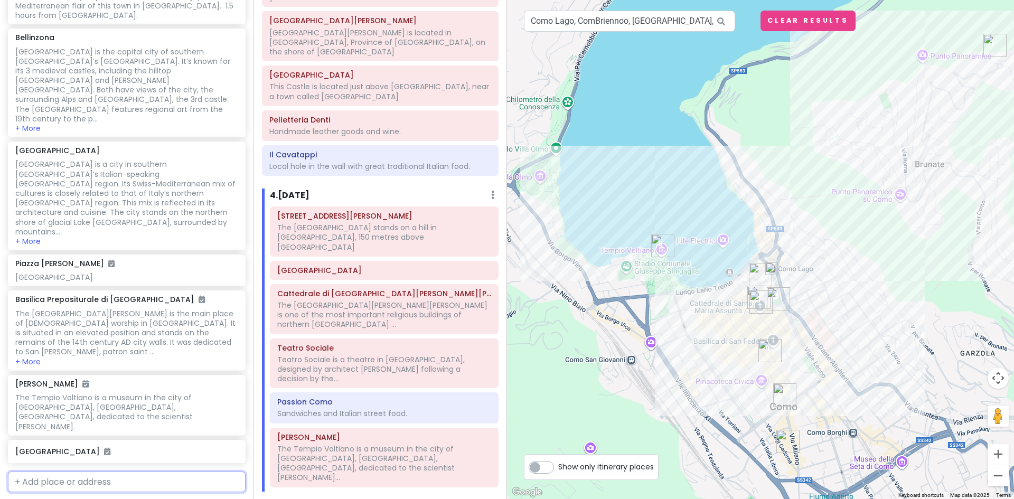
paste input "[GEOGRAPHIC_DATA]"
type input "[GEOGRAPHIC_DATA]"
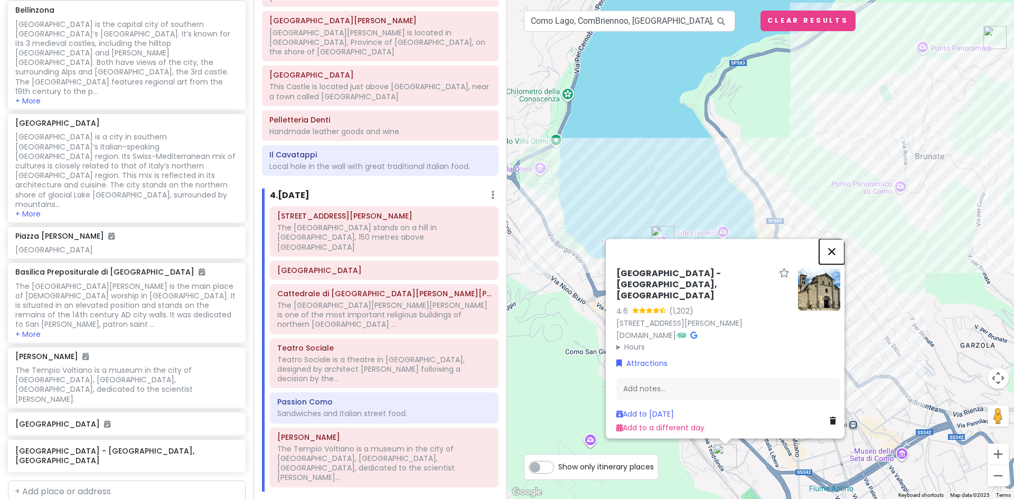
click at [837, 244] on button "Close" at bounding box center [831, 251] width 25 height 25
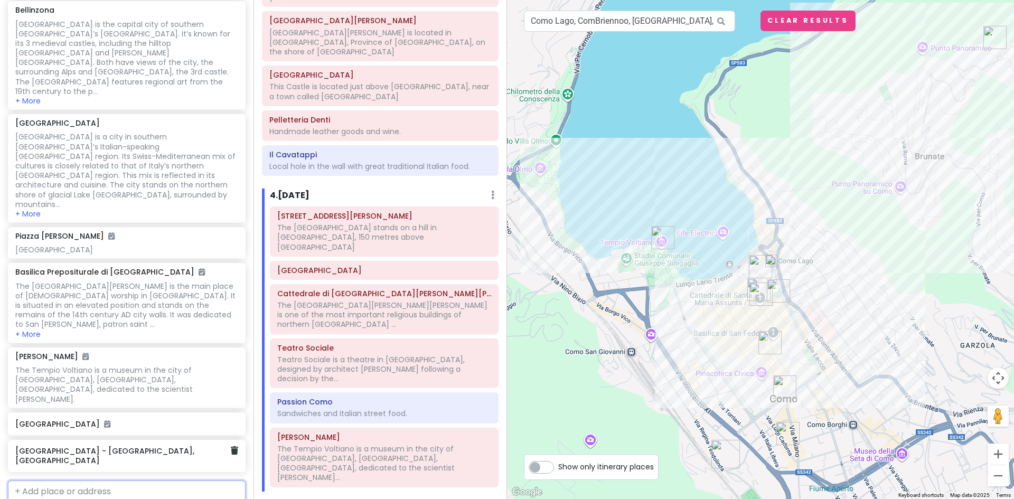
click at [150, 446] on h6 "[GEOGRAPHIC_DATA] - [GEOGRAPHIC_DATA], [GEOGRAPHIC_DATA]" at bounding box center [122, 455] width 215 height 19
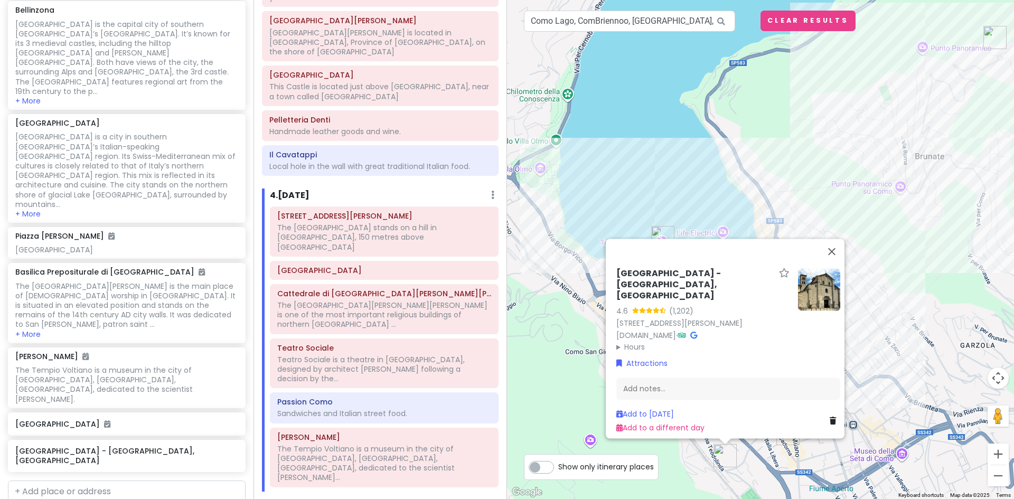
click at [903, 250] on div "[GEOGRAPHIC_DATA] - [GEOGRAPHIC_DATA], [GEOGRAPHIC_DATA] 4.6 (1,202) [STREET_AD…" at bounding box center [760, 249] width 507 height 499
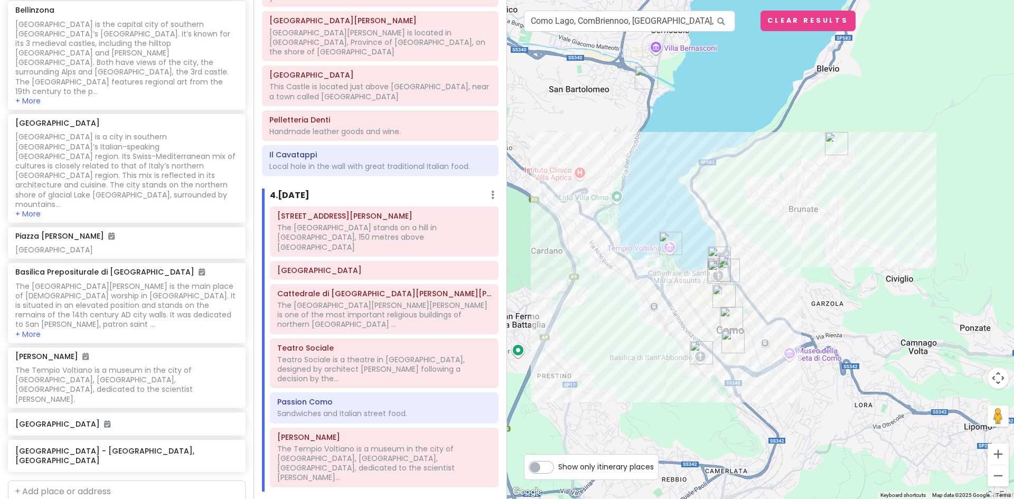
drag, startPoint x: 903, startPoint y: 443, endPoint x: 797, endPoint y: 396, distance: 116.7
click at [798, 396] on div at bounding box center [760, 249] width 507 height 499
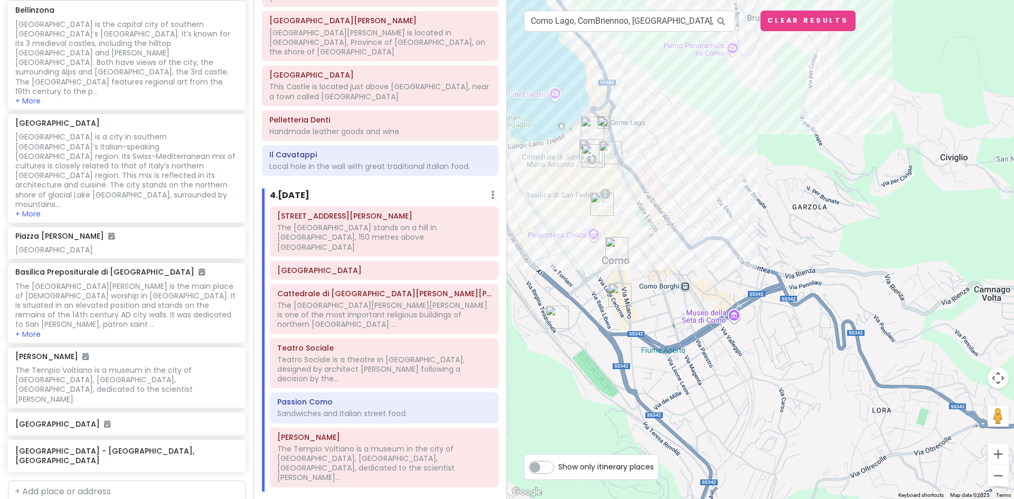
click at [733, 316] on div at bounding box center [760, 249] width 507 height 499
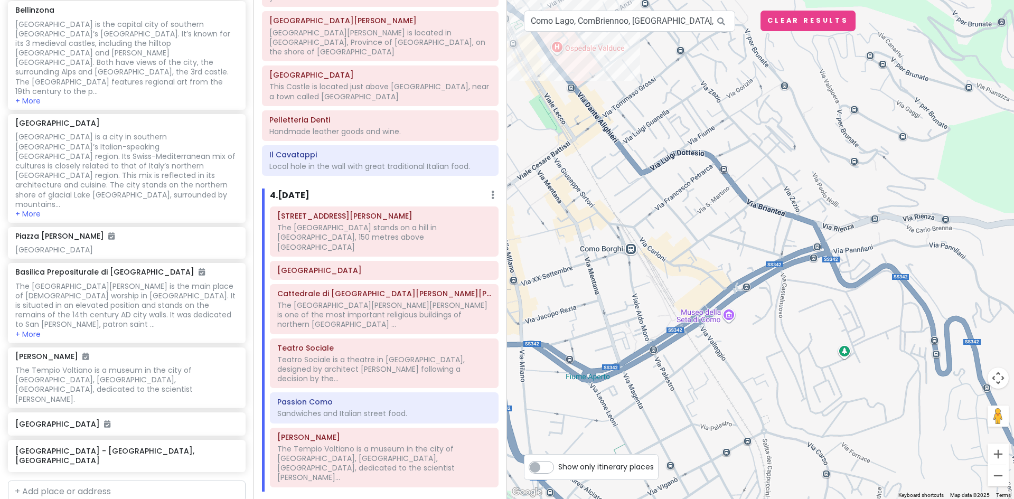
click at [728, 316] on div at bounding box center [760, 249] width 507 height 499
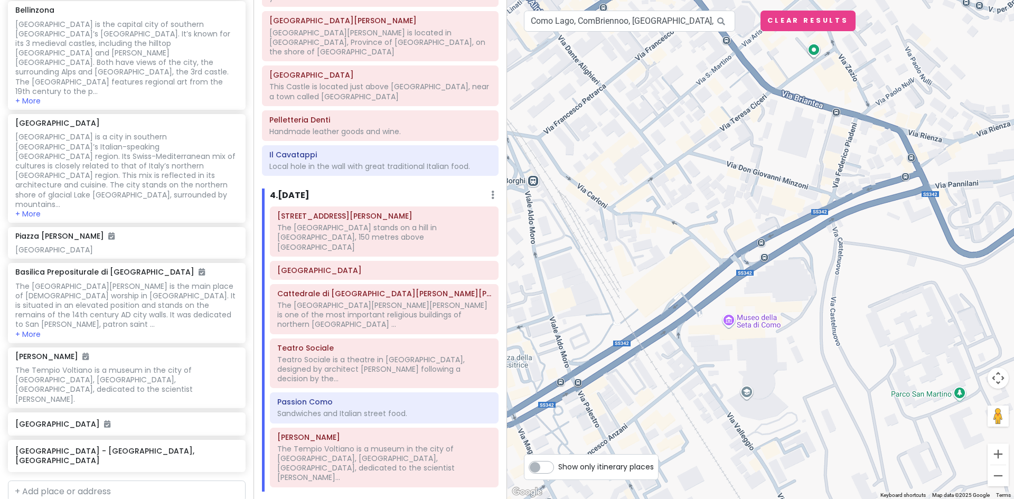
click at [749, 323] on div at bounding box center [760, 249] width 507 height 499
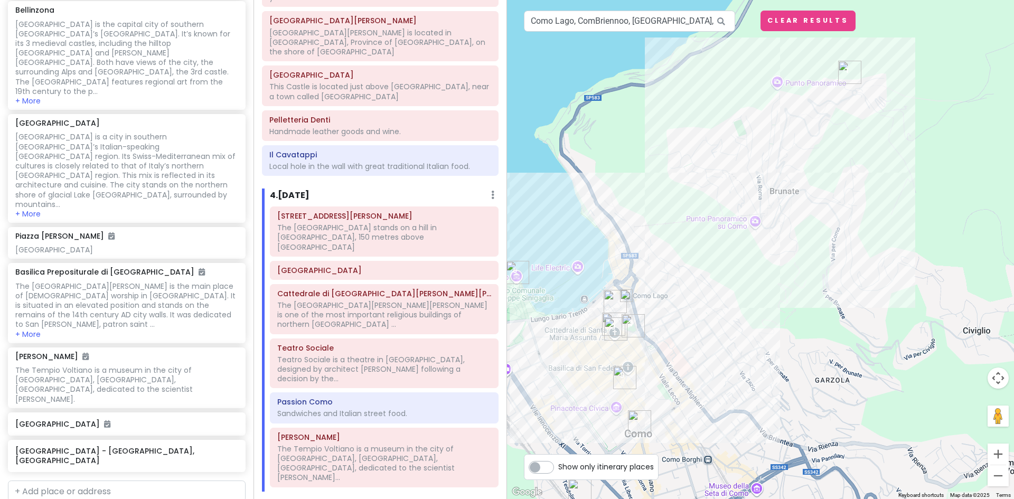
drag, startPoint x: 655, startPoint y: 229, endPoint x: 668, endPoint y: 375, distance: 146.8
click at [668, 375] on div at bounding box center [760, 249] width 507 height 499
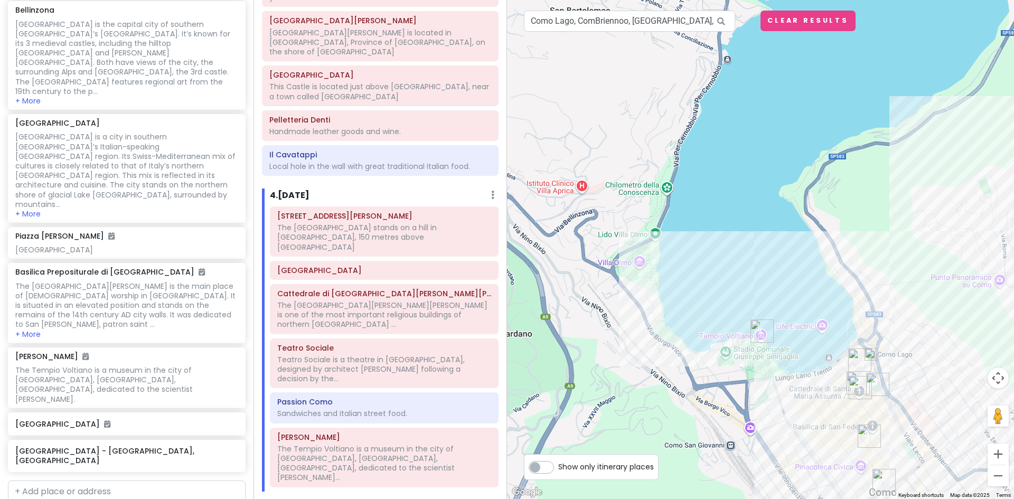
drag, startPoint x: 673, startPoint y: 373, endPoint x: 906, endPoint y: 424, distance: 239.4
click at [906, 424] on div at bounding box center [760, 249] width 507 height 499
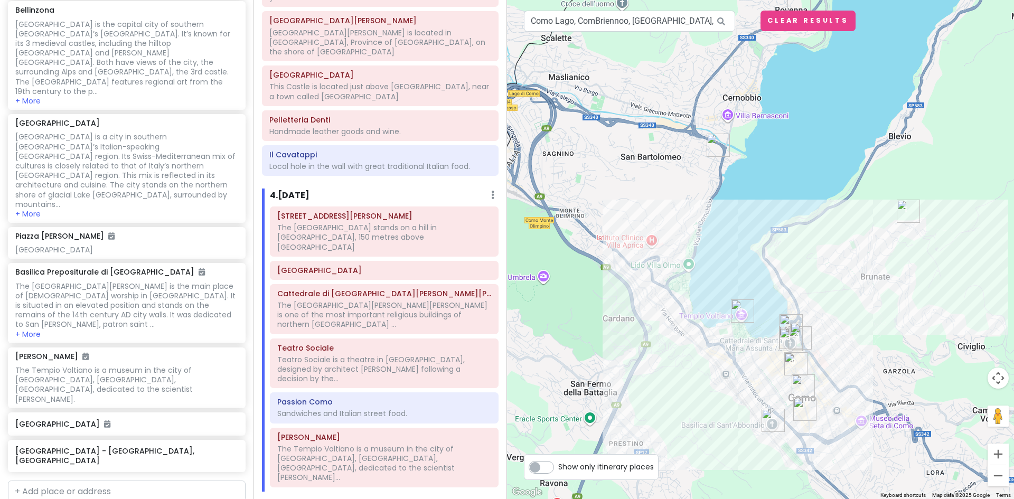
click at [716, 140] on img "Kitchen" at bounding box center [718, 145] width 32 height 32
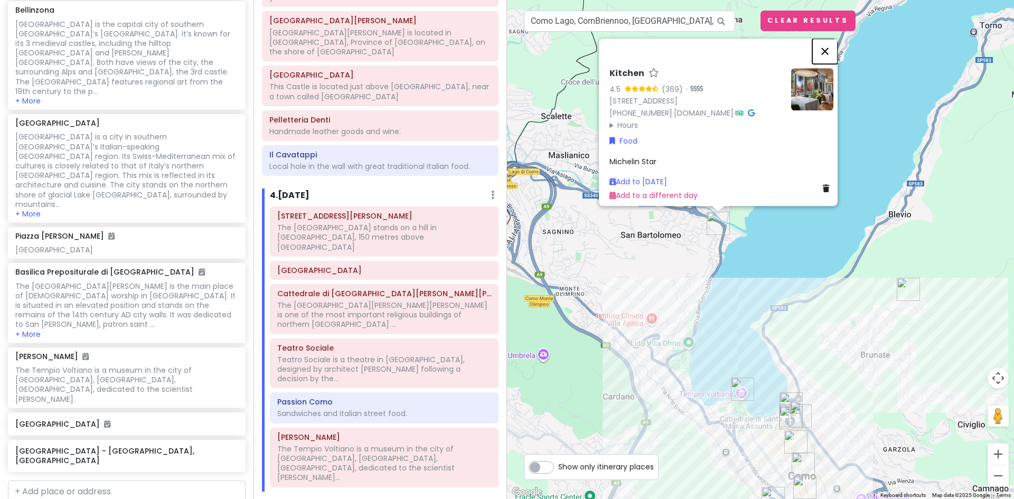
click at [830, 40] on button "Close" at bounding box center [824, 51] width 25 height 25
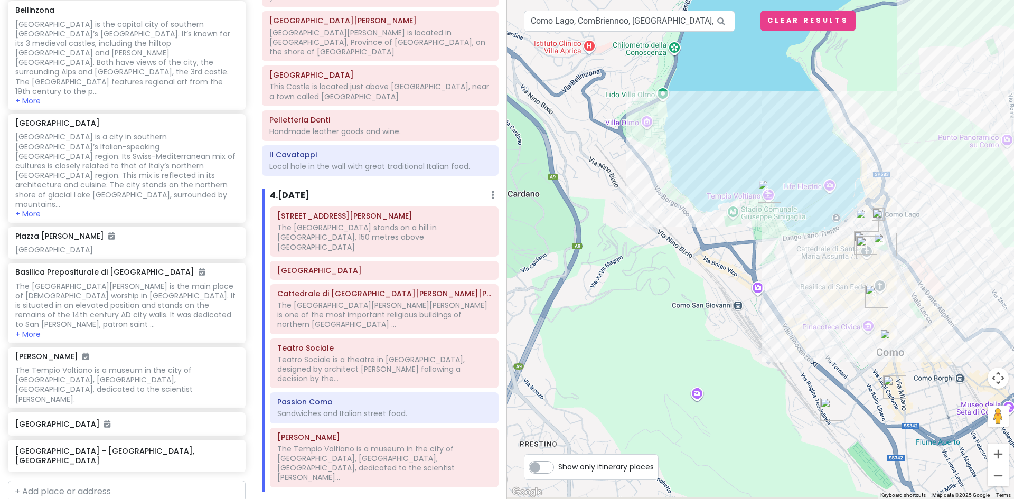
drag, startPoint x: 905, startPoint y: 349, endPoint x: 814, endPoint y: 132, distance: 235.7
click at [814, 132] on div at bounding box center [760, 249] width 507 height 499
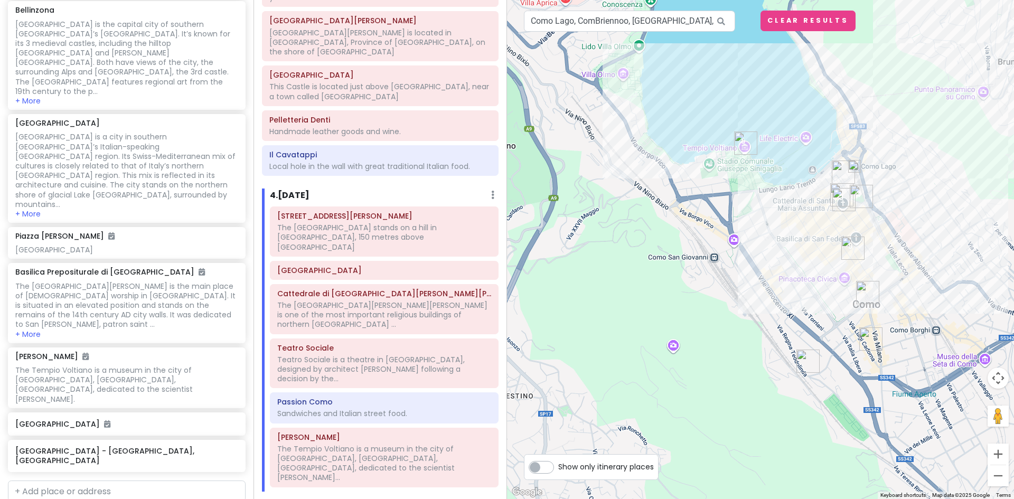
click at [872, 334] on img "IL Pacchero 2.0" at bounding box center [871, 339] width 32 height 32
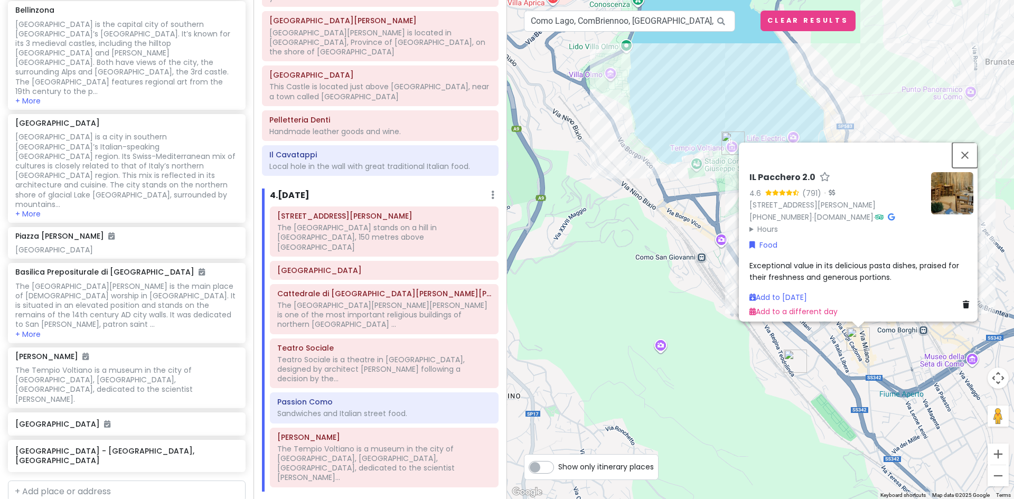
click at [968, 142] on button "Close" at bounding box center [964, 154] width 25 height 25
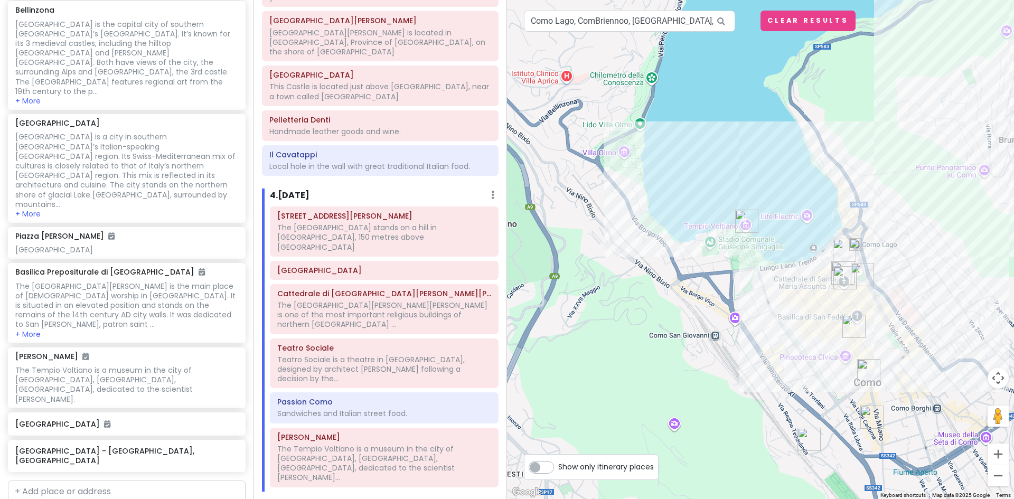
drag, startPoint x: 793, startPoint y: 292, endPoint x: 809, endPoint y: 379, distance: 88.0
click at [809, 379] on div at bounding box center [760, 249] width 507 height 499
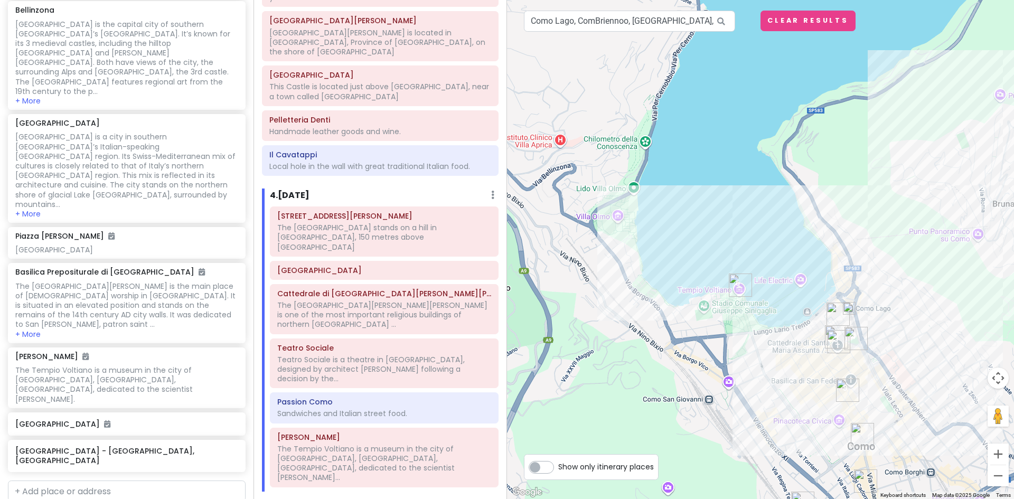
drag, startPoint x: 606, startPoint y: 237, endPoint x: 582, endPoint y: 295, distance: 62.5
click at [582, 295] on div at bounding box center [760, 249] width 507 height 499
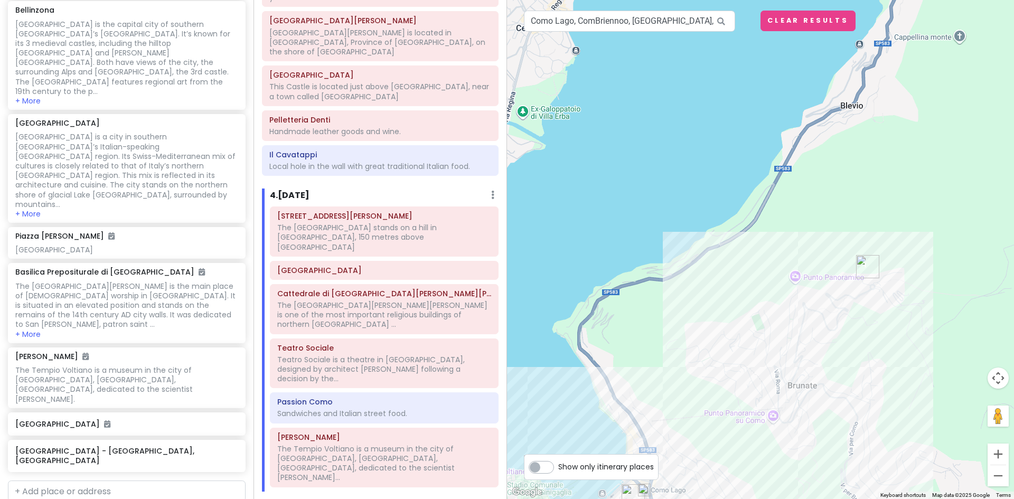
drag, startPoint x: 785, startPoint y: 221, endPoint x: 638, endPoint y: 346, distance: 193.6
click at [638, 351] on div at bounding box center [760, 249] width 507 height 499
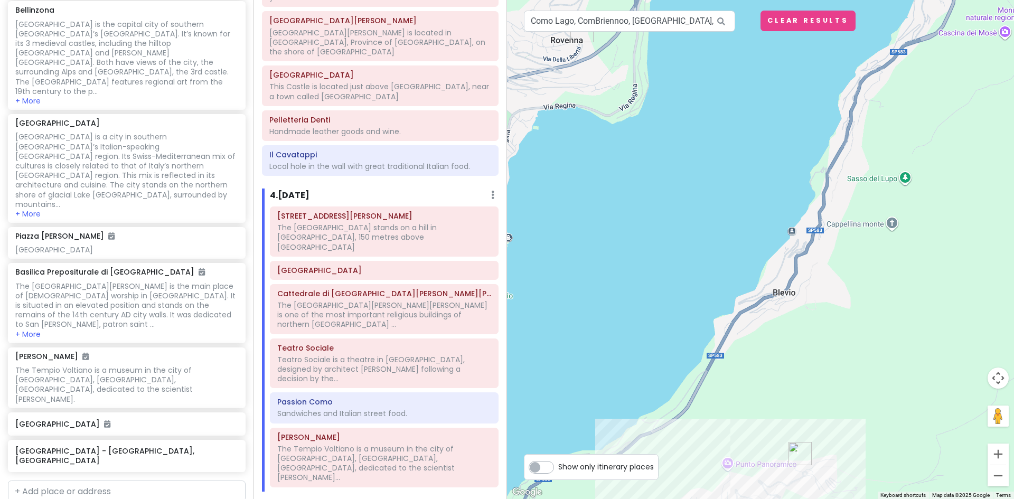
drag, startPoint x: 839, startPoint y: 229, endPoint x: 772, endPoint y: 404, distance: 187.6
click at [772, 404] on div at bounding box center [760, 249] width 507 height 499
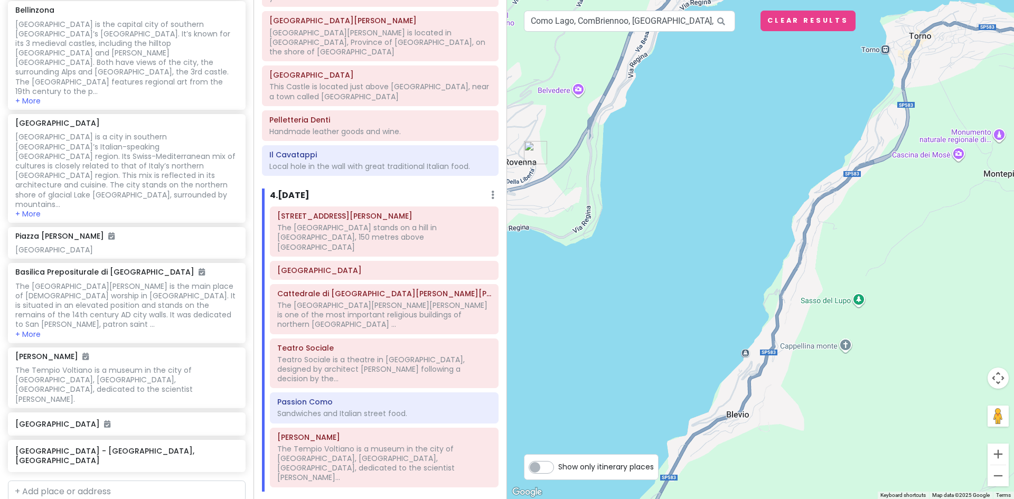
drag, startPoint x: 861, startPoint y: 358, endPoint x: 840, endPoint y: 397, distance: 44.6
click at [840, 397] on div at bounding box center [760, 249] width 507 height 499
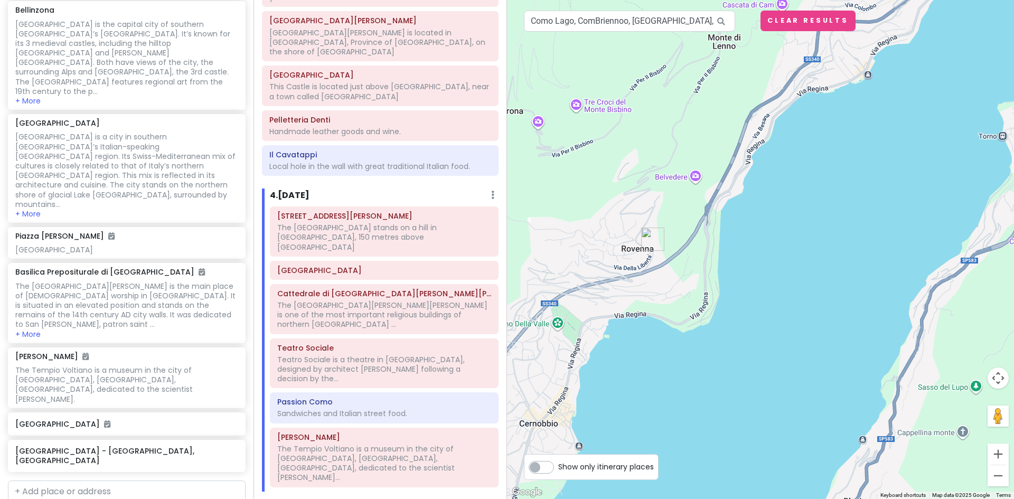
drag, startPoint x: 839, startPoint y: 325, endPoint x: 1026, endPoint y: 310, distance: 188.0
click at [1013, 310] on html "Lake [GEOGRAPHIC_DATA] Trip Private Change Dates Make a Copy Delete Trip Give F…" at bounding box center [507, 249] width 1014 height 499
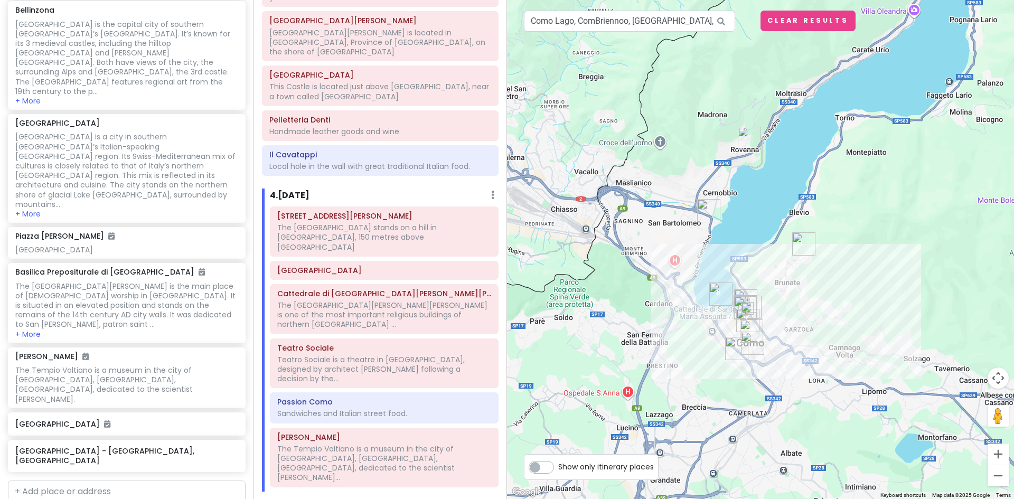
drag, startPoint x: 963, startPoint y: 368, endPoint x: 891, endPoint y: 233, distance: 153.7
click at [891, 234] on div at bounding box center [760, 249] width 507 height 499
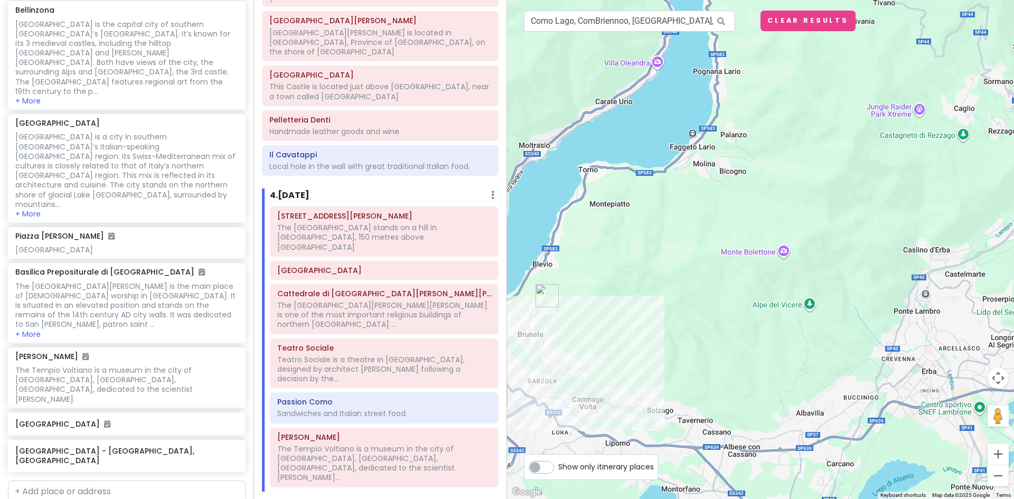
drag, startPoint x: 962, startPoint y: 240, endPoint x: 713, endPoint y: 302, distance: 257.3
click at [713, 302] on div at bounding box center [760, 249] width 507 height 499
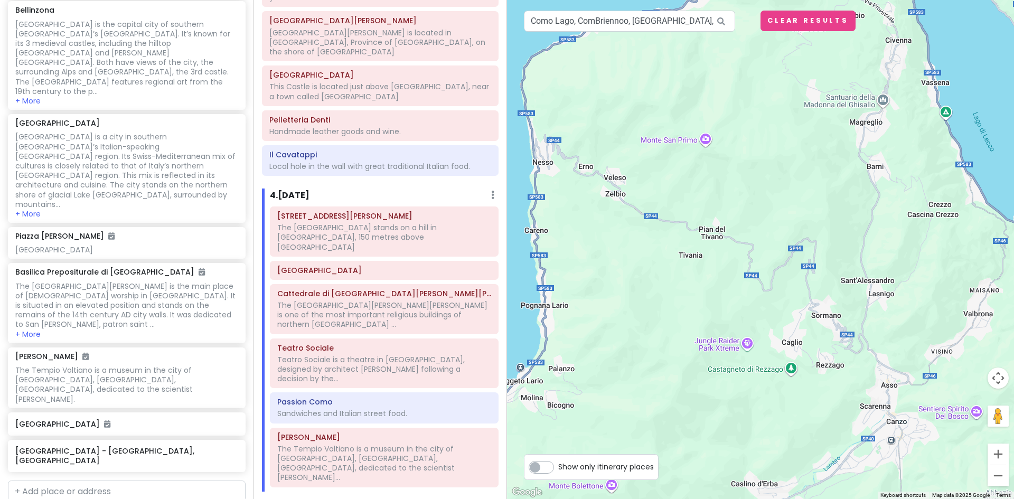
drag, startPoint x: 819, startPoint y: 229, endPoint x: 733, endPoint y: 415, distance: 204.8
click at [733, 415] on div at bounding box center [760, 249] width 507 height 499
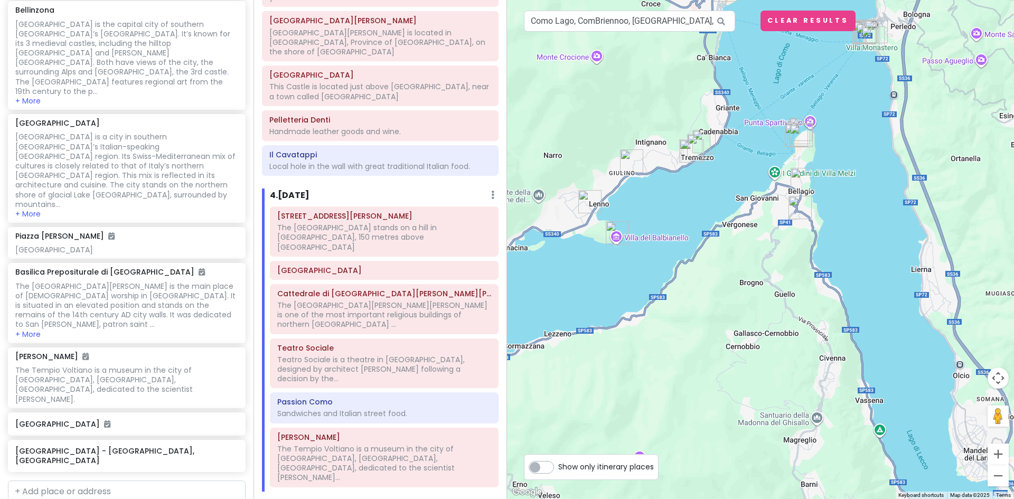
drag, startPoint x: 764, startPoint y: 162, endPoint x: 696, endPoint y: 490, distance: 334.7
click at [696, 490] on div at bounding box center [760, 249] width 507 height 499
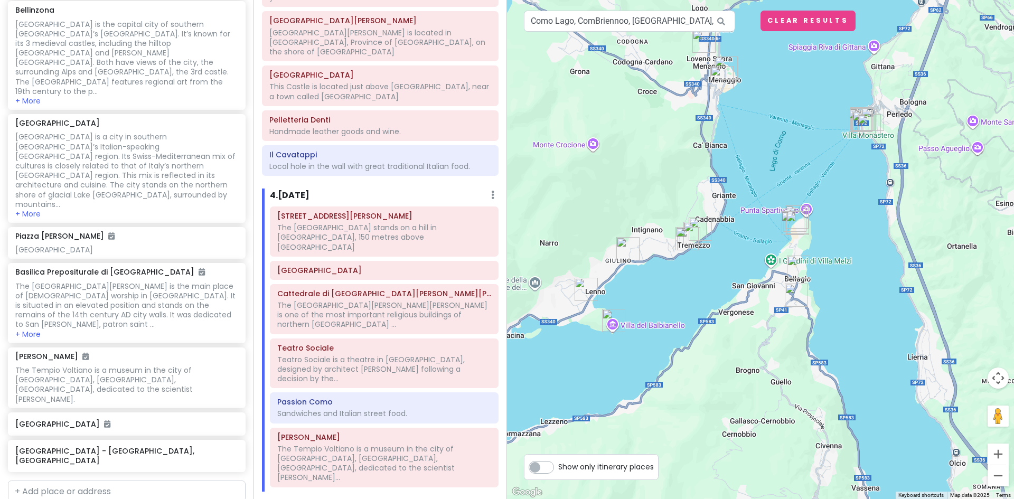
drag, startPoint x: 751, startPoint y: 395, endPoint x: 749, endPoint y: 459, distance: 63.4
click at [749, 459] on div at bounding box center [760, 249] width 507 height 499
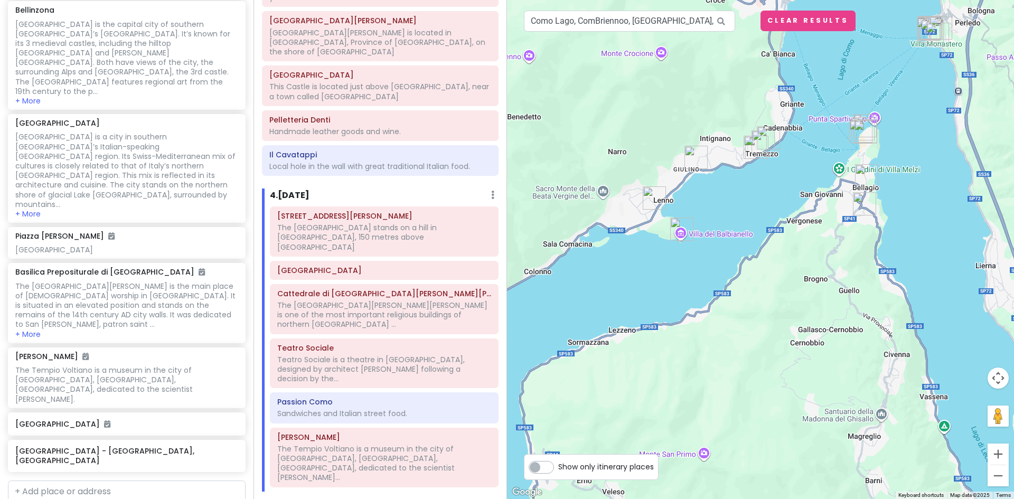
drag, startPoint x: 748, startPoint y: 480, endPoint x: 917, endPoint y: 225, distance: 306.1
click at [917, 226] on div at bounding box center [760, 249] width 507 height 499
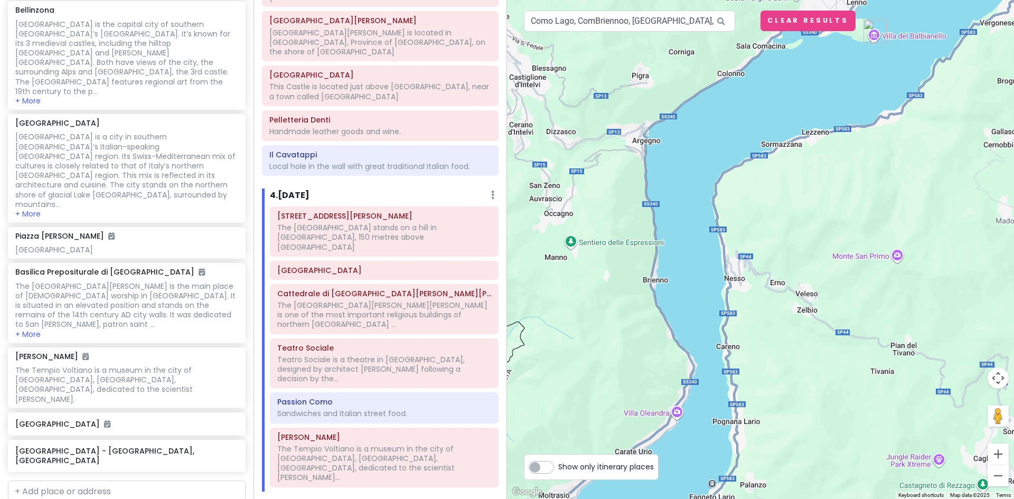
drag, startPoint x: 709, startPoint y: 368, endPoint x: 819, endPoint y: 271, distance: 146.2
click at [811, 280] on div at bounding box center [760, 249] width 507 height 499
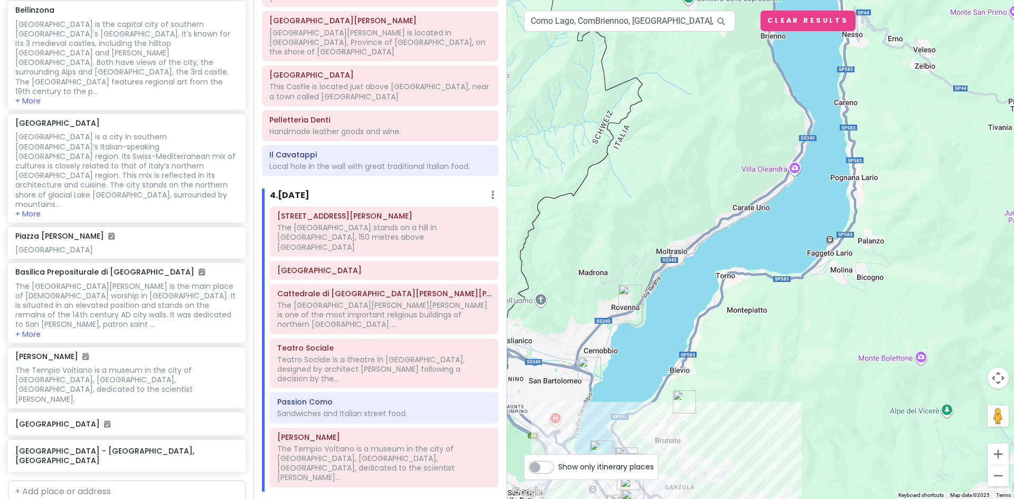
drag, startPoint x: 894, startPoint y: 263, endPoint x: 923, endPoint y: 151, distance: 116.0
click at [921, 172] on div at bounding box center [760, 249] width 507 height 499
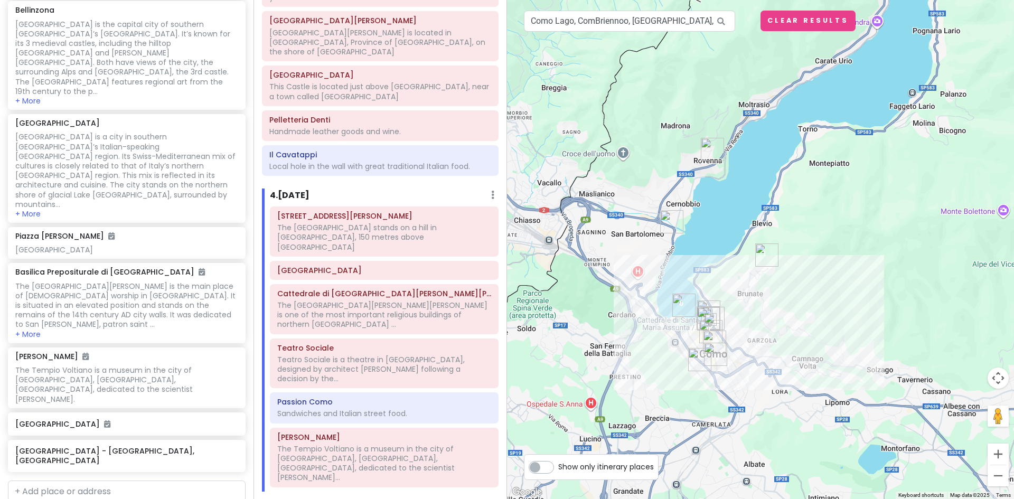
drag, startPoint x: 842, startPoint y: 192, endPoint x: 873, endPoint y: 230, distance: 48.5
click at [873, 230] on div at bounding box center [760, 249] width 507 height 499
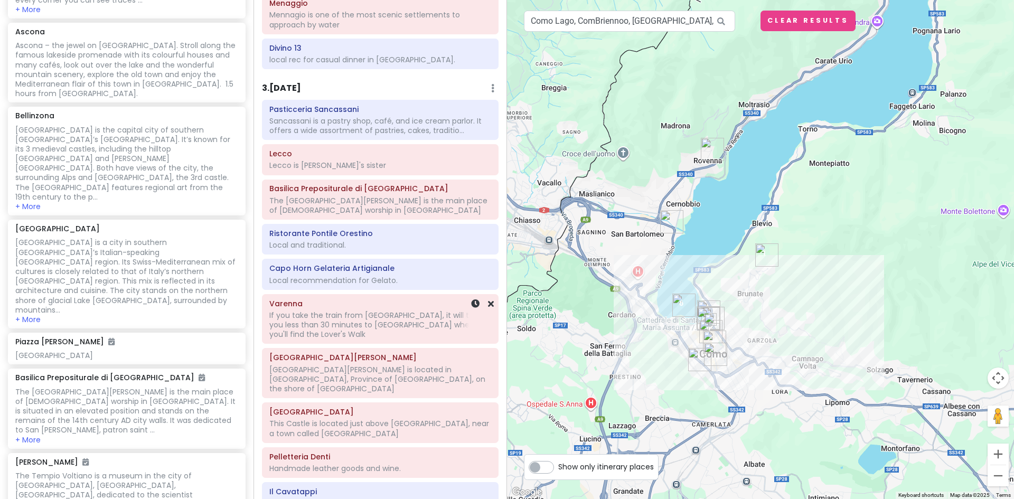
scroll to position [813, 0]
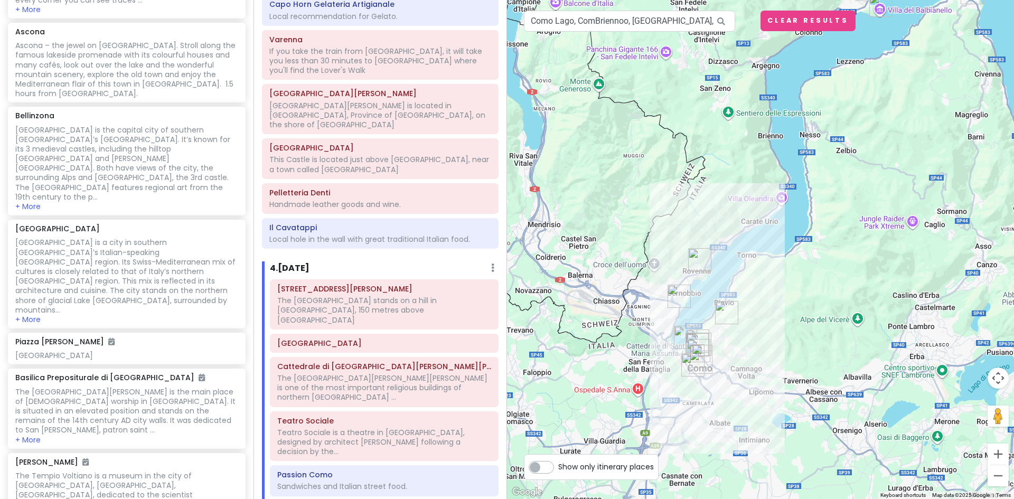
click at [675, 293] on img "Kitchen" at bounding box center [679, 296] width 32 height 32
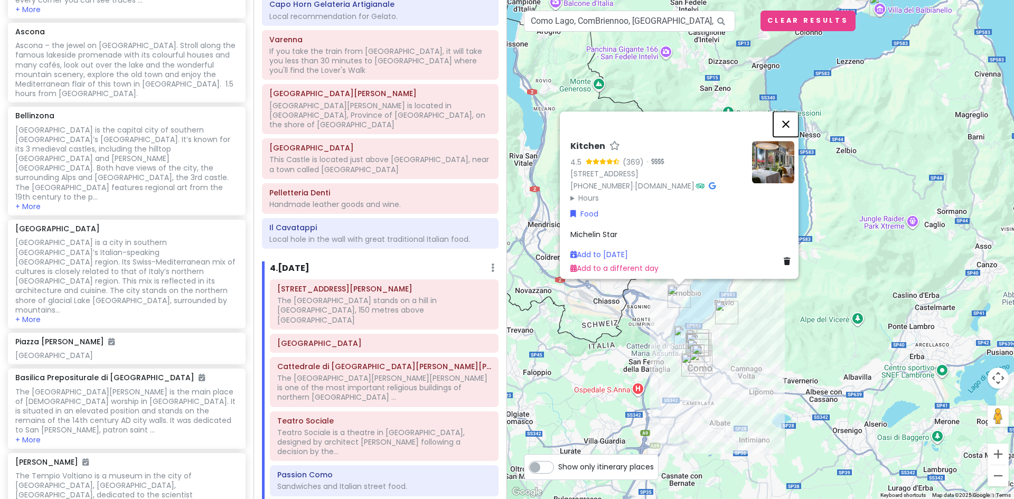
click at [792, 115] on button "Close" at bounding box center [785, 123] width 25 height 25
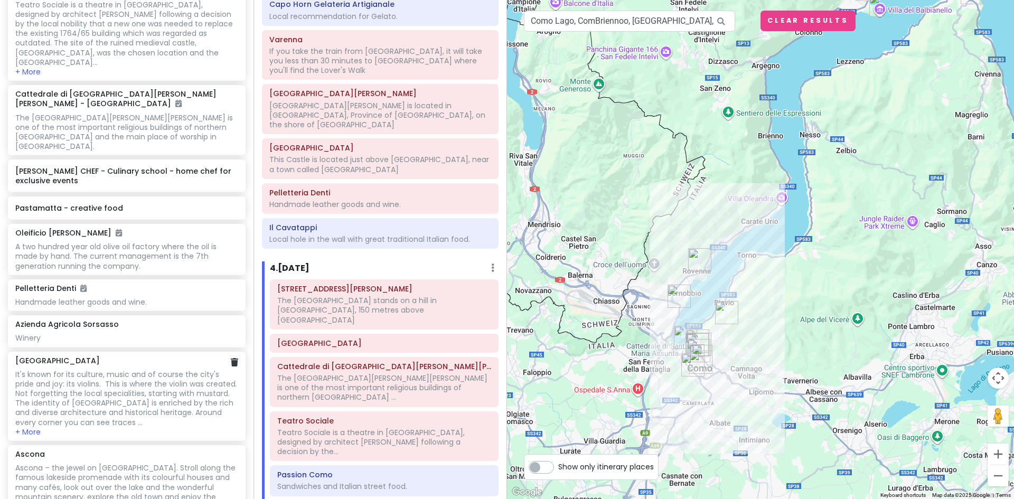
scroll to position [1305, 0]
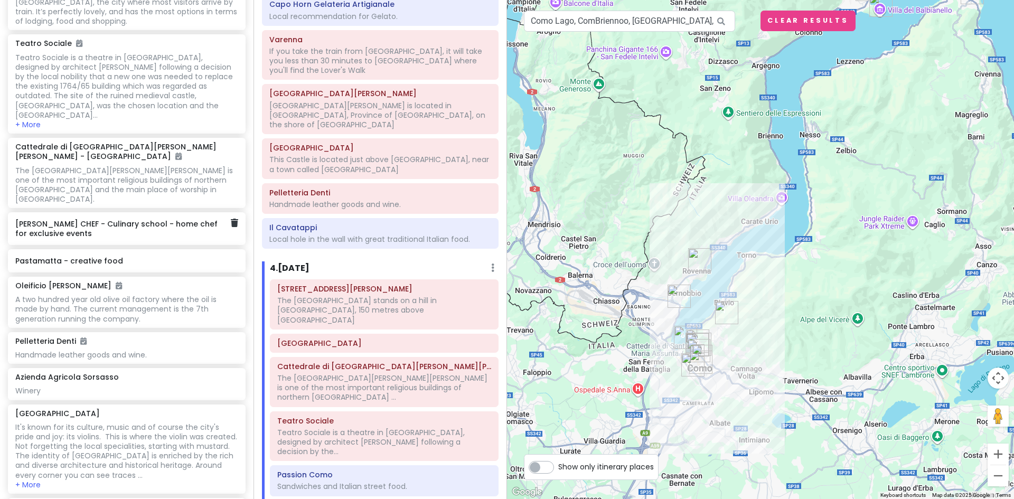
click at [153, 219] on h6 "[PERSON_NAME] CHEF - Culinary school - home chef for exclusive events" at bounding box center [122, 228] width 215 height 19
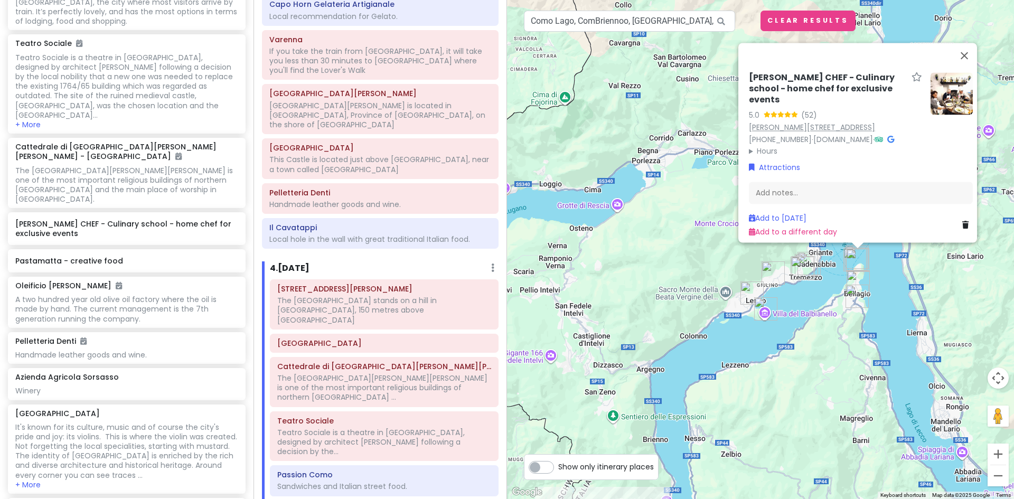
click at [845, 122] on link "[PERSON_NAME][STREET_ADDRESS]" at bounding box center [812, 127] width 126 height 11
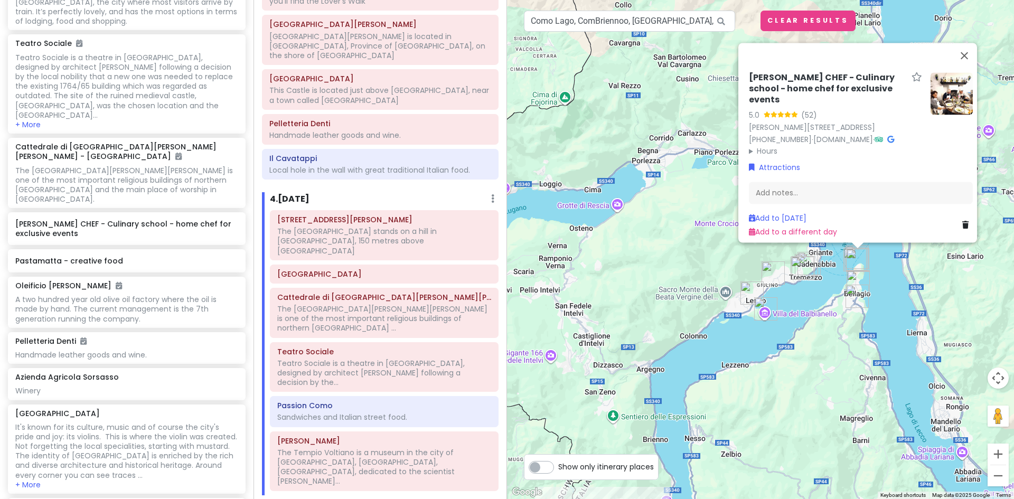
scroll to position [866, 0]
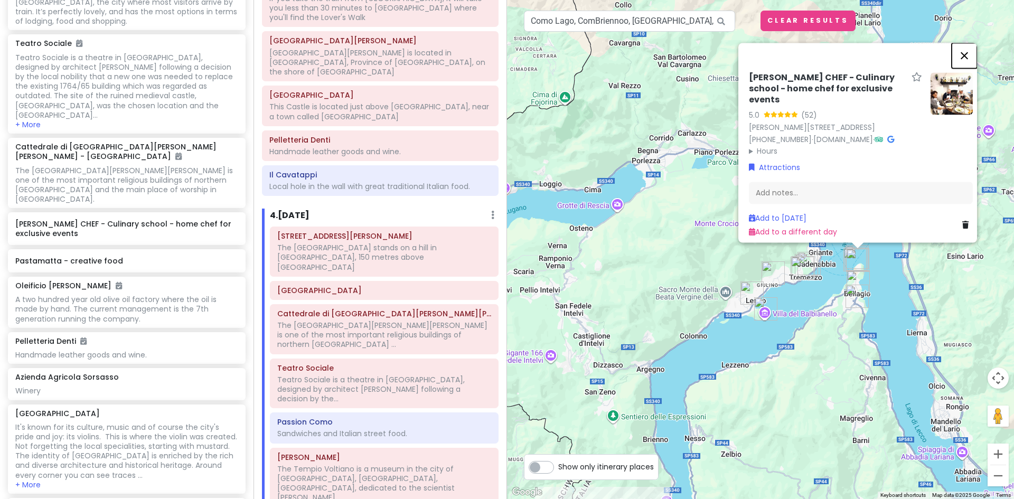
click at [971, 48] on button "Close" at bounding box center [963, 55] width 25 height 25
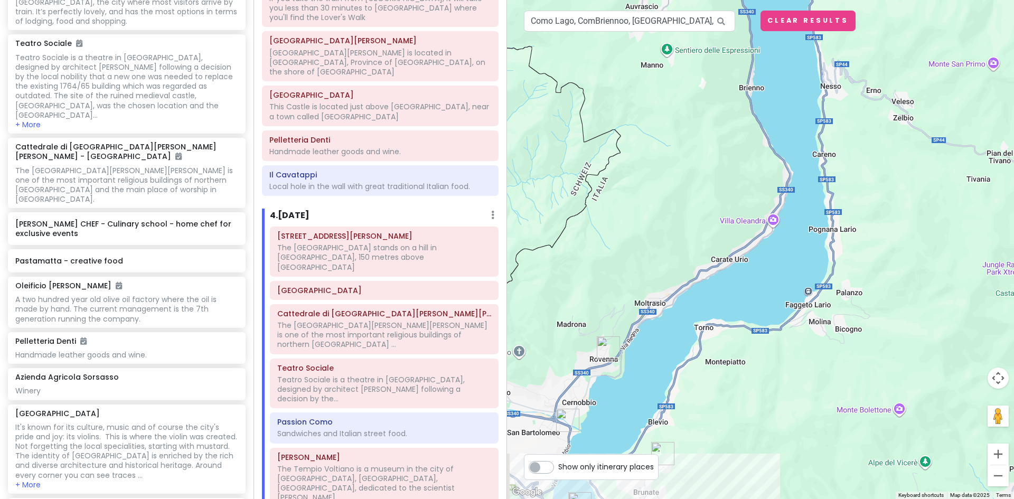
drag, startPoint x: 710, startPoint y: 364, endPoint x: 923, endPoint y: -13, distance: 432.8
click at [923, 0] on html "Lake [GEOGRAPHIC_DATA] Trip Private Change Dates Make a Copy Delete Trip Give F…" at bounding box center [507, 249] width 1014 height 499
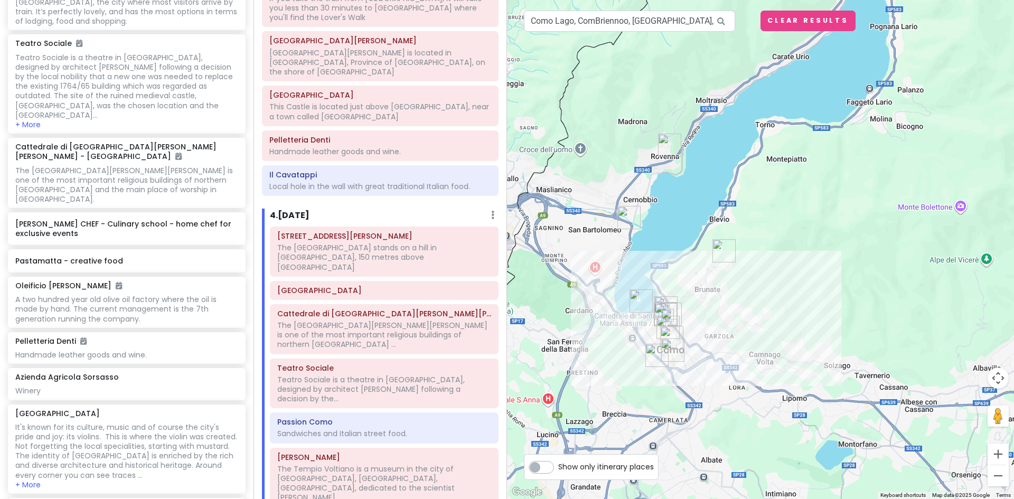
drag, startPoint x: 760, startPoint y: 383, endPoint x: 830, endPoint y: 209, distance: 187.8
click at [830, 209] on div at bounding box center [760, 249] width 507 height 499
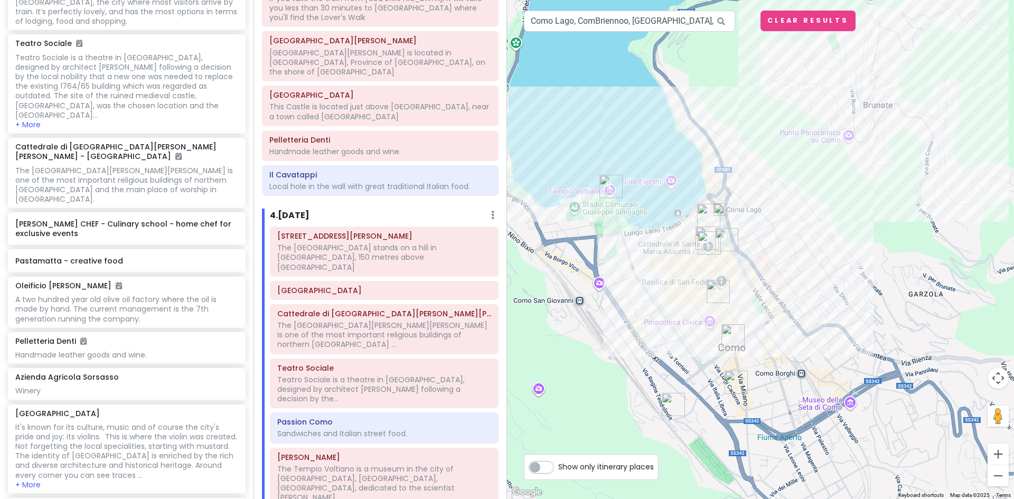
click at [733, 379] on img "IL Pacchero 2.0" at bounding box center [736, 382] width 32 height 32
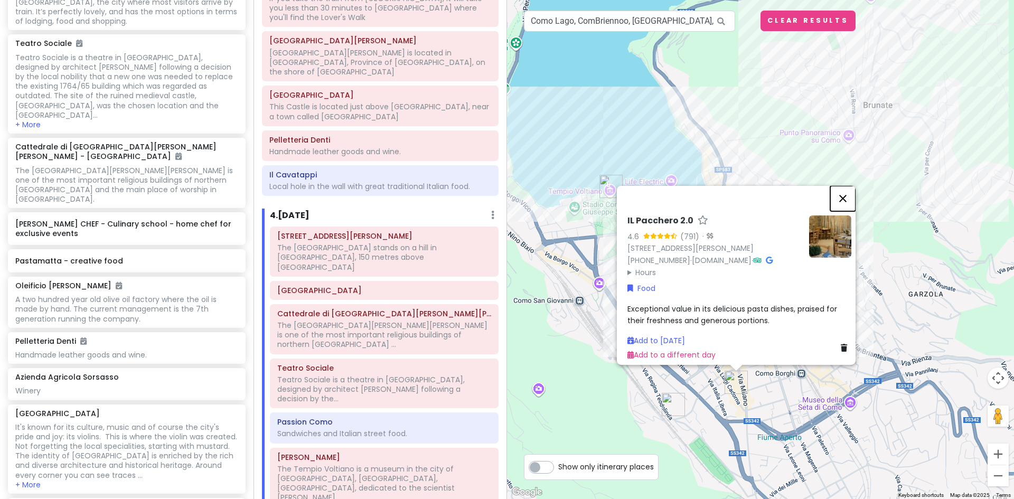
click at [848, 185] on button "Close" at bounding box center [842, 197] width 25 height 25
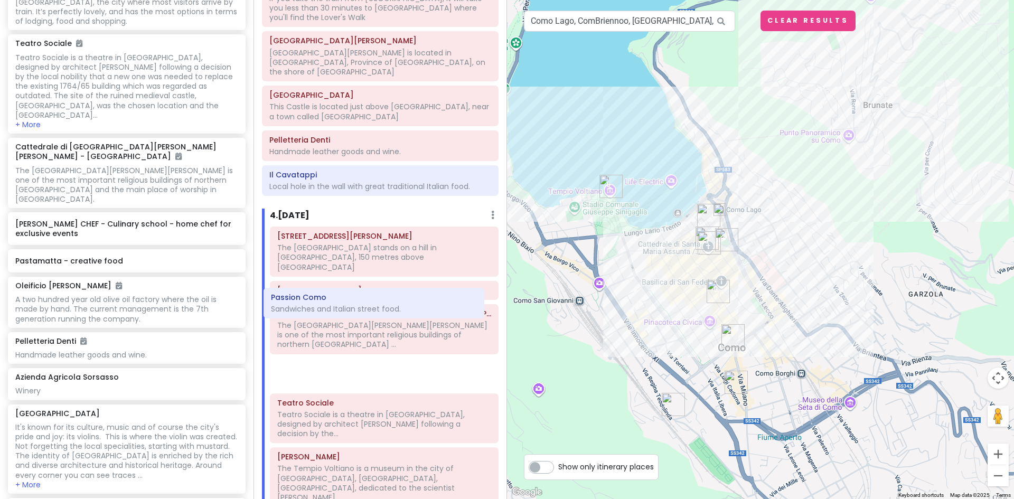
drag, startPoint x: 357, startPoint y: 360, endPoint x: 351, endPoint y: 312, distance: 48.5
click at [351, 312] on div "[STREET_ADDRESS][PERSON_NAME] The [GEOGRAPHIC_DATA] stands on a hill in [GEOGRA…" at bounding box center [384, 368] width 244 height 285
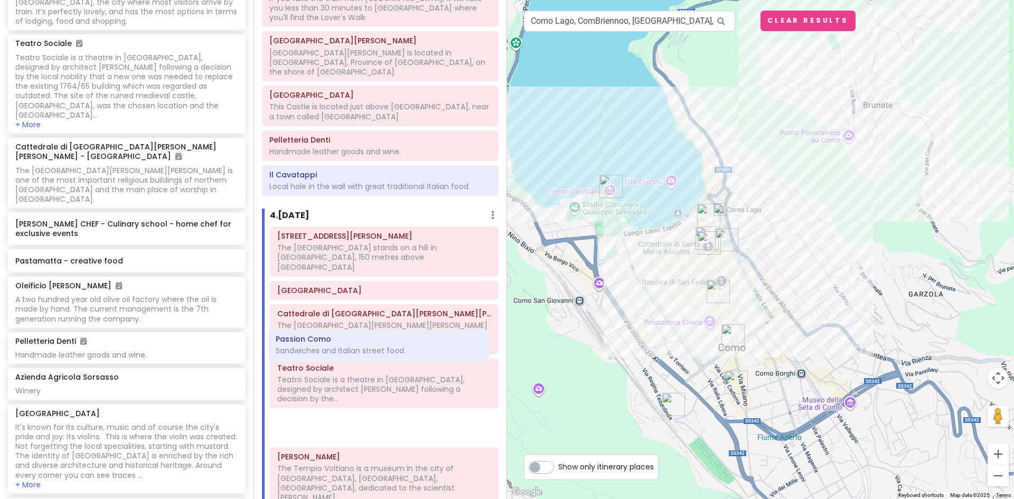
drag, startPoint x: 351, startPoint y: 312, endPoint x: 349, endPoint y: 351, distance: 38.6
click at [349, 351] on div "[STREET_ADDRESS][PERSON_NAME] The [GEOGRAPHIC_DATA] stands on a hill in [GEOGRA…" at bounding box center [384, 368] width 244 height 285
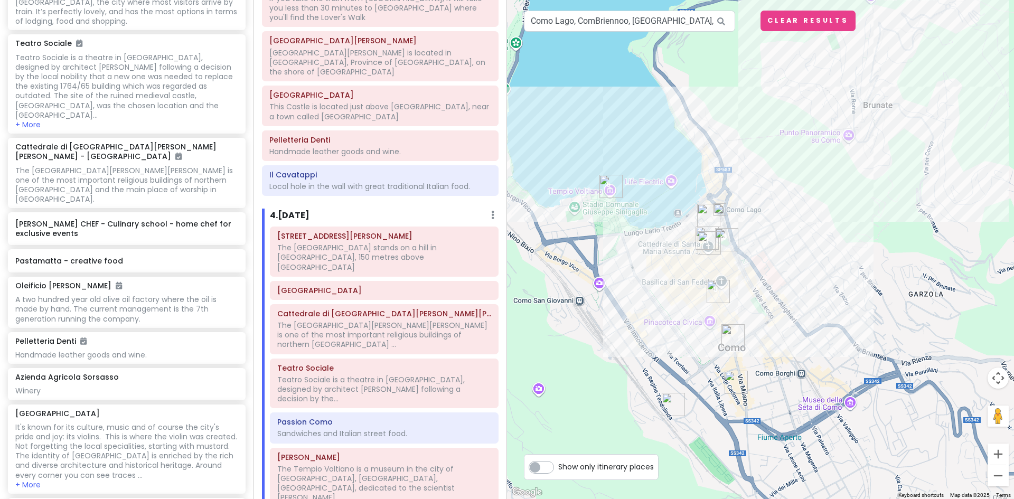
click at [667, 403] on img "Basilica of Saint Abundius - Como, Italy" at bounding box center [673, 405] width 32 height 32
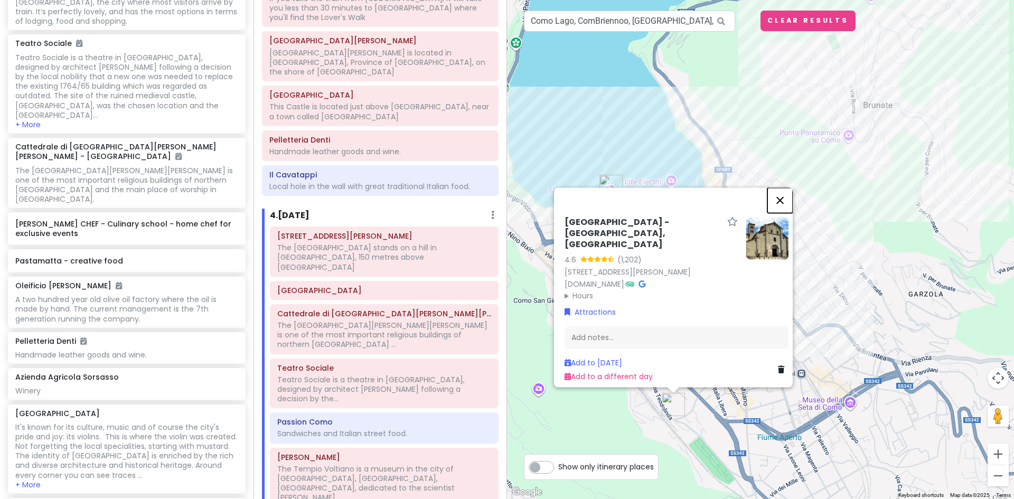
click at [783, 190] on button "Close" at bounding box center [779, 199] width 25 height 25
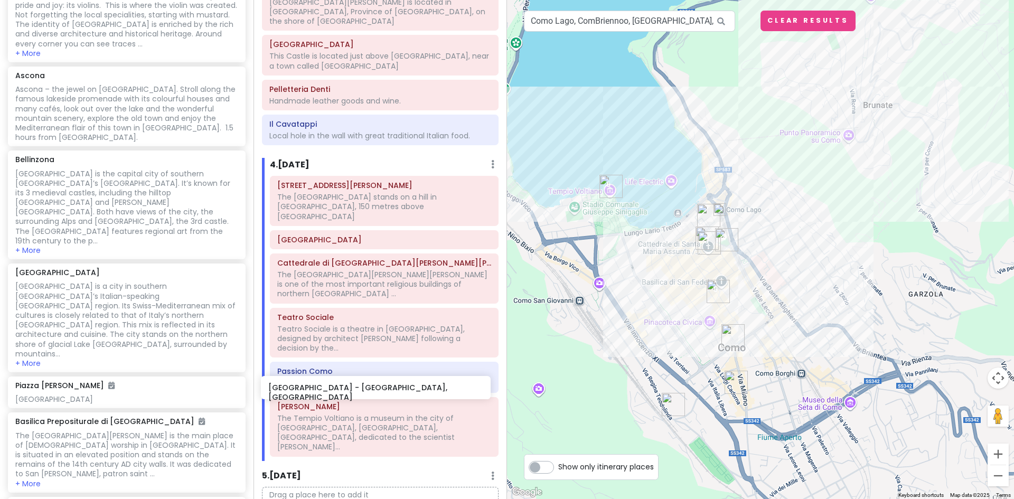
scroll to position [918, 0]
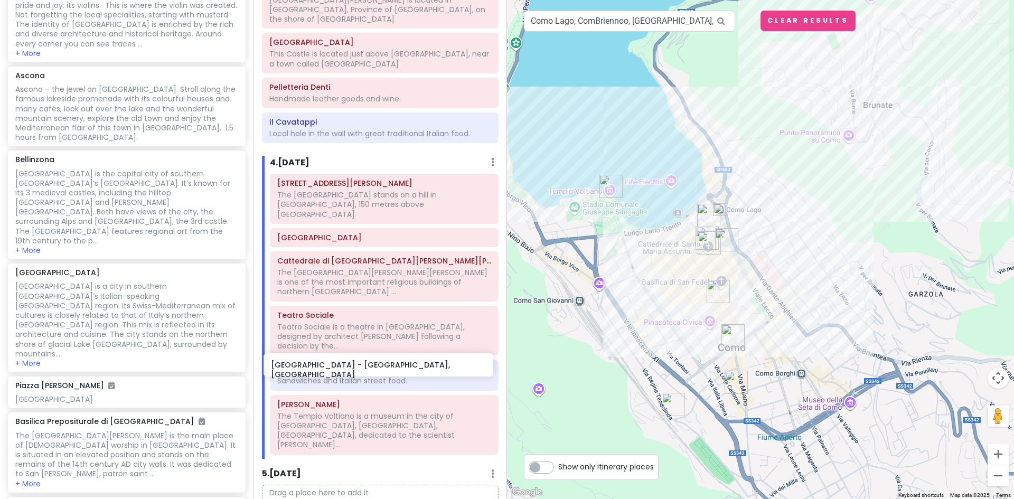
drag, startPoint x: 135, startPoint y: 437, endPoint x: 390, endPoint y: 370, distance: 264.0
click at [390, 370] on div "Lake [GEOGRAPHIC_DATA] Trip Private Change Dates Make a Copy Delete Trip Give F…" at bounding box center [507, 249] width 1014 height 499
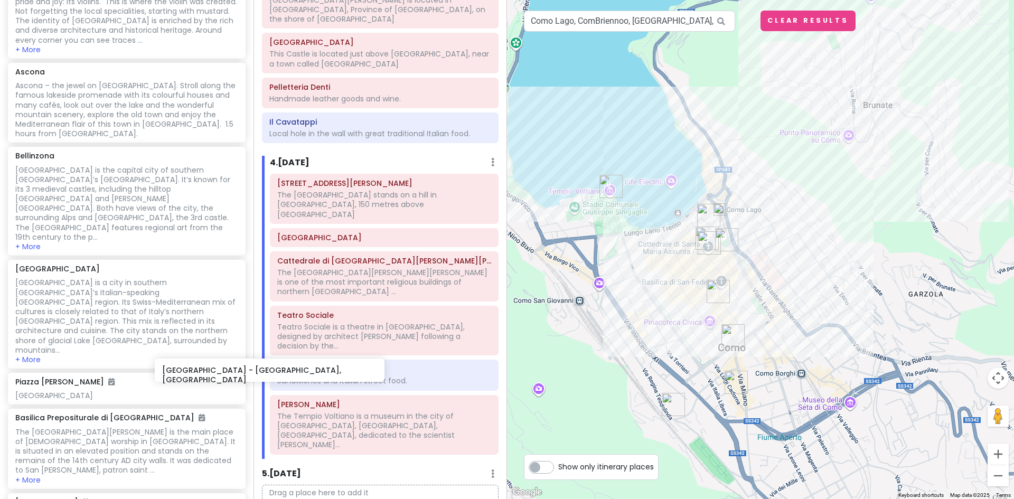
scroll to position [1743, 0]
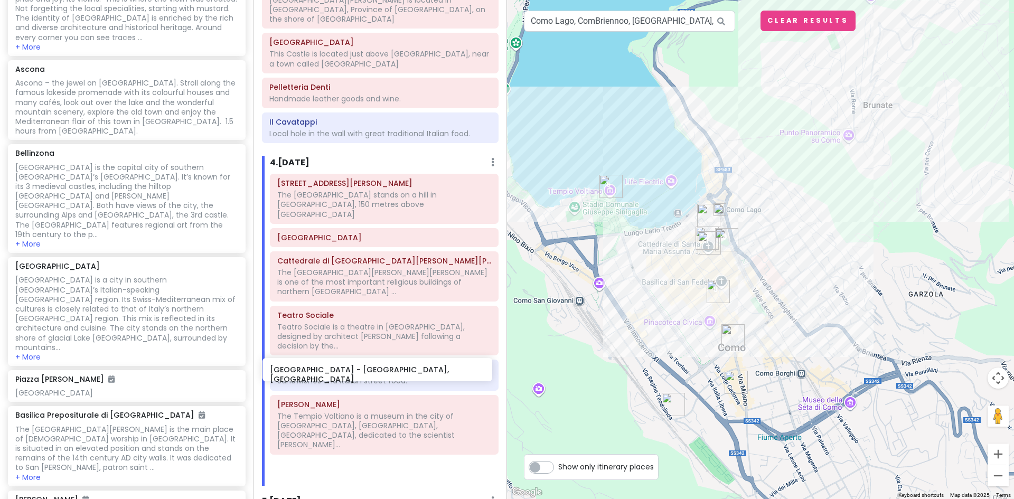
drag, startPoint x: 144, startPoint y: 428, endPoint x: 399, endPoint y: 375, distance: 259.8
click at [399, 375] on div "Lake [GEOGRAPHIC_DATA] Trip Private Change Dates Make a Copy Delete Trip Give F…" at bounding box center [507, 249] width 1014 height 499
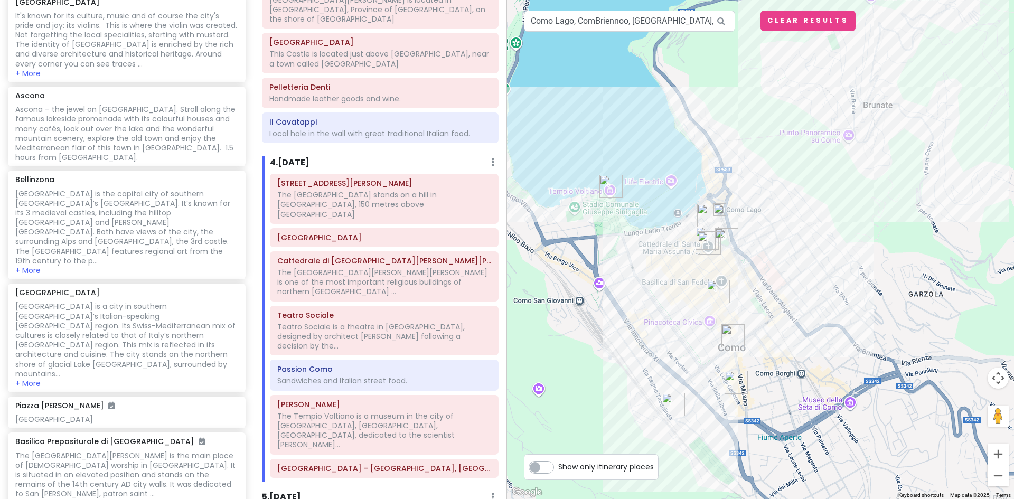
scroll to position [1716, 0]
paste input "[GEOGRAPHIC_DATA], [GEOGRAPHIC_DATA], [GEOGRAPHIC_DATA]"
type input "[GEOGRAPHIC_DATA], [GEOGRAPHIC_DATA], [GEOGRAPHIC_DATA]"
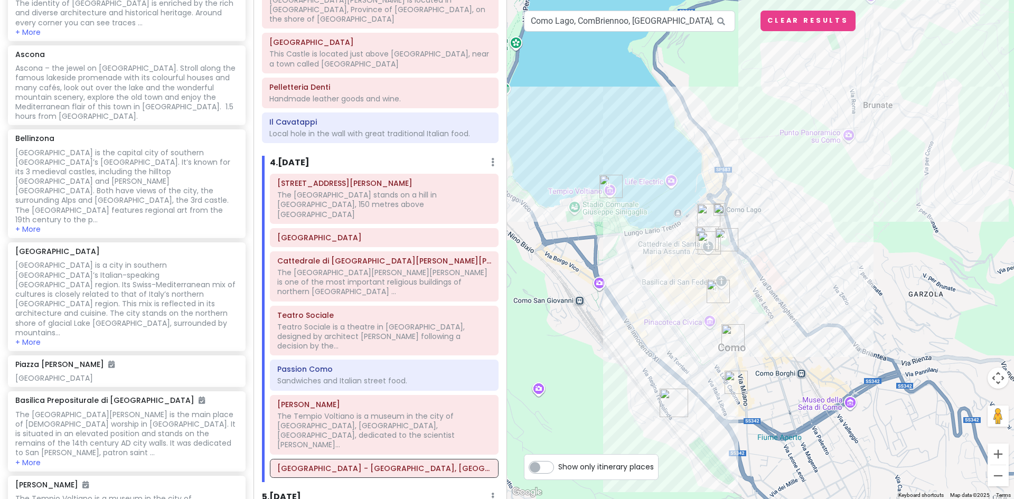
scroll to position [1821, 0]
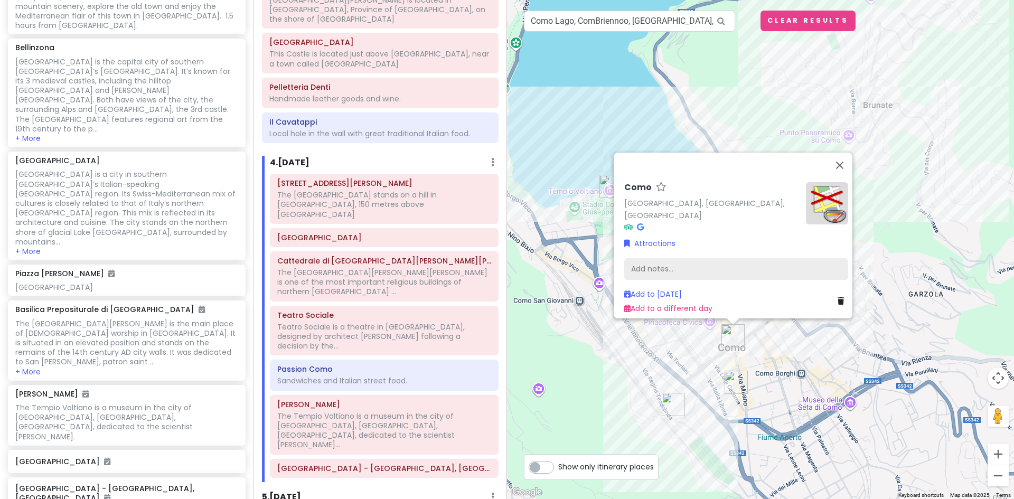
click at [645, 261] on div "Add notes..." at bounding box center [736, 269] width 224 height 22
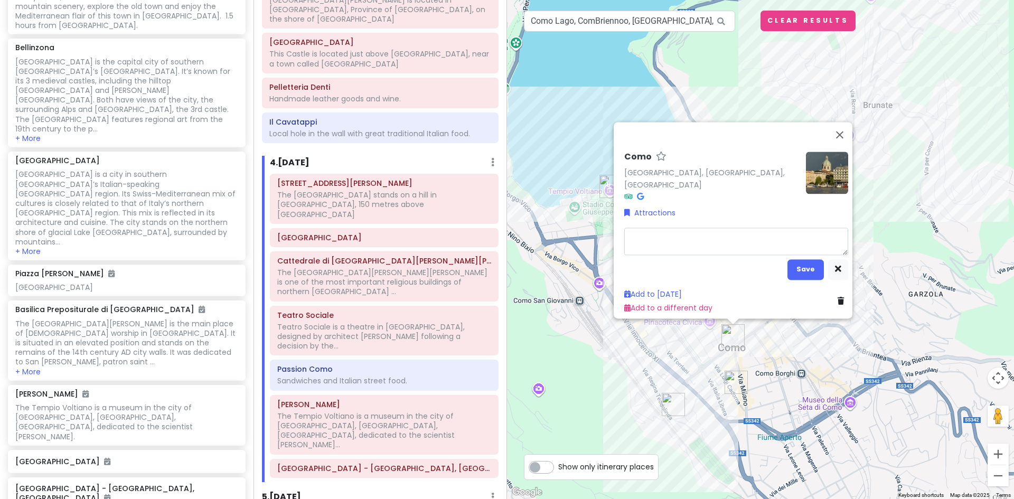
type textarea "x"
type textarea "C"
type textarea "x"
type textarea "Co"
type textarea "x"
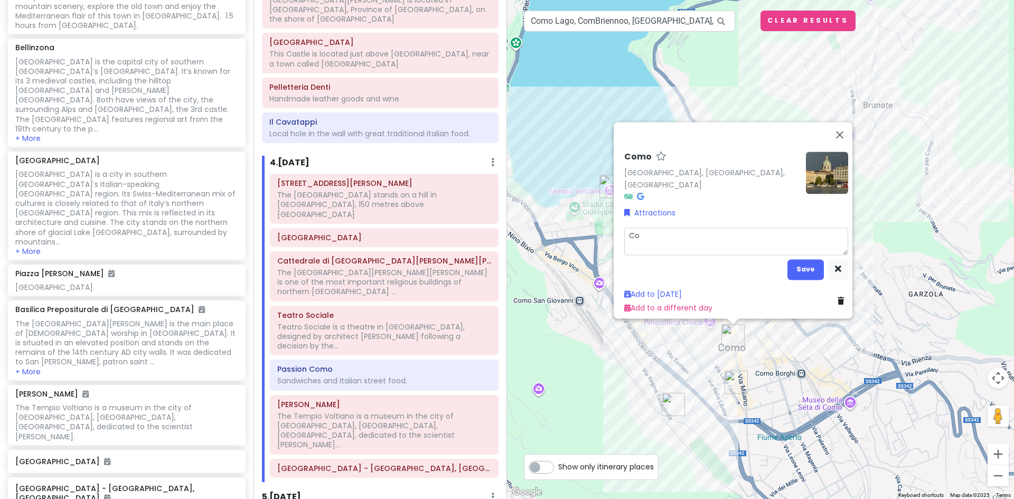
type textarea "Coo"
type textarea "x"
type textarea "Cook"
type textarea "x"
type textarea "Cooki"
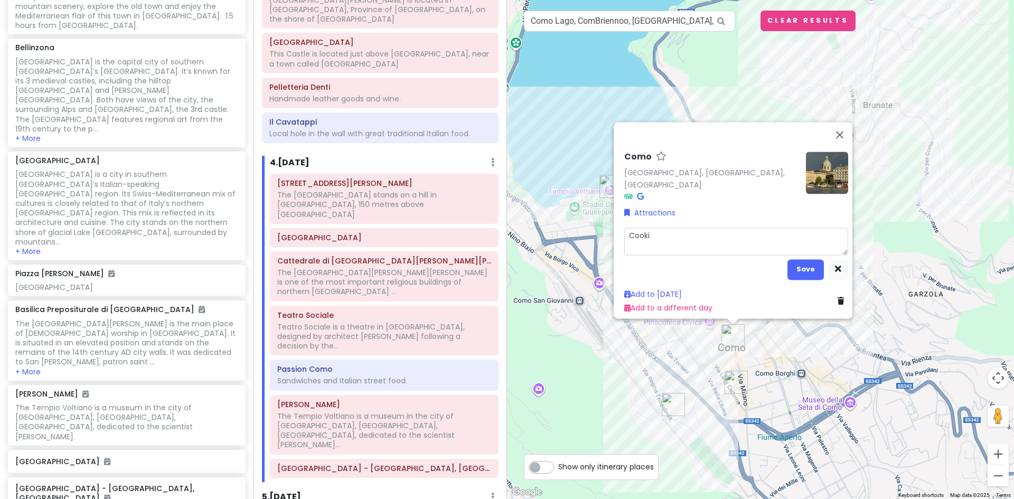
type textarea "x"
type textarea "Cookin"
type textarea "x"
type textarea "Cooking"
type textarea "x"
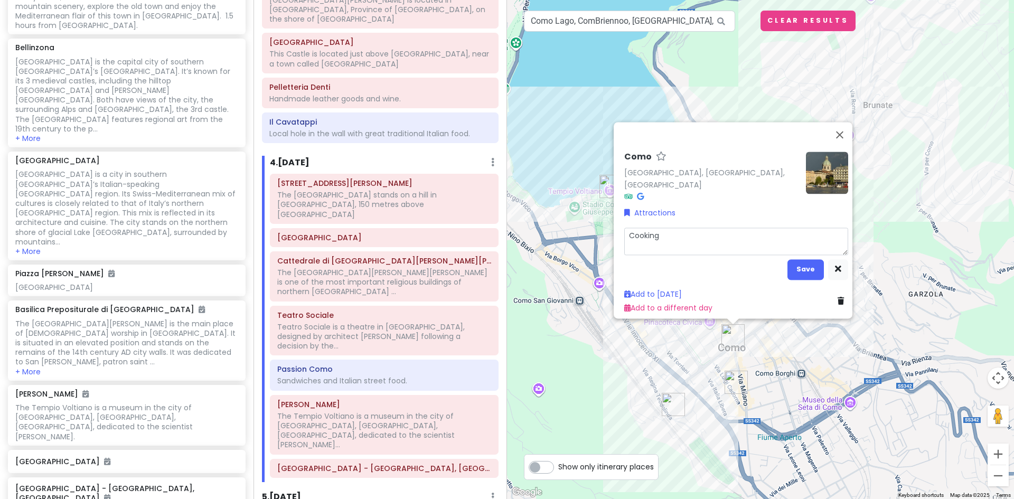
type textarea "Cooking"
type textarea "x"
type textarea "Cooking C"
type textarea "x"
type textarea "Cooking Cl"
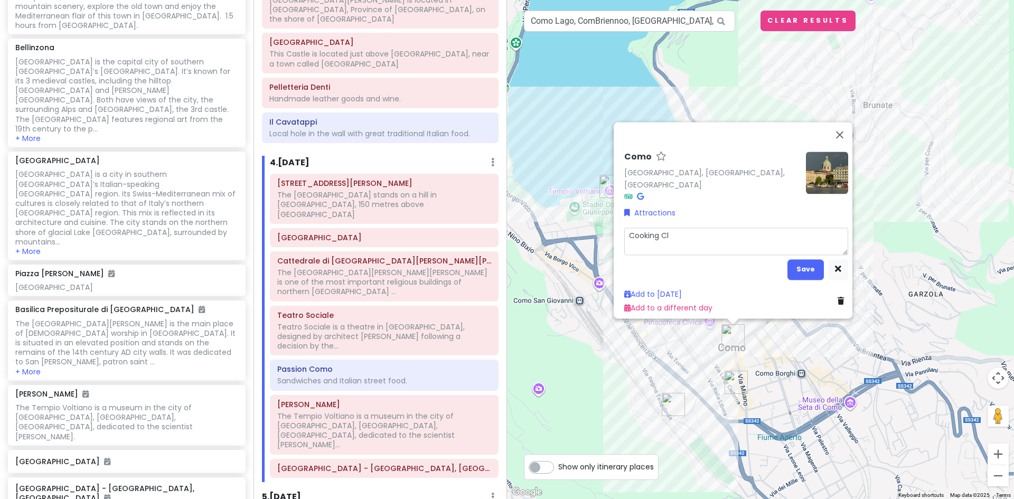
type textarea "x"
type textarea "Cooking Cla"
type textarea "x"
type textarea "Cooking Clas"
type textarea "x"
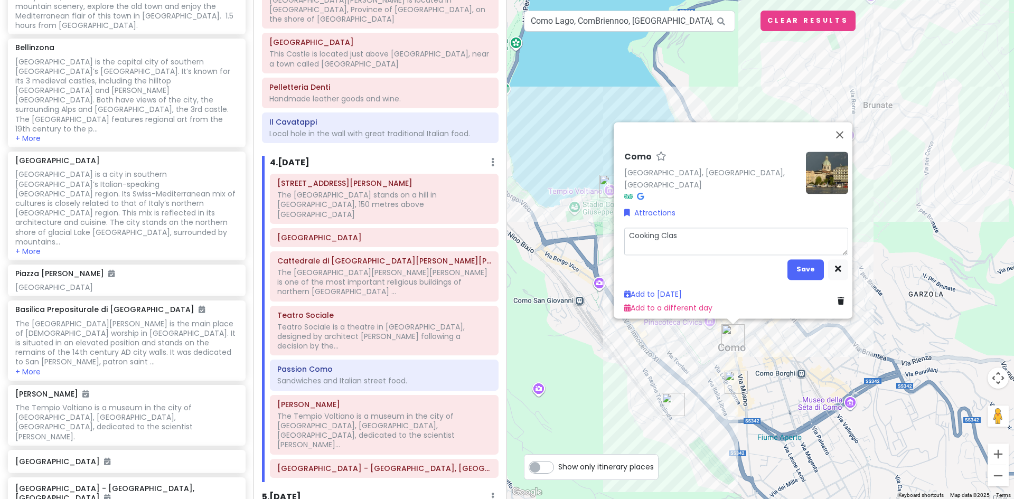
type textarea "Cooking Class"
type textarea "x"
type textarea "Cooking Class"
type textarea "x"
type textarea "Cooking Class a"
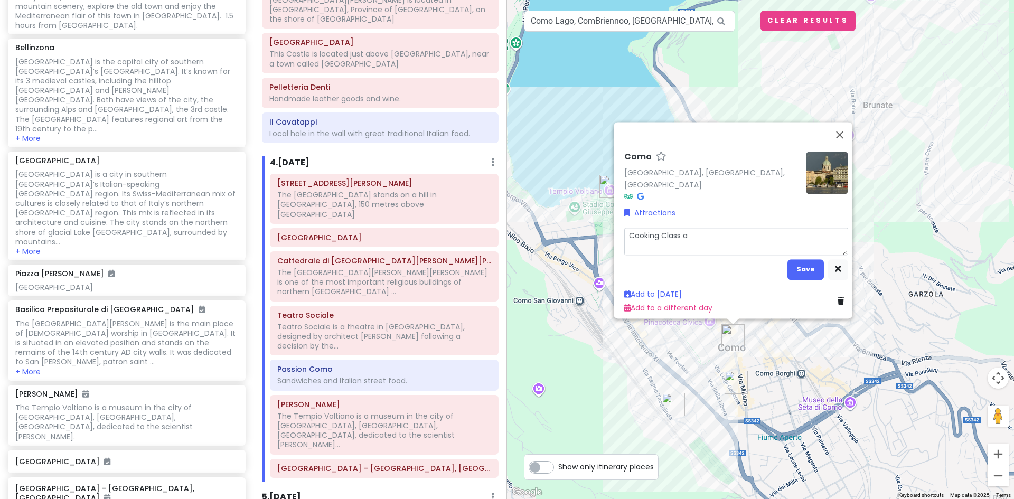
type textarea "x"
type textarea "Cooking Class at"
type textarea "x"
type textarea "Cooking Class at"
type textarea "x"
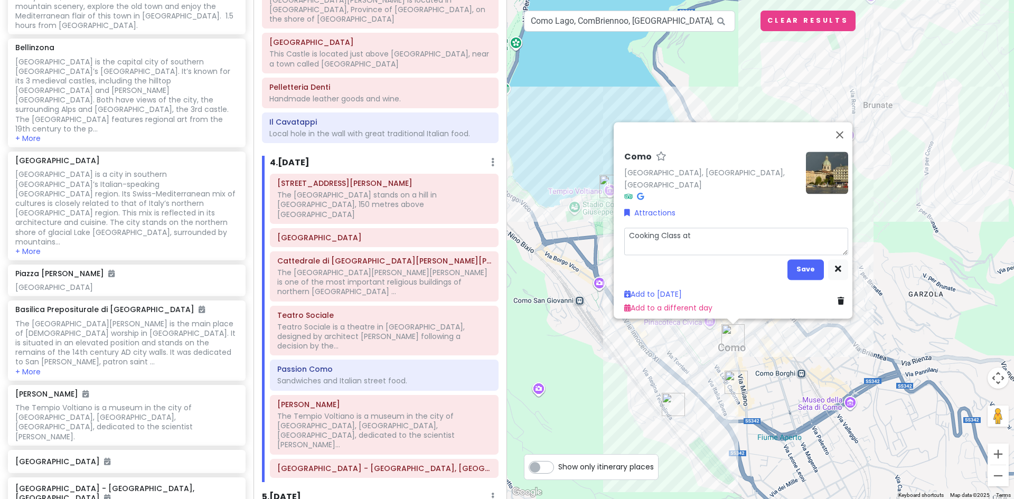
type textarea "Cooking Class at 1"
type textarea "x"
type textarea "Cooking Class at 17"
type textarea "x"
type textarea "Cooking Class at 170"
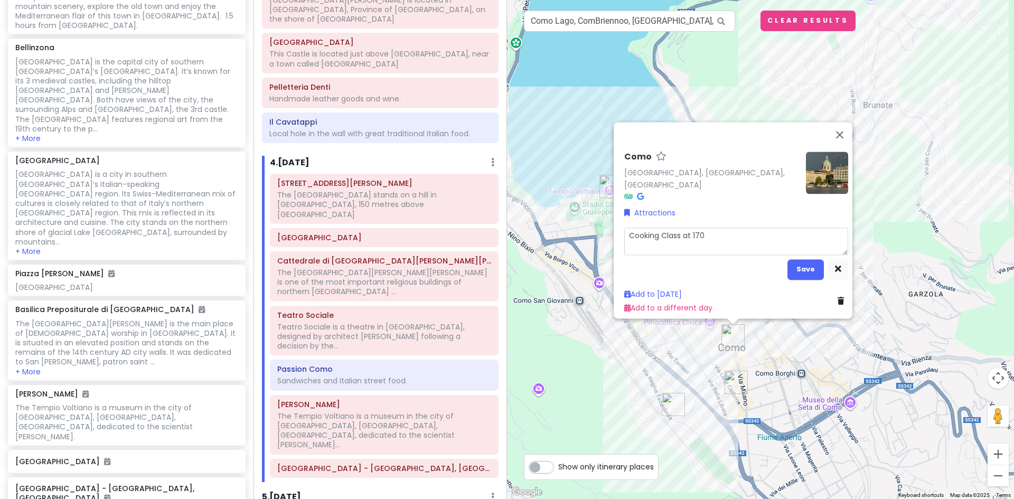
type textarea "x"
type textarea "Cooking Class at 1700"
click at [800, 265] on button "Save" at bounding box center [805, 269] width 36 height 21
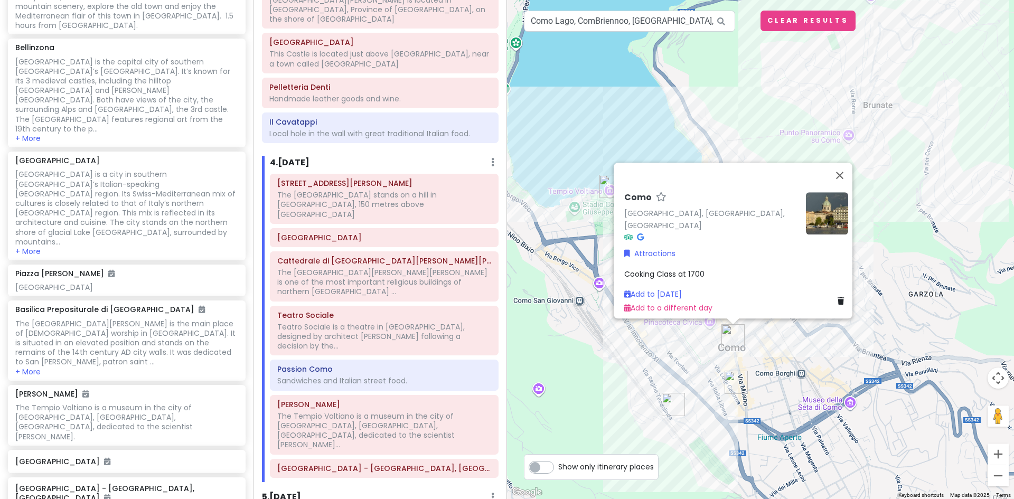
scroll to position [1857, 0]
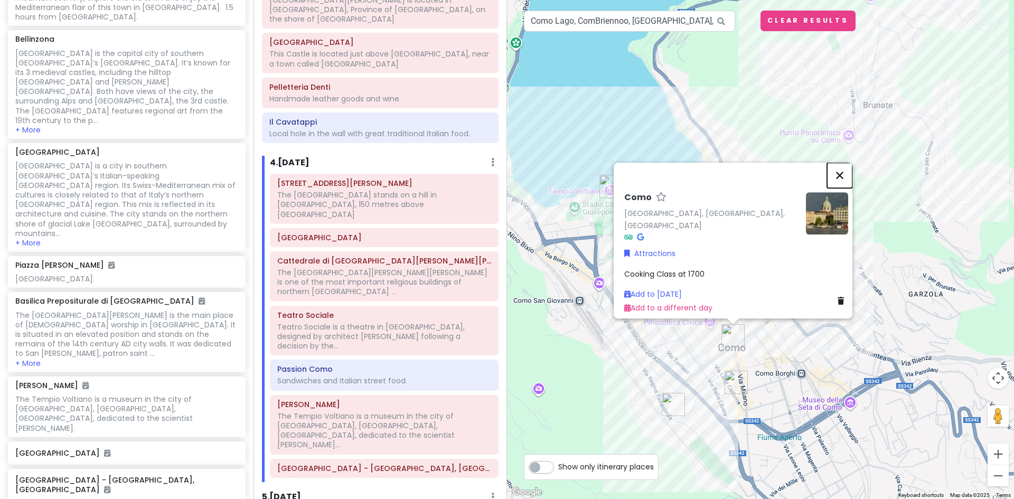
click at [842, 179] on button "Close" at bounding box center [839, 175] width 25 height 25
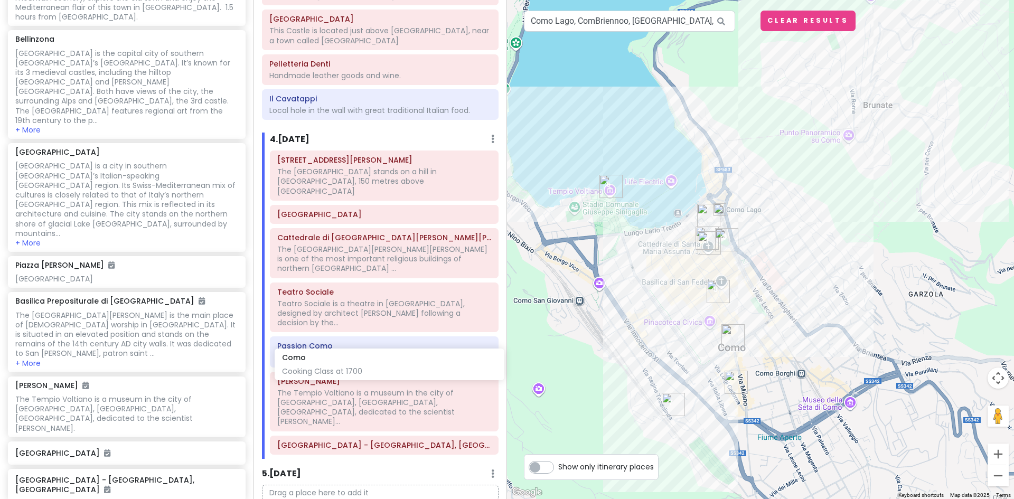
scroll to position [953, 0]
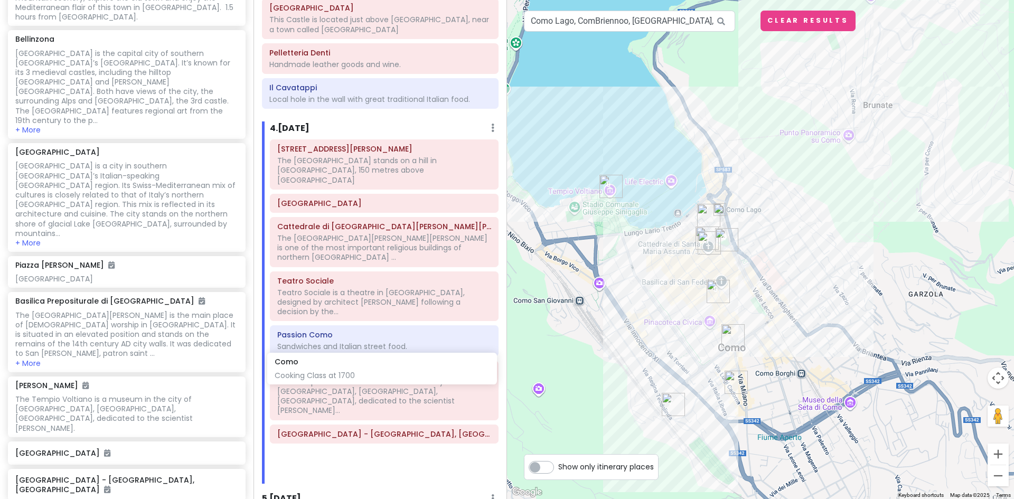
drag, startPoint x: 69, startPoint y: 340, endPoint x: 328, endPoint y: 375, distance: 261.5
click at [328, 375] on div "Lake [GEOGRAPHIC_DATA] Trip Private Change Dates Make a Copy Delete Trip Give F…" at bounding box center [507, 249] width 1014 height 499
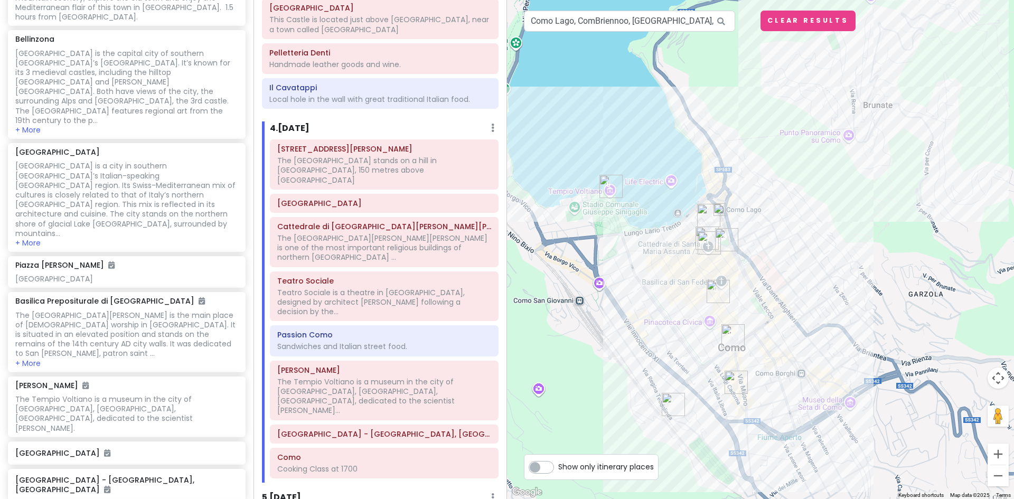
scroll to position [1821, 0]
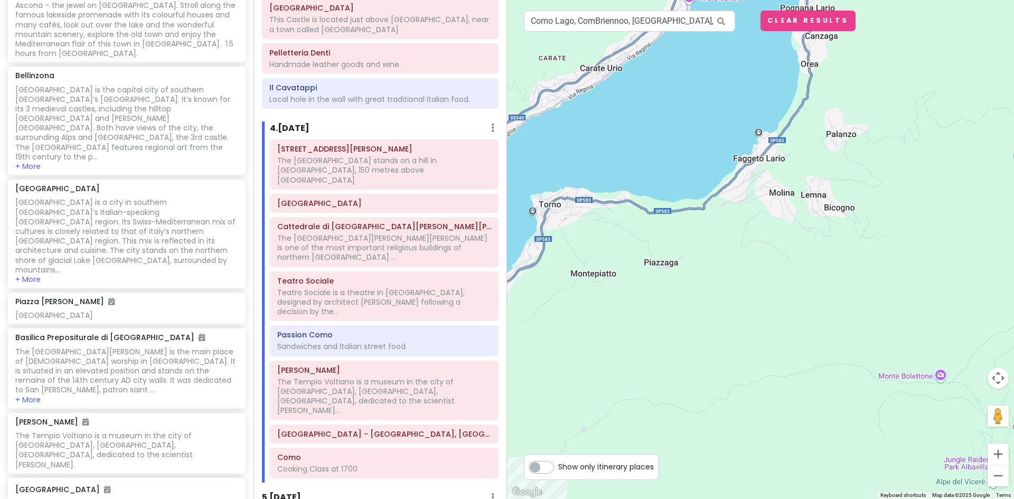
drag, startPoint x: 953, startPoint y: 60, endPoint x: 579, endPoint y: 319, distance: 454.8
click at [535, 343] on div at bounding box center [760, 249] width 507 height 499
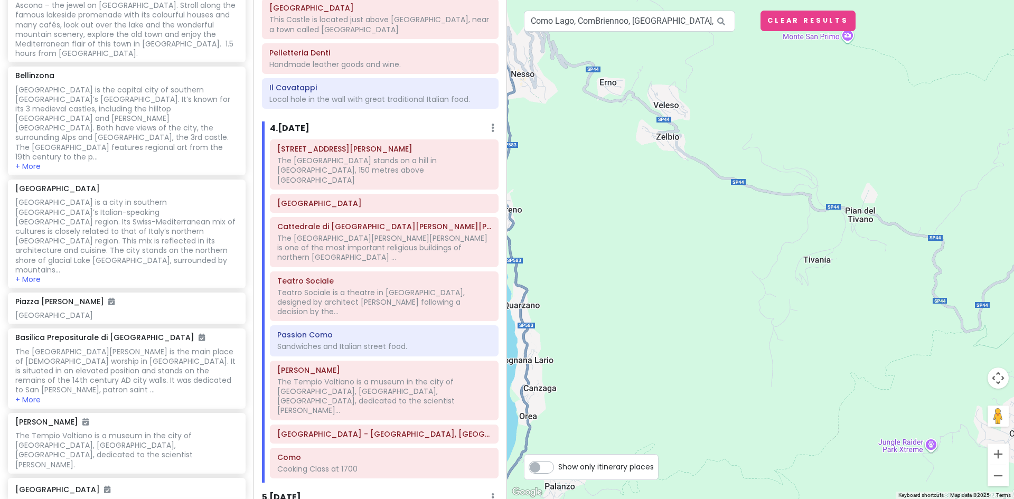
drag, startPoint x: 898, startPoint y: 146, endPoint x: 658, endPoint y: 503, distance: 430.4
click at [658, 498] on html "Lake [GEOGRAPHIC_DATA] Trip Private Change Dates Make a Copy Delete Trip Give F…" at bounding box center [507, 249] width 1014 height 499
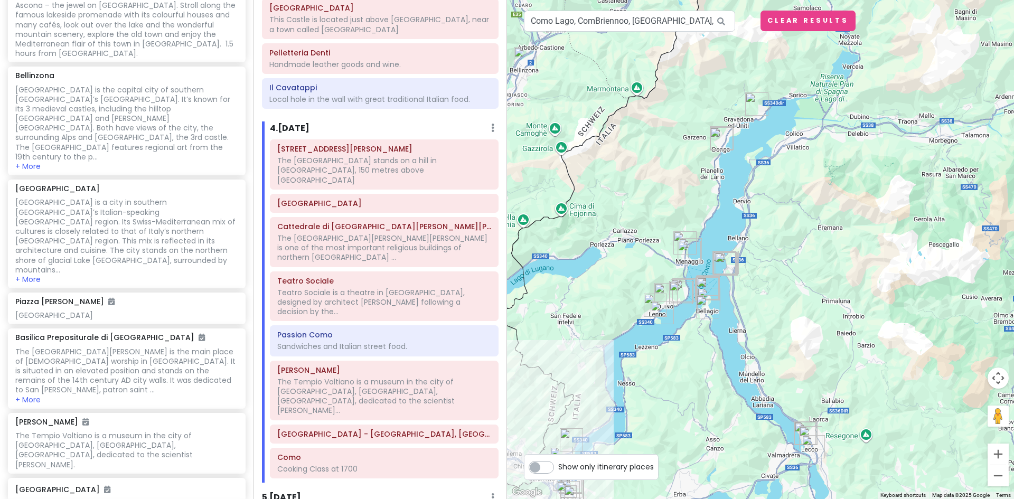
drag, startPoint x: 696, startPoint y: 243, endPoint x: 696, endPoint y: 371, distance: 127.2
click at [696, 371] on div at bounding box center [760, 249] width 507 height 499
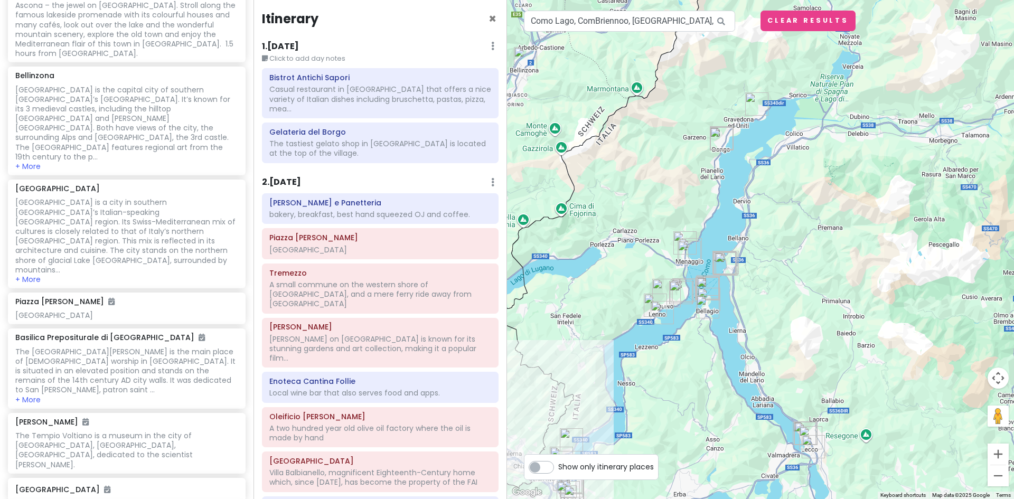
scroll to position [0, 0]
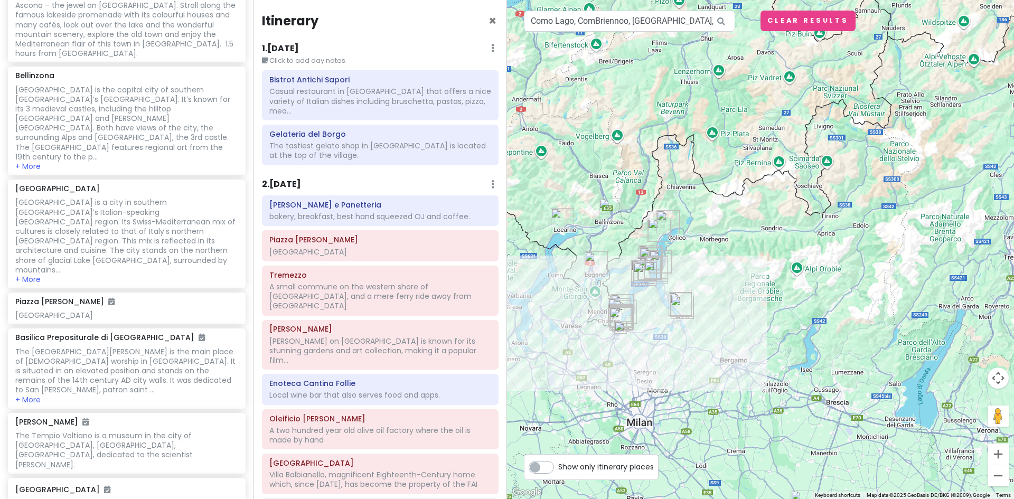
drag, startPoint x: 603, startPoint y: 226, endPoint x: 713, endPoint y: 307, distance: 136.3
click at [713, 307] on div at bounding box center [760, 249] width 507 height 499
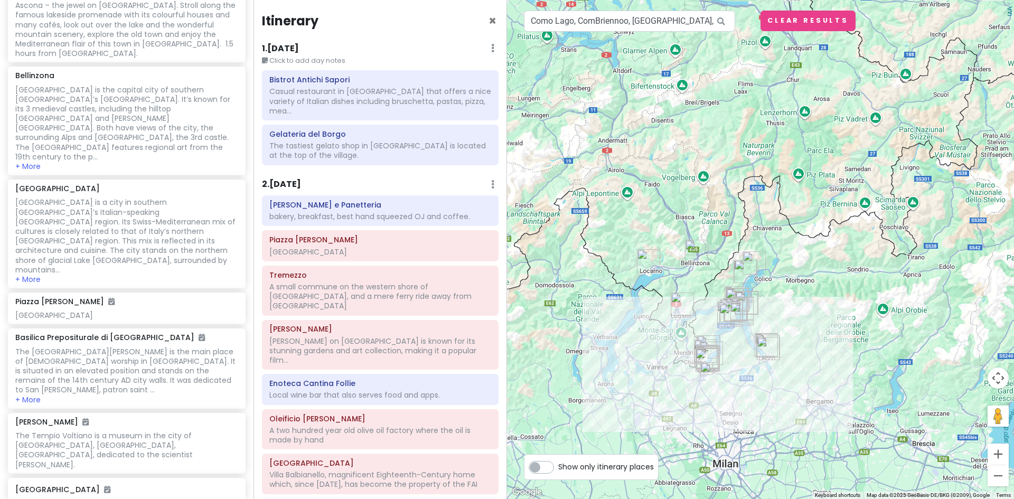
drag, startPoint x: 554, startPoint y: 249, endPoint x: 639, endPoint y: 286, distance: 92.9
click at [639, 286] on div at bounding box center [760, 249] width 507 height 499
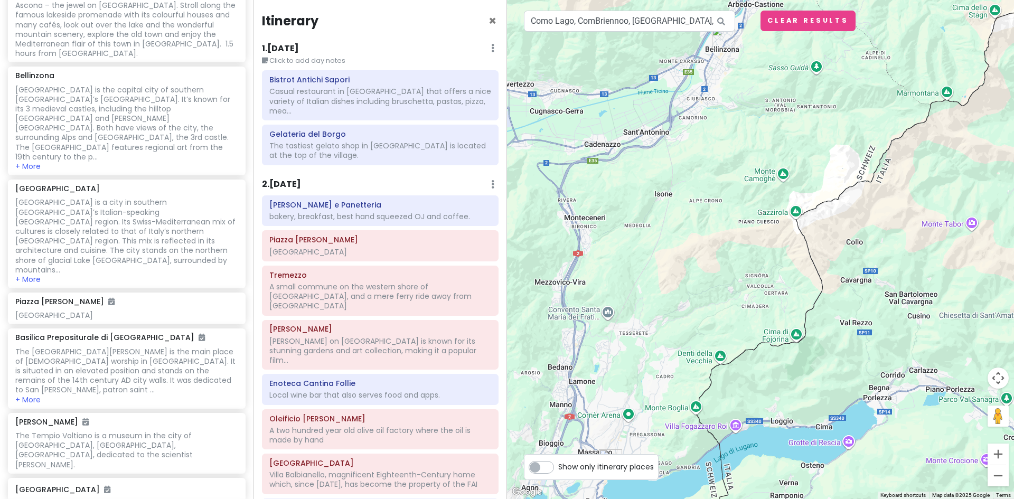
drag, startPoint x: 931, startPoint y: 305, endPoint x: 623, endPoint y: 260, distance: 311.5
click at [623, 260] on div at bounding box center [760, 249] width 507 height 499
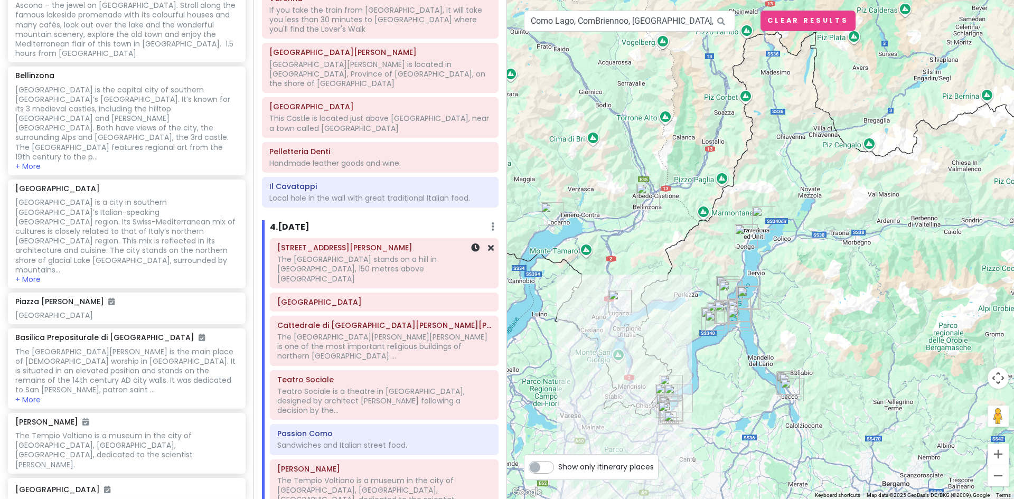
scroll to position [950, 0]
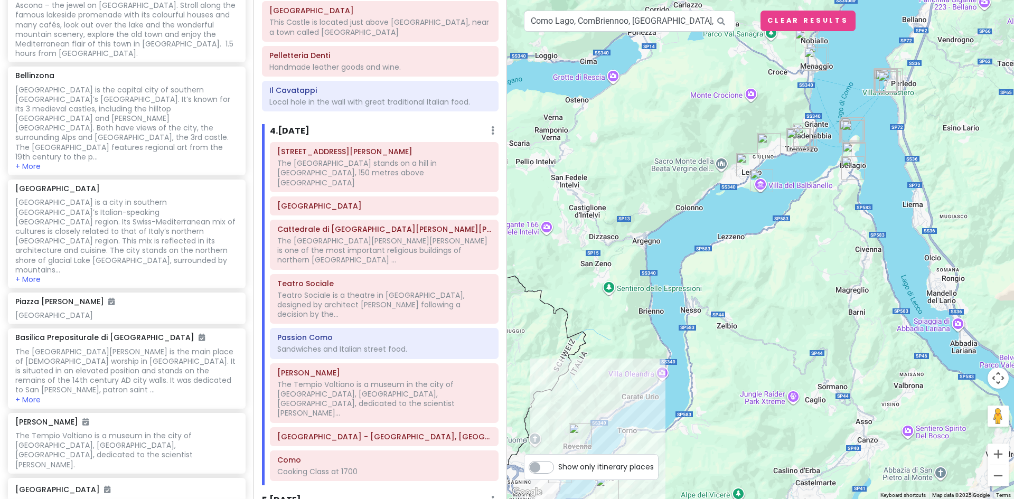
drag, startPoint x: 780, startPoint y: 421, endPoint x: 774, endPoint y: 283, distance: 137.9
click at [774, 283] on div at bounding box center [760, 249] width 507 height 499
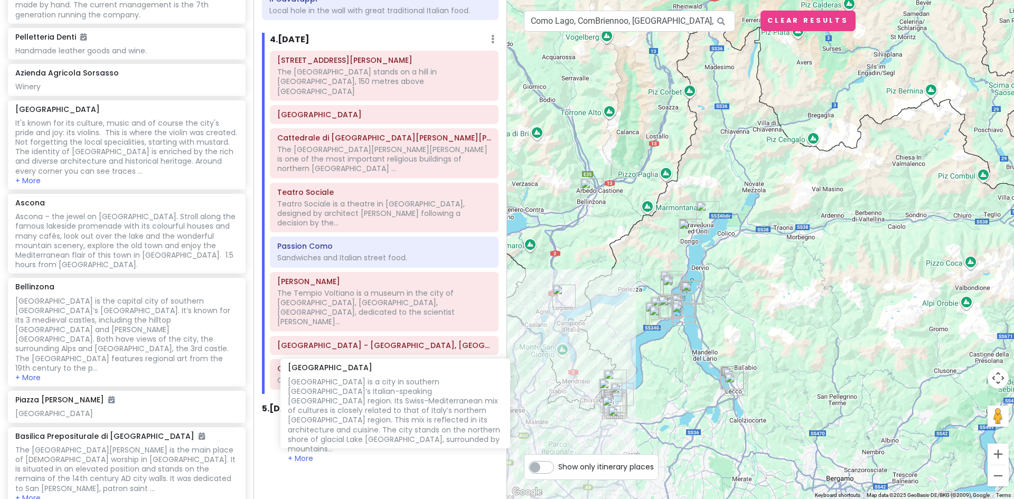
scroll to position [1054, 0]
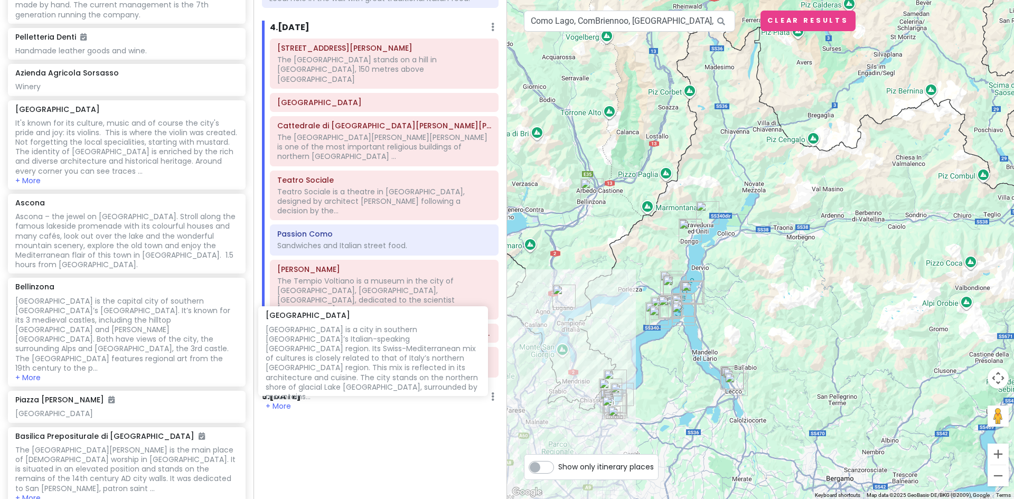
drag, startPoint x: 64, startPoint y: 288, endPoint x: 315, endPoint y: 343, distance: 256.3
click at [315, 343] on div "Lake [GEOGRAPHIC_DATA] Trip Private Change Dates Make a Copy Delete Trip Give F…" at bounding box center [507, 249] width 1014 height 499
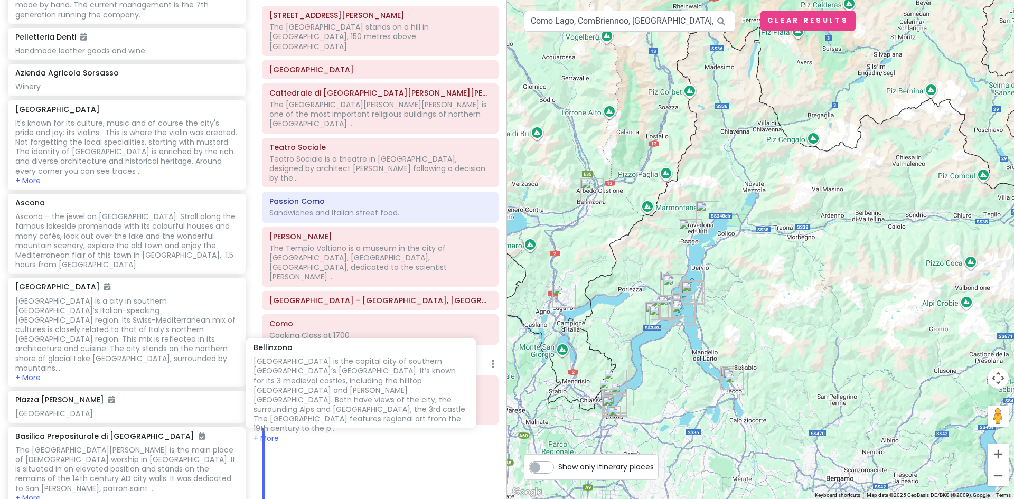
scroll to position [1089, 0]
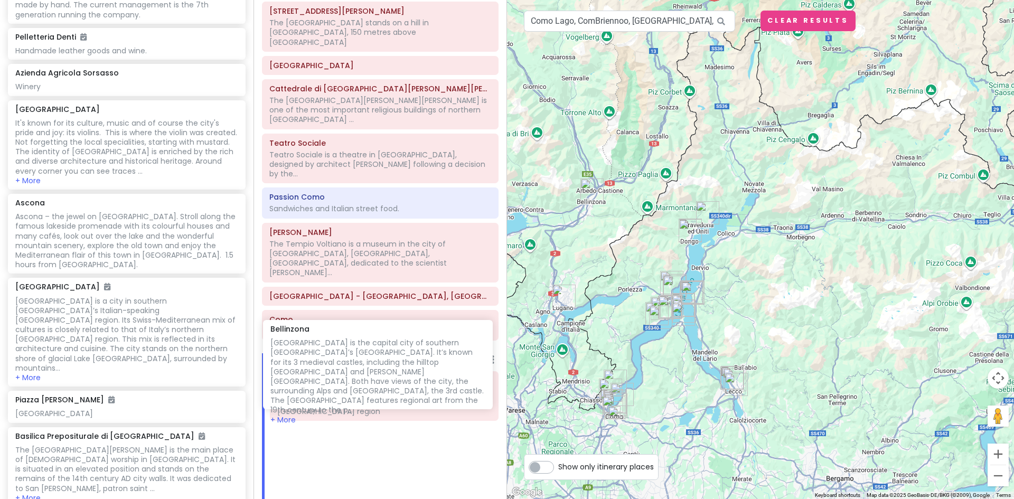
drag, startPoint x: 78, startPoint y: 201, endPoint x: 333, endPoint y: 363, distance: 302.4
click at [333, 363] on div "Lake [GEOGRAPHIC_DATA] Trip Private Change Dates Make a Copy Delete Trip Give F…" at bounding box center [507, 249] width 1014 height 499
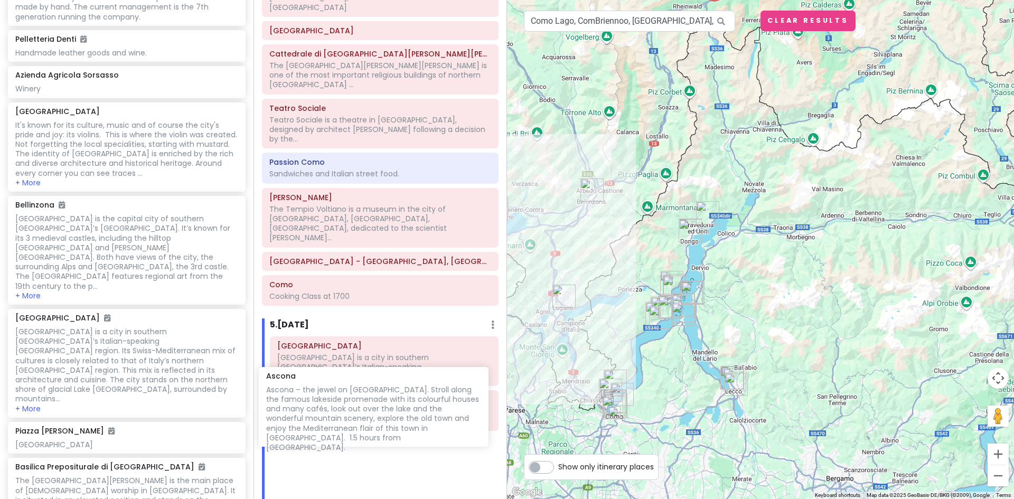
scroll to position [1128, 0]
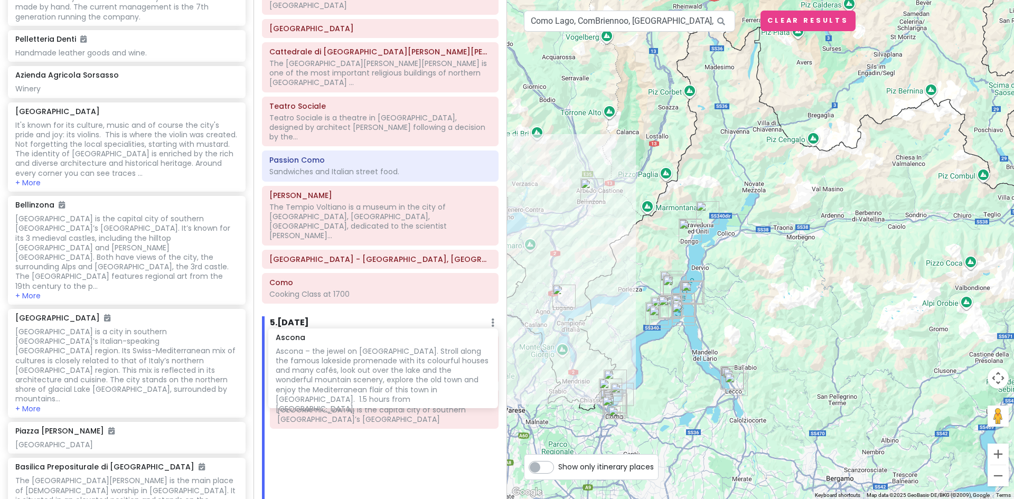
drag, startPoint x: 62, startPoint y: 116, endPoint x: 323, endPoint y: 371, distance: 364.3
click at [323, 371] on div "Lake [GEOGRAPHIC_DATA] Trip Private Change Dates Make a Copy Delete Trip Give F…" at bounding box center [507, 249] width 1014 height 499
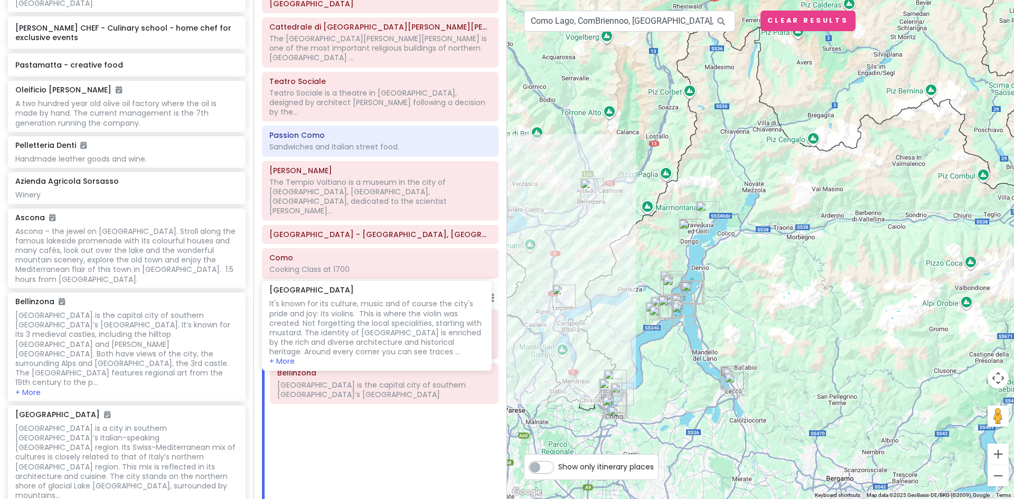
scroll to position [1170, 0]
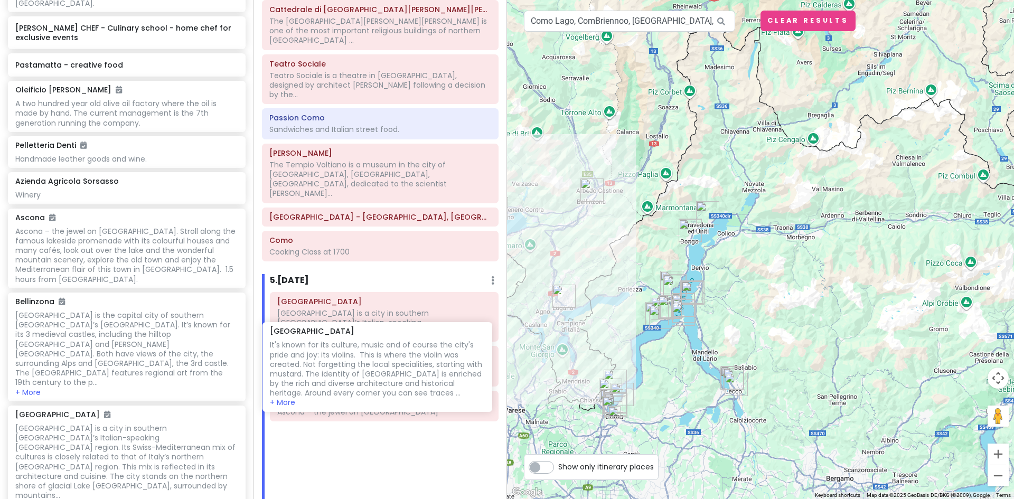
drag, startPoint x: 68, startPoint y: 101, endPoint x: 323, endPoint y: 336, distance: 346.3
click at [323, 336] on div "Lake [GEOGRAPHIC_DATA] Trip Private Change Dates Make a Copy Delete Trip Give F…" at bounding box center [507, 249] width 1014 height 499
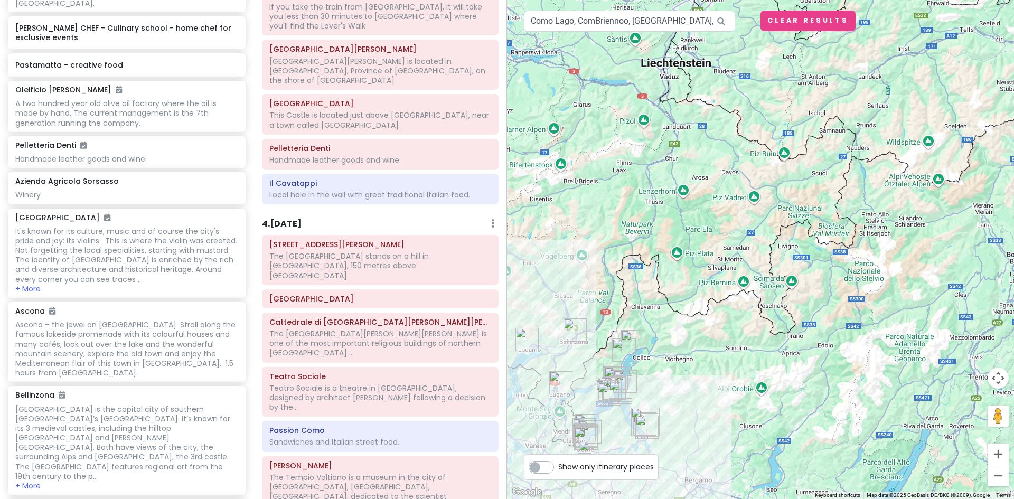
scroll to position [1121, 0]
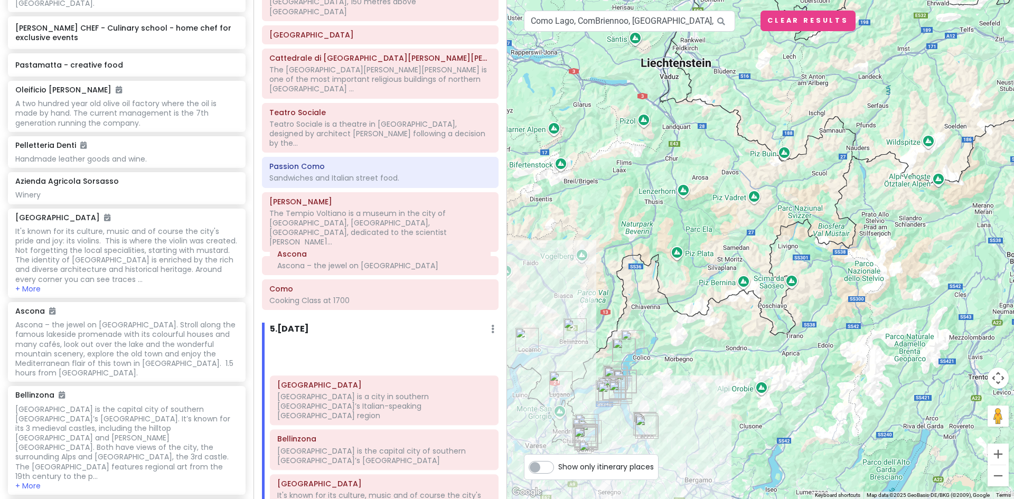
drag, startPoint x: 299, startPoint y: 359, endPoint x: 299, endPoint y: 270, distance: 89.2
click at [299, 340] on div "[GEOGRAPHIC_DATA] [GEOGRAPHIC_DATA] is a city in southern [GEOGRAPHIC_DATA]’s I…" at bounding box center [384, 429] width 244 height 178
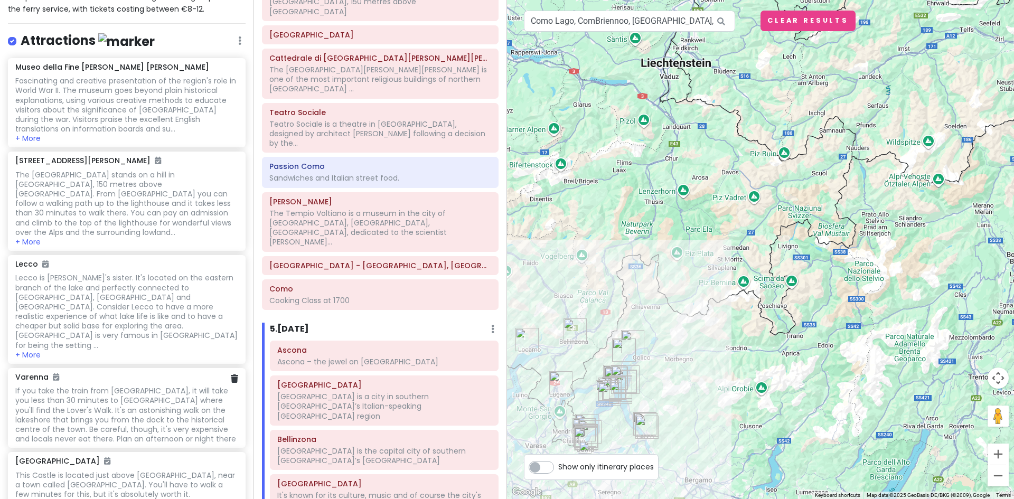
scroll to position [129, 0]
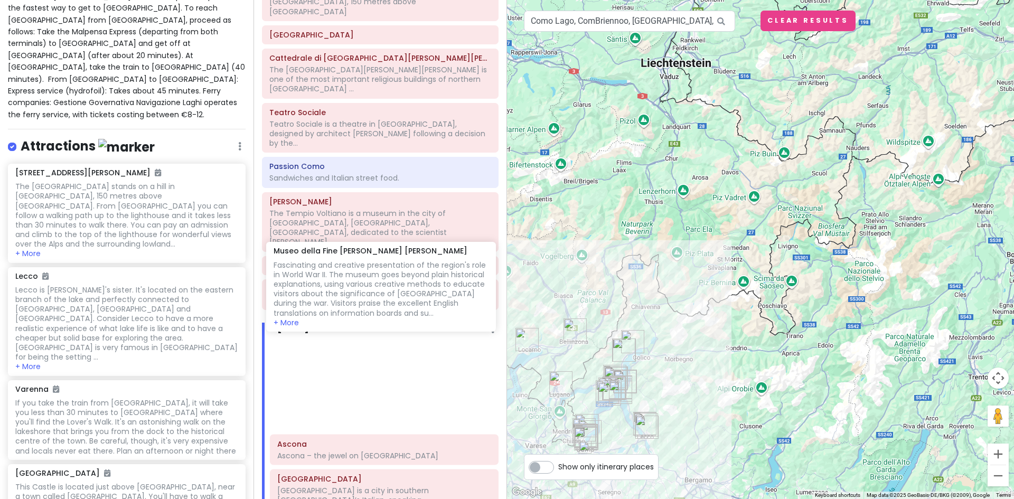
drag, startPoint x: 110, startPoint y: 190, endPoint x: 368, endPoint y: 293, distance: 277.9
click at [368, 293] on div "Lake [GEOGRAPHIC_DATA] Trip Private Change Dates Make a Copy Delete Trip Give F…" at bounding box center [507, 249] width 1014 height 499
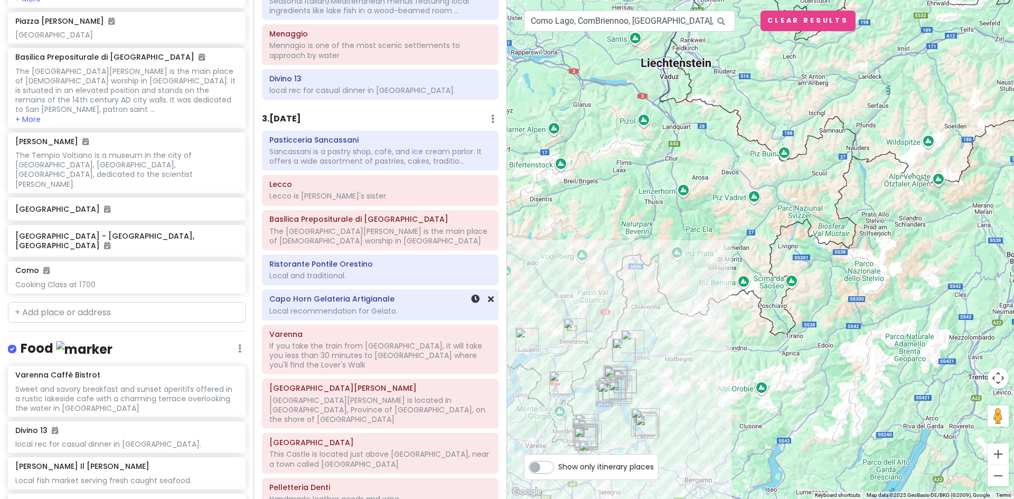
scroll to position [528, 0]
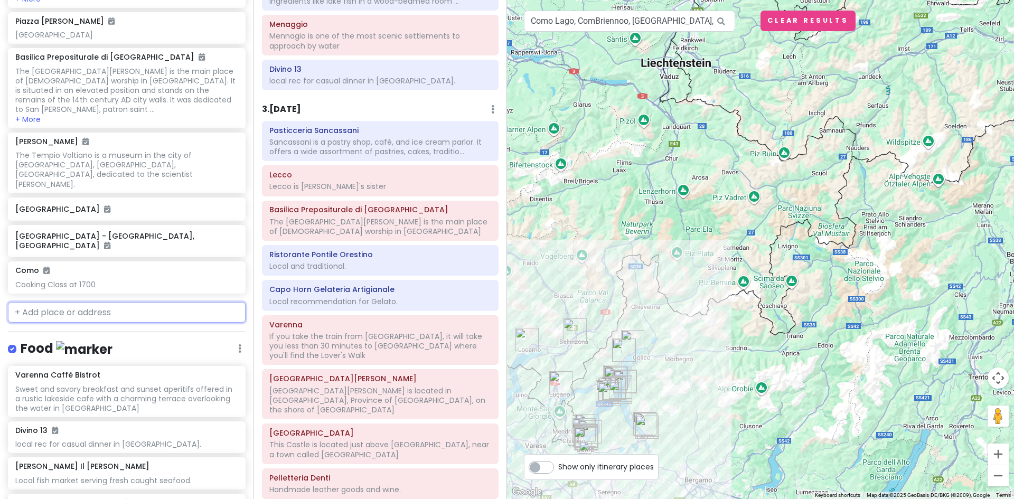
click at [44, 302] on input "text" at bounding box center [127, 312] width 238 height 21
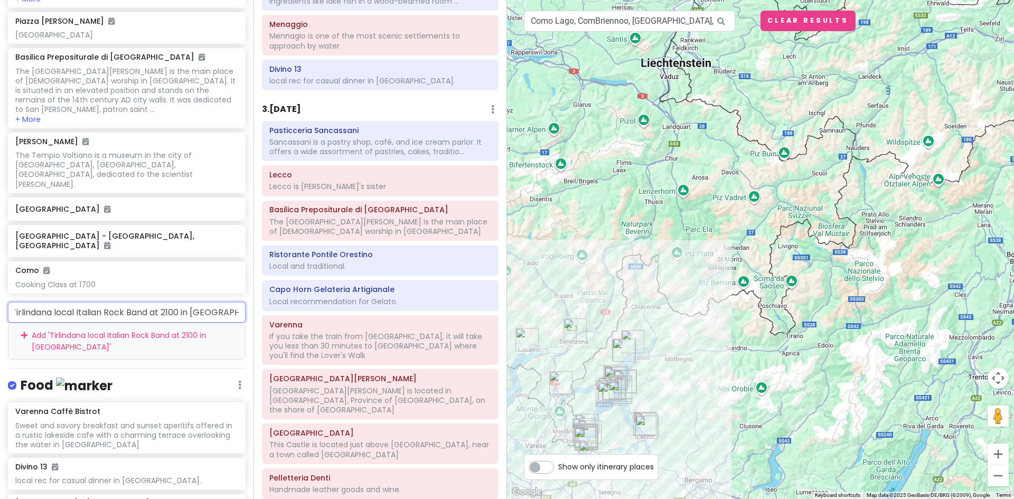
scroll to position [0, 10]
type input "Tirlindana local Italian Rock Band at 2100 in [GEOGRAPHIC_DATA]"
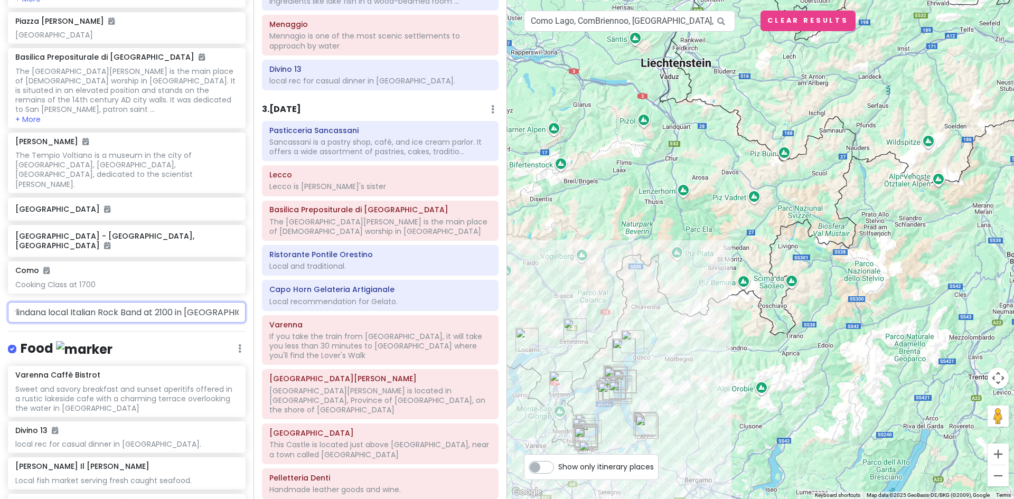
scroll to position [0, 0]
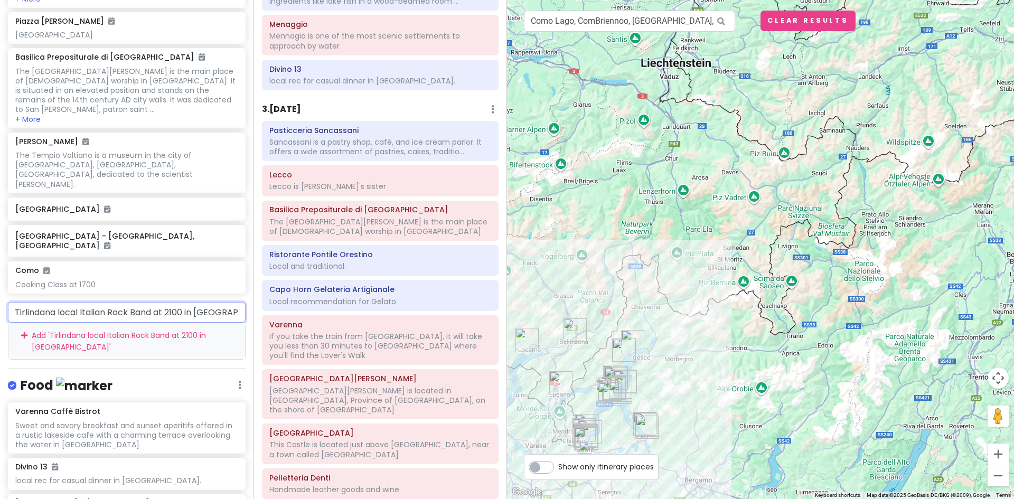
click at [94, 323] on div "Add ' Tirlindana local Italian Rock Band at 2100 in [GEOGRAPHIC_DATA] '" at bounding box center [126, 340] width 236 height 35
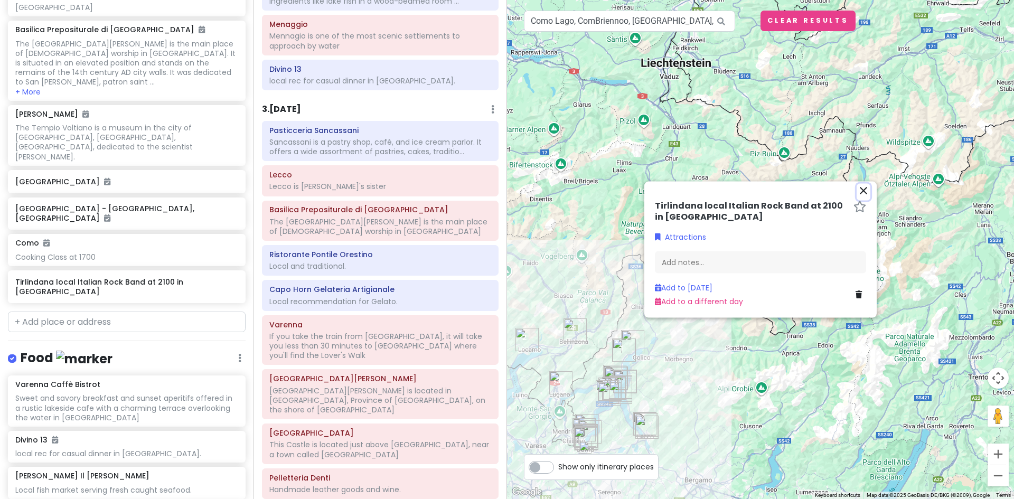
click at [860, 191] on icon "close" at bounding box center [863, 190] width 13 height 13
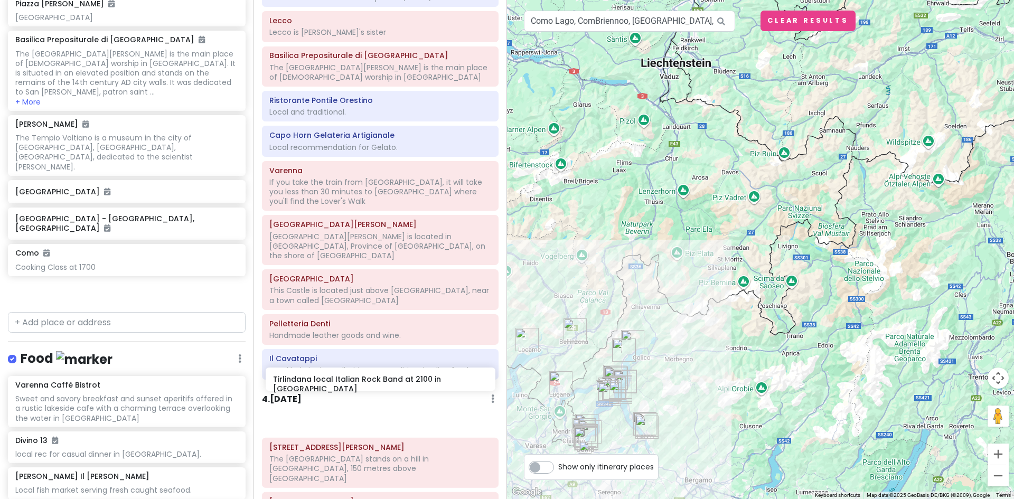
scroll to position [682, 0]
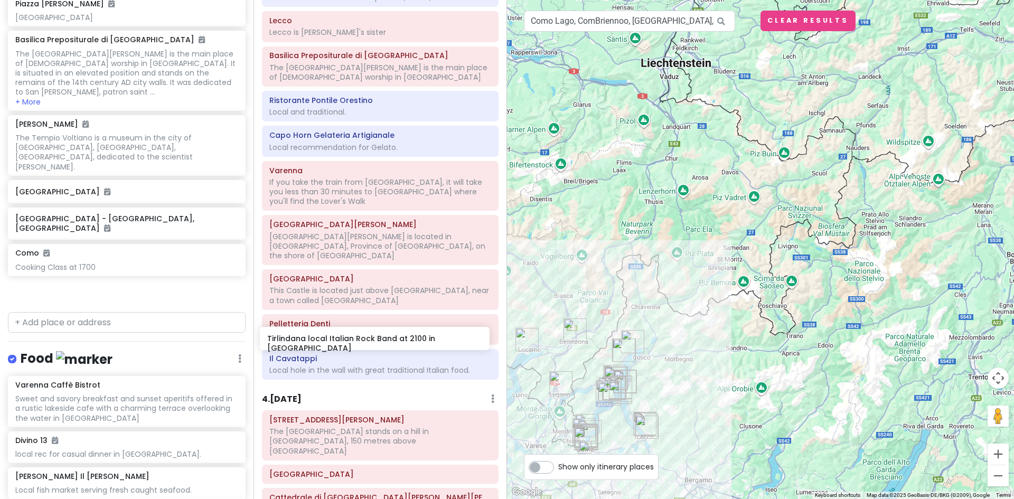
drag, startPoint x: 91, startPoint y: 94, endPoint x: 343, endPoint y: 338, distance: 350.9
click at [343, 338] on div "Lake [GEOGRAPHIC_DATA] Trip Private Change Dates Make a Copy Delete Trip Give F…" at bounding box center [507, 249] width 1014 height 499
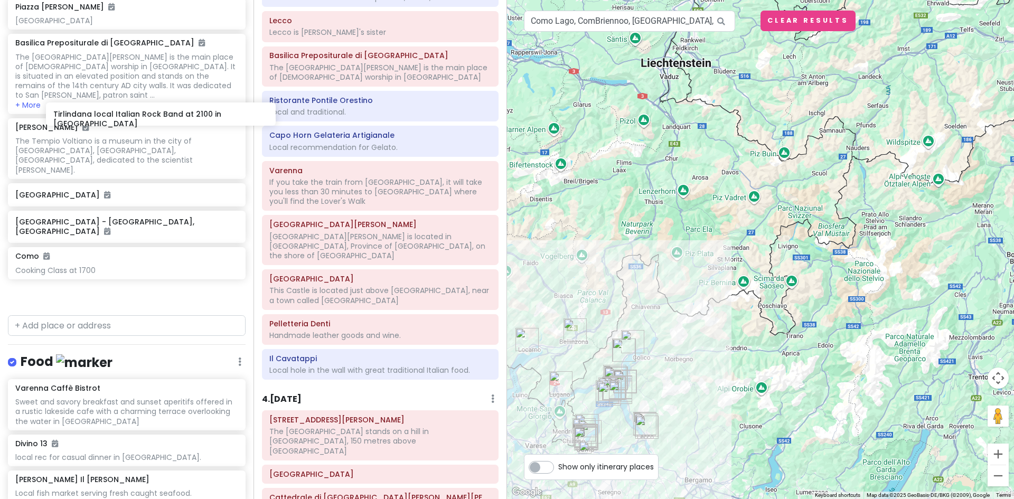
scroll to position [2115, 0]
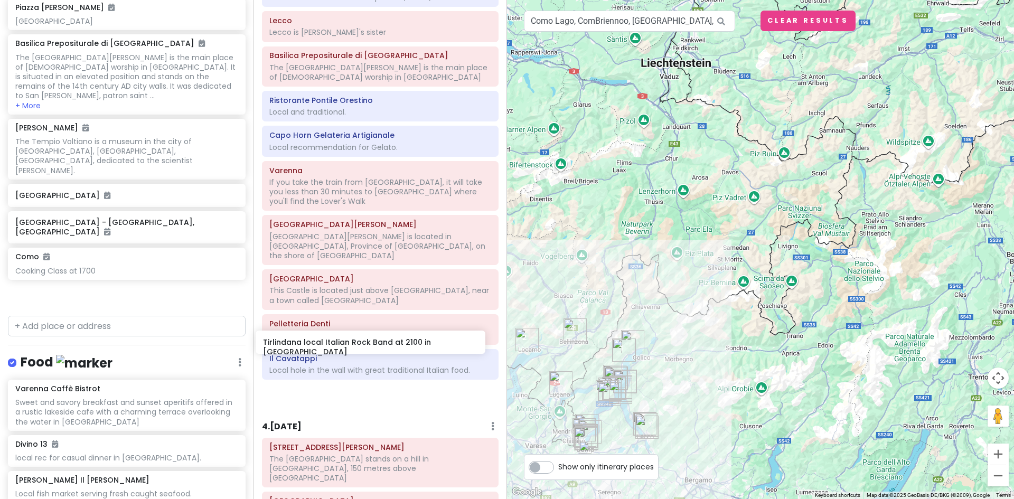
drag, startPoint x: 131, startPoint y: 107, endPoint x: 378, endPoint y: 345, distance: 342.7
click at [379, 345] on div "Lake [GEOGRAPHIC_DATA] Trip Private Change Dates Make a Copy Delete Trip Give F…" at bounding box center [507, 249] width 1014 height 499
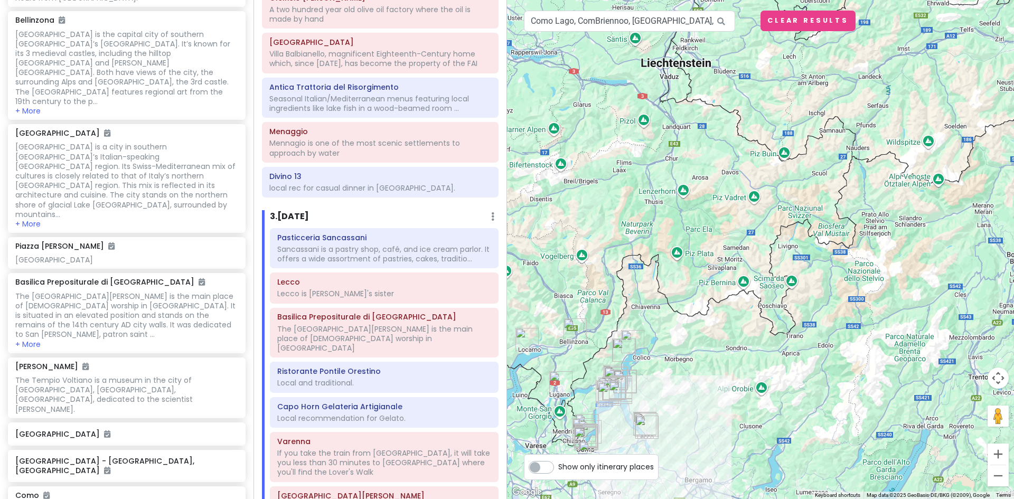
scroll to position [524, 0]
